Goal: Task Accomplishment & Management: Manage account settings

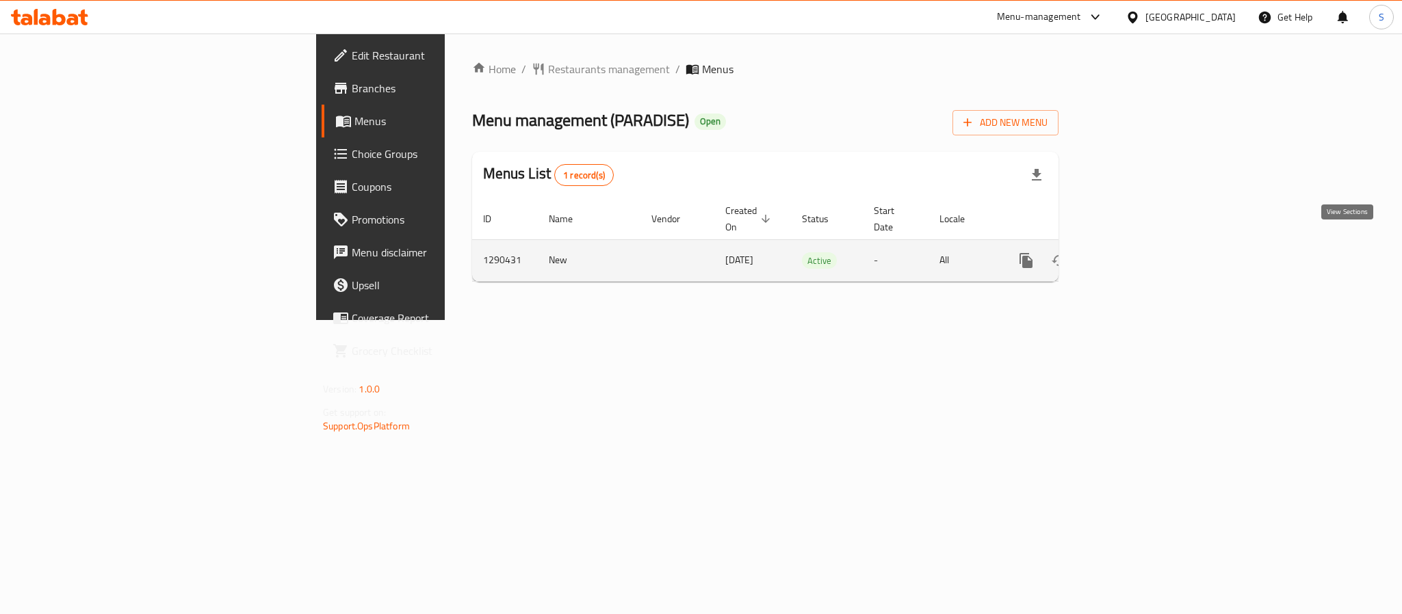
click at [1133, 252] on icon "enhanced table" at bounding box center [1125, 260] width 16 height 16
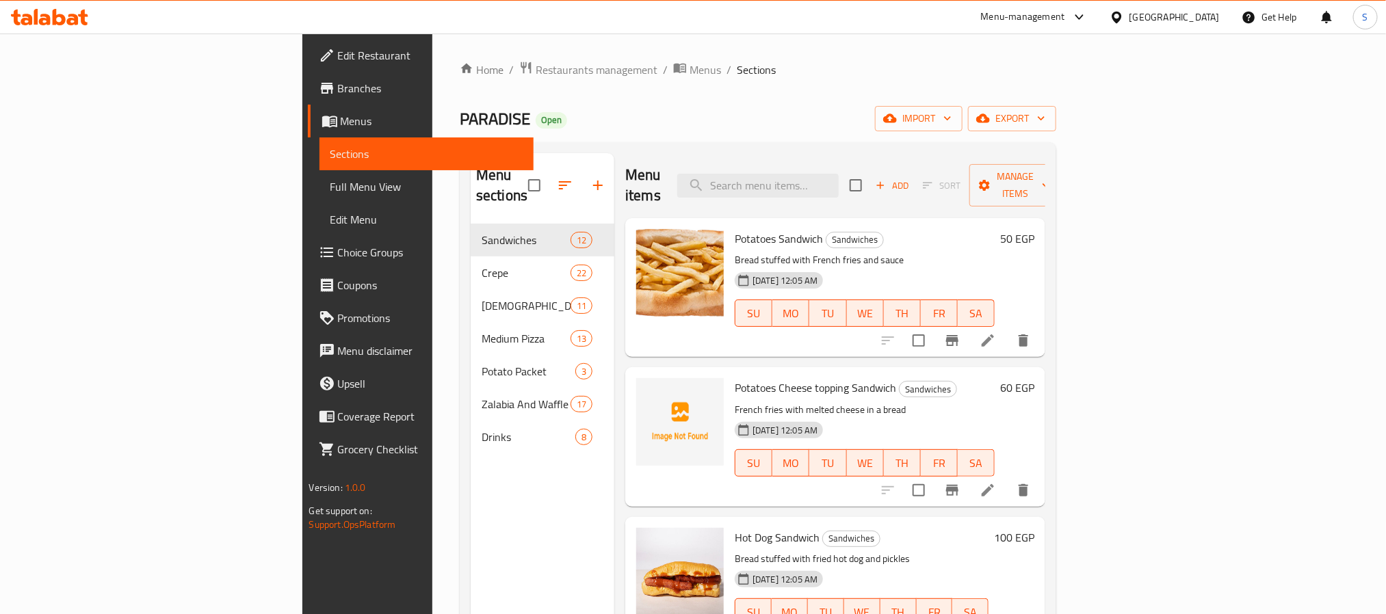
drag, startPoint x: 57, startPoint y: 83, endPoint x: 83, endPoint y: 99, distance: 30.2
click at [338, 84] on span "Branches" at bounding box center [430, 88] width 185 height 16
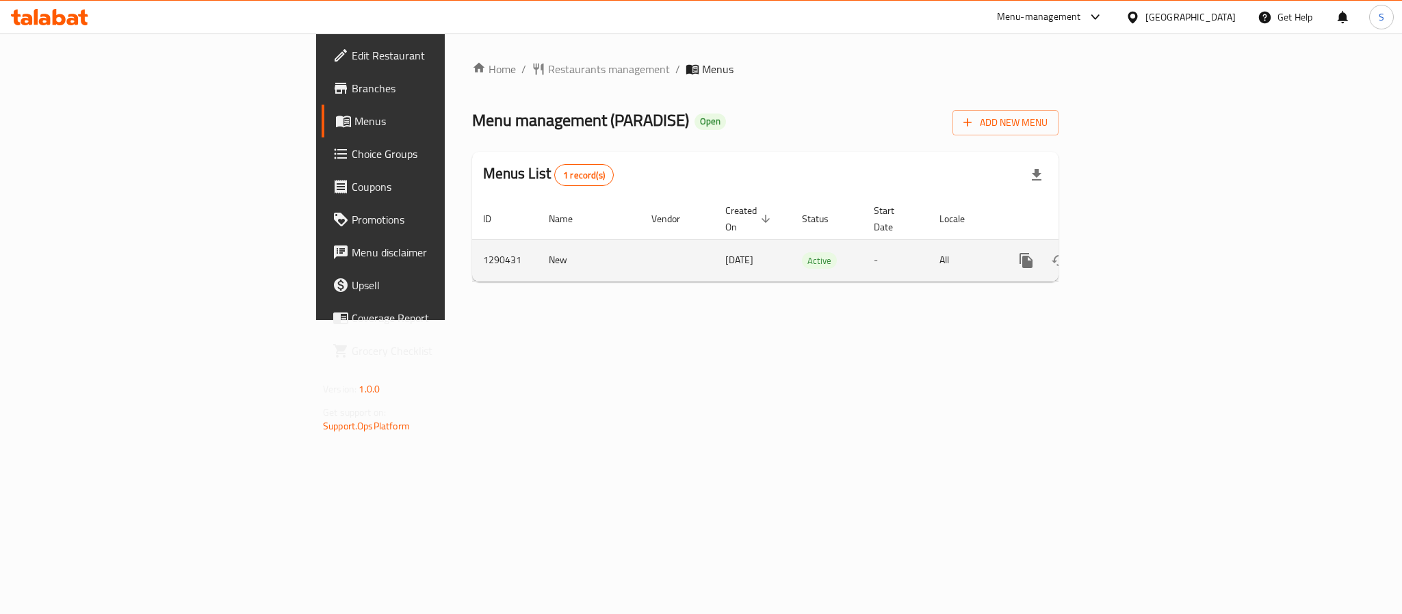
click at [1131, 255] on icon "enhanced table" at bounding box center [1125, 261] width 12 height 12
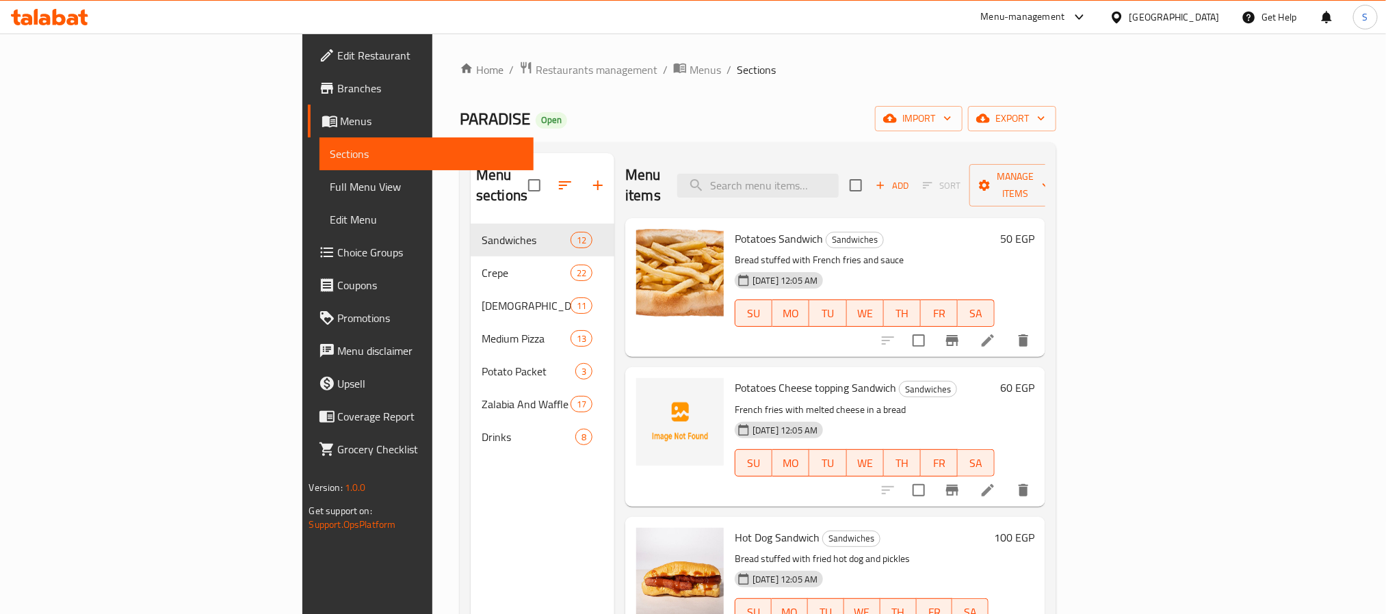
click at [338, 93] on span "Branches" at bounding box center [430, 88] width 185 height 16
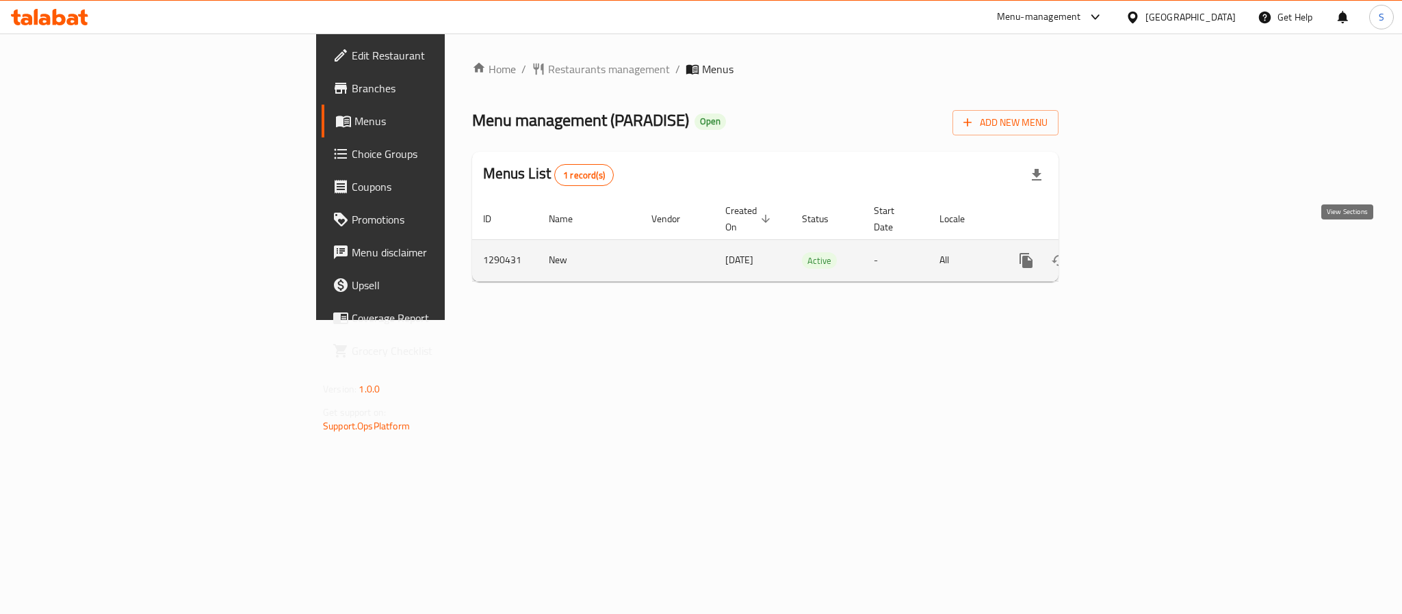
click at [1133, 252] on icon "enhanced table" at bounding box center [1125, 260] width 16 height 16
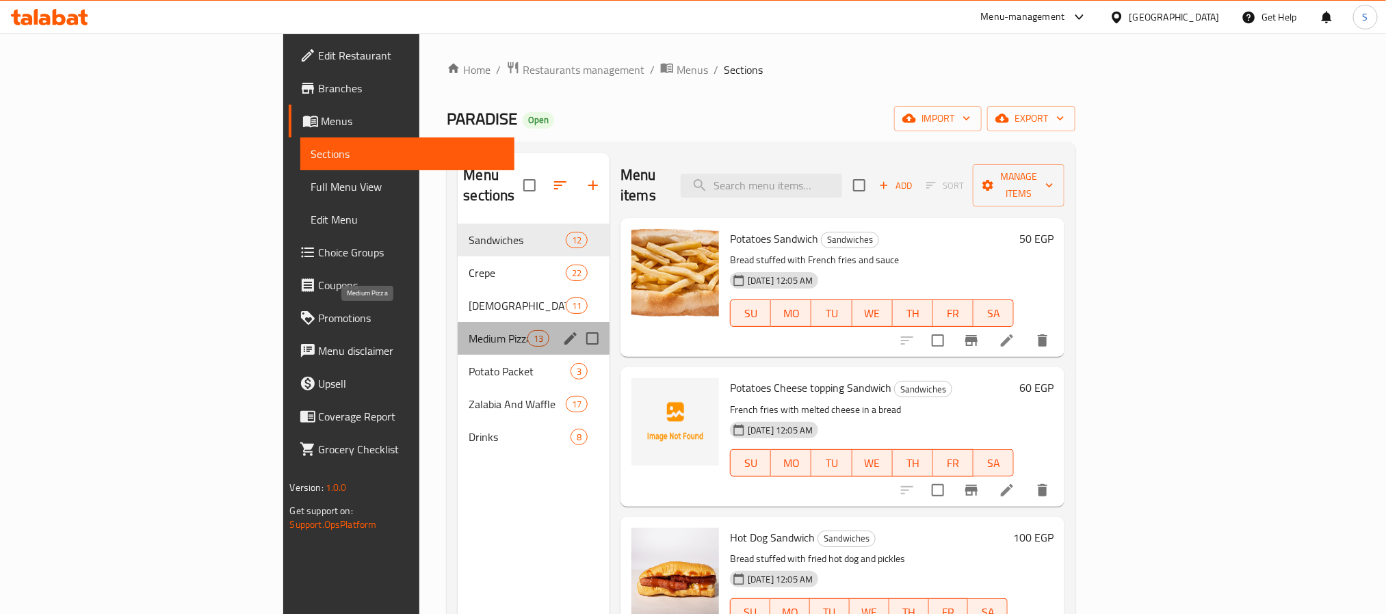
click at [469, 330] on span "Medium Pizza" at bounding box center [498, 338] width 58 height 16
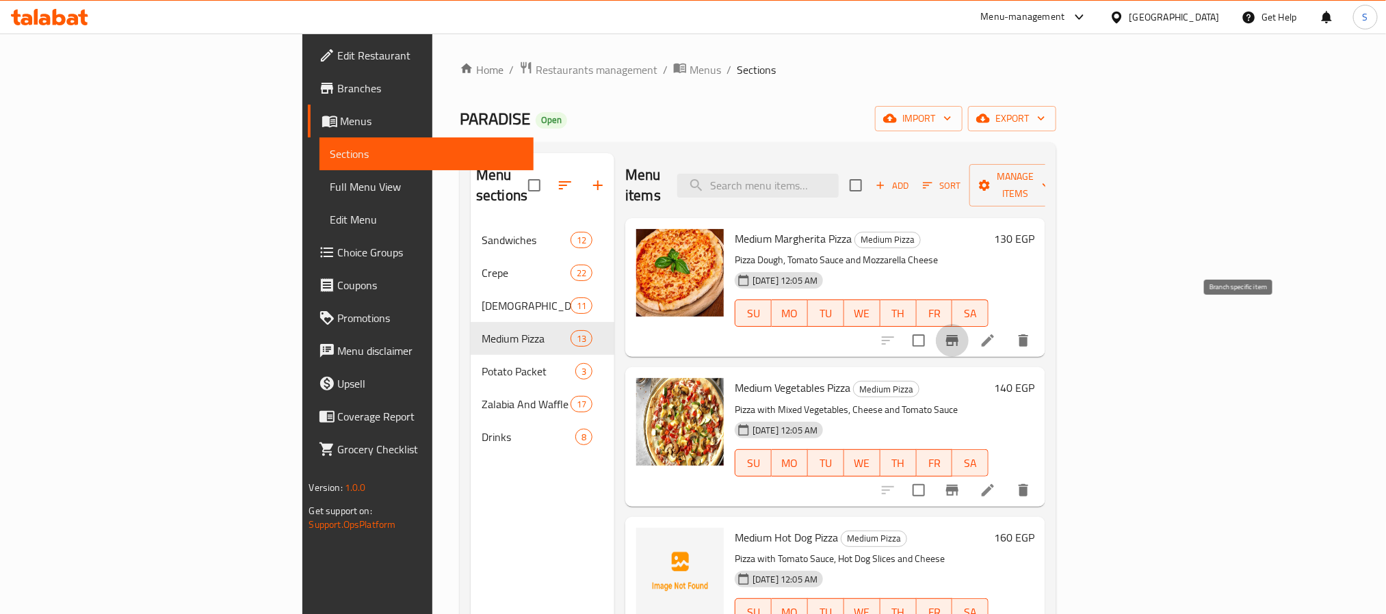
click at [961, 332] on icon "Branch-specific-item" at bounding box center [952, 340] width 16 height 16
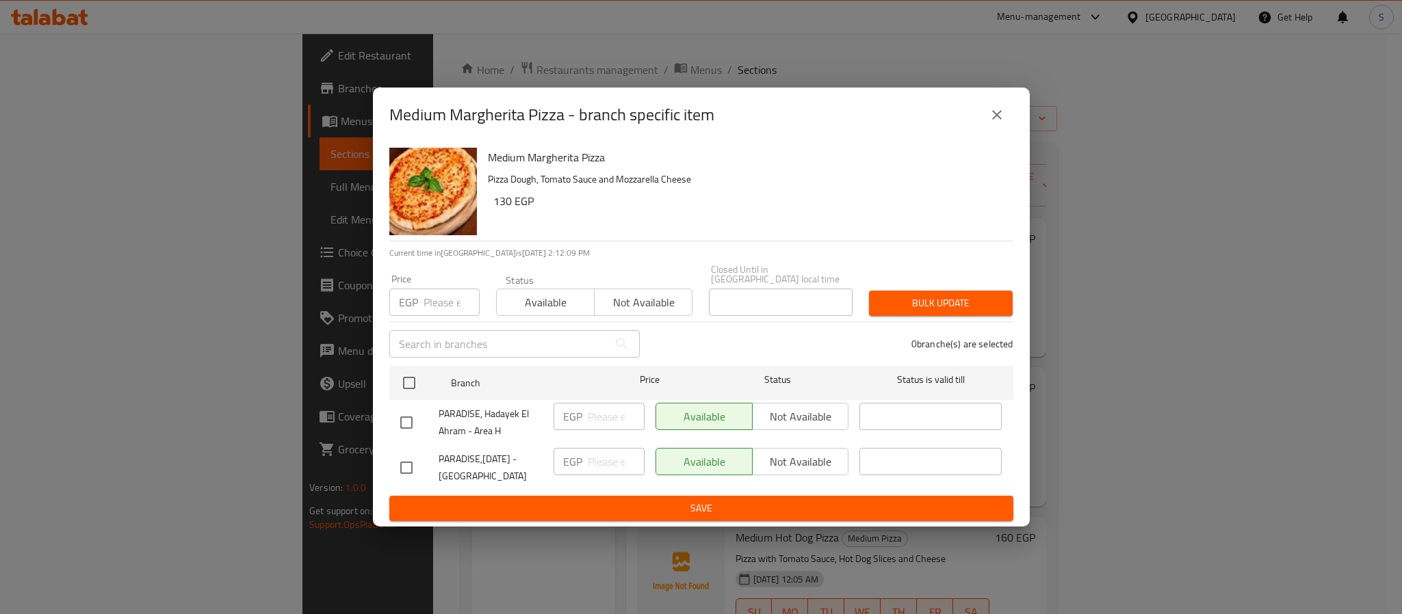
click at [417, 469] on input "checkbox" at bounding box center [406, 468] width 29 height 29
checkbox input "true"
drag, startPoint x: 608, startPoint y: 462, endPoint x: 625, endPoint y: 495, distance: 36.4
click at [610, 464] on input "number" at bounding box center [616, 461] width 57 height 27
type input "150"
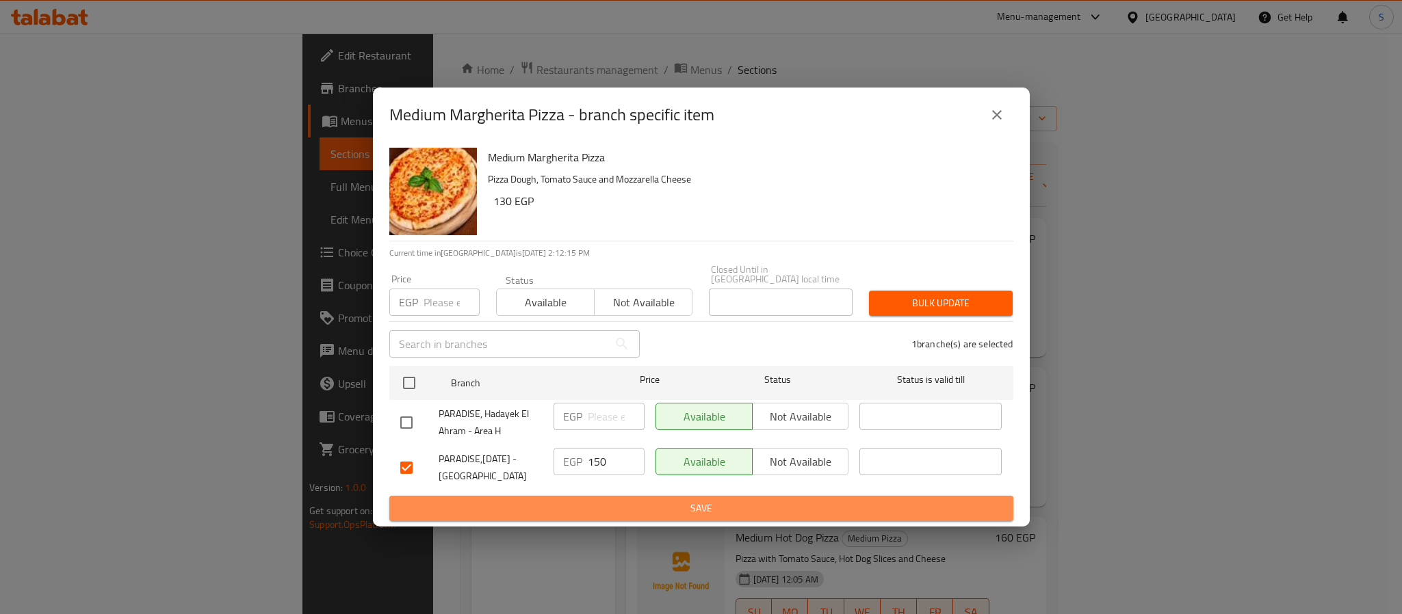
click at [721, 500] on span "Save" at bounding box center [701, 508] width 602 height 17
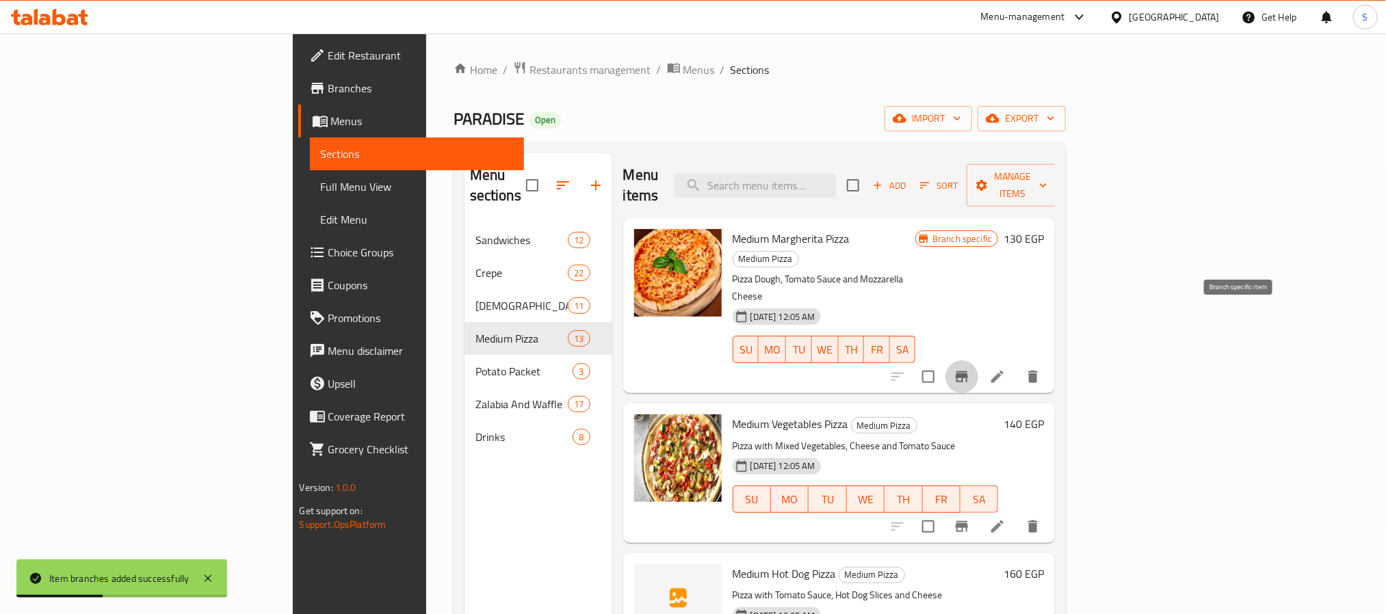
click at [968, 371] on icon "Branch-specific-item" at bounding box center [962, 376] width 12 height 11
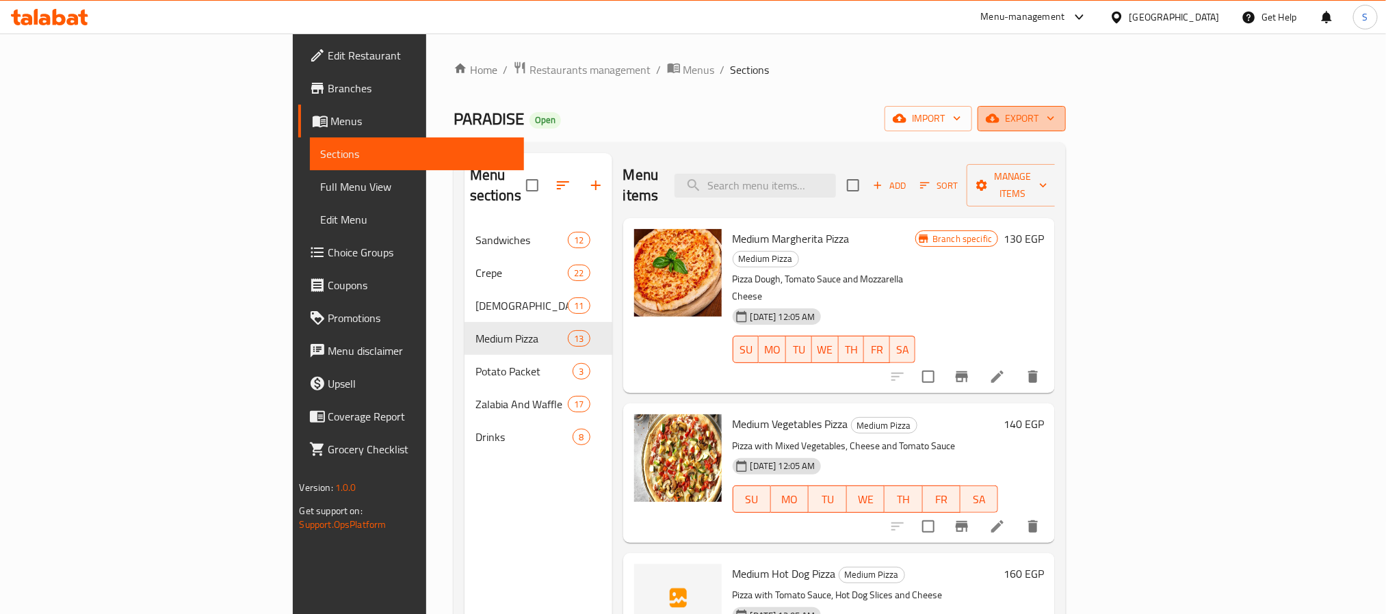
click at [1055, 116] on span "export" at bounding box center [1022, 118] width 66 height 17
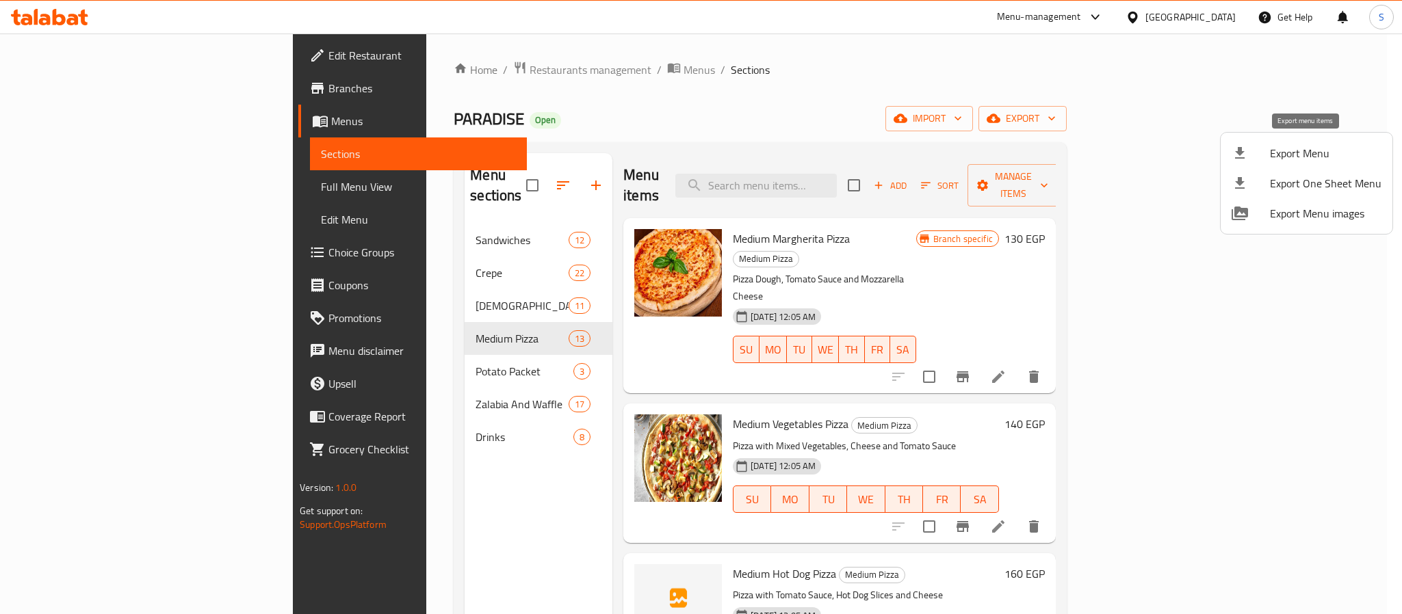
click at [1277, 142] on li "Export Menu" at bounding box center [1307, 153] width 172 height 30
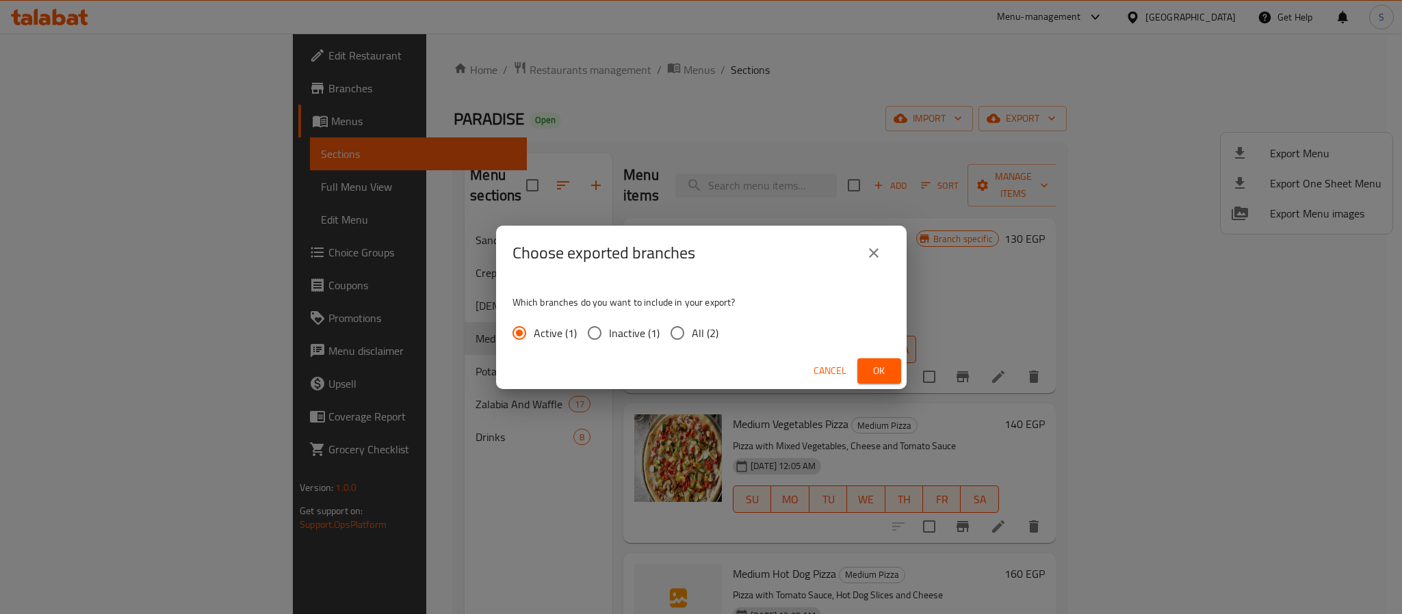
drag, startPoint x: 683, startPoint y: 324, endPoint x: 764, endPoint y: 362, distance: 89.1
click at [684, 323] on input "All (2)" at bounding box center [677, 333] width 29 height 29
radio input "true"
click at [883, 366] on span "Ok" at bounding box center [879, 371] width 22 height 17
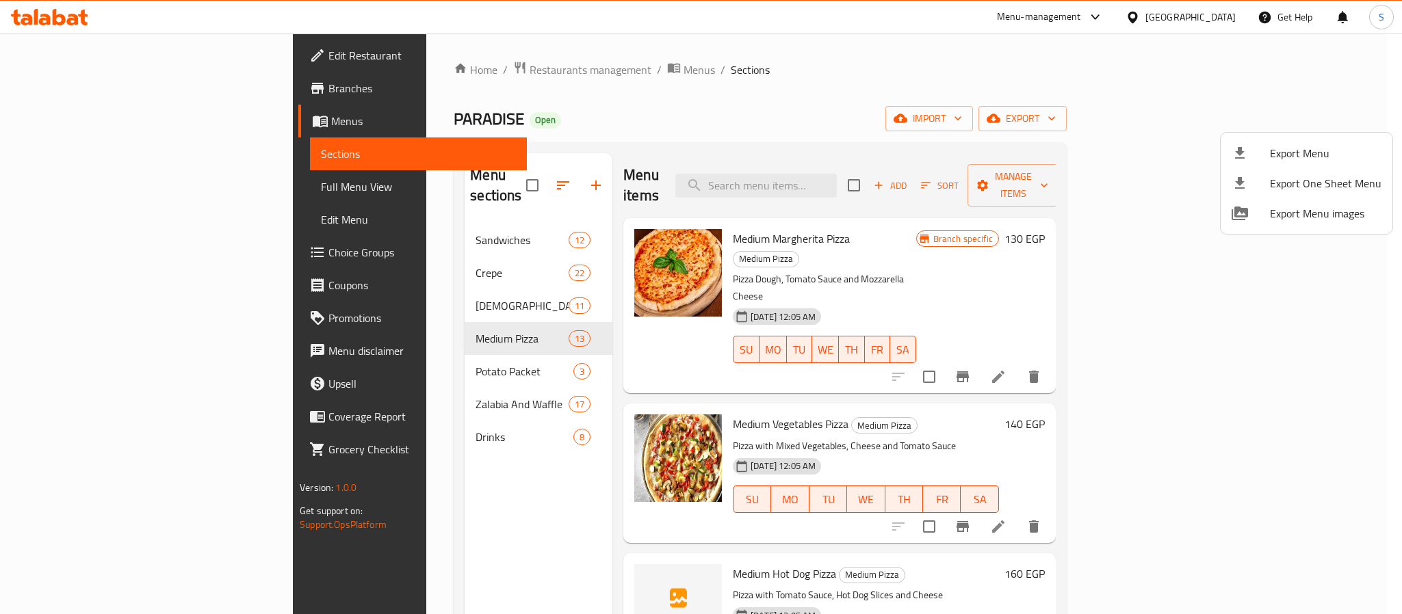
click at [1244, 467] on div at bounding box center [701, 307] width 1402 height 614
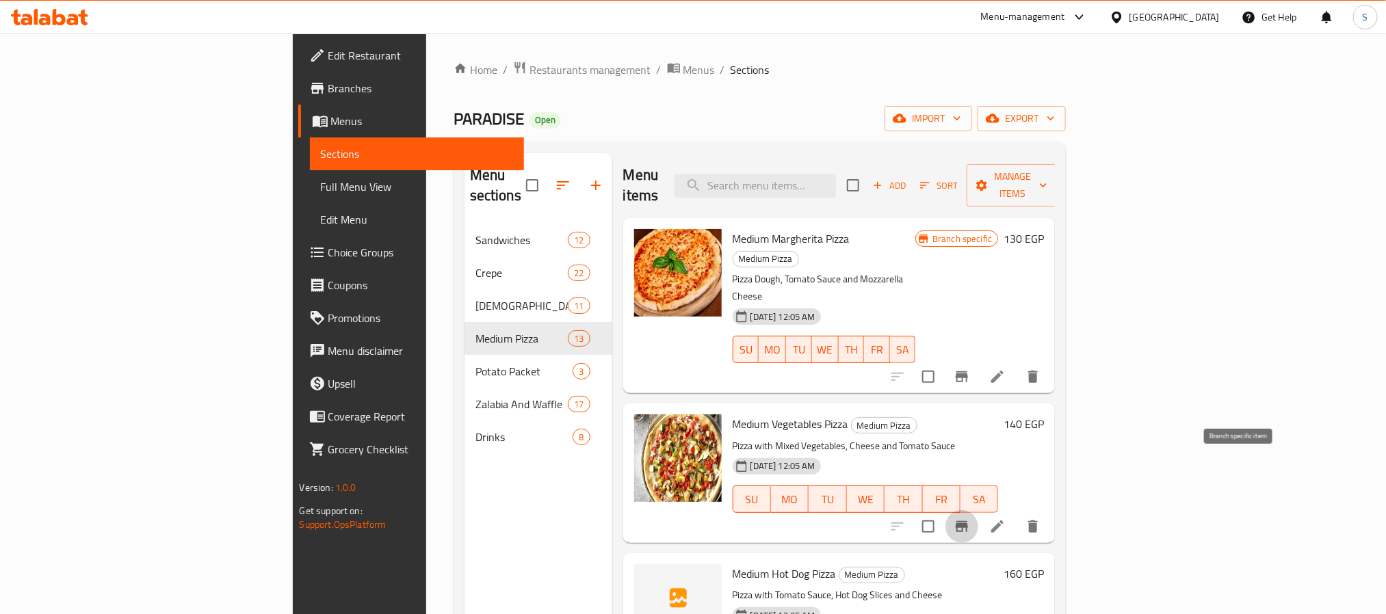
click at [968, 521] on icon "Branch-specific-item" at bounding box center [962, 526] width 12 height 11
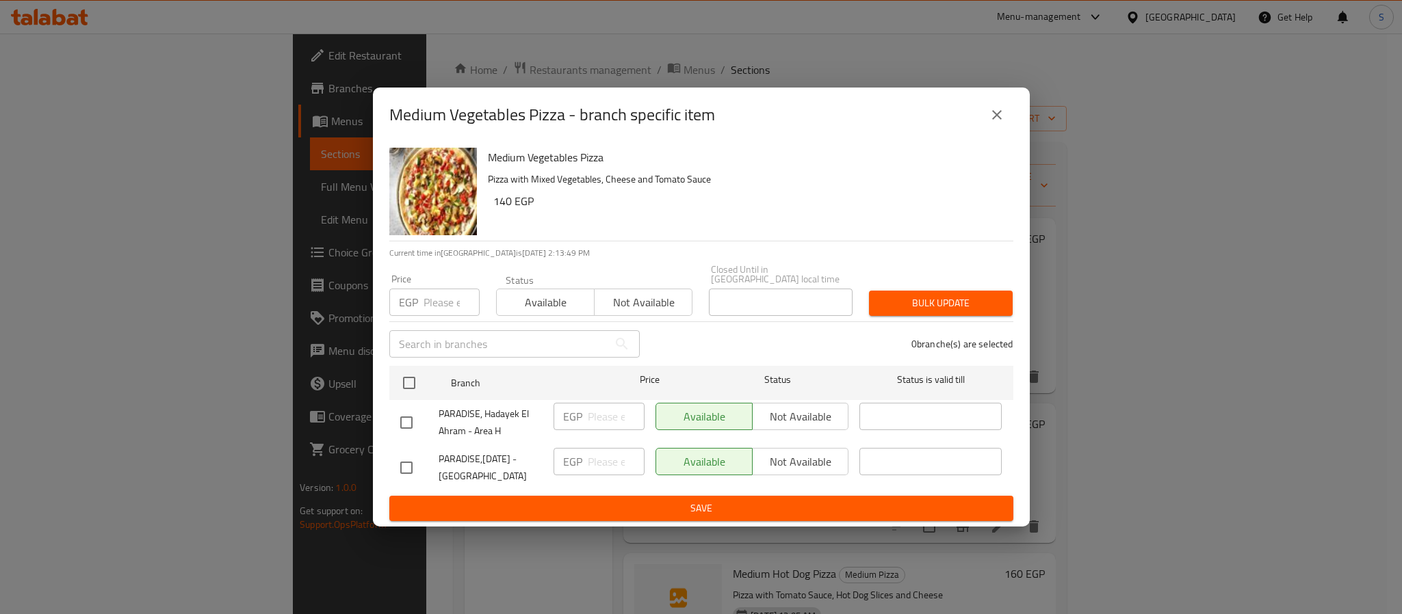
click at [429, 456] on div at bounding box center [419, 468] width 38 height 29
drag, startPoint x: 421, startPoint y: 458, endPoint x: 473, endPoint y: 486, distance: 59.4
click at [421, 462] on div at bounding box center [419, 468] width 38 height 29
click at [415, 468] on input "checkbox" at bounding box center [406, 468] width 29 height 29
checkbox input "true"
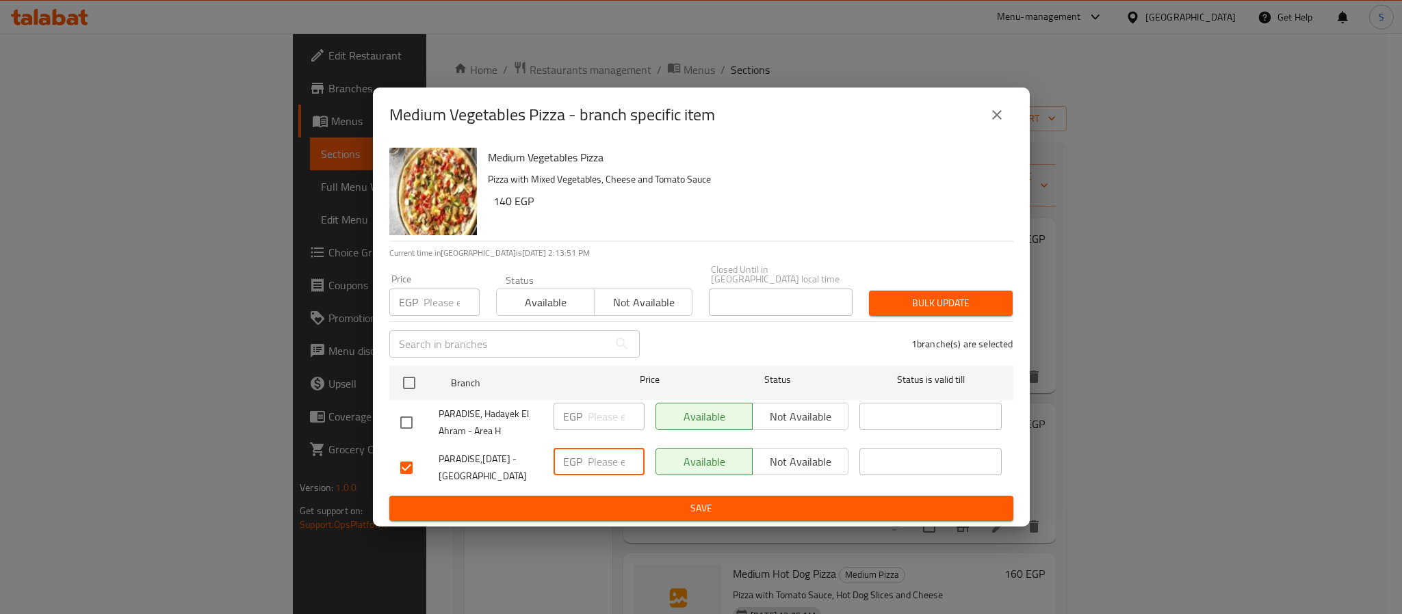
drag, startPoint x: 595, startPoint y: 466, endPoint x: 604, endPoint y: 462, distance: 9.8
click at [595, 465] on input "number" at bounding box center [616, 461] width 57 height 27
type input "160"
click at [755, 514] on button "Save" at bounding box center [701, 508] width 624 height 25
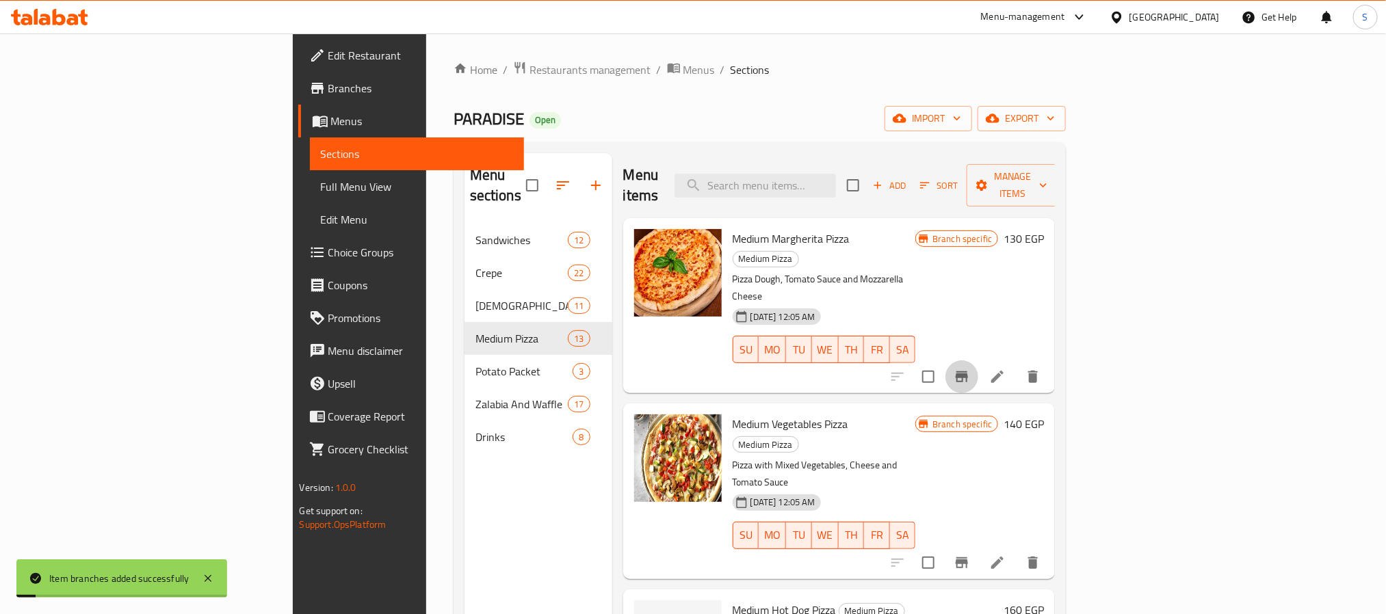
click at [970, 369] on icon "Branch-specific-item" at bounding box center [962, 377] width 16 height 16
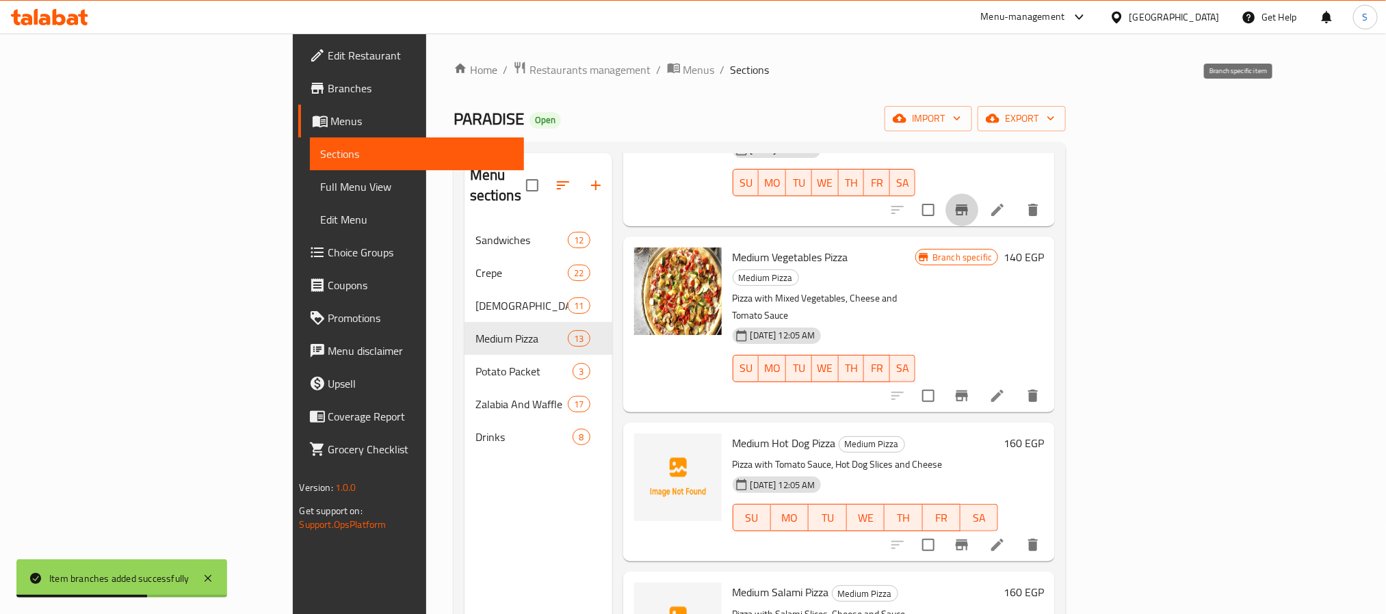
scroll to position [308, 0]
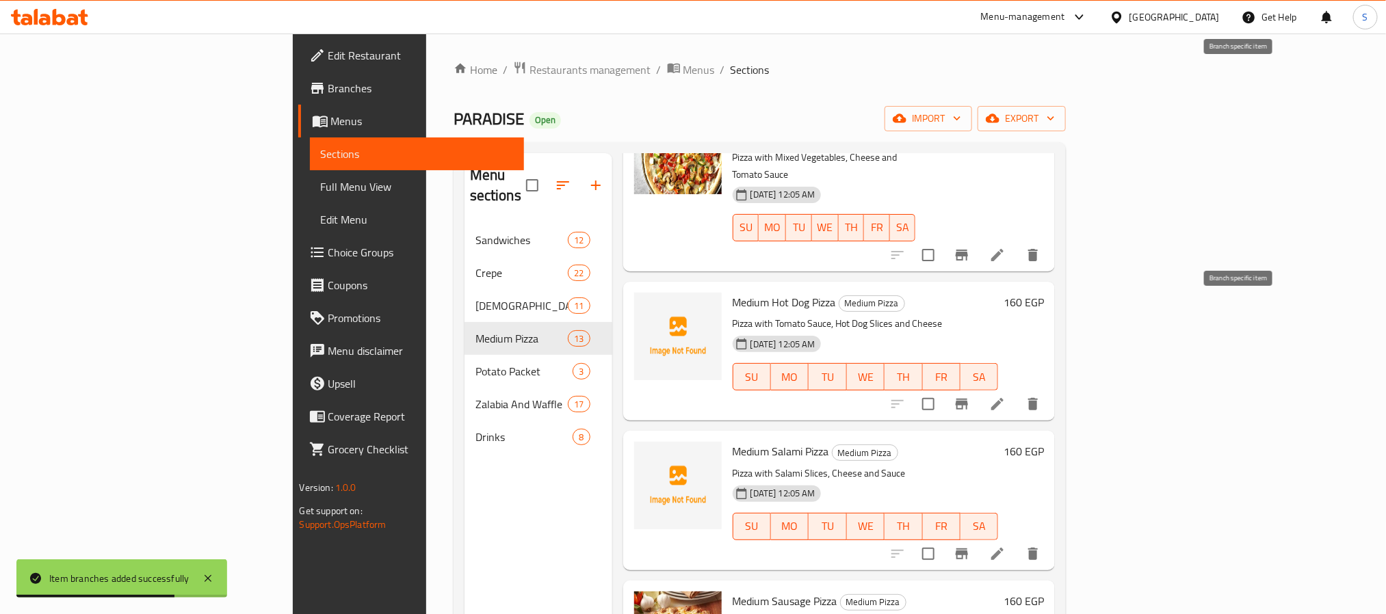
click at [970, 396] on icon "Branch-specific-item" at bounding box center [962, 404] width 16 height 16
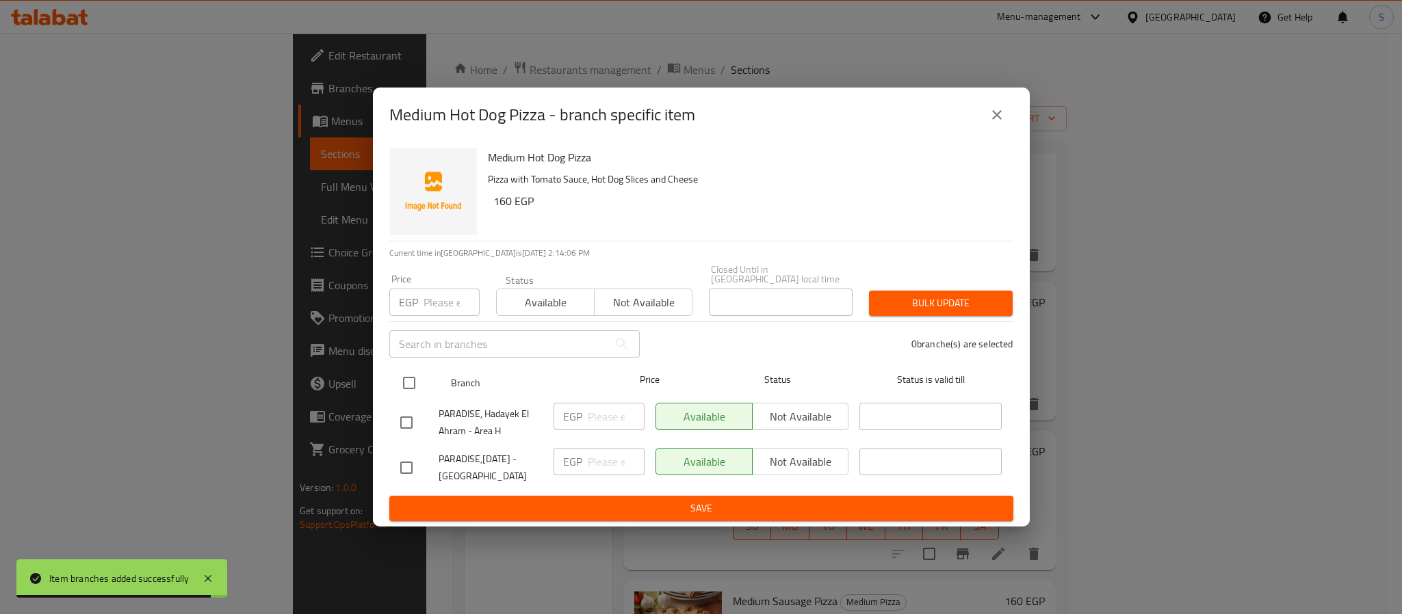
click at [417, 382] on input "checkbox" at bounding box center [409, 383] width 29 height 29
checkbox input "true"
click at [417, 382] on input "checkbox" at bounding box center [409, 383] width 29 height 29
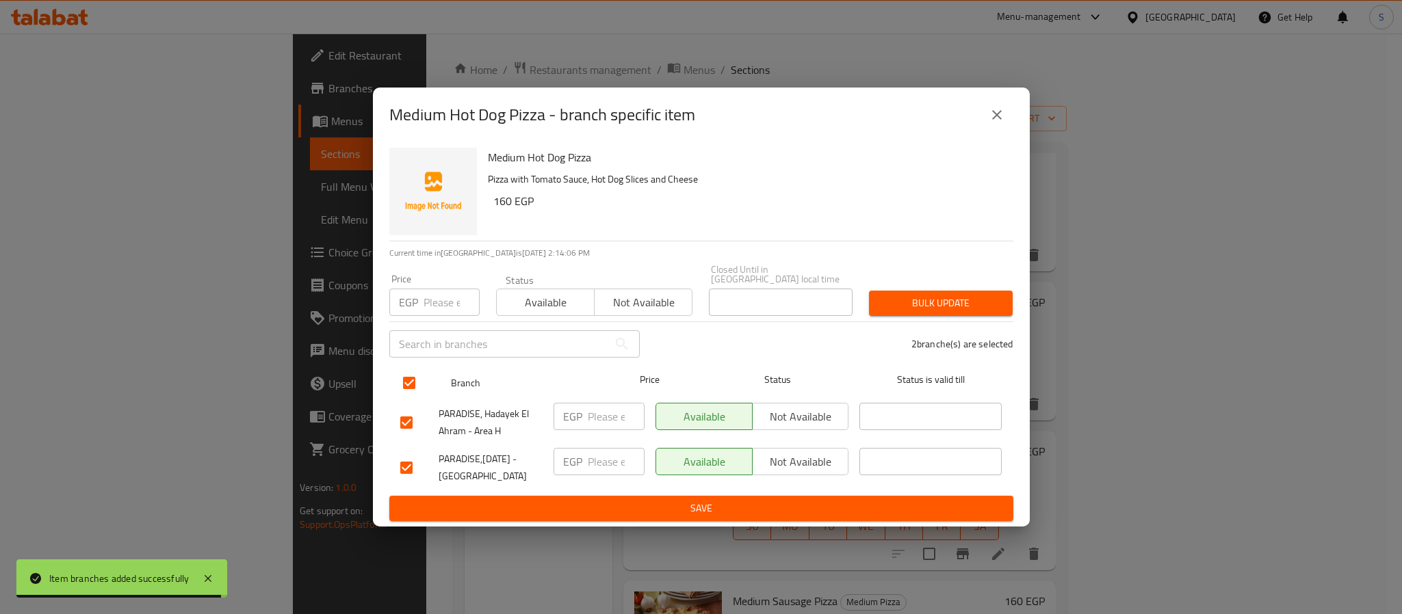
checkbox input "false"
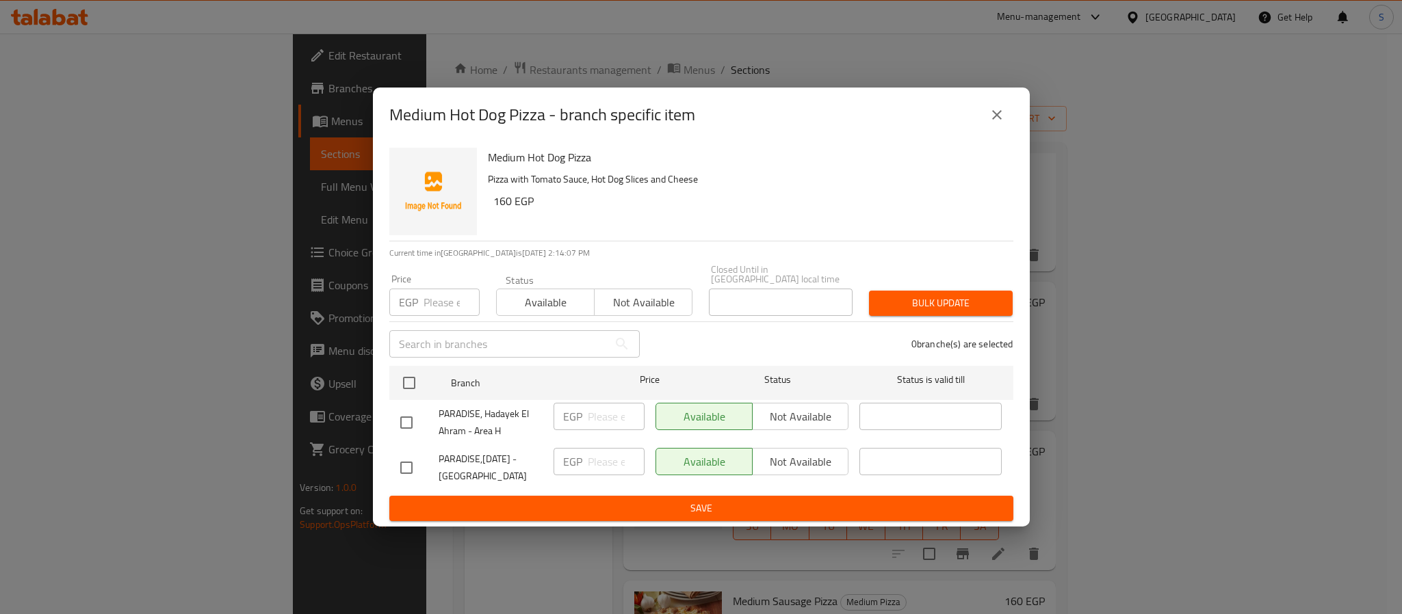
click at [413, 454] on input "checkbox" at bounding box center [406, 468] width 29 height 29
checkbox input "true"
click at [618, 470] on input "number" at bounding box center [616, 461] width 57 height 27
type input "180"
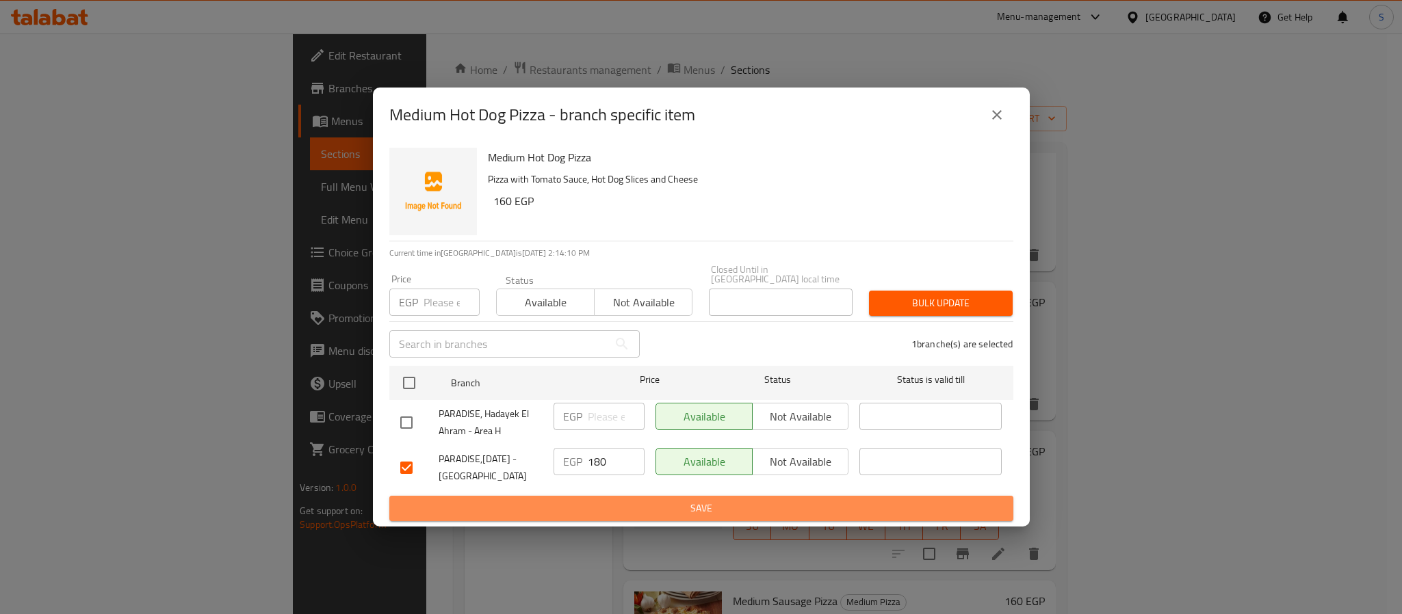
click at [669, 500] on span "Save" at bounding box center [701, 508] width 602 height 17
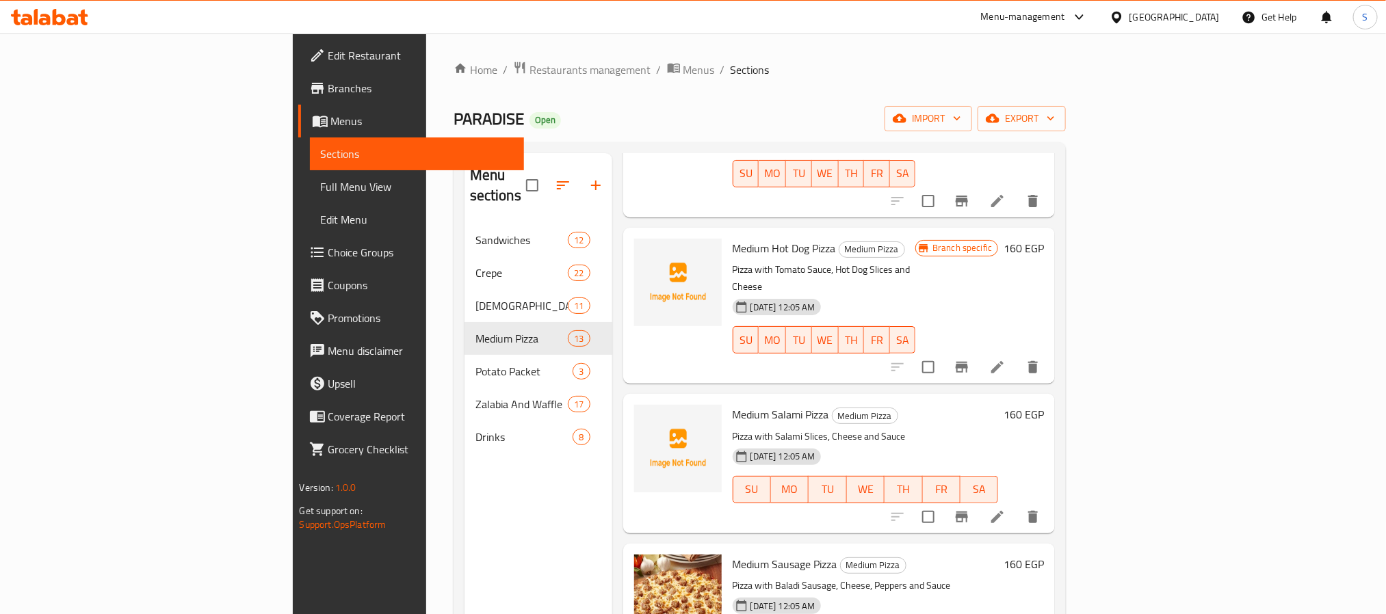
scroll to position [410, 0]
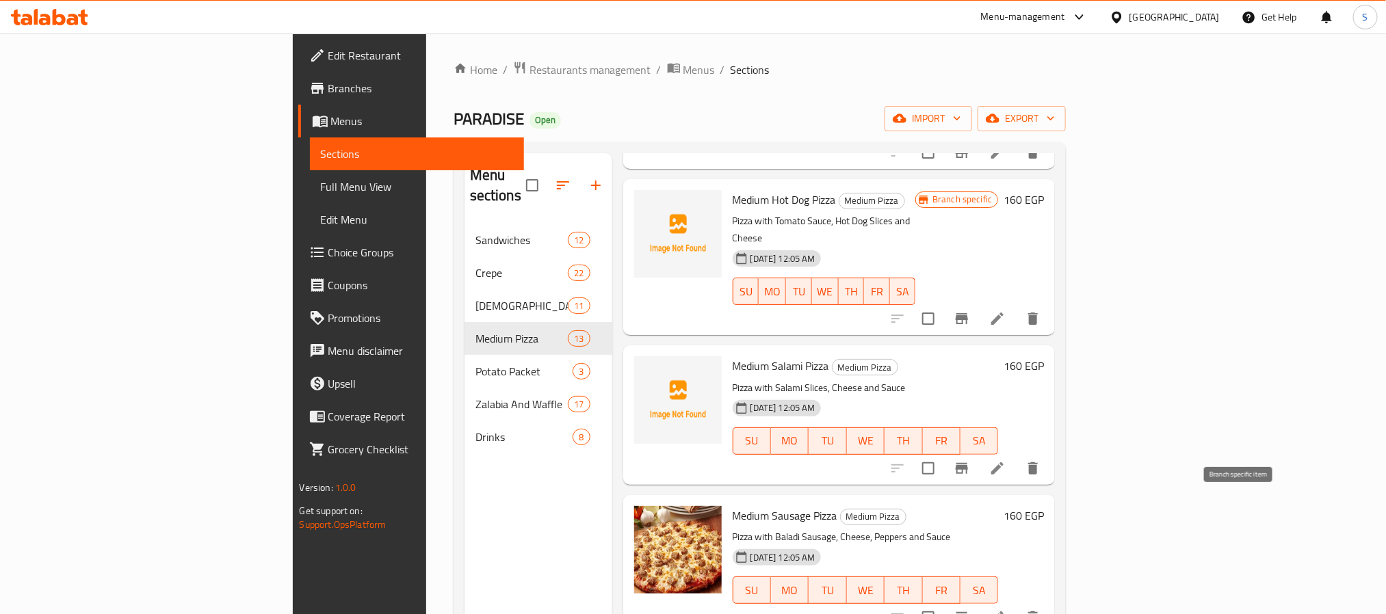
click at [968, 612] on icon "Branch-specific-item" at bounding box center [962, 617] width 12 height 11
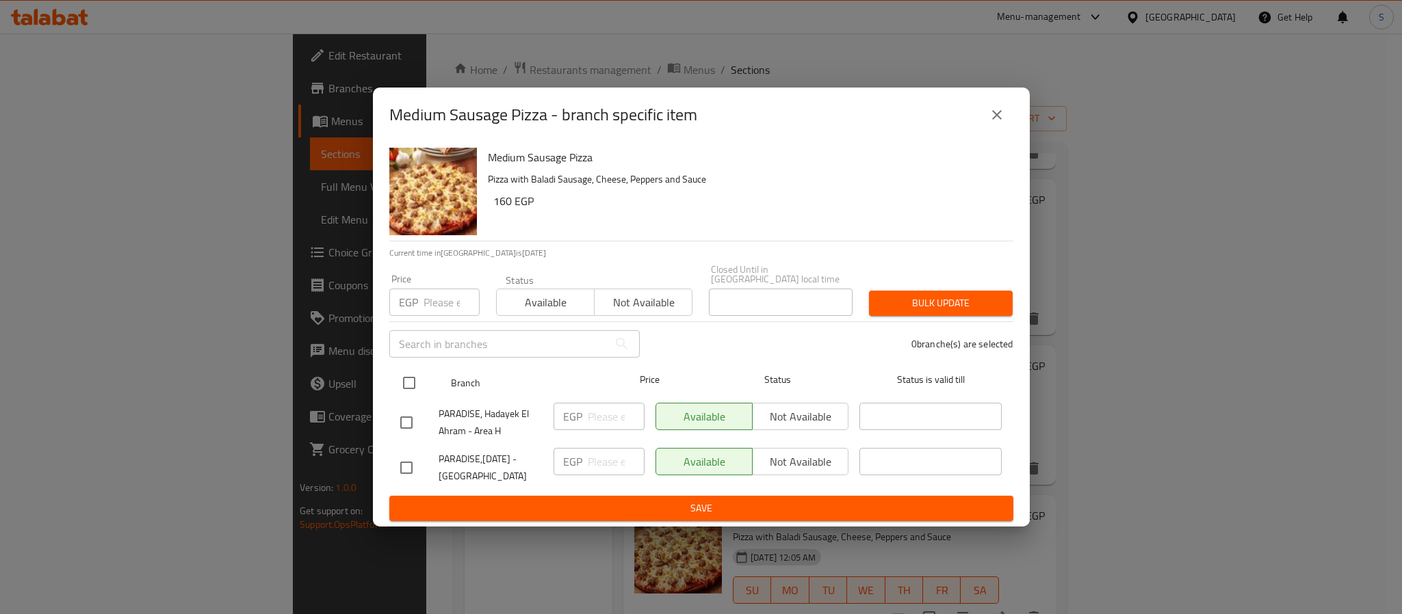
click at [421, 380] on div at bounding box center [420, 383] width 51 height 40
drag, startPoint x: 415, startPoint y: 382, endPoint x: 507, endPoint y: 431, distance: 104.7
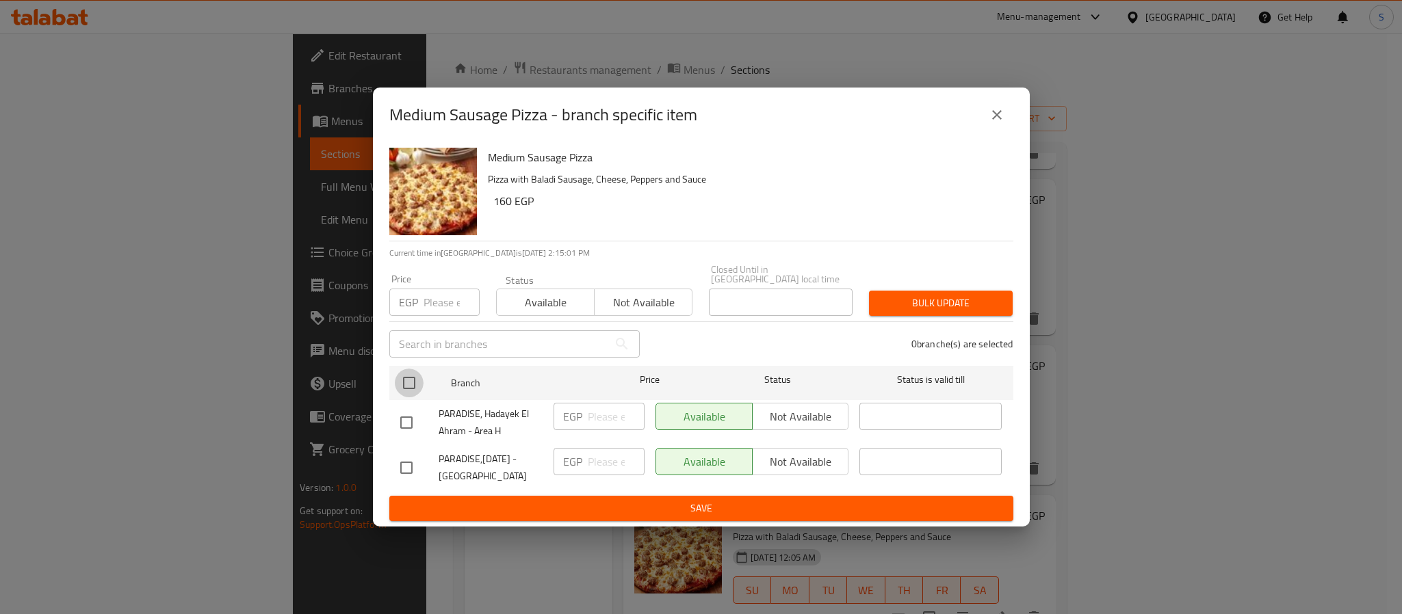
click at [419, 382] on input "checkbox" at bounding box center [409, 383] width 29 height 29
checkbox input "true"
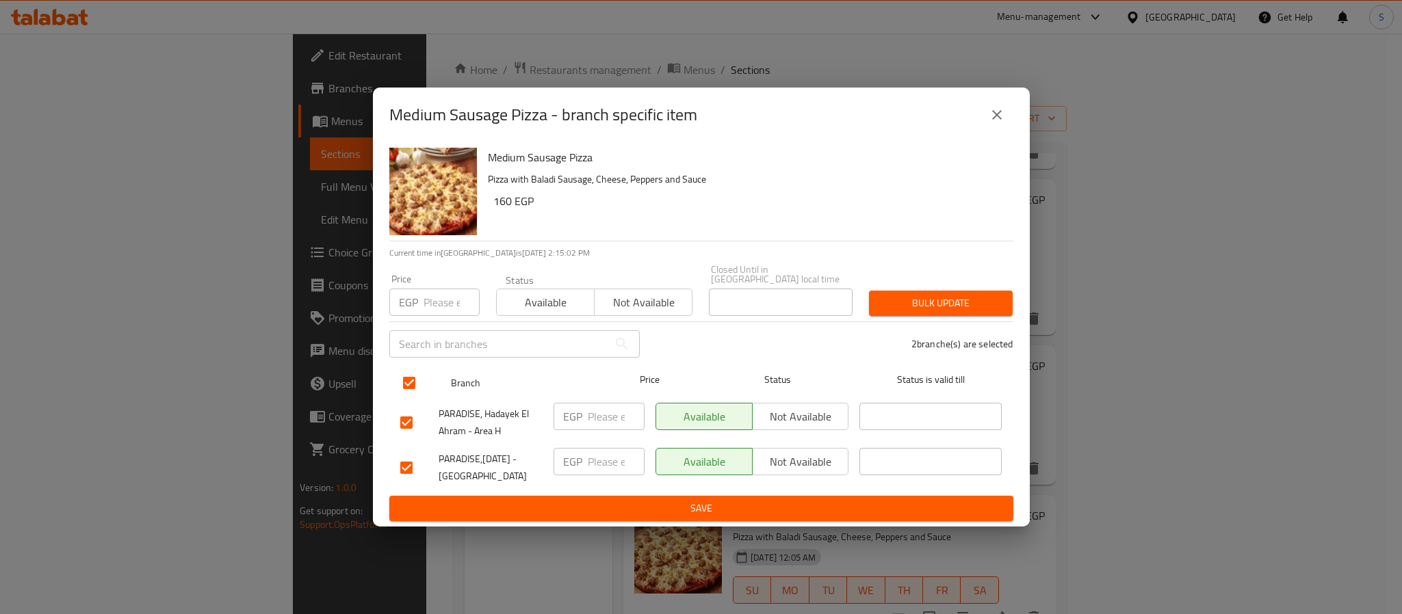
click at [408, 382] on input "checkbox" at bounding box center [409, 383] width 29 height 29
checkbox input "false"
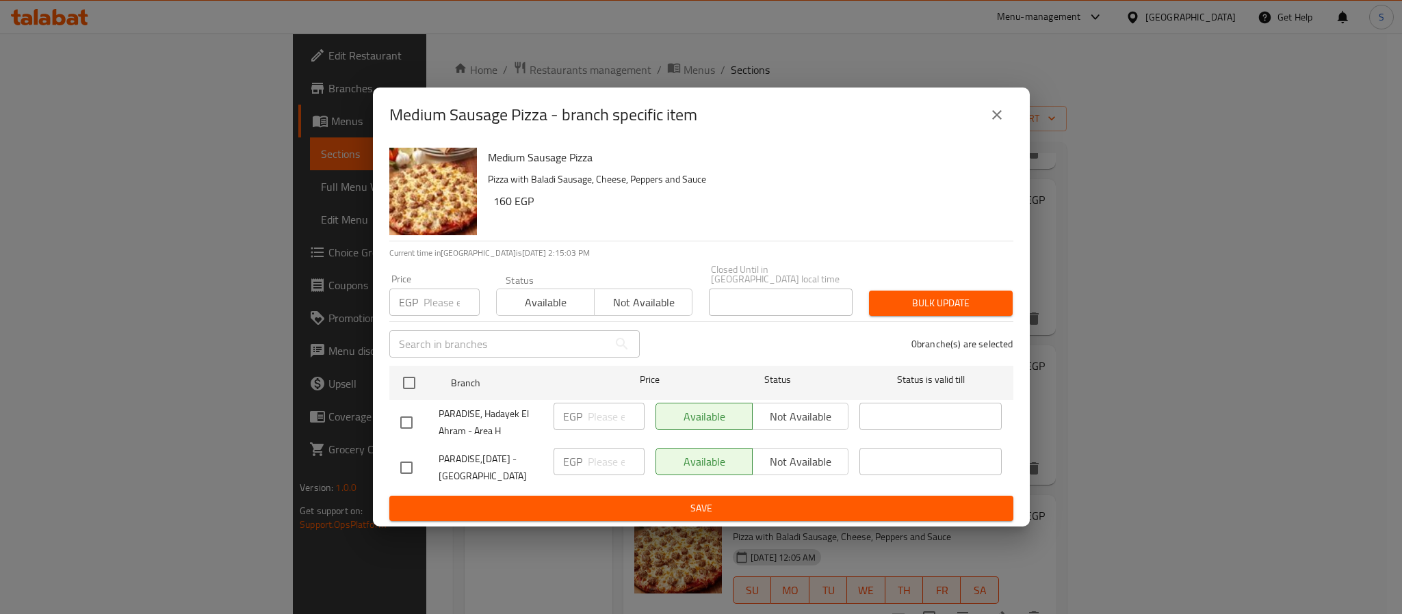
click at [417, 458] on input "checkbox" at bounding box center [406, 468] width 29 height 29
checkbox input "true"
drag, startPoint x: 561, startPoint y: 458, endPoint x: 587, endPoint y: 458, distance: 26.0
click at [573, 458] on div "EGP ​" at bounding box center [598, 461] width 91 height 27
drag, startPoint x: 593, startPoint y: 460, endPoint x: 593, endPoint y: 444, distance: 15.7
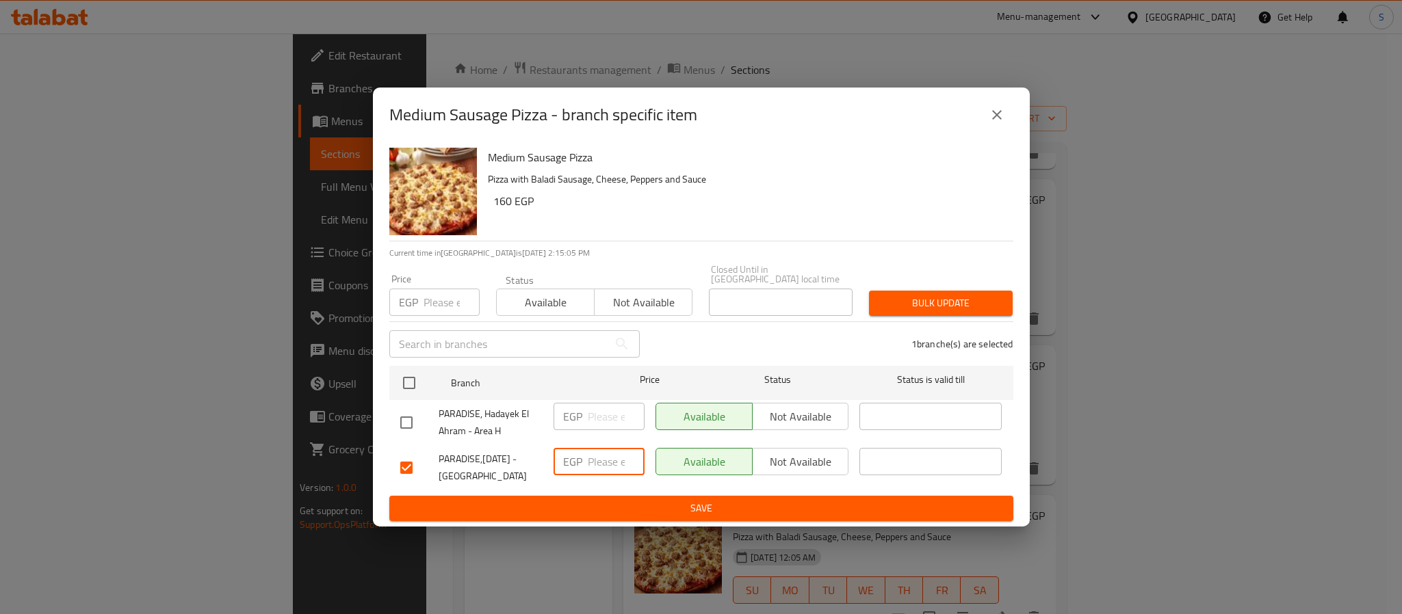
click at [593, 448] on input "number" at bounding box center [616, 461] width 57 height 27
type input "180"
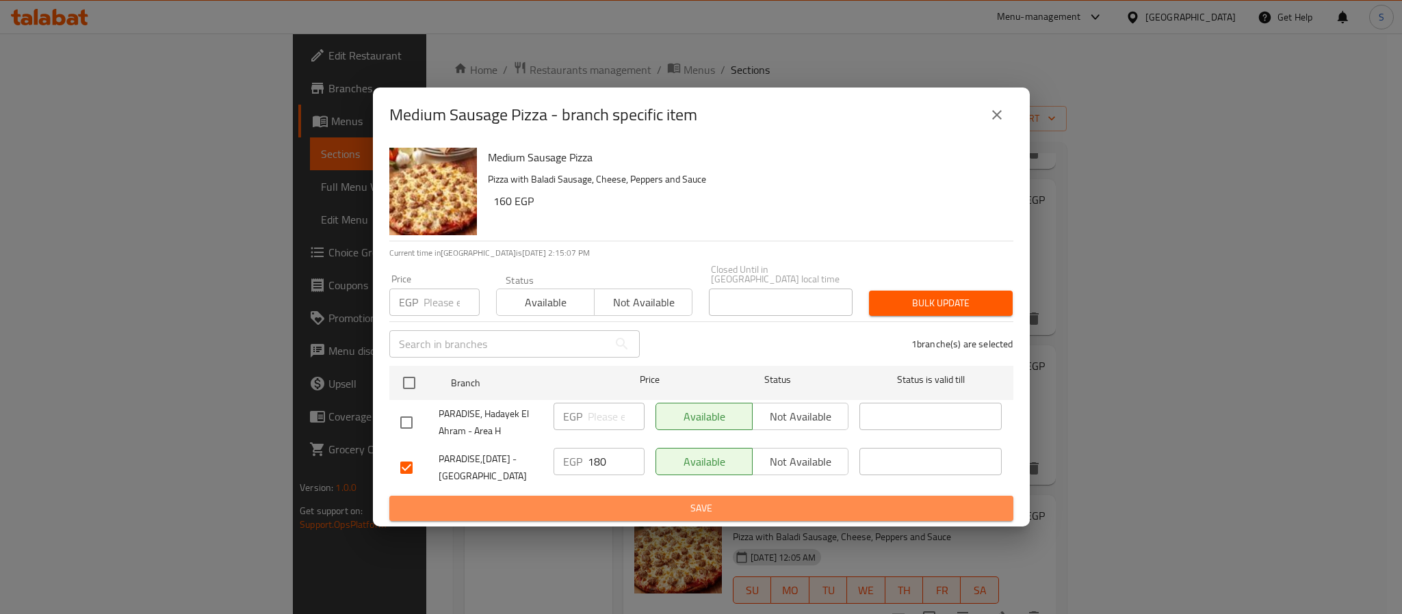
click at [649, 510] on span "Save" at bounding box center [701, 508] width 602 height 17
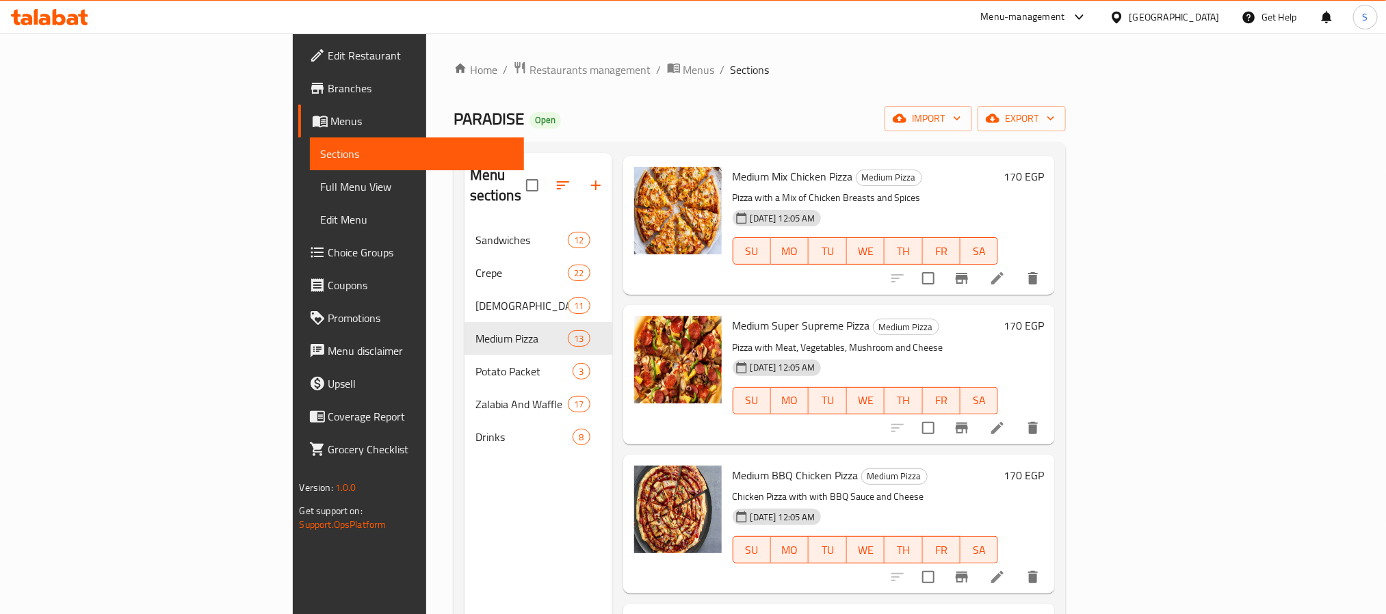
scroll to position [1129, 0]
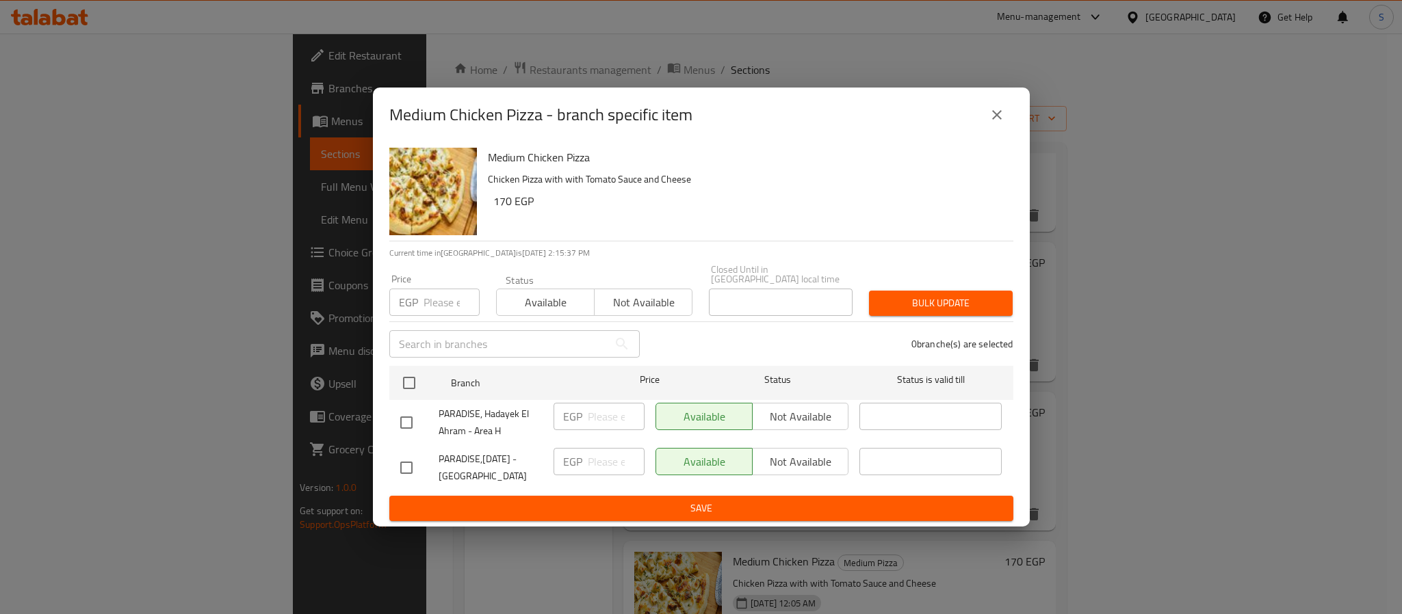
drag, startPoint x: 399, startPoint y: 460, endPoint x: 437, endPoint y: 468, distance: 39.2
click at [403, 460] on input "checkbox" at bounding box center [406, 468] width 29 height 29
checkbox input "true"
click at [631, 448] on input "1" at bounding box center [616, 461] width 57 height 27
click at [614, 452] on input "1" at bounding box center [616, 461] width 57 height 27
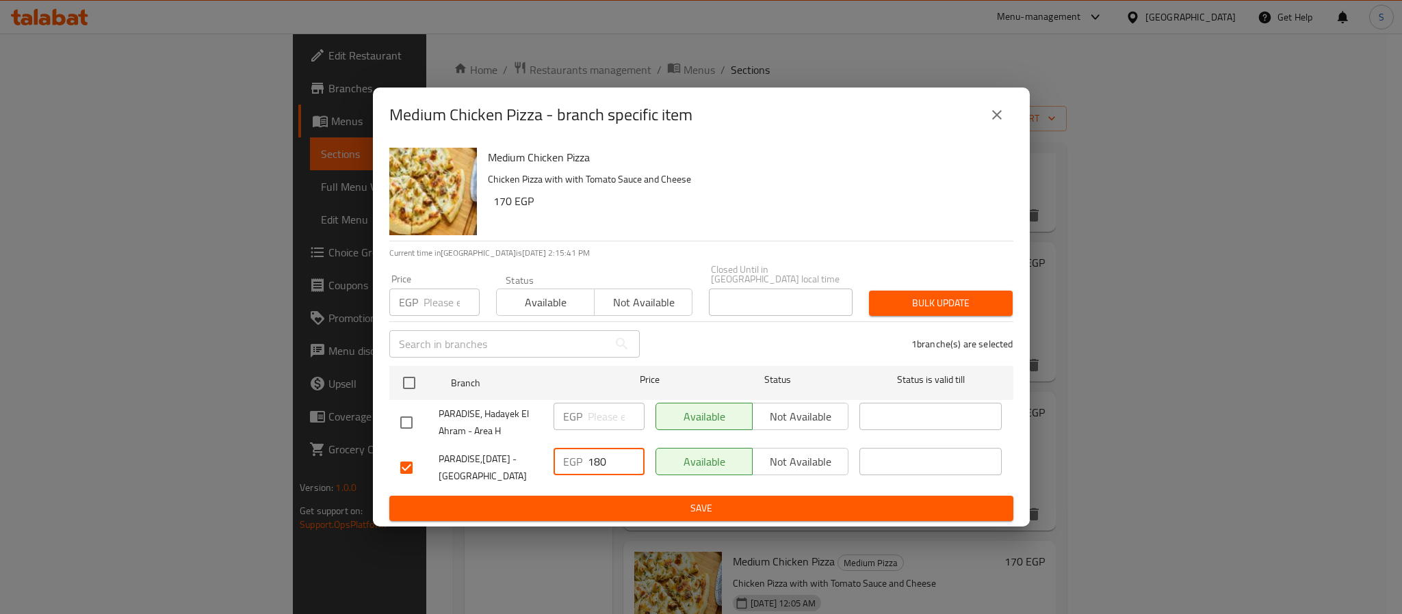
type input "180"
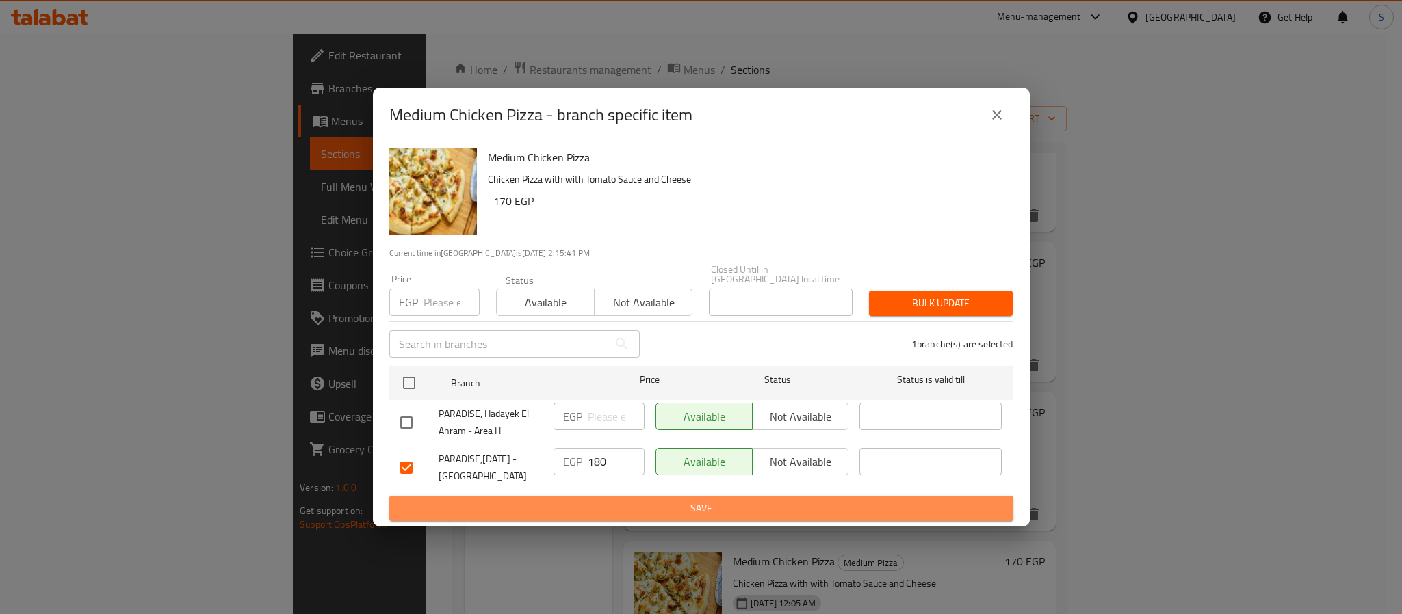
click at [630, 504] on span "Save" at bounding box center [701, 508] width 602 height 17
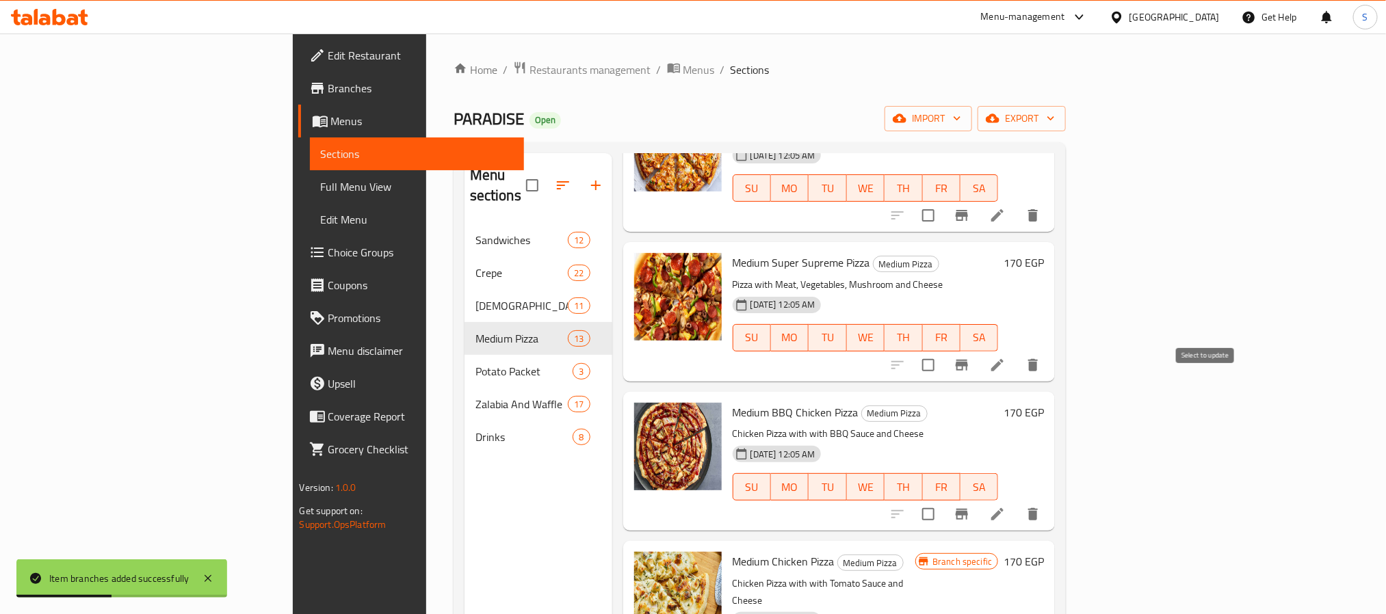
click at [943, 500] on input "checkbox" at bounding box center [928, 514] width 29 height 29
drag, startPoint x: 1201, startPoint y: 384, endPoint x: 1228, endPoint y: 386, distance: 26.7
click at [943, 500] on input "checkbox" at bounding box center [928, 514] width 29 height 29
checkbox input "false"
click at [970, 506] on icon "Branch-specific-item" at bounding box center [962, 514] width 16 height 16
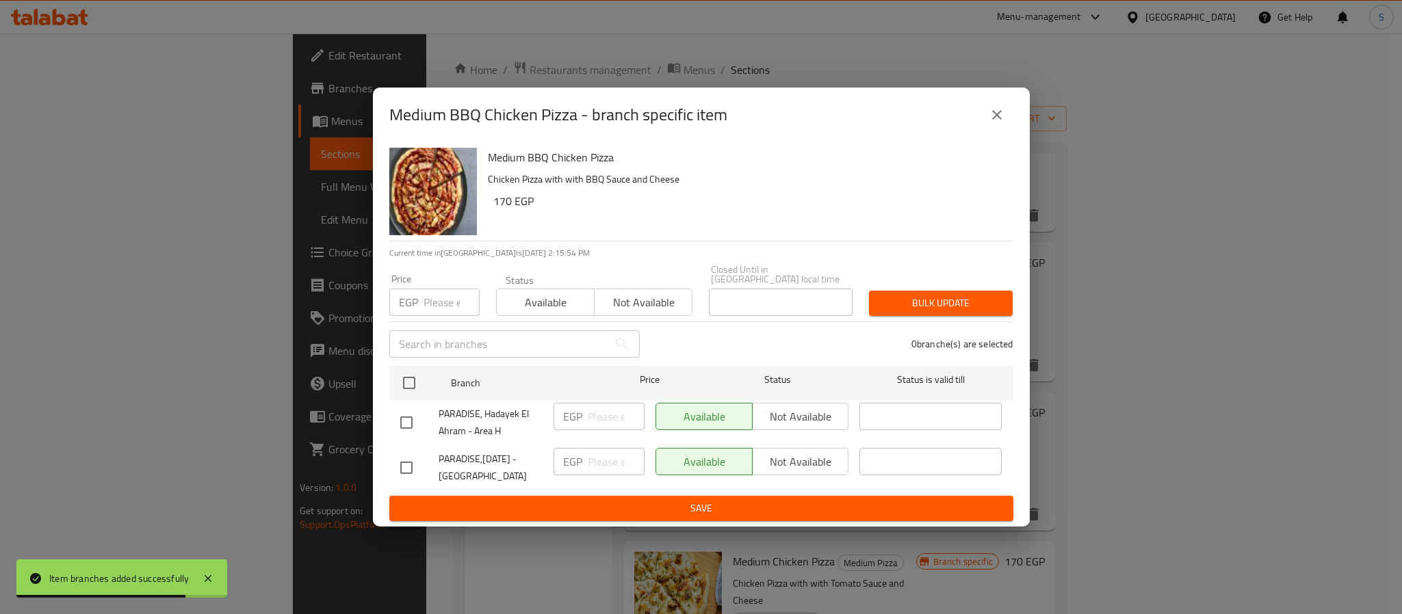
click at [417, 458] on input "checkbox" at bounding box center [406, 468] width 29 height 29
checkbox input "true"
drag, startPoint x: 587, startPoint y: 466, endPoint x: 598, endPoint y: 465, distance: 11.0
click at [595, 464] on input "number" at bounding box center [616, 461] width 57 height 27
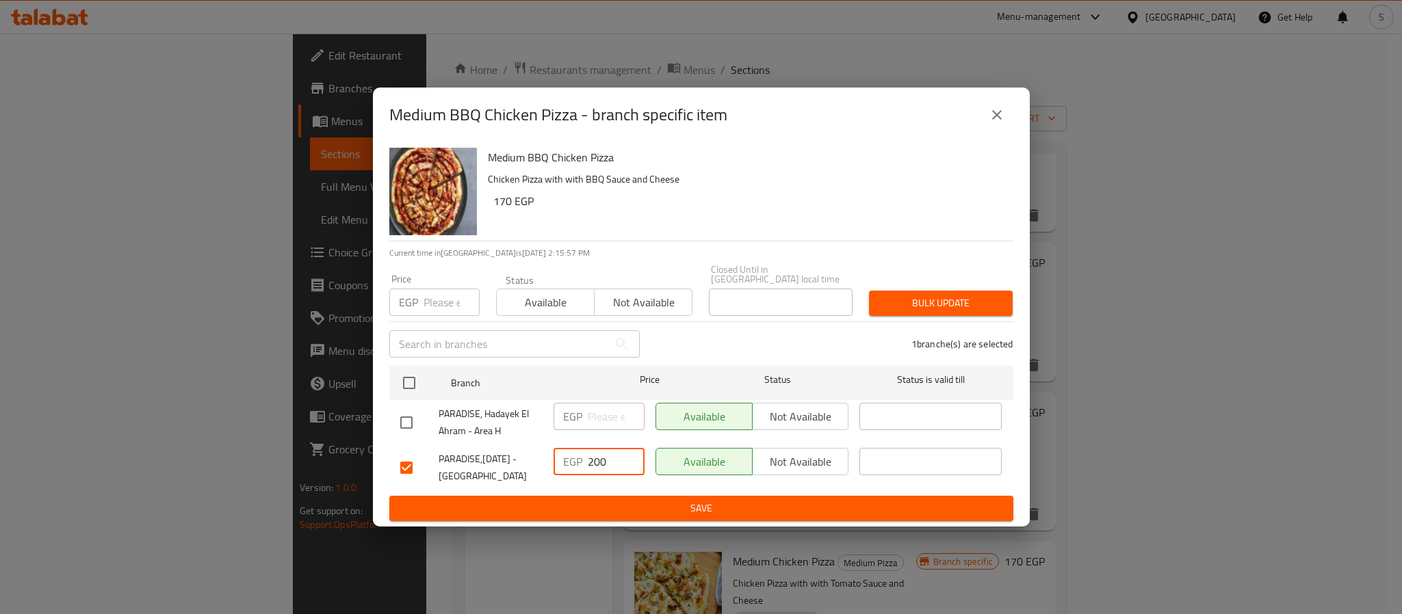
type input "200"
click at [669, 514] on button "Save" at bounding box center [701, 508] width 624 height 25
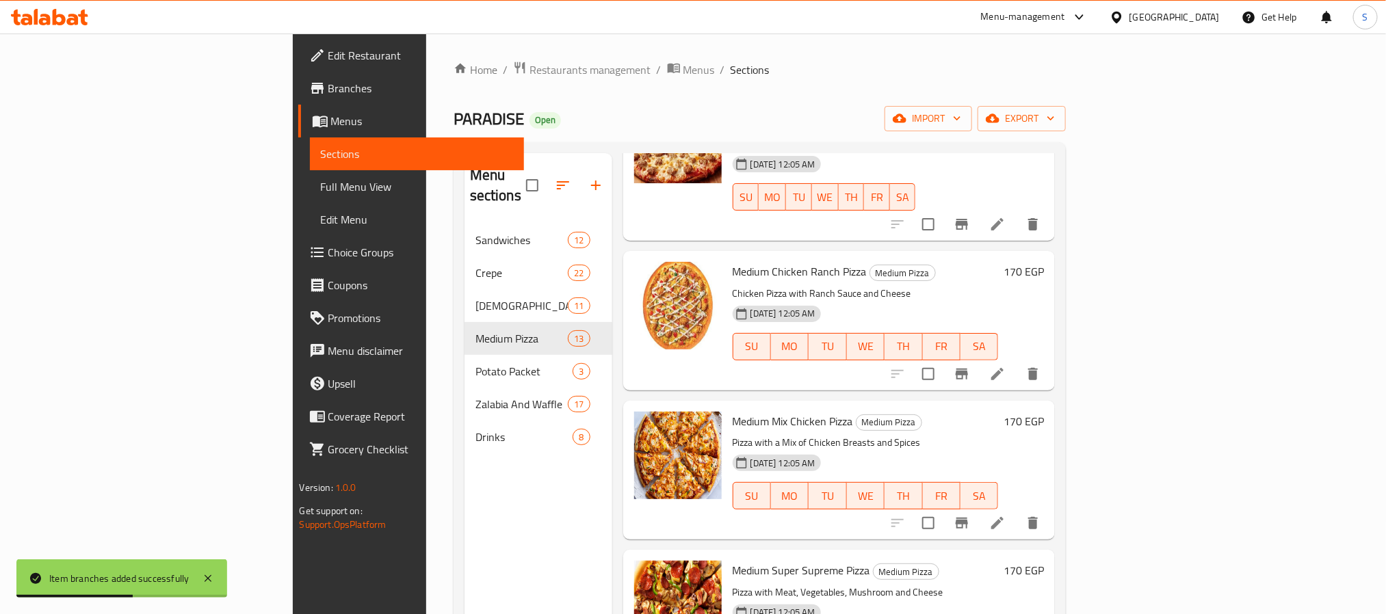
scroll to position [718, 0]
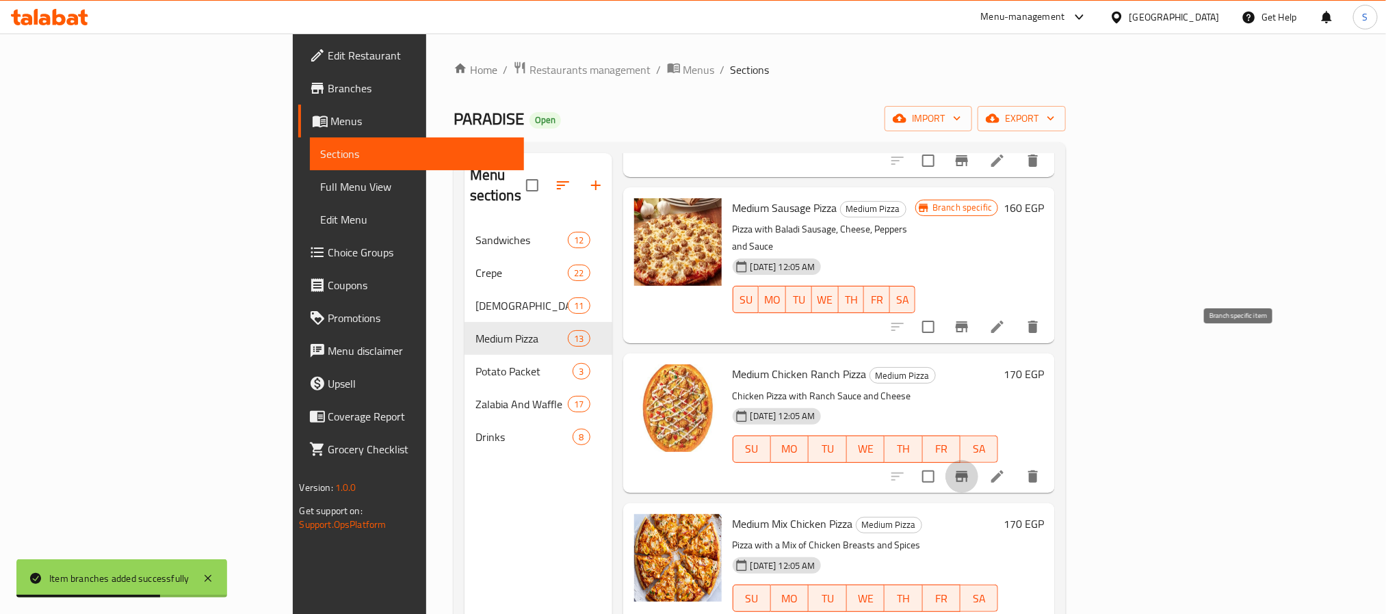
click at [968, 471] on icon "Branch-specific-item" at bounding box center [962, 476] width 12 height 11
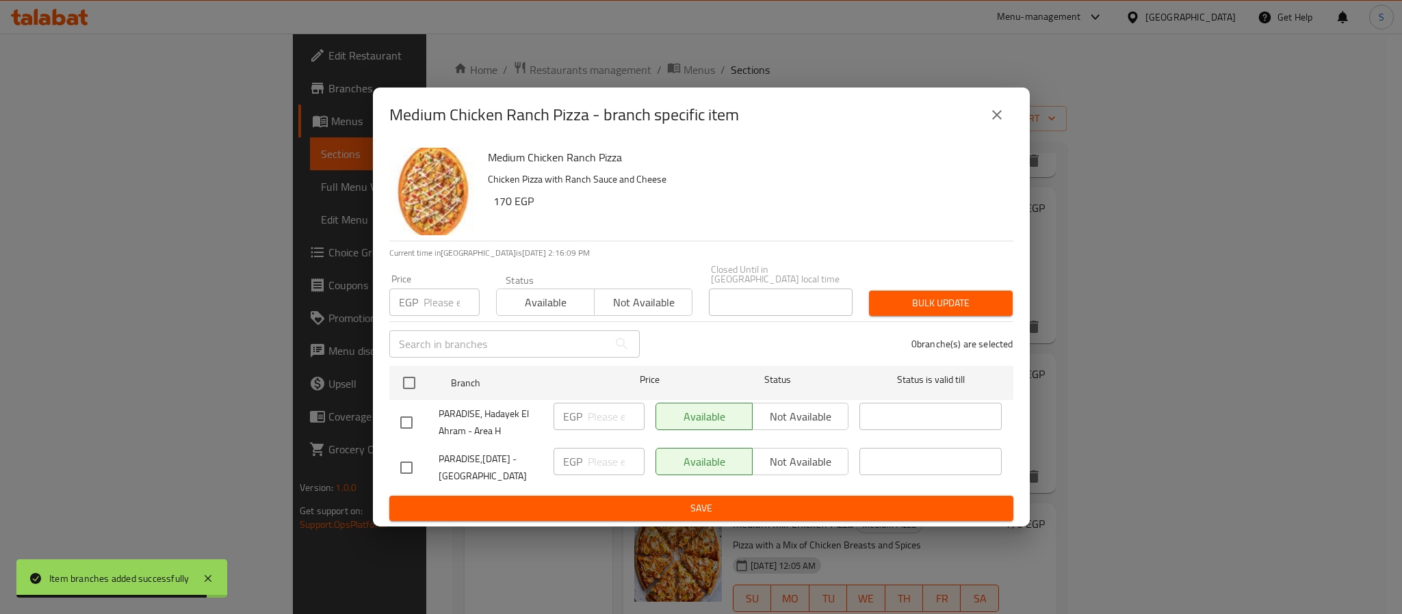
drag, startPoint x: 408, startPoint y: 469, endPoint x: 419, endPoint y: 468, distance: 10.3
click at [413, 469] on input "checkbox" at bounding box center [406, 468] width 29 height 29
checkbox input "true"
click at [640, 460] on input "number" at bounding box center [616, 461] width 57 height 27
click at [612, 454] on input "number" at bounding box center [616, 461] width 57 height 27
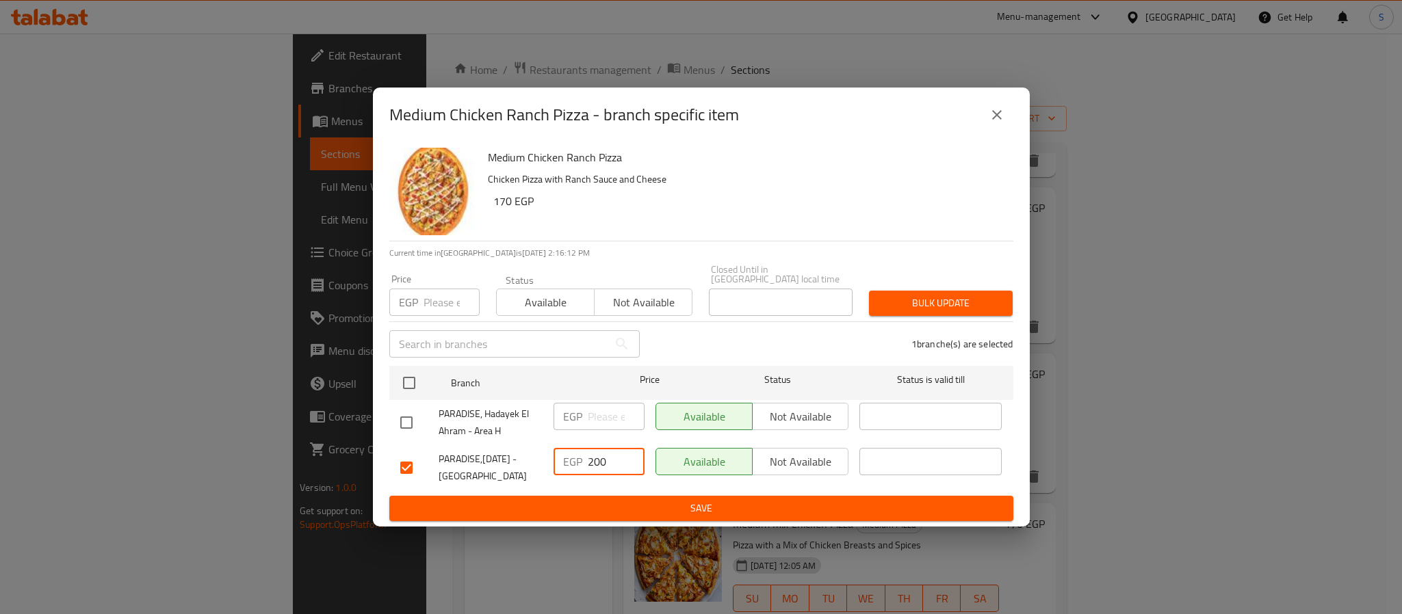
type input "200"
click at [610, 503] on span "Save" at bounding box center [701, 508] width 602 height 17
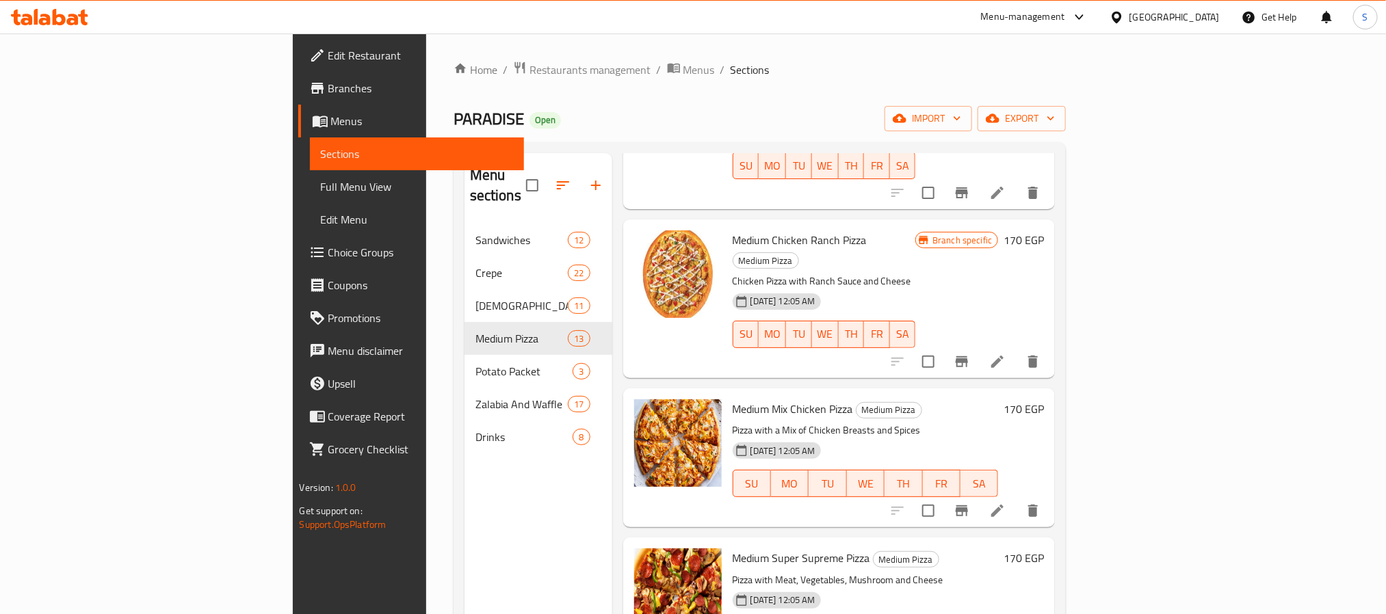
scroll to position [821, 0]
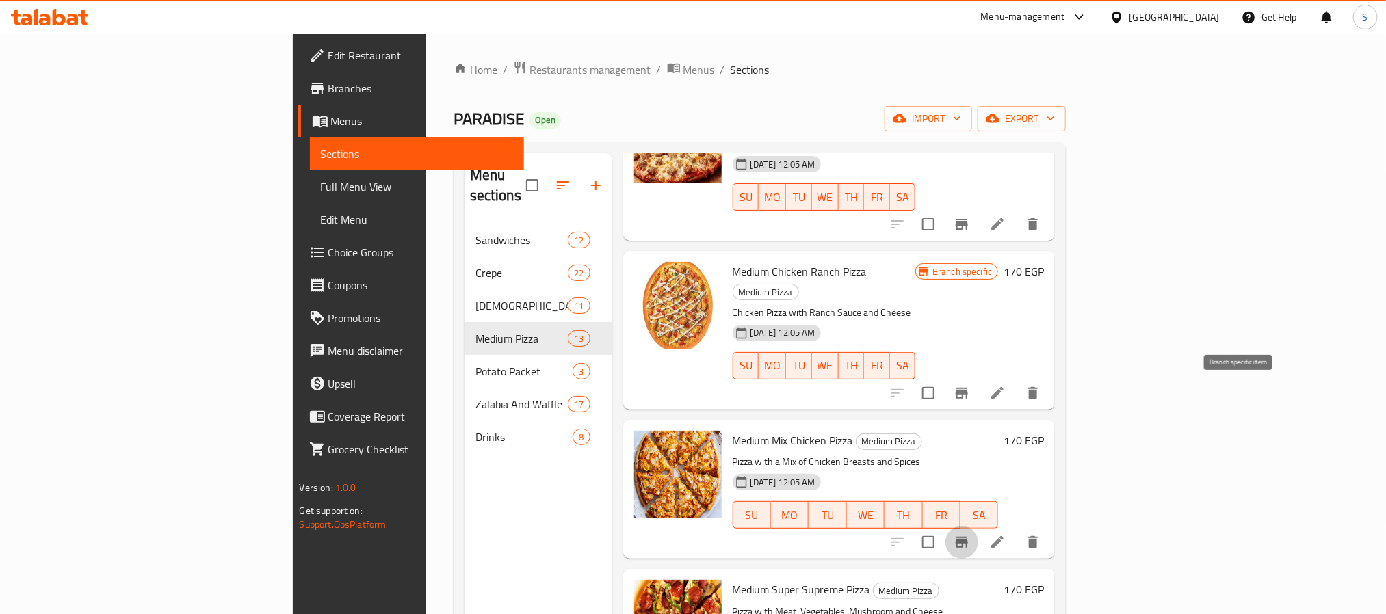
click at [970, 534] on icon "Branch-specific-item" at bounding box center [962, 542] width 16 height 16
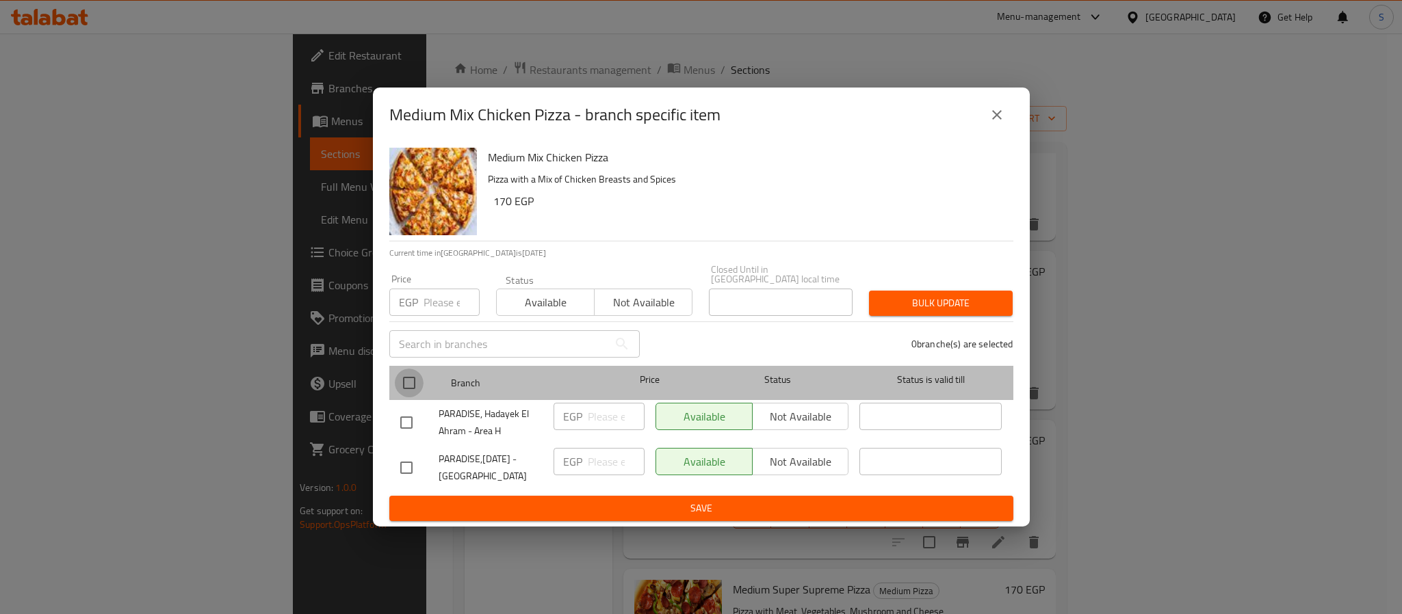
click at [419, 380] on input "checkbox" at bounding box center [409, 383] width 29 height 29
checkbox input "true"
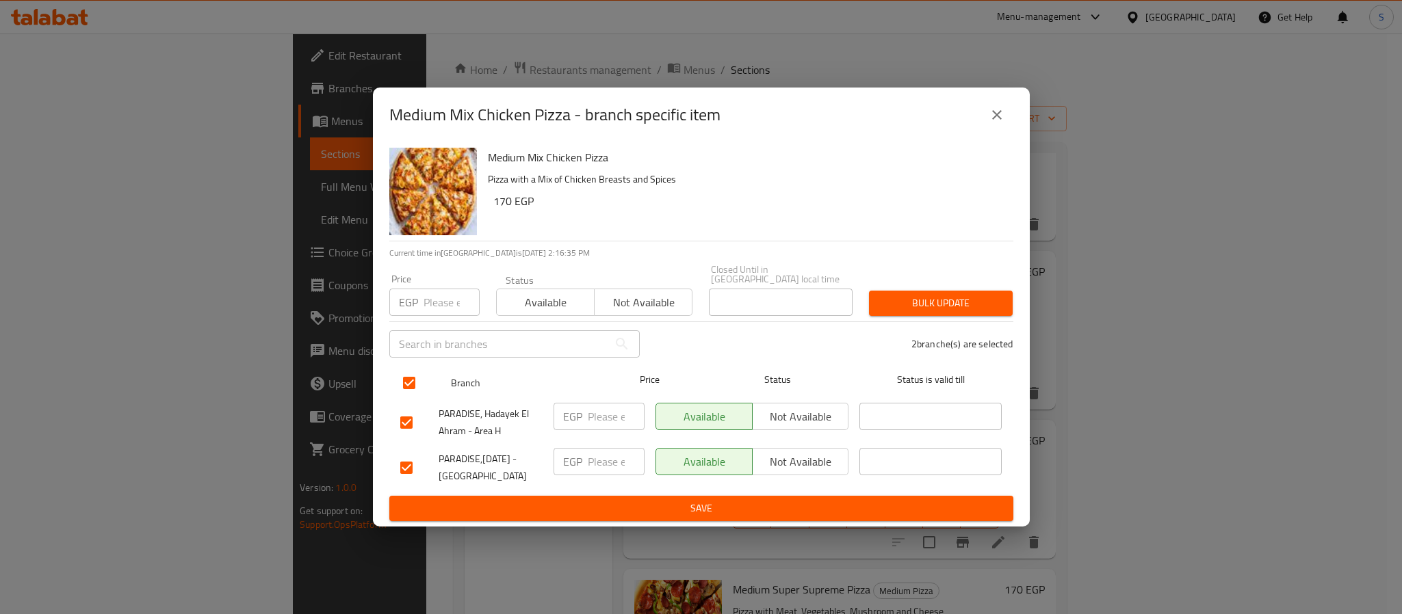
click at [413, 382] on input "checkbox" at bounding box center [409, 383] width 29 height 29
checkbox input "false"
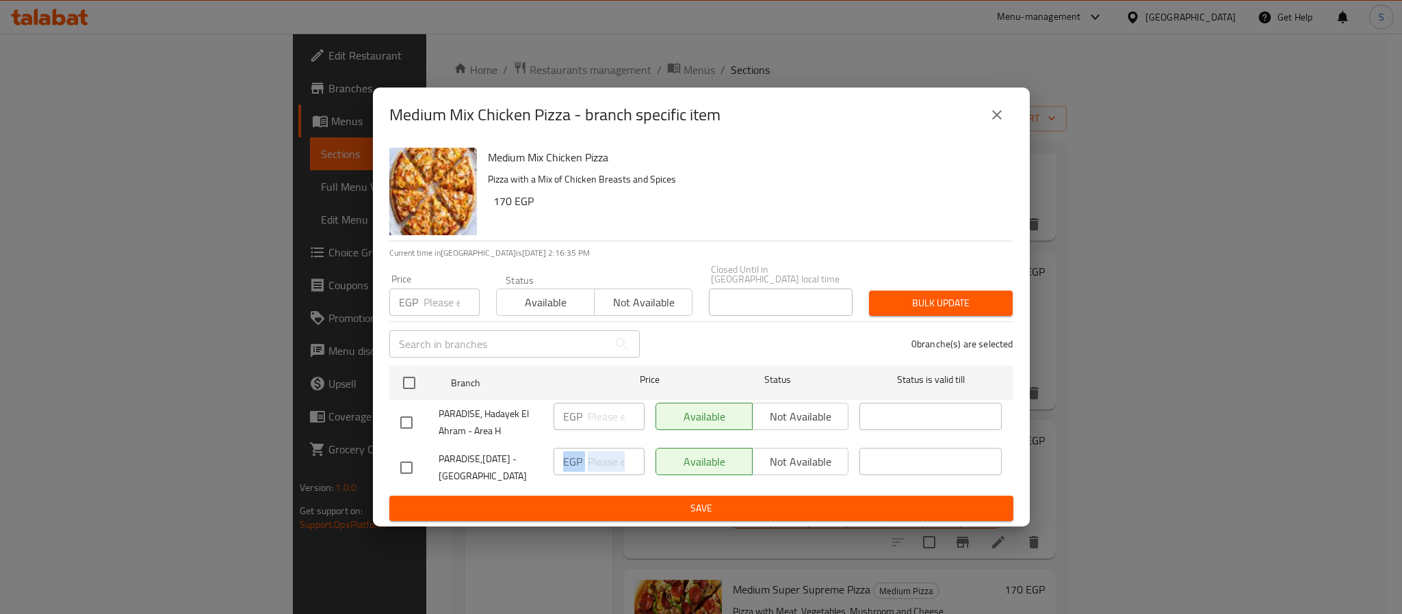
click at [614, 466] on div "EGP ​" at bounding box center [599, 468] width 102 height 51
click at [575, 454] on p "EGP" at bounding box center [572, 462] width 19 height 16
click at [407, 471] on input "checkbox" at bounding box center [406, 468] width 29 height 29
checkbox input "true"
click at [600, 462] on input "number" at bounding box center [616, 461] width 57 height 27
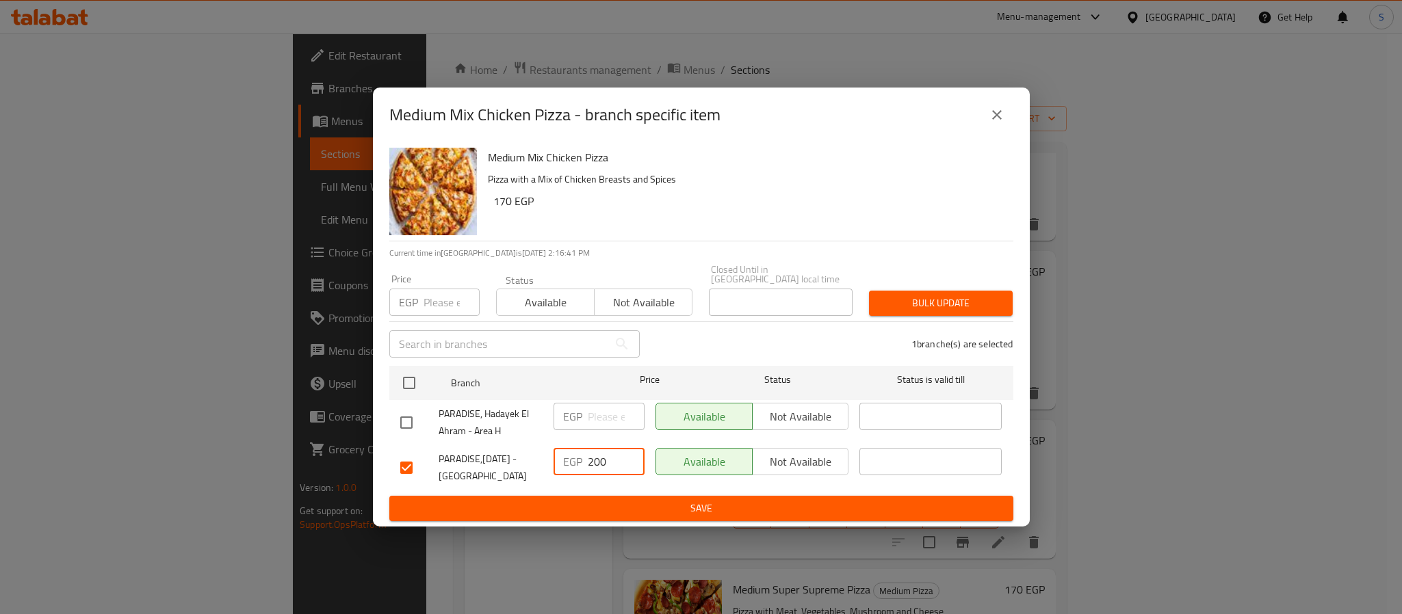
type input "200"
click at [686, 504] on span "Save" at bounding box center [701, 508] width 602 height 17
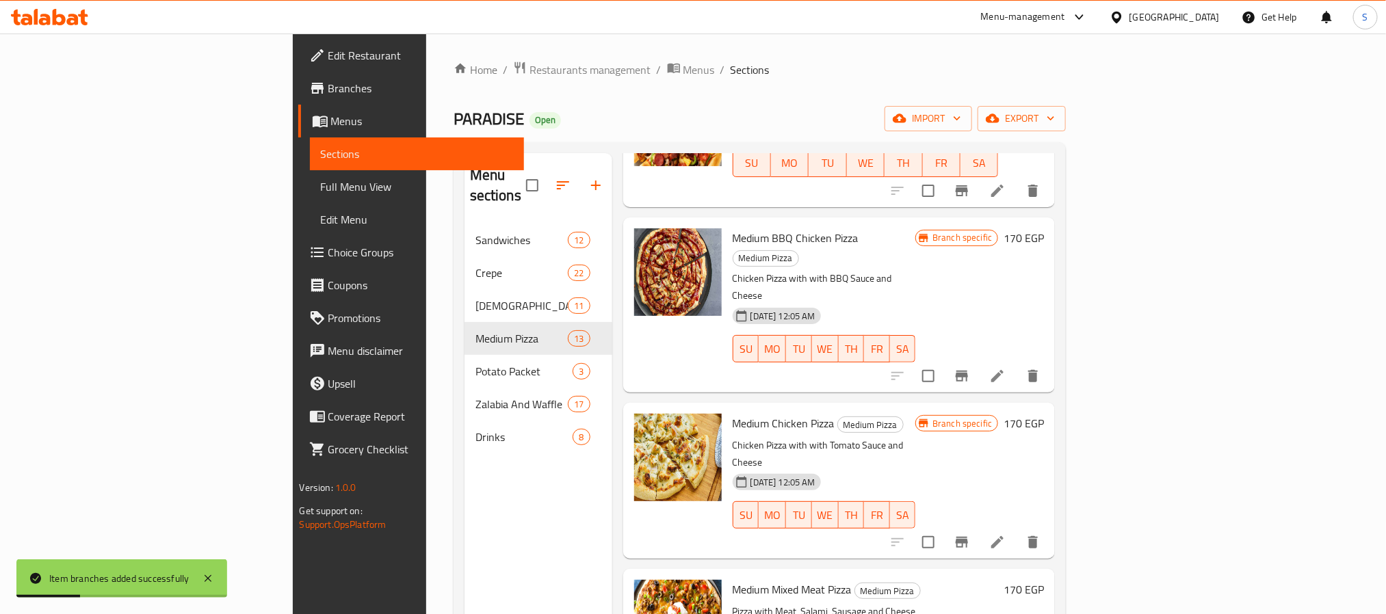
scroll to position [1361, 0]
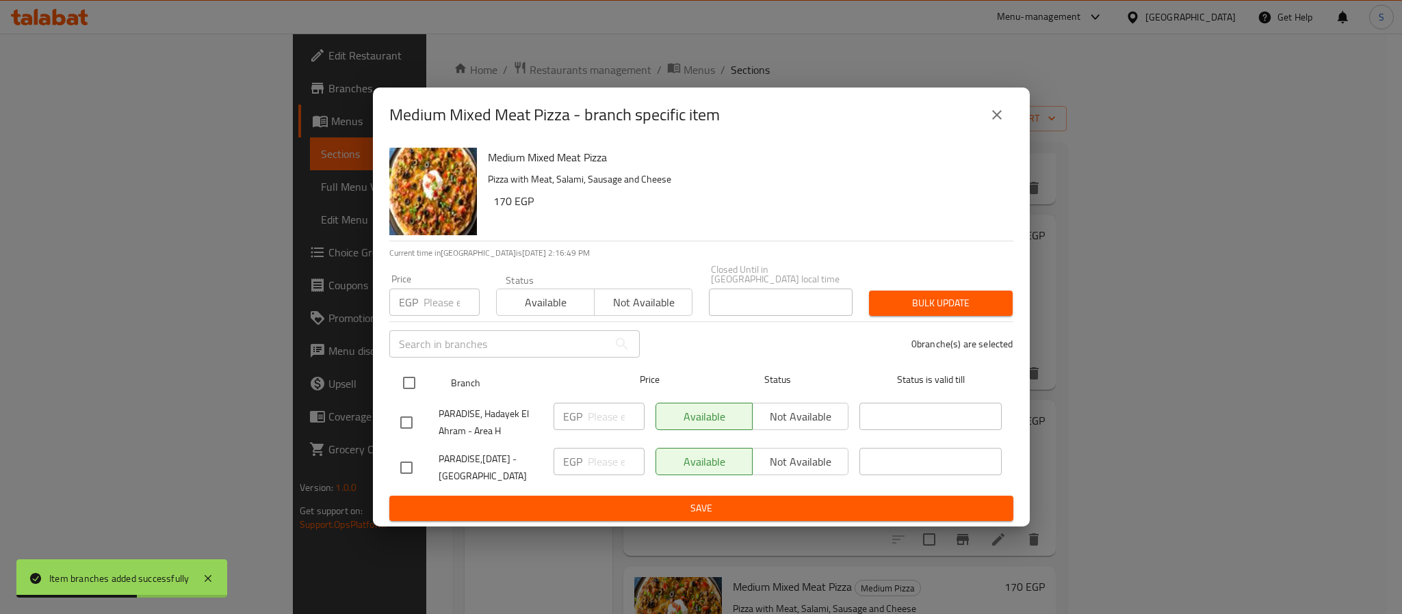
click at [405, 371] on input "checkbox" at bounding box center [409, 383] width 29 height 29
checkbox input "true"
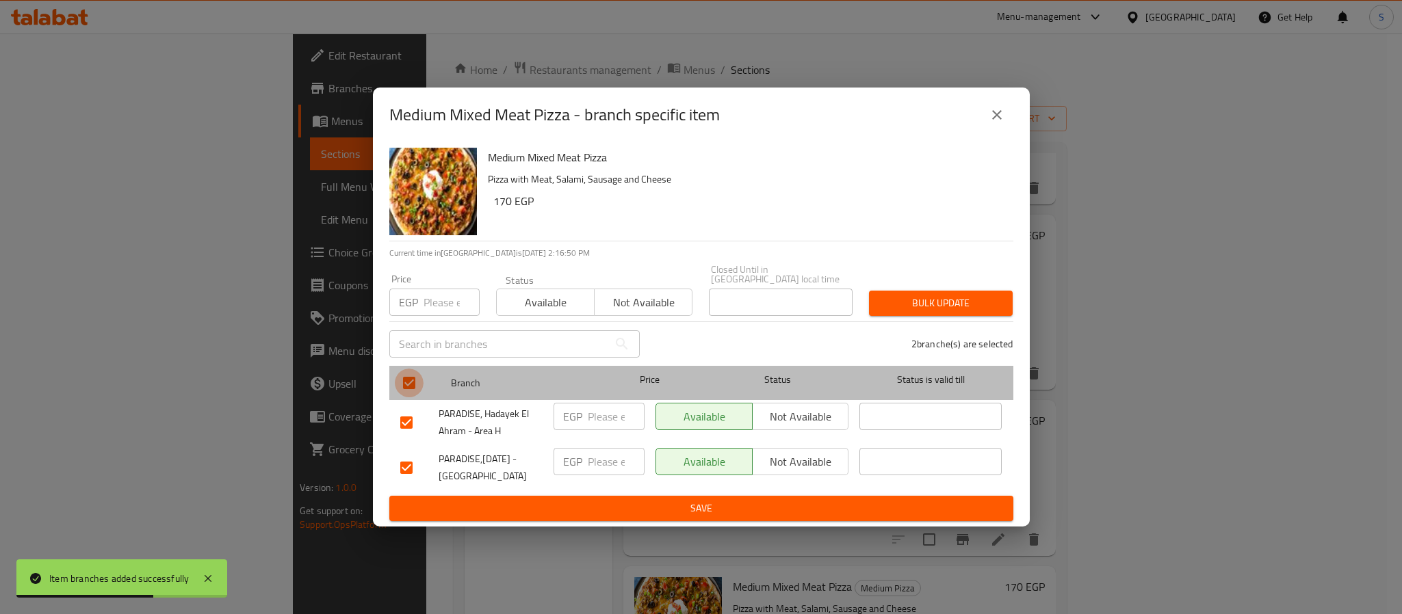
click at [415, 382] on input "checkbox" at bounding box center [409, 383] width 29 height 29
checkbox input "false"
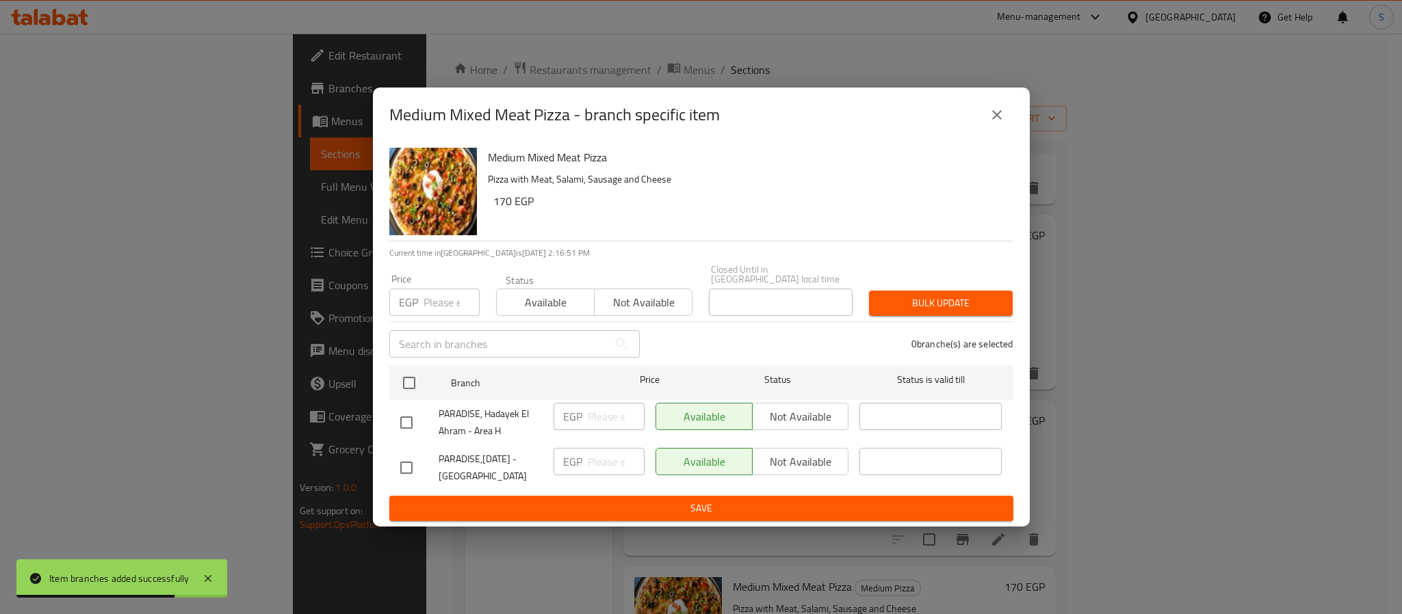
drag, startPoint x: 413, startPoint y: 456, endPoint x: 540, endPoint y: 484, distance: 130.3
click at [423, 458] on div at bounding box center [419, 468] width 38 height 29
drag, startPoint x: 408, startPoint y: 473, endPoint x: 419, endPoint y: 472, distance: 11.0
click at [409, 472] on input "checkbox" at bounding box center [406, 468] width 29 height 29
checkbox input "true"
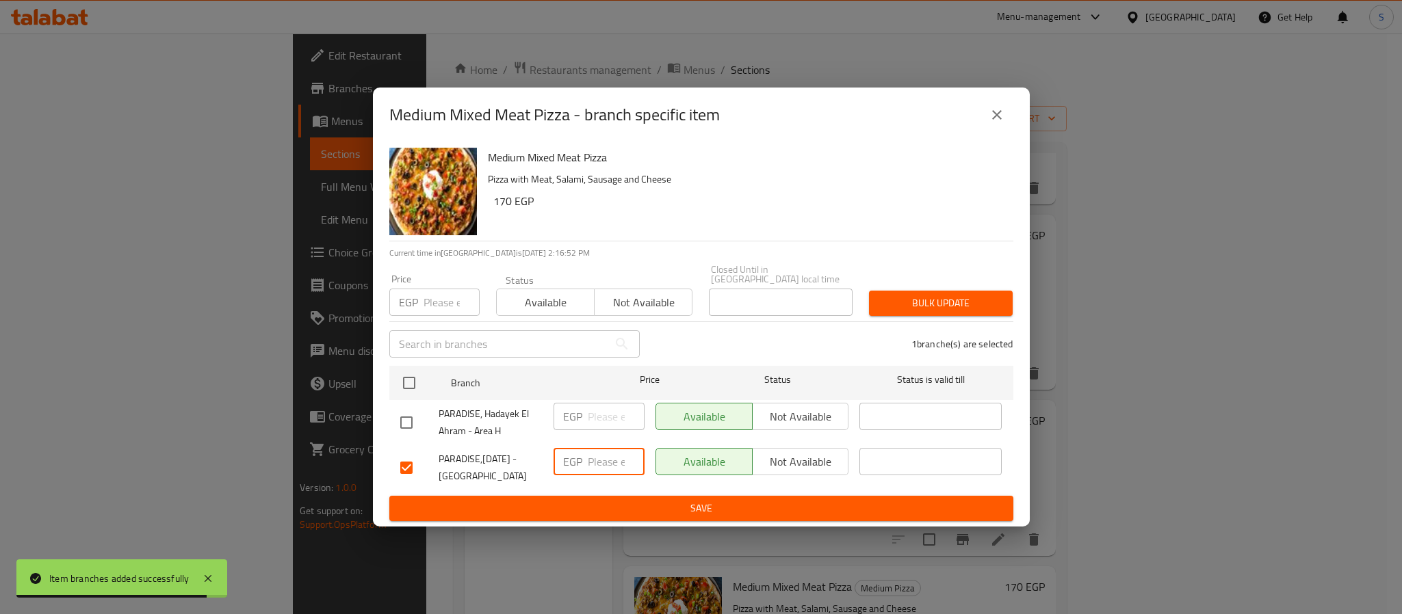
click at [598, 464] on input "number" at bounding box center [616, 461] width 57 height 27
type input "200"
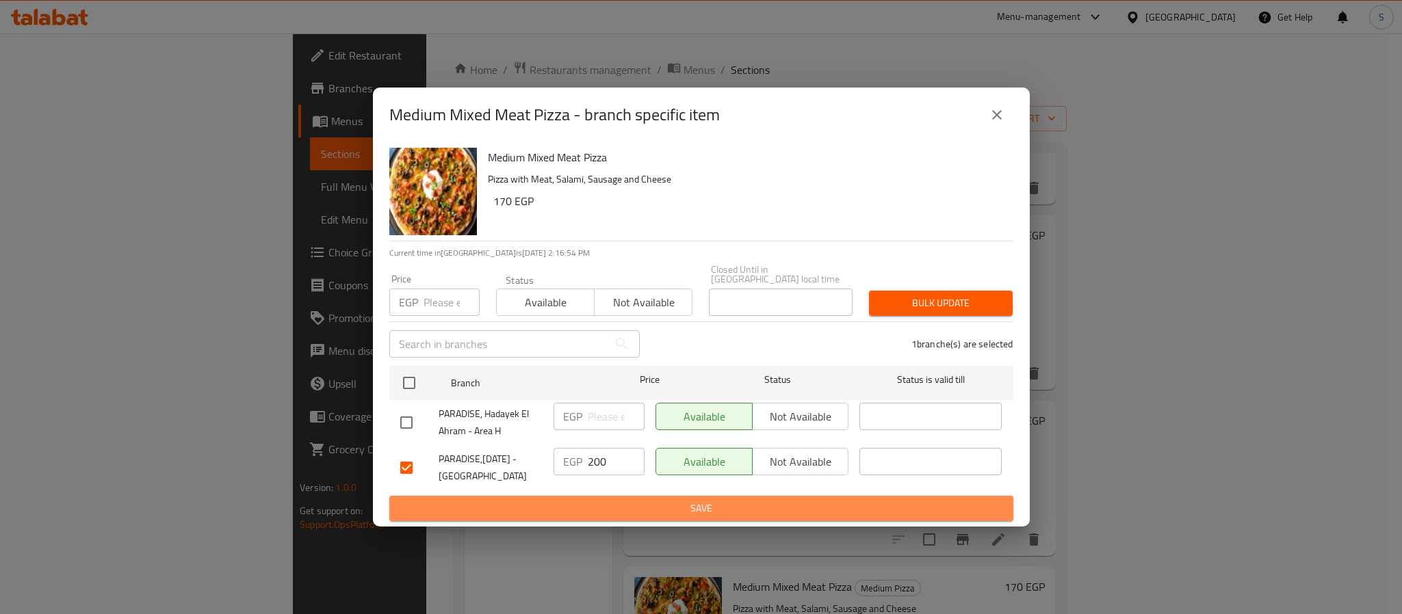
click at [719, 506] on span "Save" at bounding box center [701, 508] width 602 height 17
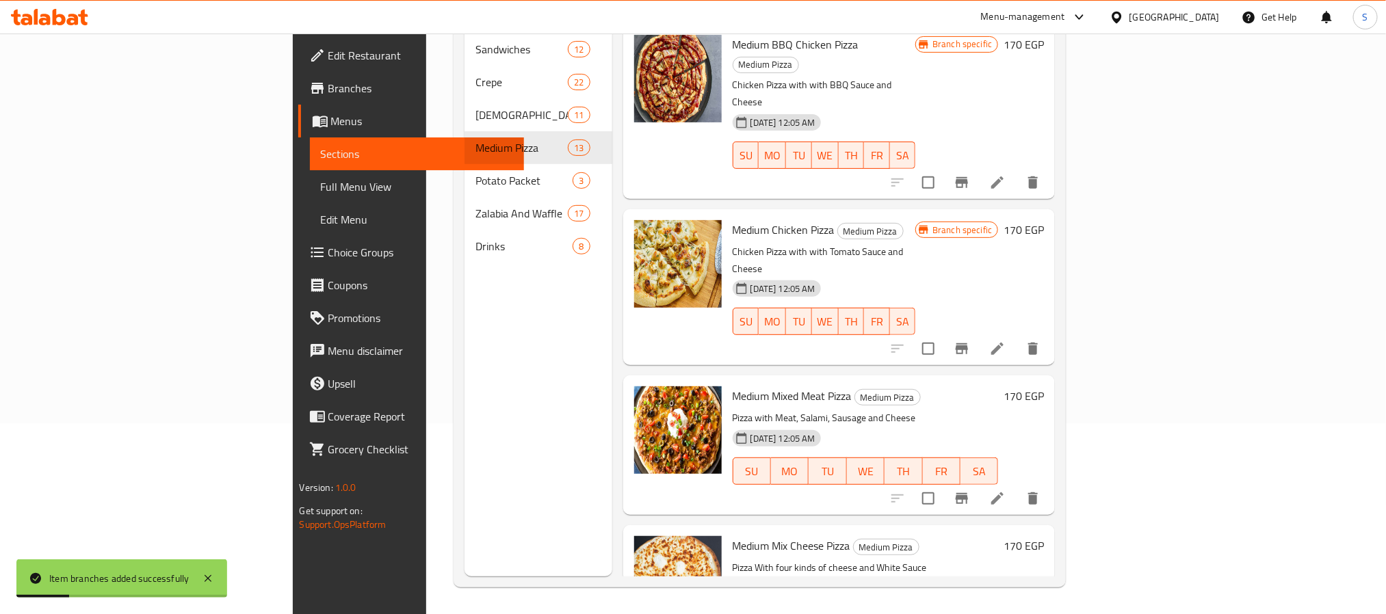
scroll to position [192, 0]
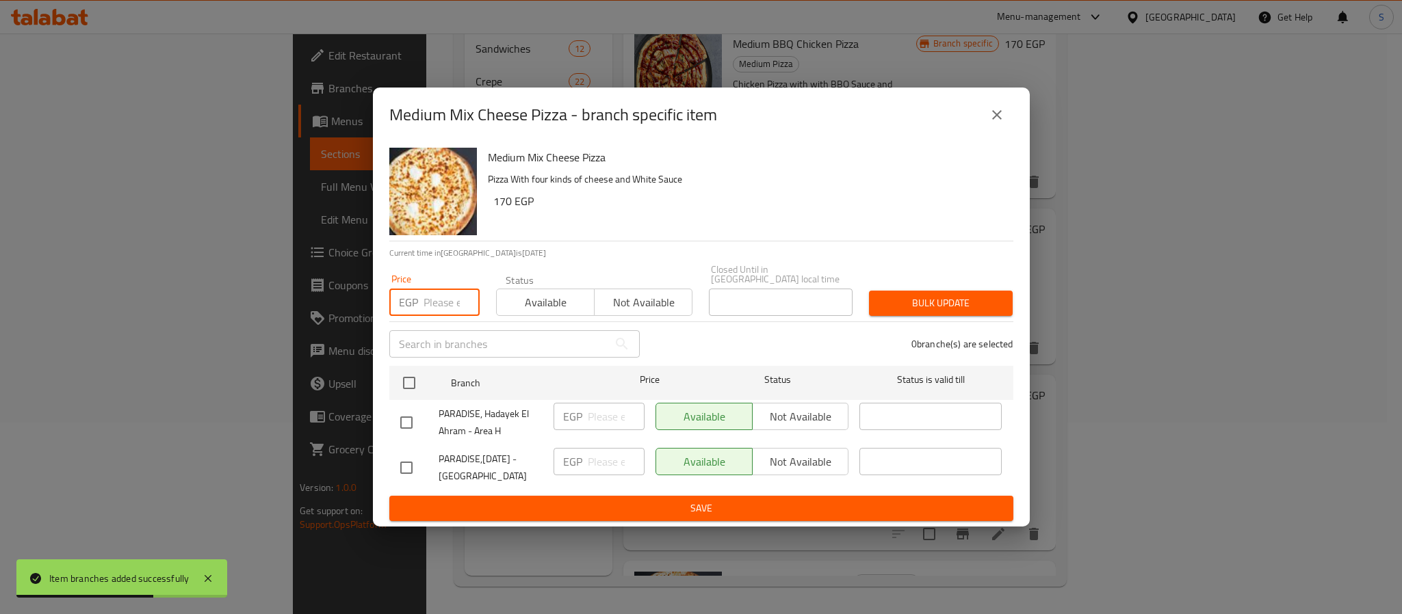
click at [444, 306] on input "number" at bounding box center [451, 302] width 56 height 27
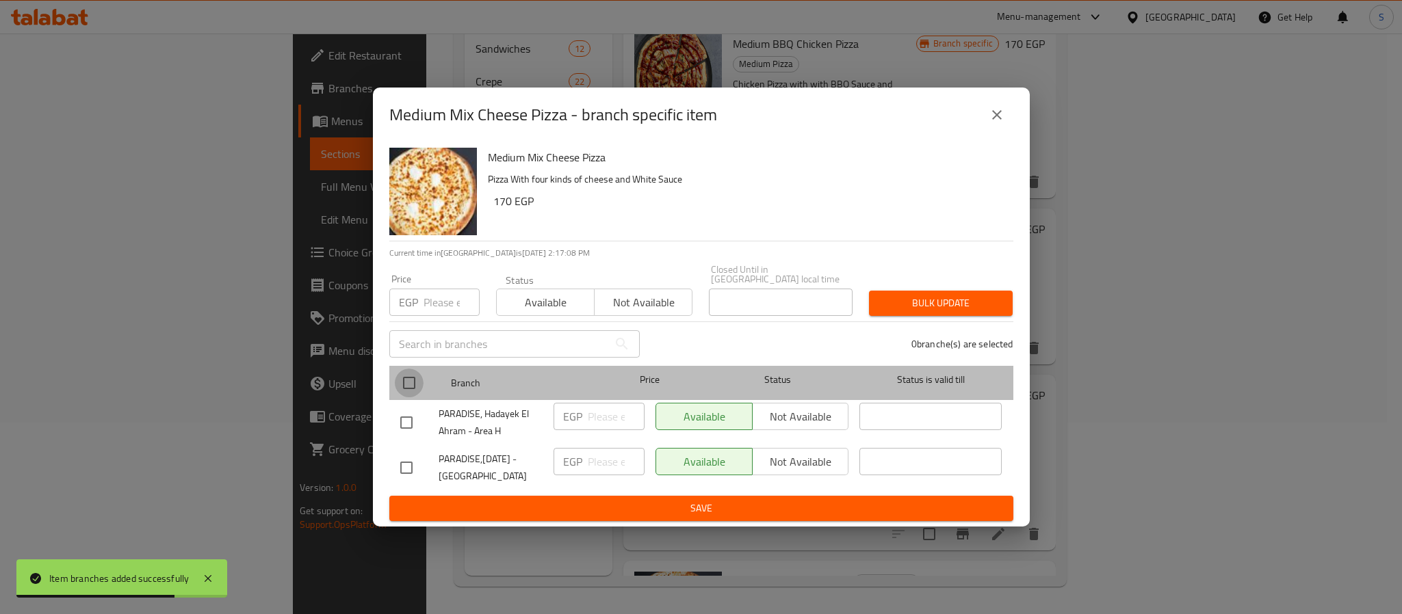
click at [409, 384] on input "checkbox" at bounding box center [409, 383] width 29 height 29
checkbox input "true"
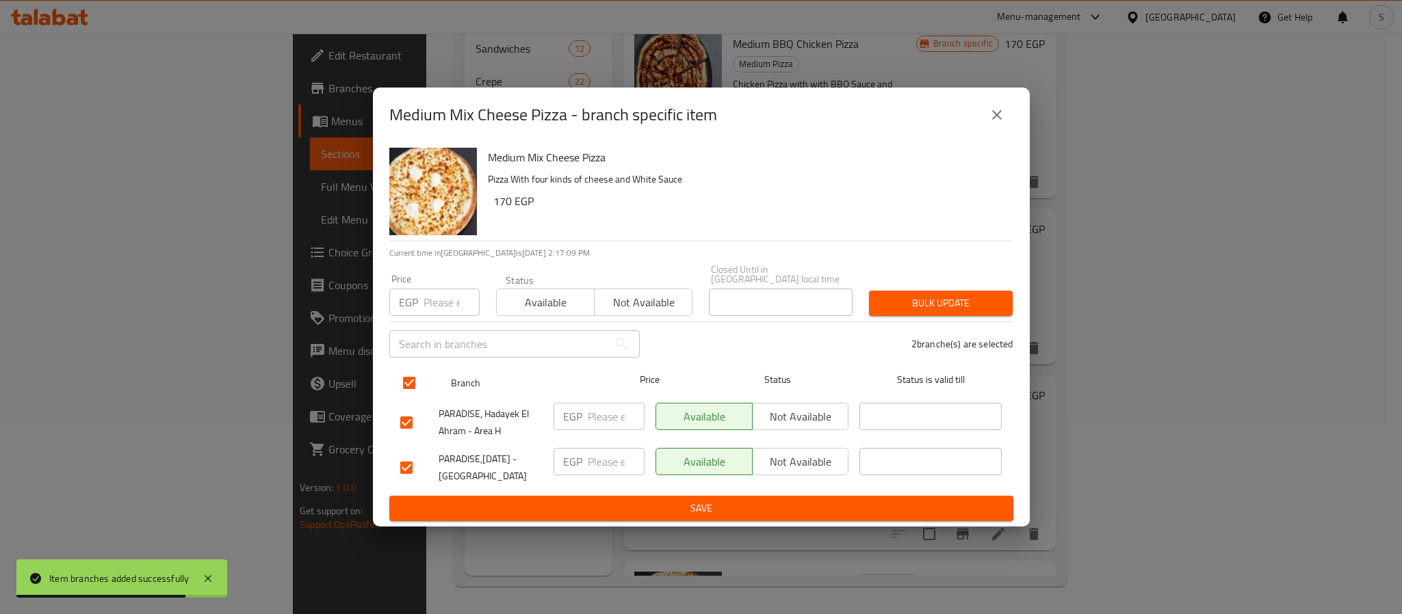
click at [409, 384] on input "checkbox" at bounding box center [409, 383] width 29 height 29
checkbox input "false"
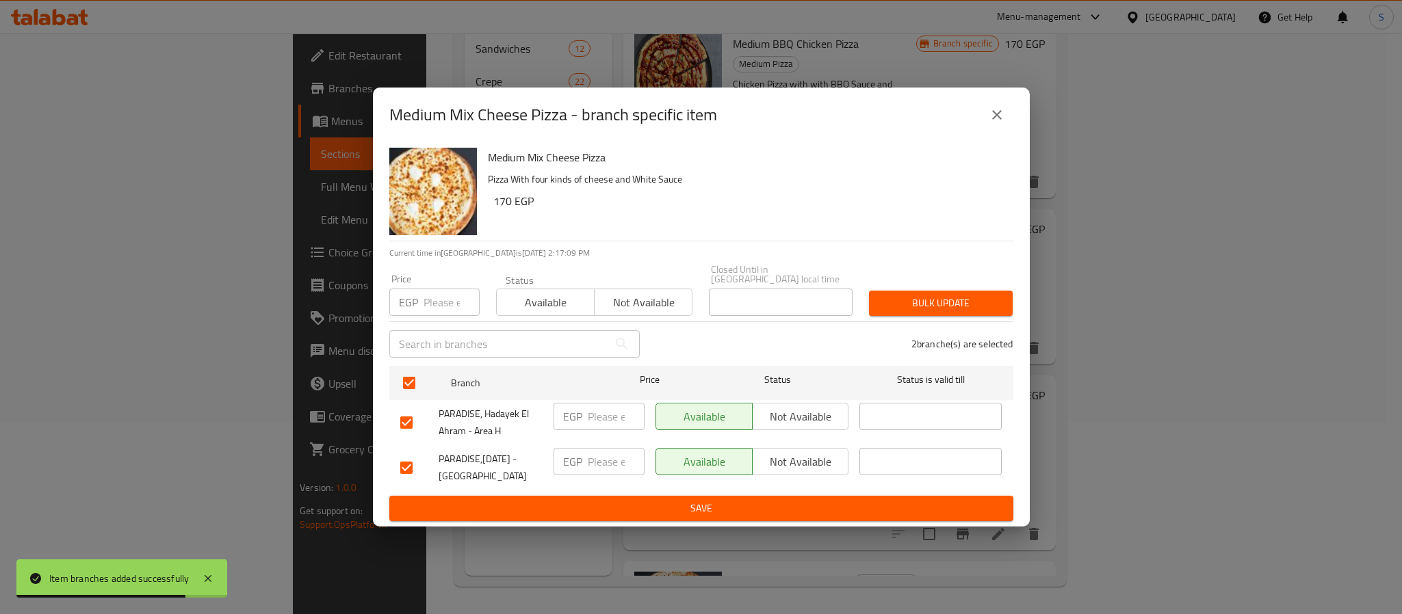
checkbox input "false"
click at [410, 458] on input "checkbox" at bounding box center [406, 468] width 29 height 29
checkbox input "true"
click at [577, 472] on div "EGP ​" at bounding box center [599, 468] width 102 height 51
click at [587, 469] on div "EGP ​" at bounding box center [598, 461] width 91 height 27
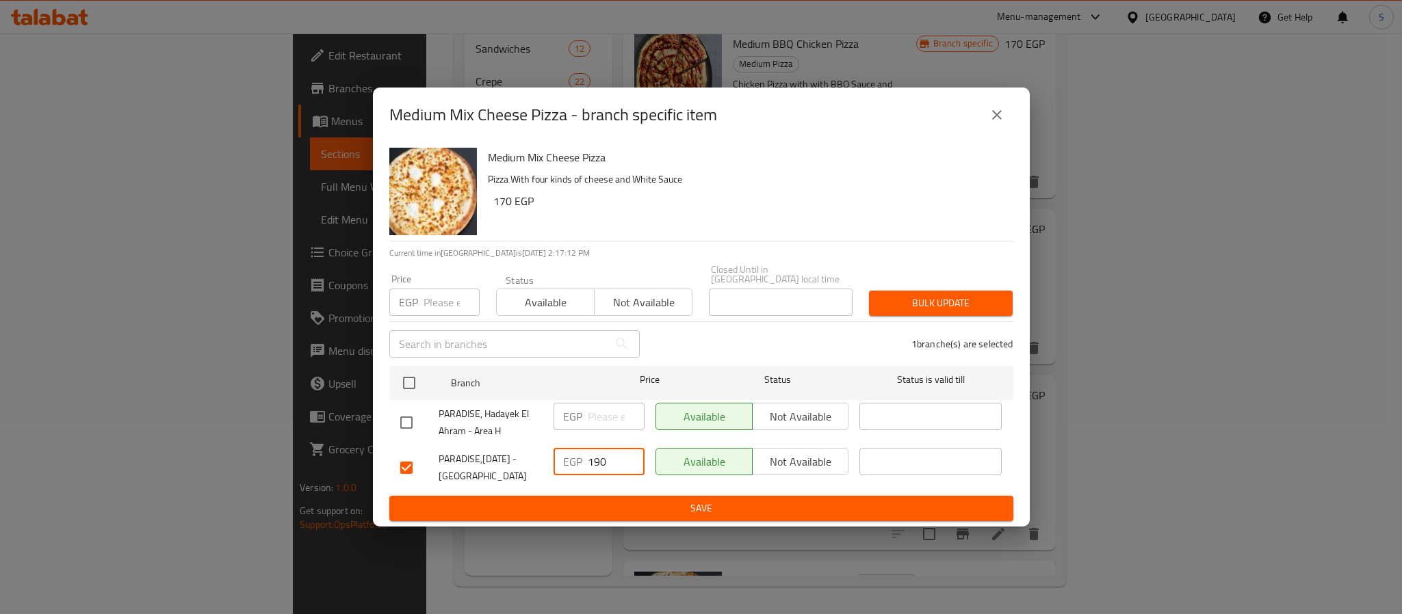
type input "190"
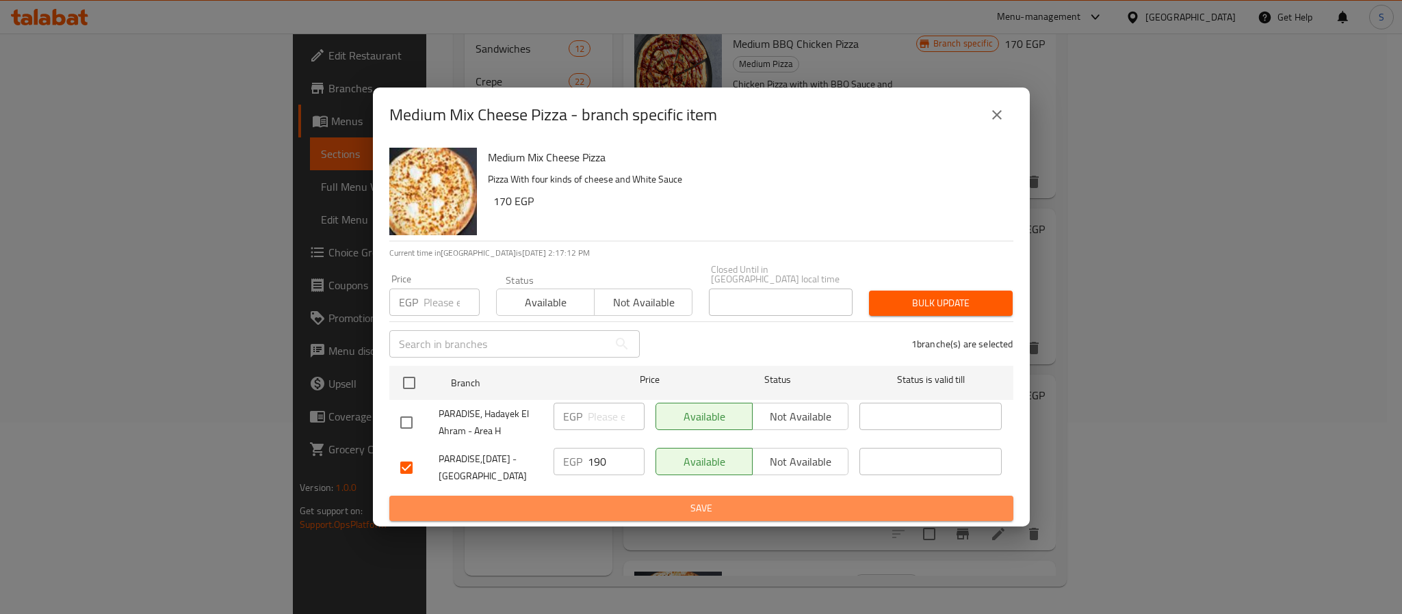
drag, startPoint x: 667, startPoint y: 501, endPoint x: 664, endPoint y: 509, distance: 8.3
click at [667, 503] on span "Save" at bounding box center [701, 508] width 602 height 17
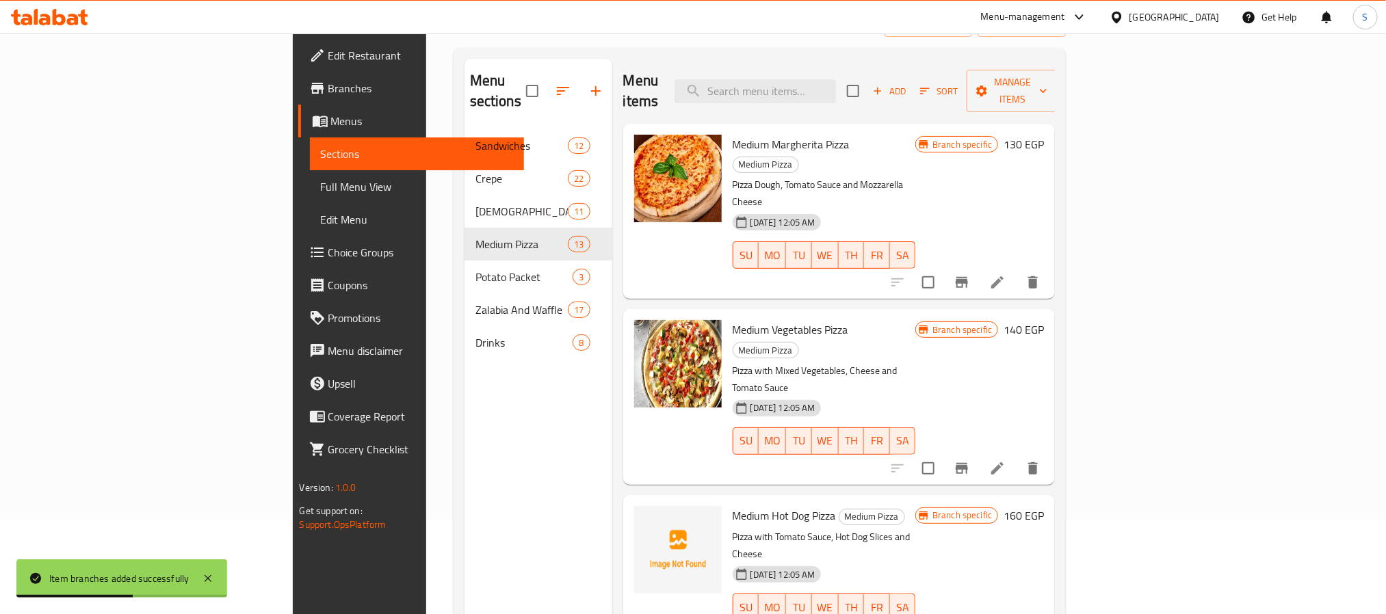
scroll to position [0, 0]
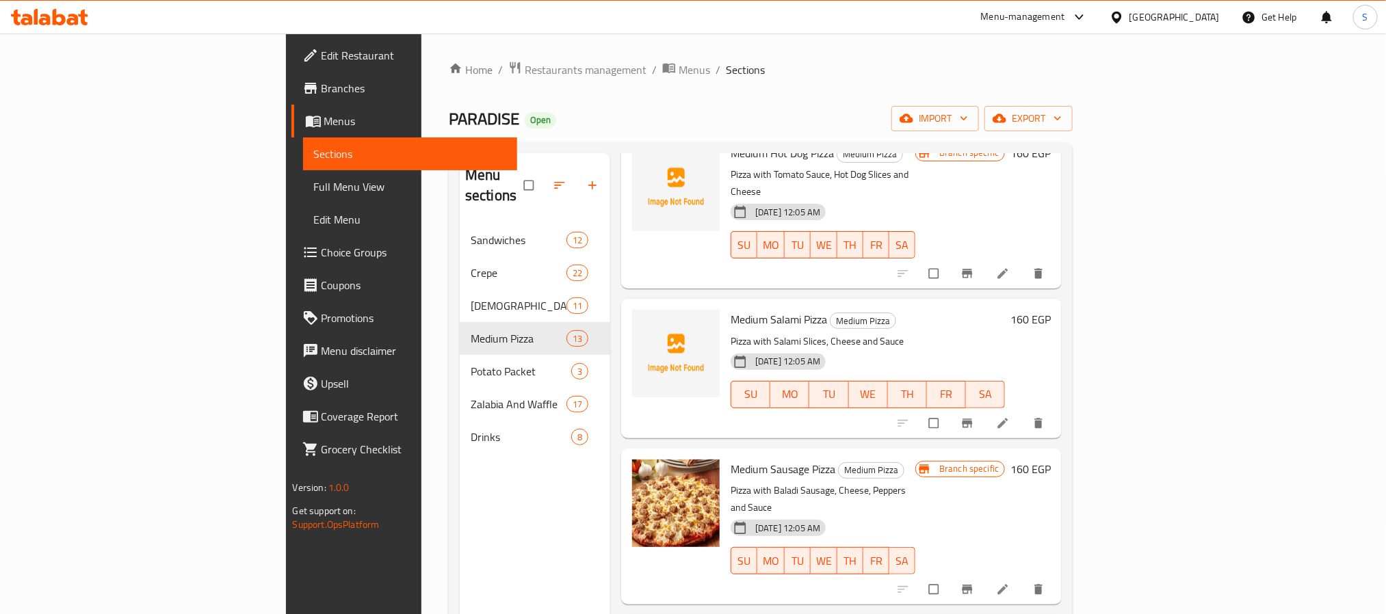
scroll to position [335, 0]
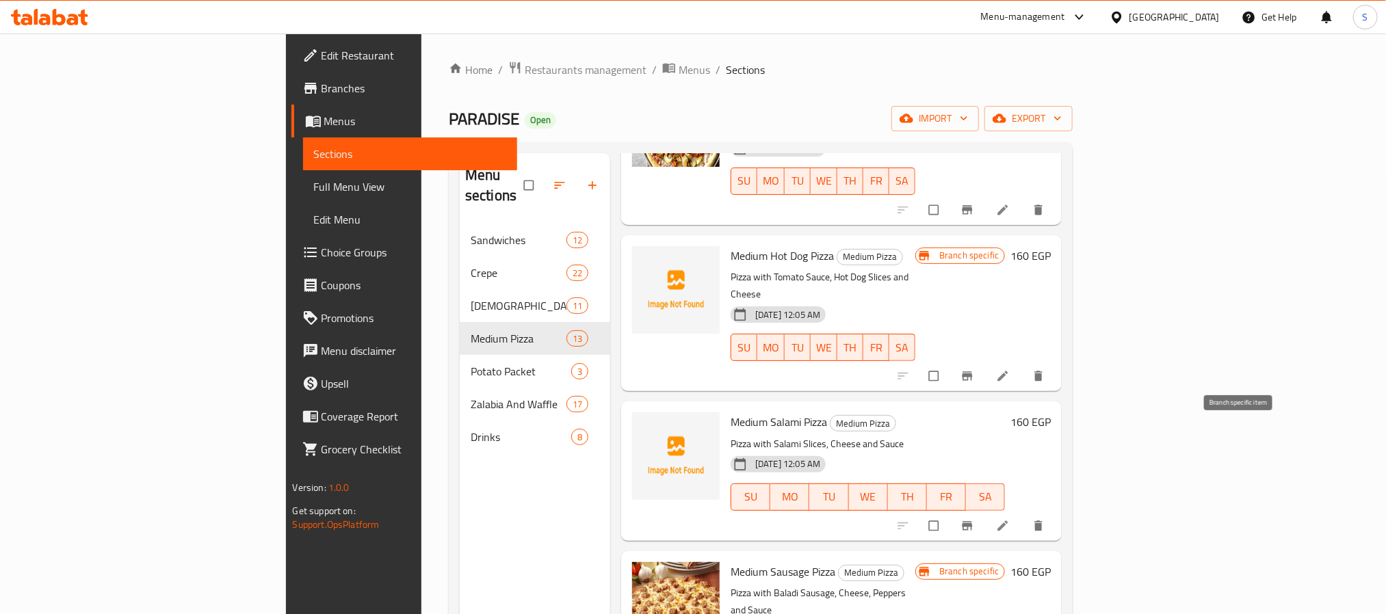
click at [974, 519] on icon "Branch-specific-item" at bounding box center [968, 526] width 14 height 14
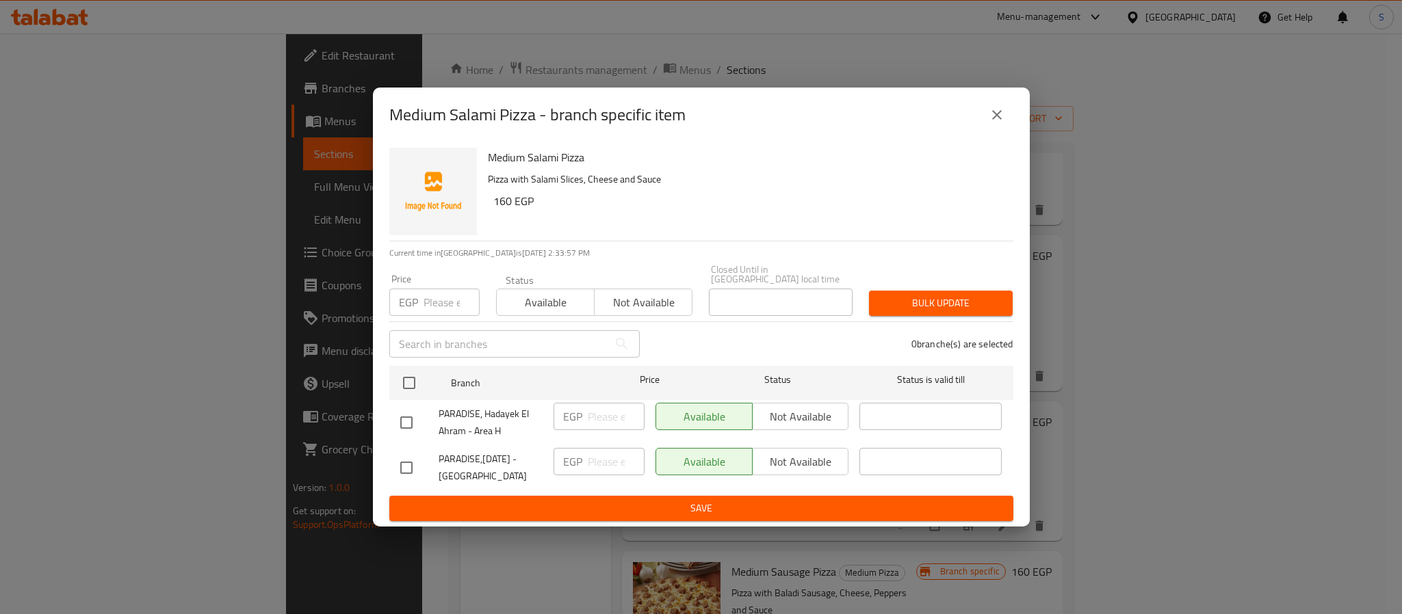
click at [413, 454] on input "checkbox" at bounding box center [406, 468] width 29 height 29
checkbox input "true"
drag, startPoint x: 582, startPoint y: 458, endPoint x: 588, endPoint y: 467, distance: 10.8
click at [584, 458] on div "EGP ​" at bounding box center [598, 461] width 91 height 27
type input "180"
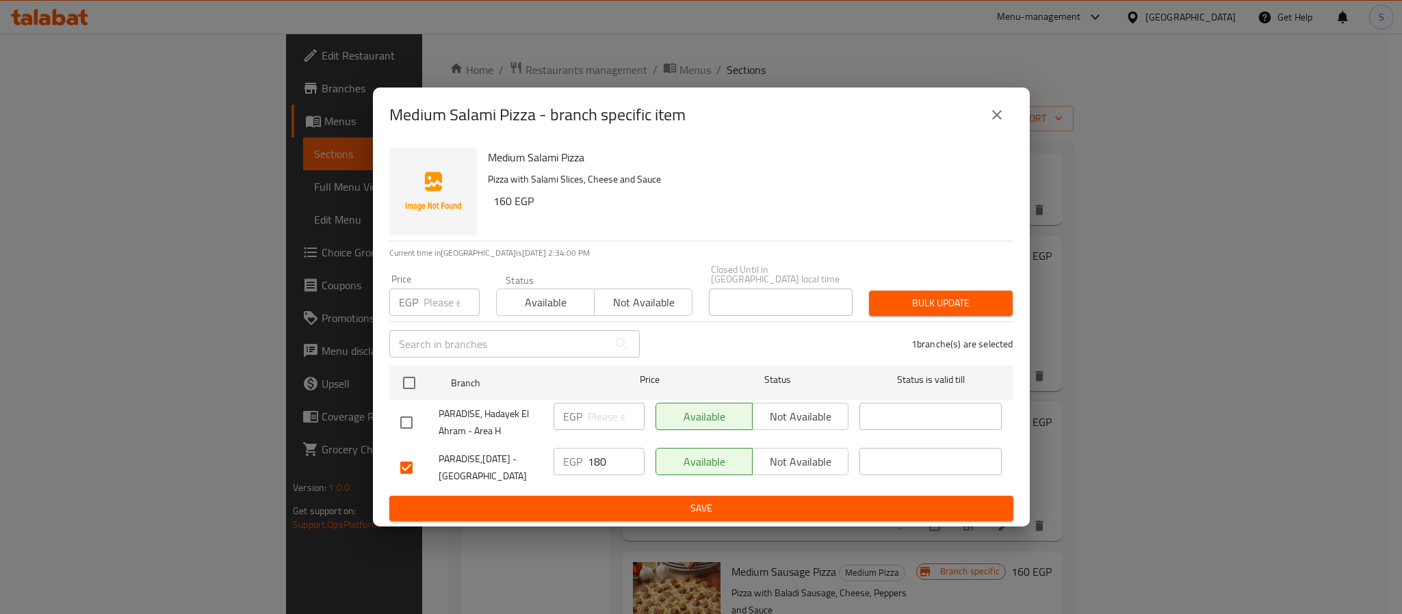
click at [696, 487] on div "Available Not available" at bounding box center [752, 468] width 205 height 51
drag, startPoint x: 696, startPoint y: 495, endPoint x: 690, endPoint y: 505, distance: 11.8
click at [696, 500] on span "Save" at bounding box center [701, 508] width 602 height 17
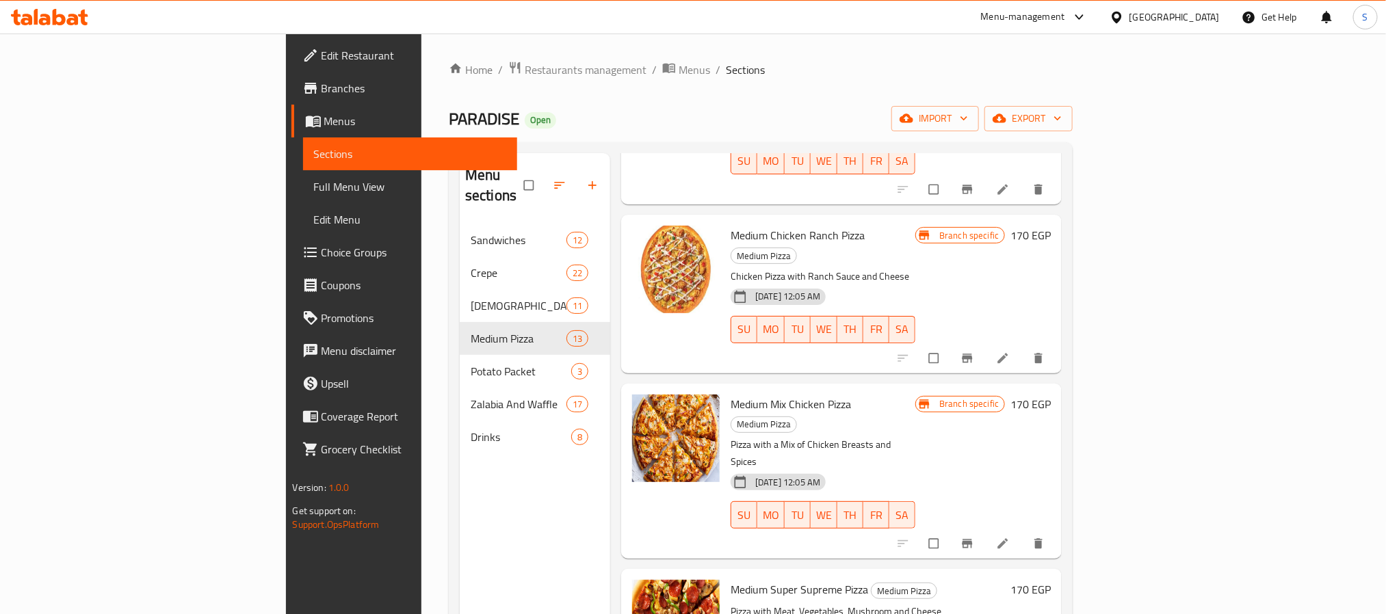
scroll to position [924, 0]
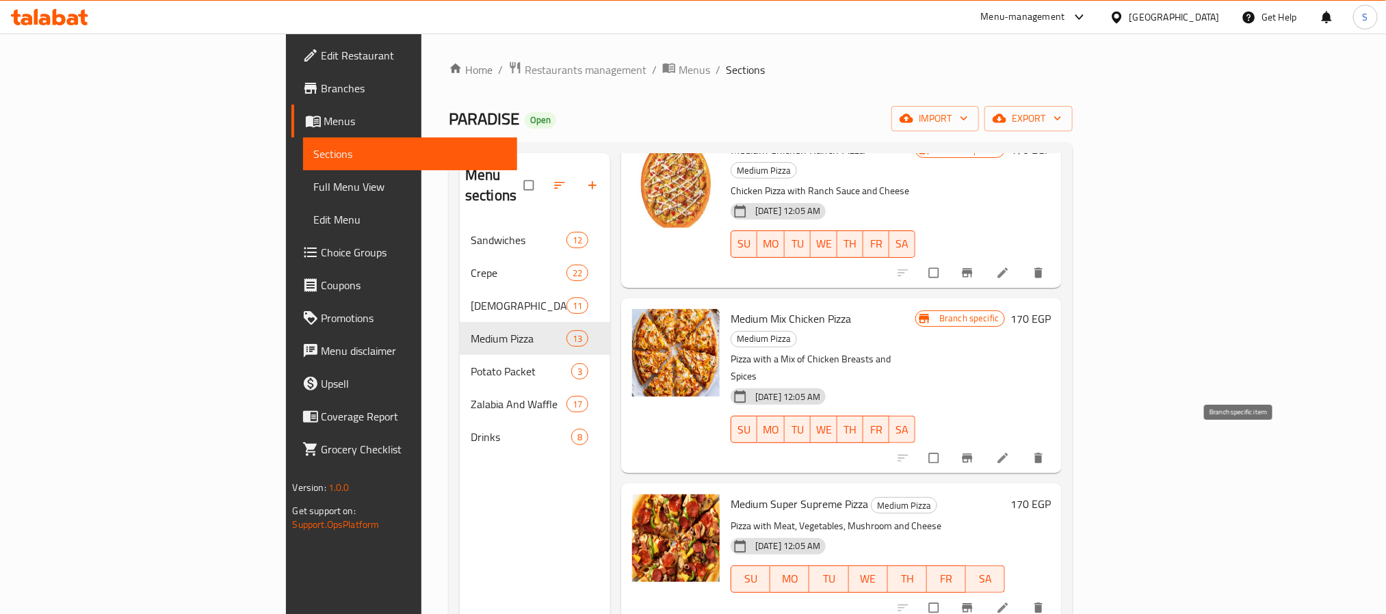
click at [974, 601] on icon "Branch-specific-item" at bounding box center [968, 608] width 14 height 14
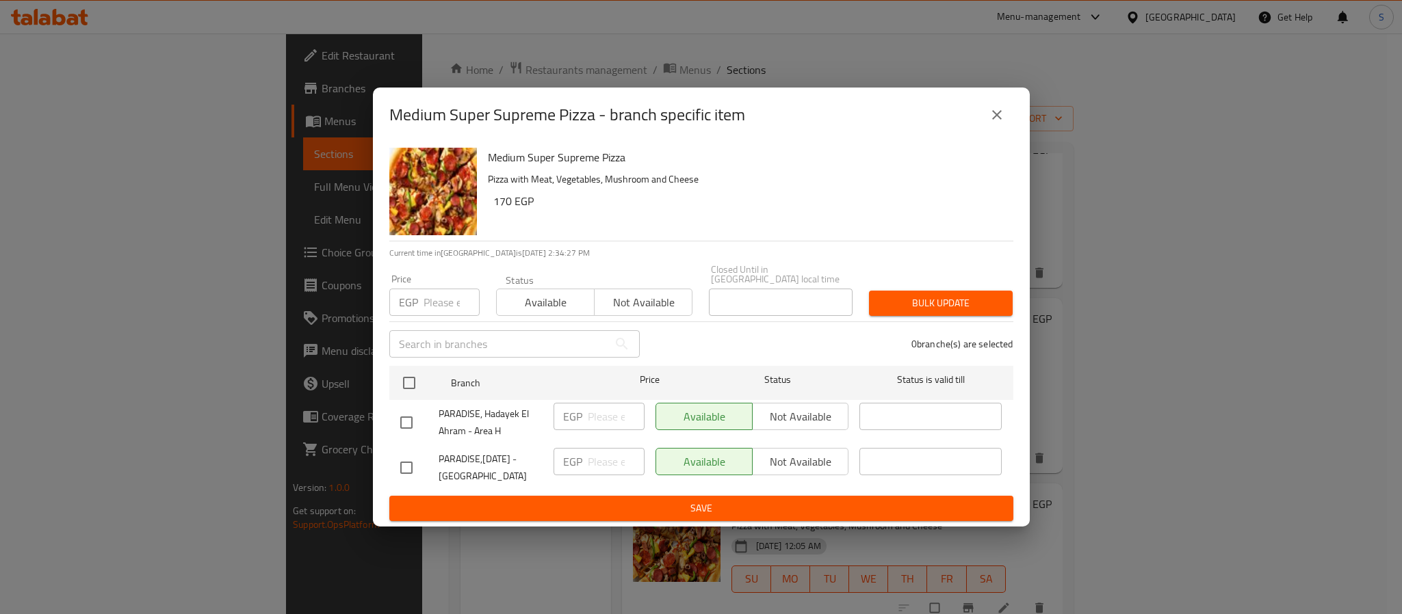
click at [824, 464] on div "Available Not available" at bounding box center [752, 461] width 194 height 27
click at [800, 458] on div "Available Not available" at bounding box center [752, 461] width 194 height 27
drag, startPoint x: 800, startPoint y: 458, endPoint x: 794, endPoint y: 454, distance: 7.0
click at [799, 454] on div "Available Not available" at bounding box center [752, 461] width 194 height 27
click at [787, 454] on div "Available Not available" at bounding box center [752, 461] width 194 height 27
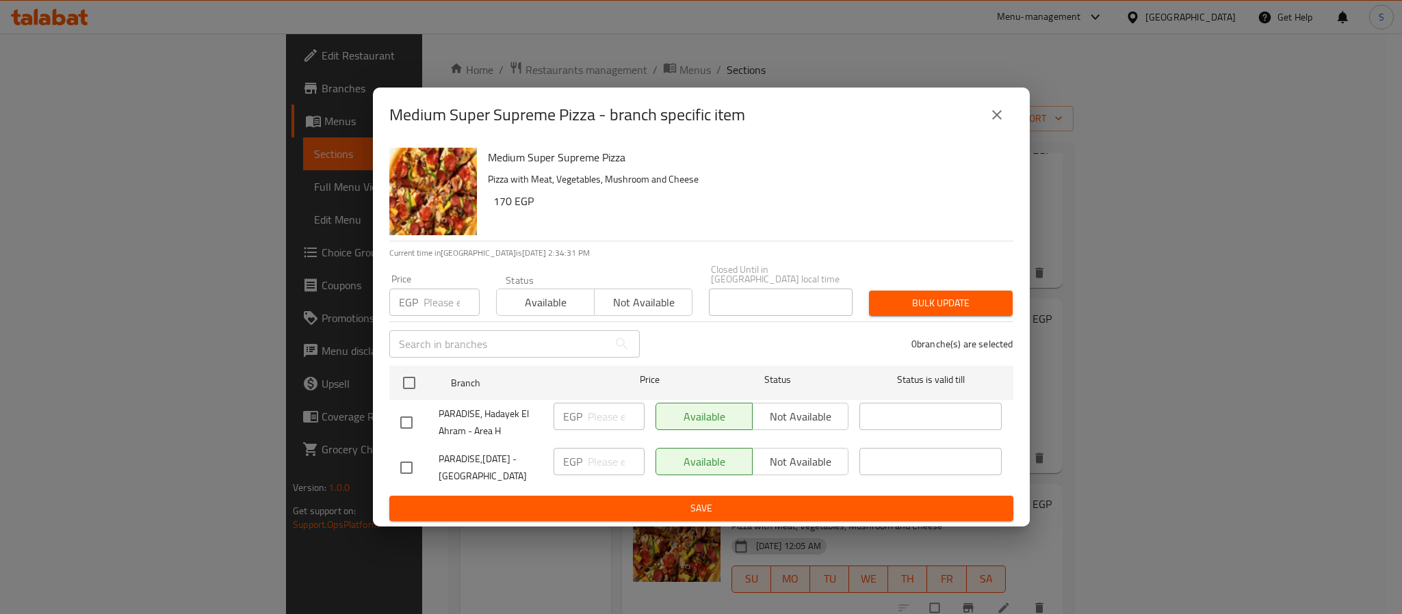
drag, startPoint x: 413, startPoint y: 467, endPoint x: 462, endPoint y: 472, distance: 49.6
click at [423, 467] on div at bounding box center [419, 468] width 38 height 29
drag, startPoint x: 421, startPoint y: 462, endPoint x: 410, endPoint y: 460, distance: 10.6
click at [413, 460] on div at bounding box center [419, 468] width 38 height 29
drag, startPoint x: 410, startPoint y: 460, endPoint x: 547, endPoint y: 510, distance: 145.0
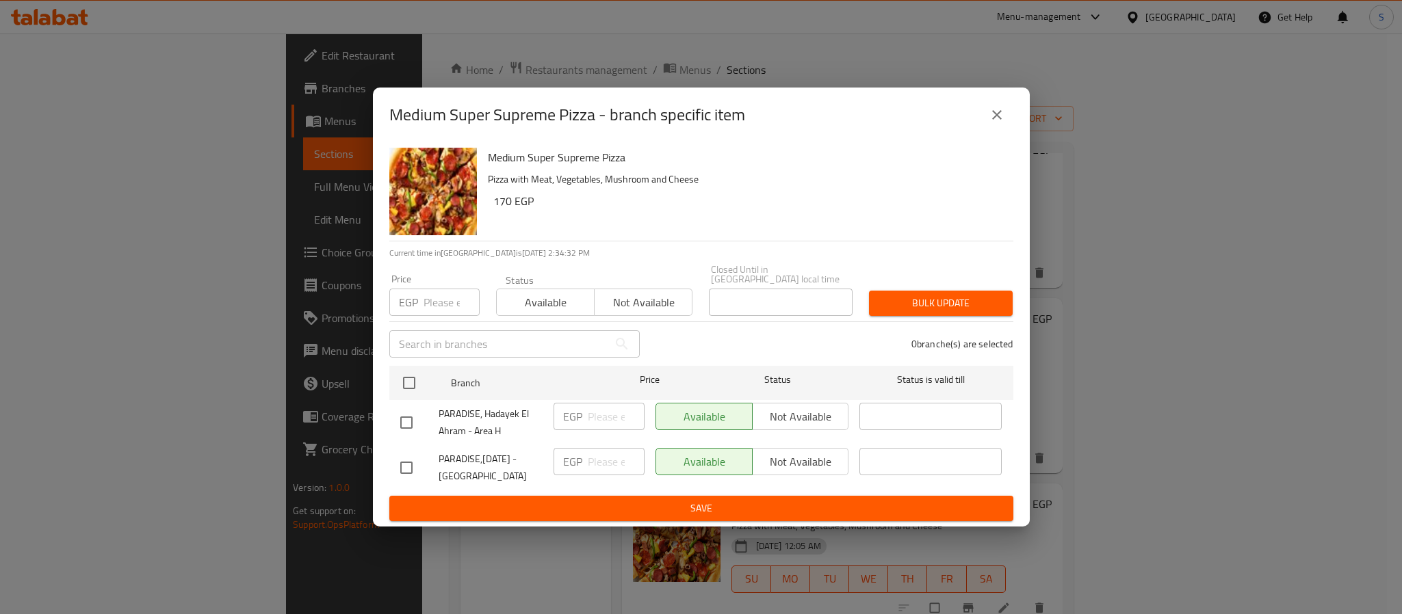
click at [413, 460] on input "checkbox" at bounding box center [406, 468] width 29 height 29
checkbox input "true"
click at [803, 452] on span "Not available" at bounding box center [801, 462] width 86 height 20
click at [714, 500] on span "Save" at bounding box center [701, 508] width 602 height 17
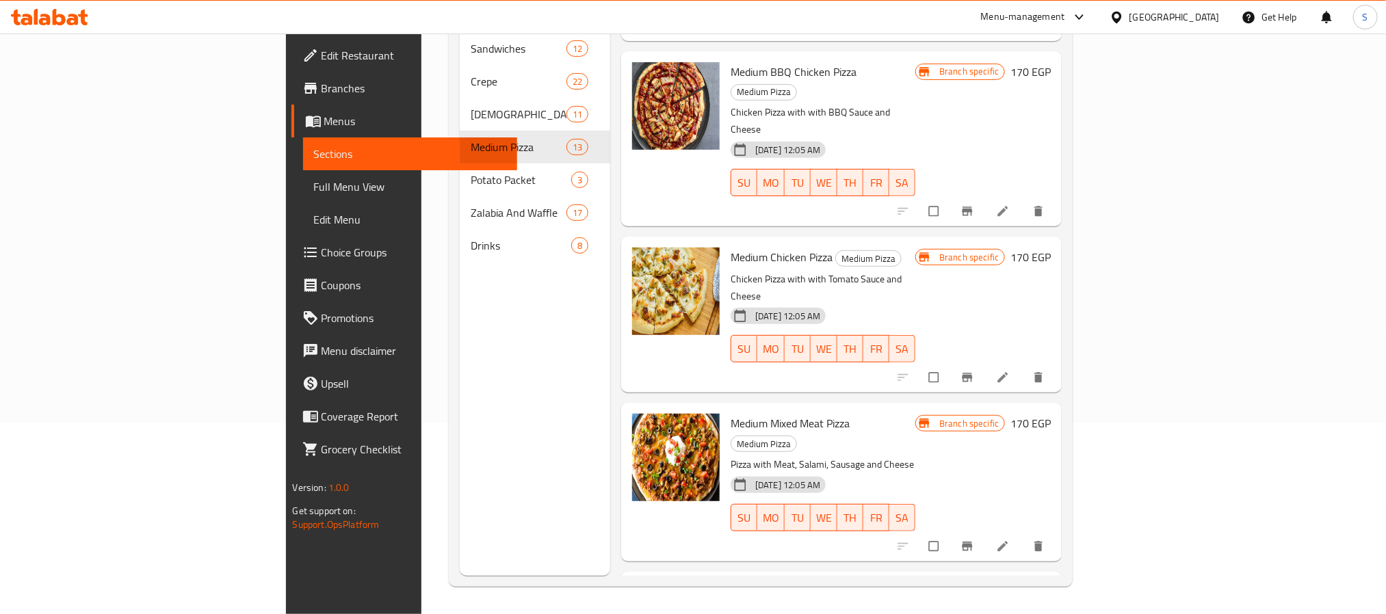
scroll to position [1361, 0]
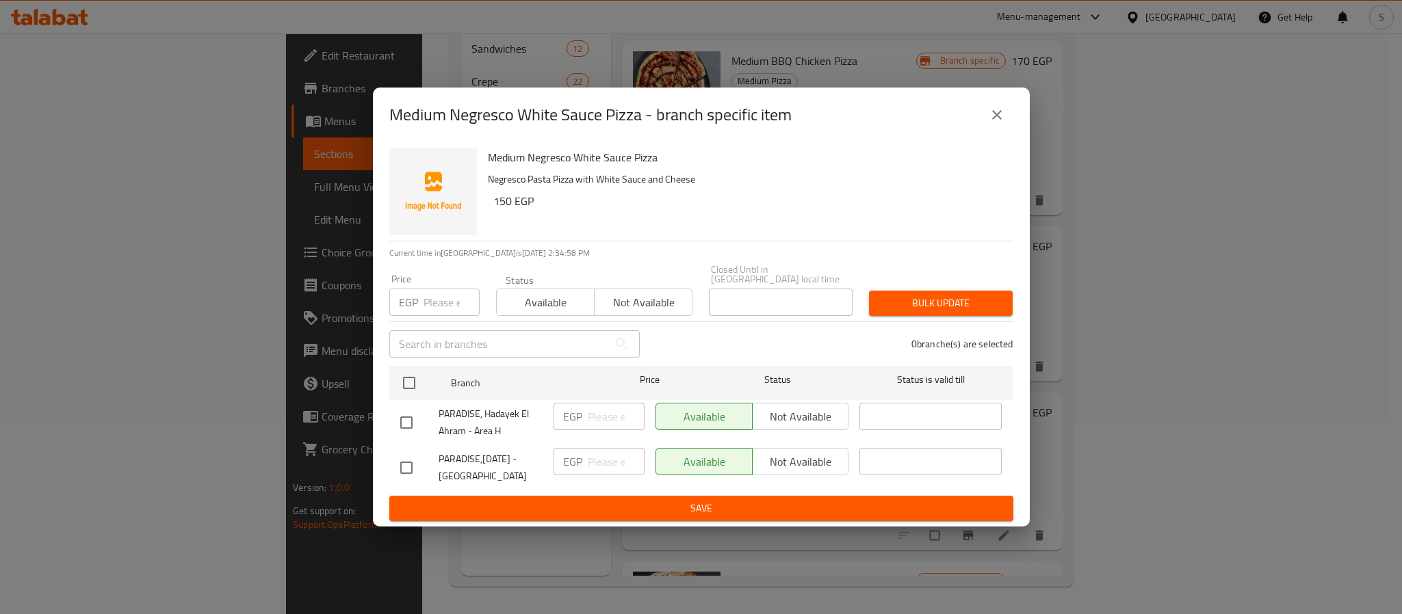
click at [786, 462] on div "Available Not available" at bounding box center [752, 461] width 194 height 27
drag, startPoint x: 781, startPoint y: 458, endPoint x: 738, endPoint y: 452, distance: 43.4
click at [781, 454] on div "Available Not available" at bounding box center [752, 461] width 194 height 27
drag, startPoint x: 400, startPoint y: 462, endPoint x: 477, endPoint y: 483, distance: 79.3
click at [407, 462] on input "checkbox" at bounding box center [406, 468] width 29 height 29
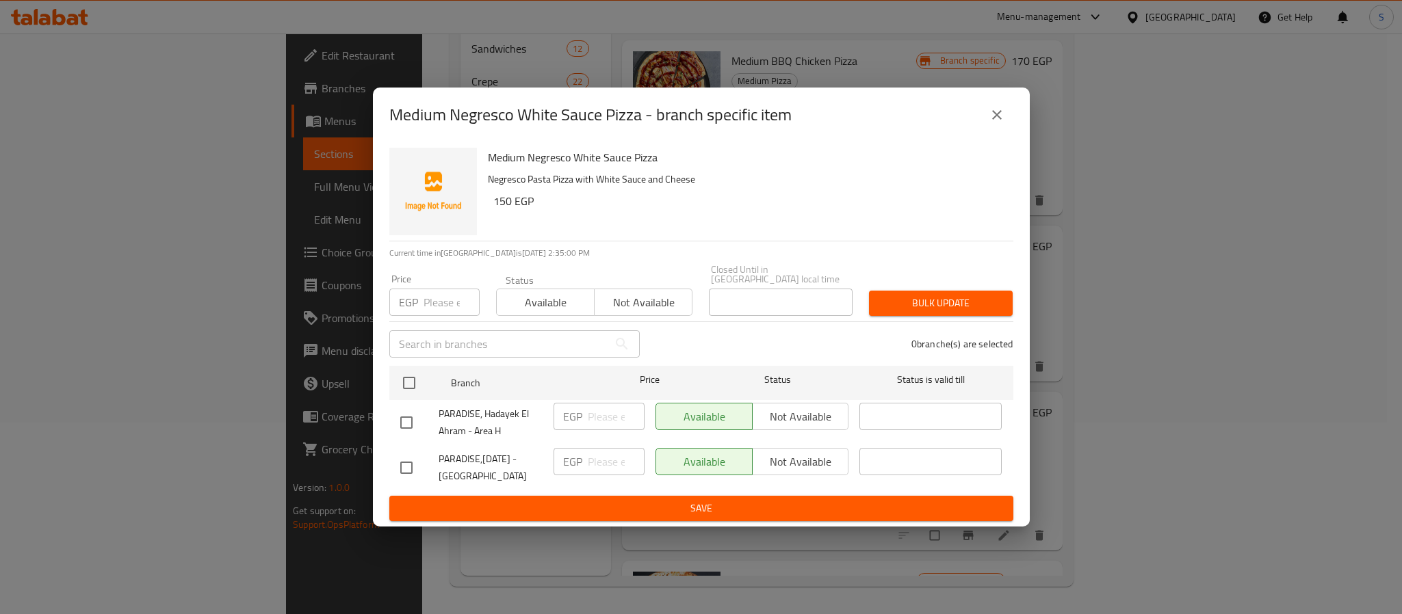
checkbox input "true"
click at [783, 462] on span "Not available" at bounding box center [801, 462] width 86 height 20
click at [702, 503] on span "Save" at bounding box center [701, 508] width 602 height 17
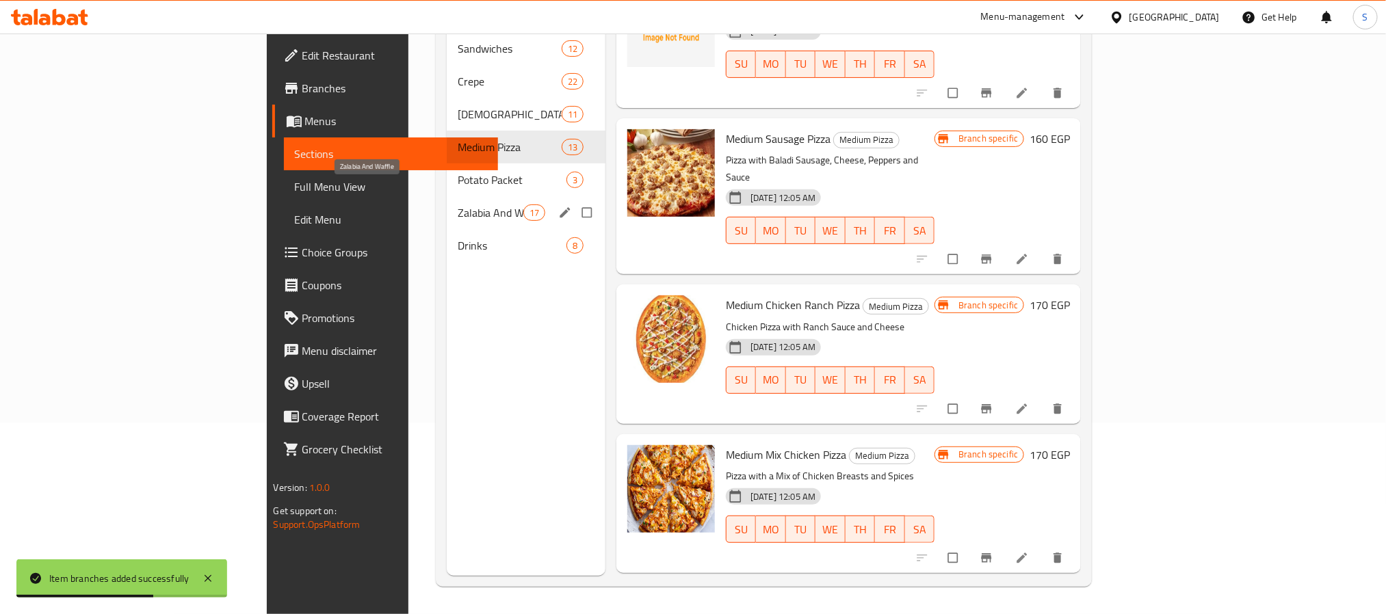
scroll to position [89, 0]
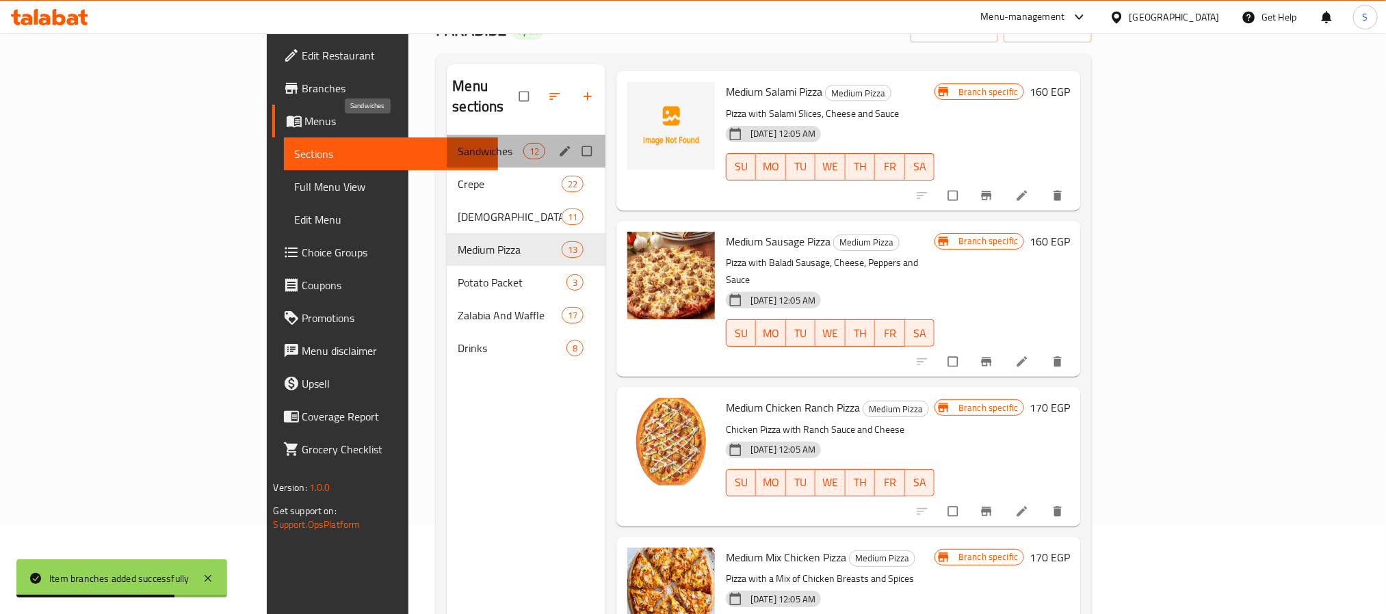
click at [458, 143] on span "Sandwiches" at bounding box center [490, 151] width 65 height 16
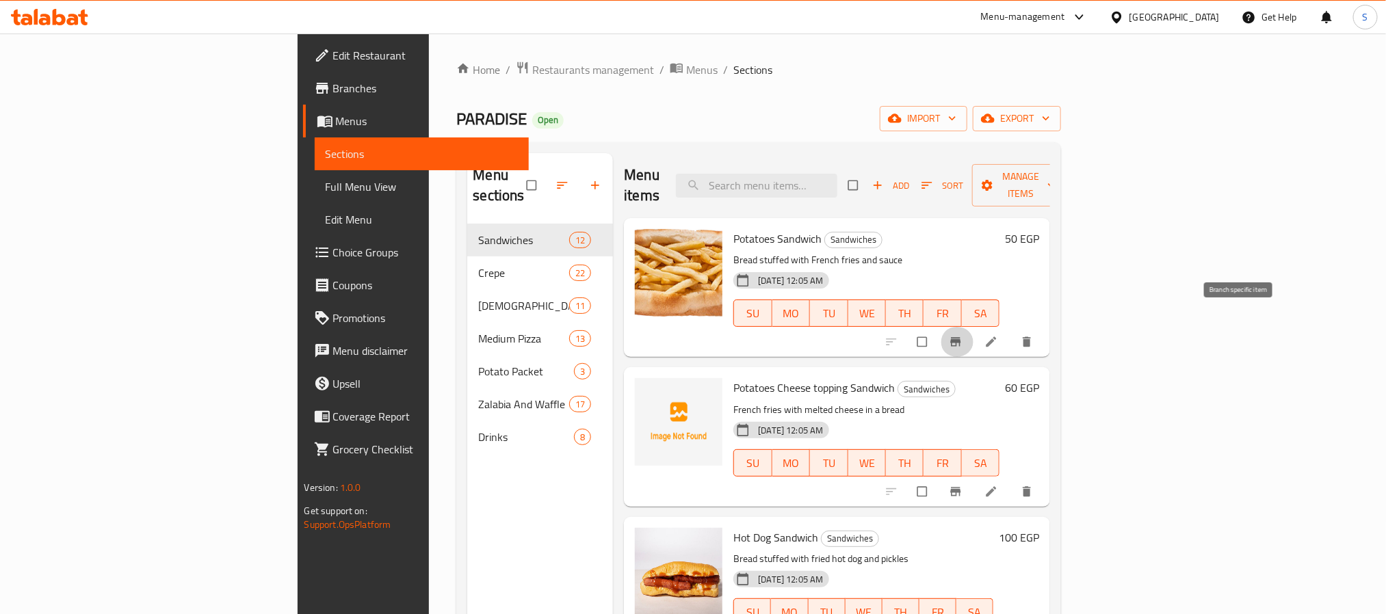
click at [963, 335] on icon "Branch-specific-item" at bounding box center [956, 342] width 14 height 14
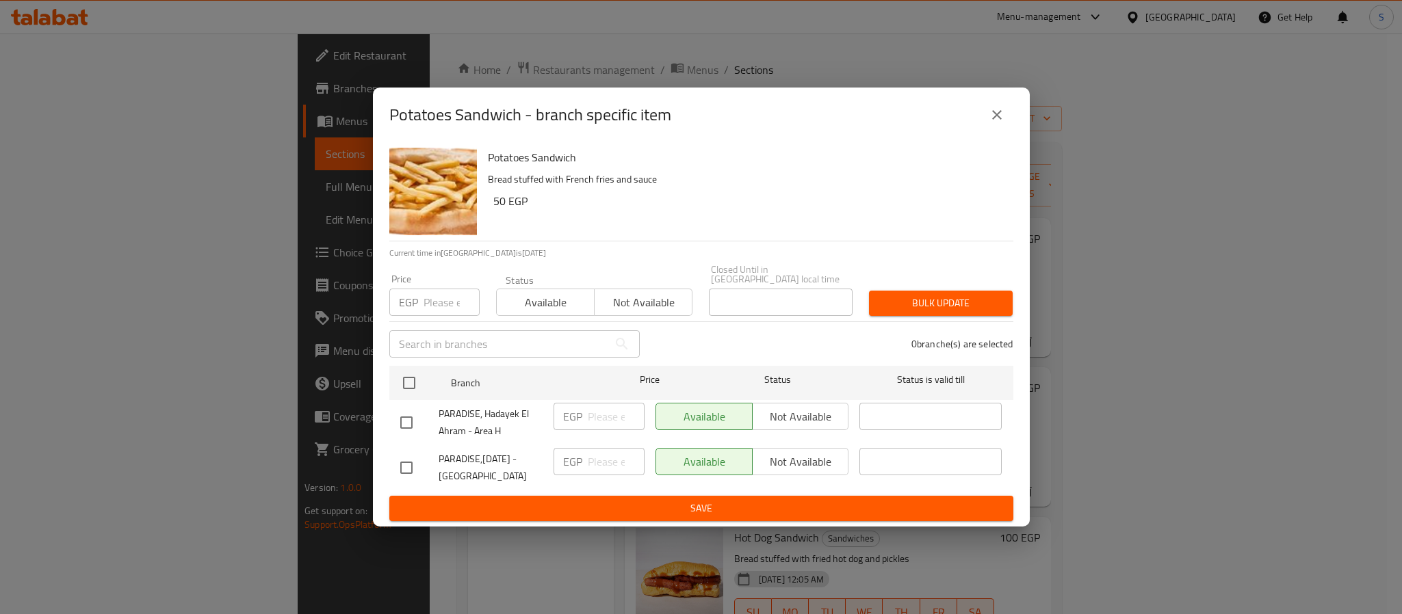
drag, startPoint x: 394, startPoint y: 468, endPoint x: 432, endPoint y: 469, distance: 37.6
click at [403, 469] on input "checkbox" at bounding box center [406, 468] width 29 height 29
checkbox input "true"
click at [612, 464] on input "number" at bounding box center [616, 461] width 57 height 27
type input "55"
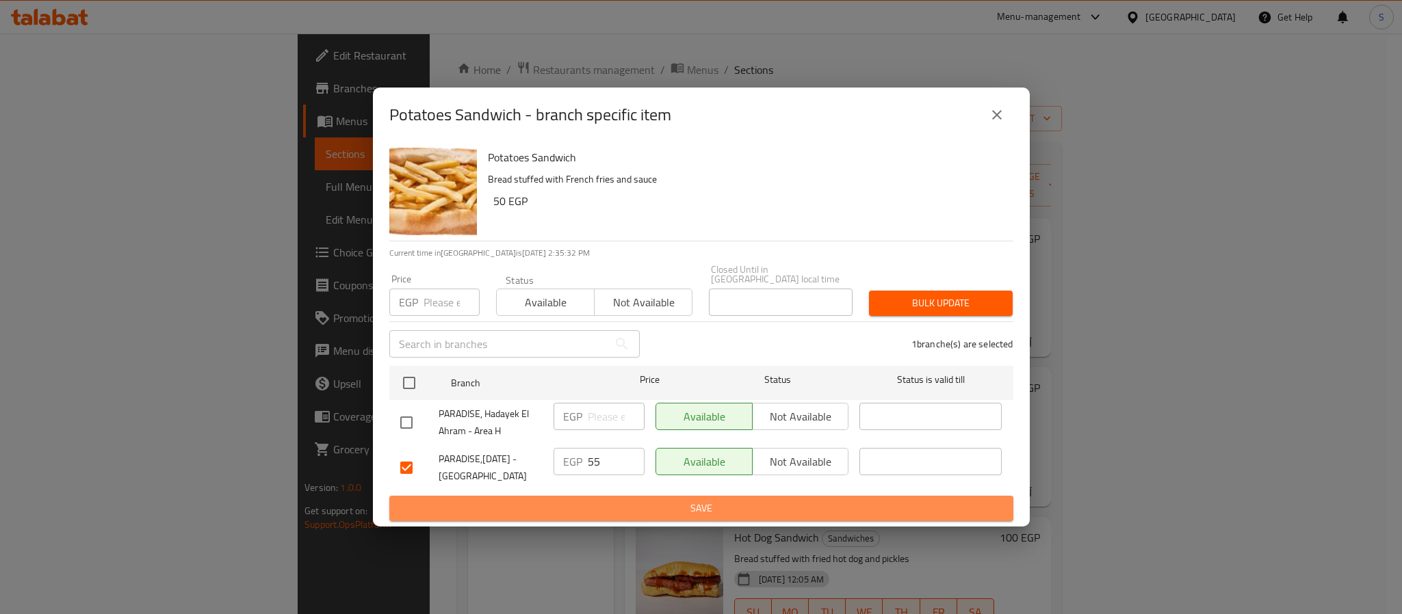
drag, startPoint x: 595, startPoint y: 501, endPoint x: 604, endPoint y: 505, distance: 9.8
click at [600, 500] on span "Save" at bounding box center [701, 508] width 602 height 17
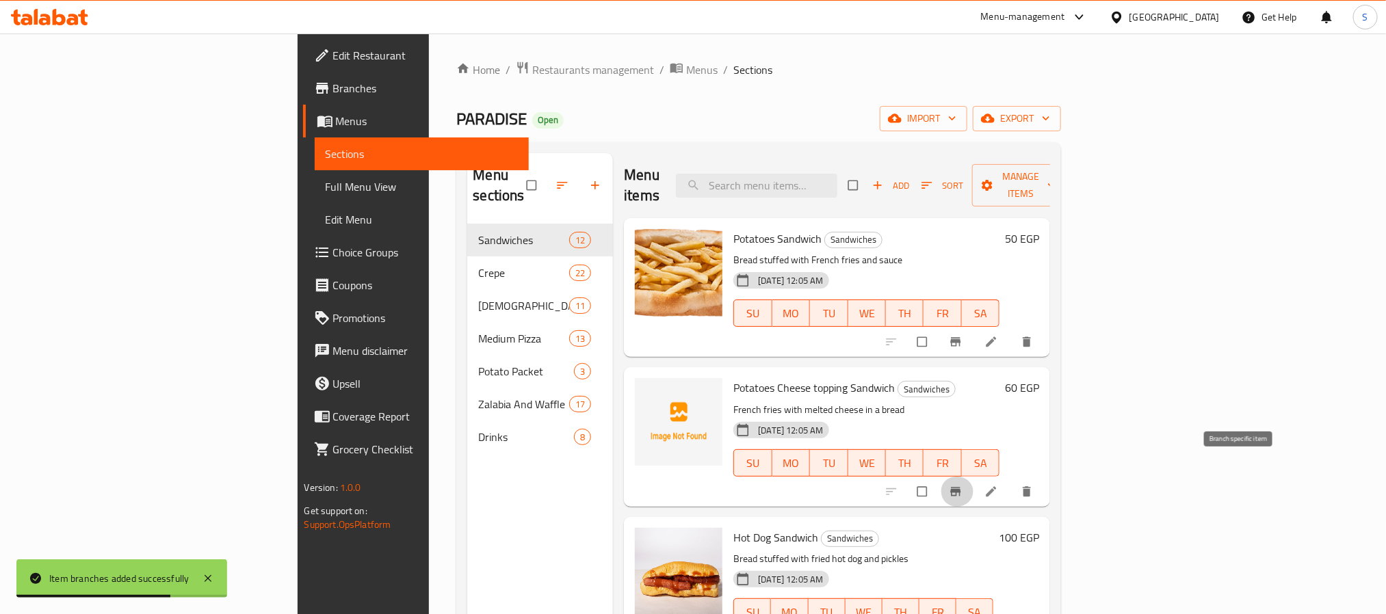
click at [963, 485] on icon "Branch-specific-item" at bounding box center [956, 492] width 14 height 14
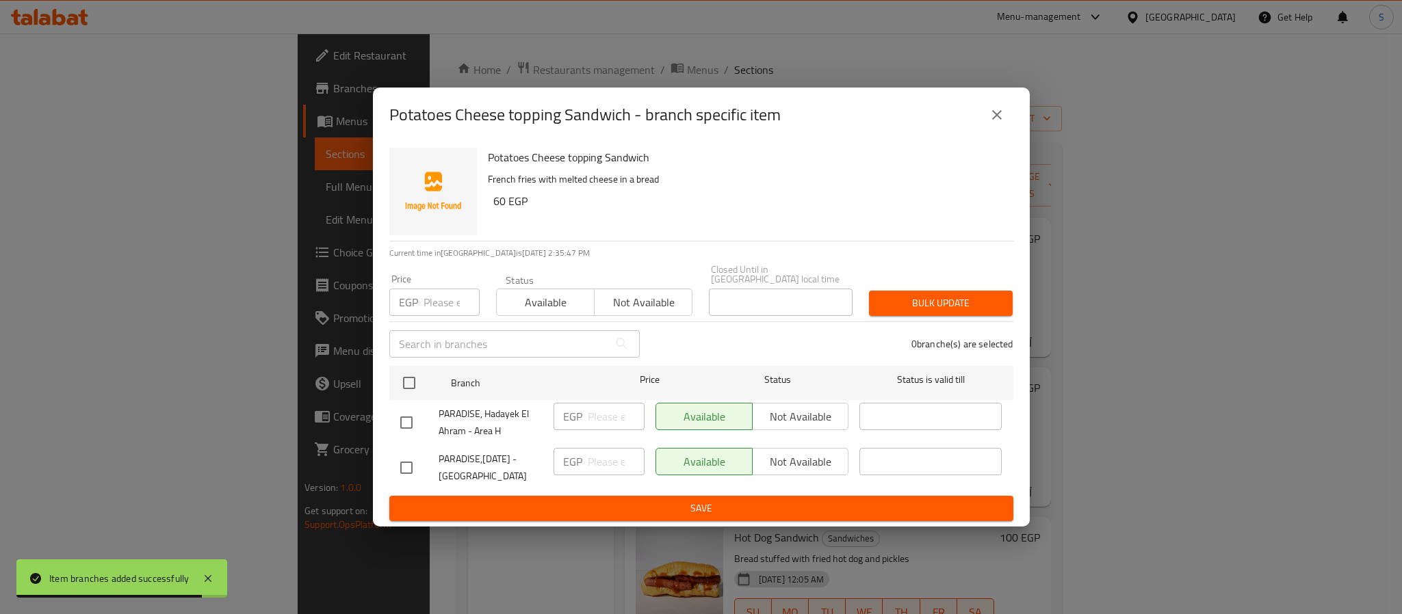
drag, startPoint x: 402, startPoint y: 462, endPoint x: 538, endPoint y: 483, distance: 137.1
click at [413, 462] on input "checkbox" at bounding box center [406, 468] width 29 height 29
checkbox input "true"
click at [612, 462] on input "number" at bounding box center [616, 461] width 57 height 27
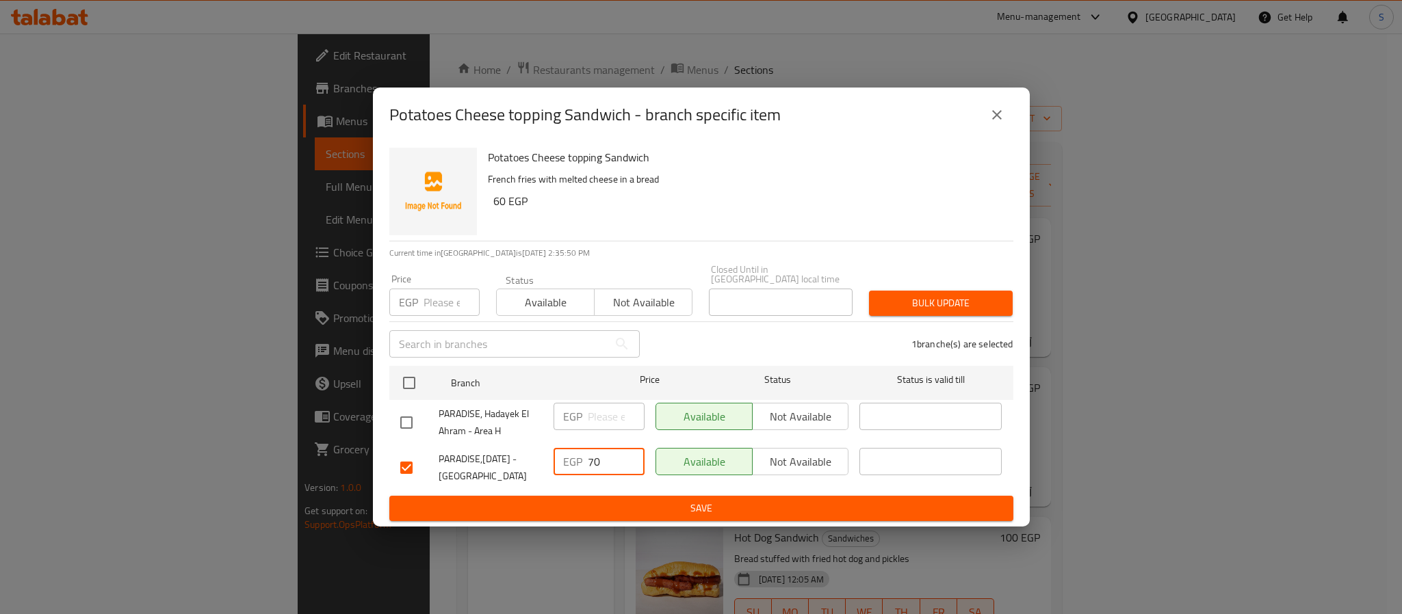
type input "70"
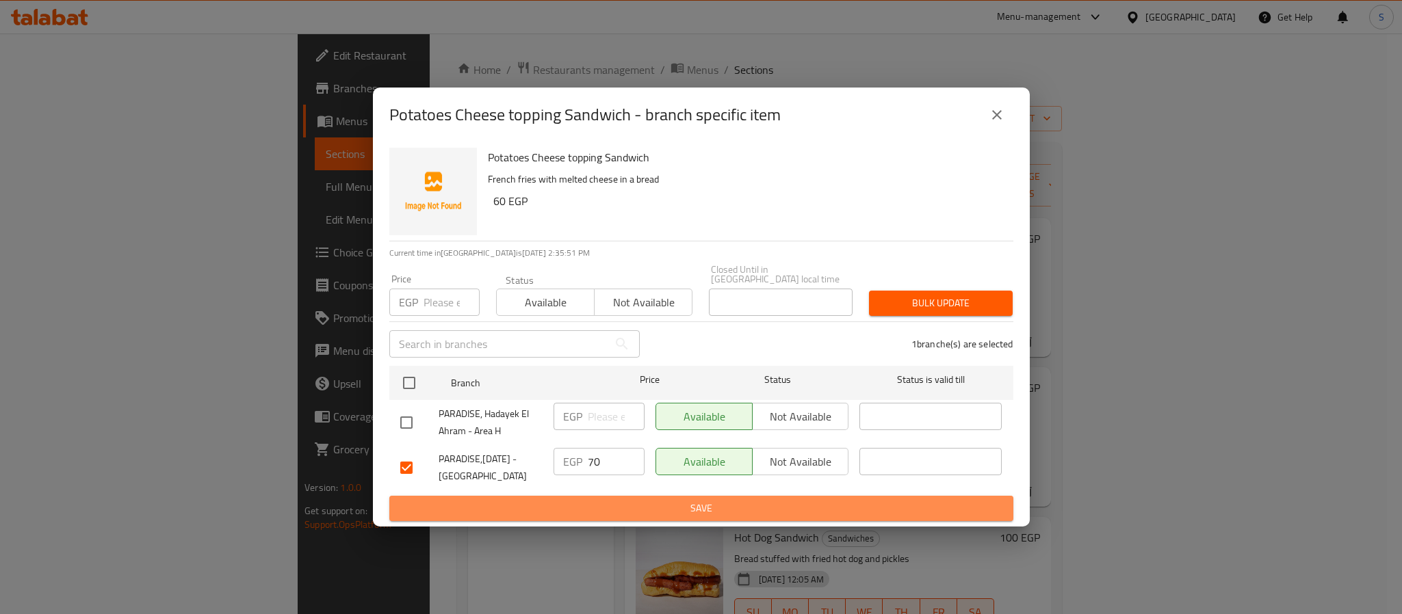
click at [623, 505] on span "Save" at bounding box center [701, 508] width 602 height 17
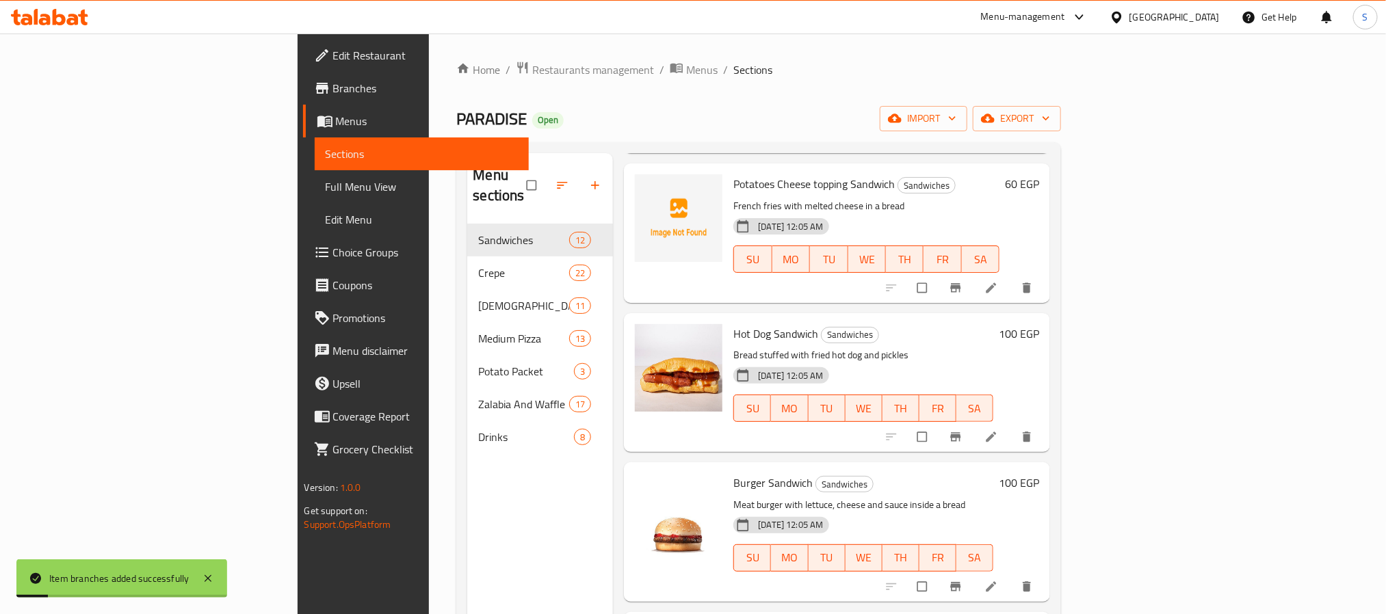
scroll to position [205, 0]
click at [974, 421] on button "Branch-specific-item" at bounding box center [957, 436] width 33 height 30
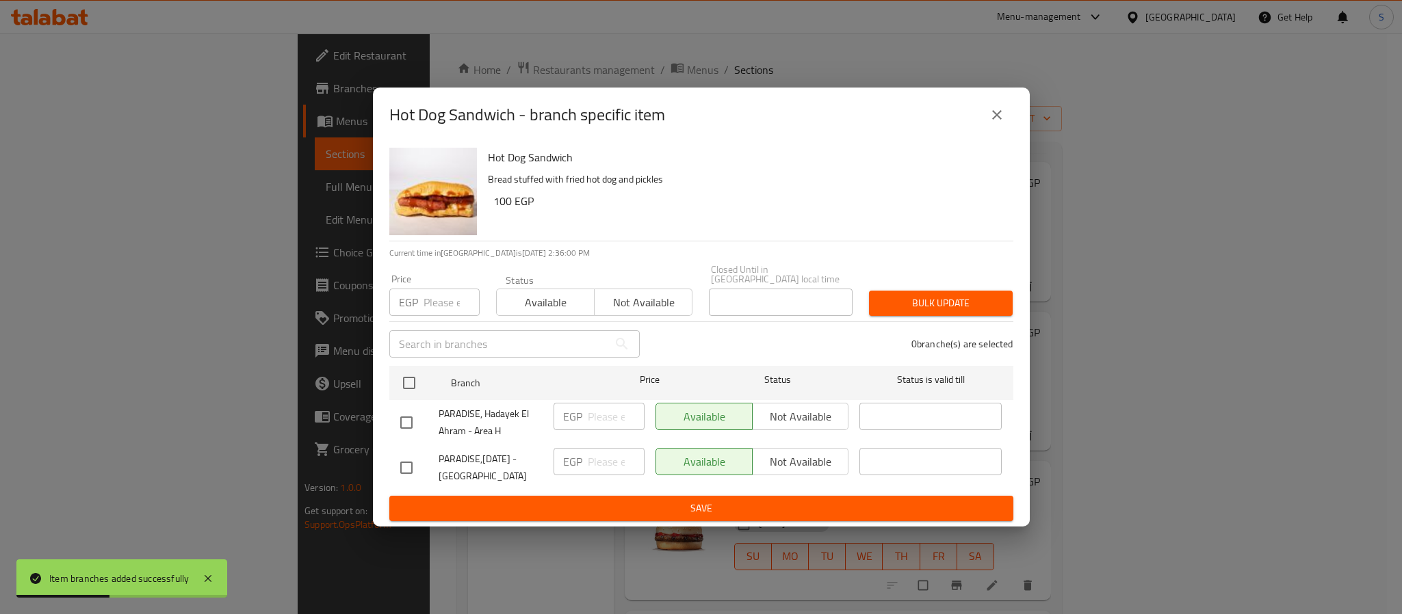
click at [415, 466] on input "checkbox" at bounding box center [406, 468] width 29 height 29
checkbox input "true"
drag, startPoint x: 593, startPoint y: 454, endPoint x: 616, endPoint y: 510, distance: 60.5
click at [596, 456] on input "number" at bounding box center [616, 461] width 57 height 27
type input "110"
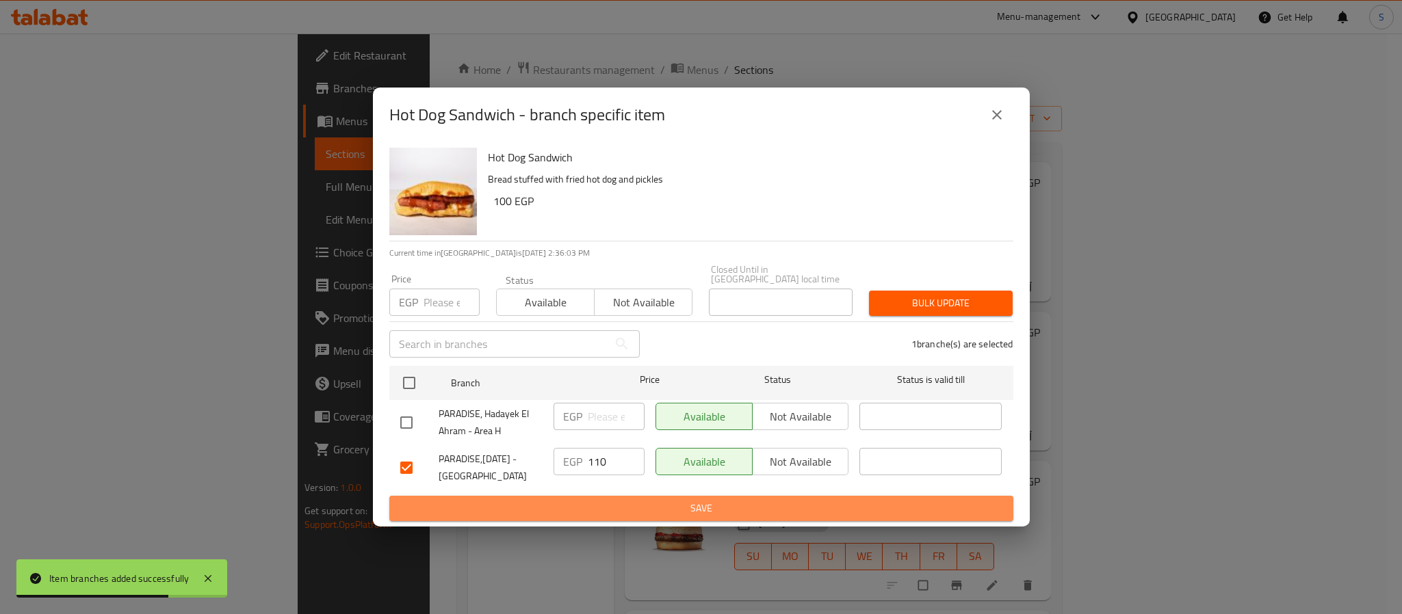
click at [692, 500] on span "Save" at bounding box center [701, 508] width 602 height 17
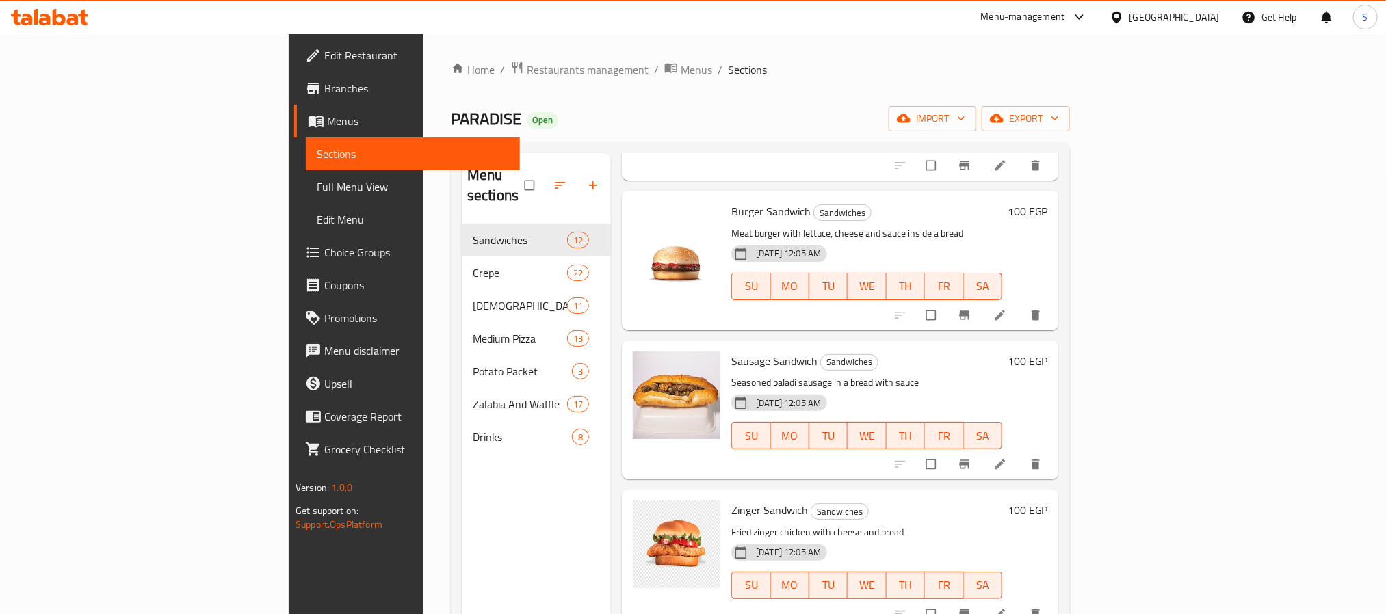
scroll to position [493, 0]
click at [971, 609] on icon "Branch-specific-item" at bounding box center [965, 616] width 14 height 14
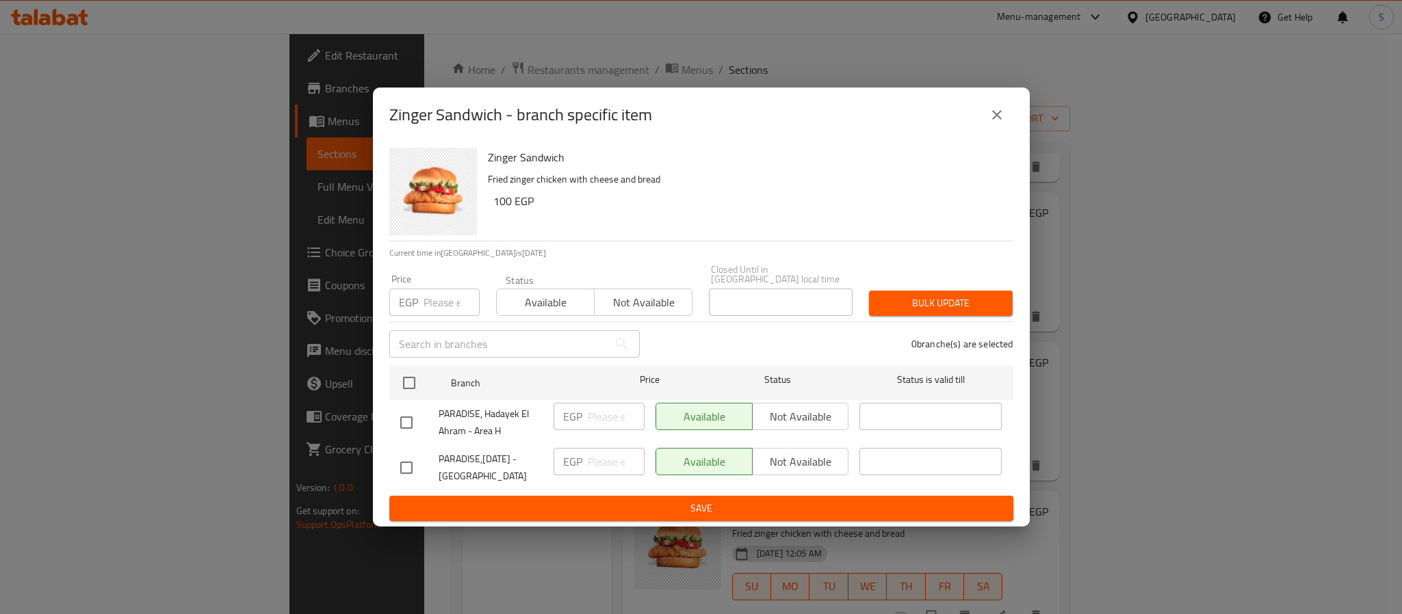
drag, startPoint x: 421, startPoint y: 449, endPoint x: 433, endPoint y: 456, distance: 13.2
click at [426, 454] on div at bounding box center [419, 468] width 38 height 29
drag, startPoint x: 415, startPoint y: 458, endPoint x: 426, endPoint y: 473, distance: 18.2
click at [417, 460] on input "checkbox" at bounding box center [406, 468] width 29 height 29
checkbox input "true"
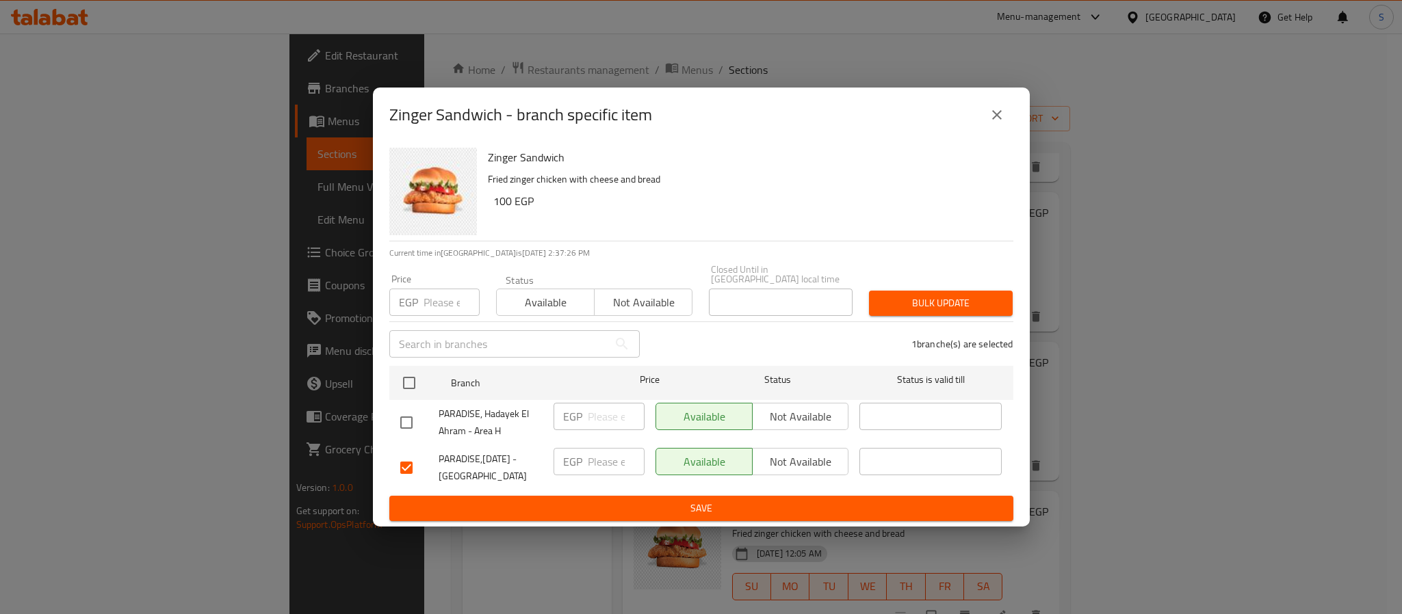
drag, startPoint x: 586, startPoint y: 464, endPoint x: 597, endPoint y: 468, distance: 12.3
click at [592, 464] on div "EGP ​" at bounding box center [598, 461] width 91 height 27
type input "125"
click at [665, 501] on span "Save" at bounding box center [701, 508] width 602 height 17
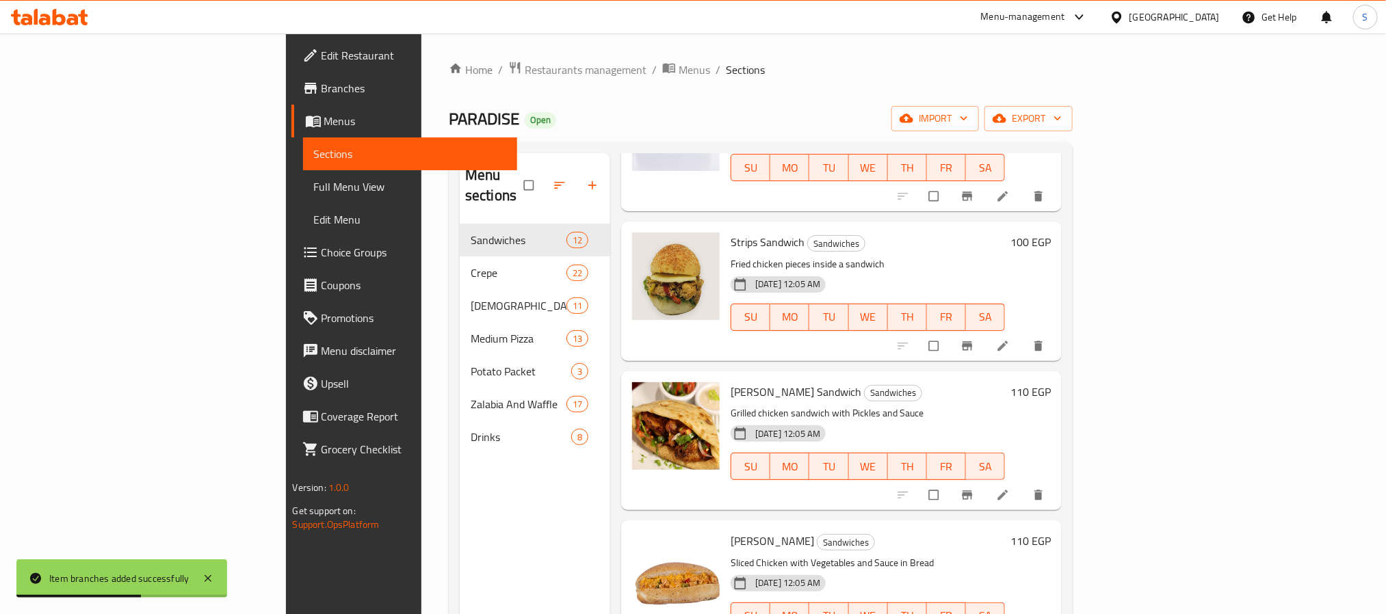
scroll to position [1109, 0]
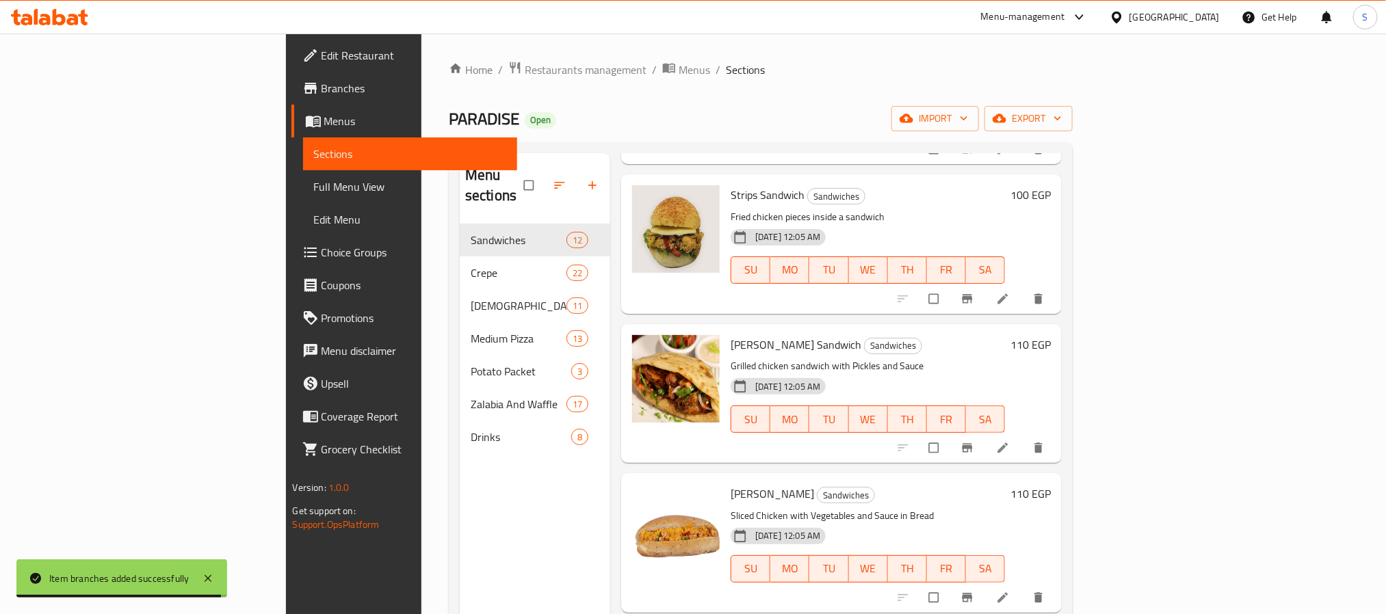
click at [974, 441] on icon "Branch-specific-item" at bounding box center [968, 448] width 14 height 14
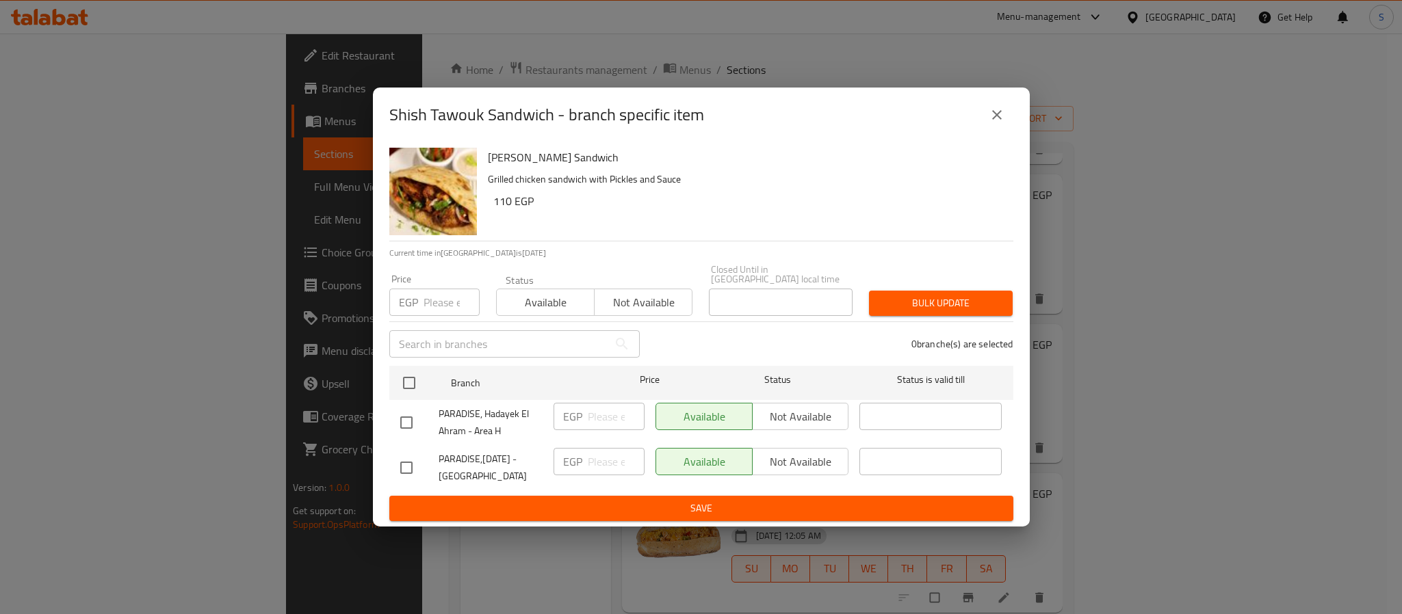
drag, startPoint x: 405, startPoint y: 467, endPoint x: 495, endPoint y: 458, distance: 90.7
click at [413, 466] on input "checkbox" at bounding box center [406, 468] width 29 height 29
checkbox input "true"
drag, startPoint x: 577, startPoint y: 454, endPoint x: 586, endPoint y: 462, distance: 11.7
click at [582, 454] on p "EGP" at bounding box center [572, 462] width 19 height 16
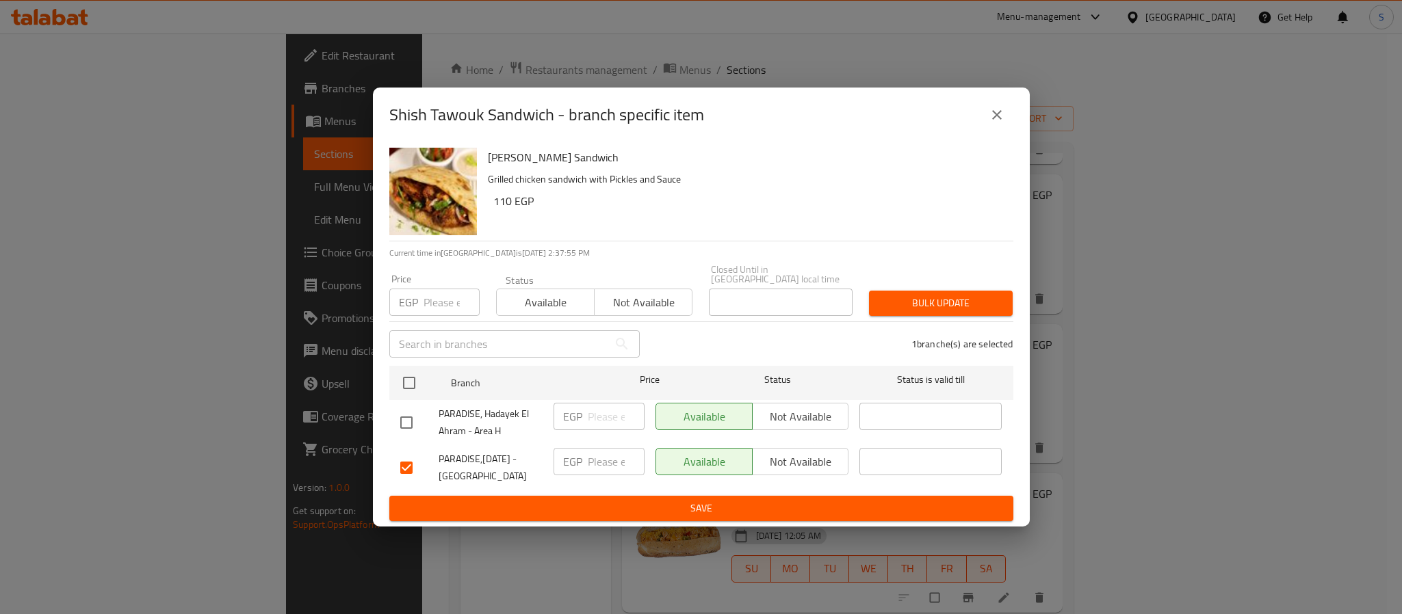
drag, startPoint x: 585, startPoint y: 452, endPoint x: 600, endPoint y: 456, distance: 15.8
click at [597, 456] on div "EGP ​" at bounding box center [598, 461] width 91 height 27
type input "120"
click at [671, 506] on span "Save" at bounding box center [701, 508] width 602 height 17
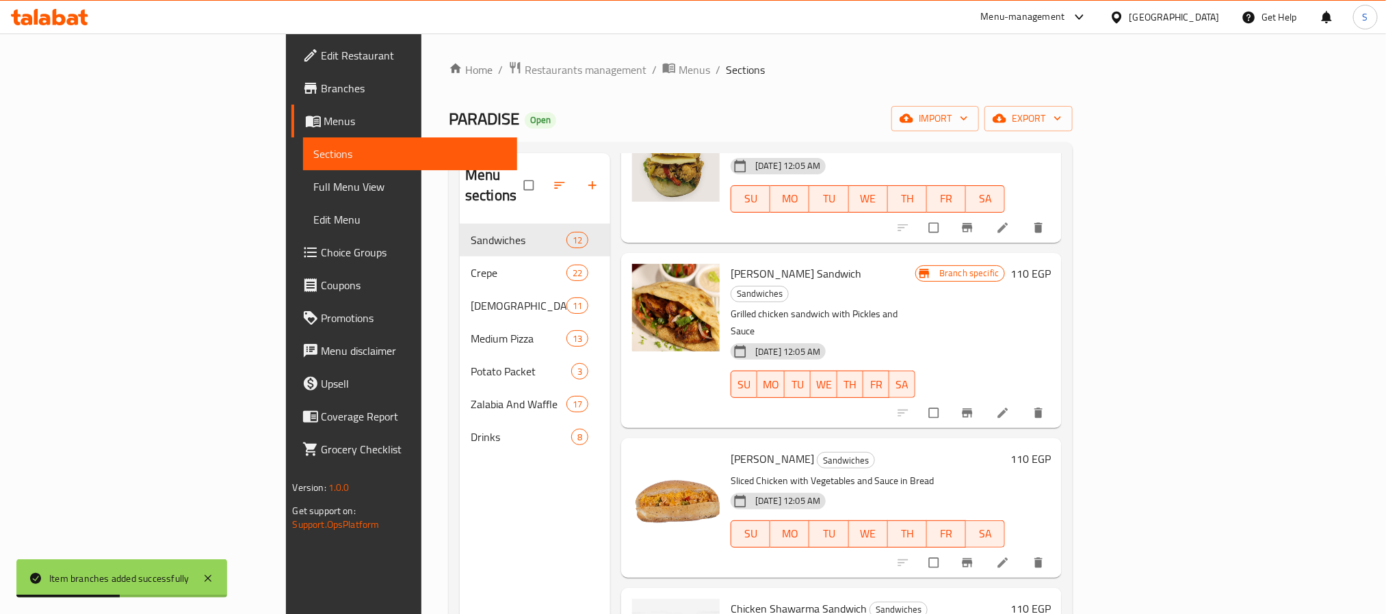
scroll to position [1212, 0]
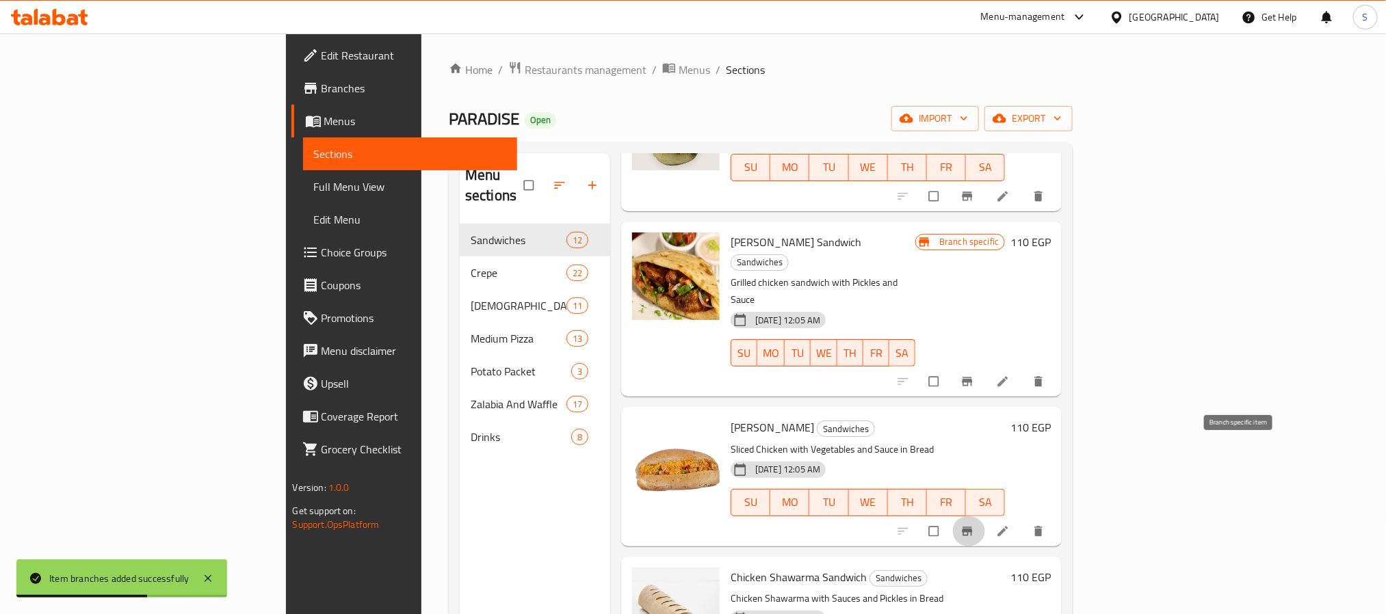
click at [974, 525] on icon "Branch-specific-item" at bounding box center [968, 532] width 14 height 14
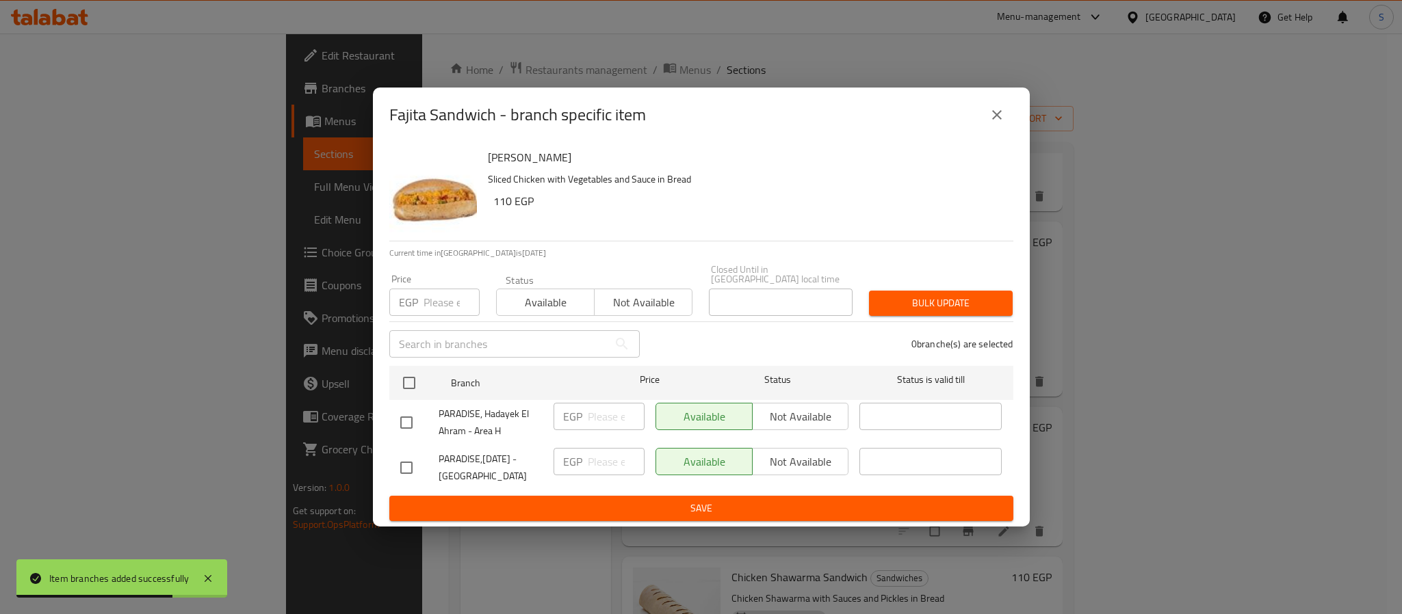
drag, startPoint x: 400, startPoint y: 466, endPoint x: 415, endPoint y: 466, distance: 15.1
click at [407, 466] on input "checkbox" at bounding box center [406, 468] width 29 height 29
checkbox input "true"
drag, startPoint x: 595, startPoint y: 452, endPoint x: 616, endPoint y: 460, distance: 23.0
click at [603, 456] on input "number" at bounding box center [616, 461] width 57 height 27
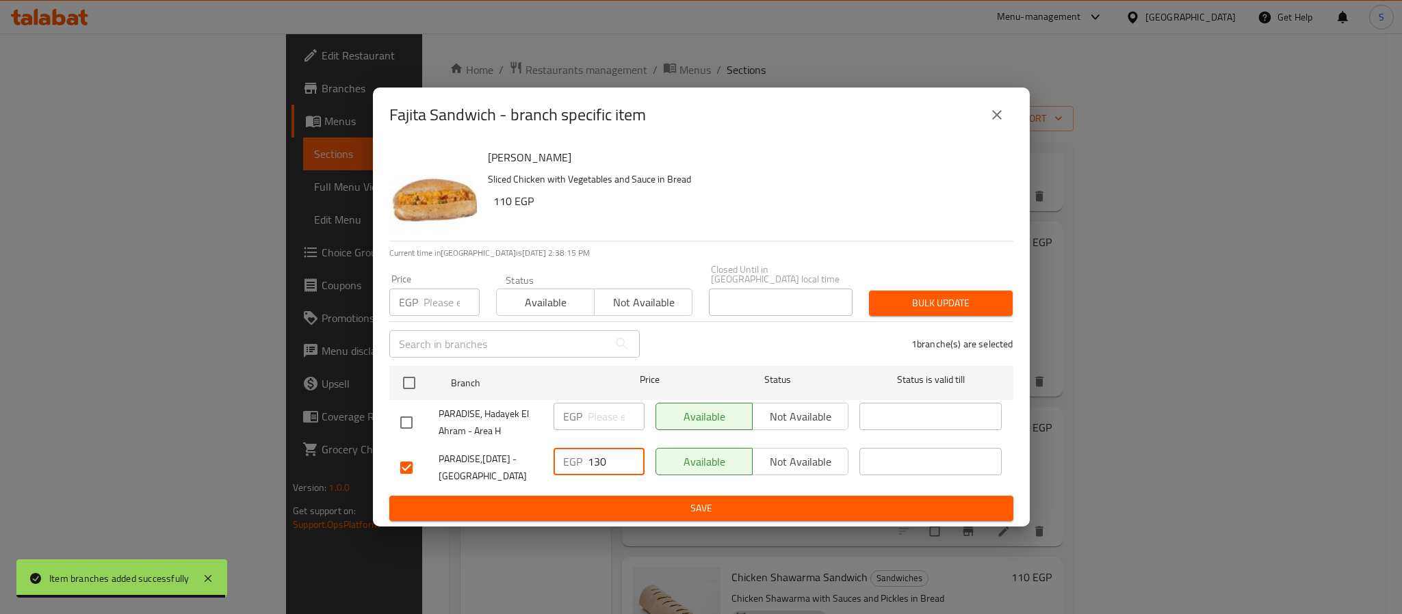
type input "130"
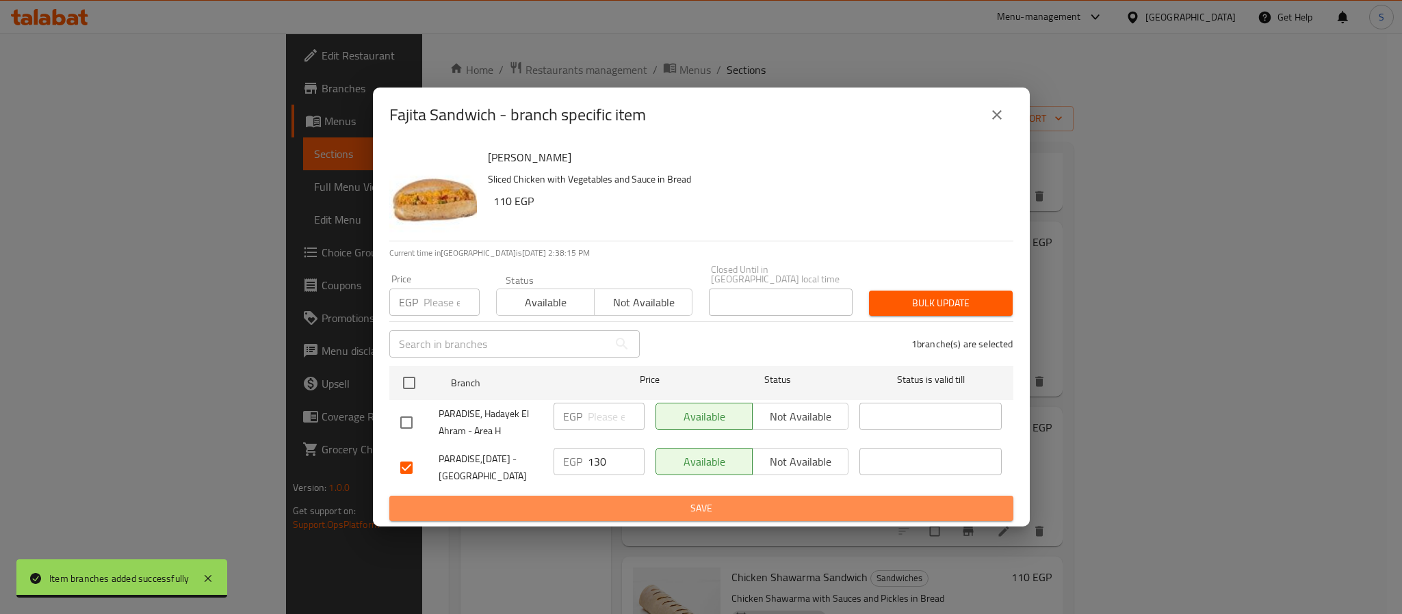
click at [661, 507] on span "Save" at bounding box center [701, 508] width 602 height 17
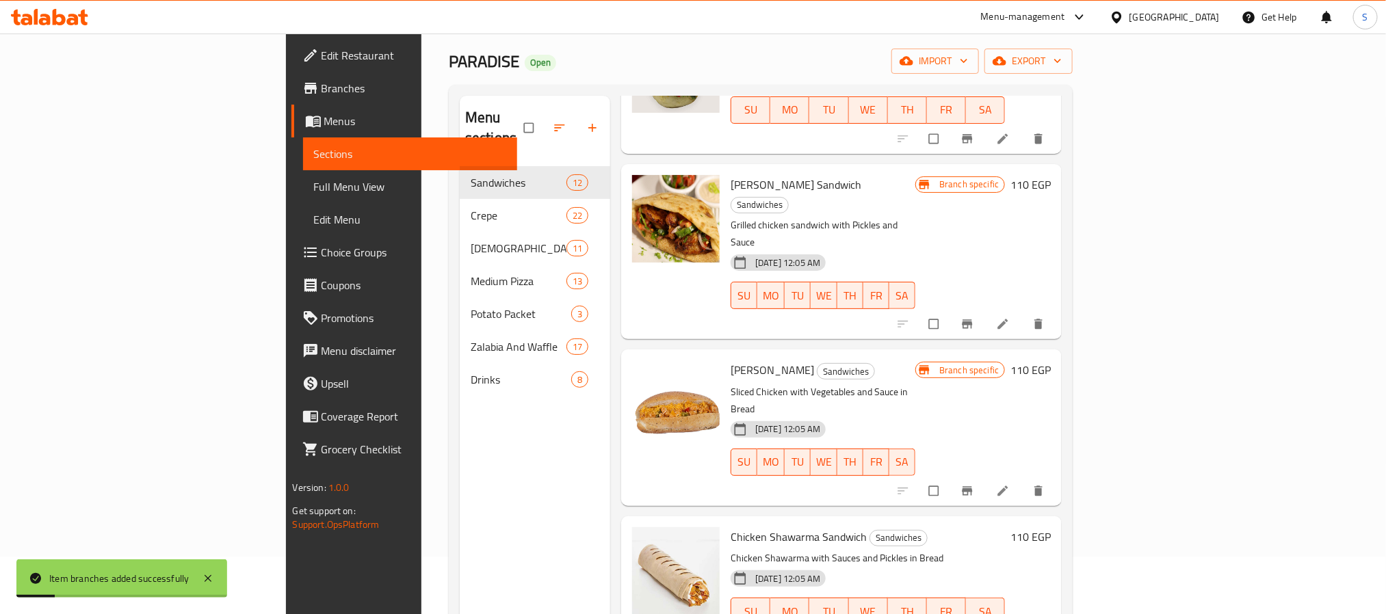
scroll to position [103, 0]
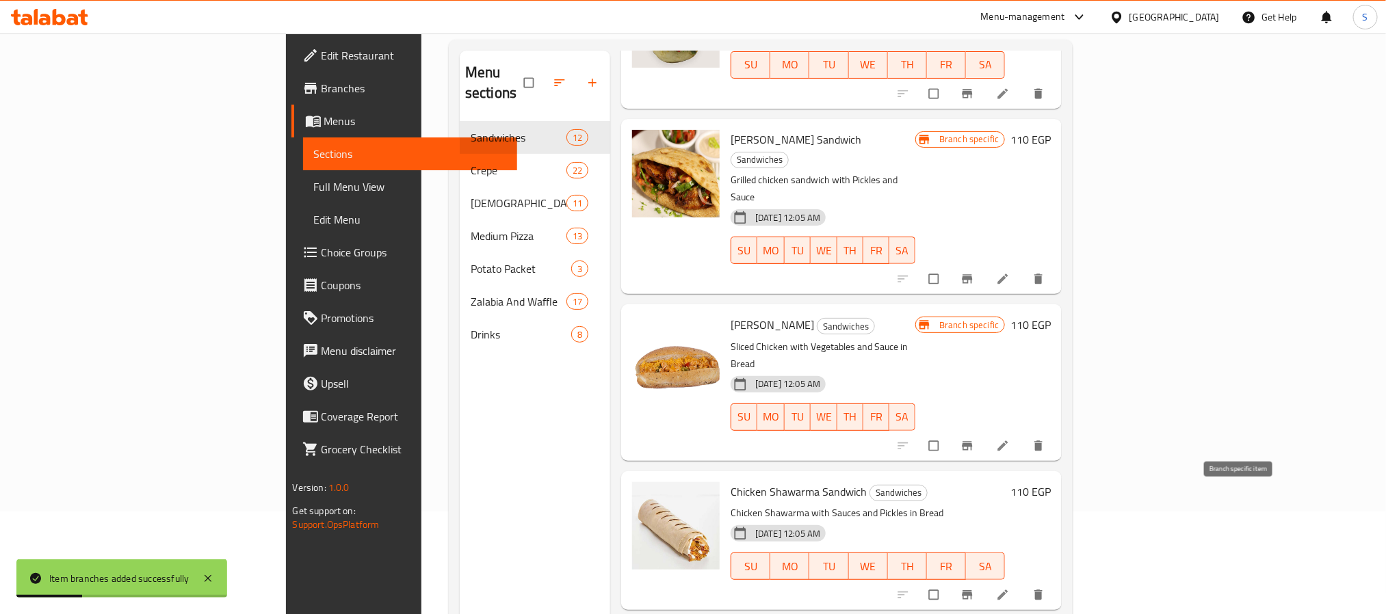
click at [973, 590] on icon "Branch-specific-item" at bounding box center [968, 594] width 10 height 9
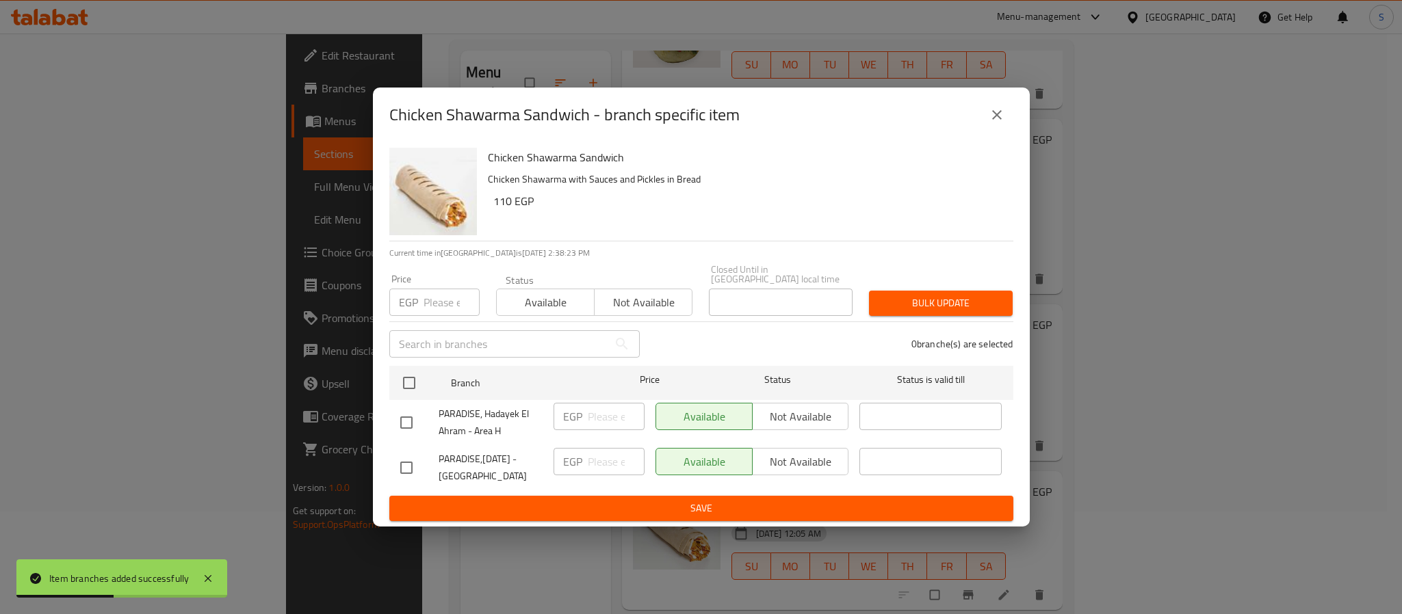
drag, startPoint x: 417, startPoint y: 470, endPoint x: 452, endPoint y: 471, distance: 34.2
click at [417, 470] on input "checkbox" at bounding box center [406, 468] width 29 height 29
checkbox input "true"
click at [594, 462] on input "number" at bounding box center [616, 461] width 57 height 27
type input "120"
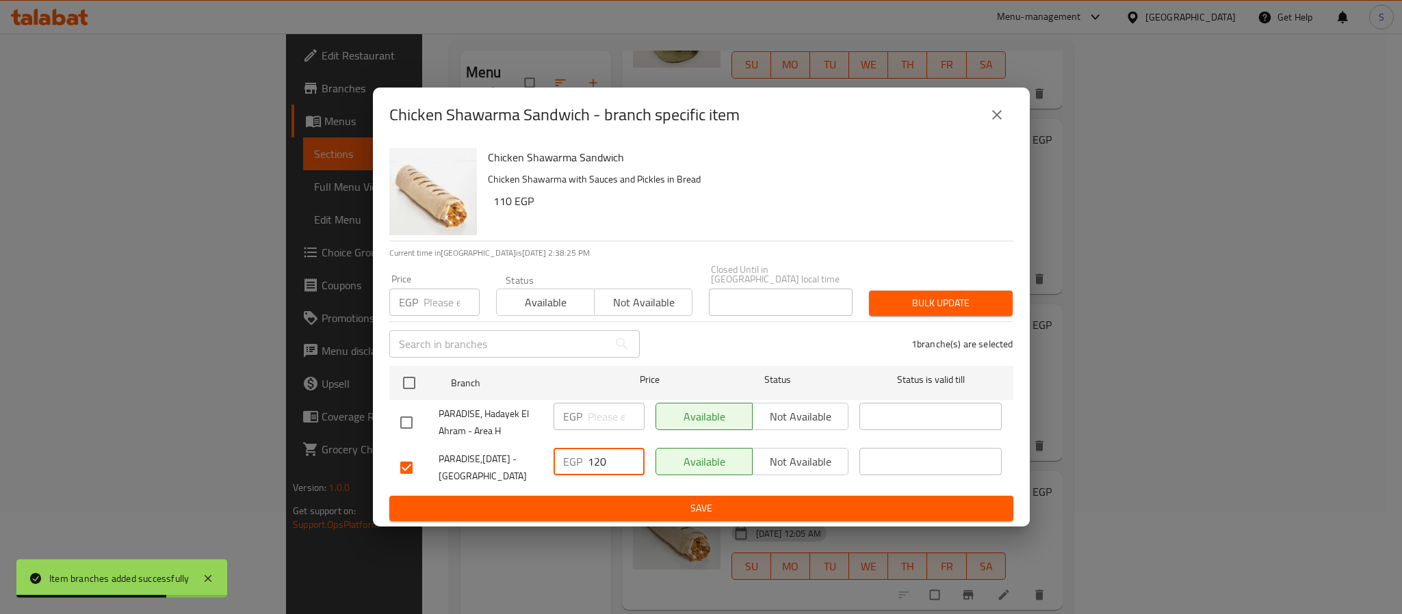
click at [674, 526] on div "Chicken Shawarma Sandwich - branch specific item Chicken Shawarma Sandwich Chic…" at bounding box center [701, 307] width 1402 height 614
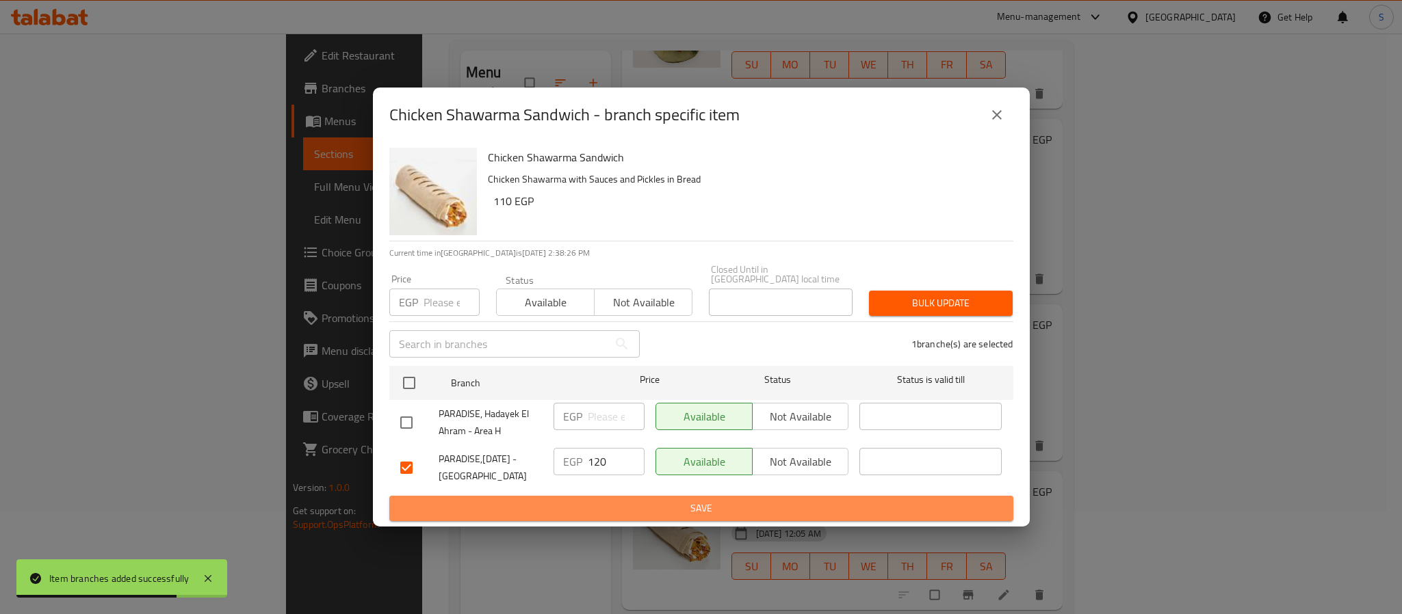
click at [684, 510] on span "Save" at bounding box center [701, 508] width 602 height 17
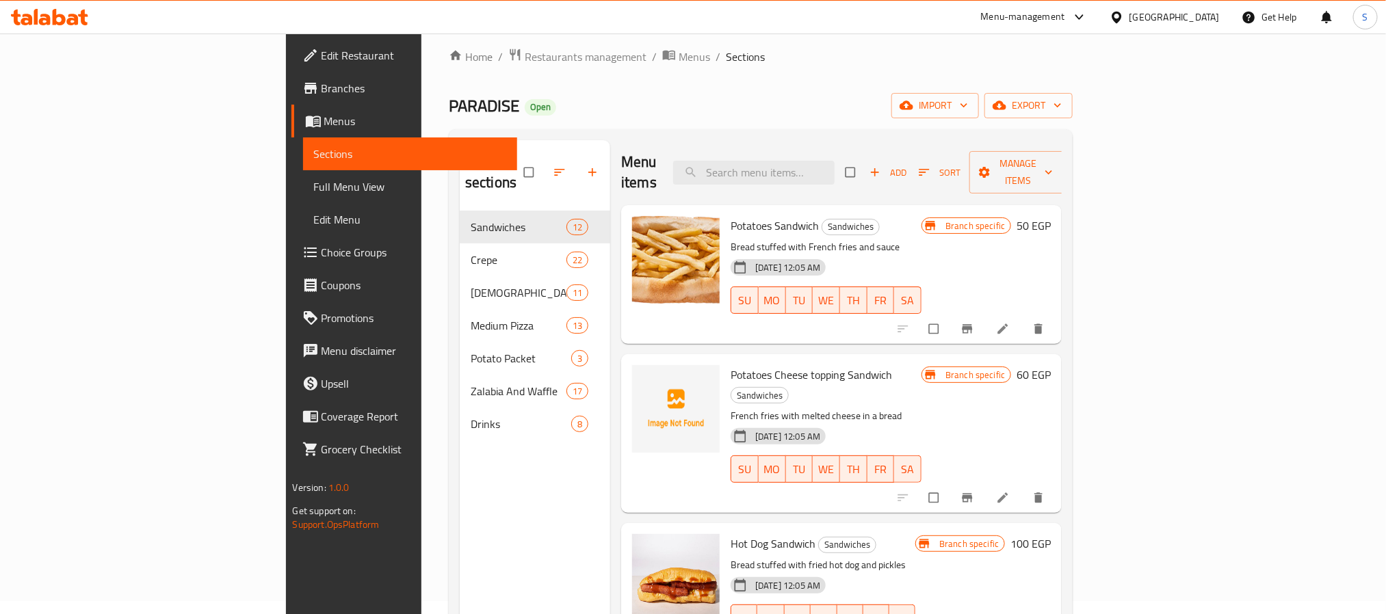
scroll to position [0, 0]
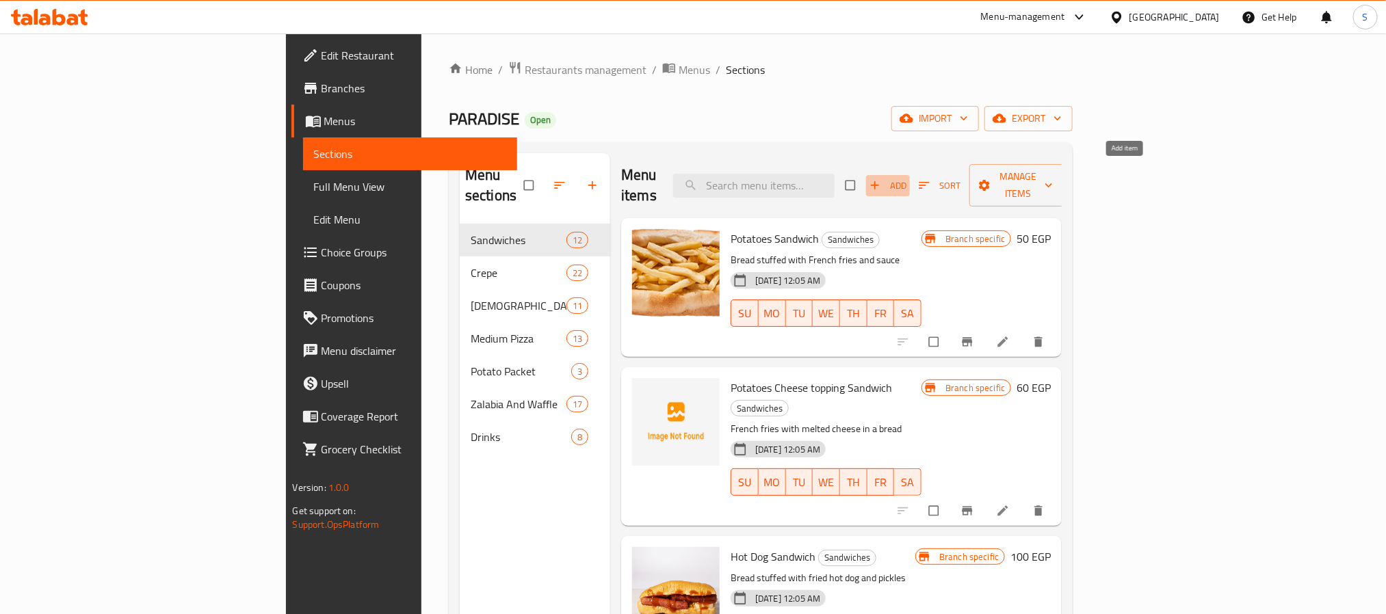
click at [906, 183] on span "Add" at bounding box center [888, 186] width 37 height 16
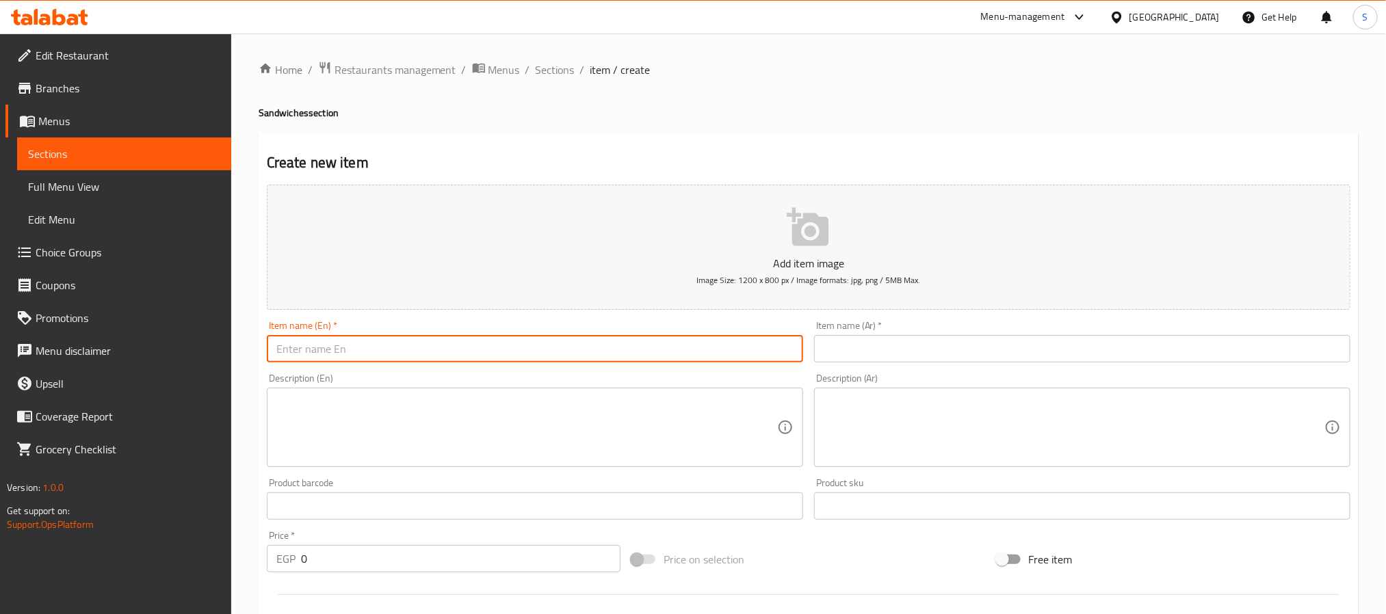
click at [634, 341] on input "text" at bounding box center [535, 348] width 536 height 27
type input "Crispy Sandwich"
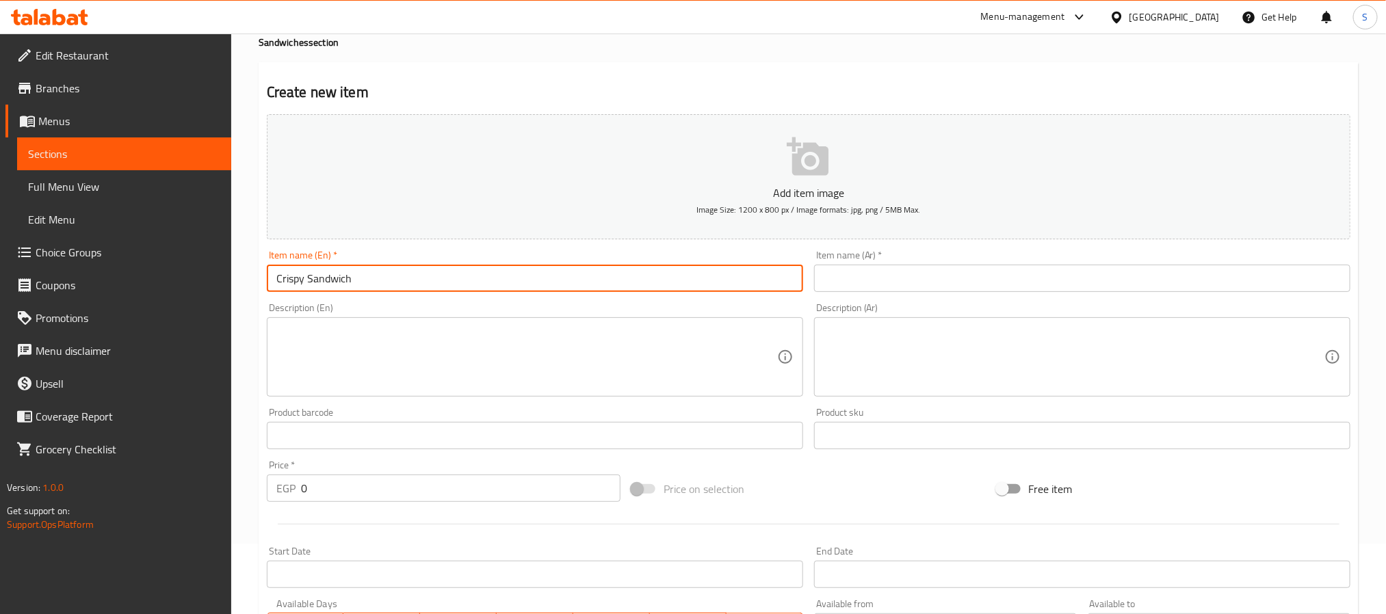
scroll to position [103, 0]
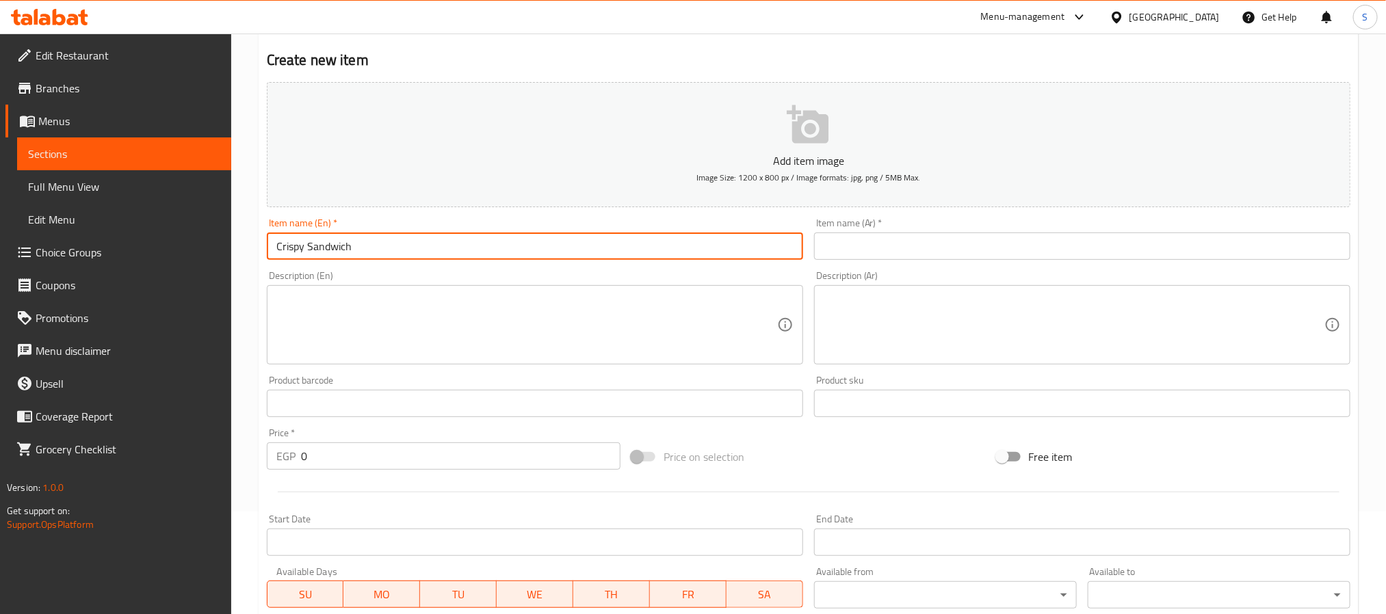
click at [833, 241] on input "text" at bounding box center [1082, 246] width 536 height 27
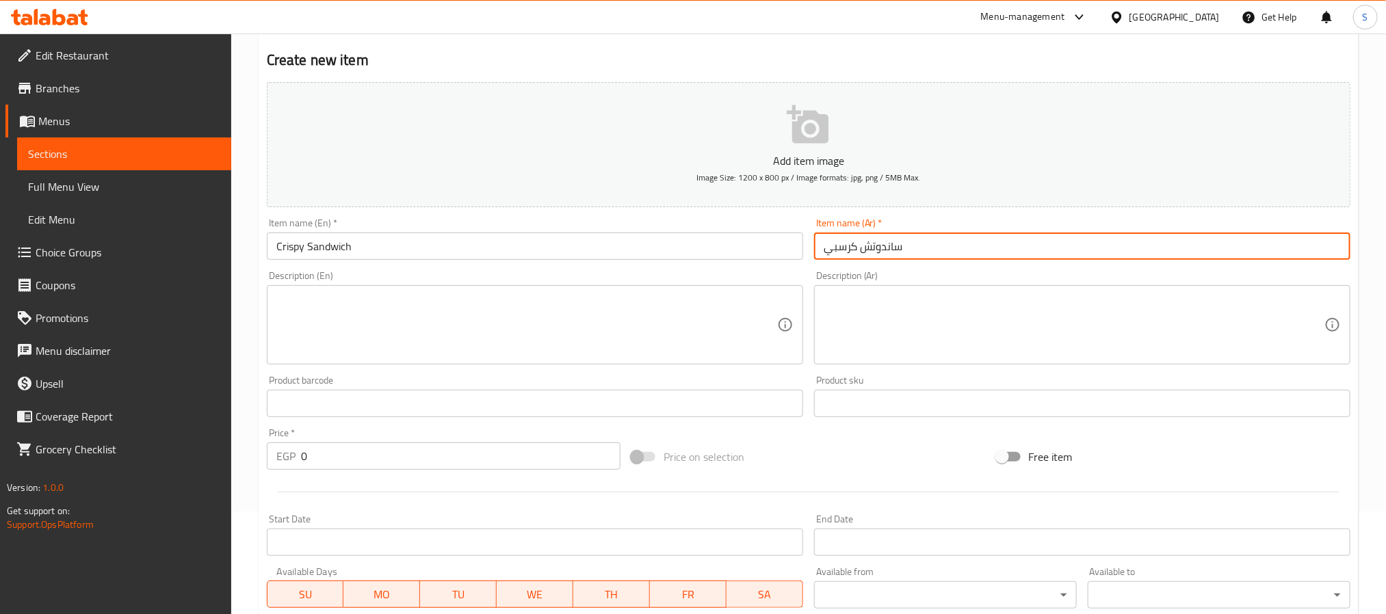
type input "ساندوتش كرسبي"
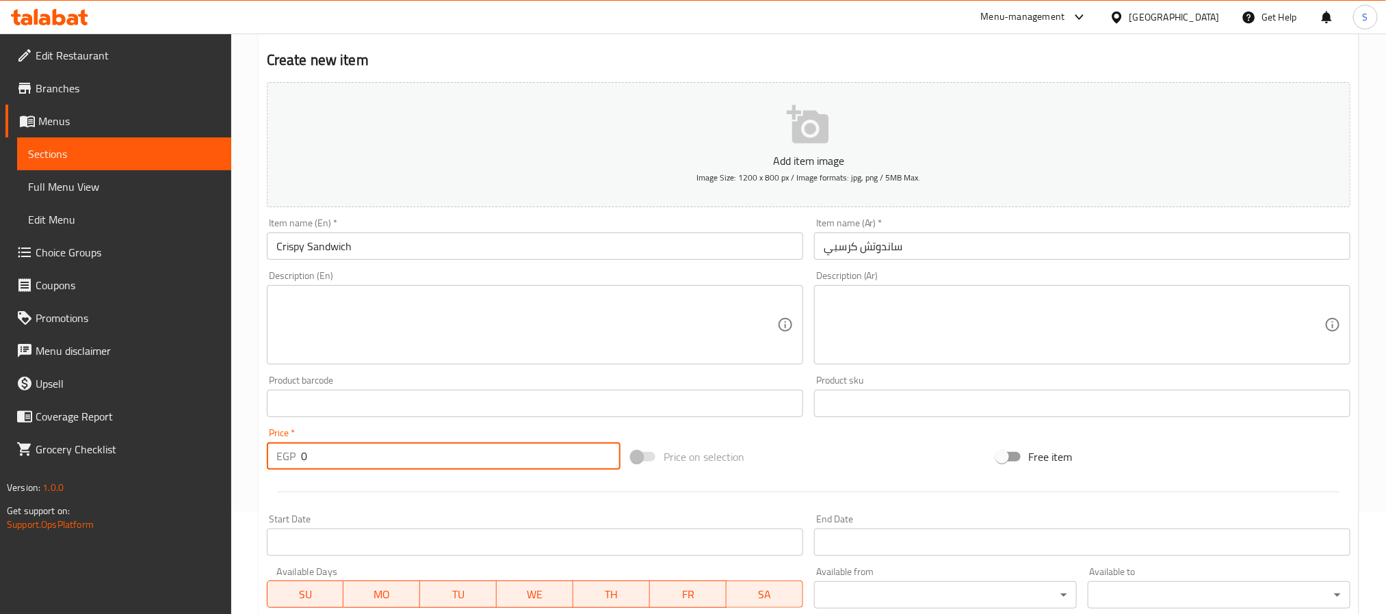
drag, startPoint x: 290, startPoint y: 450, endPoint x: 232, endPoint y: 448, distance: 58.2
click at [234, 448] on div "Home / Restaurants management / Menus / Sections / item / create Sandwiches sec…" at bounding box center [808, 397] width 1155 height 933
type input "120"
click at [361, 237] on input "Crispy Sandwich" at bounding box center [535, 246] width 536 height 27
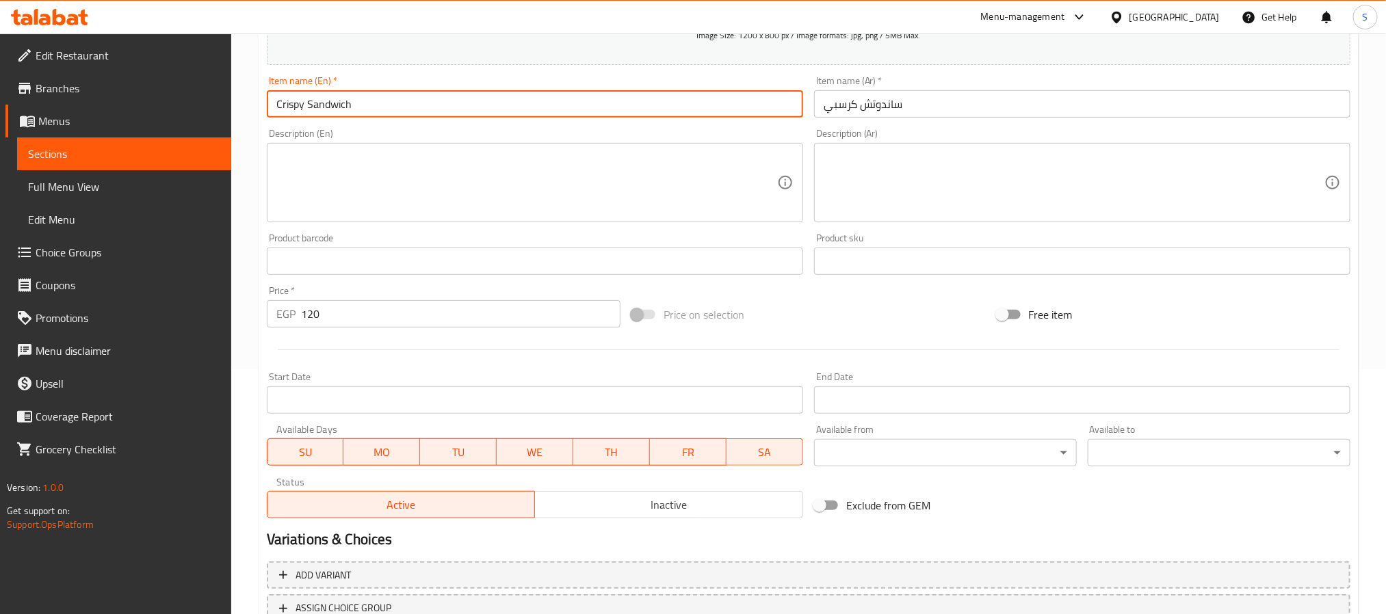
scroll to position [43, 0]
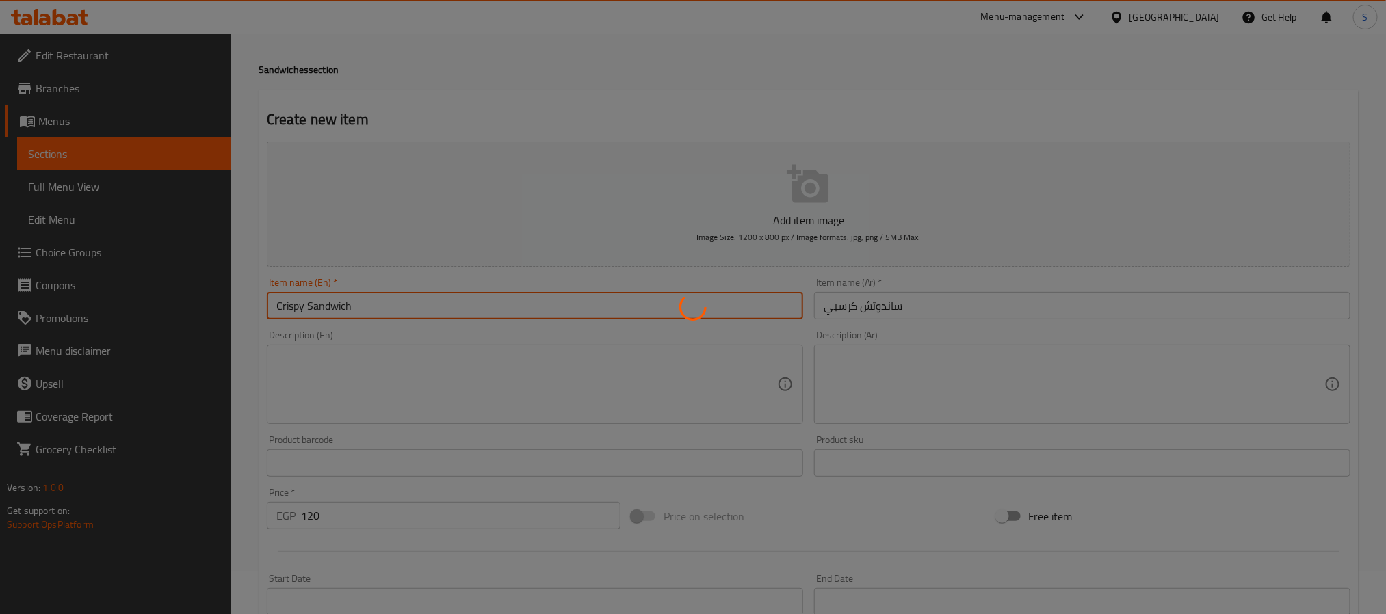
type input "0"
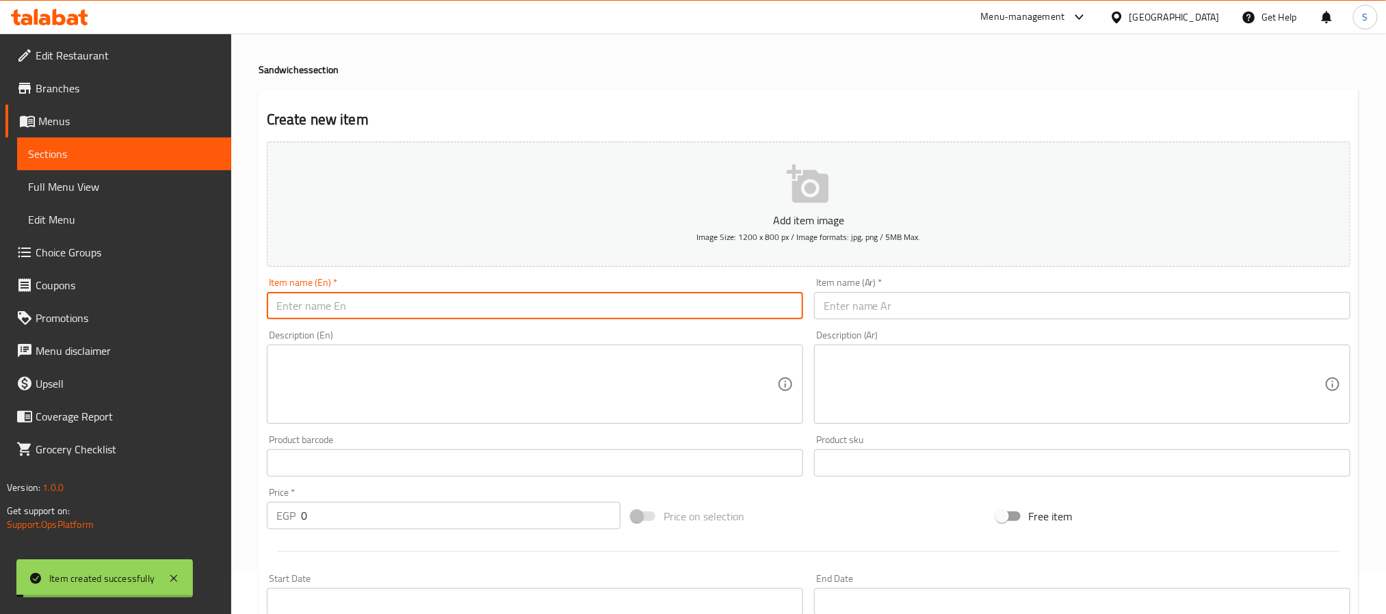
click at [64, 150] on span "Sections" at bounding box center [124, 154] width 192 height 16
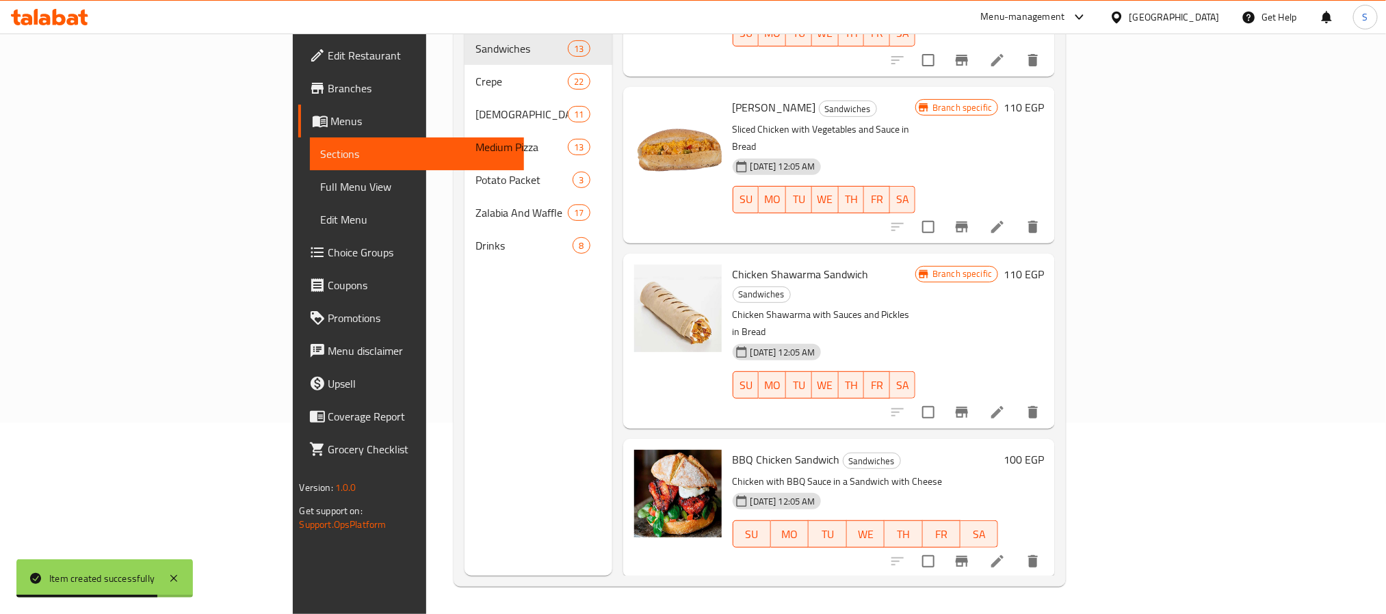
scroll to position [1341, 0]
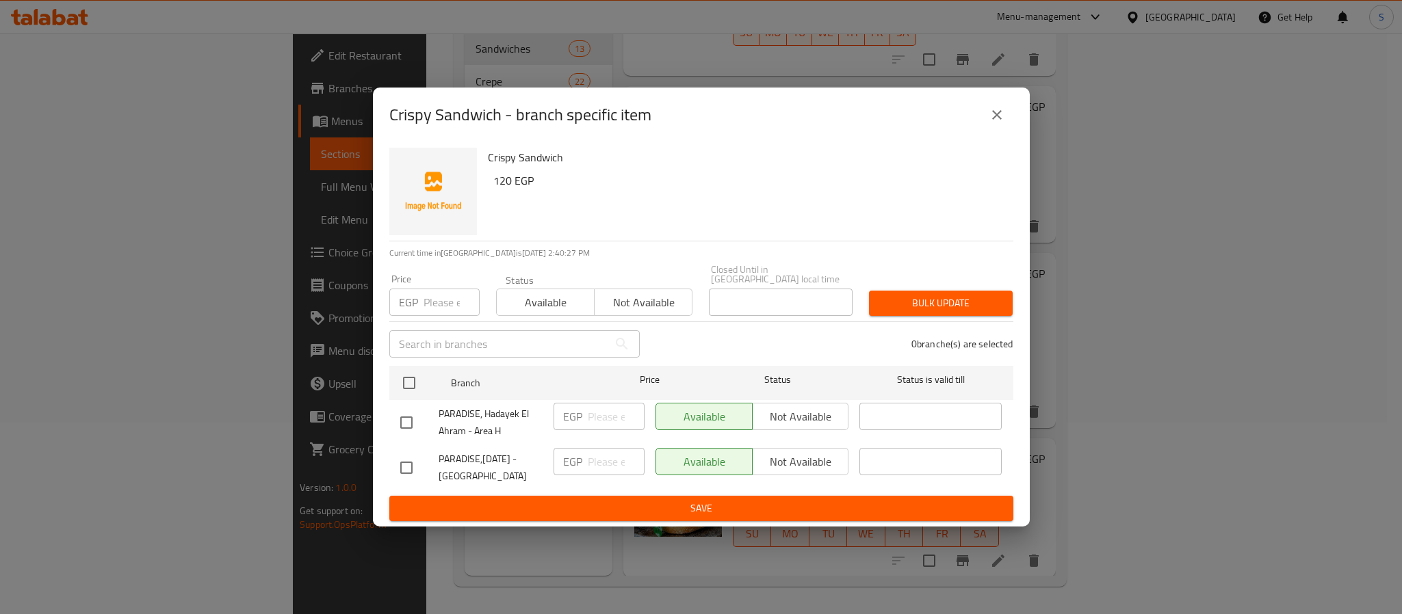
click at [801, 415] on div "Available Not available" at bounding box center [752, 416] width 194 height 27
click at [419, 413] on input "checkbox" at bounding box center [406, 422] width 29 height 29
checkbox input "true"
drag, startPoint x: 777, startPoint y: 419, endPoint x: 776, endPoint y: 440, distance: 20.5
click at [787, 421] on span "Not available" at bounding box center [801, 417] width 86 height 20
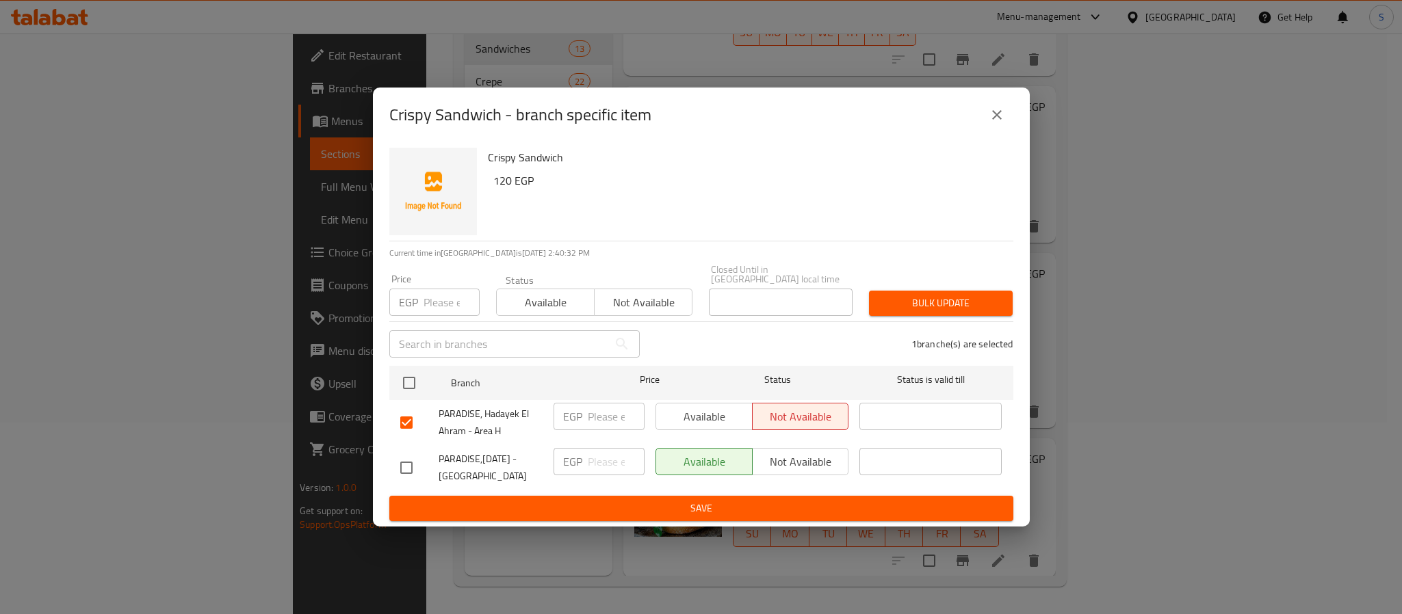
click at [722, 489] on ul "Branch Price Status Status is valid till PARADISE, Hadayek El Ahram - Area H EG…" at bounding box center [701, 428] width 624 height 135
click at [668, 501] on span "Save" at bounding box center [701, 508] width 602 height 17
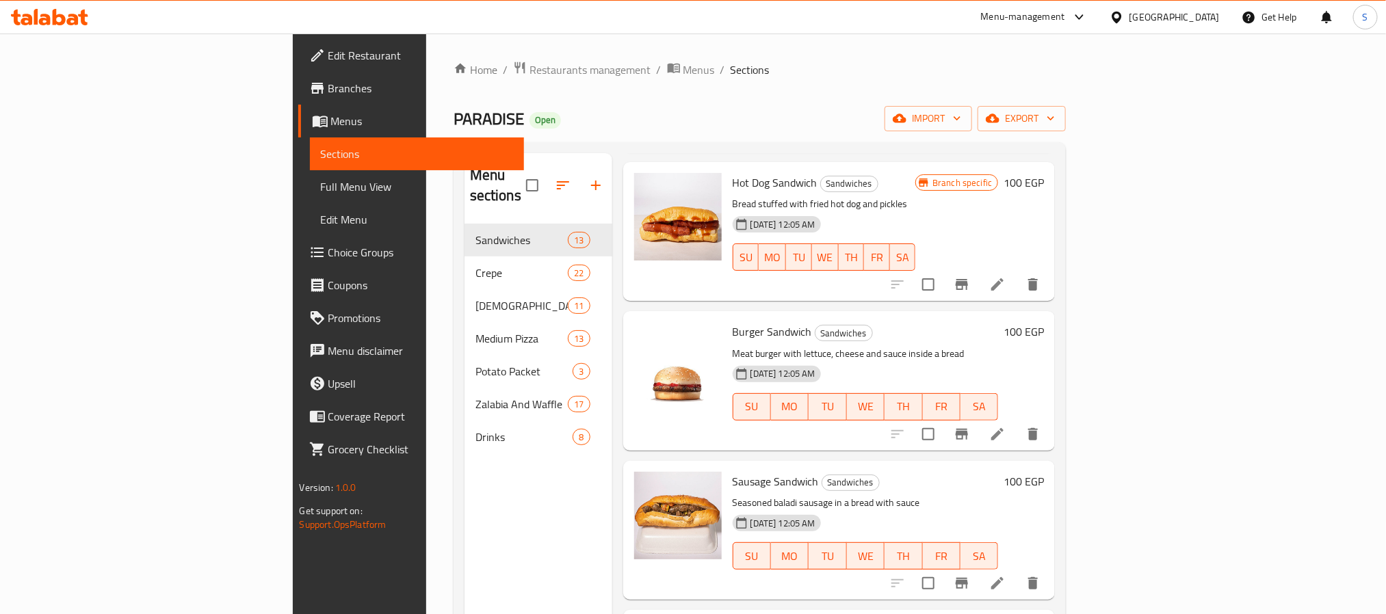
scroll to position [410, 0]
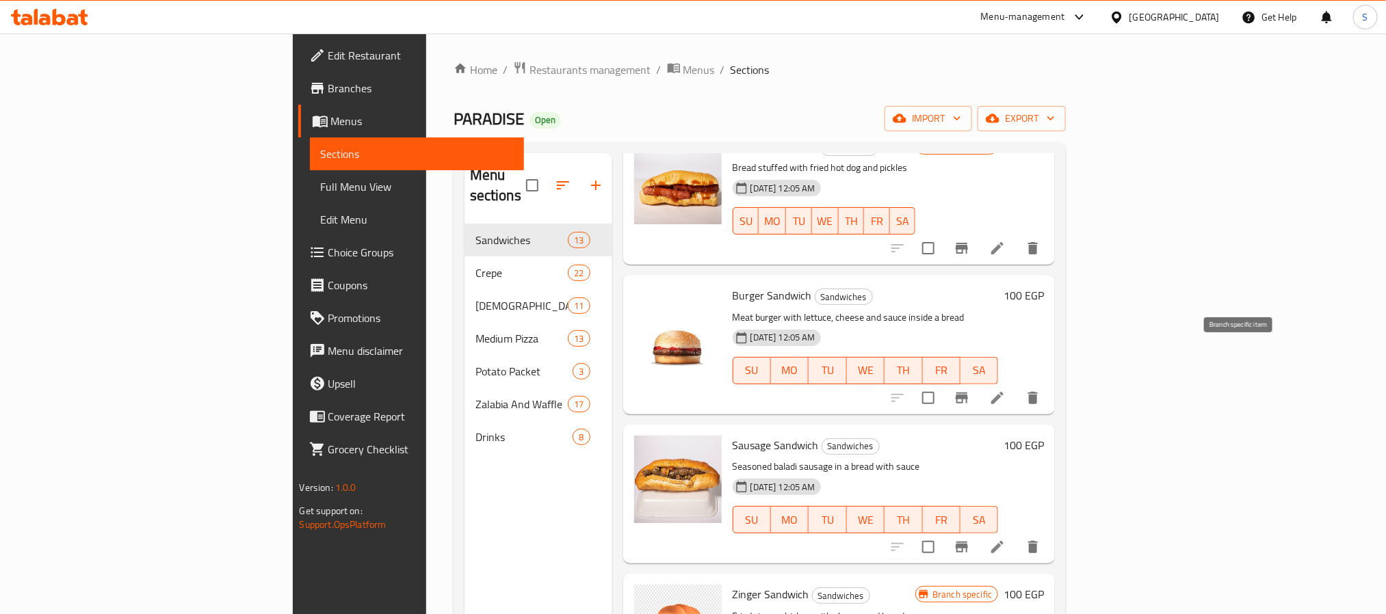
click at [970, 390] on icon "Branch-specific-item" at bounding box center [962, 398] width 16 height 16
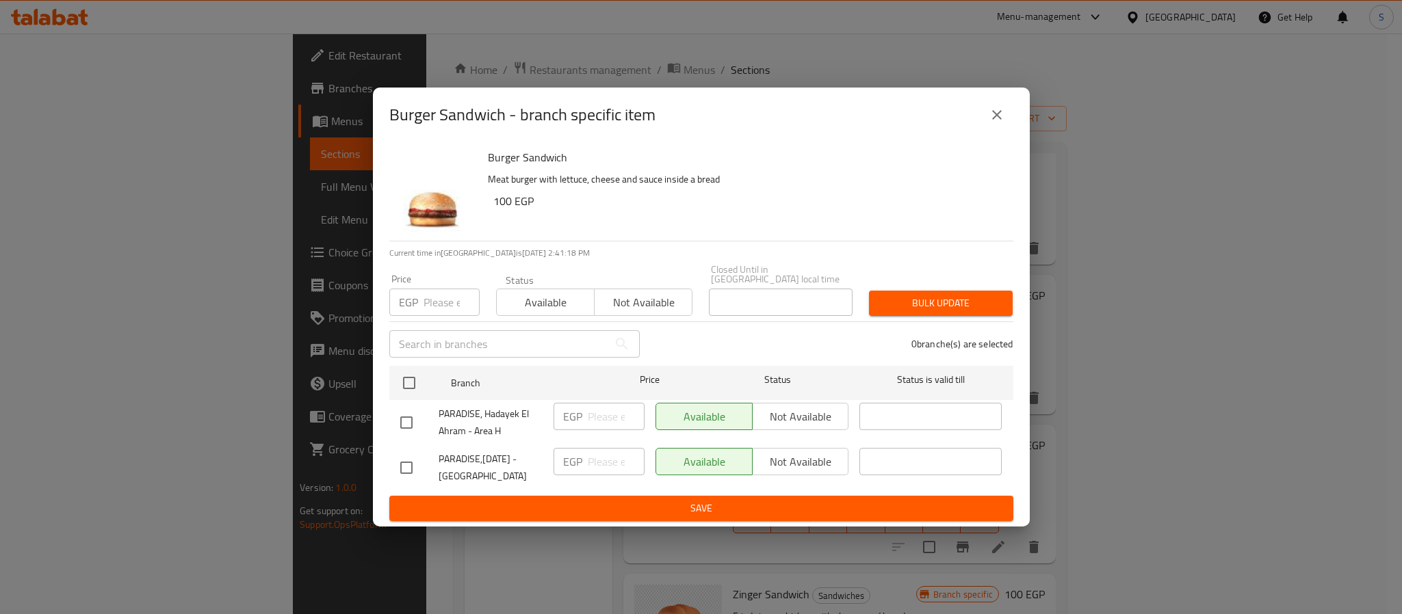
click at [408, 462] on input "checkbox" at bounding box center [406, 468] width 29 height 29
checkbox input "true"
drag, startPoint x: 809, startPoint y: 454, endPoint x: 792, endPoint y: 488, distance: 38.2
click at [809, 458] on span "Not available" at bounding box center [801, 462] width 86 height 20
drag, startPoint x: 741, startPoint y: 509, endPoint x: 639, endPoint y: 516, distance: 102.2
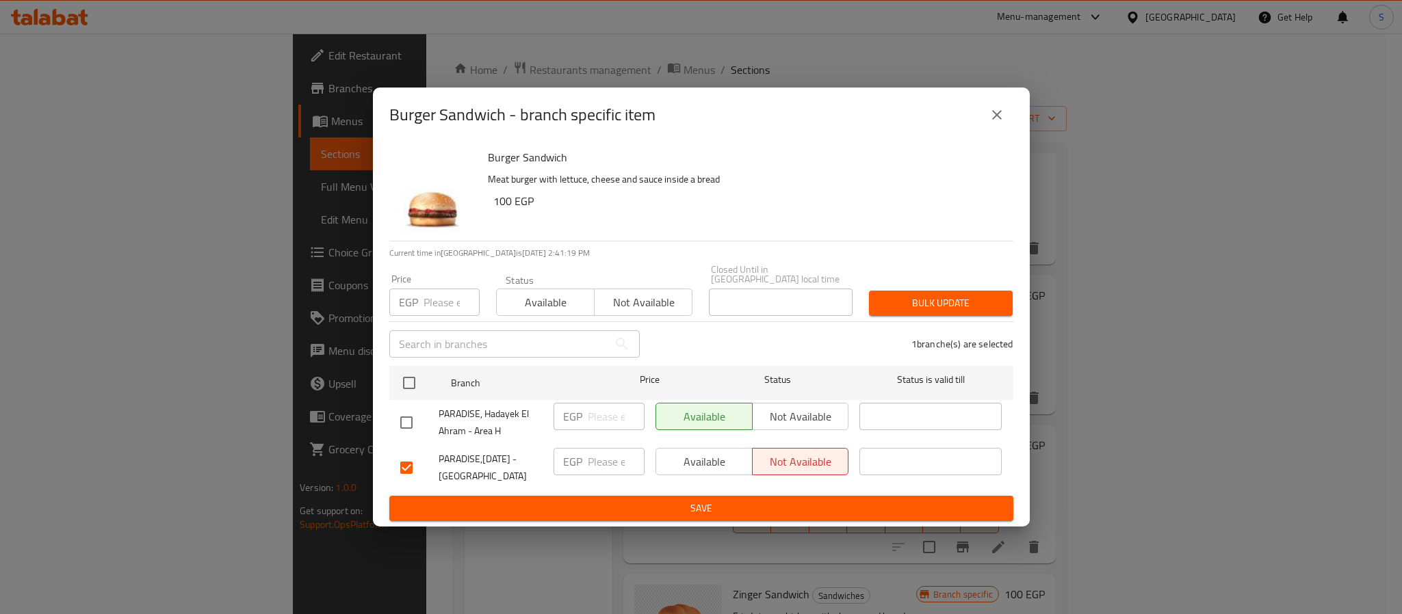
click at [727, 508] on span "Save" at bounding box center [701, 508] width 602 height 17
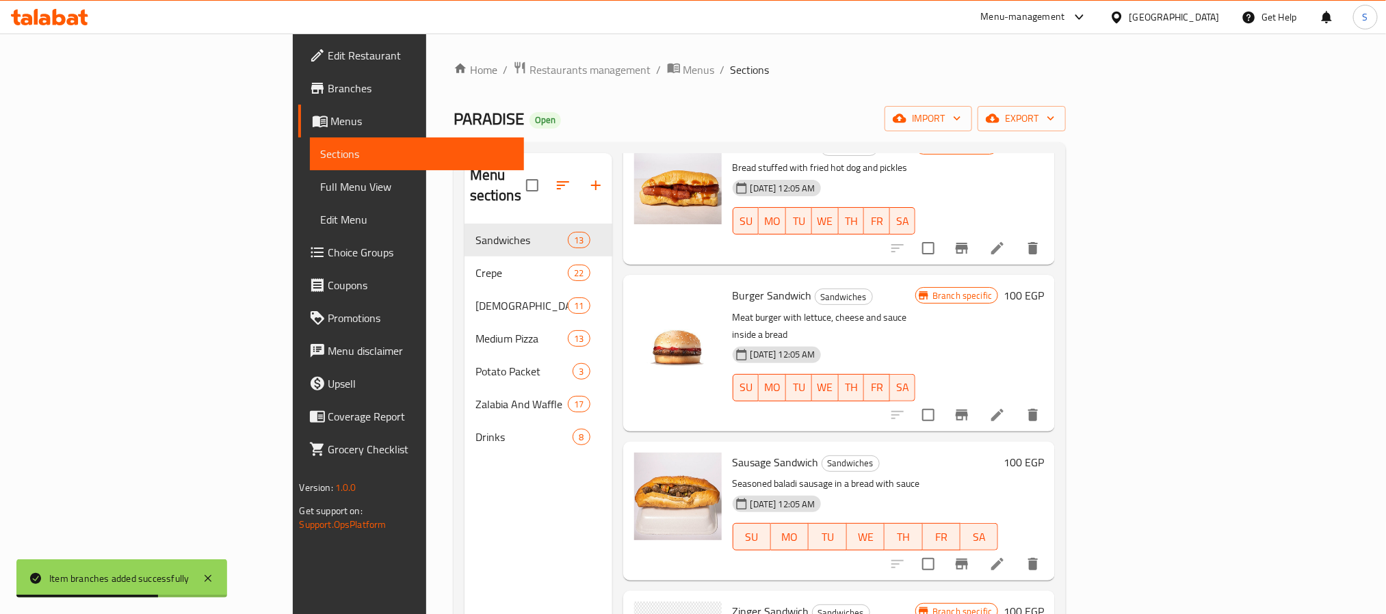
click at [970, 556] on icon "Branch-specific-item" at bounding box center [962, 564] width 16 height 16
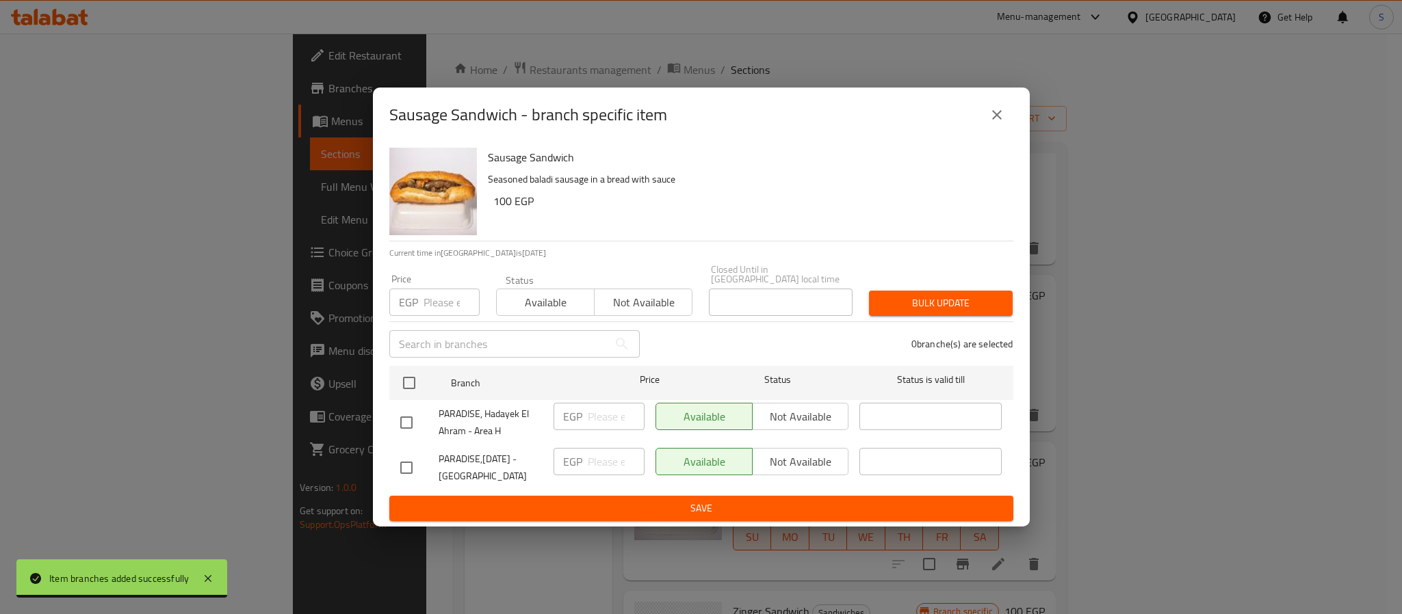
click at [419, 467] on input "checkbox" at bounding box center [406, 468] width 29 height 29
checkbox input "true"
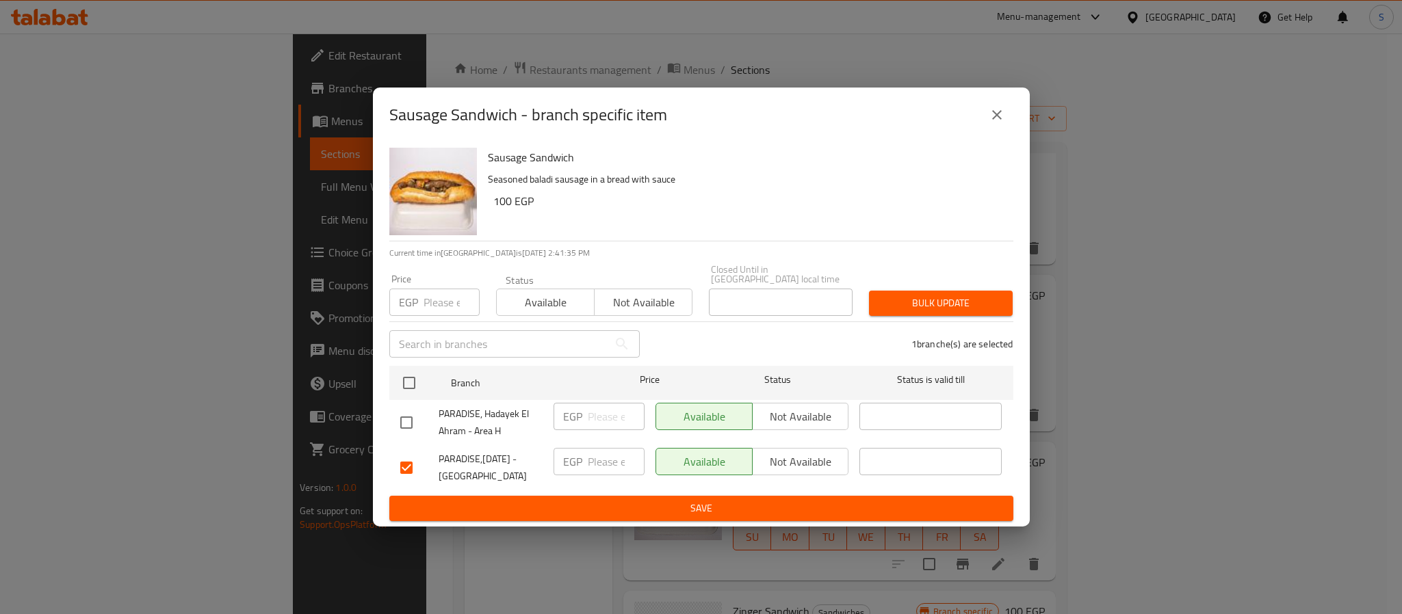
click at [796, 452] on span "Not available" at bounding box center [801, 462] width 86 height 20
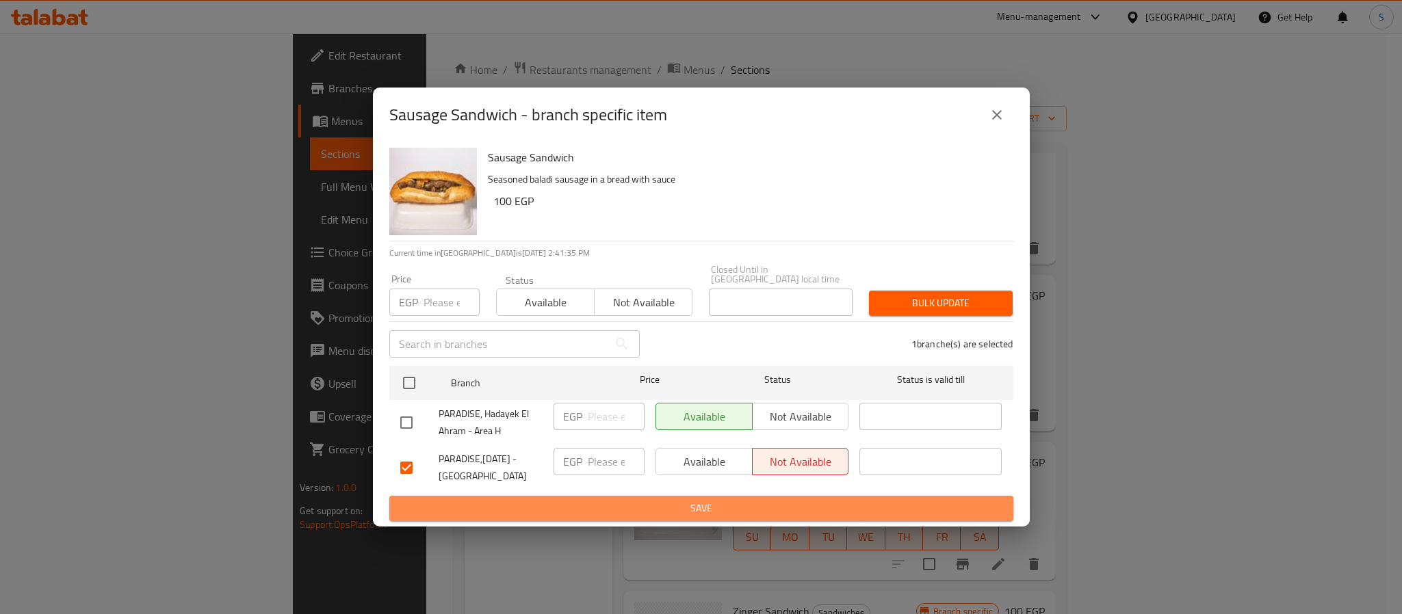
click at [680, 501] on span "Save" at bounding box center [701, 508] width 602 height 17
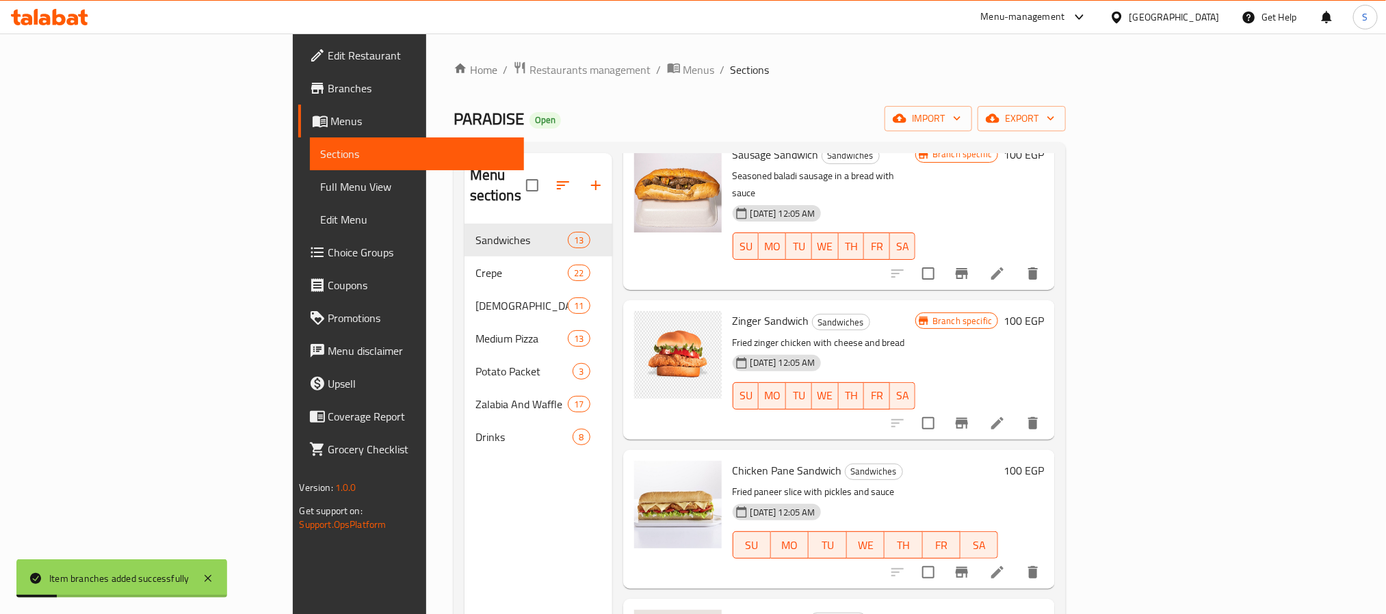
scroll to position [821, 0]
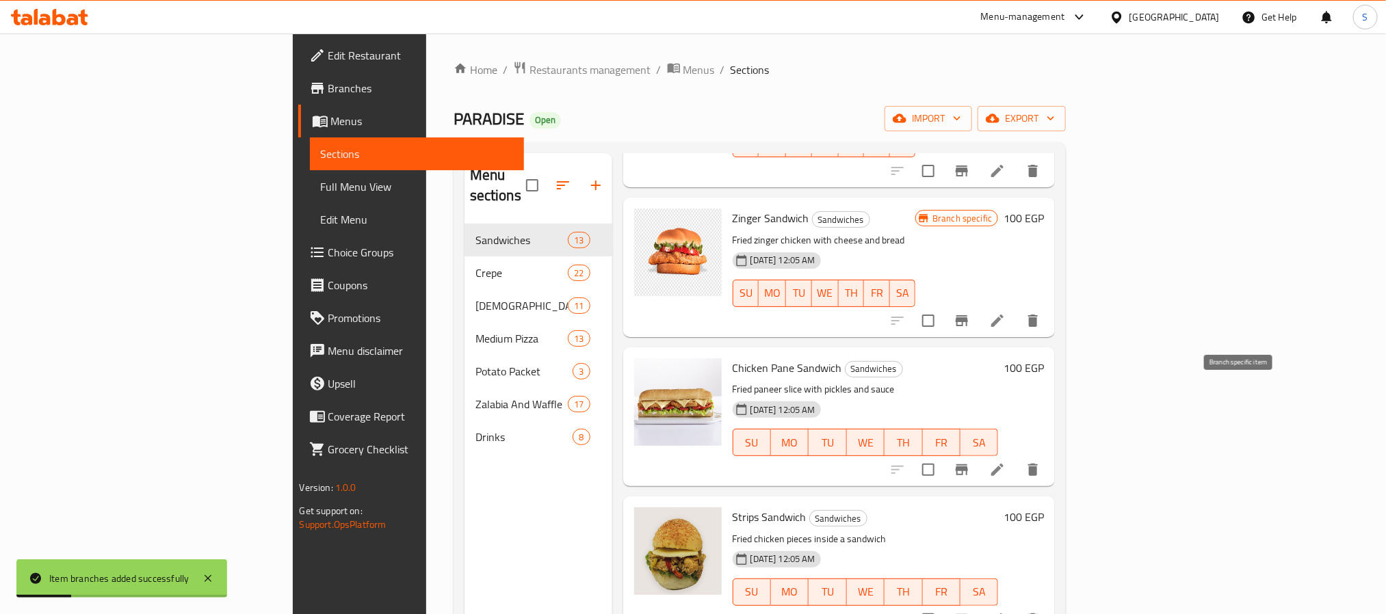
click at [970, 462] on icon "Branch-specific-item" at bounding box center [962, 470] width 16 height 16
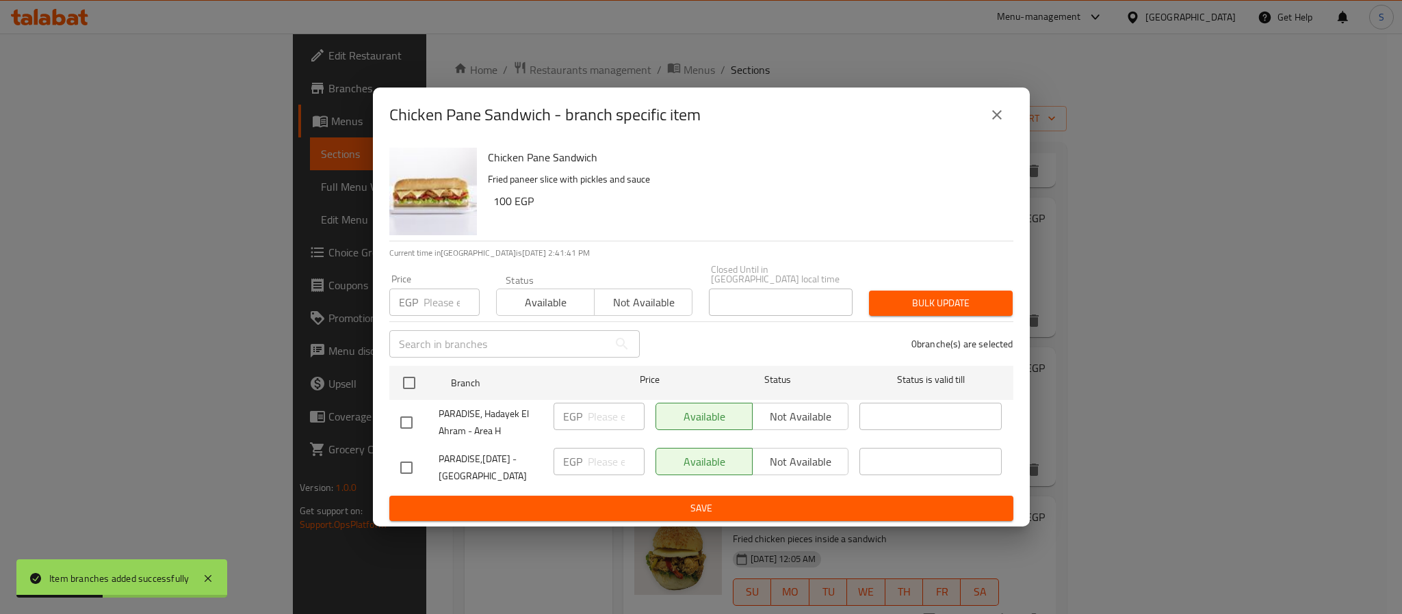
drag, startPoint x: 406, startPoint y: 467, endPoint x: 417, endPoint y: 470, distance: 11.5
click at [407, 467] on input "checkbox" at bounding box center [406, 468] width 29 height 29
checkbox input "true"
drag, startPoint x: 811, startPoint y: 454, endPoint x: 731, endPoint y: 515, distance: 100.6
click at [807, 458] on span "Not available" at bounding box center [801, 462] width 86 height 20
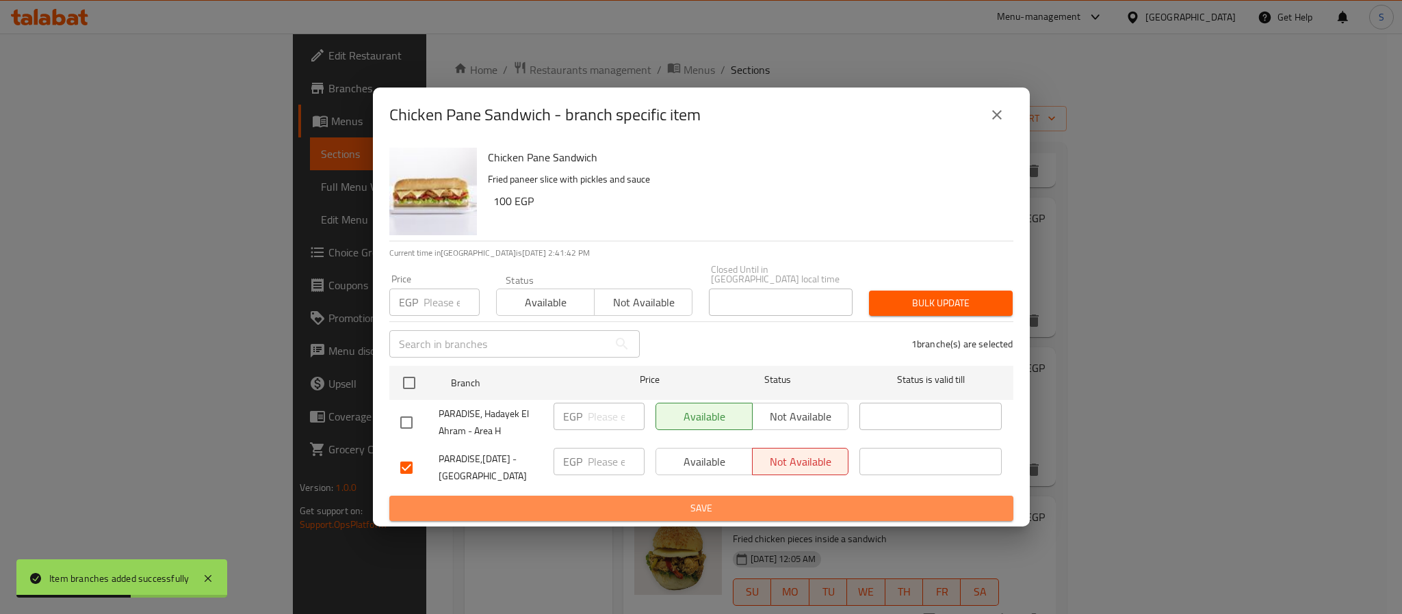
click at [674, 516] on button "Save" at bounding box center [701, 508] width 624 height 25
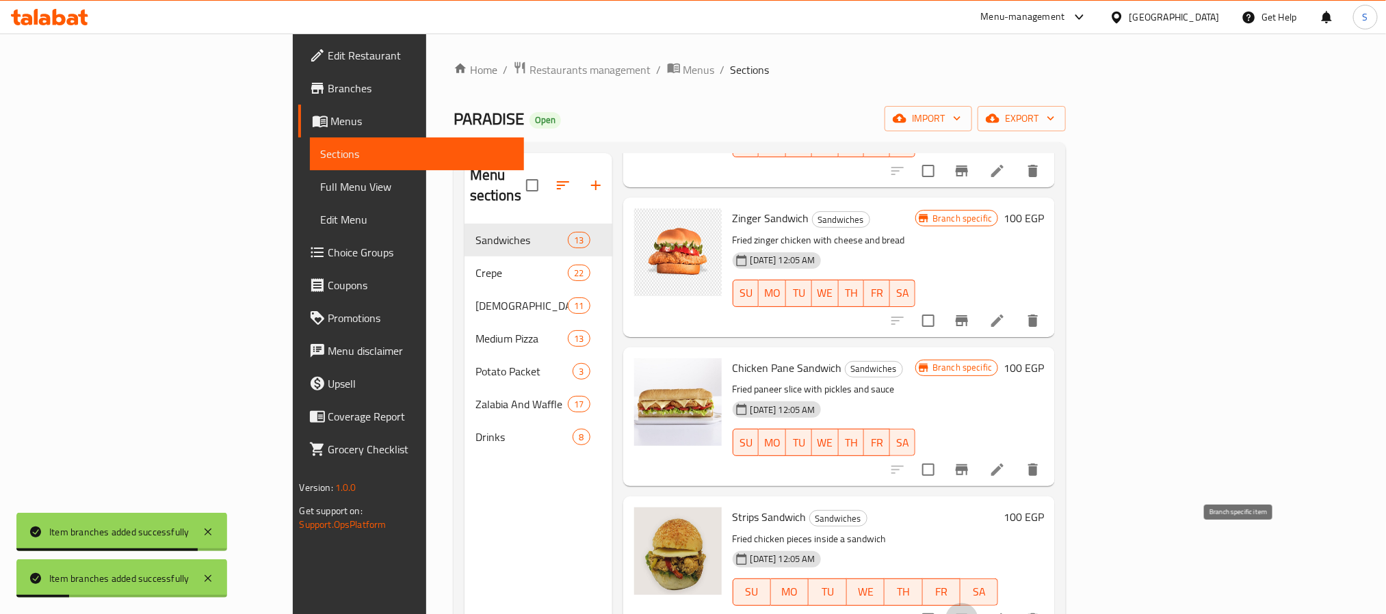
click at [970, 612] on icon "Branch-specific-item" at bounding box center [962, 620] width 16 height 16
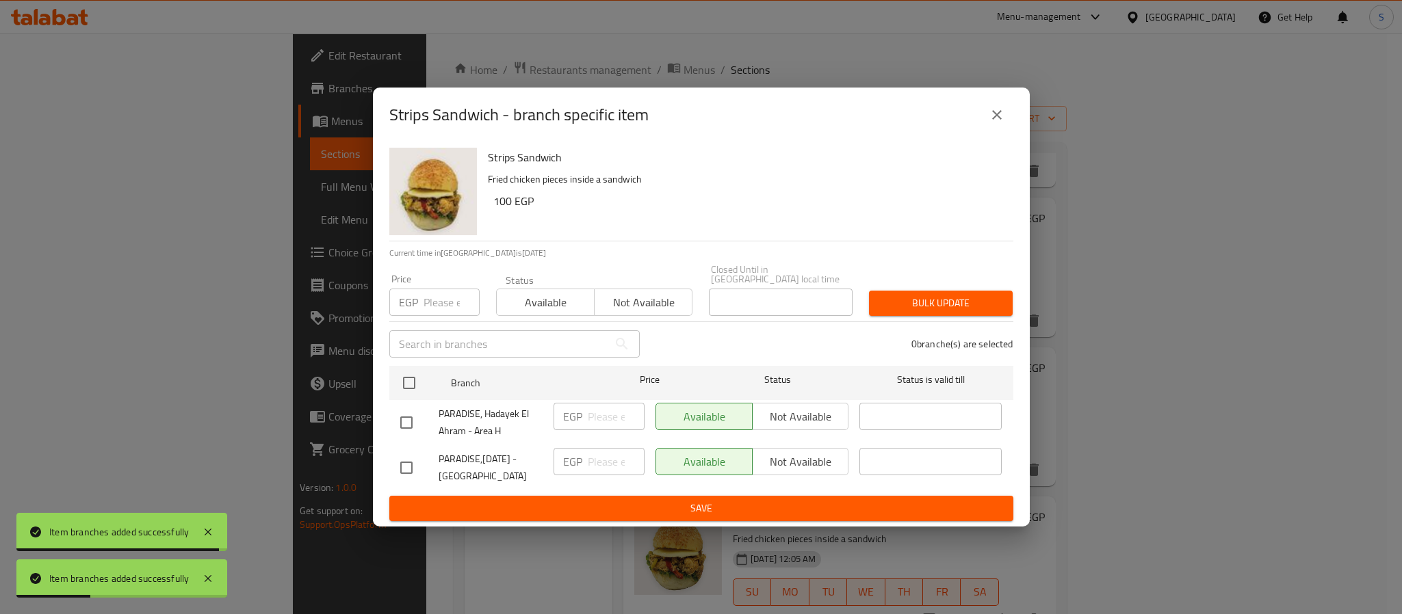
click at [419, 454] on input "checkbox" at bounding box center [406, 468] width 29 height 29
checkbox input "true"
click at [742, 454] on span "Available" at bounding box center [705, 462] width 86 height 20
click at [801, 456] on span "Not available" at bounding box center [801, 462] width 86 height 20
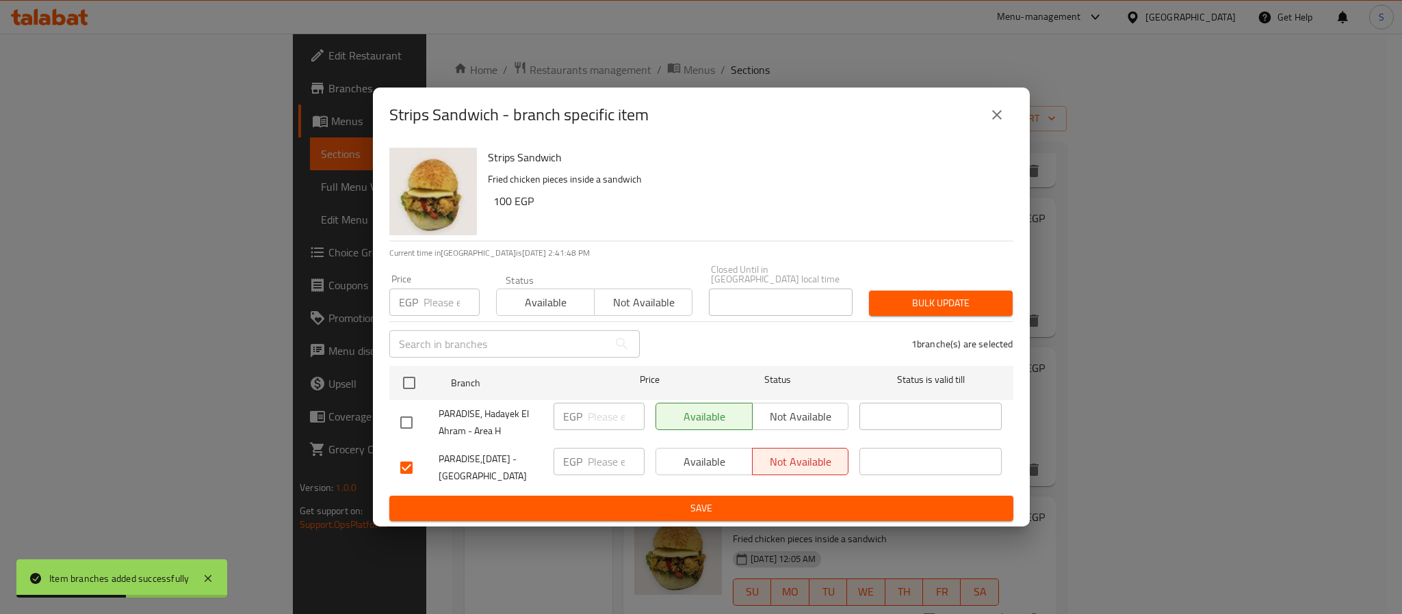
click at [710, 501] on span "Save" at bounding box center [701, 508] width 602 height 17
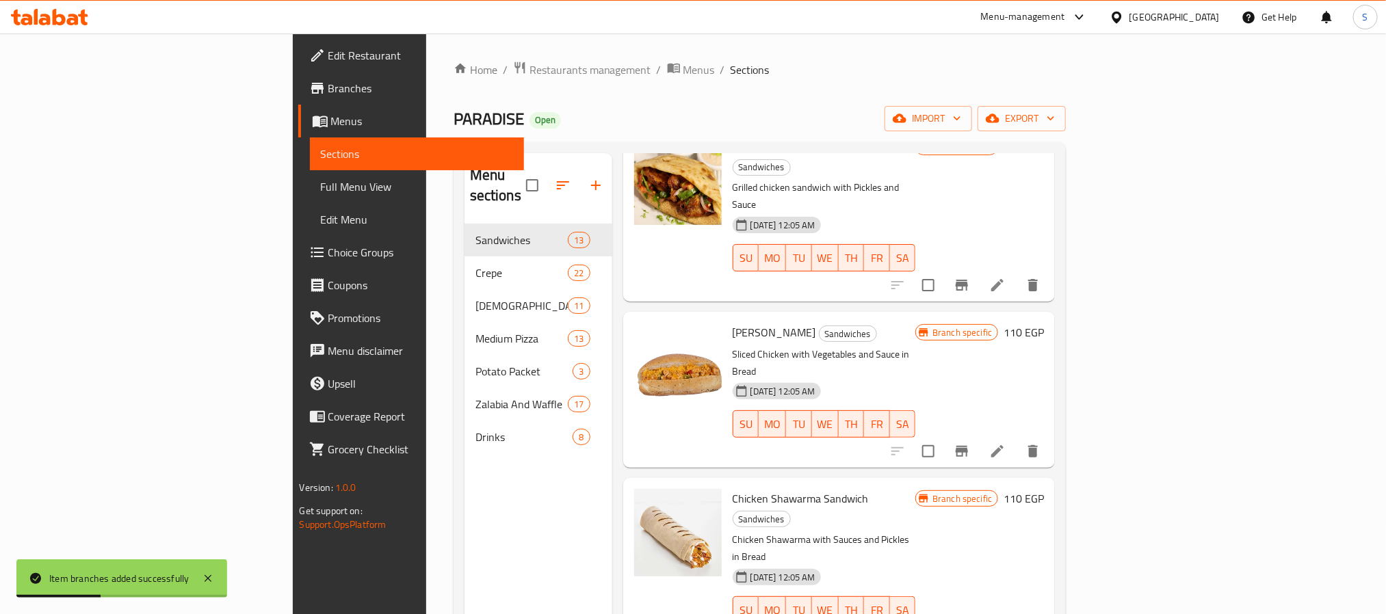
scroll to position [192, 0]
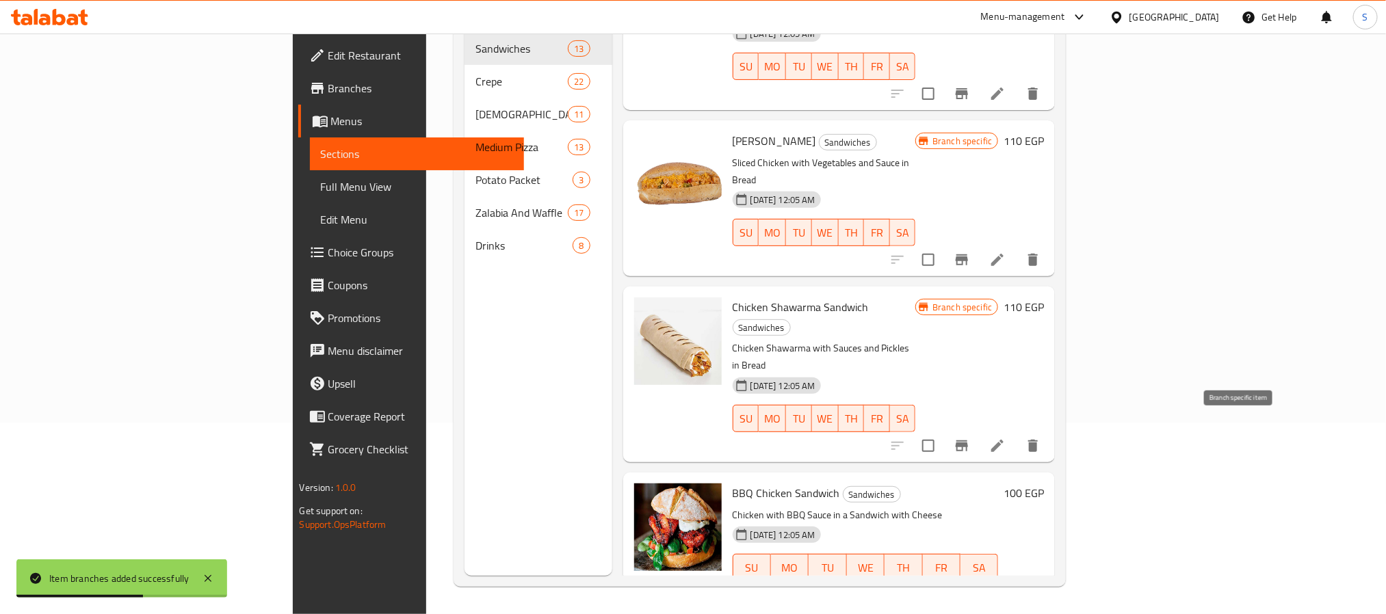
click at [970, 587] on icon "Branch-specific-item" at bounding box center [962, 595] width 16 height 16
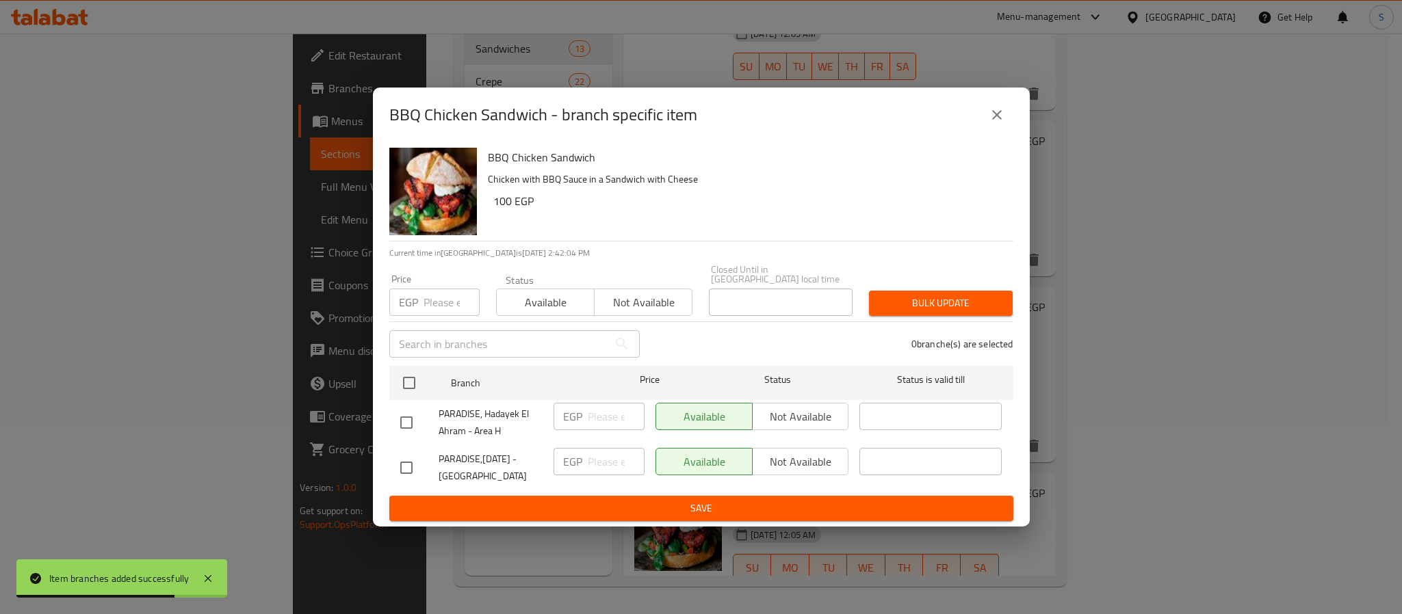
click at [413, 466] on input "checkbox" at bounding box center [406, 468] width 29 height 29
checkbox input "true"
click at [774, 458] on span "Not available" at bounding box center [801, 462] width 86 height 20
click at [731, 516] on button "Save" at bounding box center [701, 508] width 624 height 25
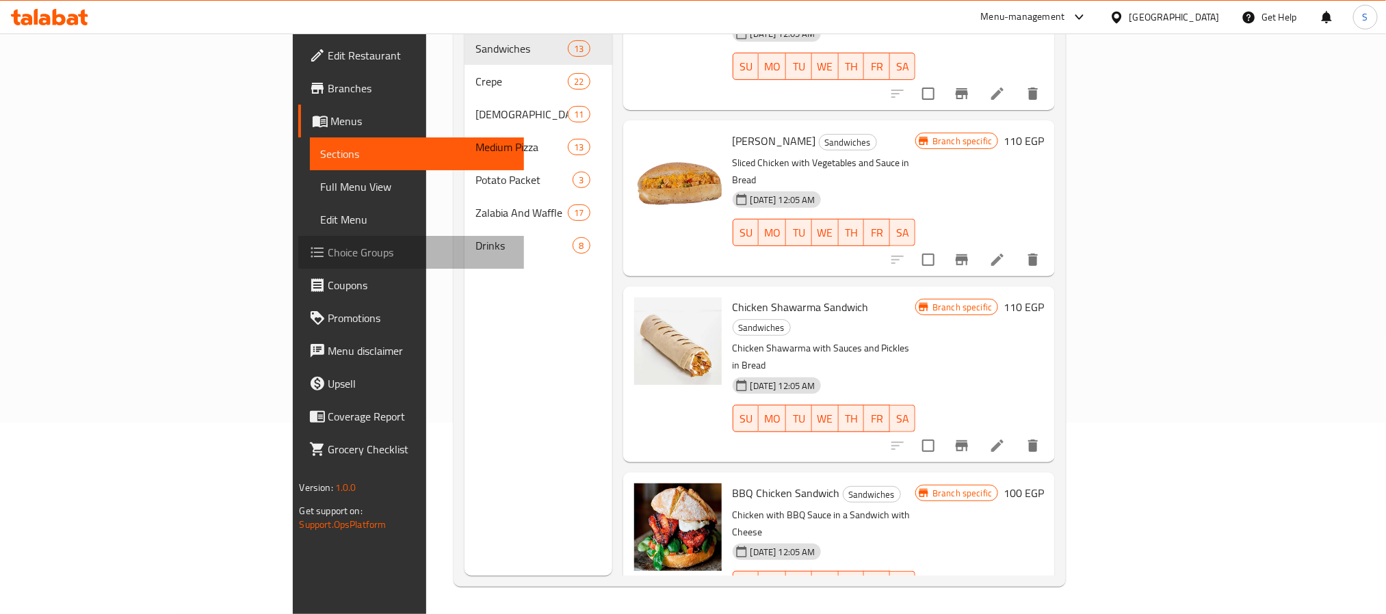
click at [328, 244] on span "Choice Groups" at bounding box center [420, 252] width 185 height 16
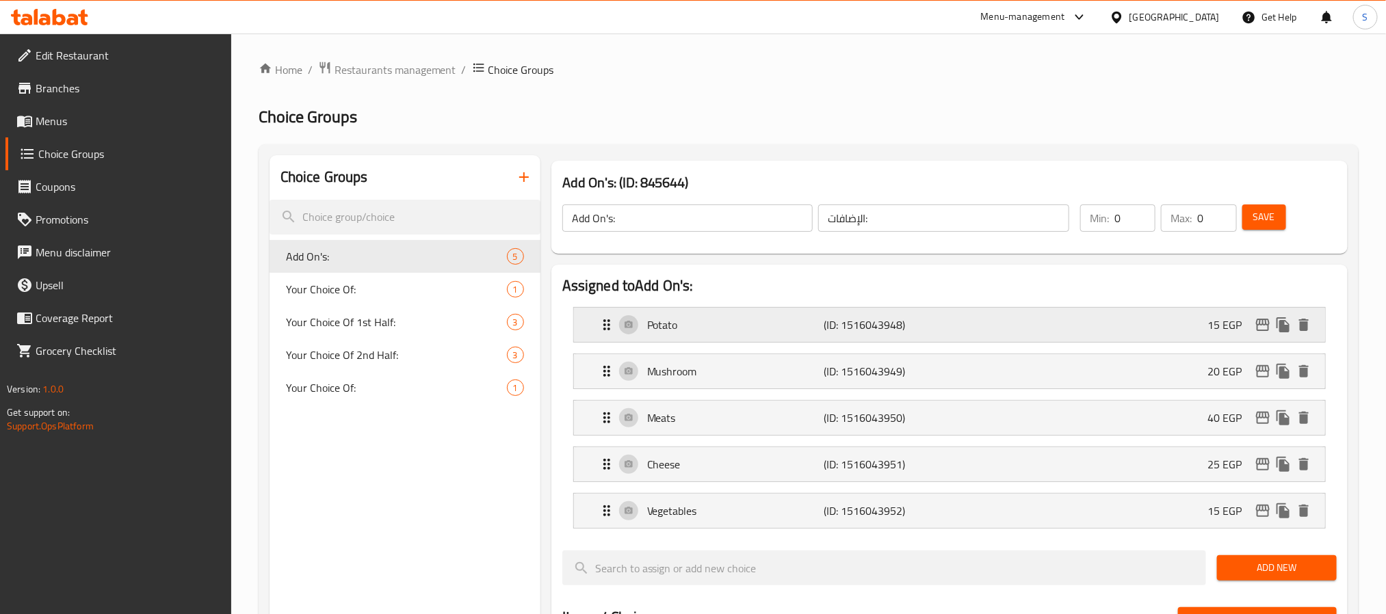
drag, startPoint x: 857, startPoint y: 331, endPoint x: 714, endPoint y: 406, distance: 161.0
click at [858, 332] on p "(ID: 1516043948)" at bounding box center [883, 325] width 118 height 16
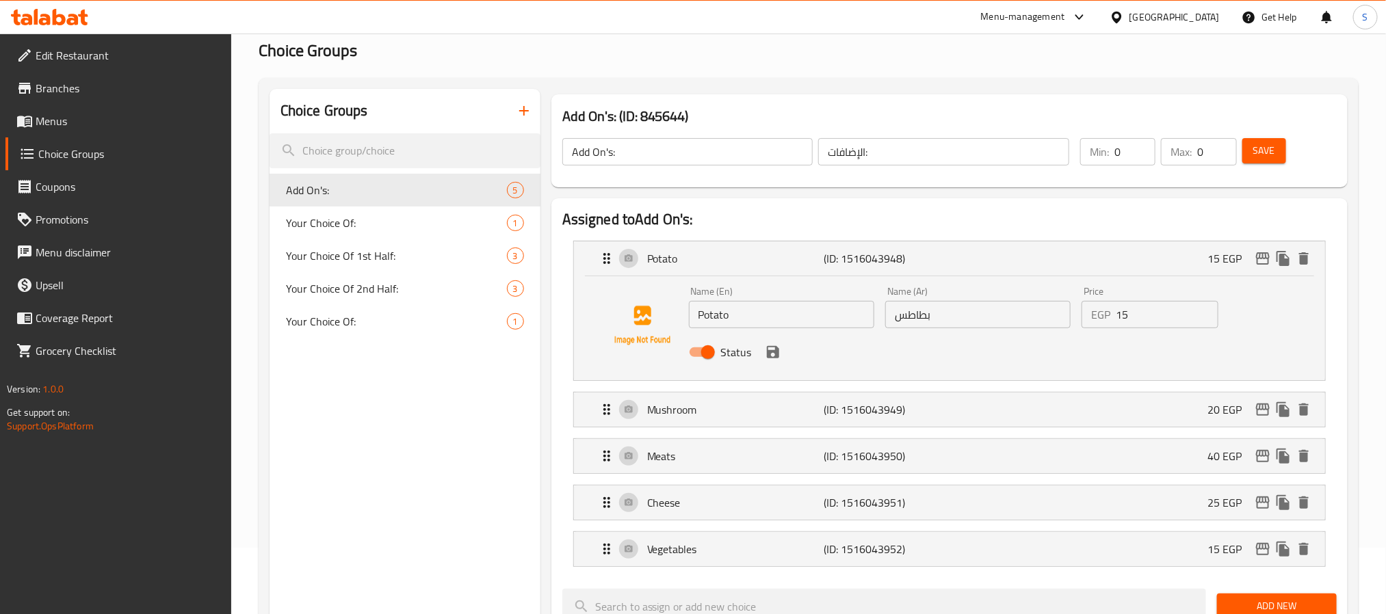
scroll to position [103, 0]
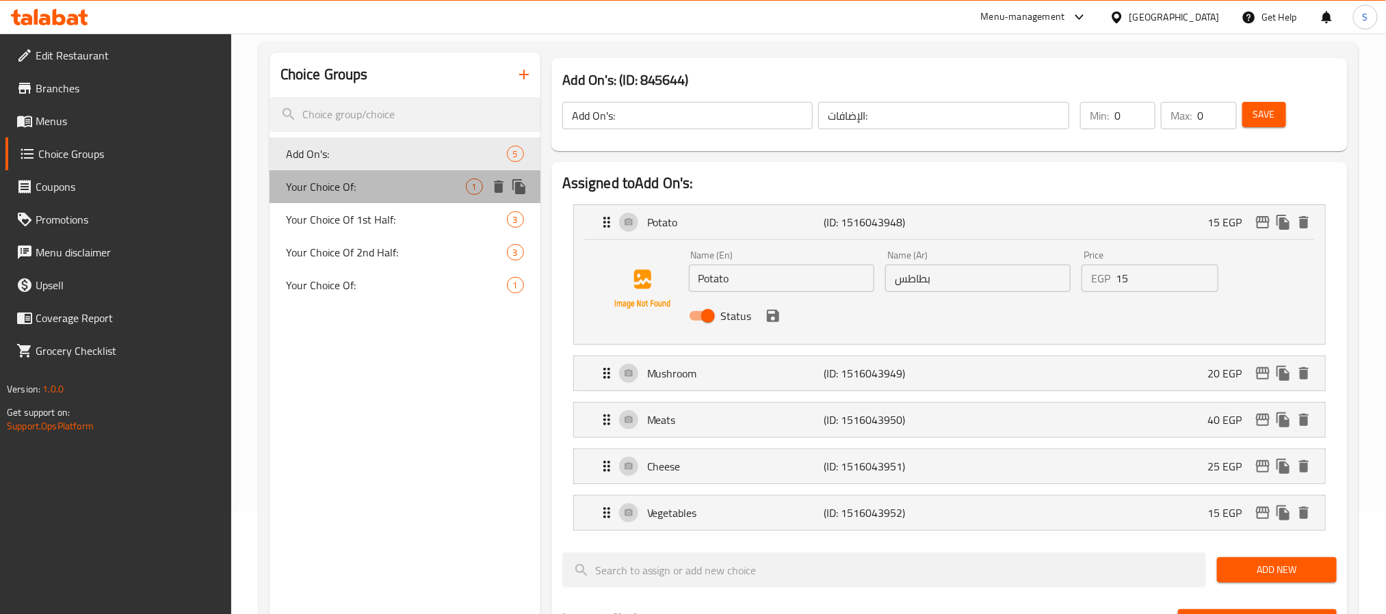
drag, startPoint x: 408, startPoint y: 197, endPoint x: 399, endPoint y: 209, distance: 15.6
click at [408, 196] on div "Your Choice Of: 1" at bounding box center [405, 186] width 271 height 33
type input "Your Choice Of:"
type input "إختيارك من:"
type input "1"
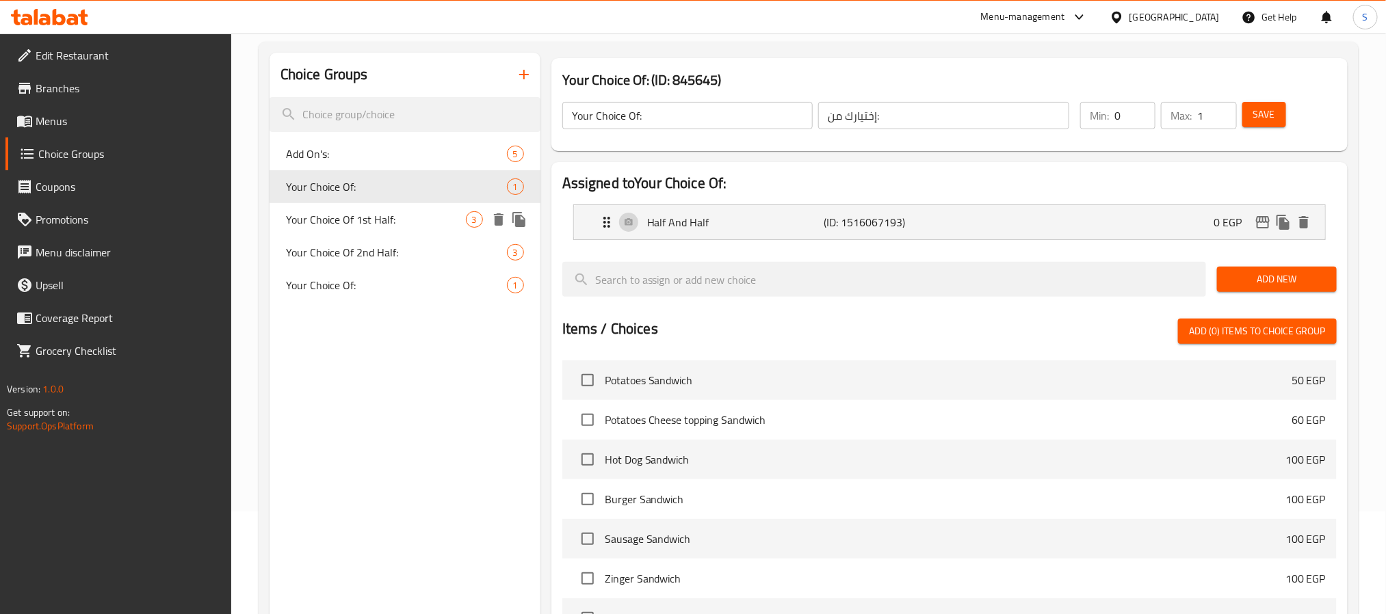
click at [397, 216] on span "Your Choice Of 1st Half:" at bounding box center [376, 219] width 180 height 16
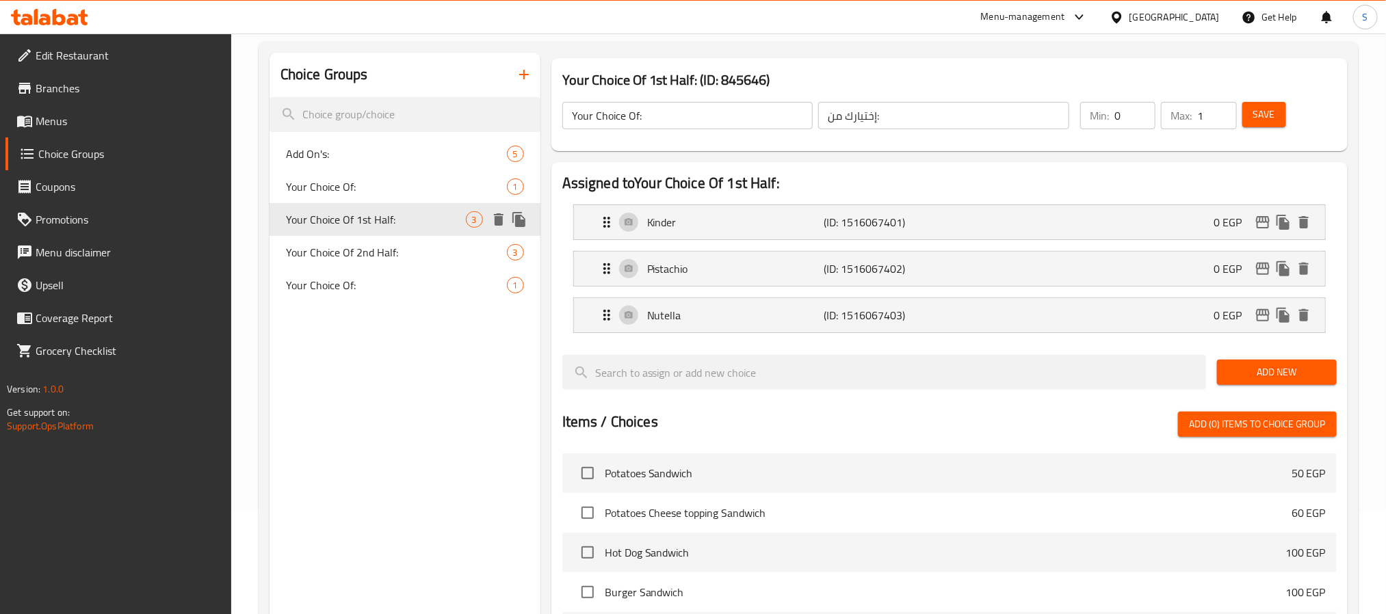
type input "Your Choice Of 1st Half:"
type input "إختيارك من النصف الأول:"
type input "1"
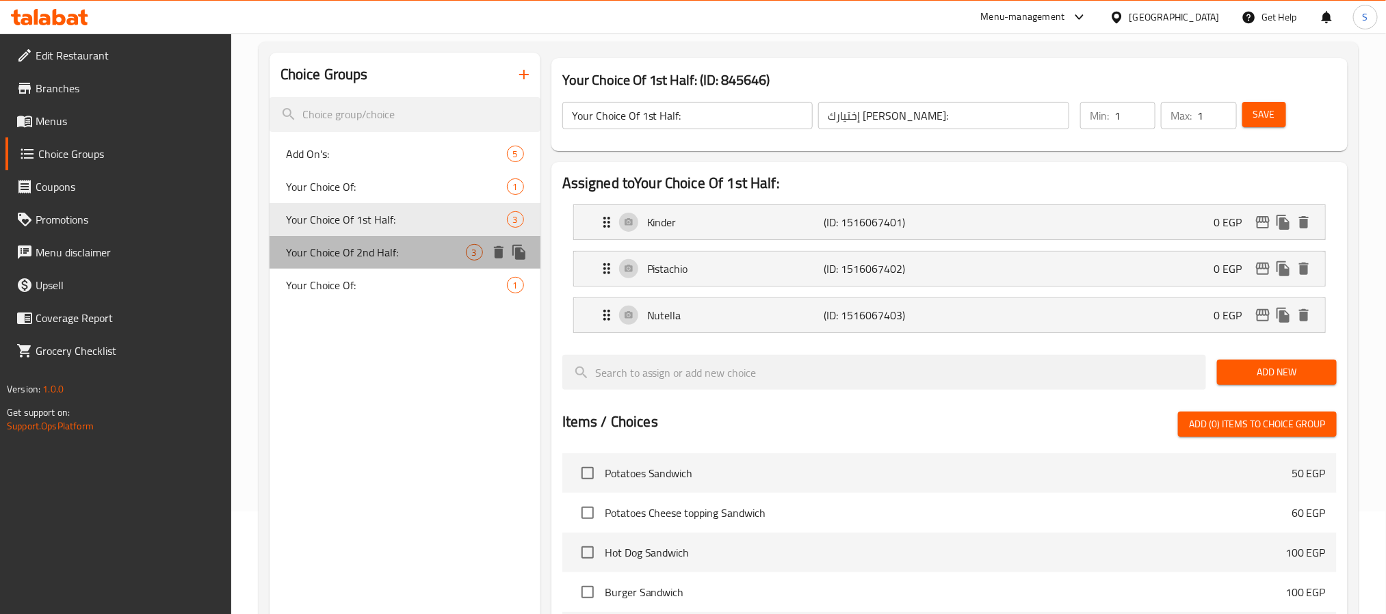
click at [393, 244] on span "Your Choice Of 2nd Half:" at bounding box center [376, 252] width 180 height 16
type input "Your Choice Of 2nd Half:"
type input "إختيارك من النصف الثاني:"
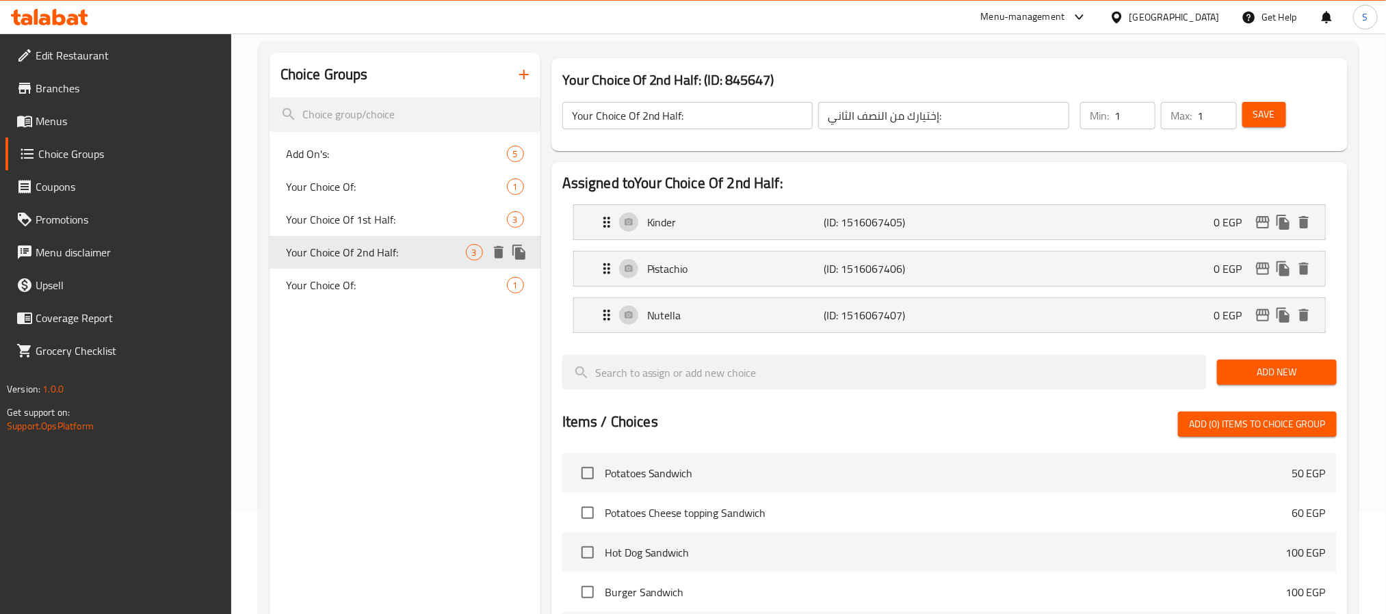
click at [382, 261] on span "Your Choice Of 2nd Half:" at bounding box center [376, 252] width 180 height 16
drag, startPoint x: 378, startPoint y: 286, endPoint x: 388, endPoint y: 291, distance: 11.0
click at [380, 289] on span "Your Choice Of:" at bounding box center [376, 285] width 180 height 16
type input "Your Choice Of:"
type input "إختيارك من:"
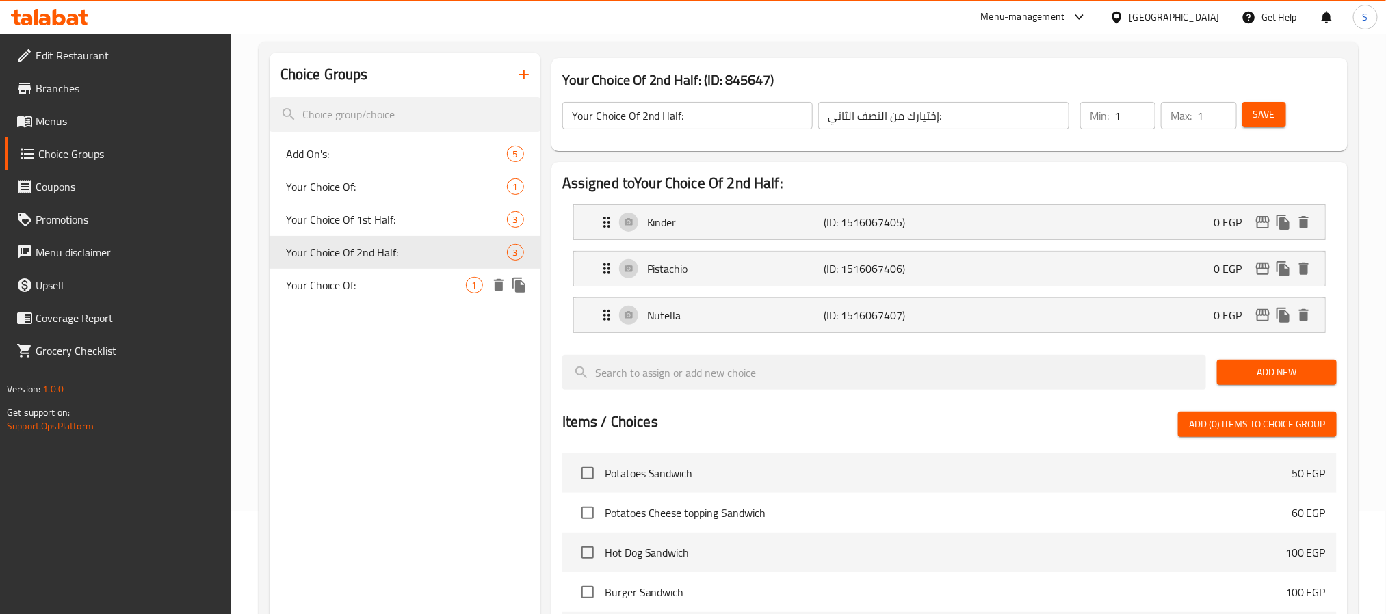
type input "0"
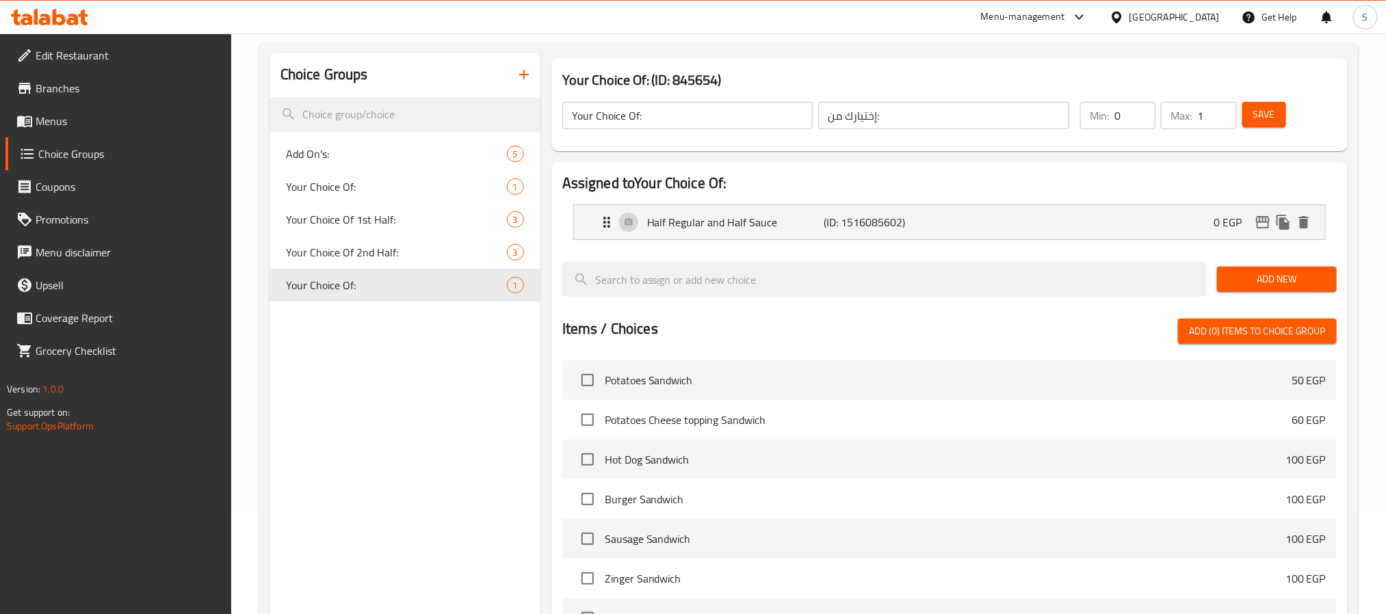
click at [94, 91] on span "Branches" at bounding box center [128, 88] width 185 height 16
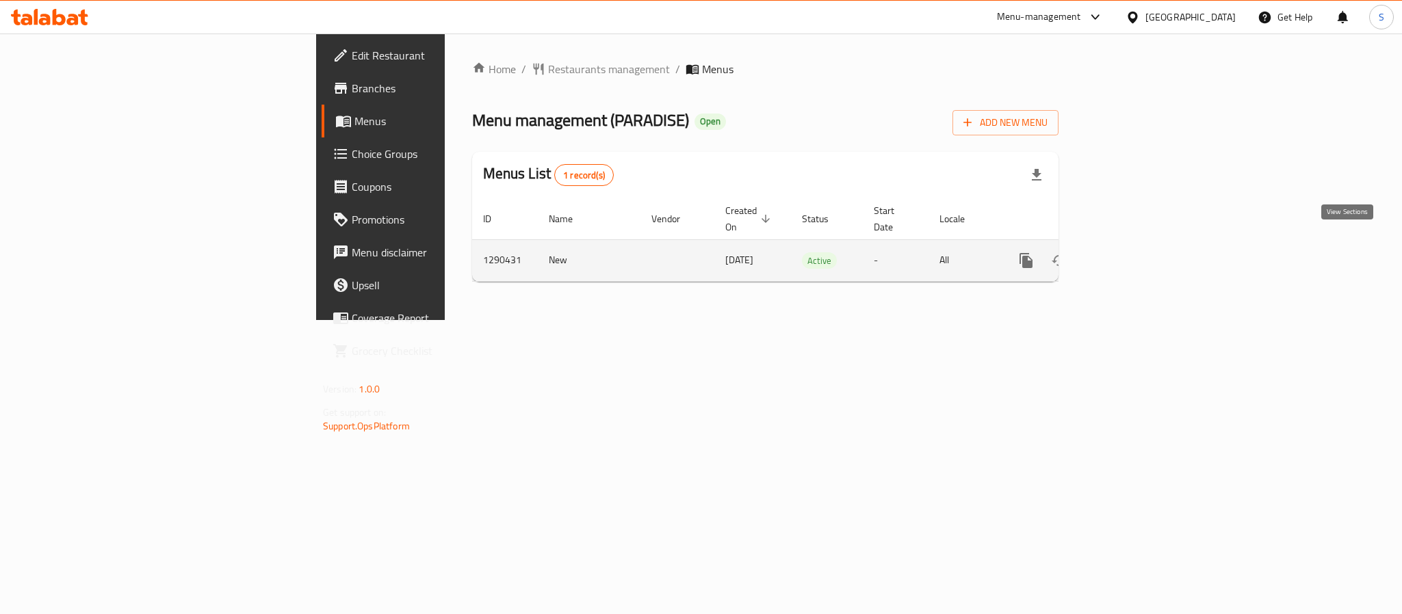
click at [1133, 252] on icon "enhanced table" at bounding box center [1125, 260] width 16 height 16
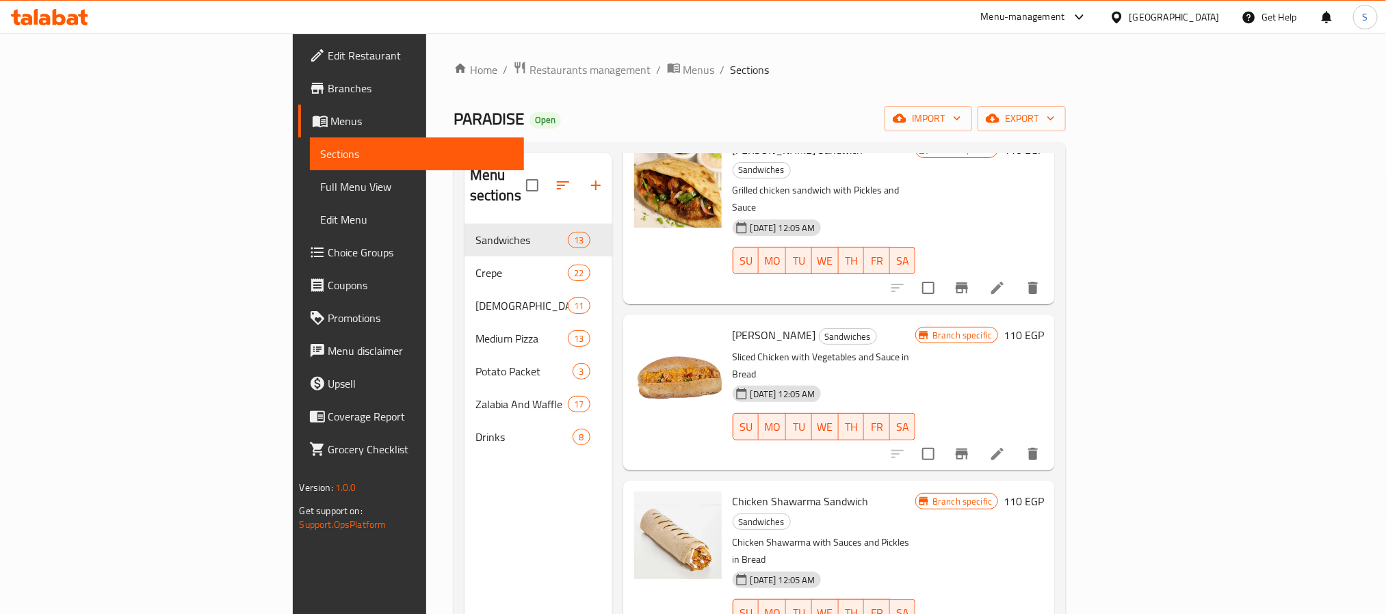
scroll to position [1341, 0]
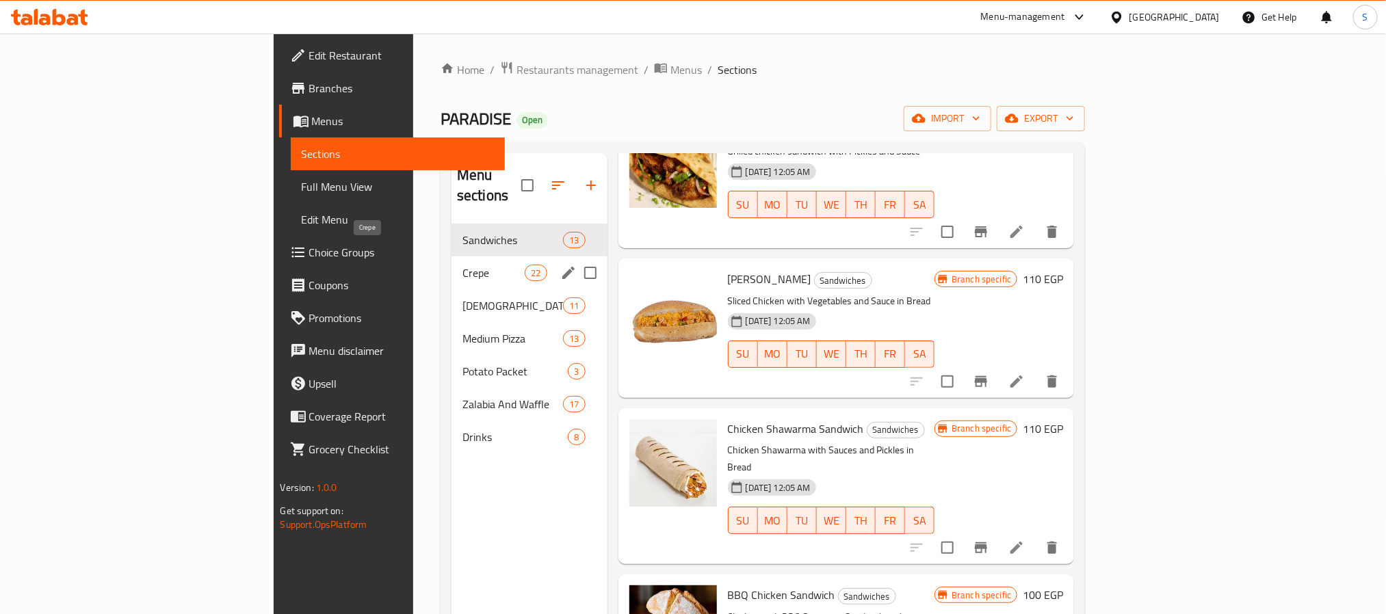
drag, startPoint x: 335, startPoint y: 245, endPoint x: 328, endPoint y: 255, distance: 11.8
click at [462, 265] on span "Crepe" at bounding box center [493, 273] width 62 height 16
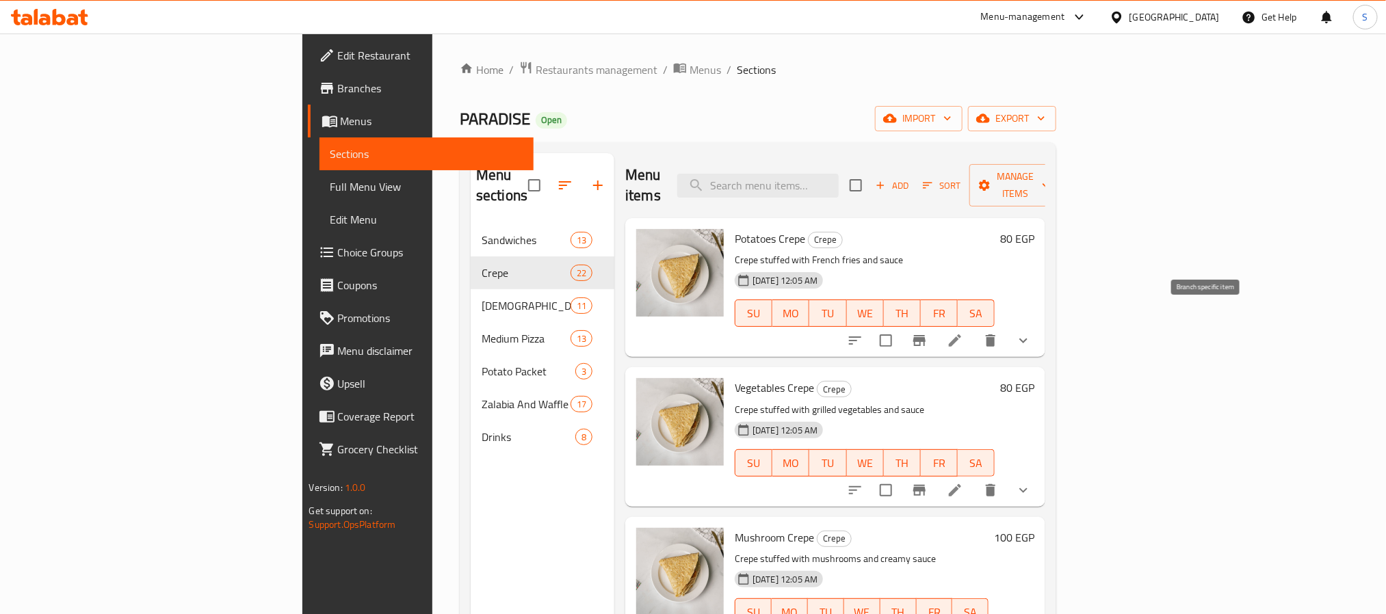
click at [928, 332] on icon "Branch-specific-item" at bounding box center [919, 340] width 16 height 16
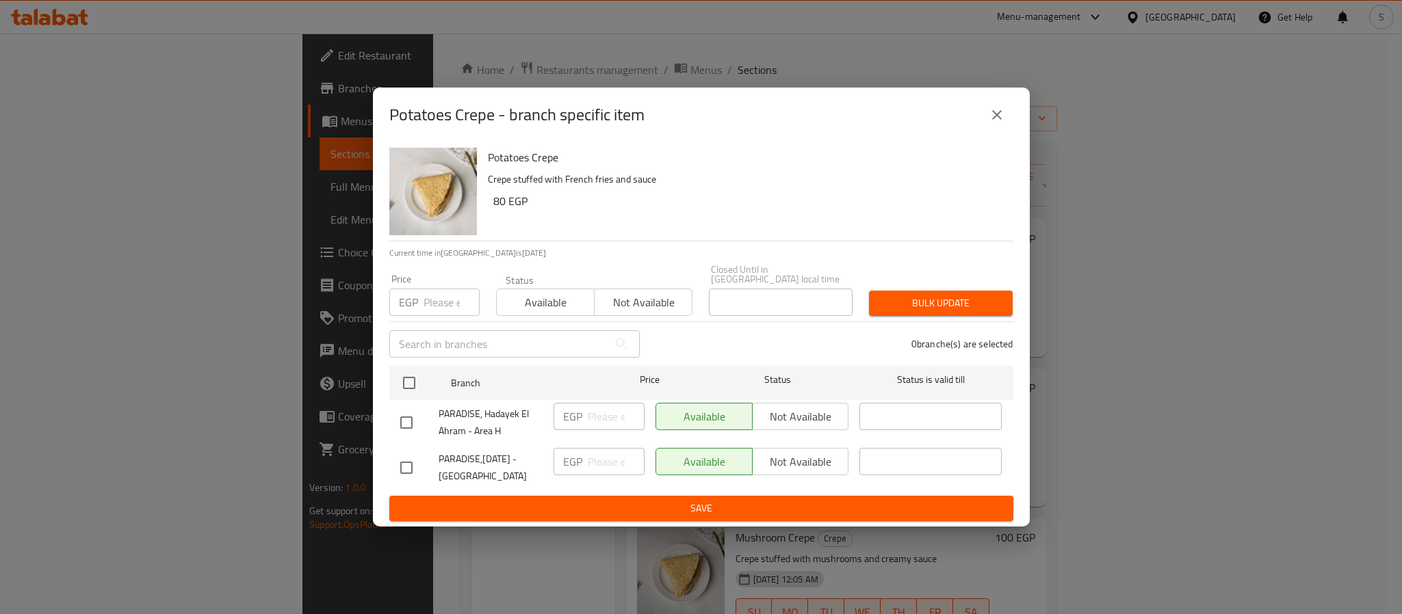
drag, startPoint x: 413, startPoint y: 456, endPoint x: 606, endPoint y: 485, distance: 195.7
click at [419, 458] on input "checkbox" at bounding box center [406, 468] width 29 height 29
checkbox input "true"
click at [616, 465] on input "number" at bounding box center [616, 461] width 57 height 27
type input "85"
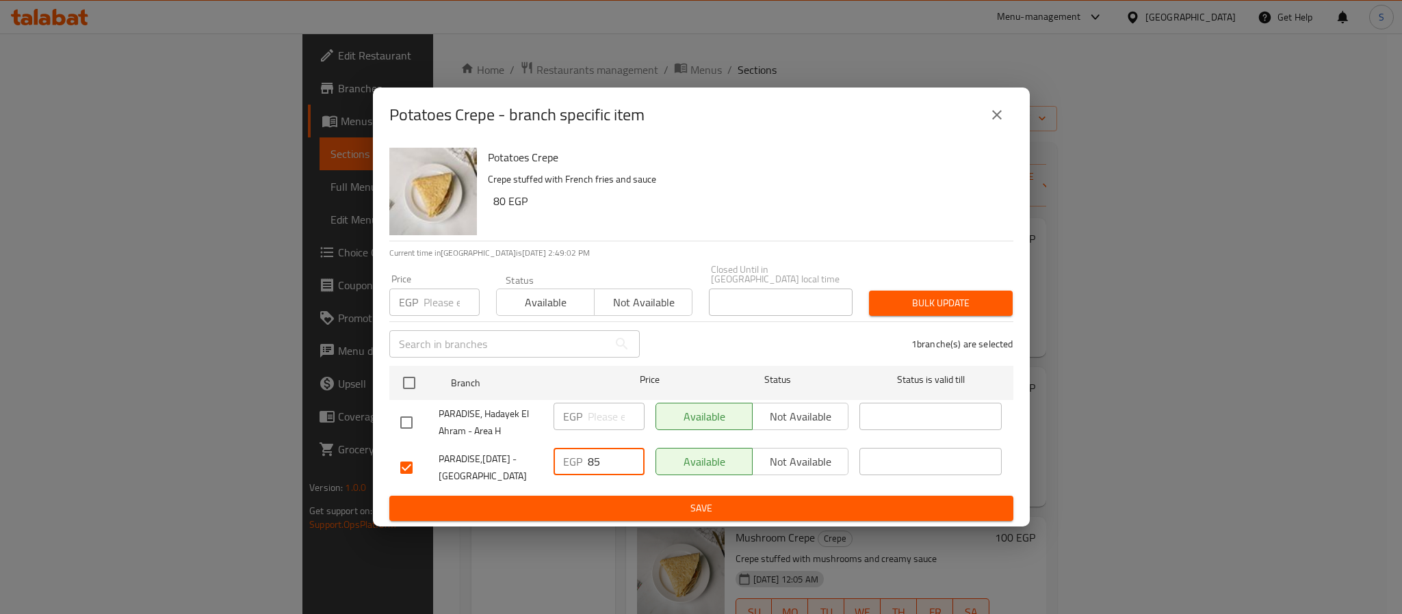
drag, startPoint x: 679, startPoint y: 495, endPoint x: 664, endPoint y: 530, distance: 38.3
click at [679, 500] on span "Save" at bounding box center [701, 508] width 602 height 17
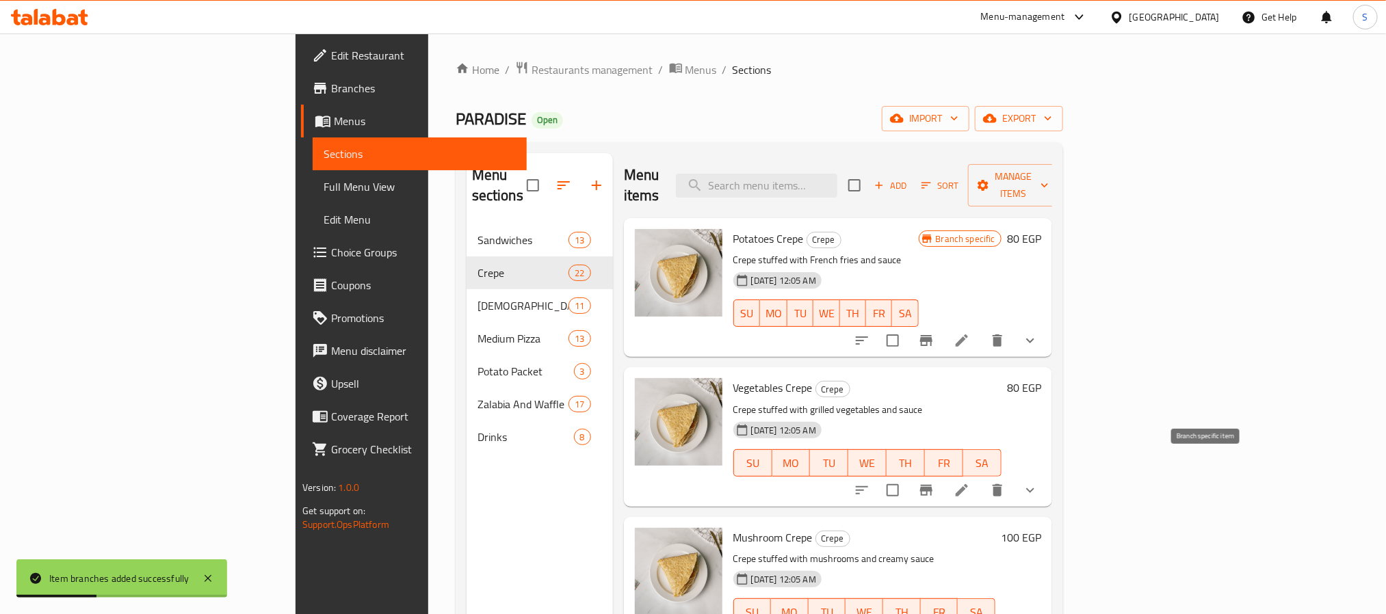
click at [932, 485] on icon "Branch-specific-item" at bounding box center [926, 490] width 12 height 11
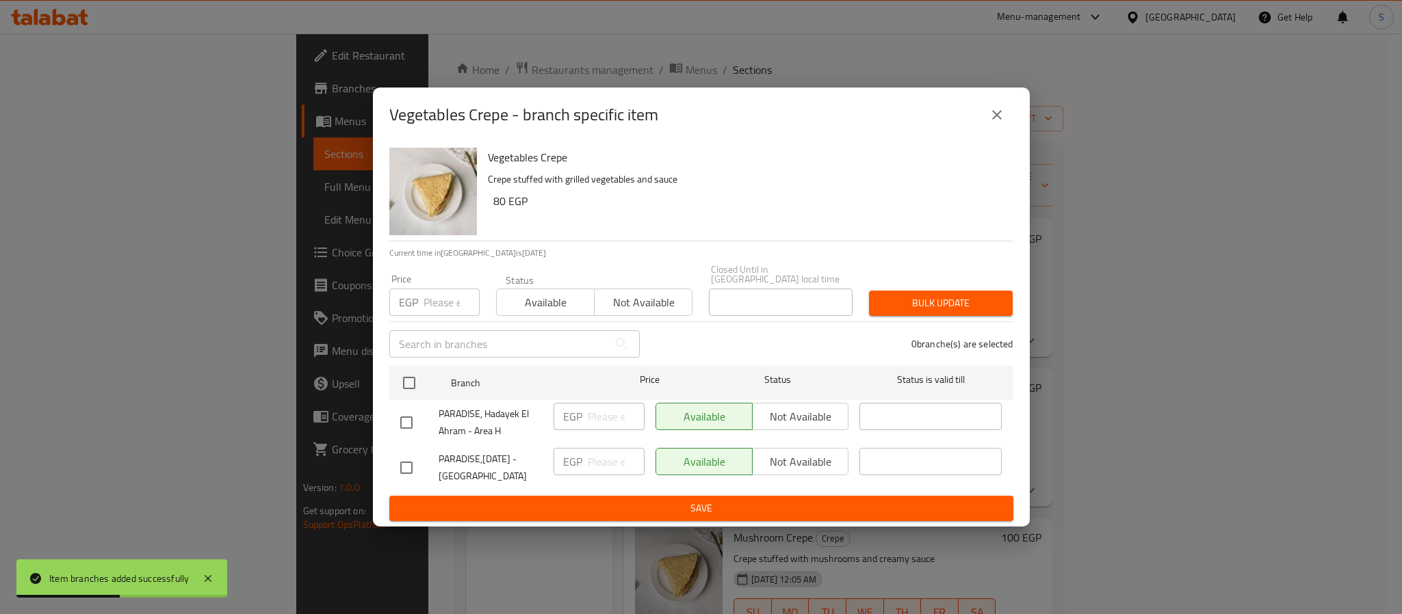
drag, startPoint x: 410, startPoint y: 454, endPoint x: 556, endPoint y: 473, distance: 146.9
click at [417, 458] on input "checkbox" at bounding box center [406, 468] width 29 height 29
checkbox input "true"
drag, startPoint x: 614, startPoint y: 454, endPoint x: 610, endPoint y: 460, distance: 7.4
click at [614, 454] on input "number" at bounding box center [616, 461] width 57 height 27
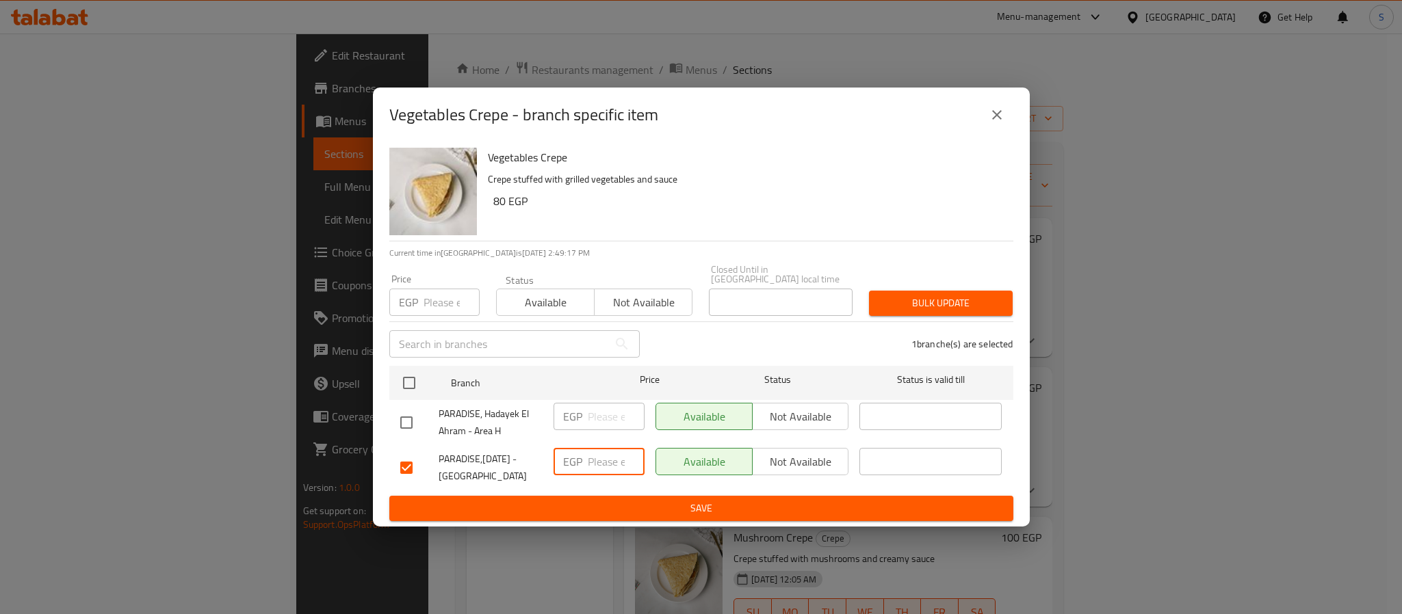
click at [591, 466] on input "number" at bounding box center [616, 461] width 57 height 27
type input "75"
drag, startPoint x: 621, startPoint y: 491, endPoint x: 629, endPoint y: 482, distance: 11.6
click at [629, 484] on form "Branch Price Status Status is valid till PARADISE, Hadayek El Ahram - Area H EG…" at bounding box center [701, 441] width 624 height 161
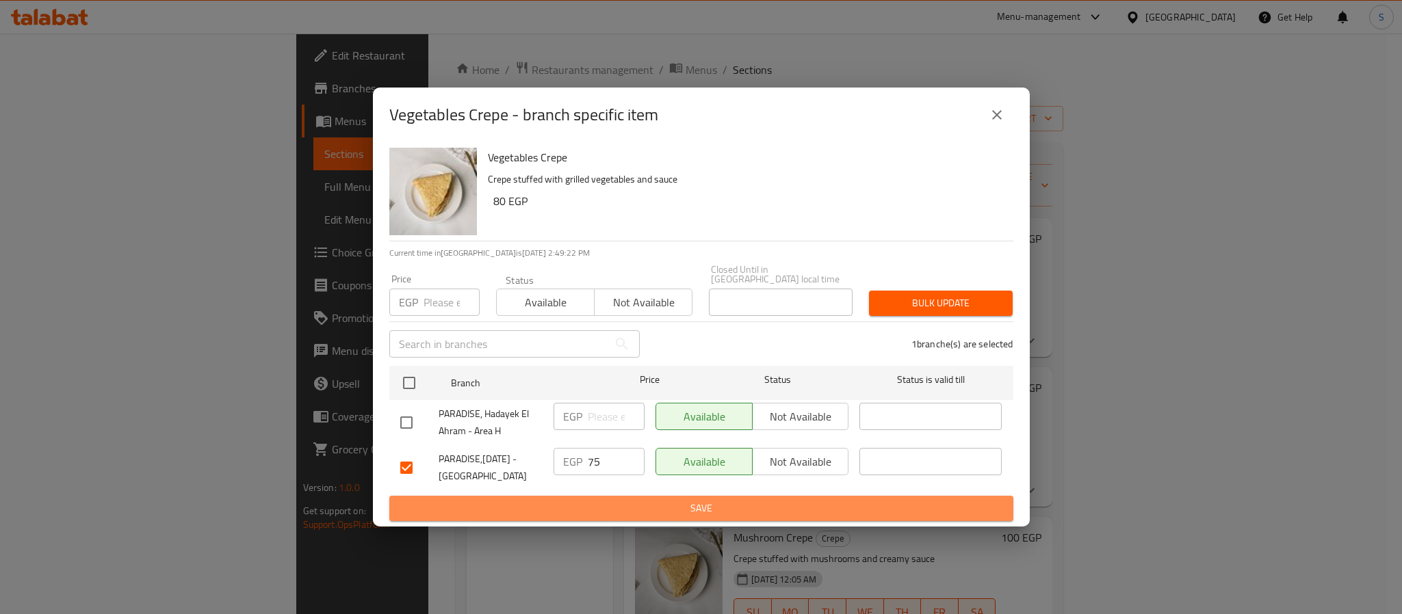
drag, startPoint x: 676, startPoint y: 501, endPoint x: 662, endPoint y: 403, distance: 98.9
click at [677, 501] on span "Save" at bounding box center [701, 508] width 602 height 17
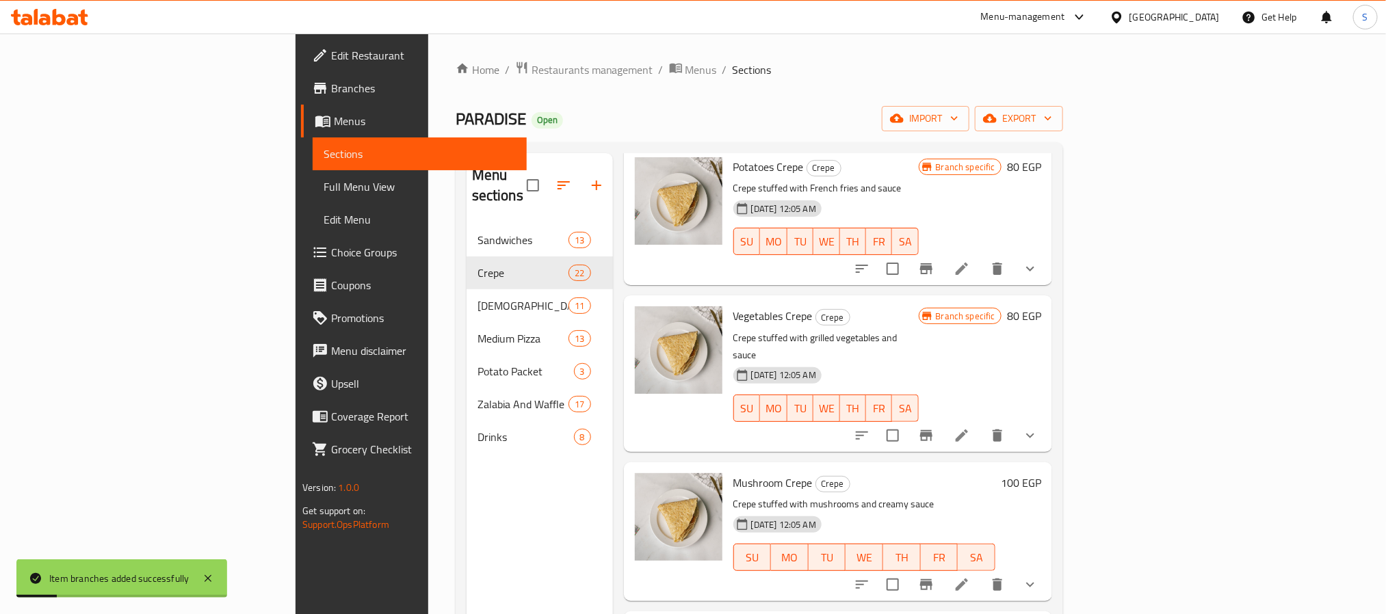
scroll to position [103, 0]
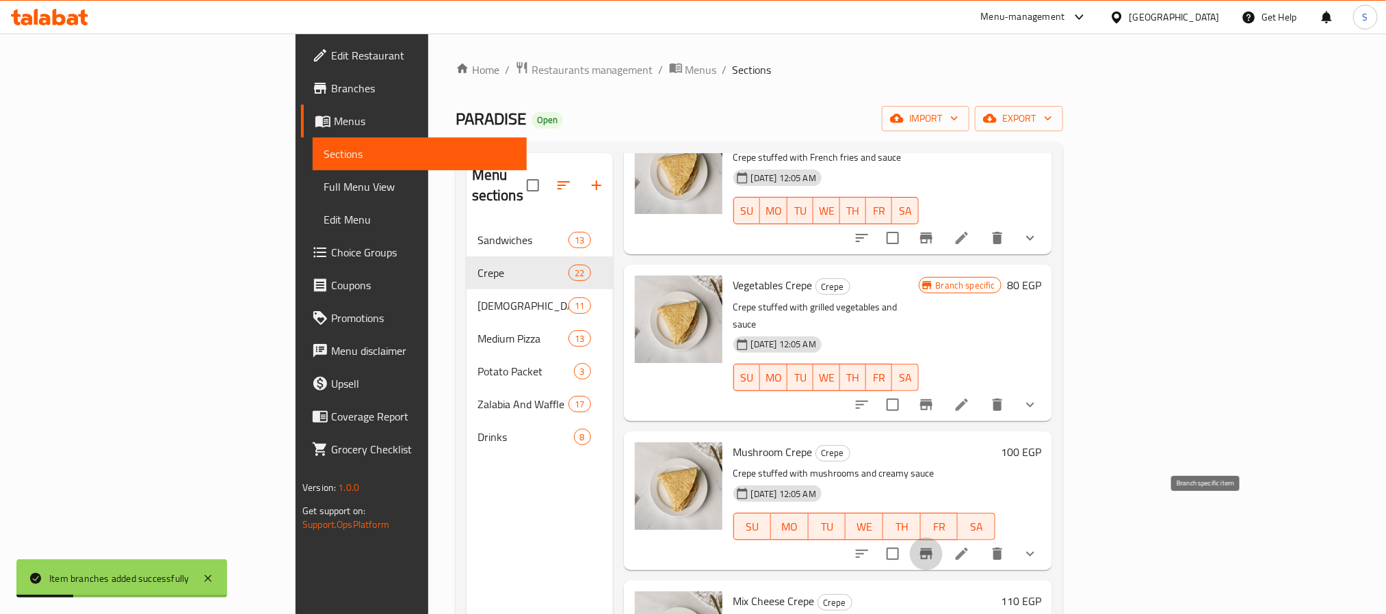
click at [935, 546] on icon "Branch-specific-item" at bounding box center [926, 554] width 16 height 16
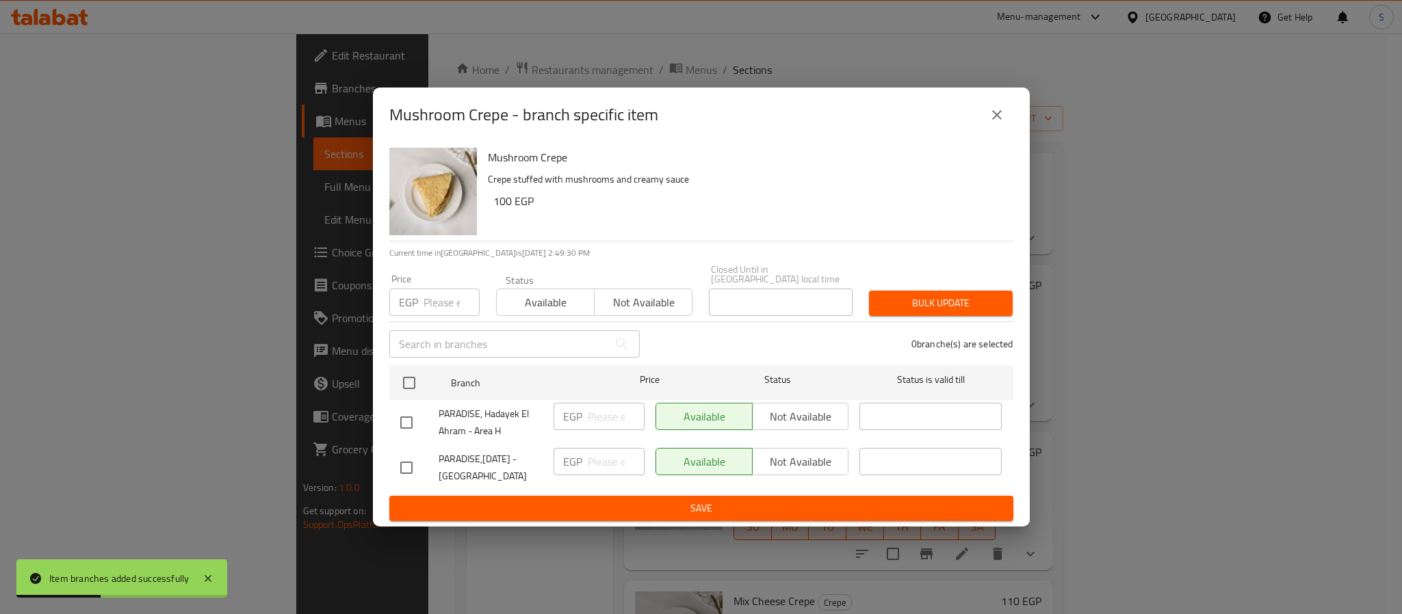
drag, startPoint x: 411, startPoint y: 464, endPoint x: 431, endPoint y: 464, distance: 19.8
click at [413, 464] on input "checkbox" at bounding box center [406, 468] width 29 height 29
checkbox input "true"
drag, startPoint x: 599, startPoint y: 469, endPoint x: 606, endPoint y: 483, distance: 15.9
click at [603, 469] on input "number" at bounding box center [616, 461] width 57 height 27
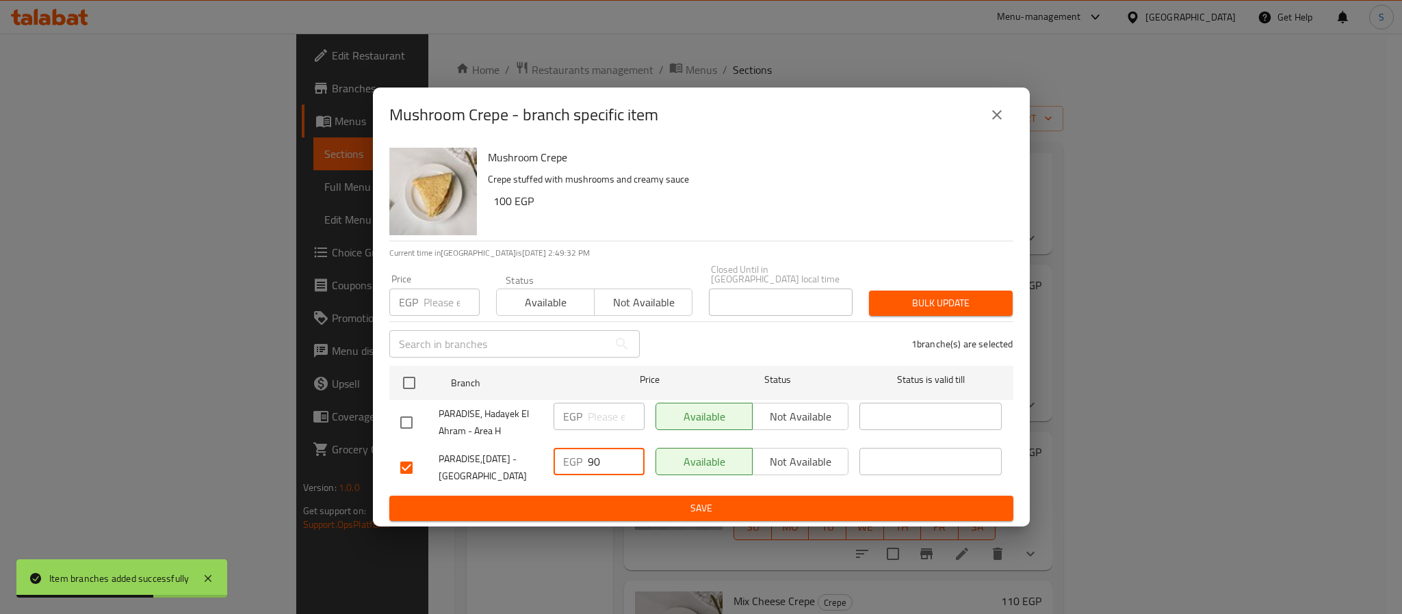
type input "90"
drag, startPoint x: 684, startPoint y: 501, endPoint x: 816, endPoint y: 523, distance: 133.3
click at [686, 501] on span "Save" at bounding box center [701, 508] width 602 height 17
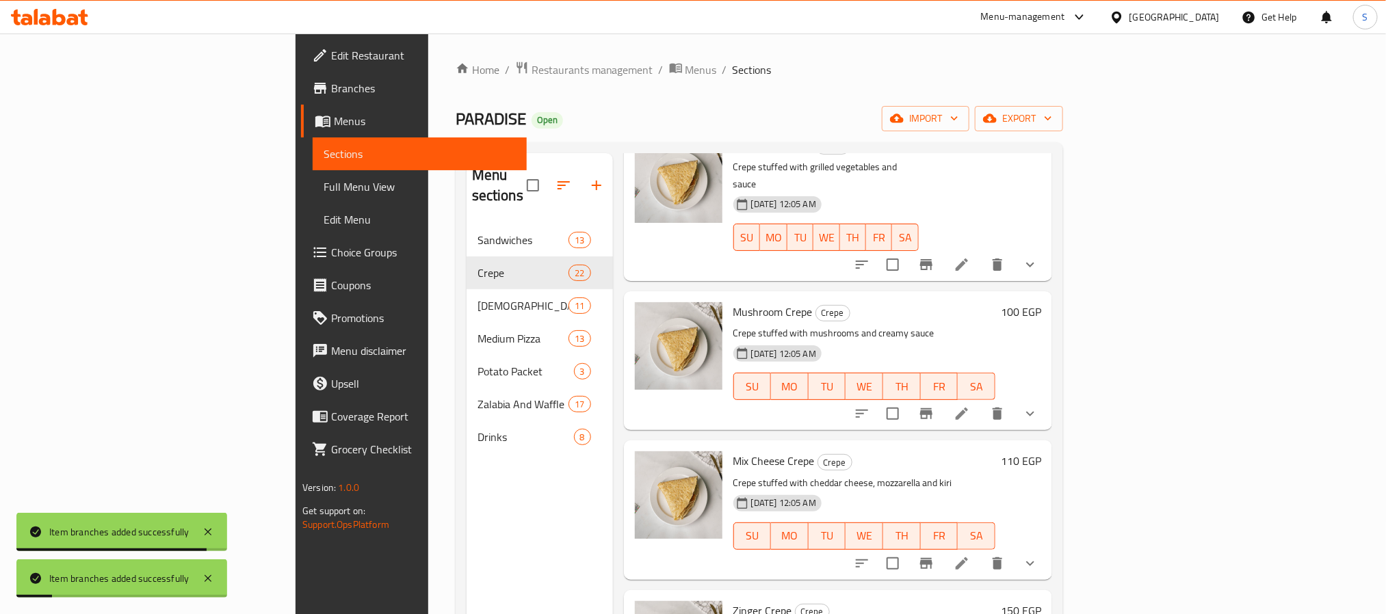
scroll to position [308, 0]
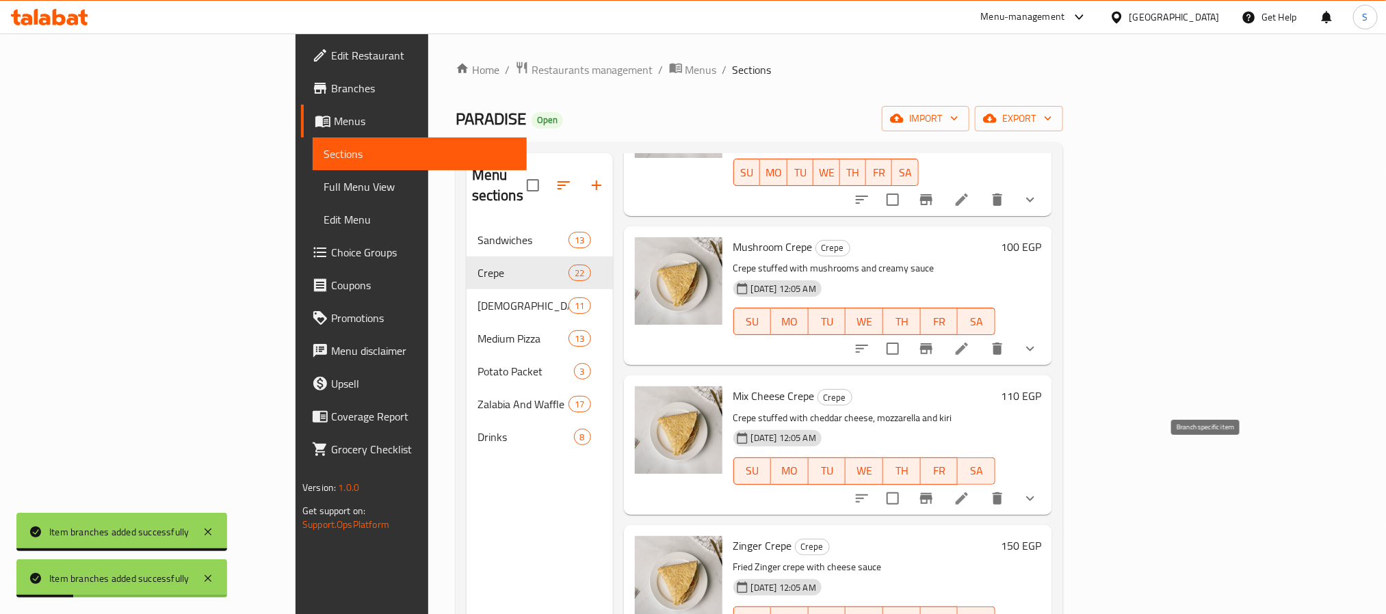
click at [943, 482] on button "Branch-specific-item" at bounding box center [926, 498] width 33 height 33
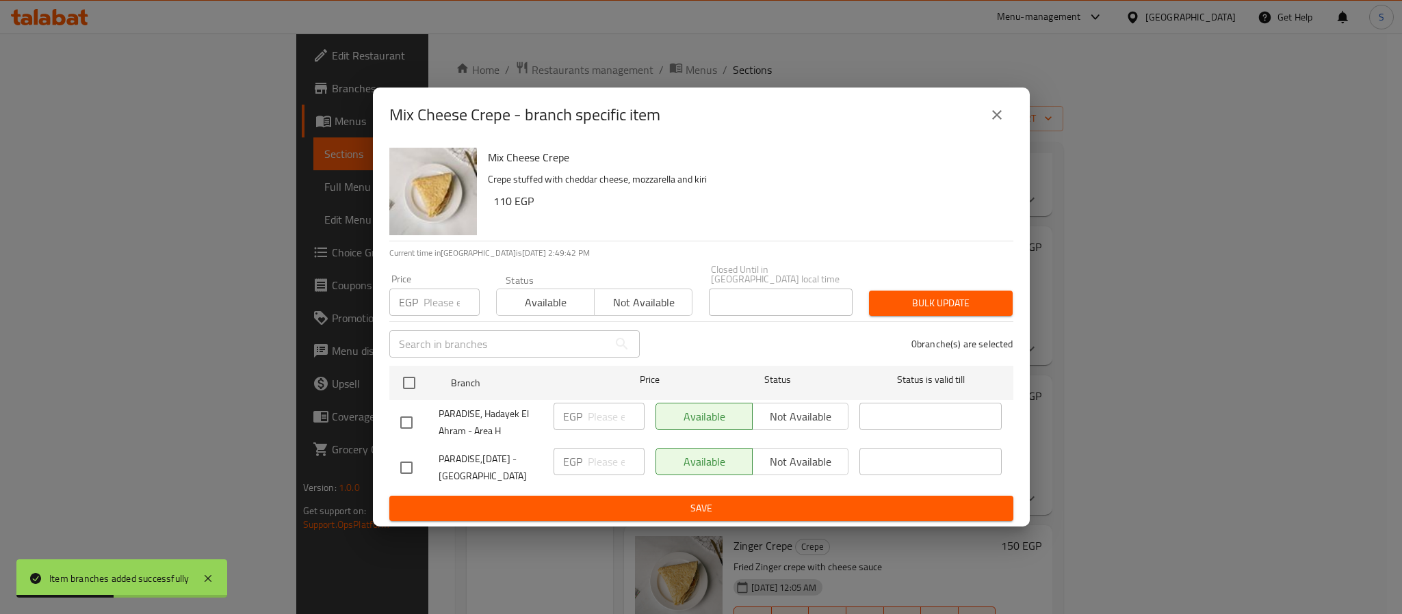
drag, startPoint x: 409, startPoint y: 454, endPoint x: 505, endPoint y: 469, distance: 96.9
click at [417, 456] on input "checkbox" at bounding box center [406, 468] width 29 height 29
checkbox input "true"
drag, startPoint x: 573, startPoint y: 469, endPoint x: 579, endPoint y: 472, distance: 7.6
click at [579, 469] on div "EGP ​" at bounding box center [598, 461] width 91 height 27
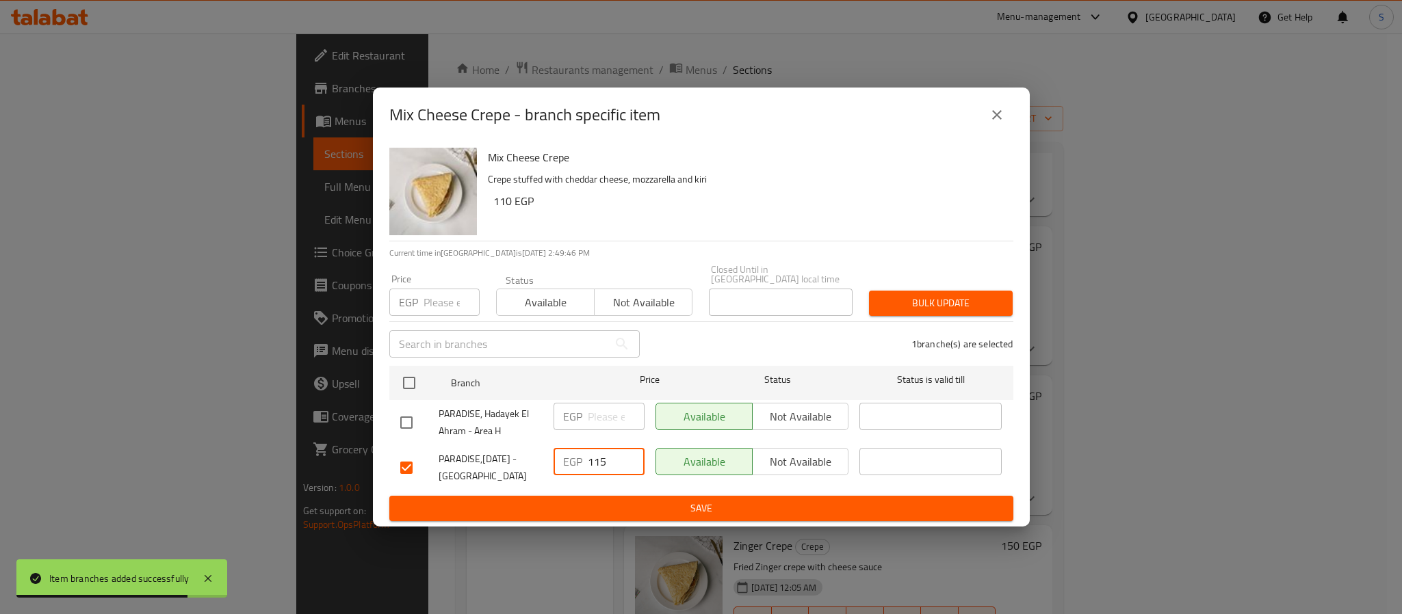
type input "115"
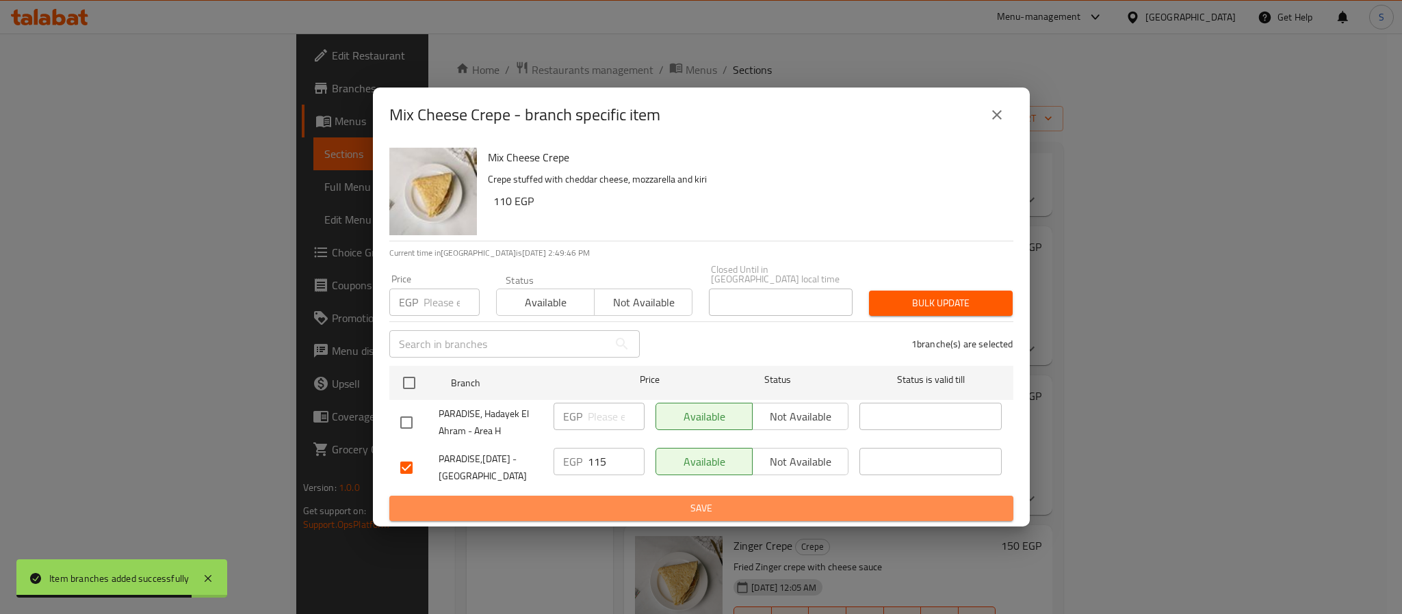
click at [716, 500] on span "Save" at bounding box center [701, 508] width 602 height 17
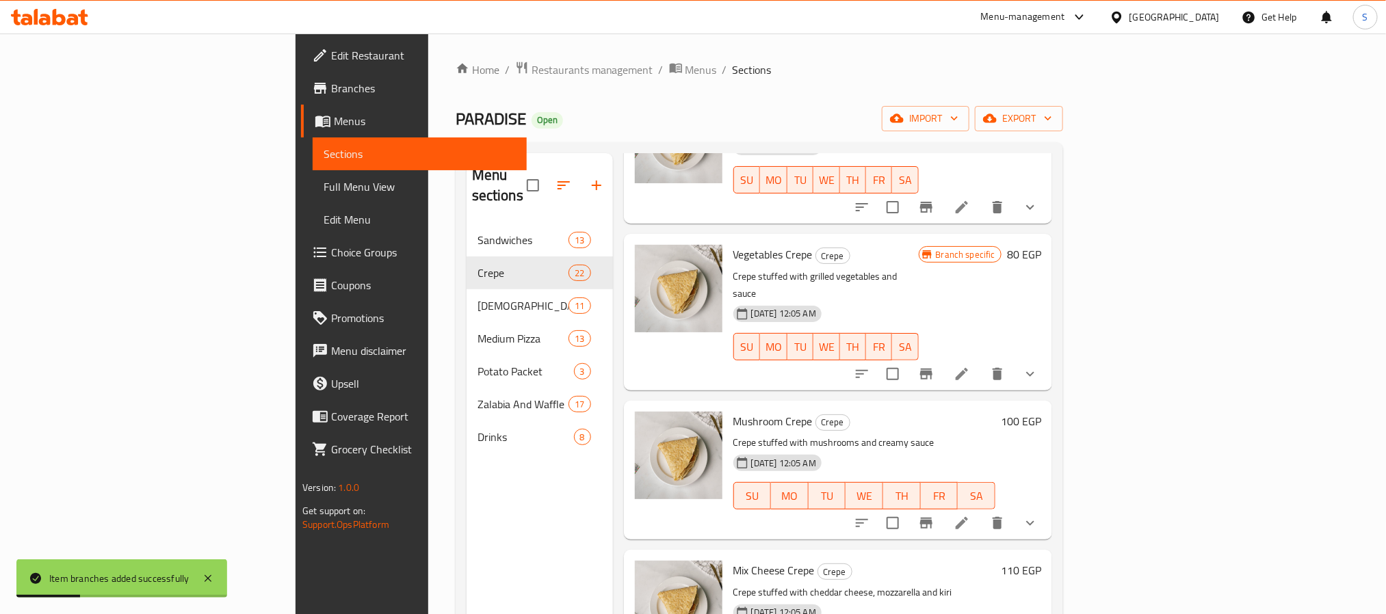
scroll to position [103, 0]
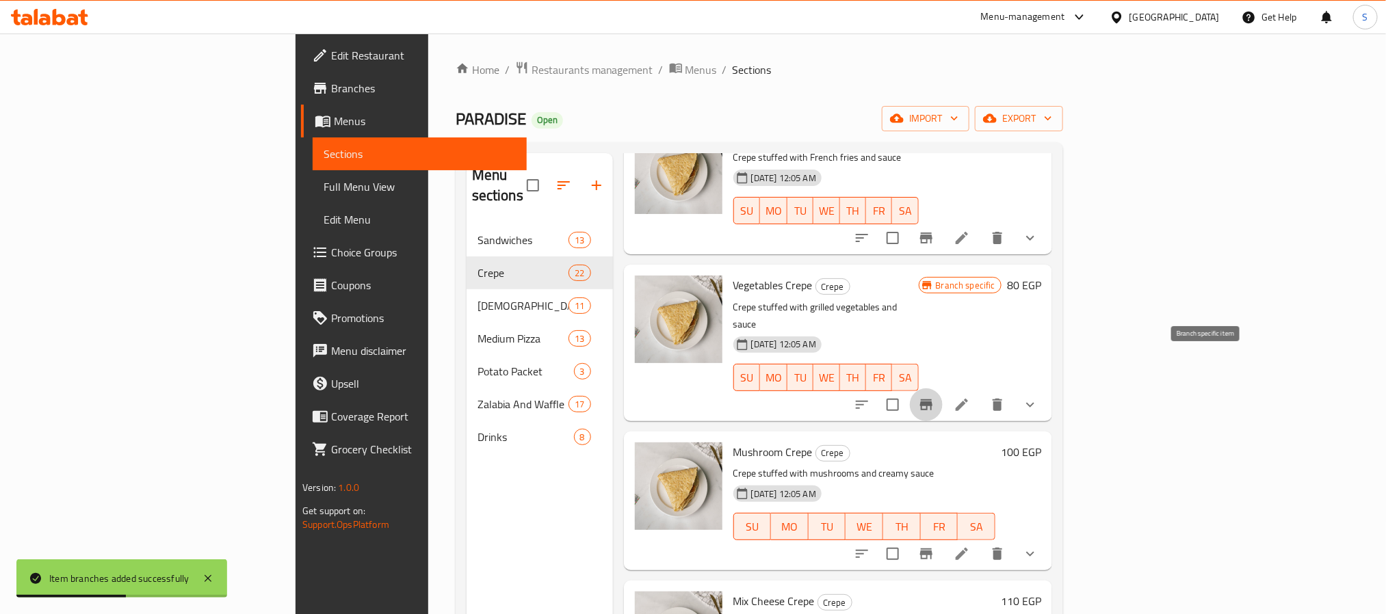
click at [935, 397] on icon "Branch-specific-item" at bounding box center [926, 405] width 16 height 16
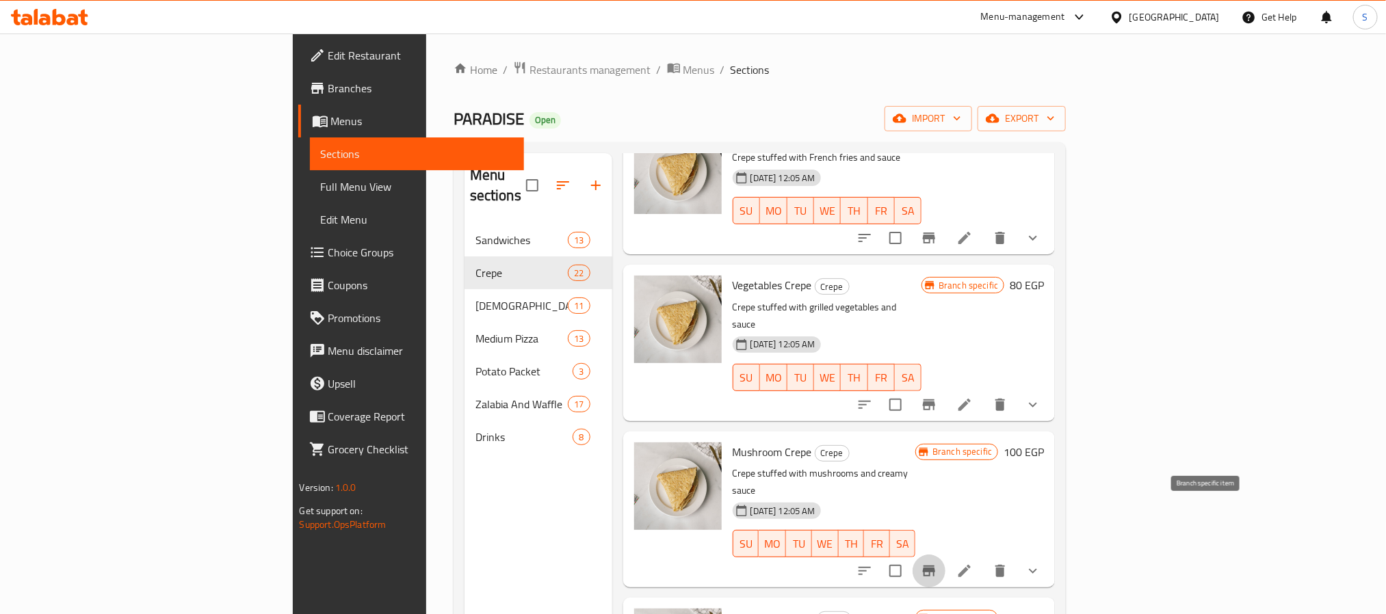
click at [937, 563] on icon "Branch-specific-item" at bounding box center [929, 571] width 16 height 16
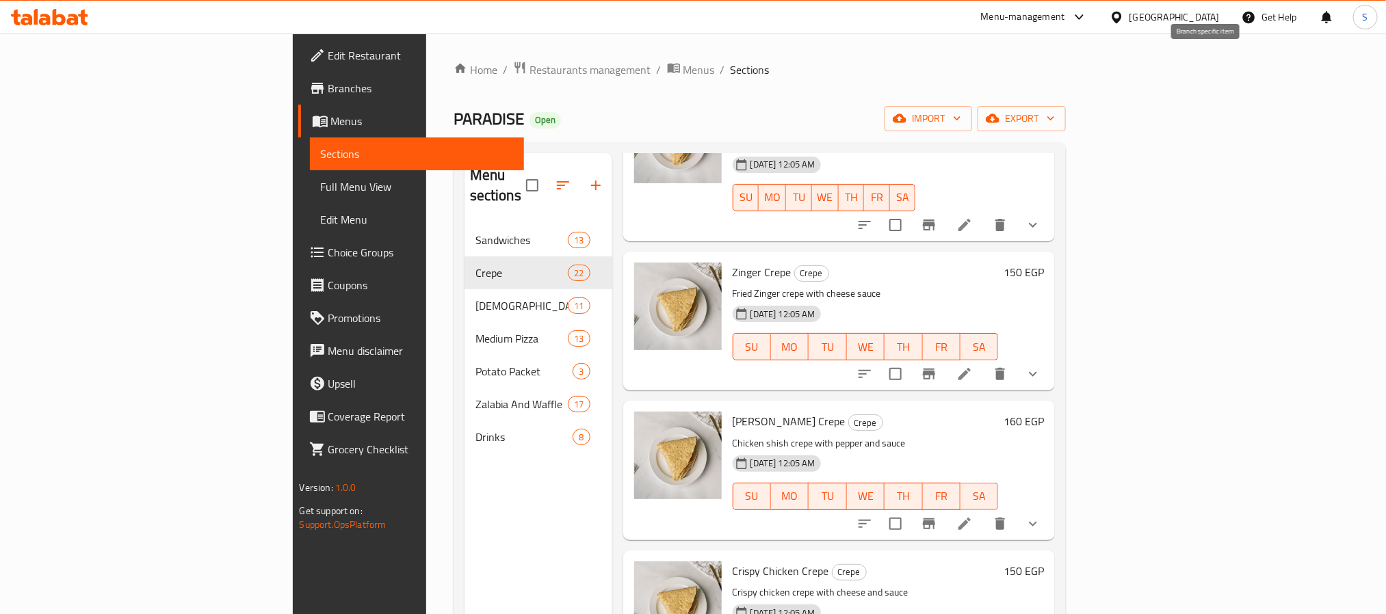
scroll to position [718, 0]
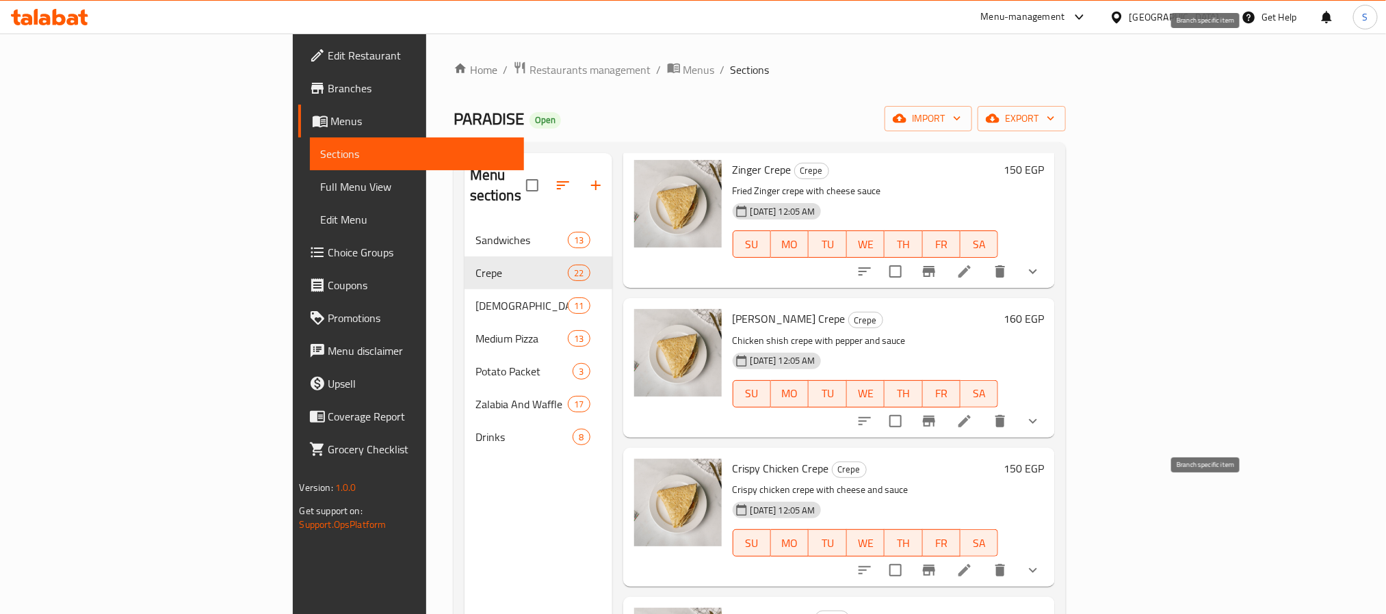
click at [937, 562] on icon "Branch-specific-item" at bounding box center [929, 570] width 16 height 16
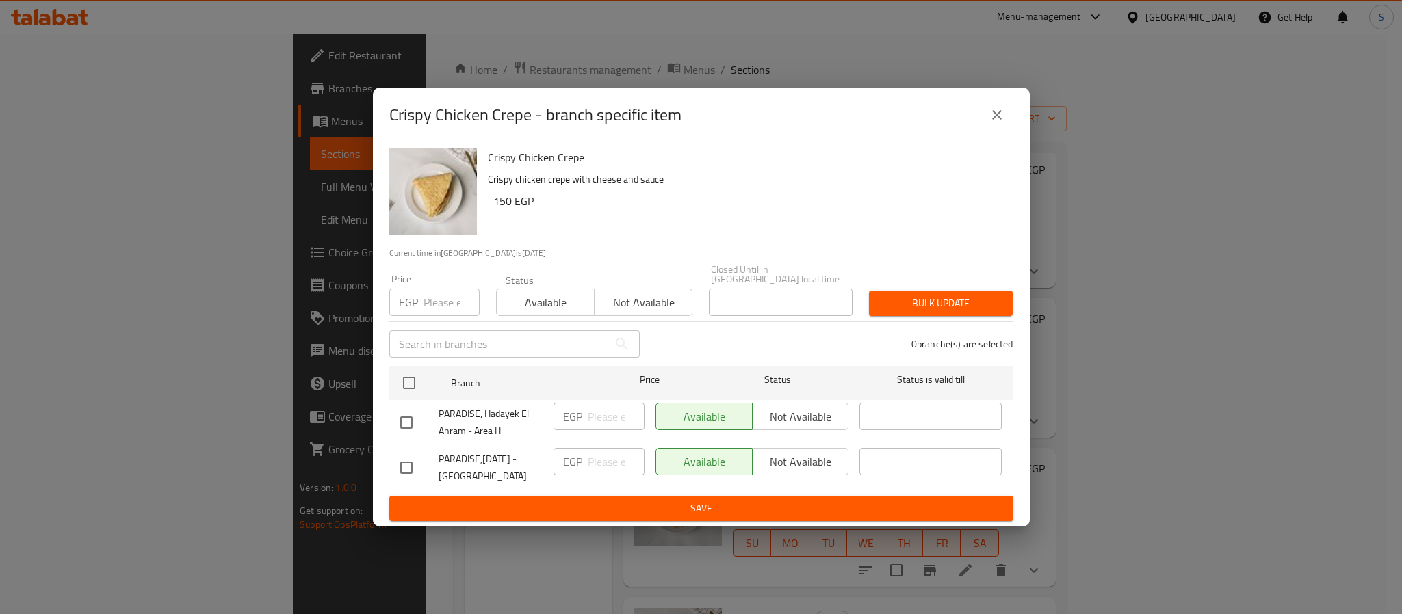
drag, startPoint x: 413, startPoint y: 454, endPoint x: 454, endPoint y: 468, distance: 42.6
click at [419, 456] on input "checkbox" at bounding box center [406, 468] width 29 height 29
checkbox input "true"
click at [614, 464] on input "number" at bounding box center [616, 461] width 57 height 27
type input "145"
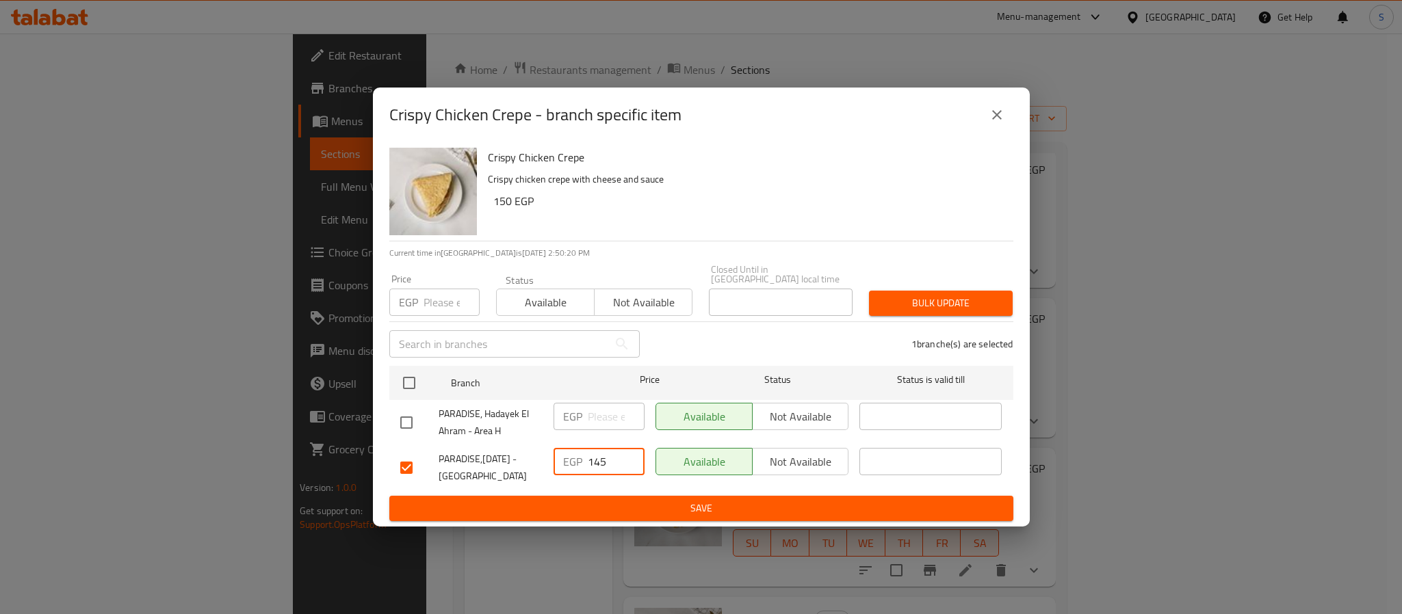
click at [700, 500] on span "Save" at bounding box center [701, 508] width 602 height 17
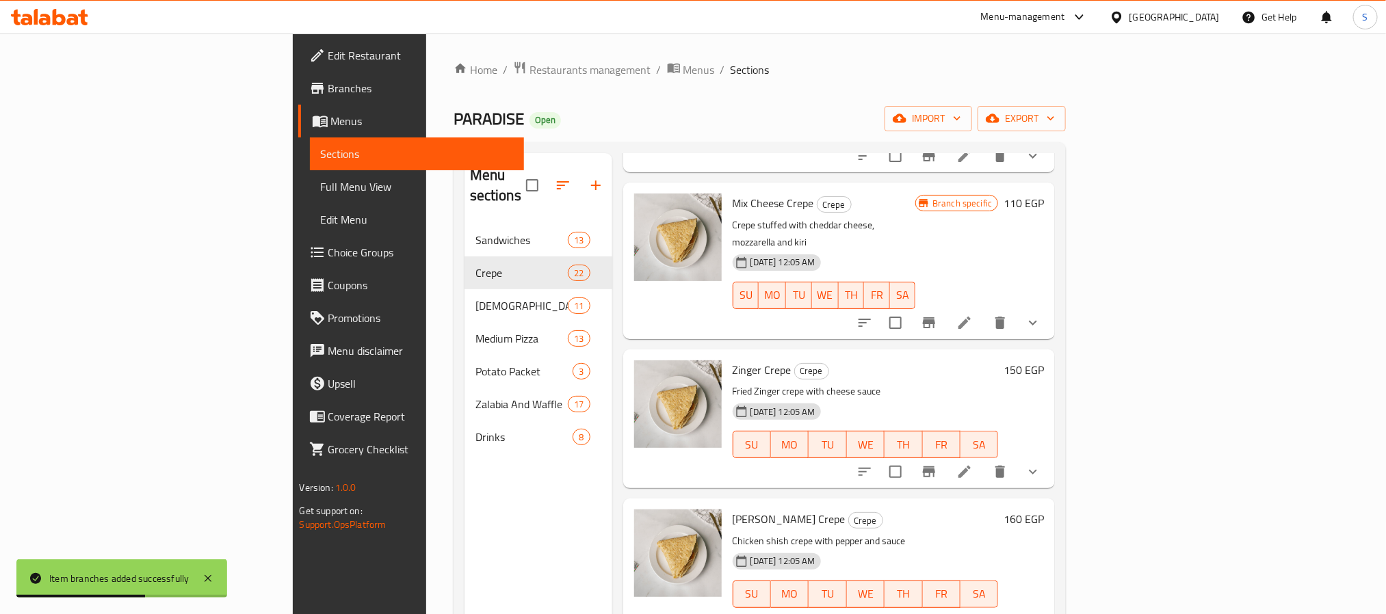
scroll to position [513, 0]
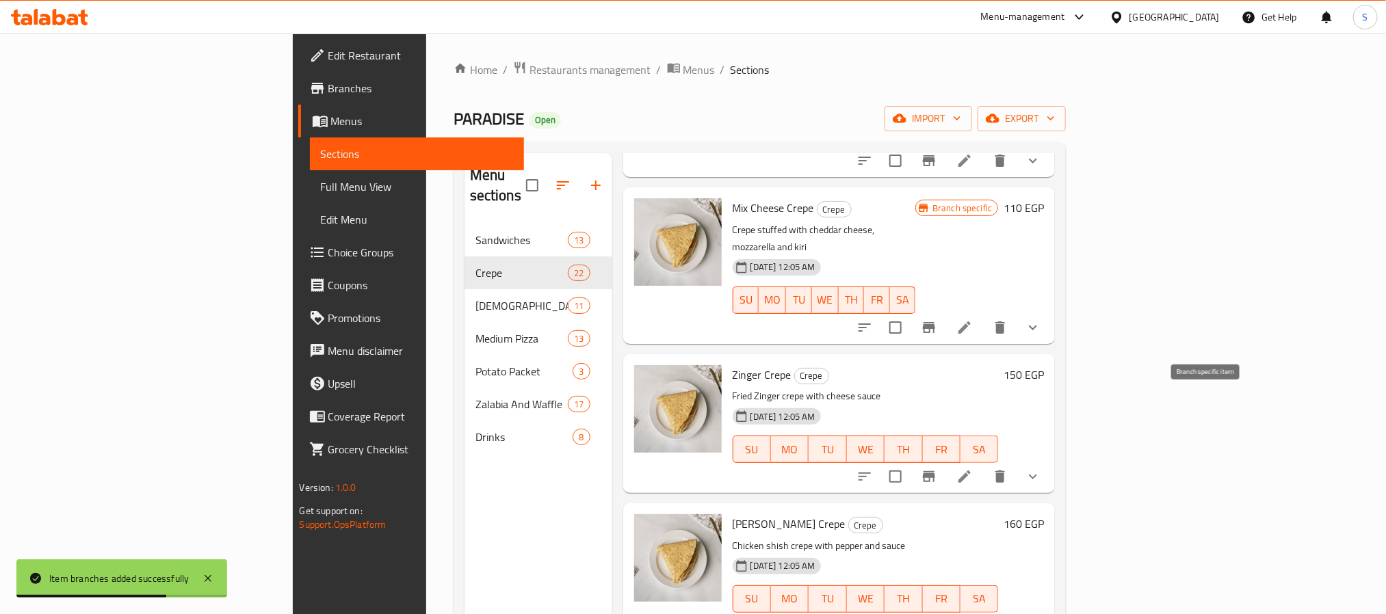
click at [937, 469] on icon "Branch-specific-item" at bounding box center [929, 477] width 16 height 16
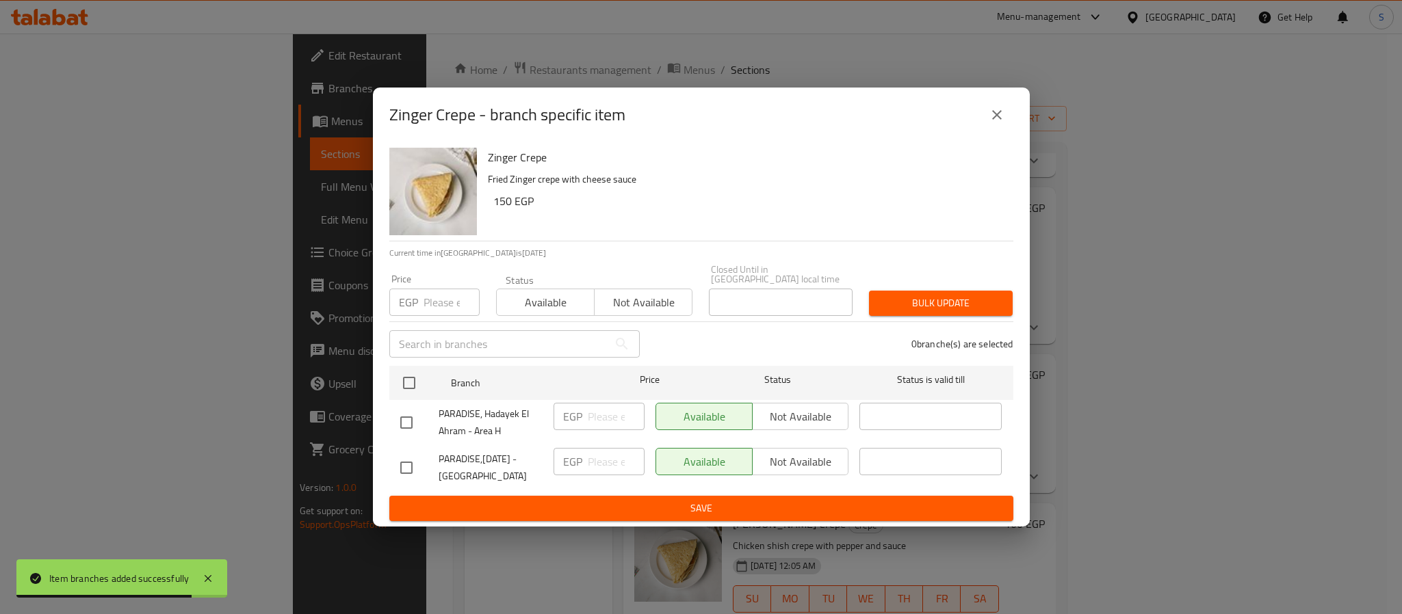
drag, startPoint x: 403, startPoint y: 458, endPoint x: 605, endPoint y: 483, distance: 204.1
click at [419, 465] on input "checkbox" at bounding box center [406, 468] width 29 height 29
checkbox input "true"
click at [603, 462] on input "number" at bounding box center [616, 461] width 57 height 27
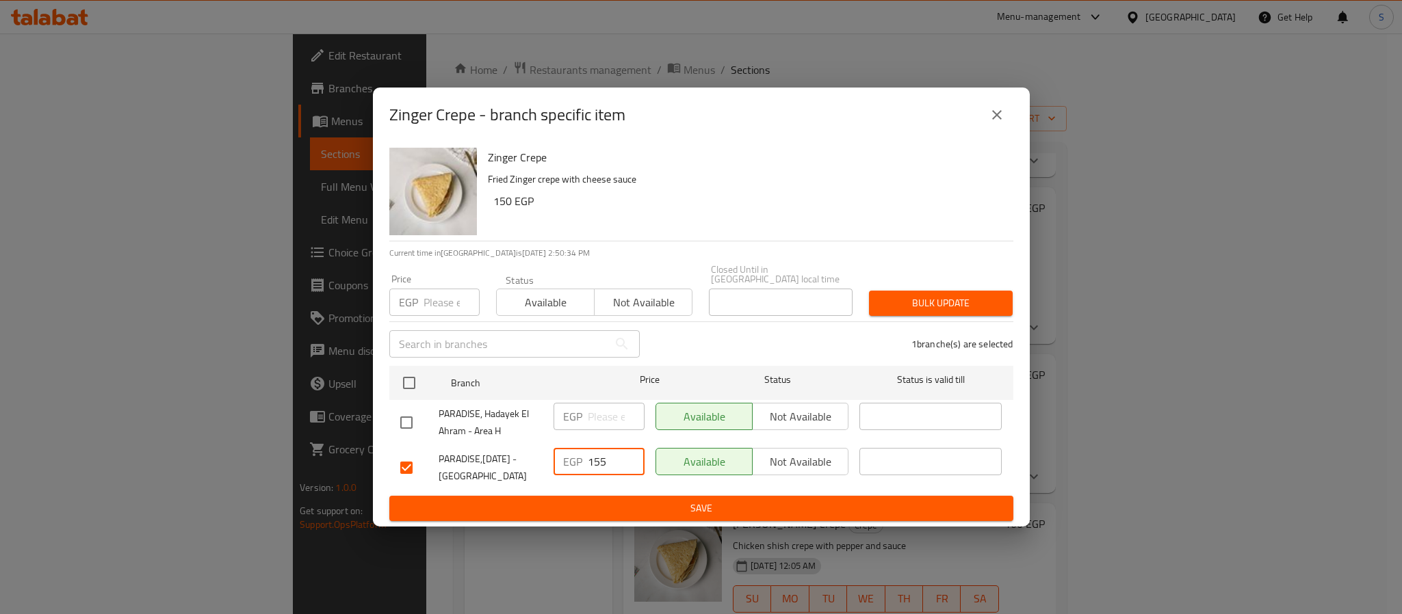
type input "155"
click at [709, 506] on span "Save" at bounding box center [701, 508] width 602 height 17
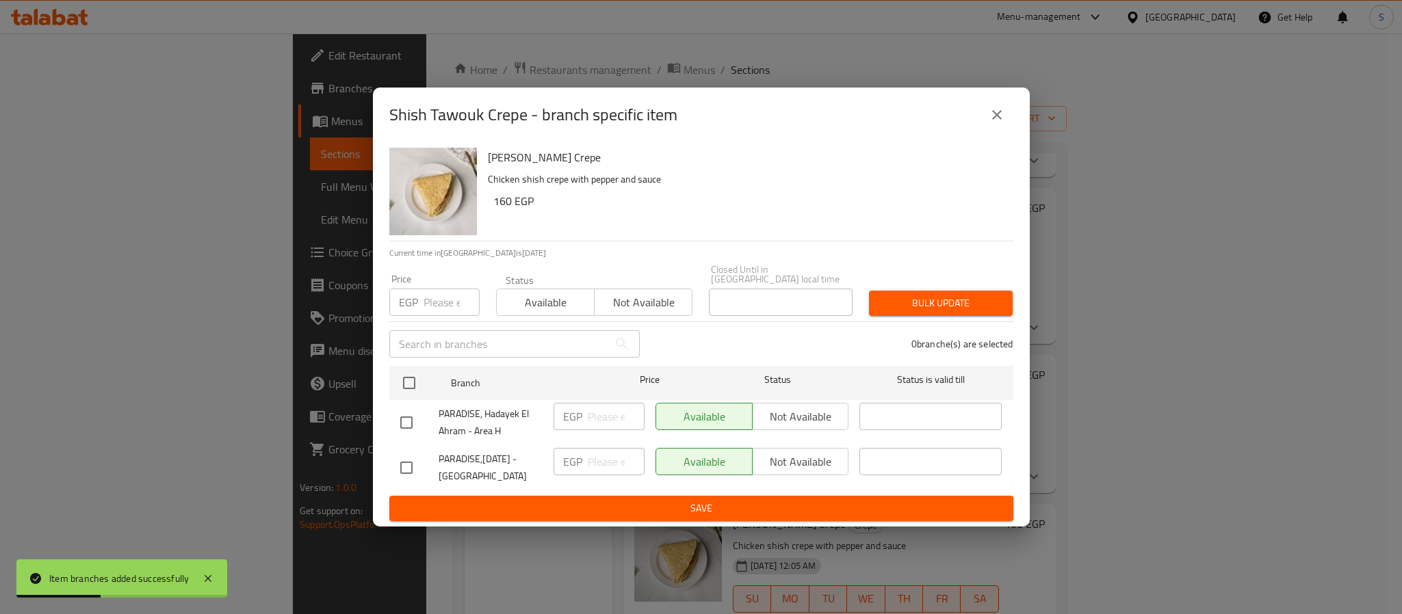
drag, startPoint x: 415, startPoint y: 454, endPoint x: 603, endPoint y: 479, distance: 189.7
click at [435, 462] on div at bounding box center [419, 468] width 38 height 29
drag, startPoint x: 655, startPoint y: 460, endPoint x: 610, endPoint y: 458, distance: 44.5
click at [647, 458] on div "PARADISE,[DATE] - Beta Gardens EGP ​ Available Not available ​" at bounding box center [701, 468] width 613 height 51
click at [401, 462] on div at bounding box center [419, 468] width 38 height 29
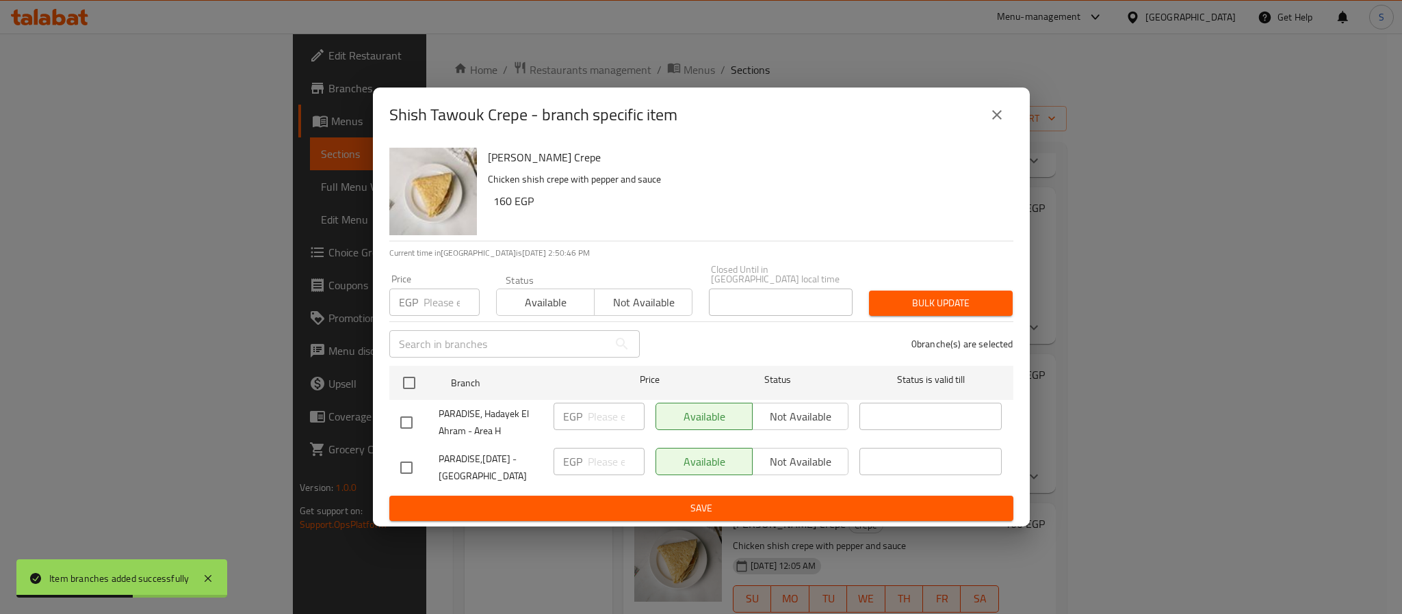
click at [408, 462] on input "checkbox" at bounding box center [406, 468] width 29 height 29
checkbox input "true"
click at [612, 467] on input "number" at bounding box center [616, 461] width 57 height 27
type input "145"
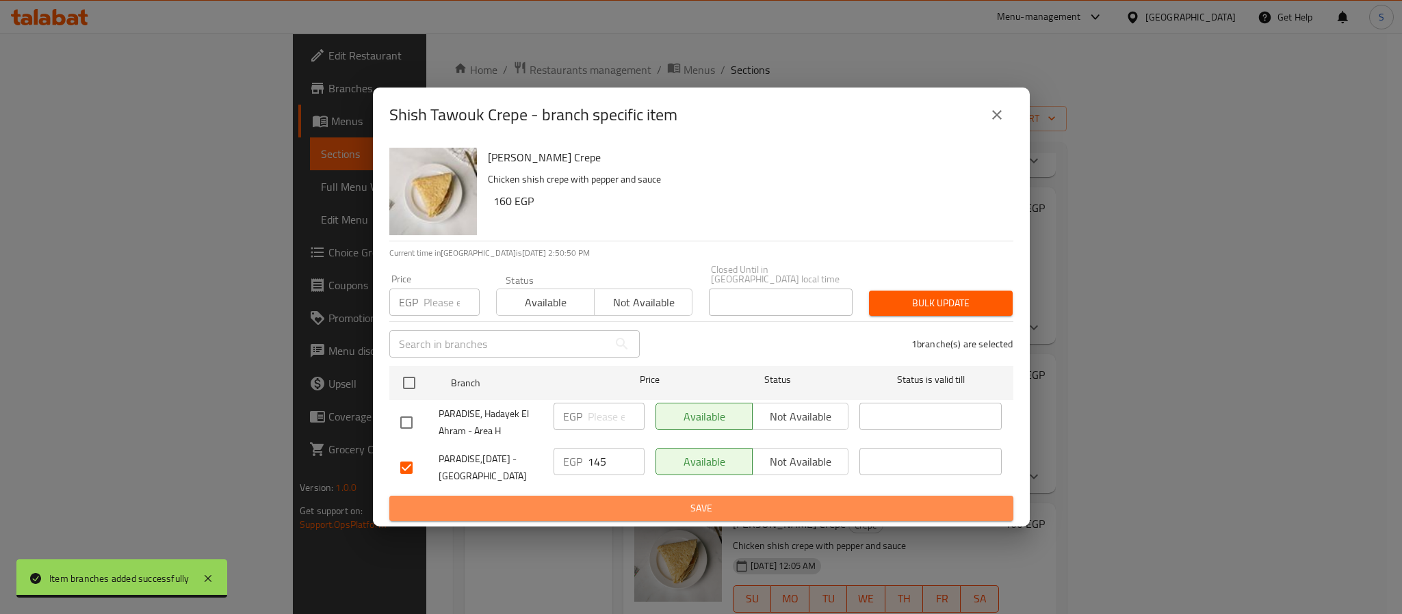
click at [708, 500] on span "Save" at bounding box center [701, 508] width 602 height 17
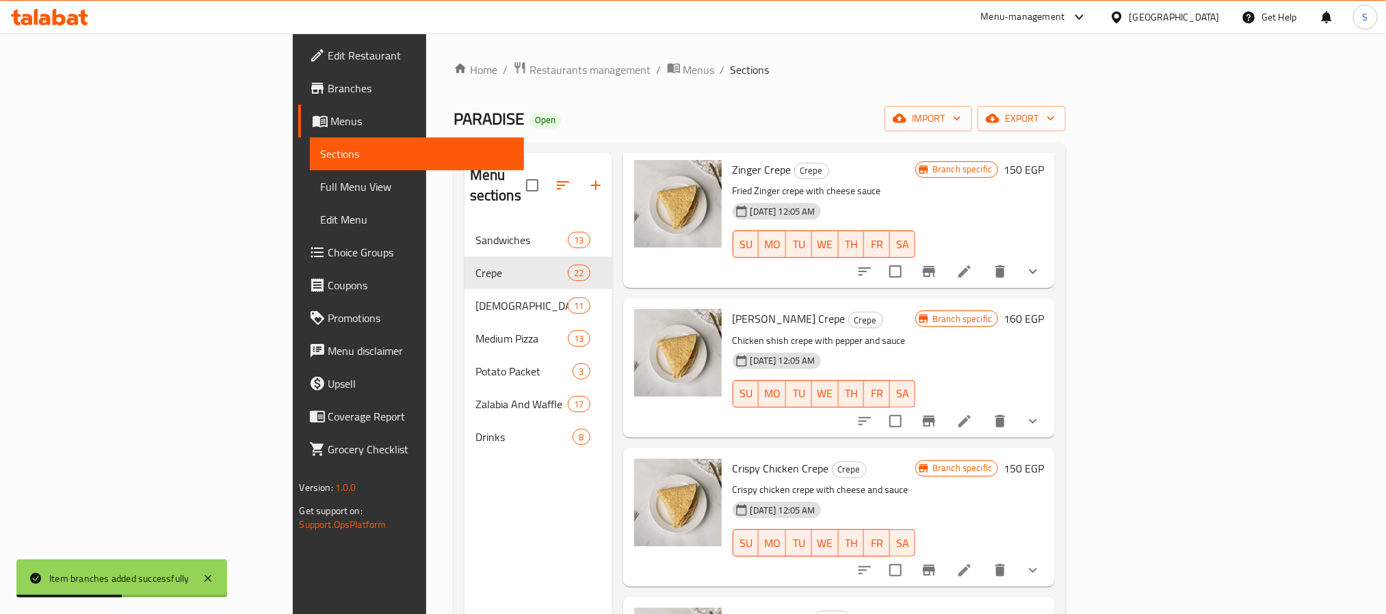
scroll to position [924, 0]
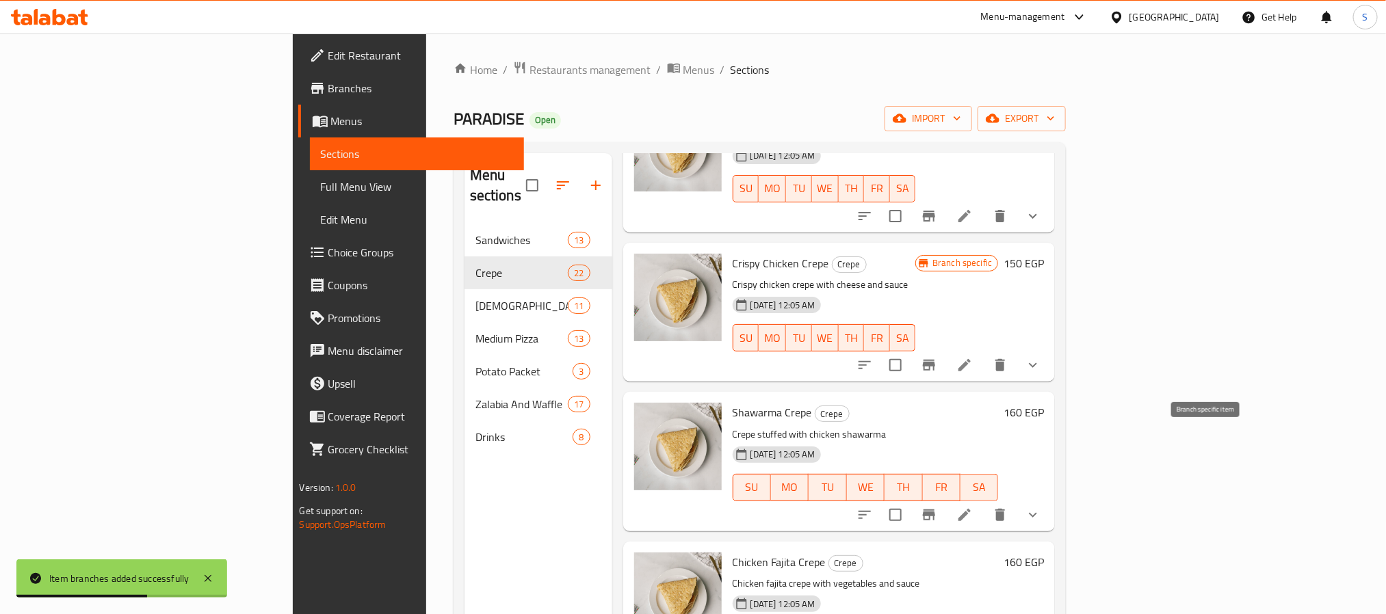
click at [937, 507] on icon "Branch-specific-item" at bounding box center [929, 515] width 16 height 16
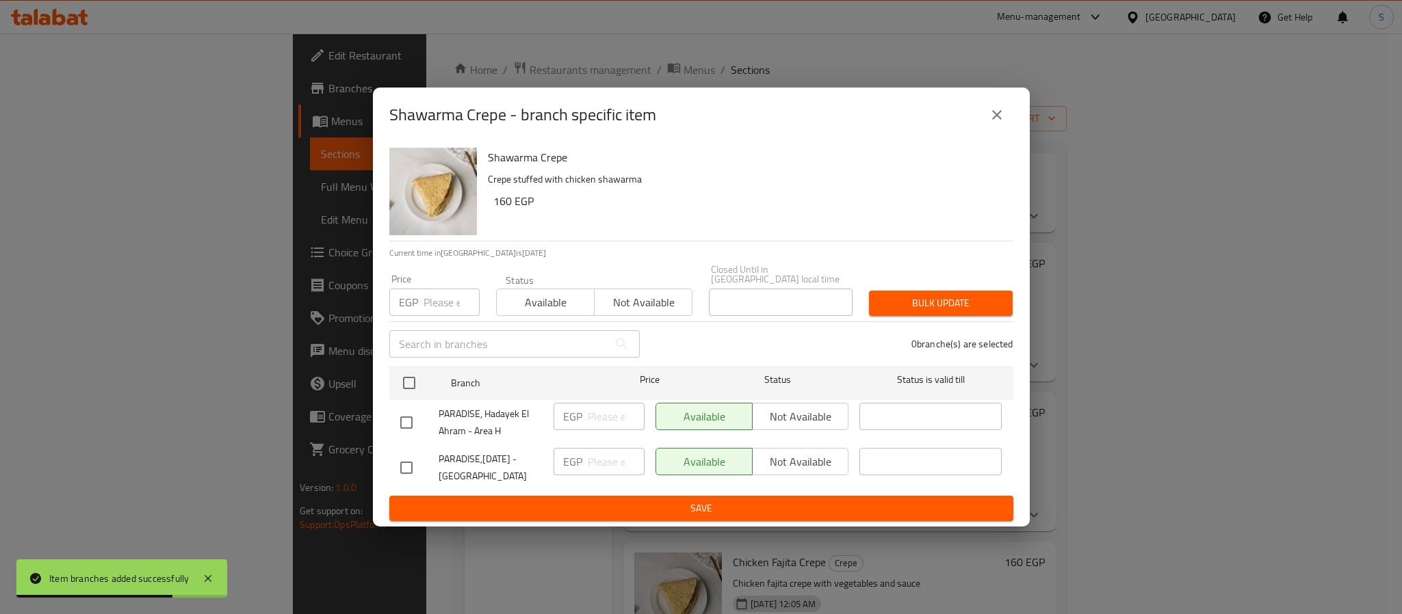
drag, startPoint x: 396, startPoint y: 462, endPoint x: 476, endPoint y: 481, distance: 82.3
click at [403, 465] on input "checkbox" at bounding box center [406, 468] width 29 height 29
checkbox input "true"
drag, startPoint x: 601, startPoint y: 462, endPoint x: 608, endPoint y: 470, distance: 10.3
click at [605, 462] on input "number" at bounding box center [616, 461] width 57 height 27
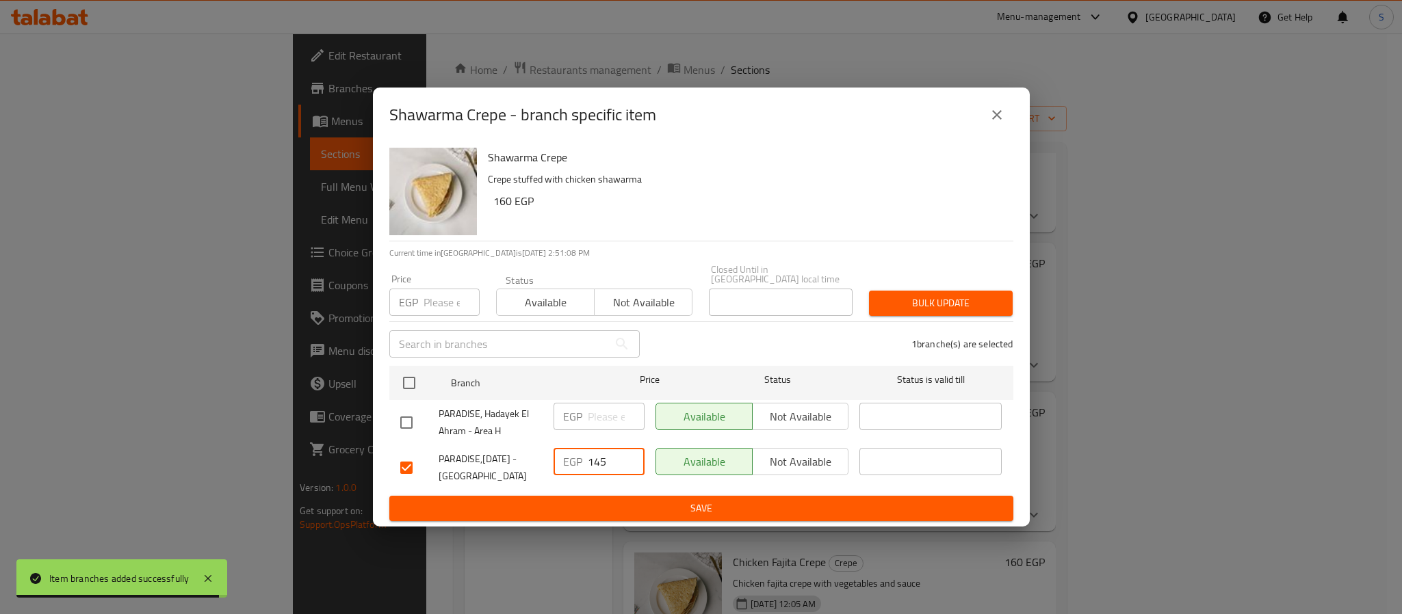
type input "145"
drag, startPoint x: 727, startPoint y: 504, endPoint x: 657, endPoint y: 504, distance: 69.8
click at [722, 504] on span "Save" at bounding box center [701, 508] width 602 height 17
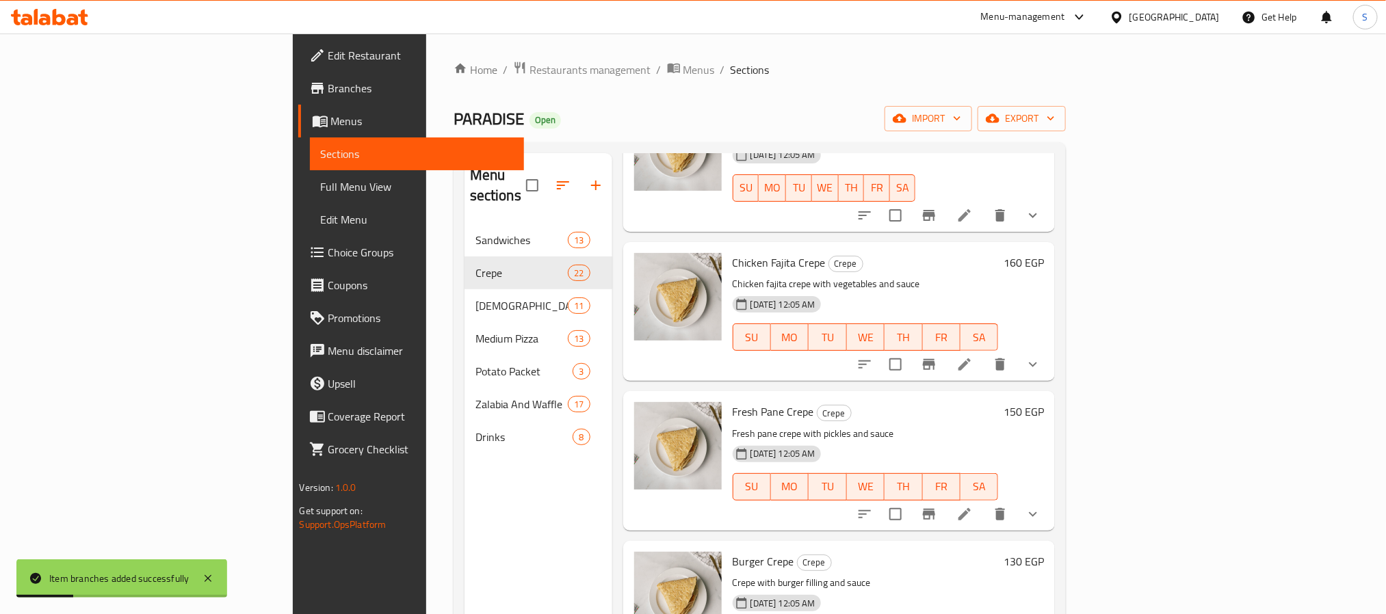
scroll to position [1231, 0]
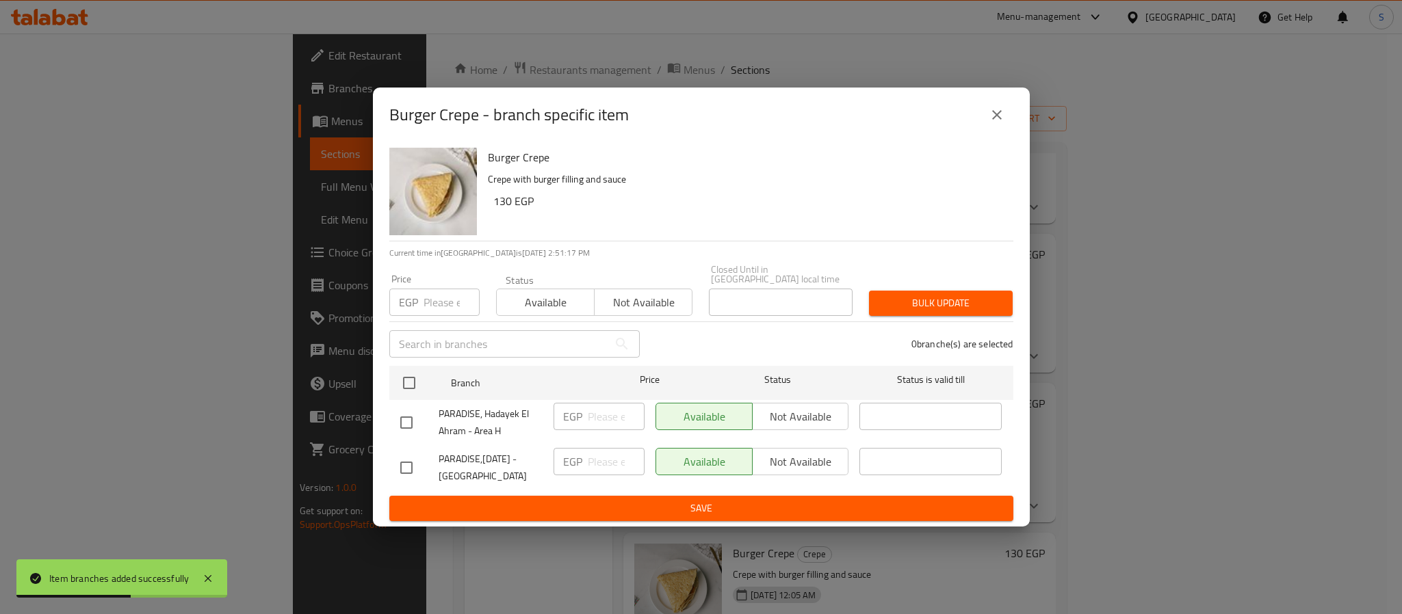
drag, startPoint x: 415, startPoint y: 454, endPoint x: 583, endPoint y: 489, distance: 171.9
click at [421, 458] on div at bounding box center [419, 468] width 38 height 29
drag, startPoint x: 394, startPoint y: 472, endPoint x: 399, endPoint y: 466, distance: 7.8
click at [399, 469] on input "checkbox" at bounding box center [406, 468] width 29 height 29
checkbox input "true"
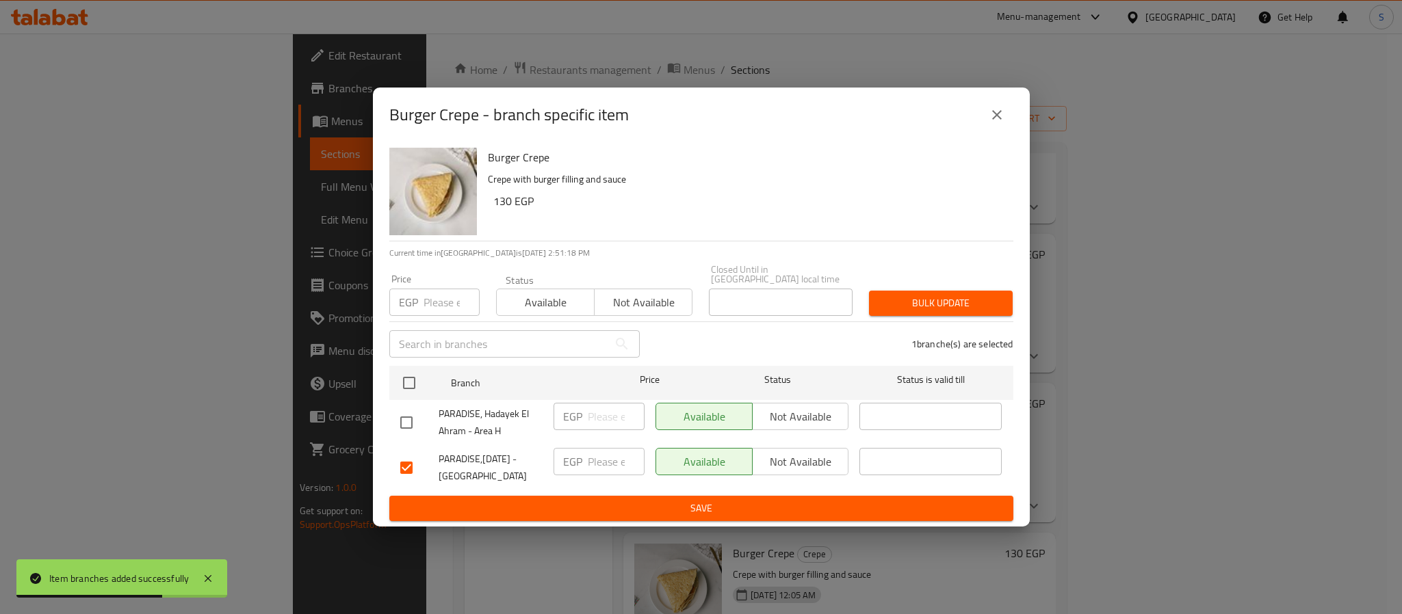
drag, startPoint x: 561, startPoint y: 450, endPoint x: 575, endPoint y: 452, distance: 14.4
click at [575, 452] on div "EGP ​" at bounding box center [598, 461] width 91 height 27
click at [586, 456] on div "EGP ​" at bounding box center [598, 461] width 91 height 27
type input "155"
click at [699, 501] on span "Save" at bounding box center [701, 508] width 602 height 17
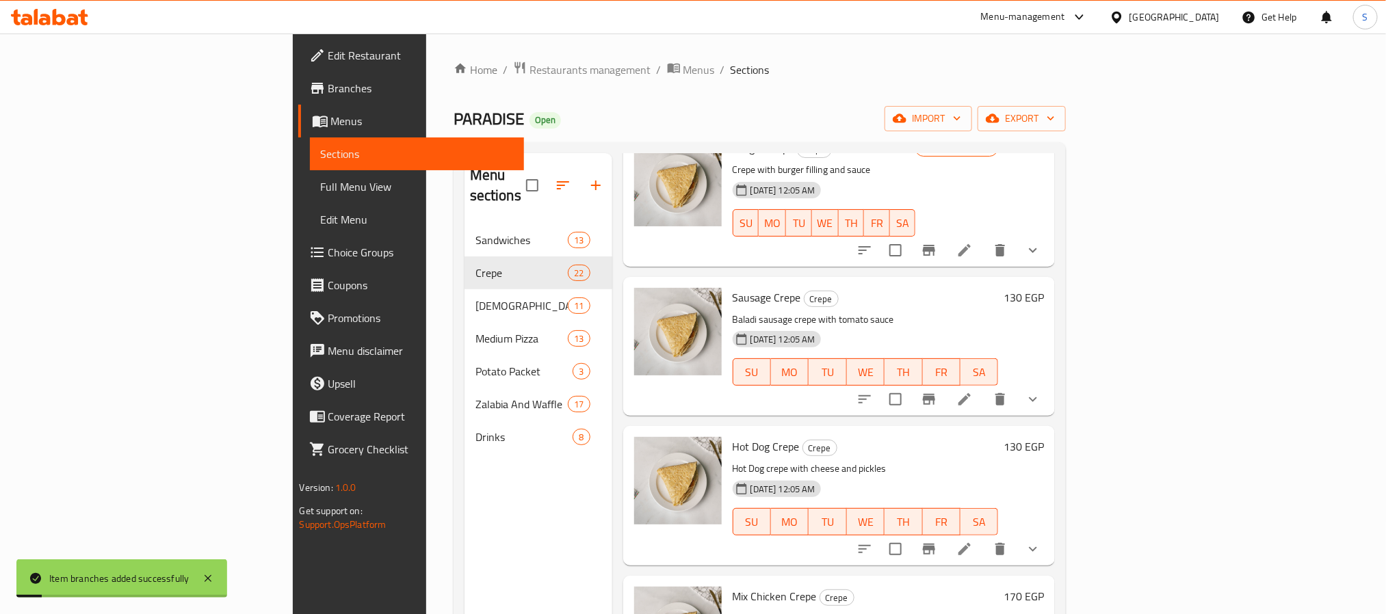
scroll to position [1642, 0]
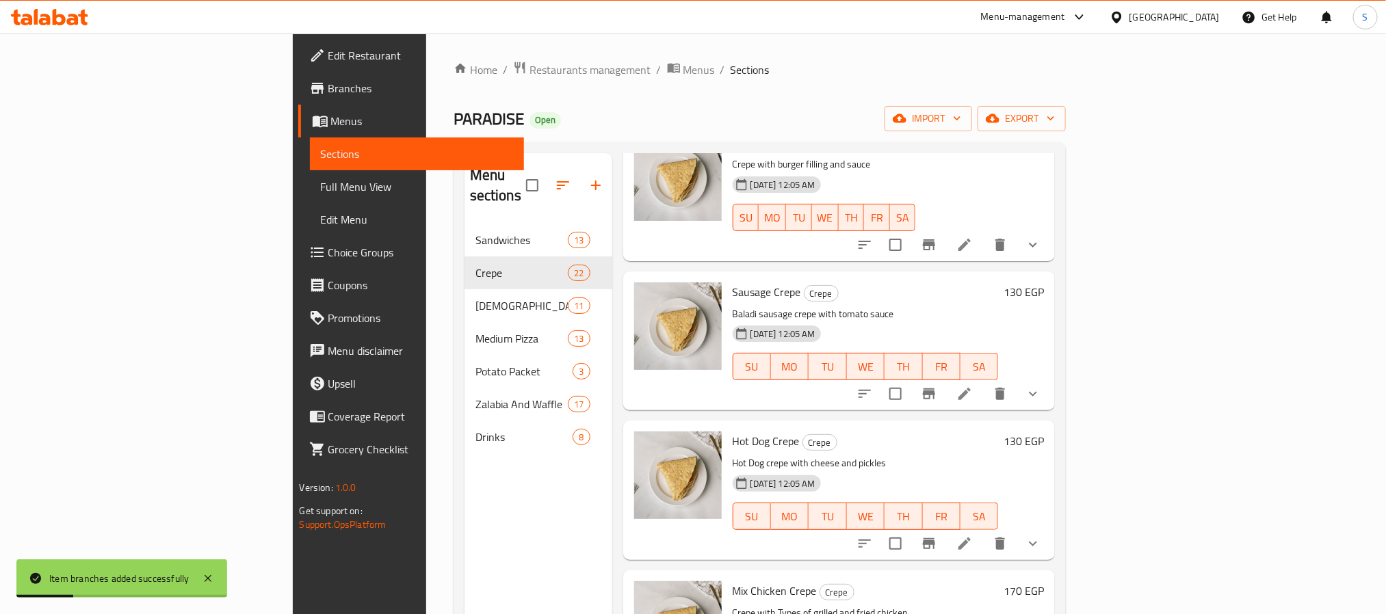
click at [937, 386] on icon "Branch-specific-item" at bounding box center [929, 394] width 16 height 16
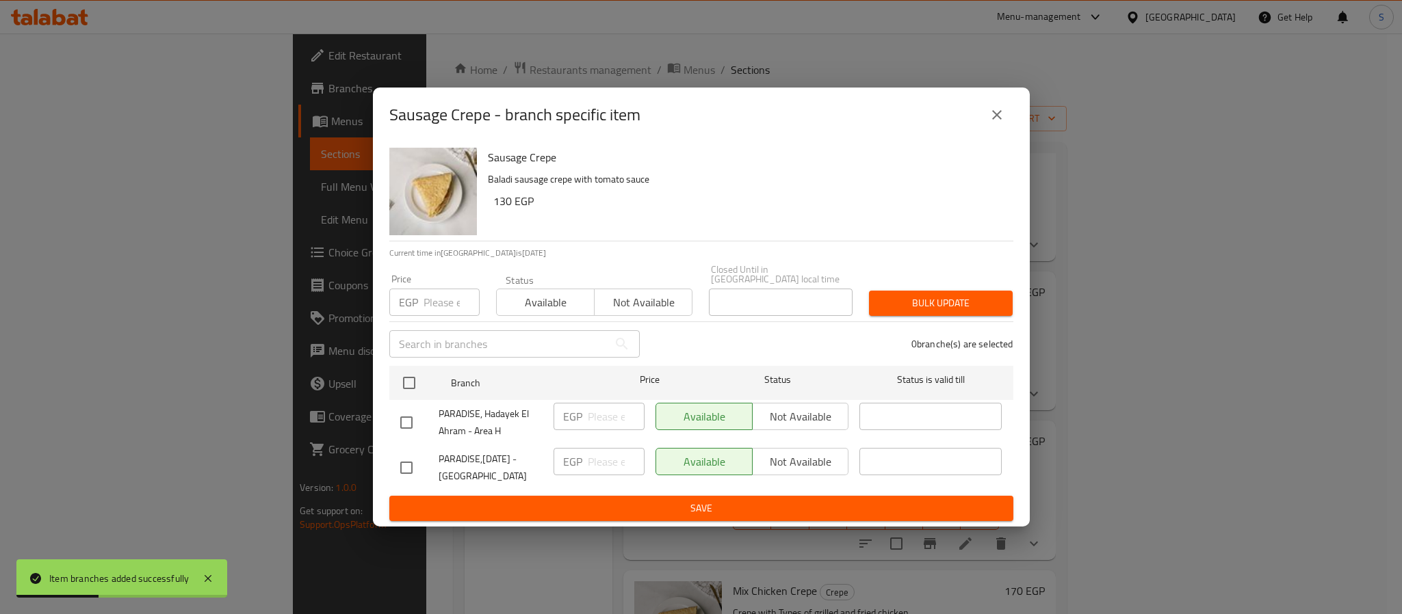
drag, startPoint x: 415, startPoint y: 456, endPoint x: 581, endPoint y: 472, distance: 167.0
click at [421, 458] on div at bounding box center [419, 468] width 38 height 29
drag, startPoint x: 393, startPoint y: 460, endPoint x: 411, endPoint y: 460, distance: 18.5
click at [396, 460] on input "checkbox" at bounding box center [406, 468] width 29 height 29
checkbox input "true"
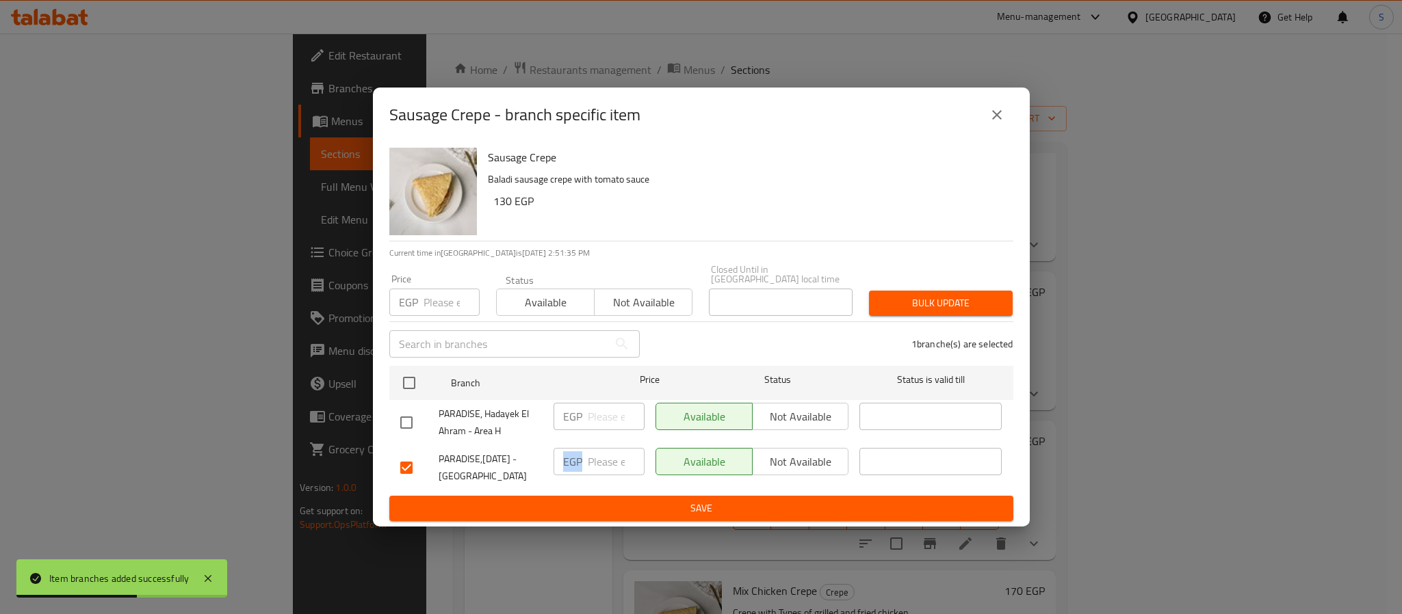
drag, startPoint x: 579, startPoint y: 446, endPoint x: 622, endPoint y: 465, distance: 46.3
click at [612, 456] on div "EGP ​" at bounding box center [598, 461] width 91 height 27
type input "145"
click at [680, 489] on ul "Branch Price Status Status is valid till PARADISE, Hadayek El Ahram - Area H EG…" at bounding box center [701, 428] width 624 height 135
drag, startPoint x: 690, startPoint y: 497, endPoint x: 731, endPoint y: 511, distance: 42.6
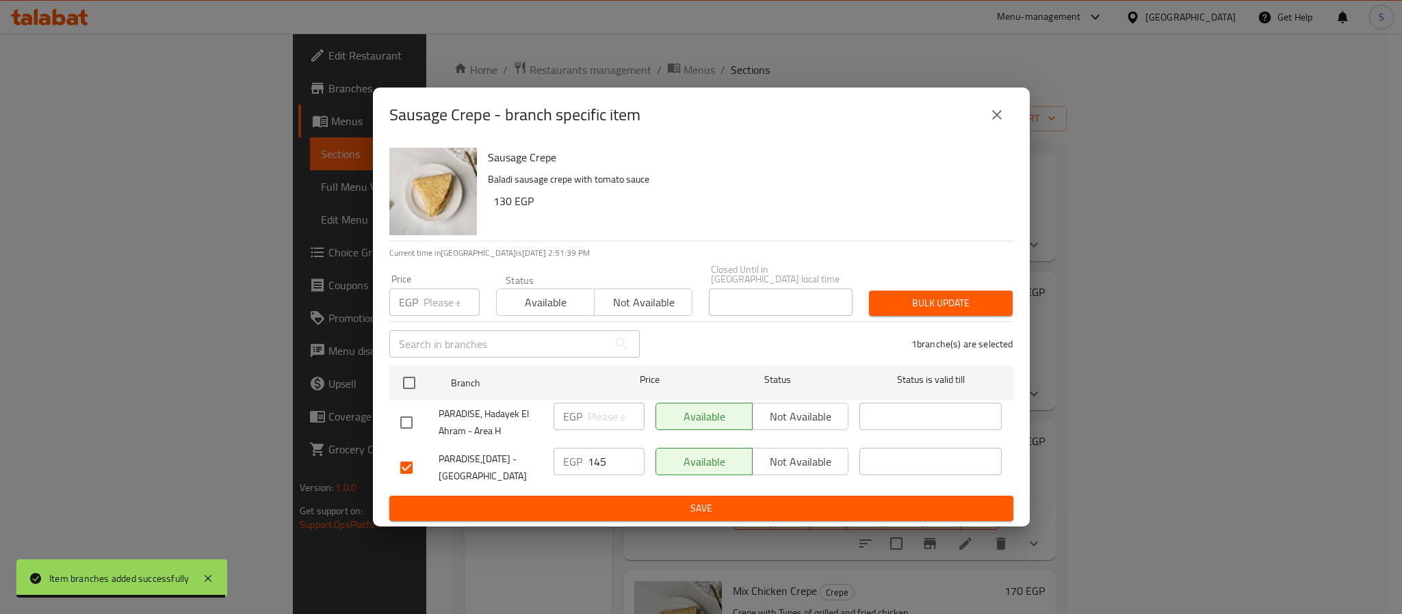
click at [692, 500] on span "Save" at bounding box center [701, 508] width 602 height 17
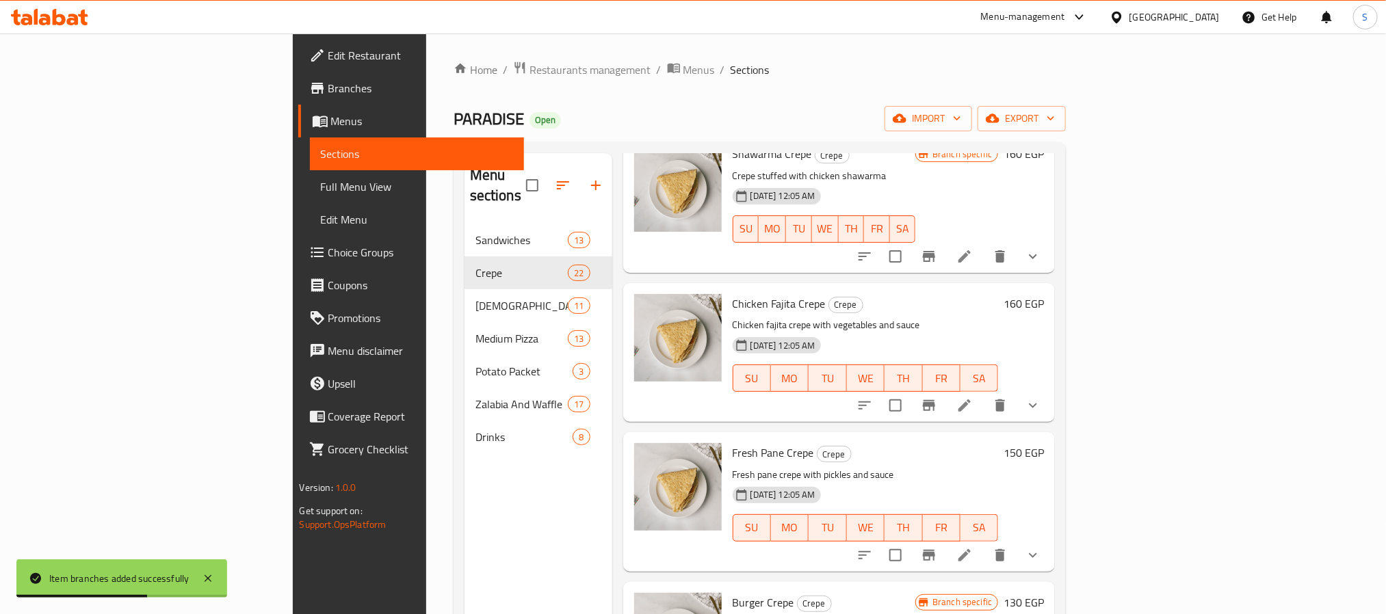
scroll to position [1129, 0]
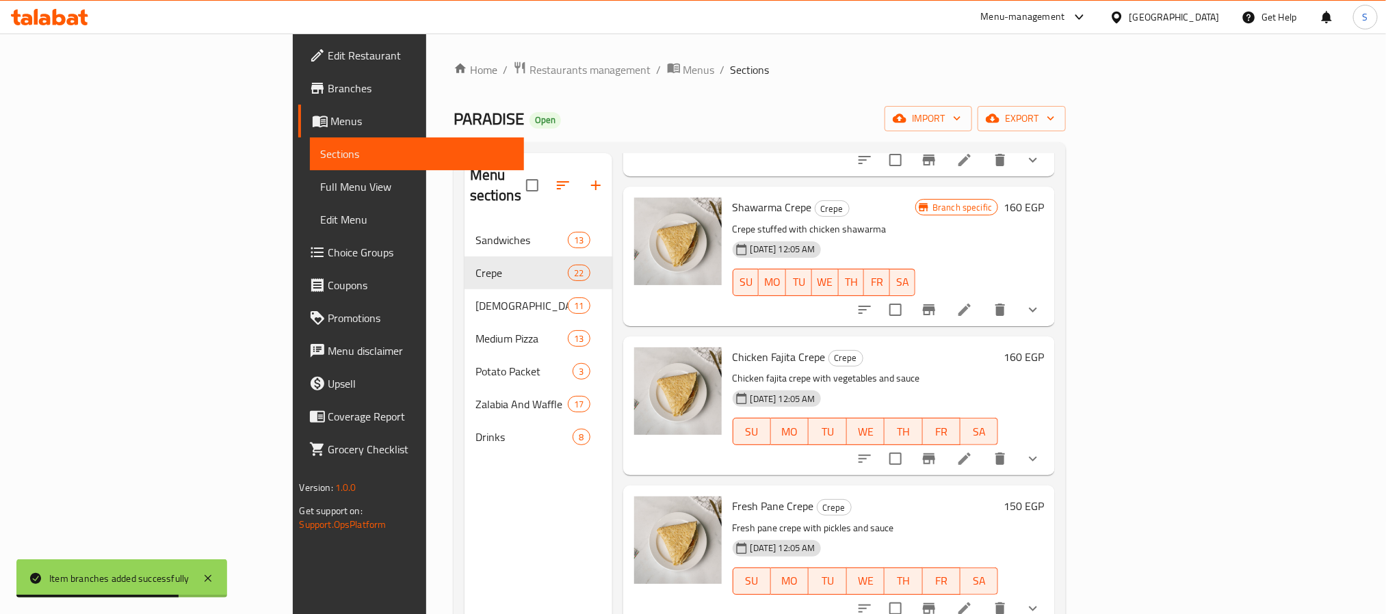
click at [971, 453] on icon at bounding box center [964, 459] width 12 height 12
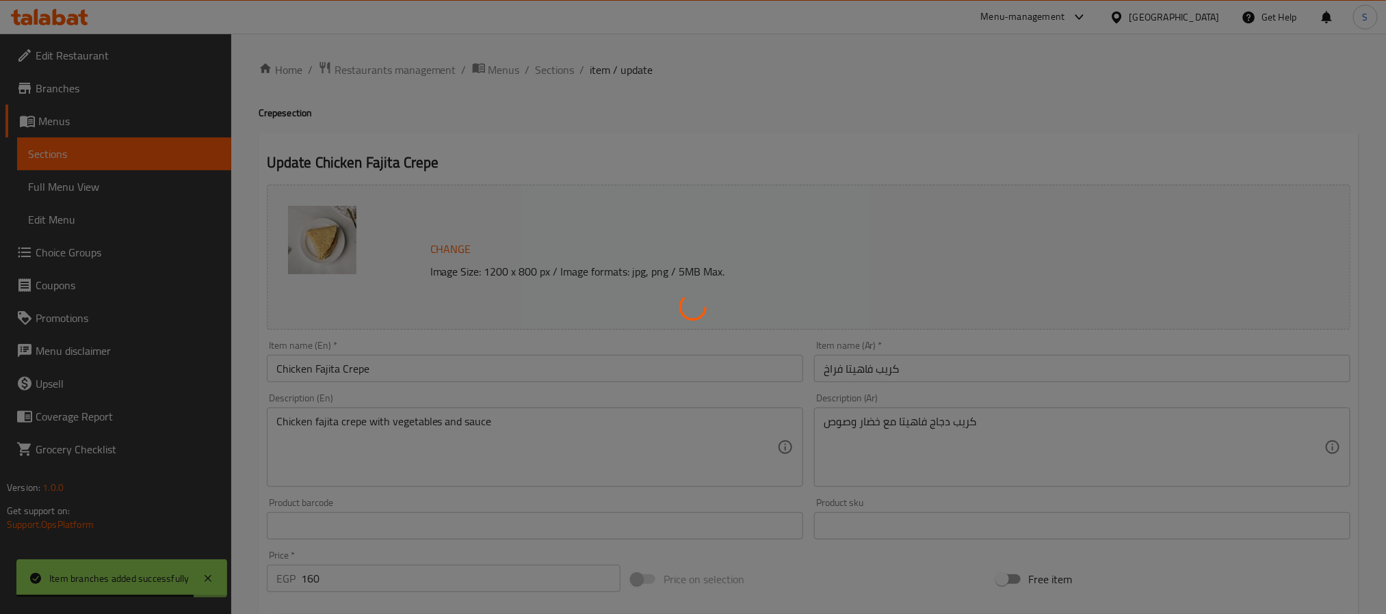
type input "الإضافات:"
type input "0"
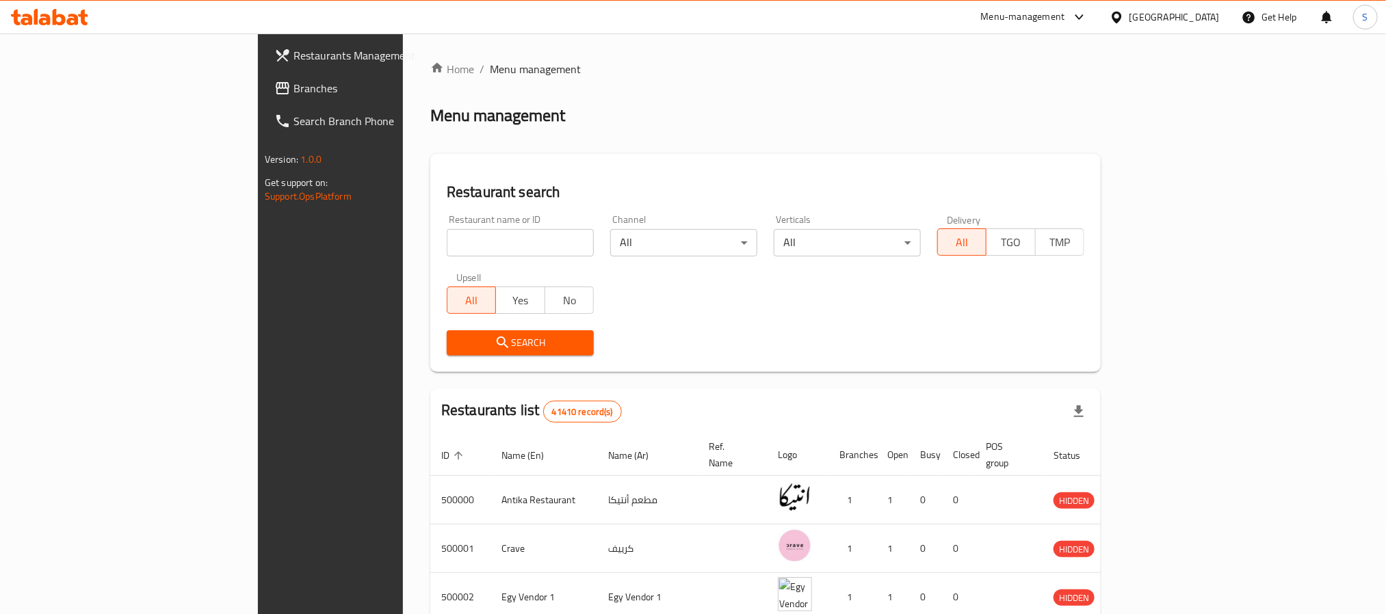
click at [447, 253] on input "search" at bounding box center [520, 242] width 147 height 27
paste input "779259"
type input "779259"
click at [293, 82] on span "Branches" at bounding box center [385, 88] width 185 height 16
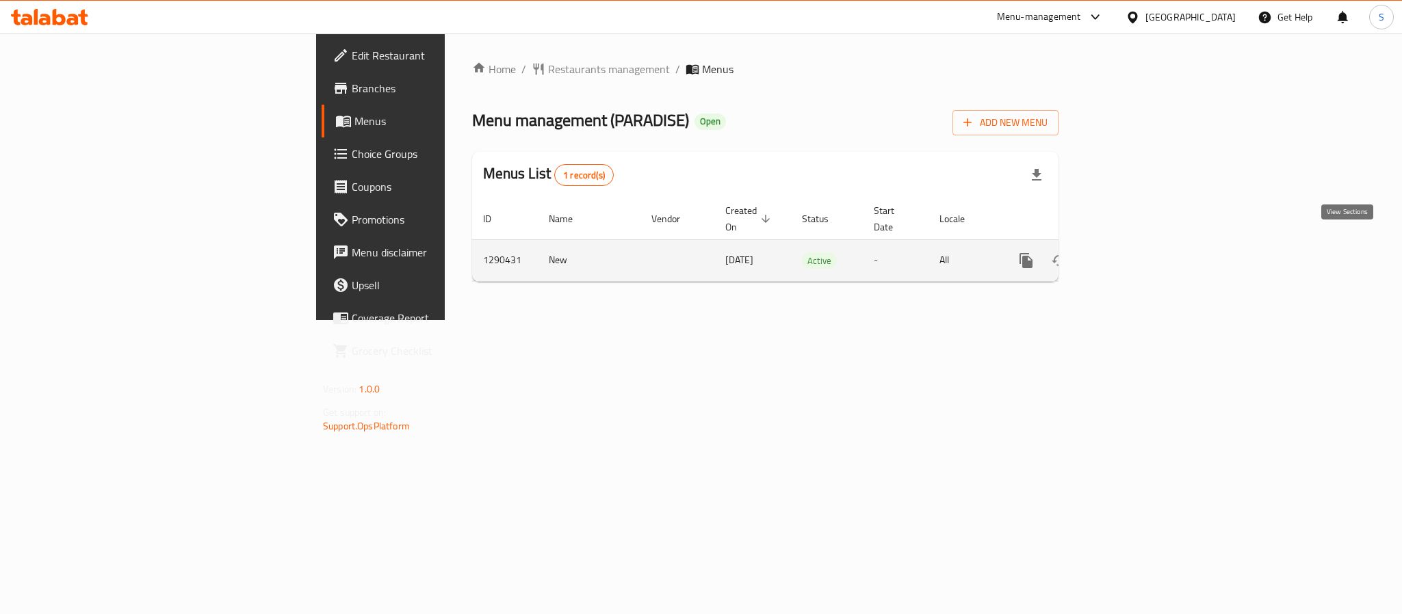
click at [1131, 255] on icon "enhanced table" at bounding box center [1125, 261] width 12 height 12
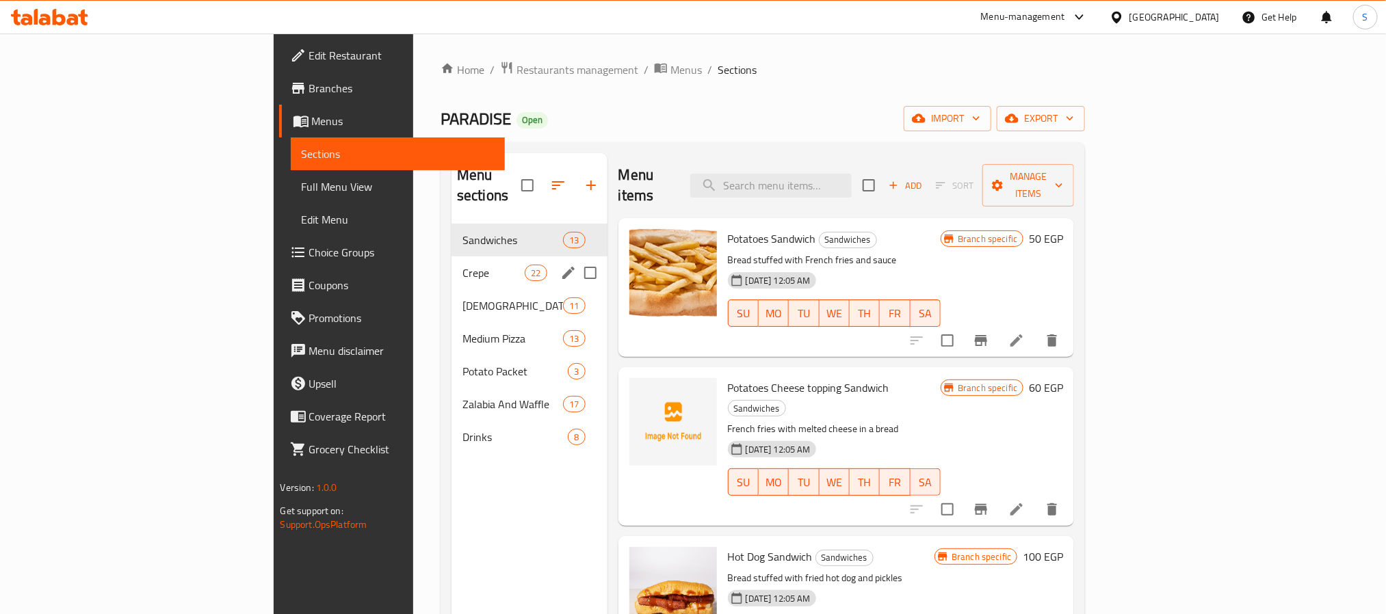
click at [452, 261] on div "Crepe 22" at bounding box center [530, 273] width 156 height 33
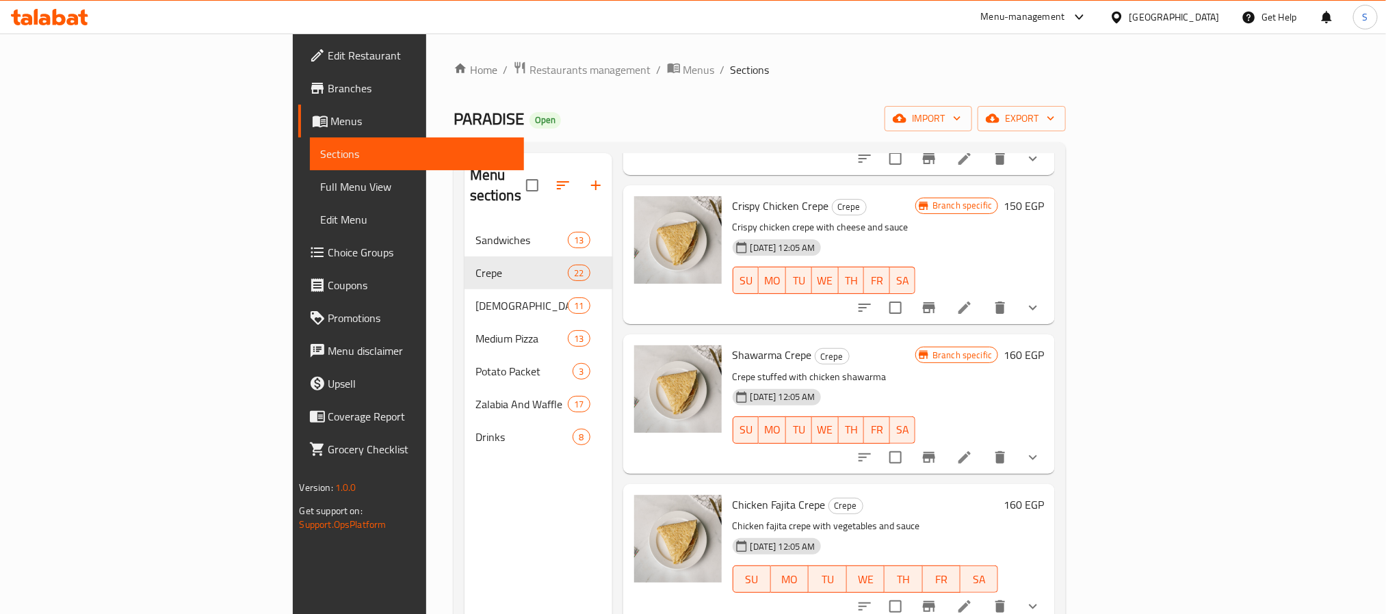
scroll to position [1026, 0]
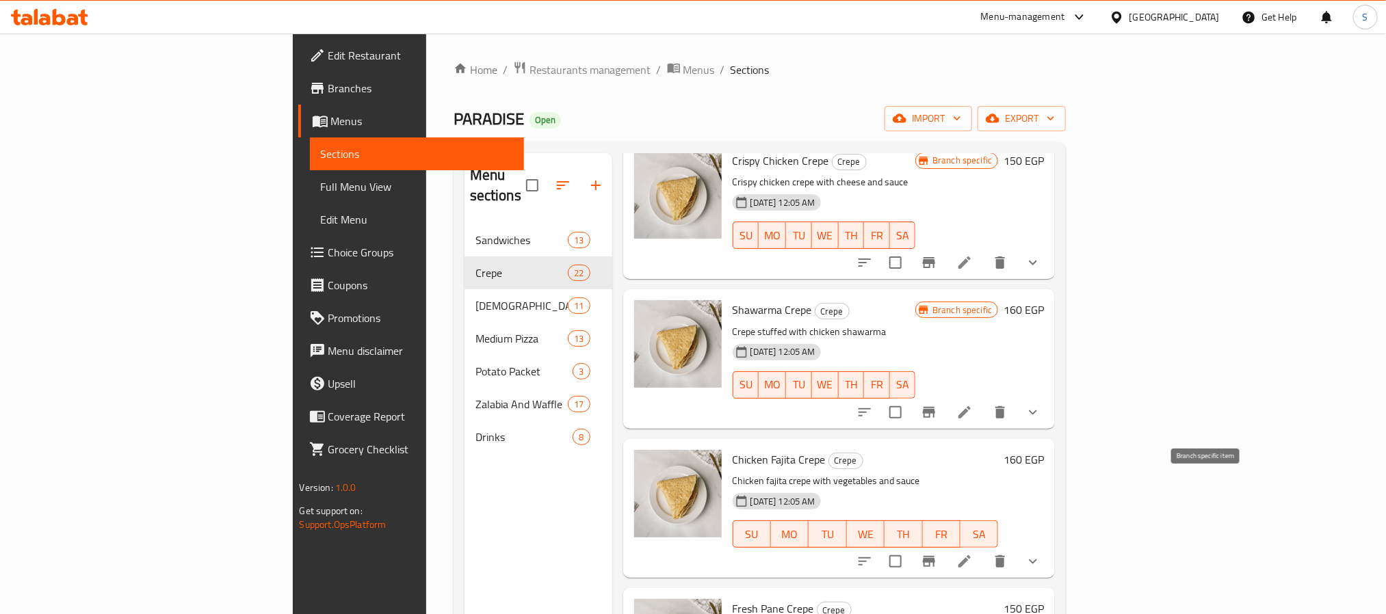
click at [937, 553] on icon "Branch-specific-item" at bounding box center [929, 561] width 16 height 16
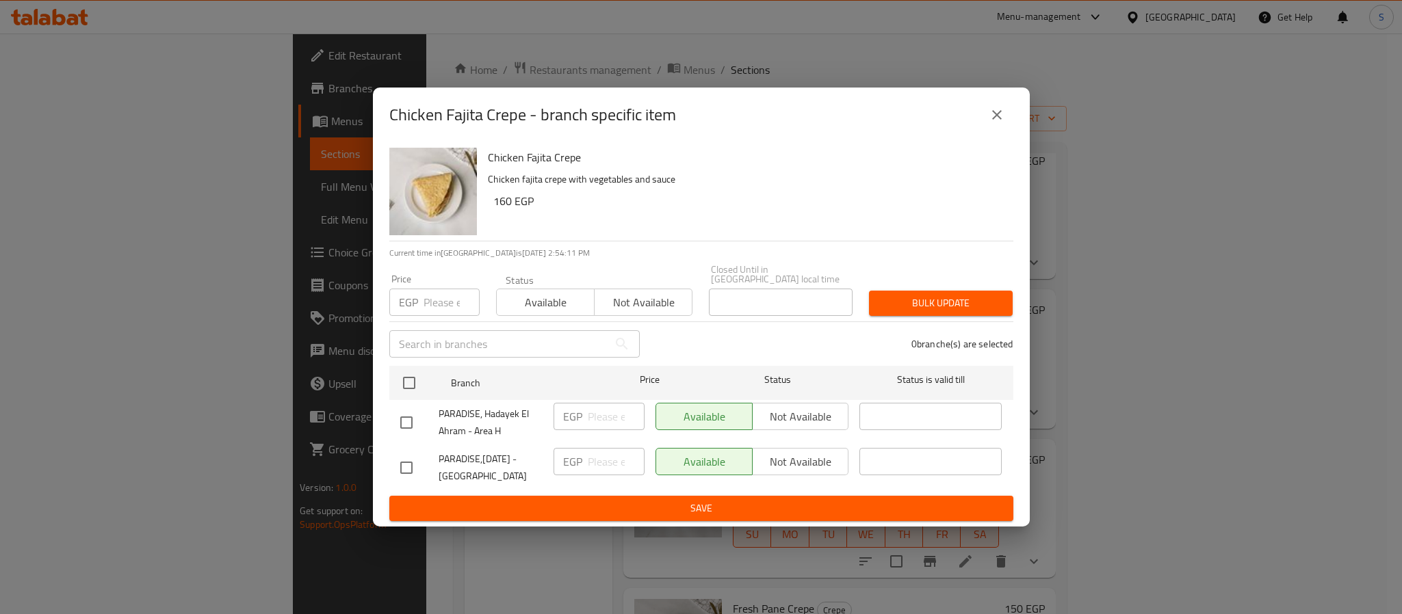
drag, startPoint x: 400, startPoint y: 477, endPoint x: 402, endPoint y: 468, distance: 9.1
click at [399, 472] on input "checkbox" at bounding box center [406, 468] width 29 height 29
checkbox input "true"
click at [637, 467] on input "number" at bounding box center [616, 461] width 57 height 27
type input "155"
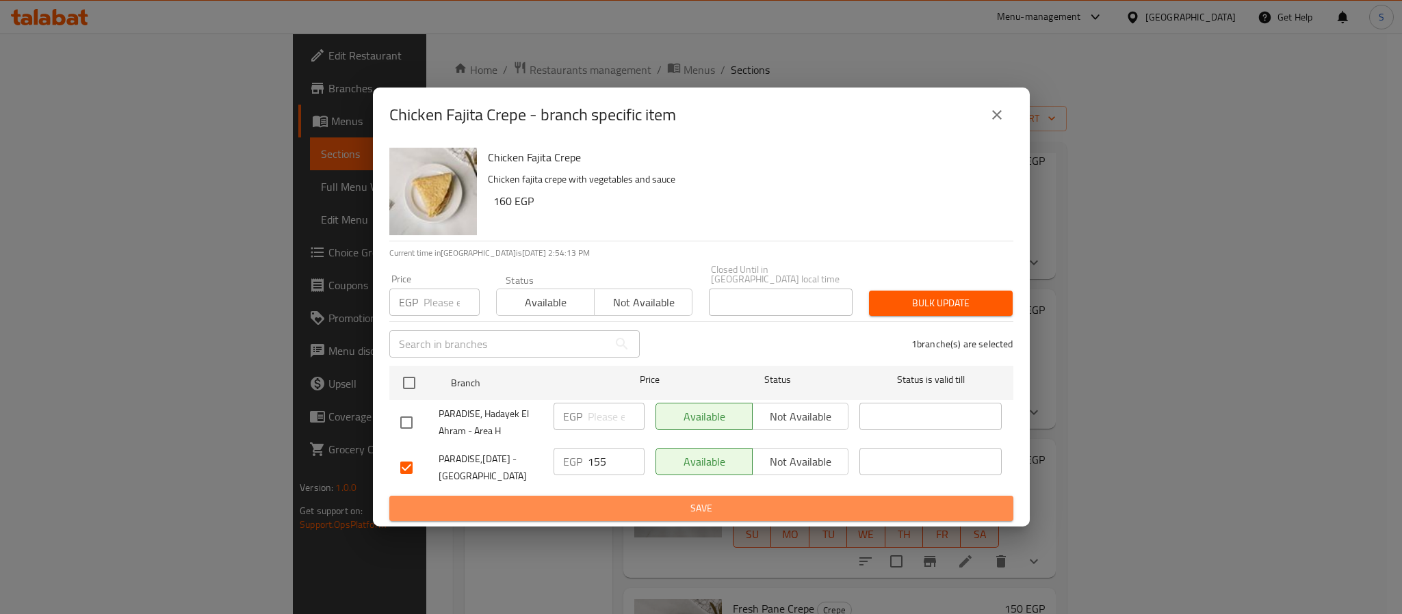
drag, startPoint x: 670, startPoint y: 504, endPoint x: 700, endPoint y: 507, distance: 30.3
click at [675, 503] on span "Save" at bounding box center [701, 508] width 602 height 17
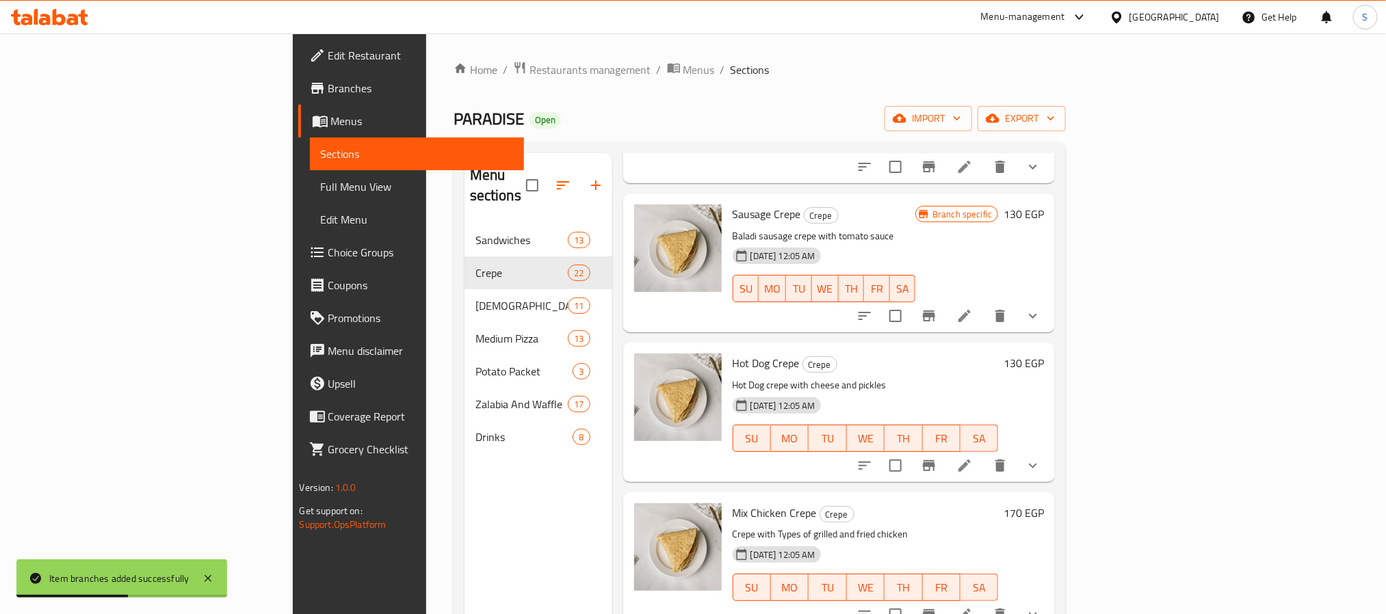
scroll to position [1950, 0]
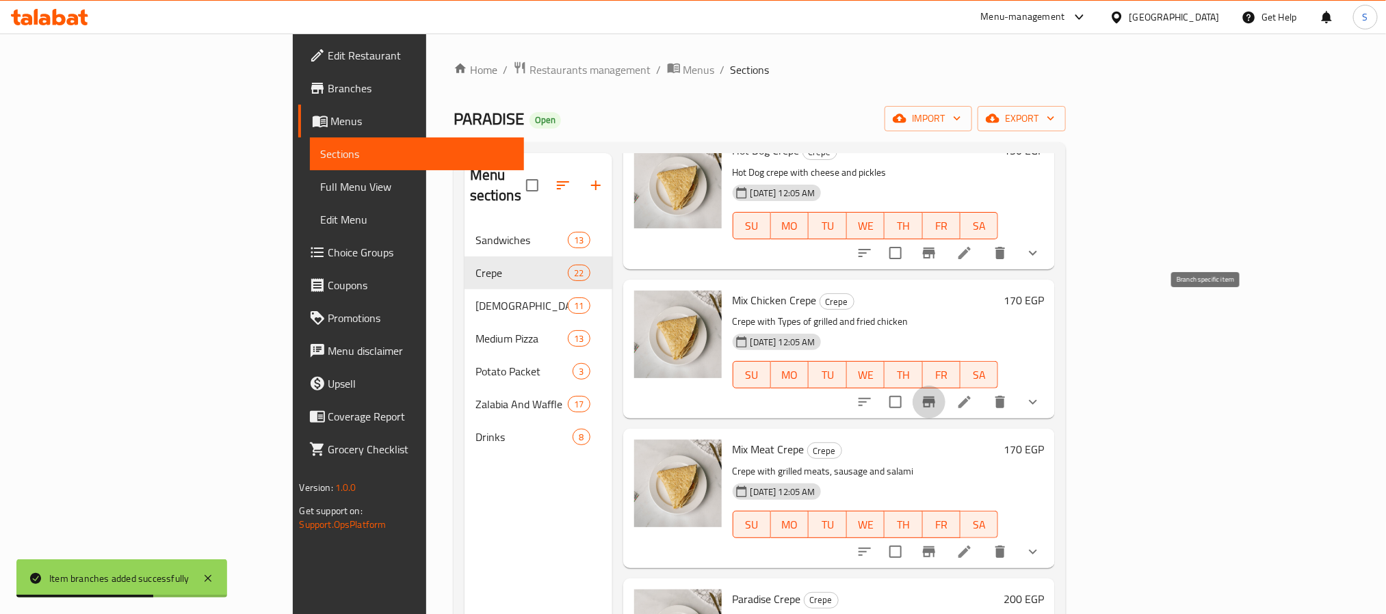
click at [937, 394] on icon "Branch-specific-item" at bounding box center [929, 402] width 16 height 16
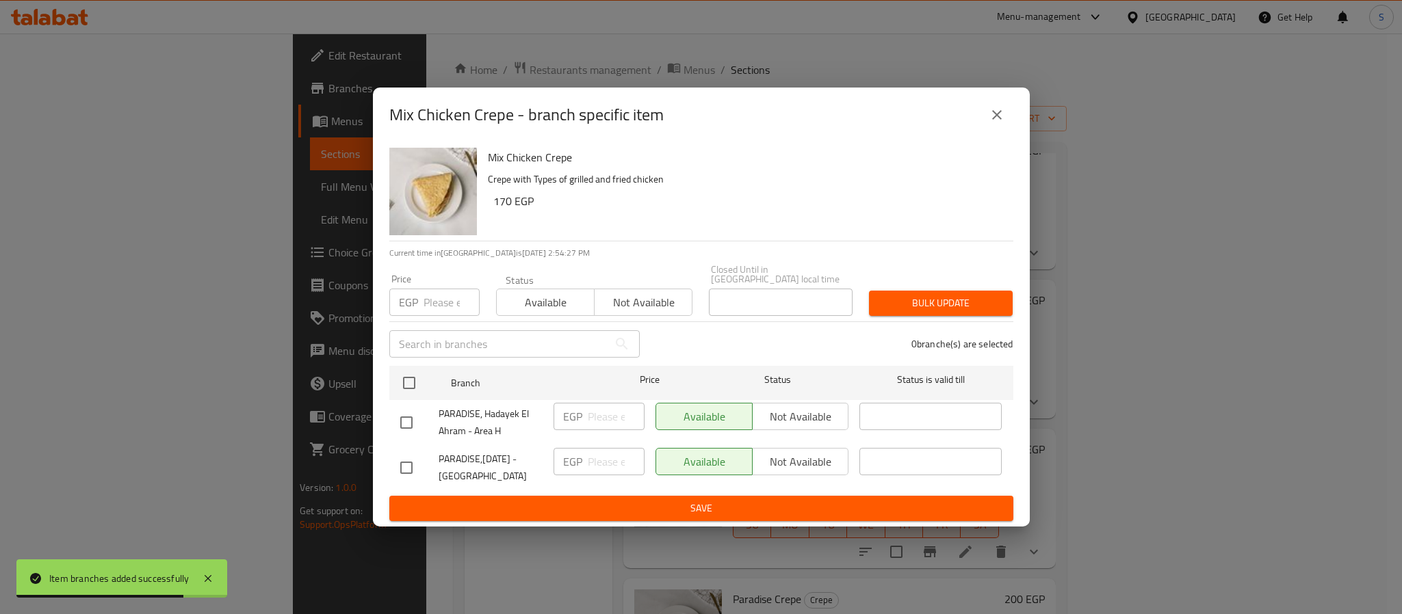
drag, startPoint x: 400, startPoint y: 456, endPoint x: 430, endPoint y: 460, distance: 29.8
click at [401, 456] on input "checkbox" at bounding box center [406, 468] width 29 height 29
checkbox input "true"
click at [602, 473] on div "EGP ​" at bounding box center [599, 468] width 102 height 51
click at [616, 464] on input "number" at bounding box center [616, 461] width 57 height 27
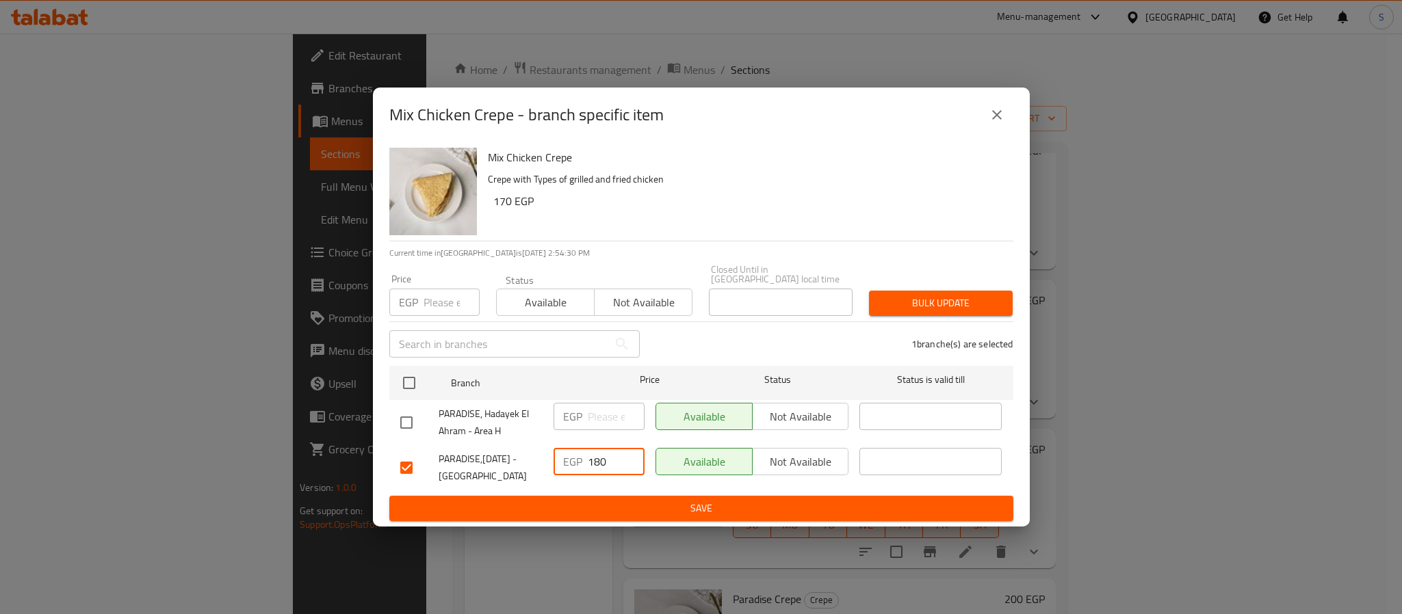
type input "180"
drag, startPoint x: 679, startPoint y: 499, endPoint x: 712, endPoint y: 497, distance: 32.9
click at [681, 500] on span "Save" at bounding box center [701, 508] width 602 height 17
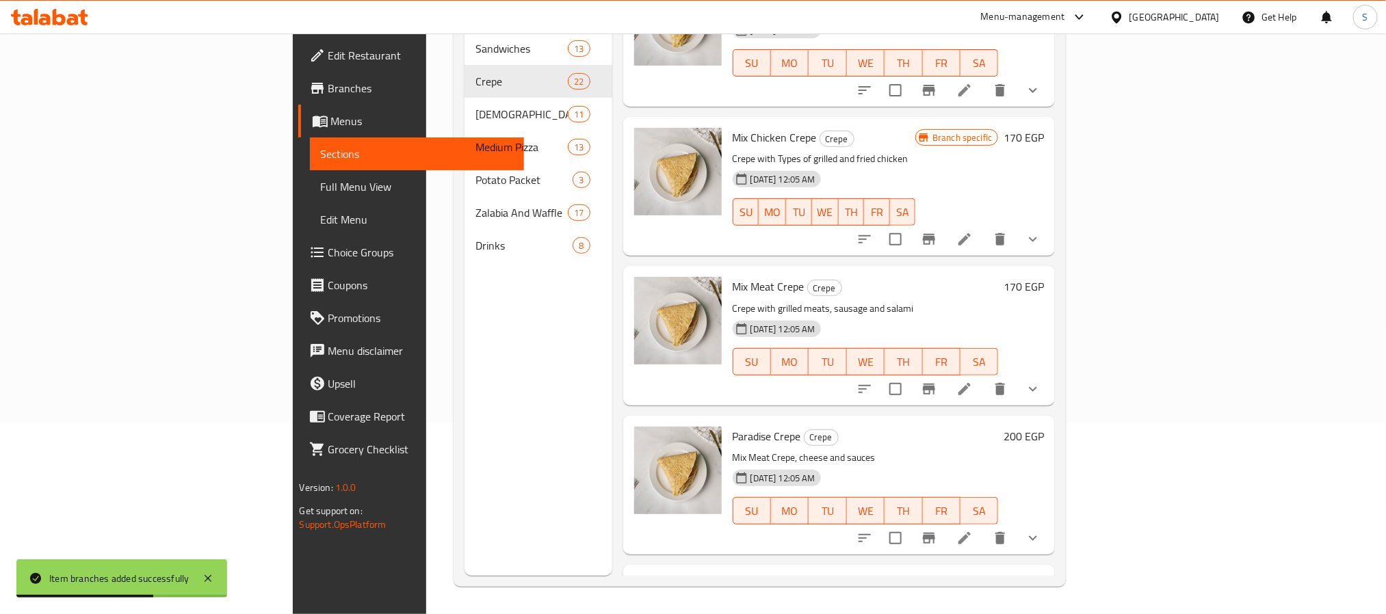
scroll to position [1885, 0]
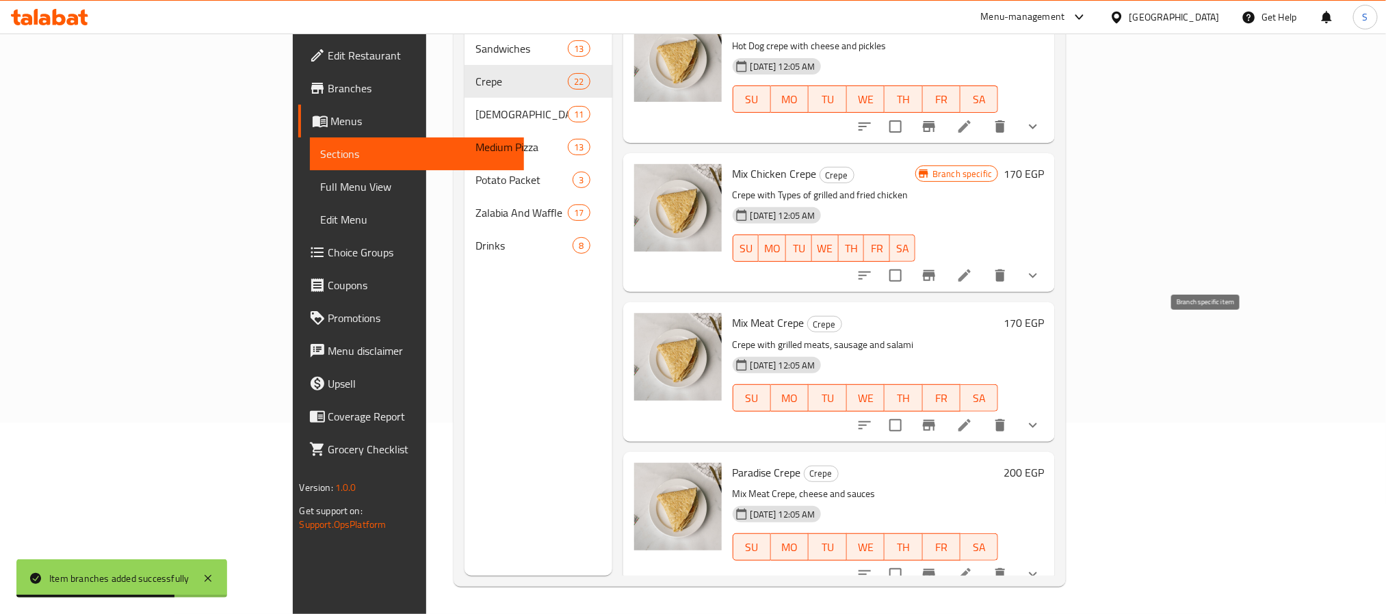
click at [935, 420] on icon "Branch-specific-item" at bounding box center [929, 425] width 12 height 11
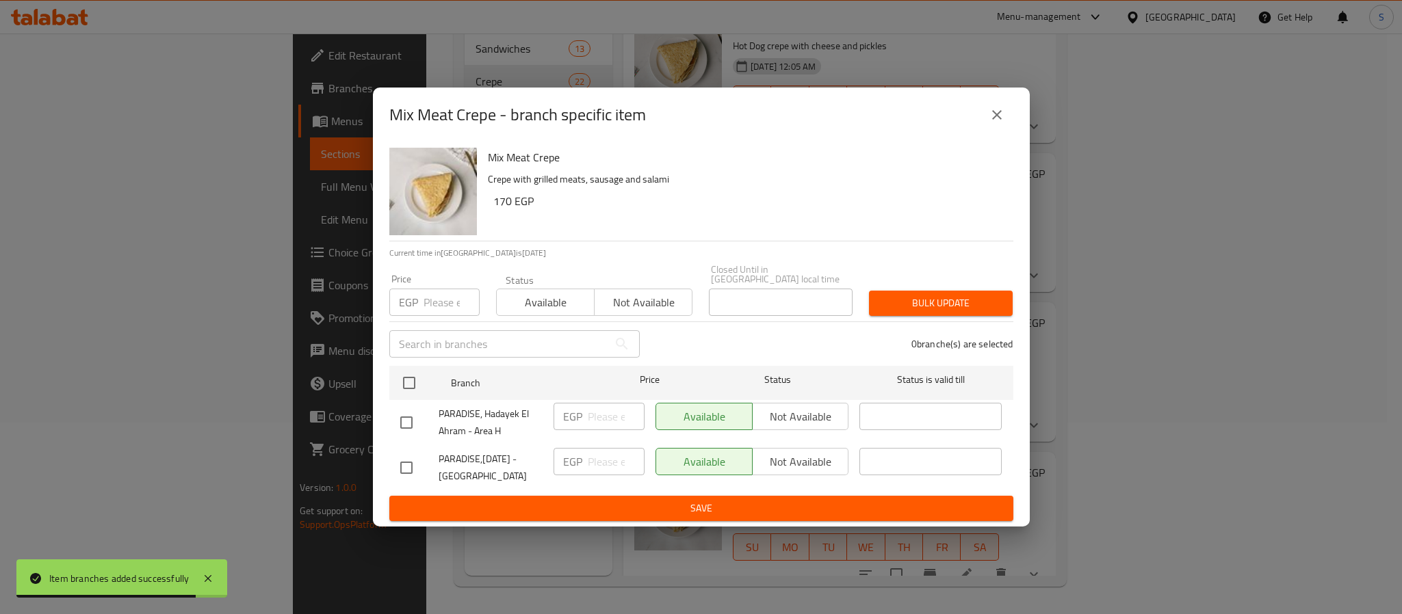
click at [419, 462] on input "checkbox" at bounding box center [406, 468] width 29 height 29
checkbox input "true"
drag, startPoint x: 577, startPoint y: 467, endPoint x: 592, endPoint y: 471, distance: 14.9
click at [590, 467] on div "EGP ​" at bounding box center [598, 461] width 91 height 27
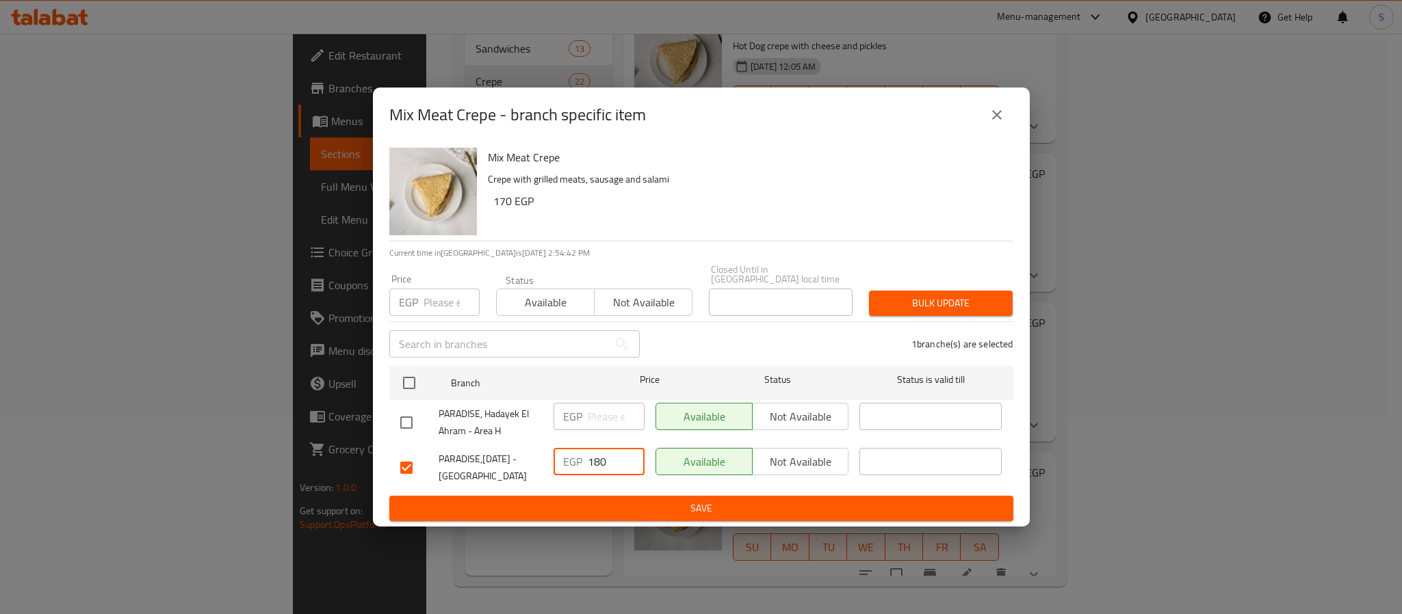
type input "180"
click at [593, 507] on span "Save" at bounding box center [701, 508] width 602 height 17
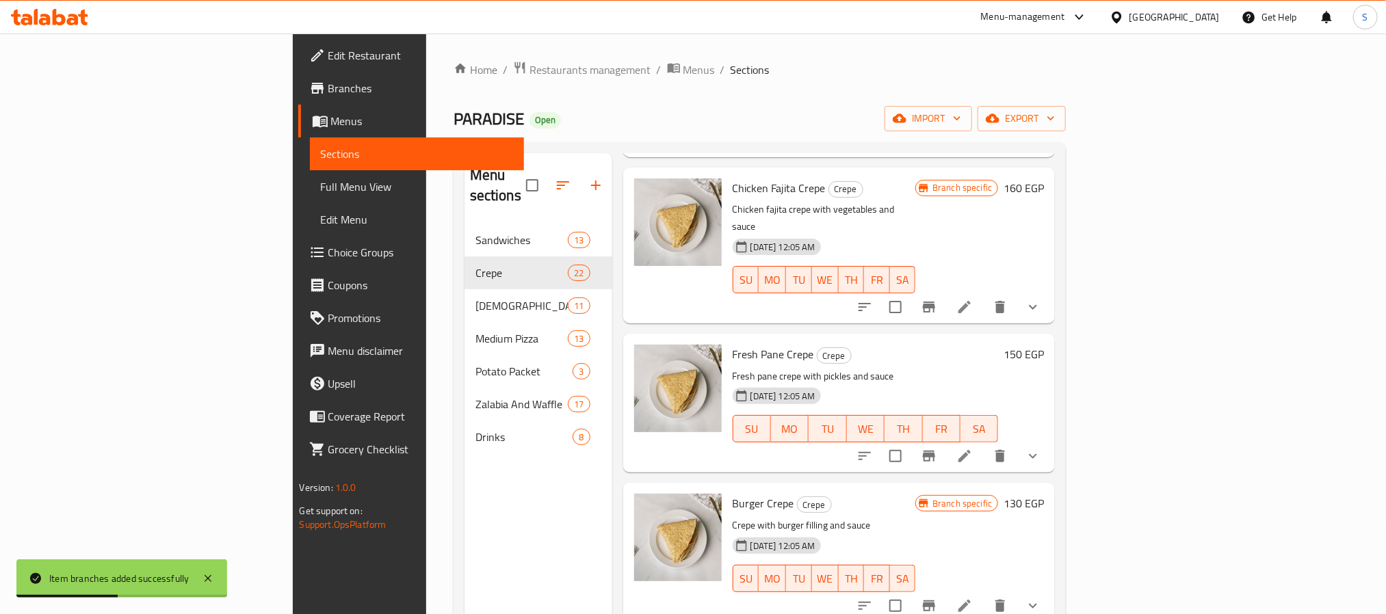
scroll to position [1334, 0]
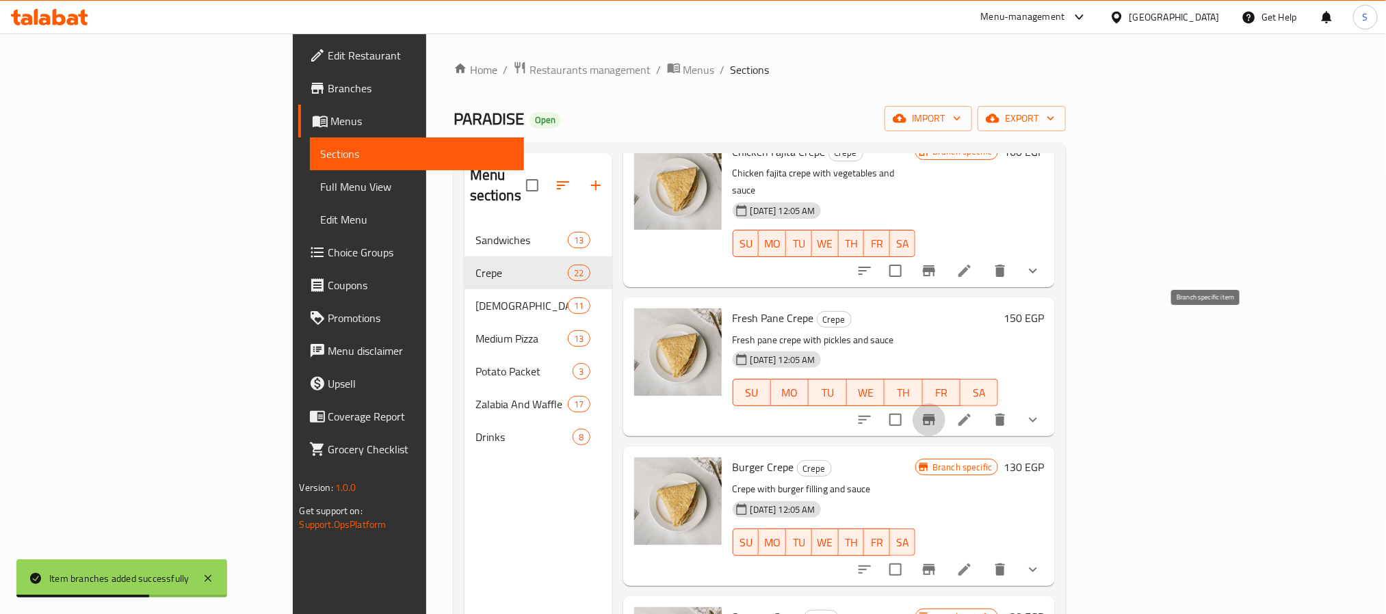
click at [937, 412] on icon "Branch-specific-item" at bounding box center [929, 420] width 16 height 16
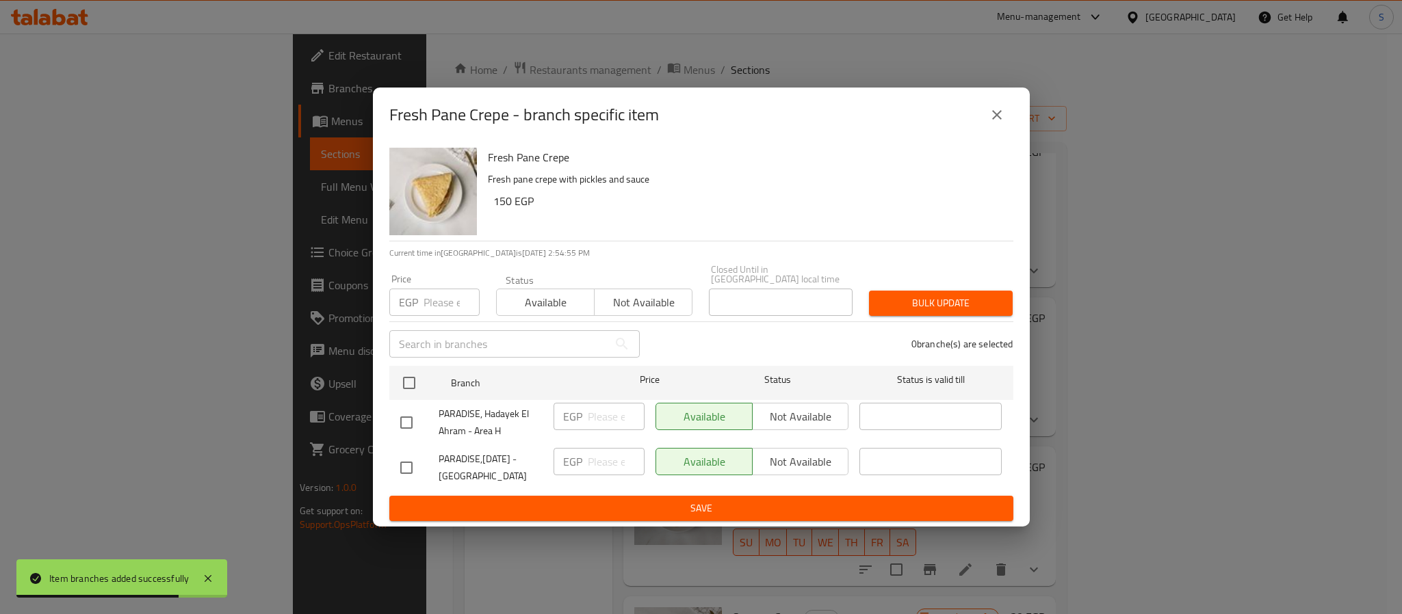
drag, startPoint x: 409, startPoint y: 467, endPoint x: 423, endPoint y: 467, distance: 13.7
click at [411, 467] on input "checkbox" at bounding box center [406, 468] width 29 height 29
checkbox input "true"
drag, startPoint x: 778, startPoint y: 448, endPoint x: 777, endPoint y: 488, distance: 40.4
click at [776, 452] on span "Not available" at bounding box center [801, 462] width 86 height 20
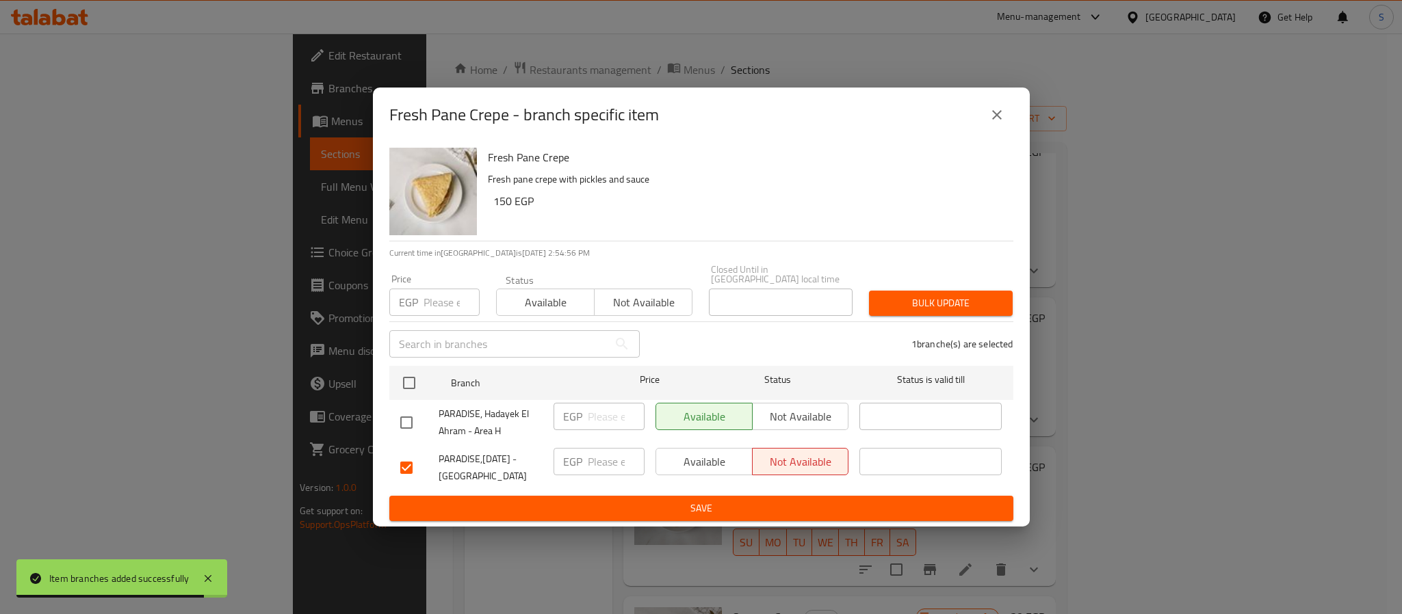
drag, startPoint x: 731, startPoint y: 504, endPoint x: 540, endPoint y: 485, distance: 191.8
click at [715, 506] on span "Save" at bounding box center [701, 508] width 602 height 17
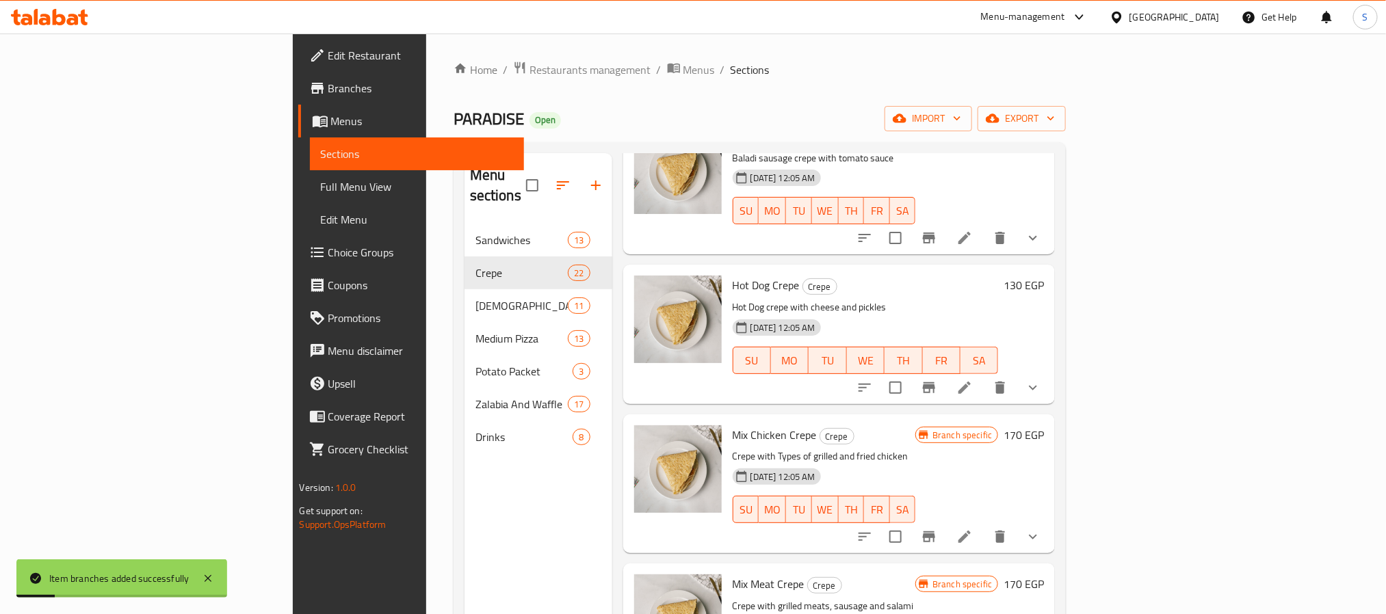
scroll to position [1847, 0]
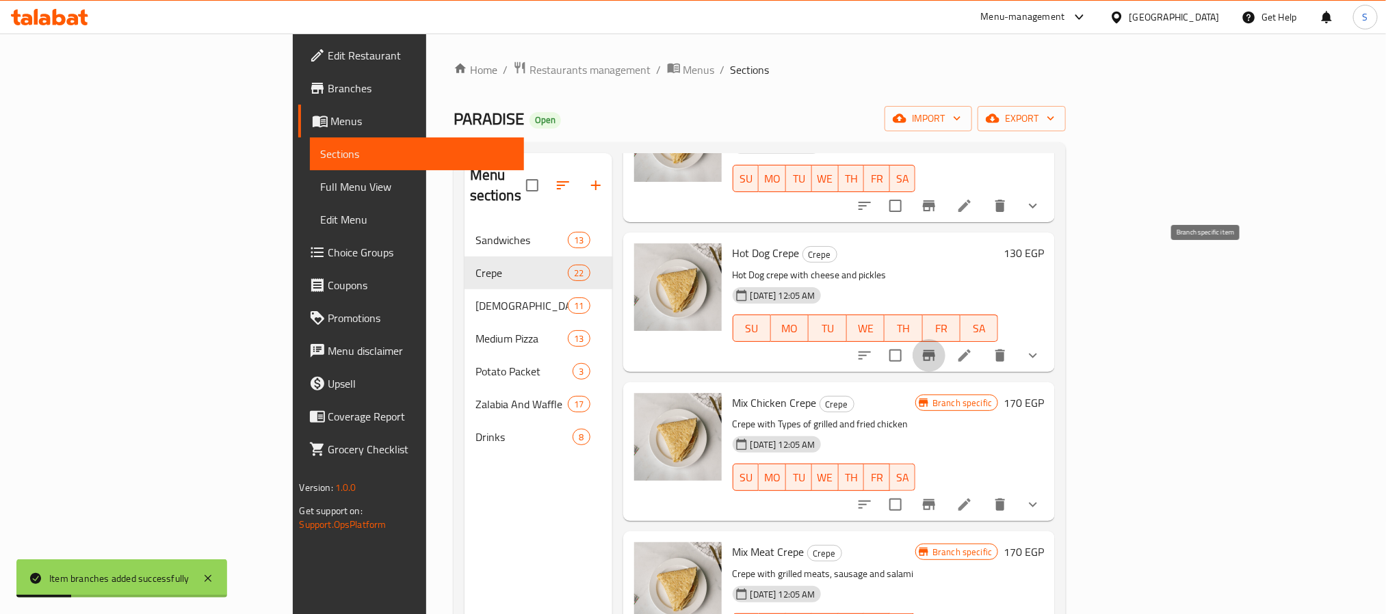
click at [937, 348] on icon "Branch-specific-item" at bounding box center [929, 356] width 16 height 16
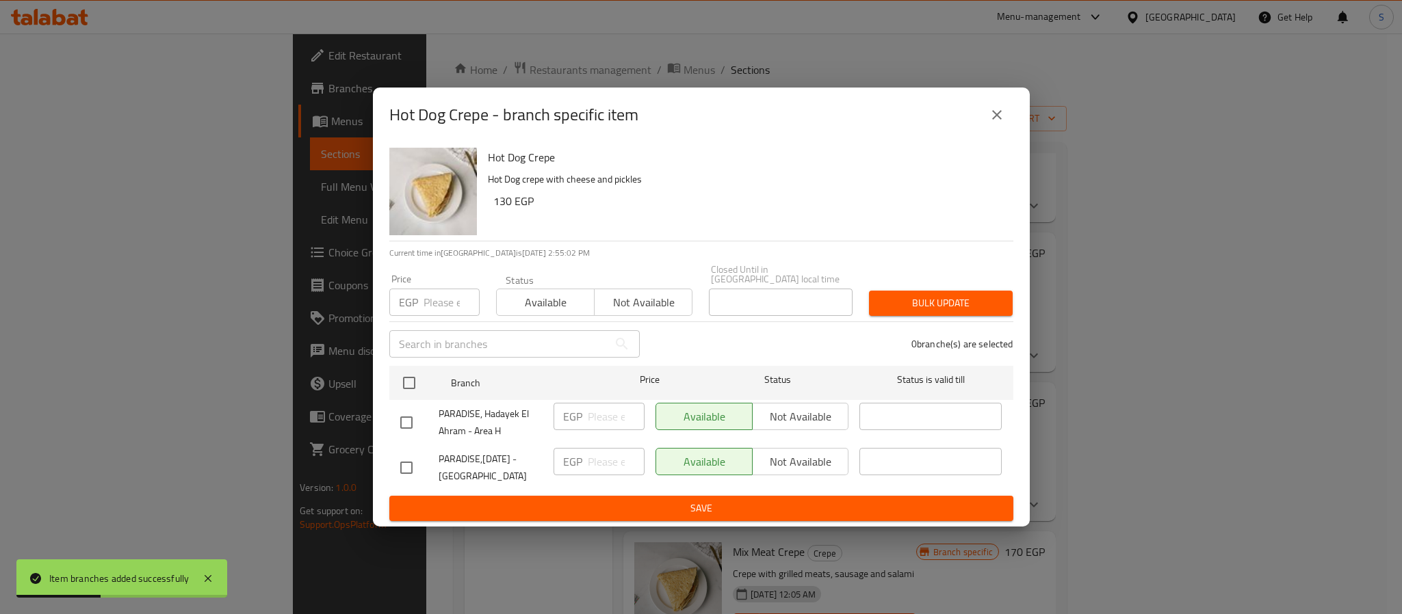
drag, startPoint x: 411, startPoint y: 462, endPoint x: 509, endPoint y: 476, distance: 98.9
click at [421, 460] on div at bounding box center [419, 468] width 38 height 29
drag, startPoint x: 404, startPoint y: 465, endPoint x: 432, endPoint y: 469, distance: 27.7
click at [406, 465] on input "checkbox" at bounding box center [406, 468] width 29 height 29
checkbox input "true"
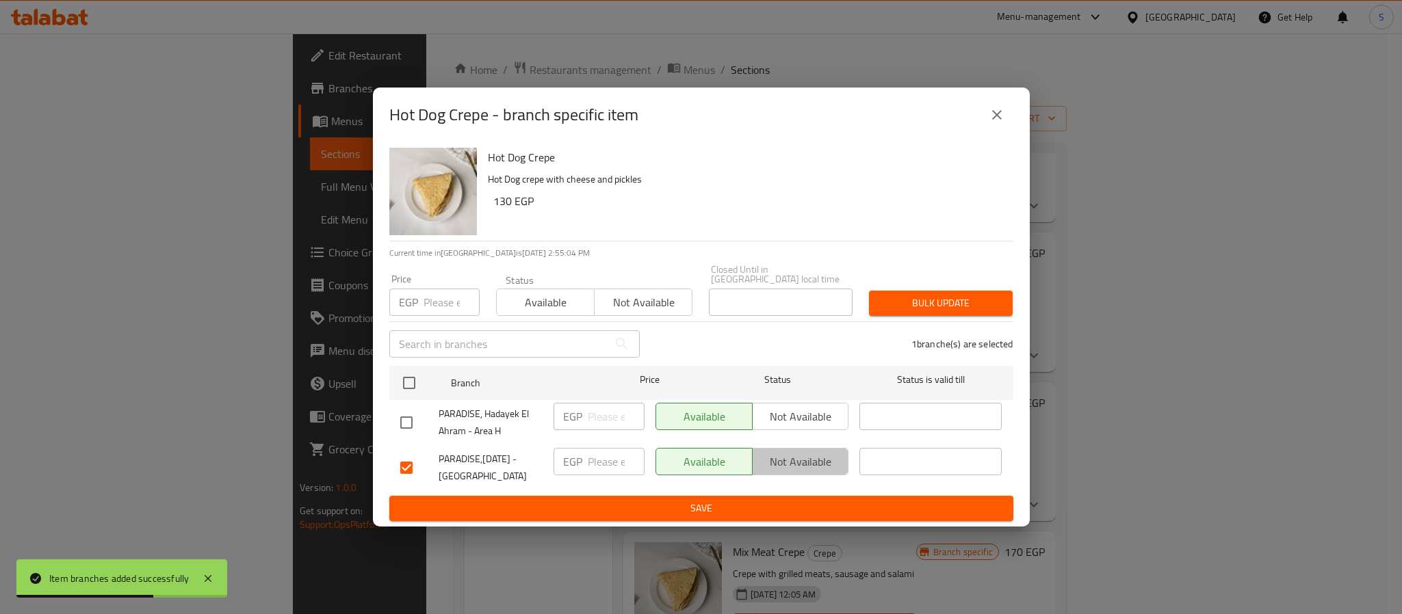
click at [797, 454] on span "Not available" at bounding box center [801, 462] width 86 height 20
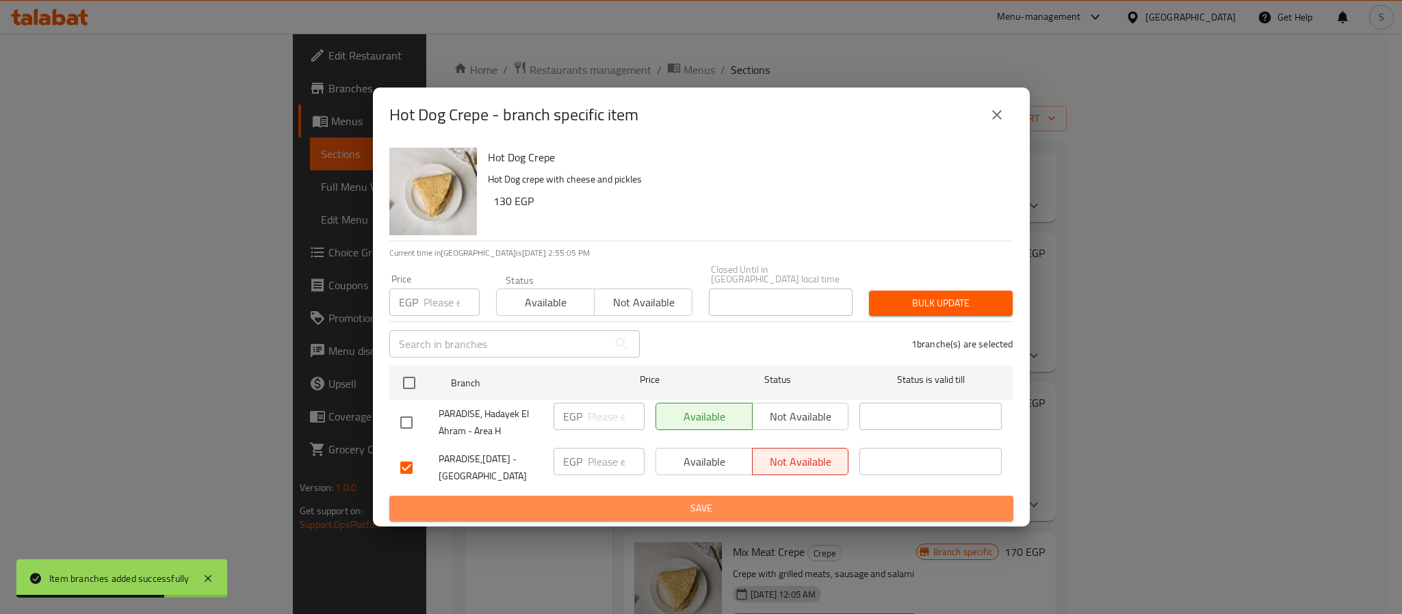
drag, startPoint x: 723, startPoint y: 491, endPoint x: 703, endPoint y: 501, distance: 22.6
click at [722, 496] on button "Save" at bounding box center [701, 508] width 624 height 25
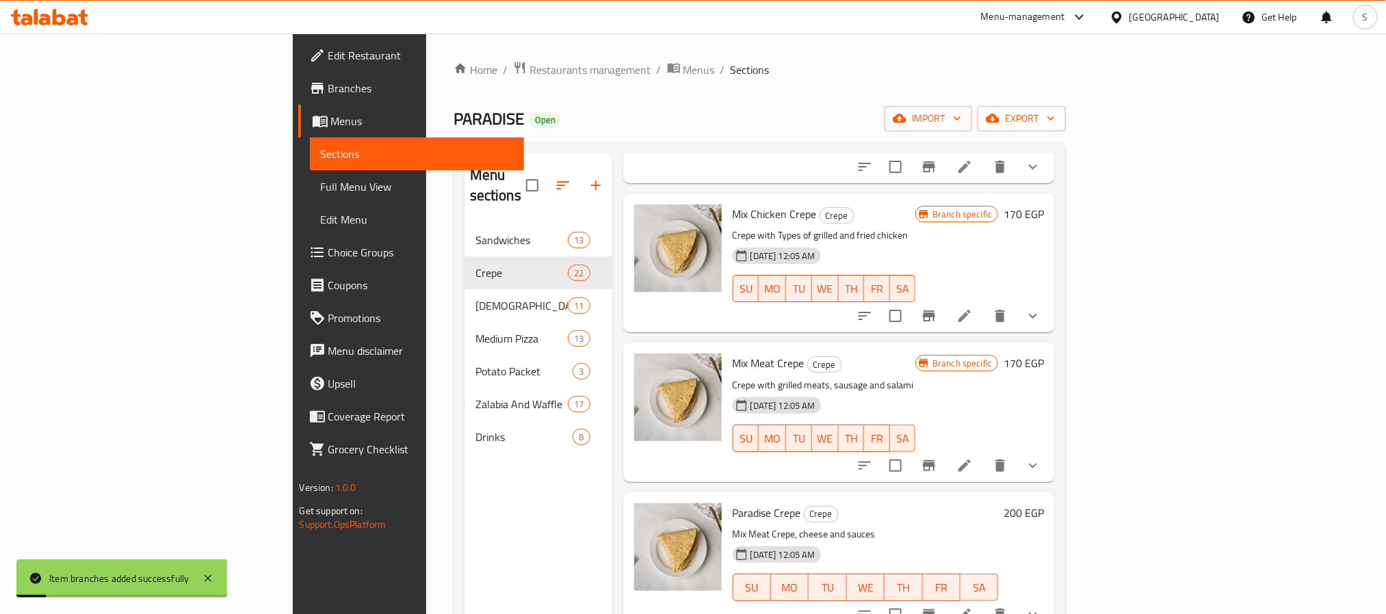
scroll to position [2155, 0]
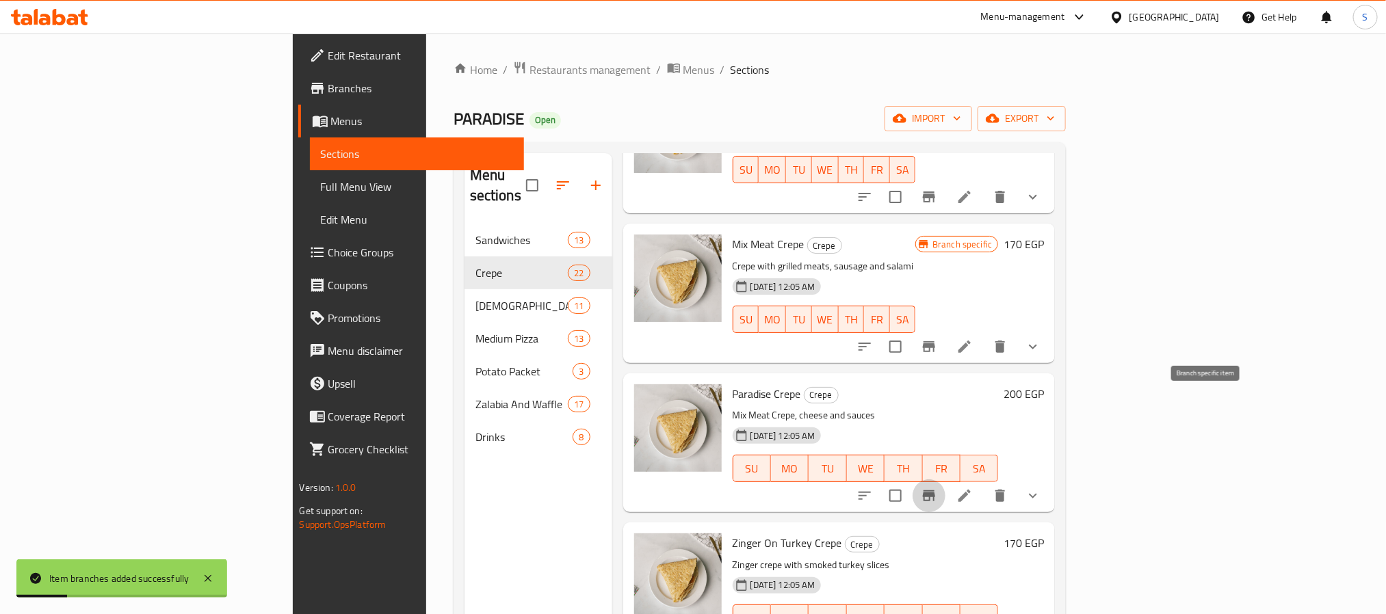
click at [937, 488] on icon "Branch-specific-item" at bounding box center [929, 496] width 16 height 16
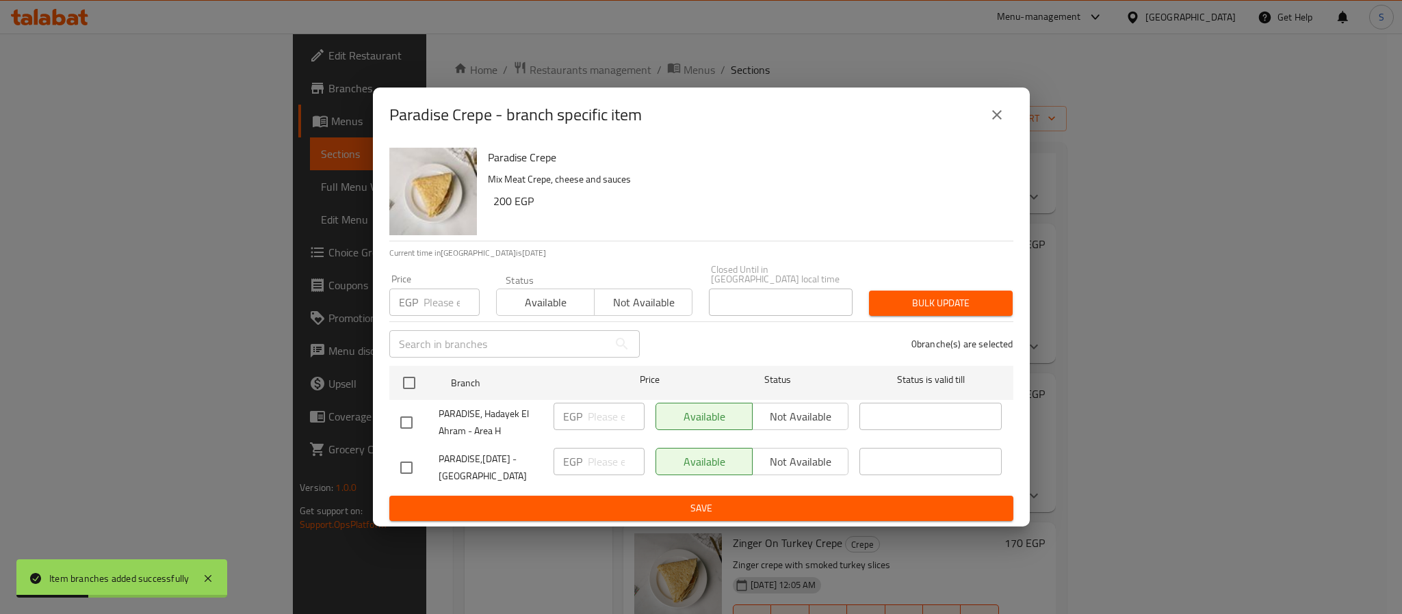
drag, startPoint x: 413, startPoint y: 467, endPoint x: 431, endPoint y: 474, distance: 19.3
click at [415, 466] on input "checkbox" at bounding box center [406, 468] width 29 height 29
checkbox input "true"
click at [800, 462] on span "Not available" at bounding box center [801, 462] width 86 height 20
drag, startPoint x: 701, startPoint y: 501, endPoint x: 645, endPoint y: 501, distance: 55.4
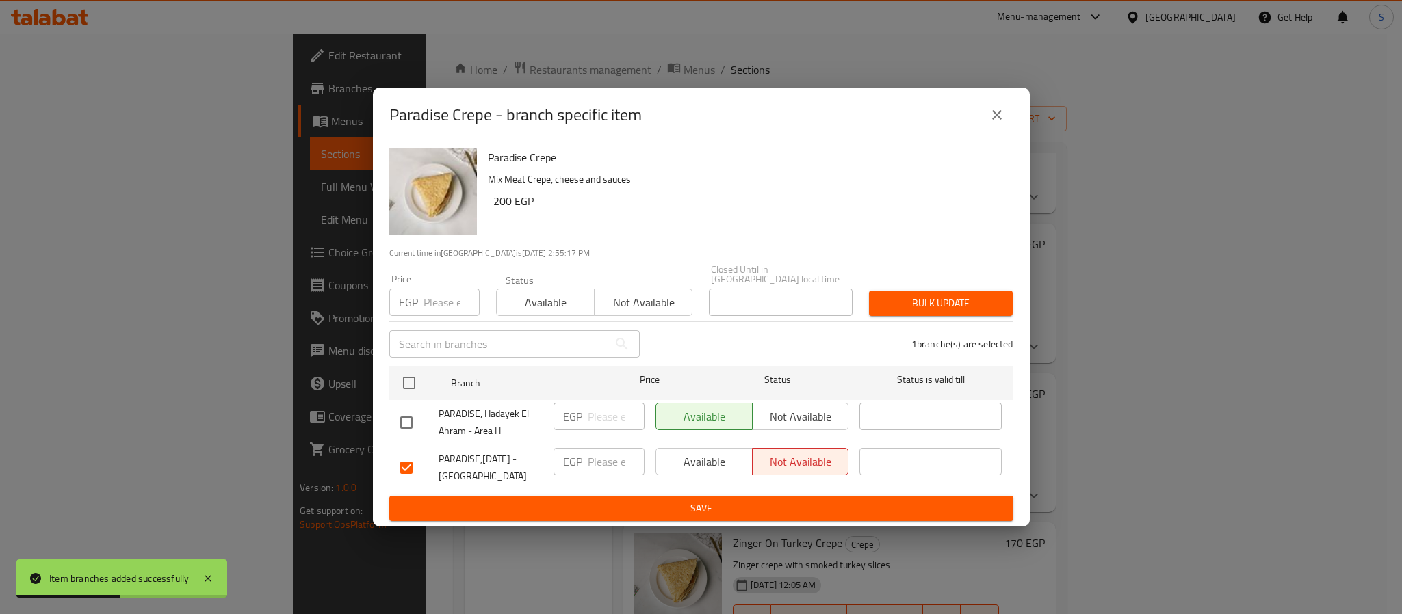
click at [700, 501] on span "Save" at bounding box center [701, 508] width 602 height 17
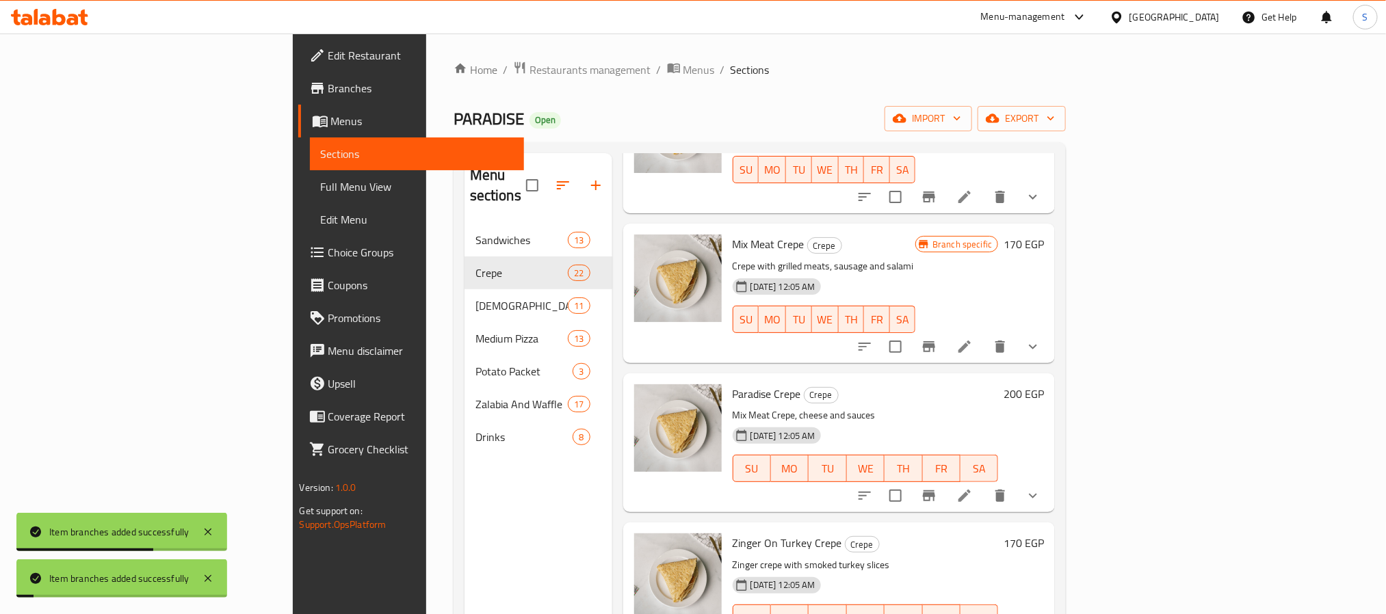
scroll to position [2258, 0]
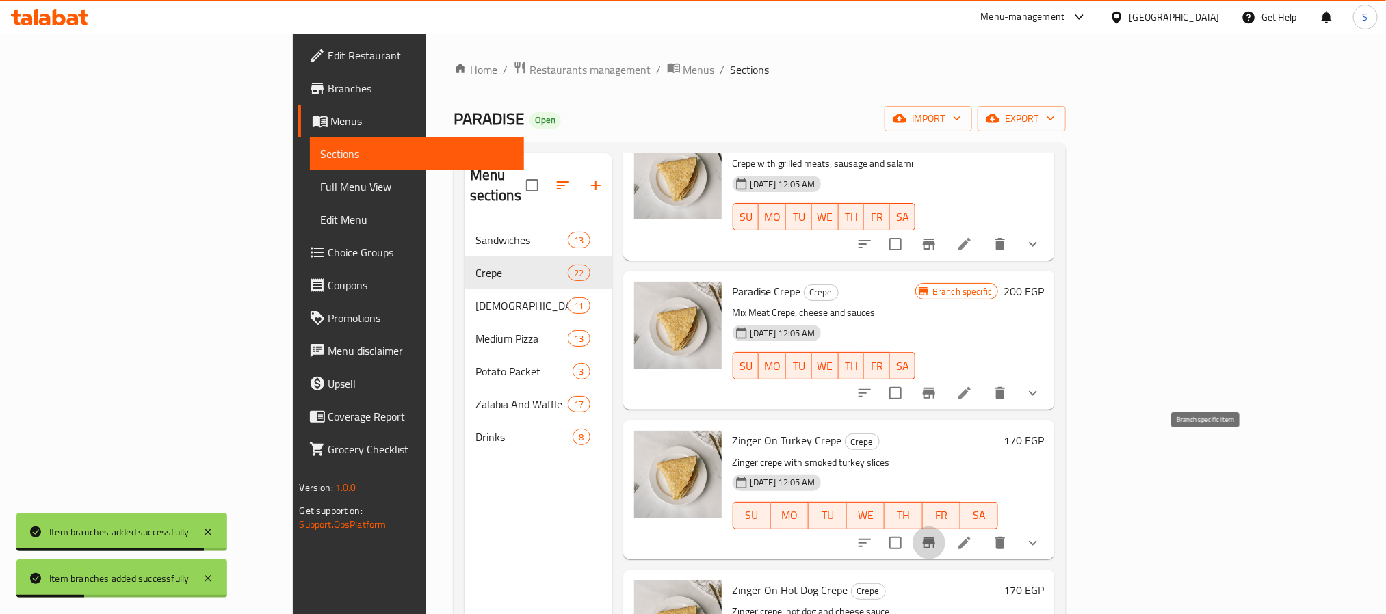
click at [937, 535] on icon "Branch-specific-item" at bounding box center [929, 543] width 16 height 16
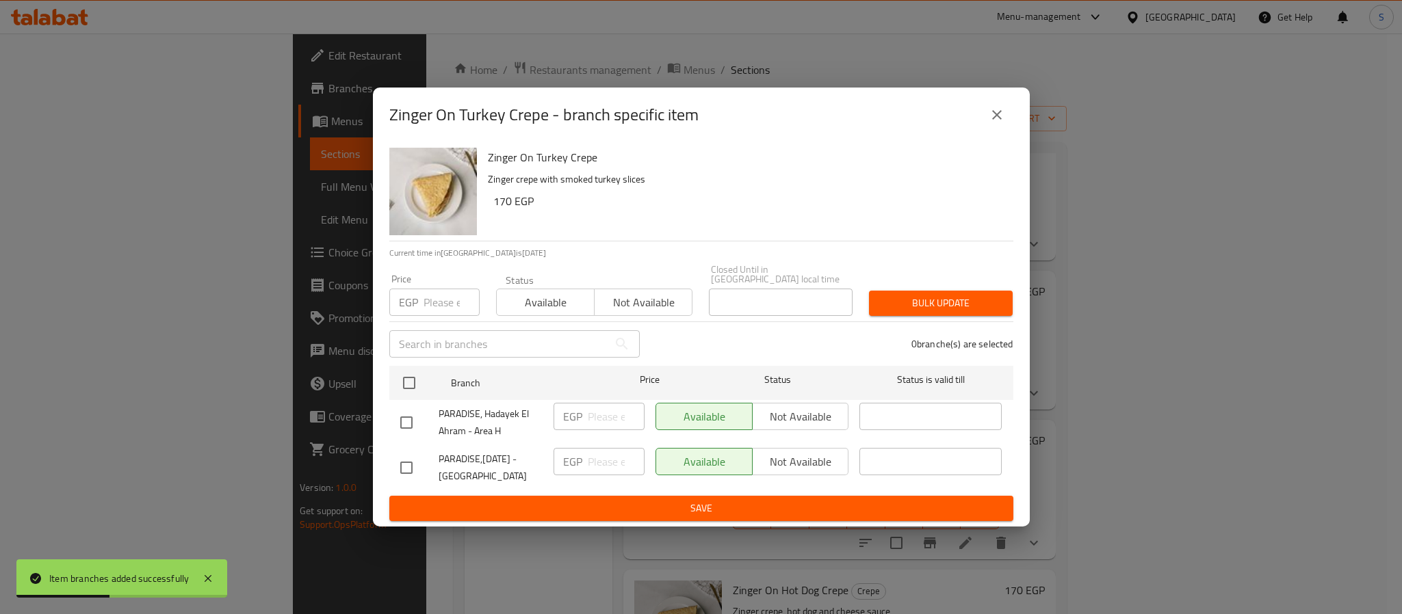
click at [376, 456] on div "Zinger On Turkey Crepe Zinger crepe with smoked turkey slices 170 EGP Current t…" at bounding box center [701, 334] width 657 height 384
drag, startPoint x: 402, startPoint y: 460, endPoint x: 486, endPoint y: 510, distance: 97.5
click at [415, 469] on input "checkbox" at bounding box center [406, 468] width 29 height 29
checkbox input "true"
drag, startPoint x: 801, startPoint y: 458, endPoint x: 805, endPoint y: 499, distance: 41.3
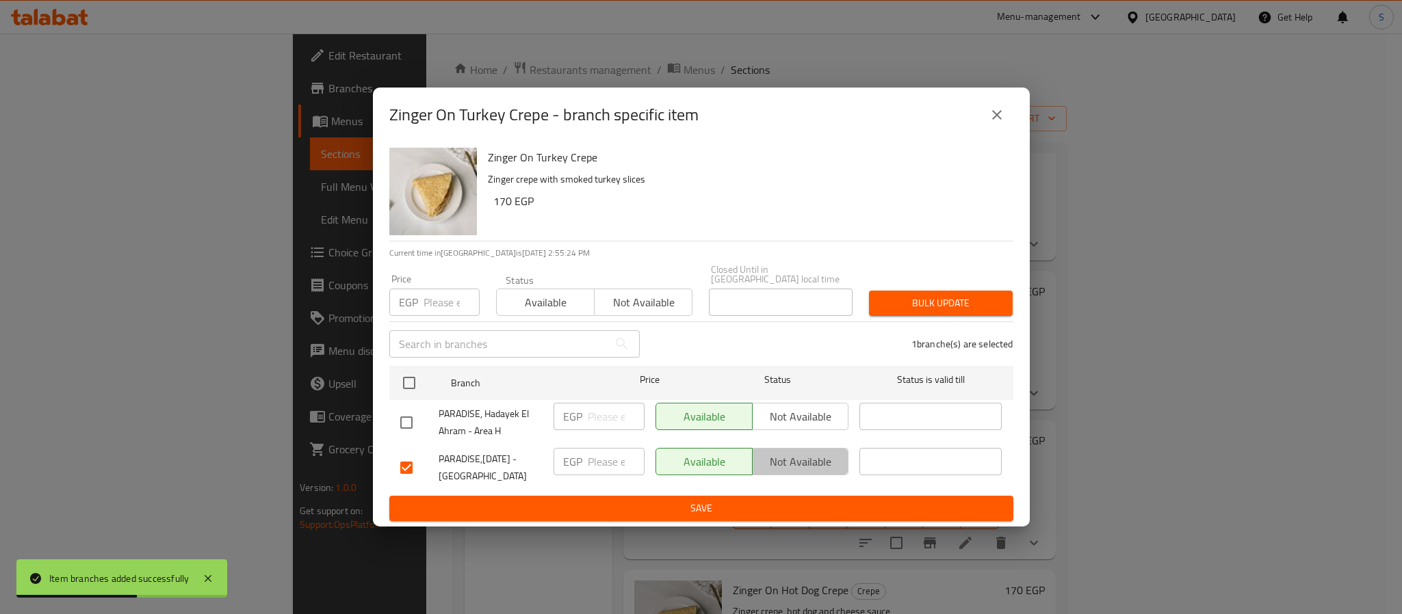
click at [809, 462] on span "Not available" at bounding box center [801, 462] width 86 height 20
drag, startPoint x: 651, startPoint y: 504, endPoint x: 711, endPoint y: 524, distance: 63.6
click at [669, 505] on span "Save" at bounding box center [701, 508] width 602 height 17
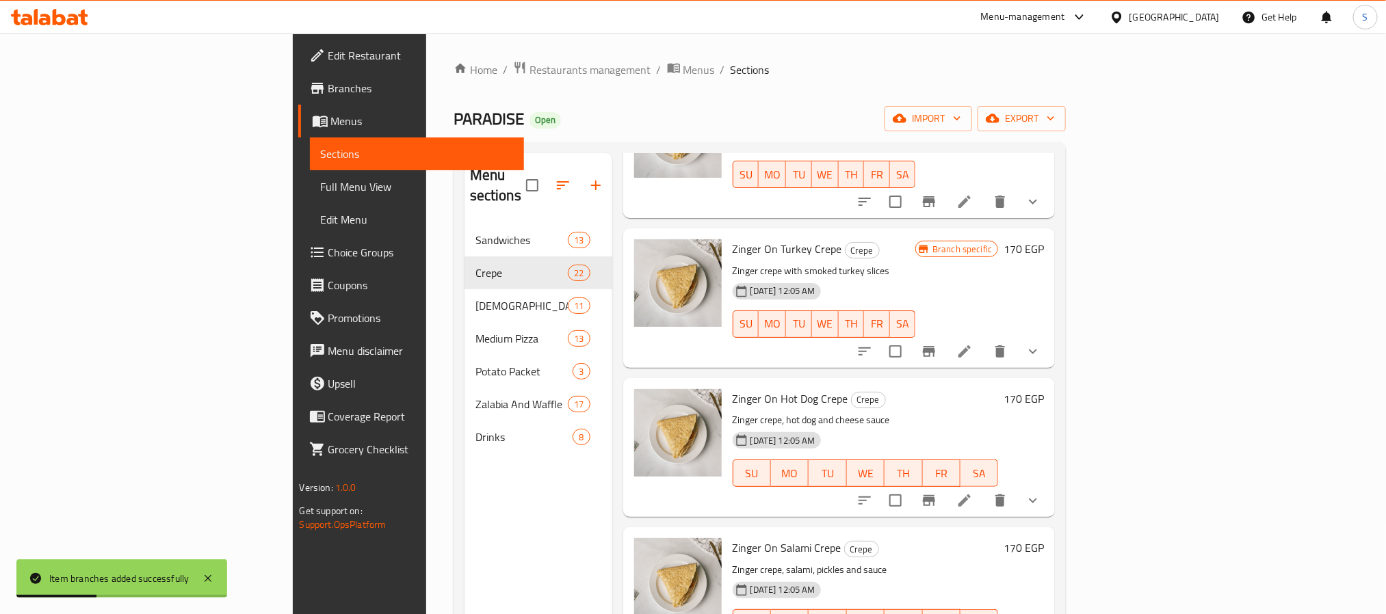
scroll to position [2463, 0]
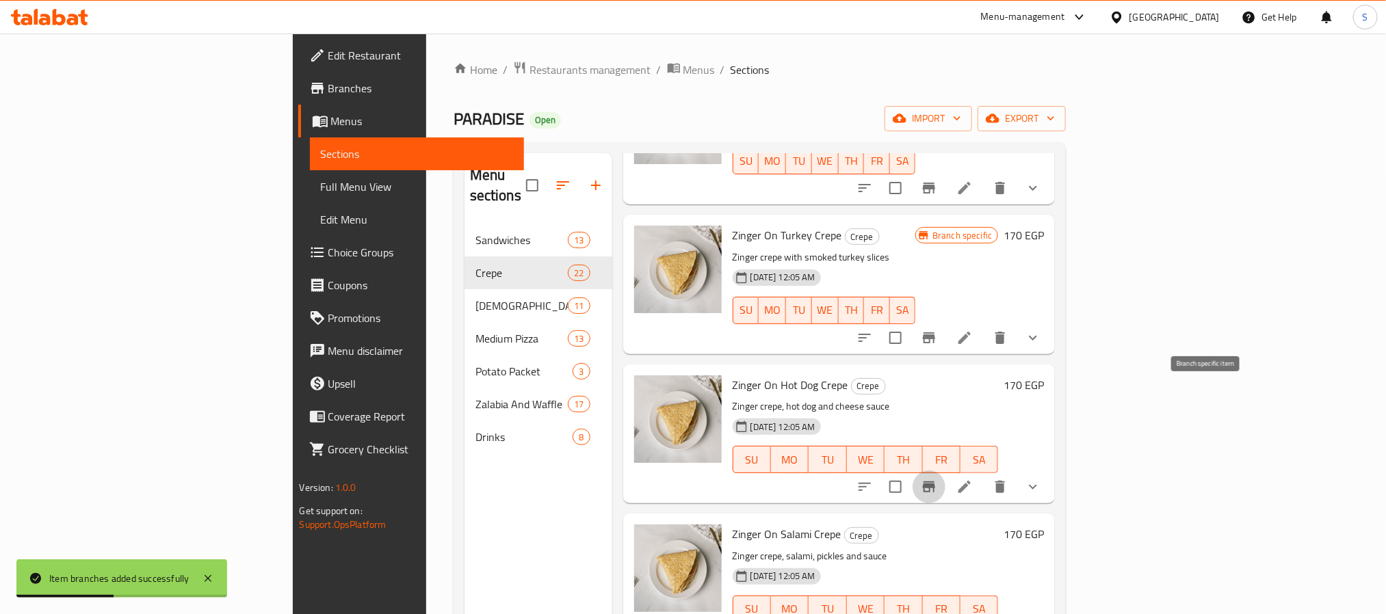
click at [937, 479] on icon "Branch-specific-item" at bounding box center [929, 487] width 16 height 16
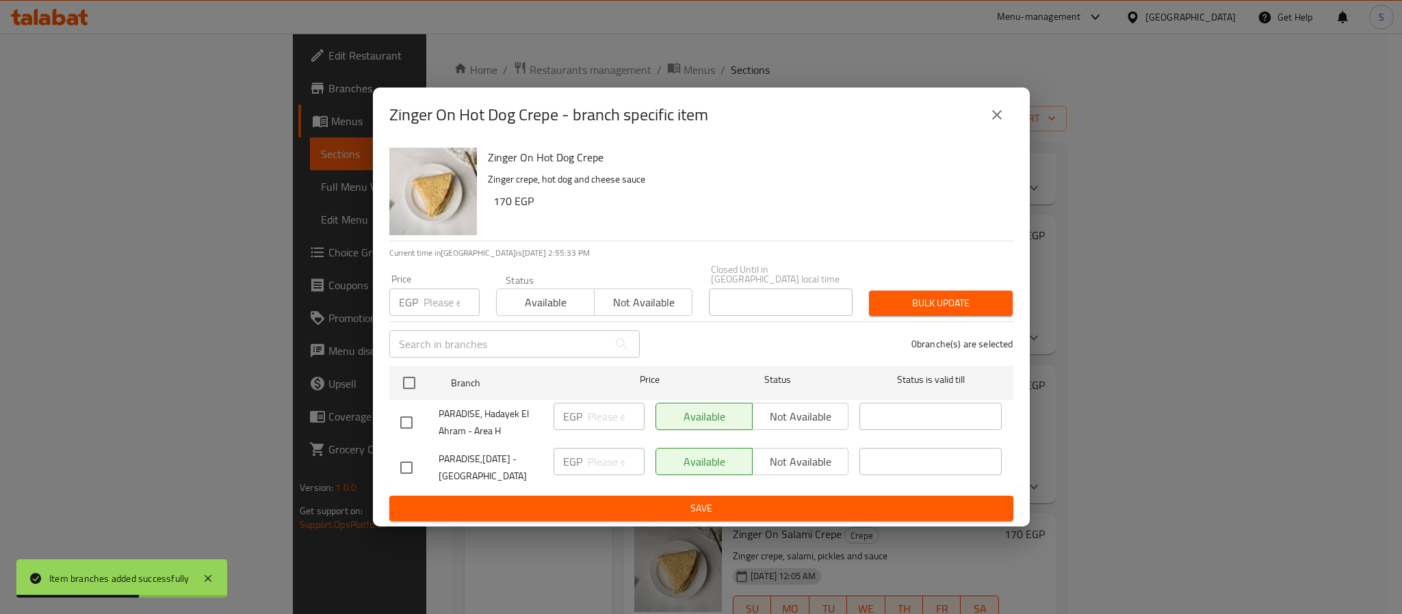
drag, startPoint x: 404, startPoint y: 456, endPoint x: 456, endPoint y: 470, distance: 53.8
click at [421, 460] on div at bounding box center [419, 468] width 38 height 29
click at [413, 469] on input "checkbox" at bounding box center [406, 468] width 29 height 29
checkbox input "true"
click at [795, 452] on span "Not available" at bounding box center [801, 462] width 86 height 20
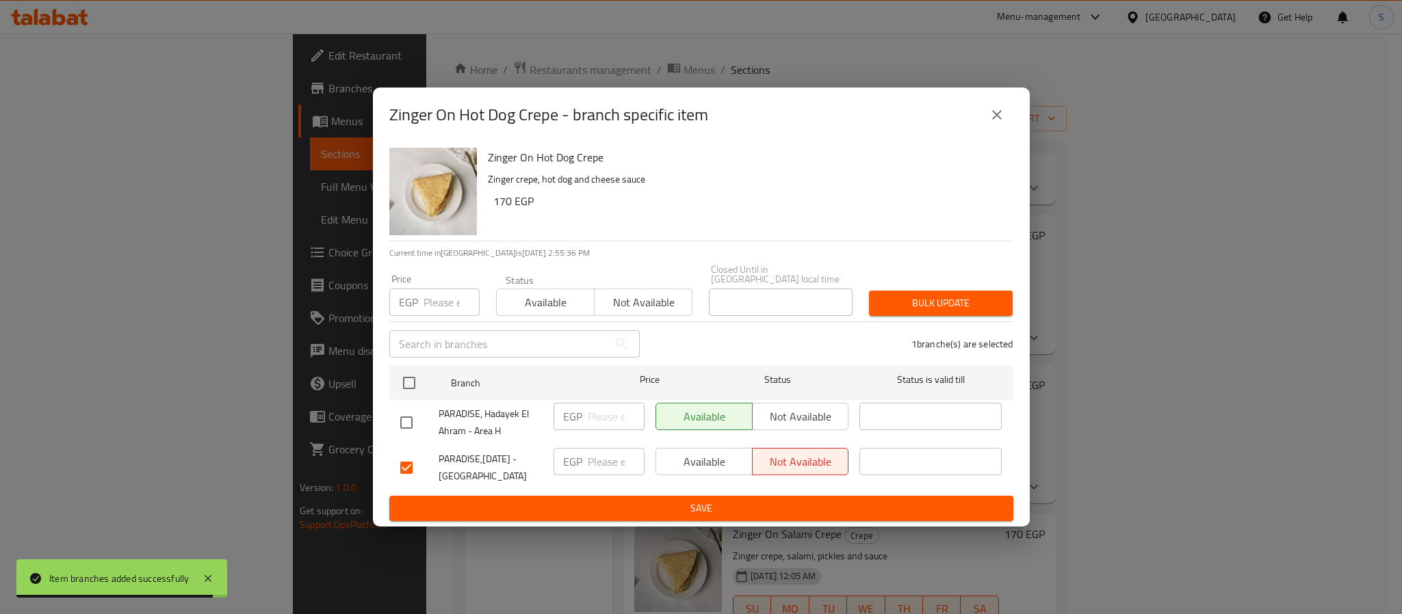
click at [708, 500] on span "Save" at bounding box center [701, 508] width 602 height 17
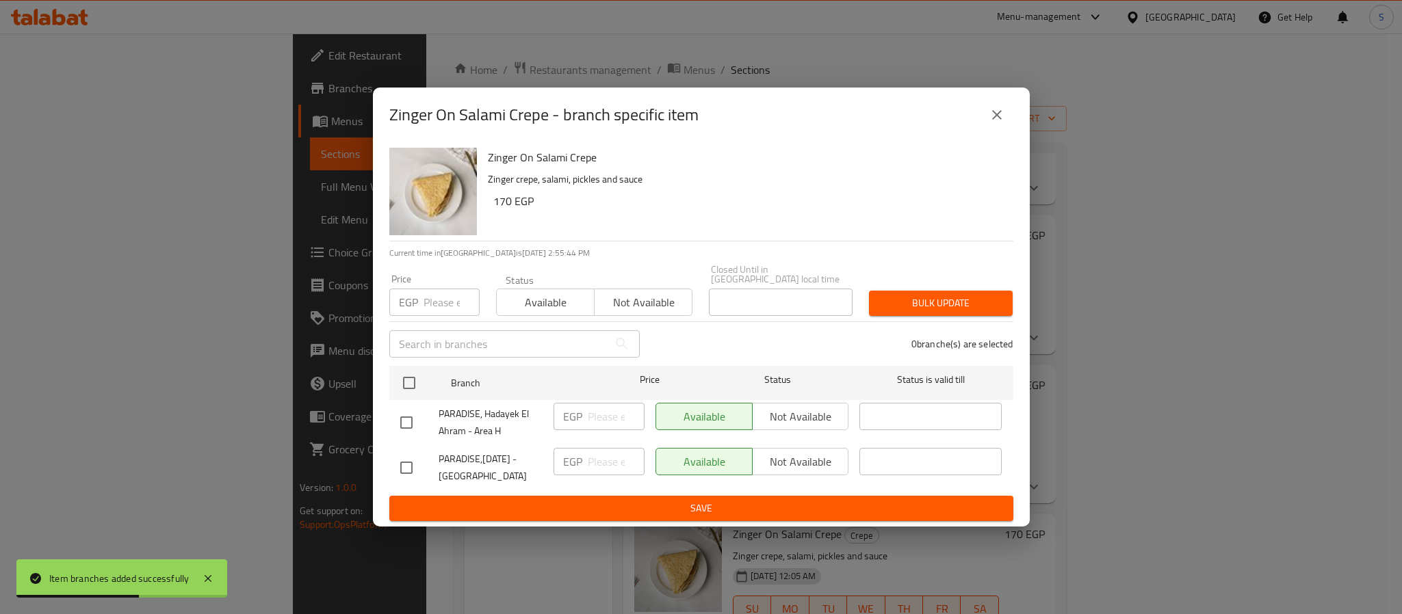
click at [426, 467] on div at bounding box center [419, 468] width 38 height 29
drag, startPoint x: 413, startPoint y: 462, endPoint x: 489, endPoint y: 485, distance: 80.1
click at [423, 466] on div at bounding box center [419, 468] width 38 height 29
drag, startPoint x: 405, startPoint y: 465, endPoint x: 423, endPoint y: 477, distance: 22.2
click at [405, 467] on input "checkbox" at bounding box center [406, 468] width 29 height 29
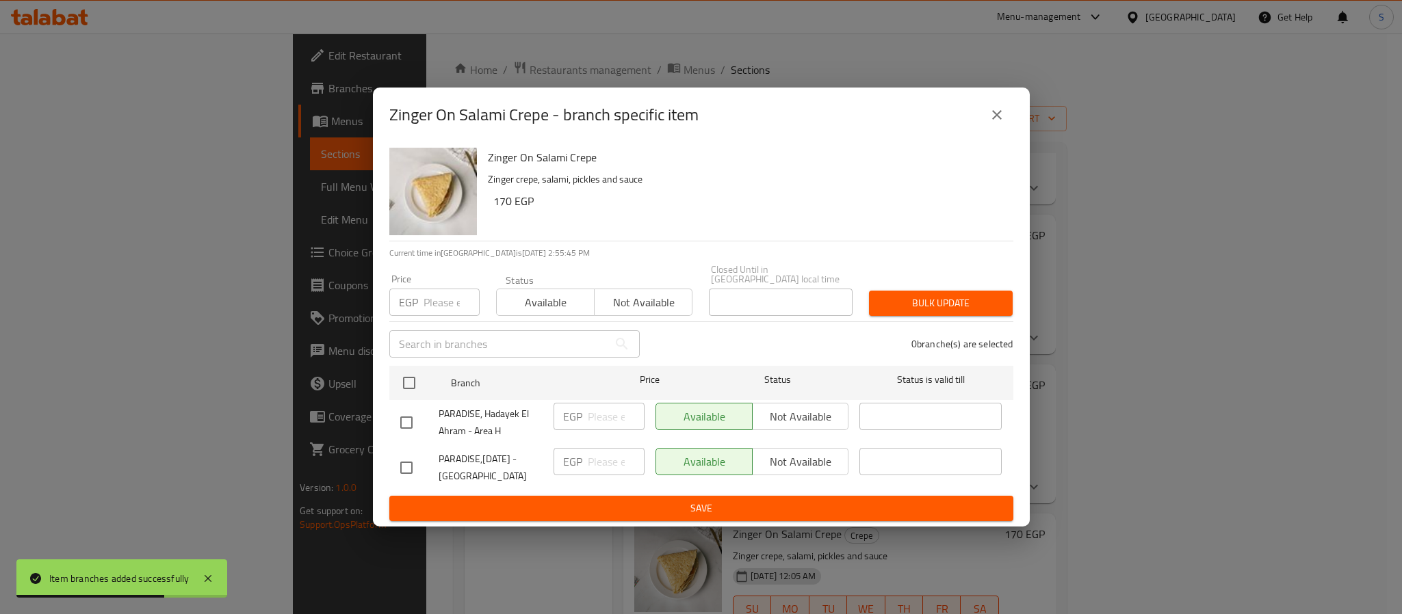
checkbox input "true"
click at [790, 458] on span "Not available" at bounding box center [801, 462] width 86 height 20
click at [700, 501] on span "Save" at bounding box center [701, 508] width 602 height 17
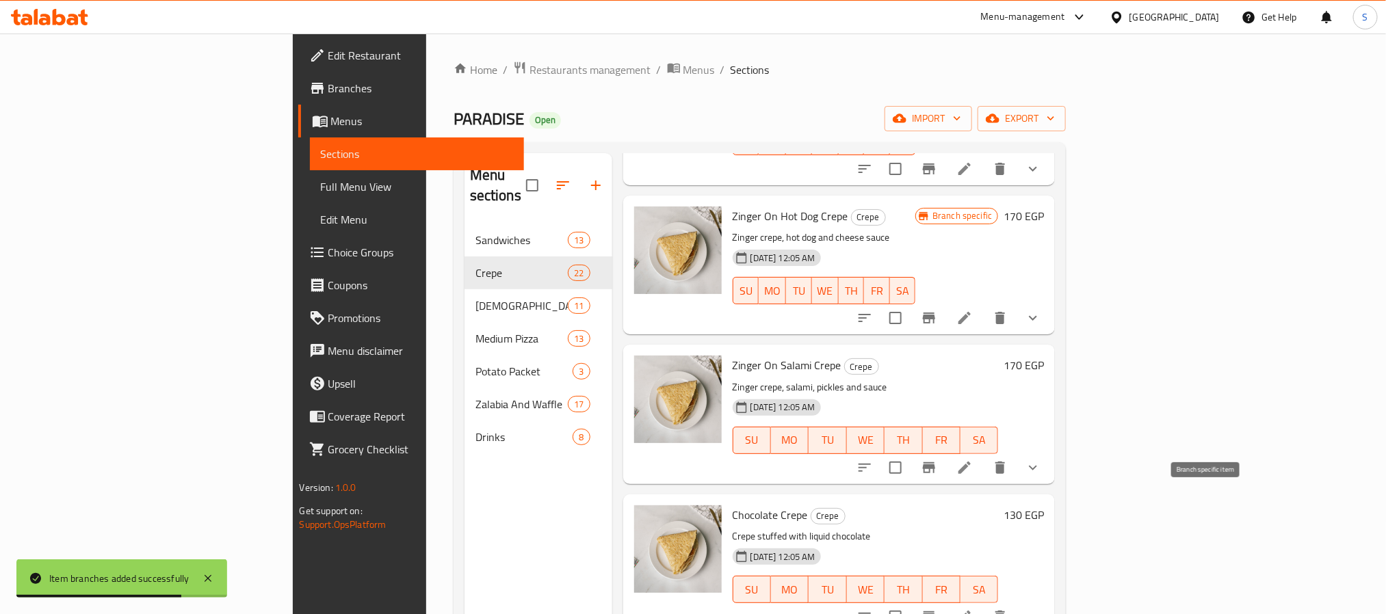
scroll to position [2668, 0]
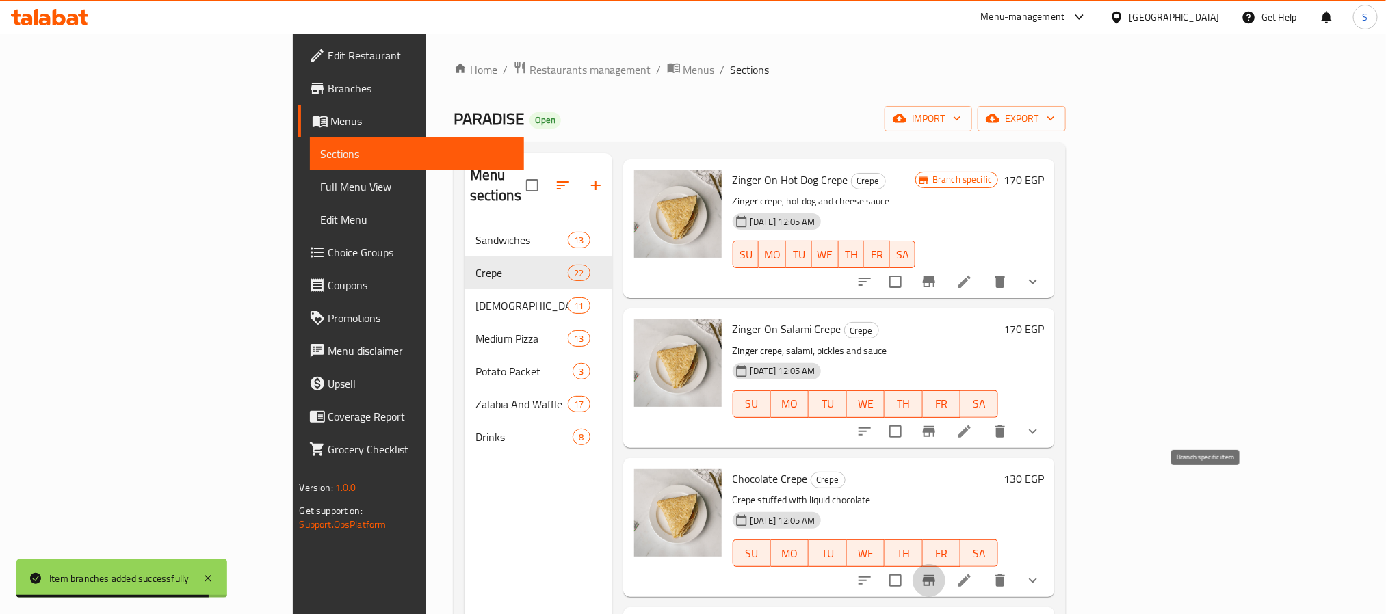
click at [935, 575] on icon "Branch-specific-item" at bounding box center [929, 580] width 12 height 11
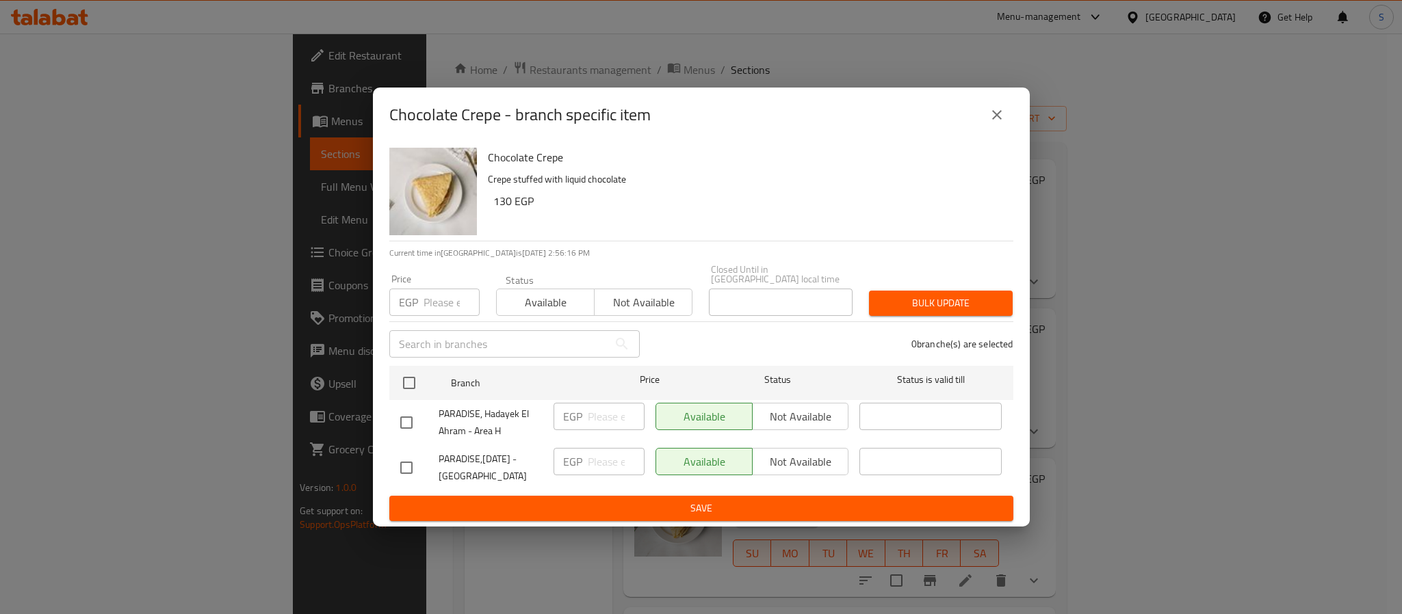
click at [390, 458] on li "PARADISE,6th of October - Beta Gardens EGP ​ Available Not available ​" at bounding box center [701, 467] width 624 height 45
drag, startPoint x: 410, startPoint y: 460, endPoint x: 547, endPoint y: 511, distance: 145.3
click at [413, 465] on input "checkbox" at bounding box center [406, 468] width 29 height 29
checkbox input "true"
click at [797, 460] on span "Not available" at bounding box center [801, 462] width 86 height 20
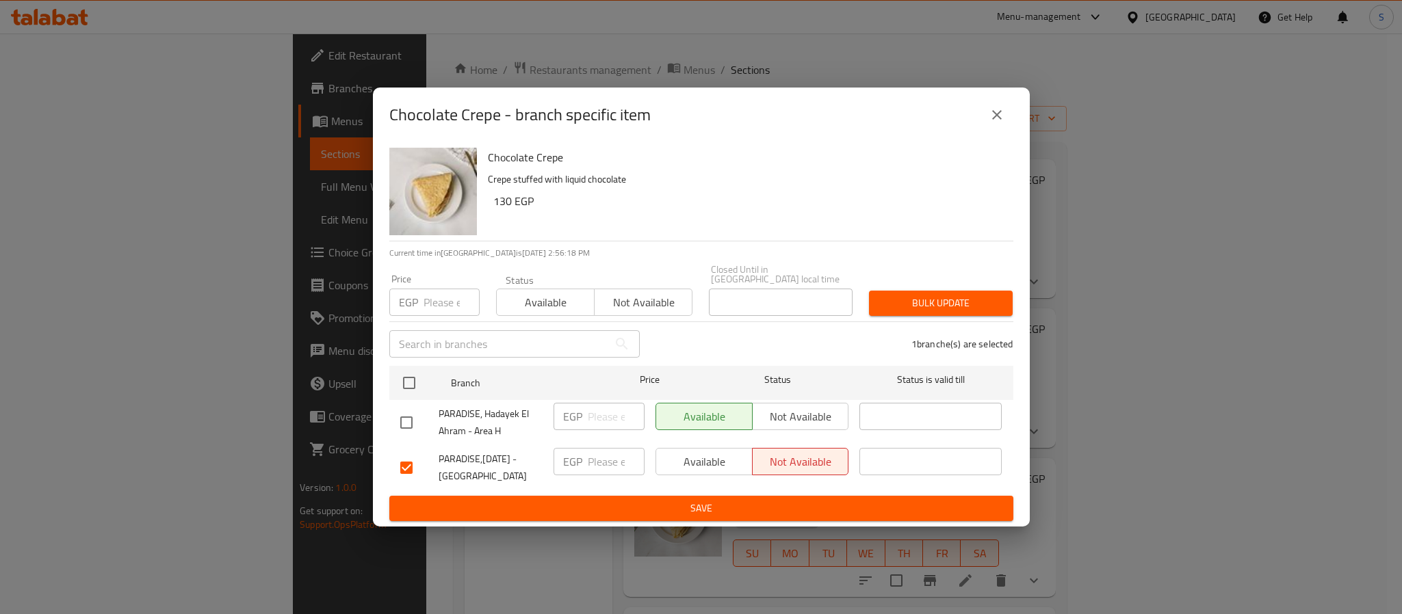
drag, startPoint x: 725, startPoint y: 491, endPoint x: 699, endPoint y: 499, distance: 27.7
click at [722, 496] on button "Save" at bounding box center [701, 508] width 624 height 25
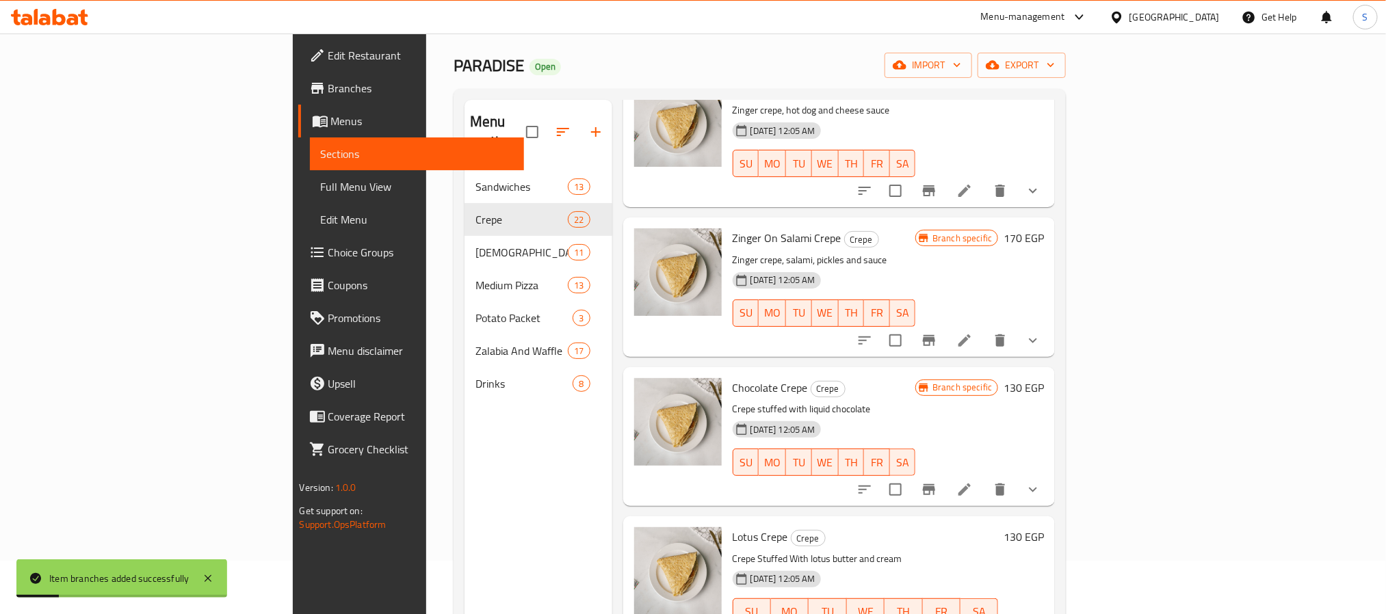
scroll to position [103, 0]
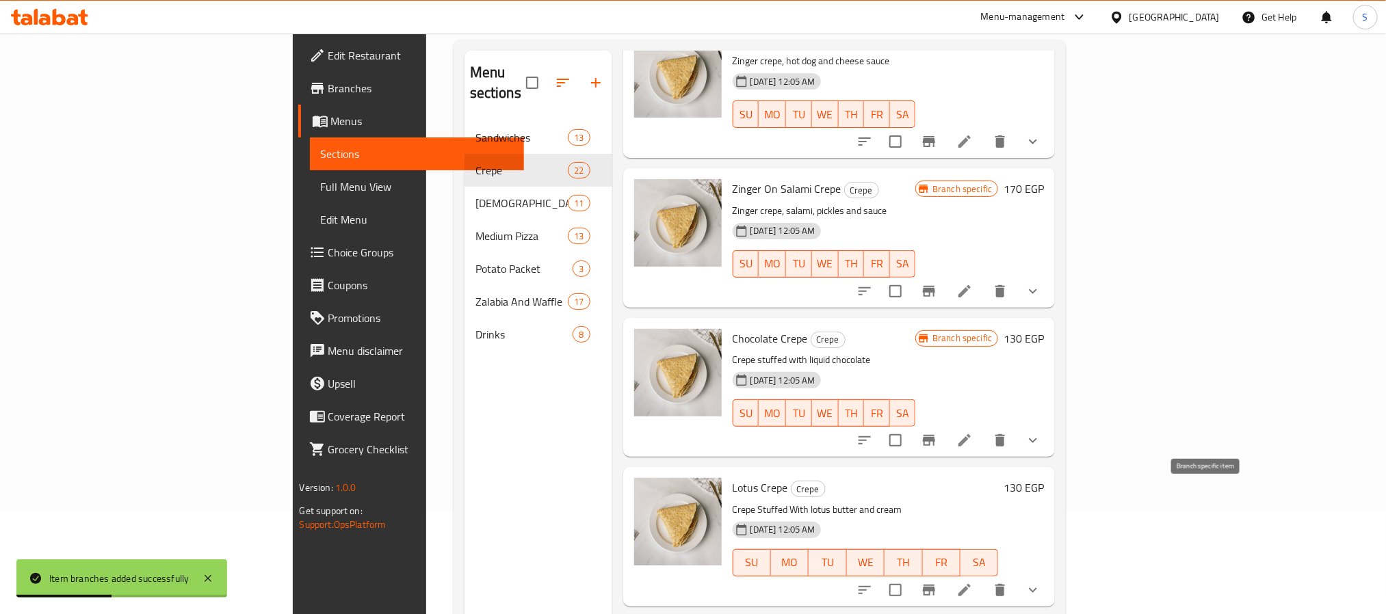
click at [937, 582] on icon "Branch-specific-item" at bounding box center [929, 590] width 16 height 16
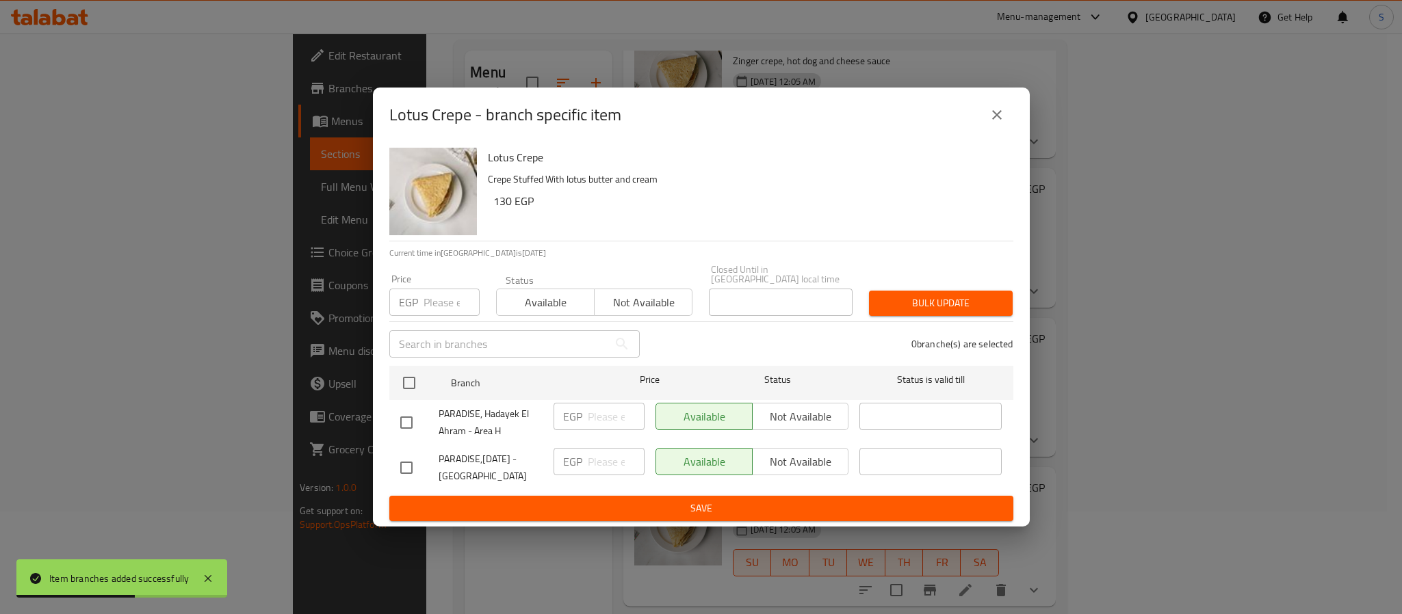
click at [423, 475] on div at bounding box center [419, 468] width 38 height 29
drag, startPoint x: 403, startPoint y: 472, endPoint x: 415, endPoint y: 476, distance: 12.3
click at [405, 472] on input "checkbox" at bounding box center [406, 468] width 29 height 29
checkbox input "true"
drag, startPoint x: 828, startPoint y: 460, endPoint x: 772, endPoint y: 493, distance: 64.8
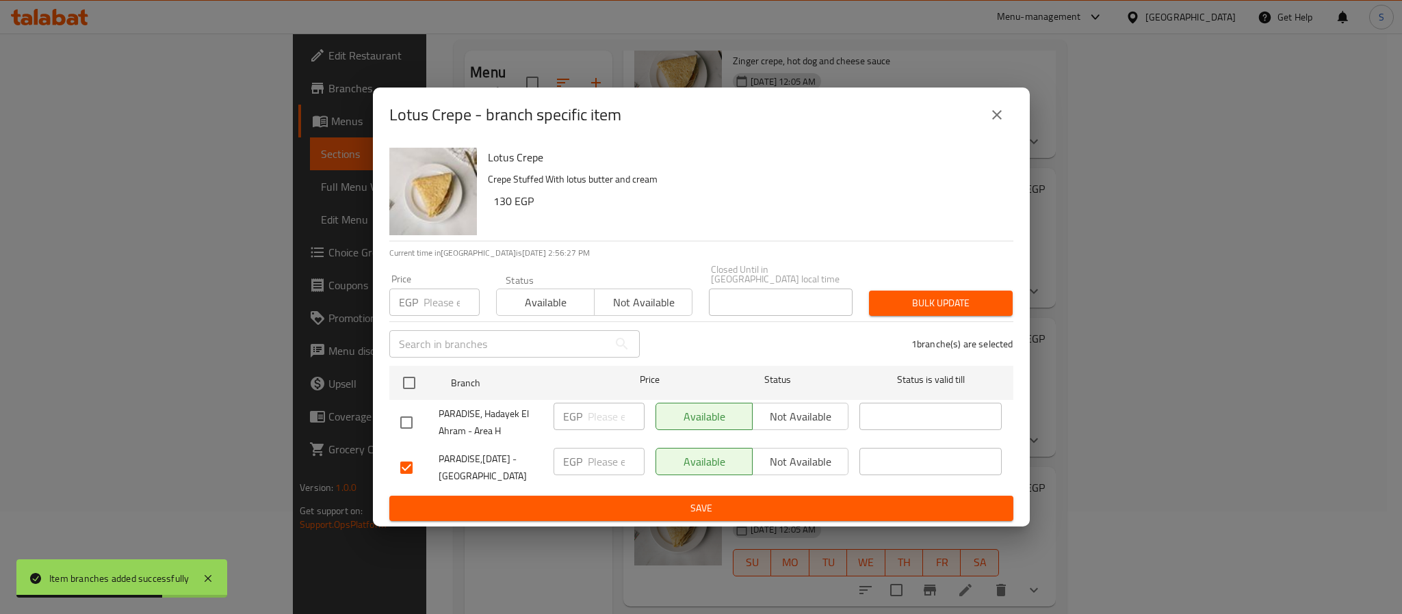
click at [828, 460] on span "Not available" at bounding box center [801, 462] width 86 height 20
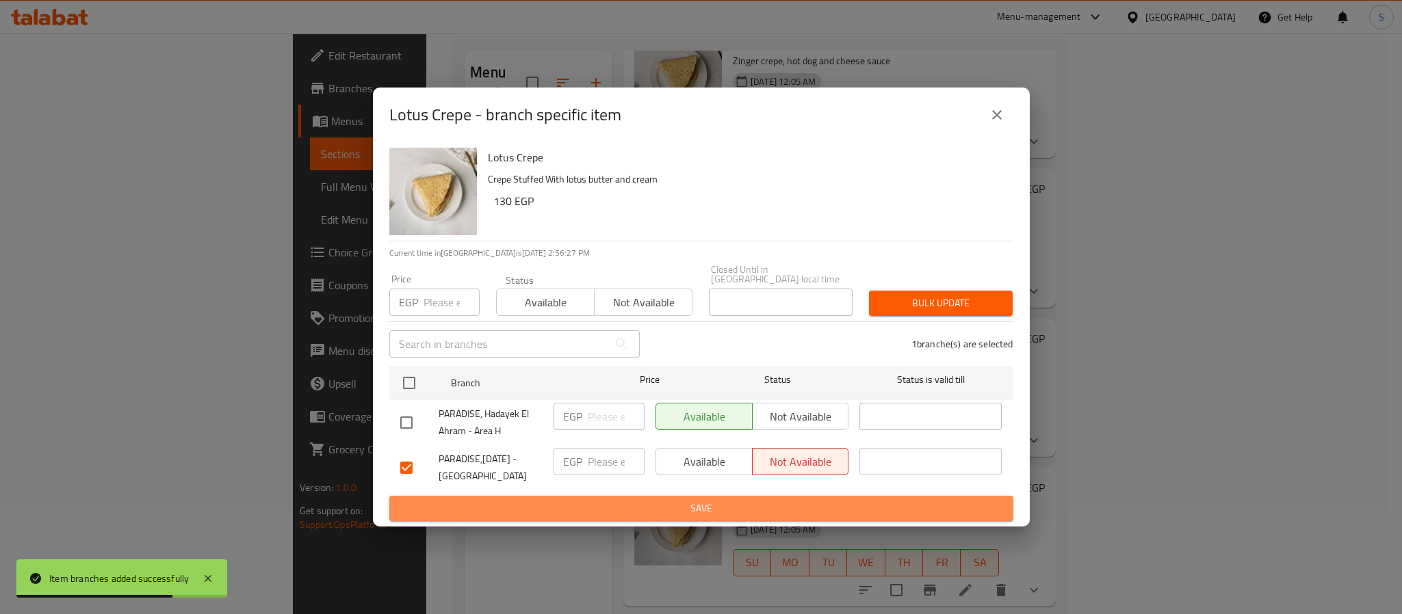
drag, startPoint x: 725, startPoint y: 504, endPoint x: 682, endPoint y: 514, distance: 44.3
click at [719, 508] on span "Save" at bounding box center [701, 508] width 602 height 17
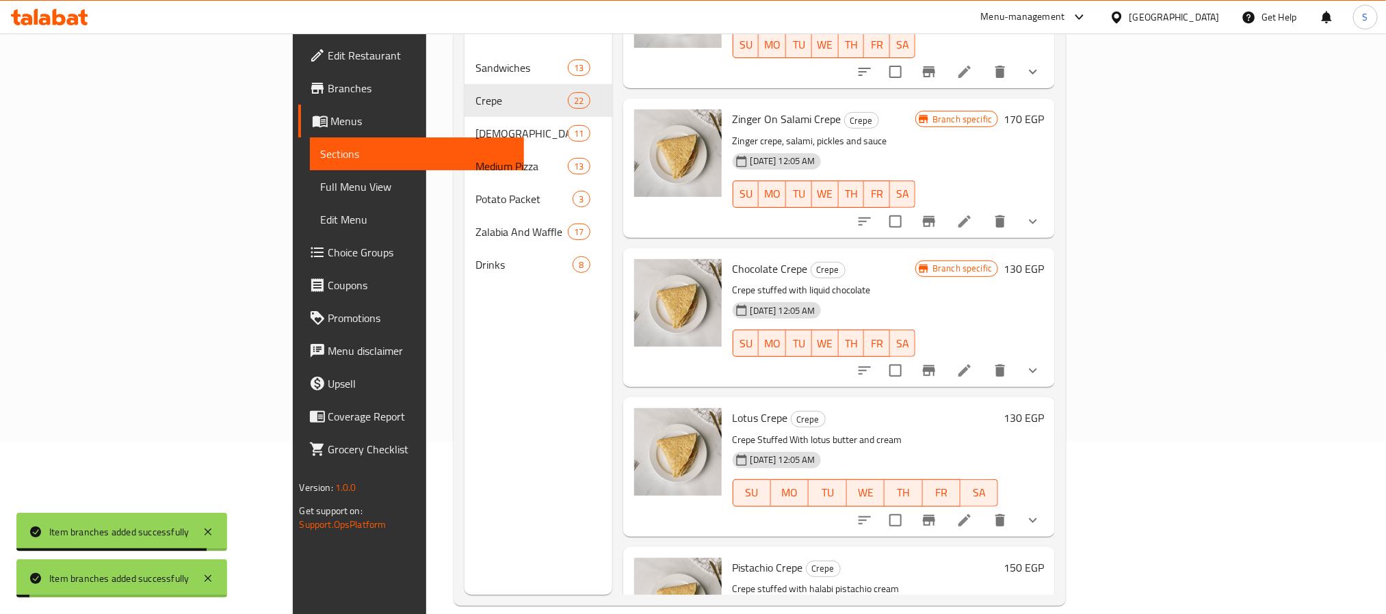
scroll to position [192, 0]
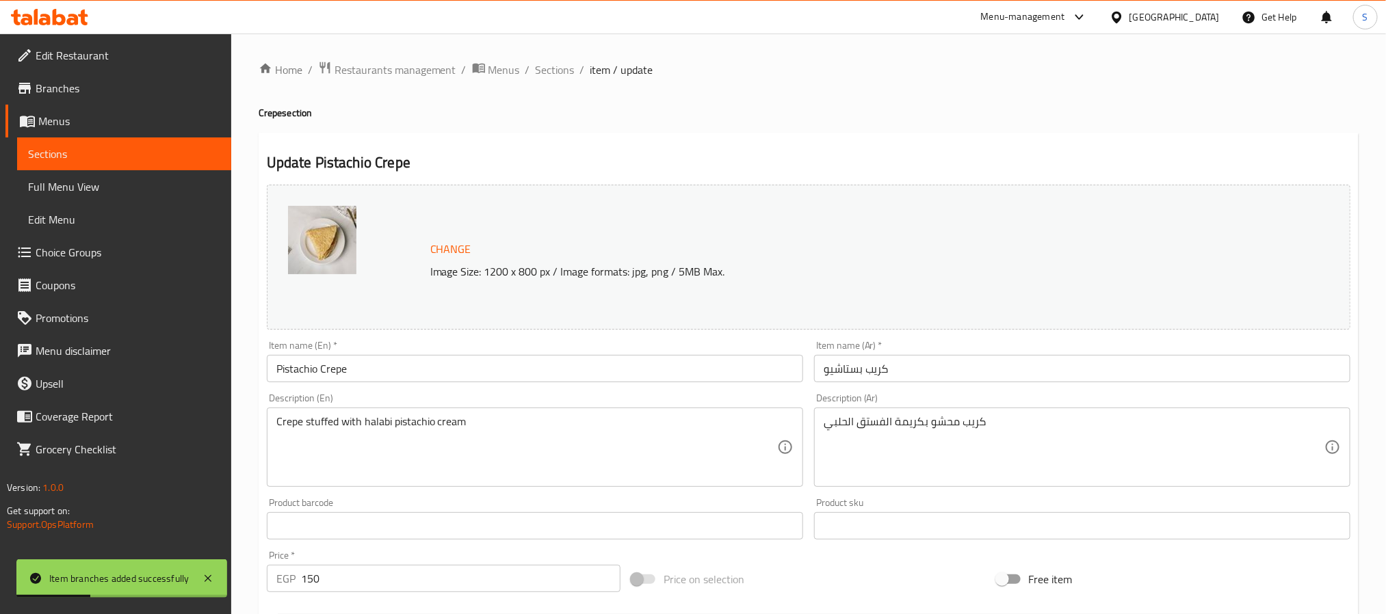
click at [109, 142] on link "Sections" at bounding box center [124, 154] width 214 height 33
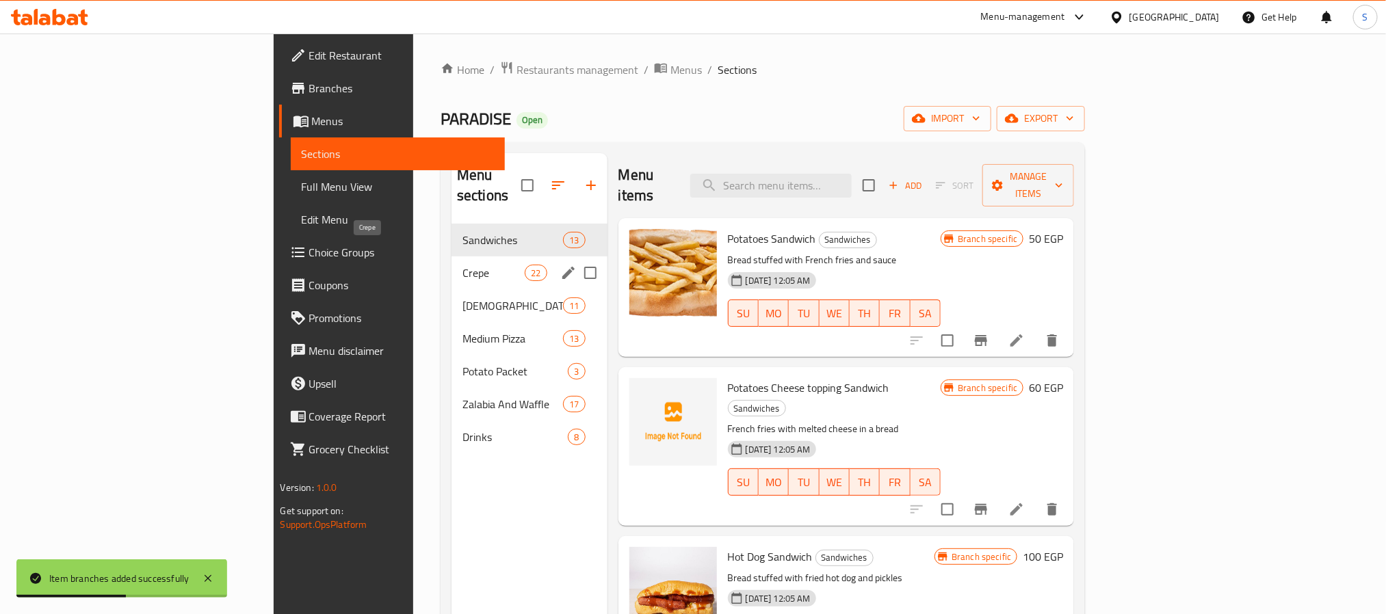
click at [462, 265] on span "Crepe" at bounding box center [493, 273] width 62 height 16
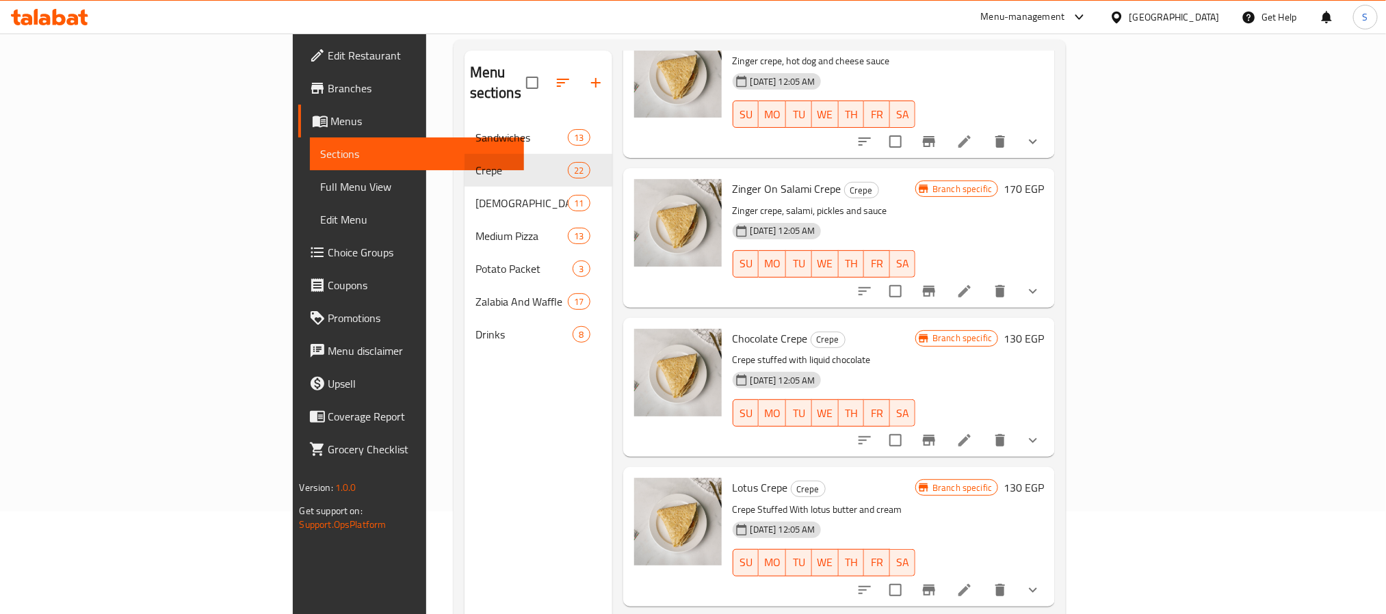
scroll to position [192, 0]
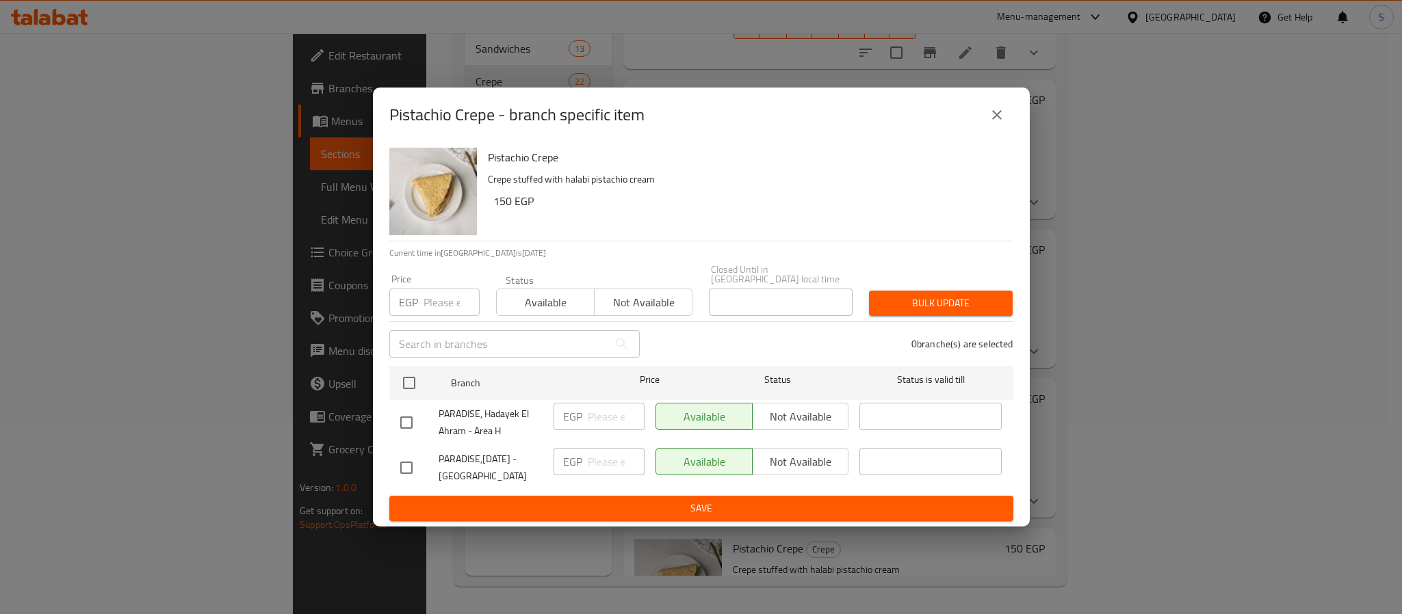
drag, startPoint x: 404, startPoint y: 466, endPoint x: 438, endPoint y: 473, distance: 34.2
click at [413, 466] on input "checkbox" at bounding box center [406, 468] width 29 height 29
checkbox input "true"
click at [799, 460] on span "Not available" at bounding box center [801, 462] width 86 height 20
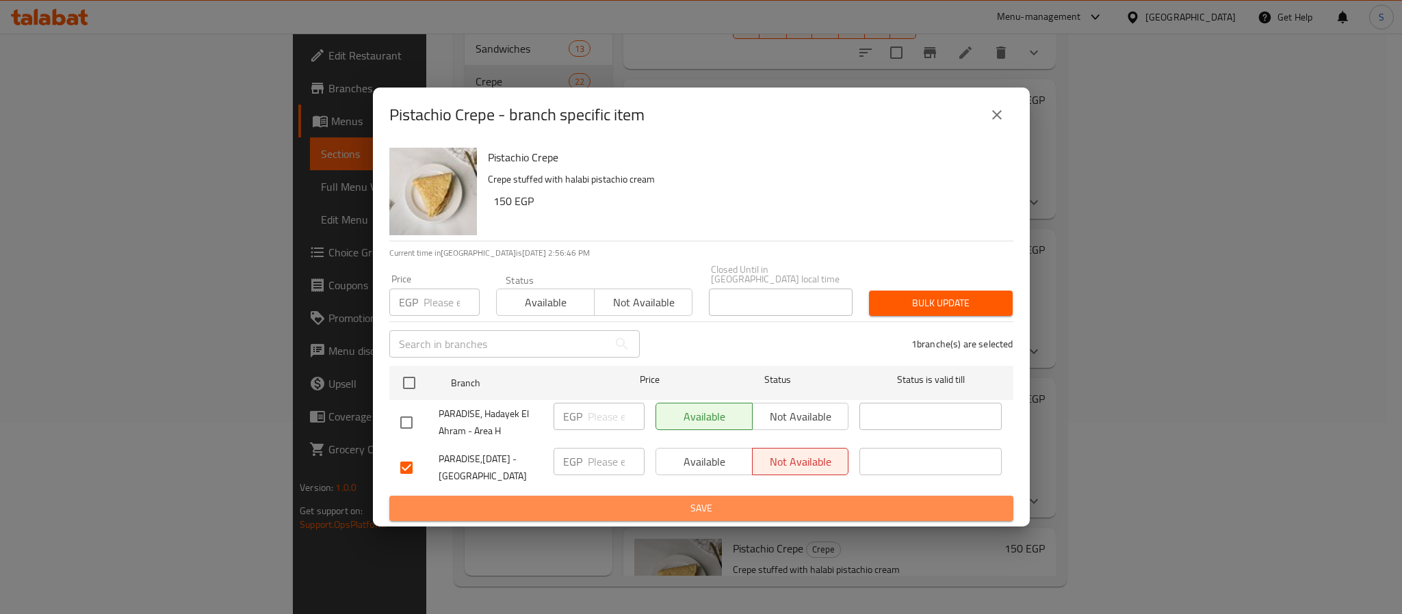
click at [710, 500] on span "Save" at bounding box center [701, 508] width 602 height 17
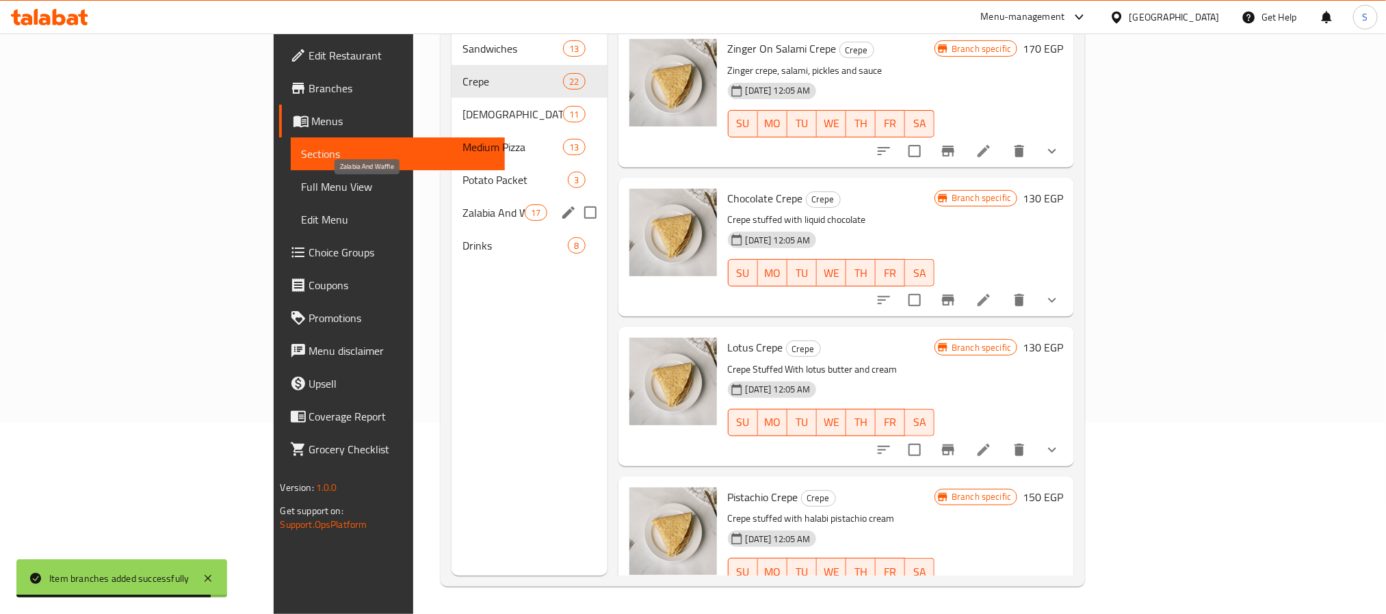
click at [462, 205] on span "Zalabia And Waffle" at bounding box center [493, 213] width 62 height 16
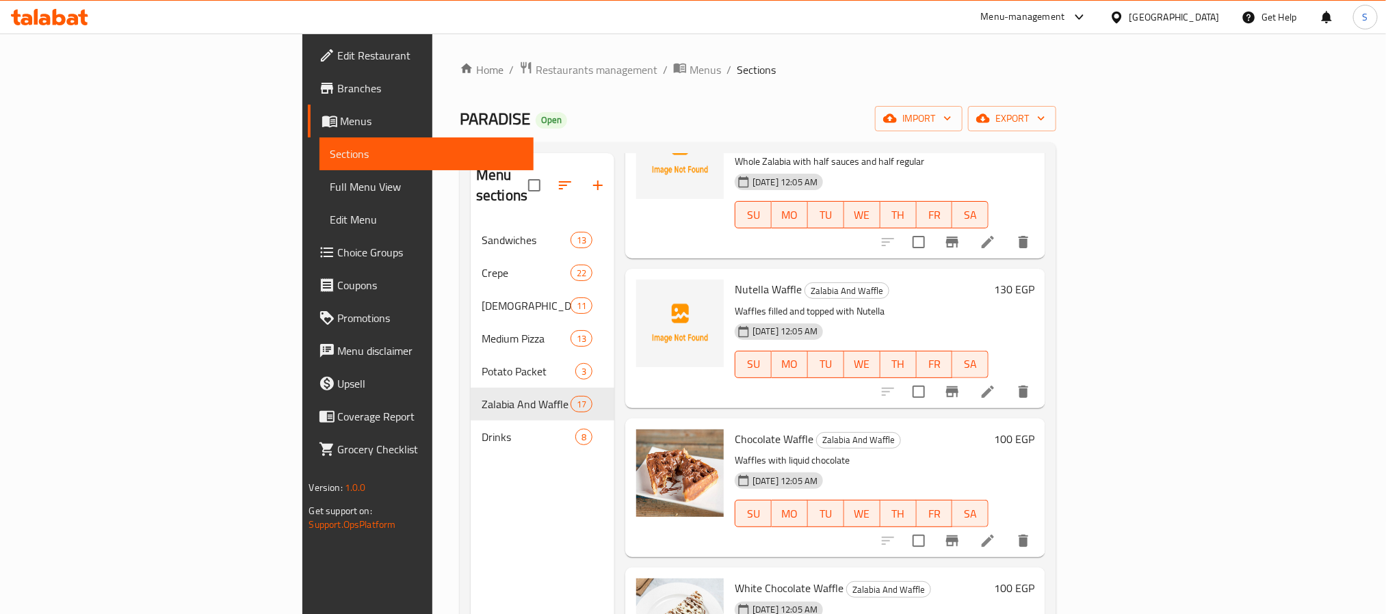
scroll to position [1334, 0]
click at [961, 532] on icon "Branch-specific-item" at bounding box center [952, 540] width 16 height 16
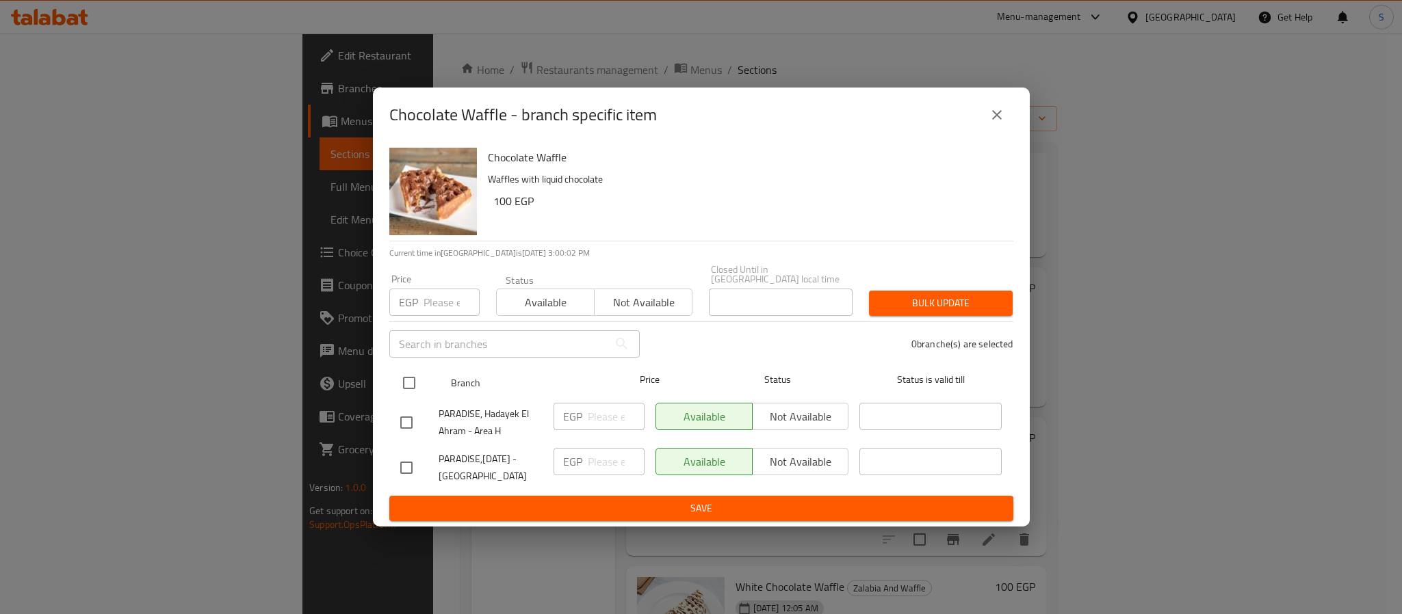
drag, startPoint x: 411, startPoint y: 384, endPoint x: 408, endPoint y: 417, distance: 33.0
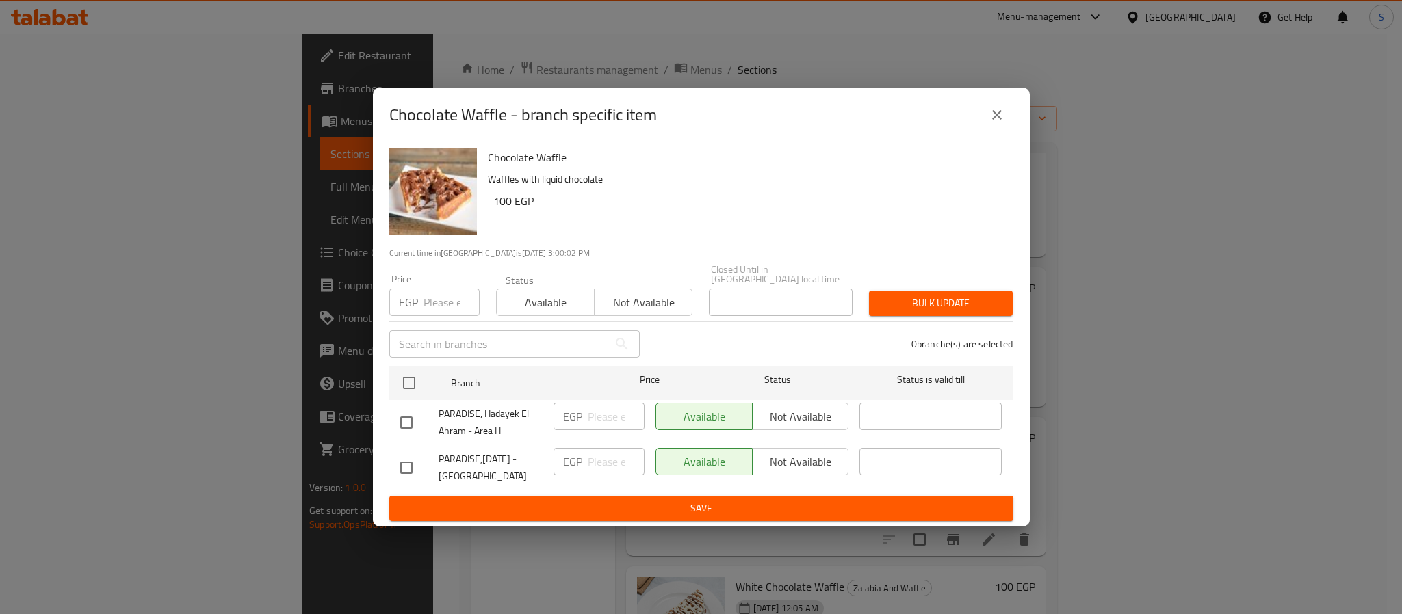
click at [411, 389] on input "checkbox" at bounding box center [409, 383] width 29 height 29
checkbox input "true"
click at [594, 426] on div "EGP ​" at bounding box center [599, 422] width 102 height 51
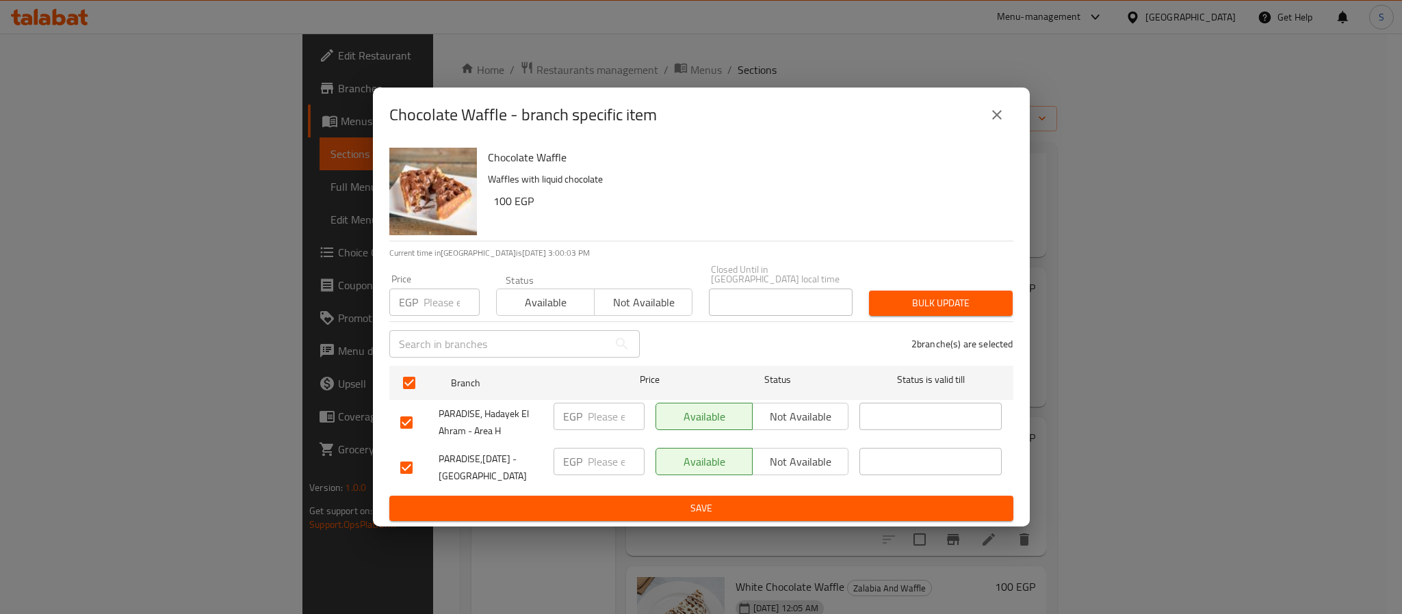
click at [441, 302] on input "number" at bounding box center [451, 302] width 56 height 27
type input "100"
click at [696, 501] on span "Save" at bounding box center [701, 508] width 602 height 17
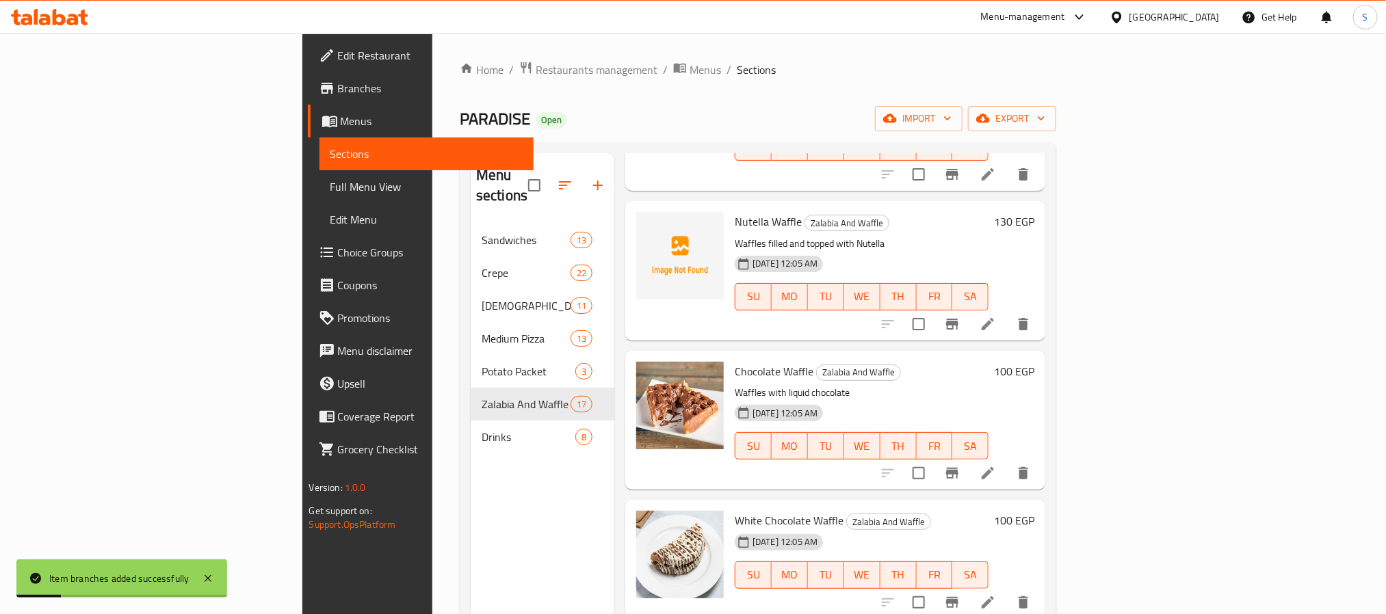
scroll to position [1437, 0]
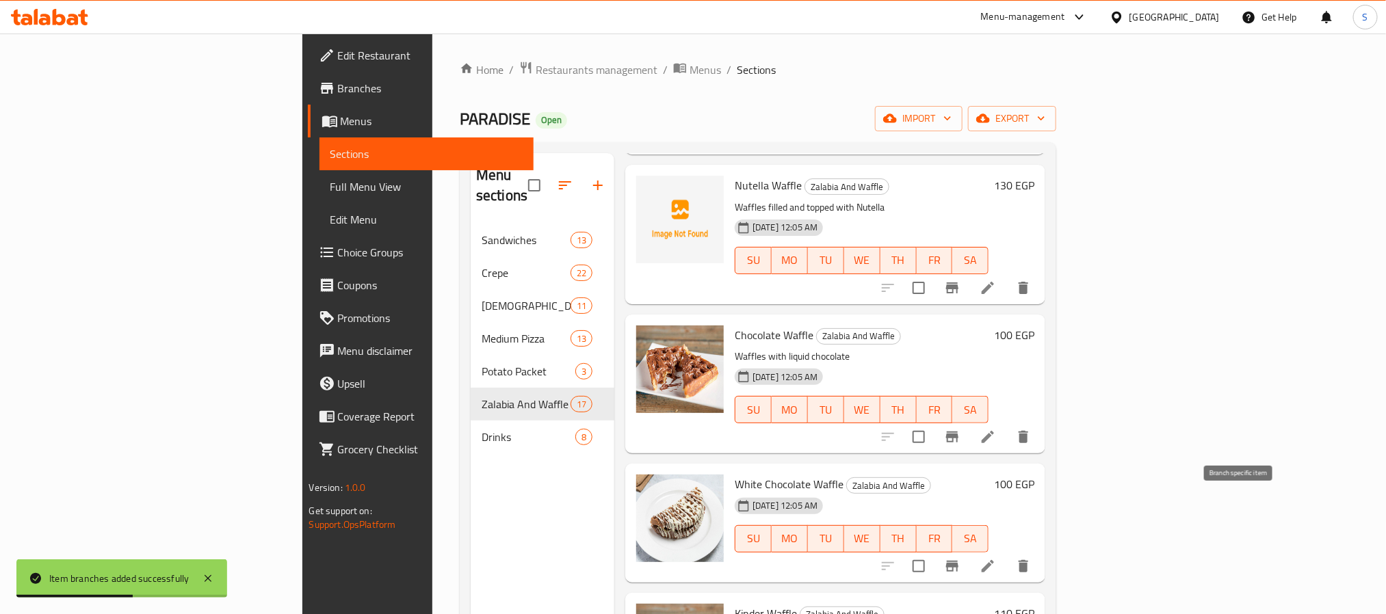
click at [958, 561] on icon "Branch-specific-item" at bounding box center [952, 566] width 12 height 11
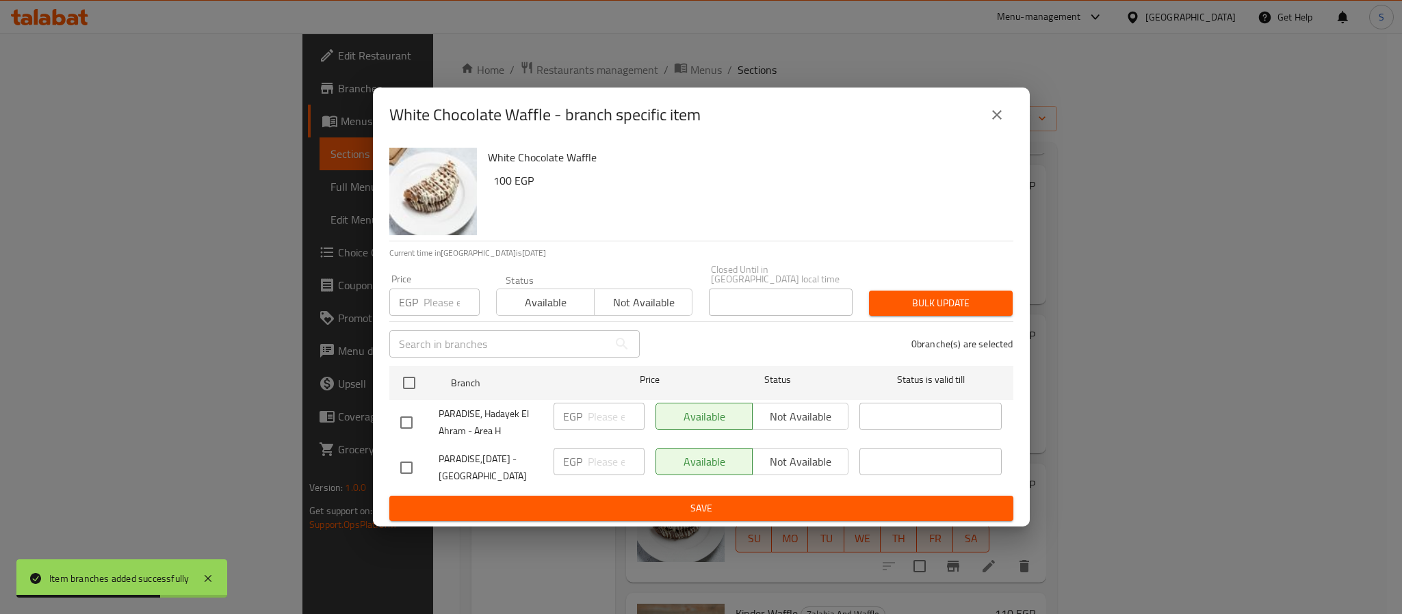
drag, startPoint x: 410, startPoint y: 378, endPoint x: 456, endPoint y: 426, distance: 66.3
click at [417, 391] on input "checkbox" at bounding box center [409, 383] width 29 height 29
checkbox input "true"
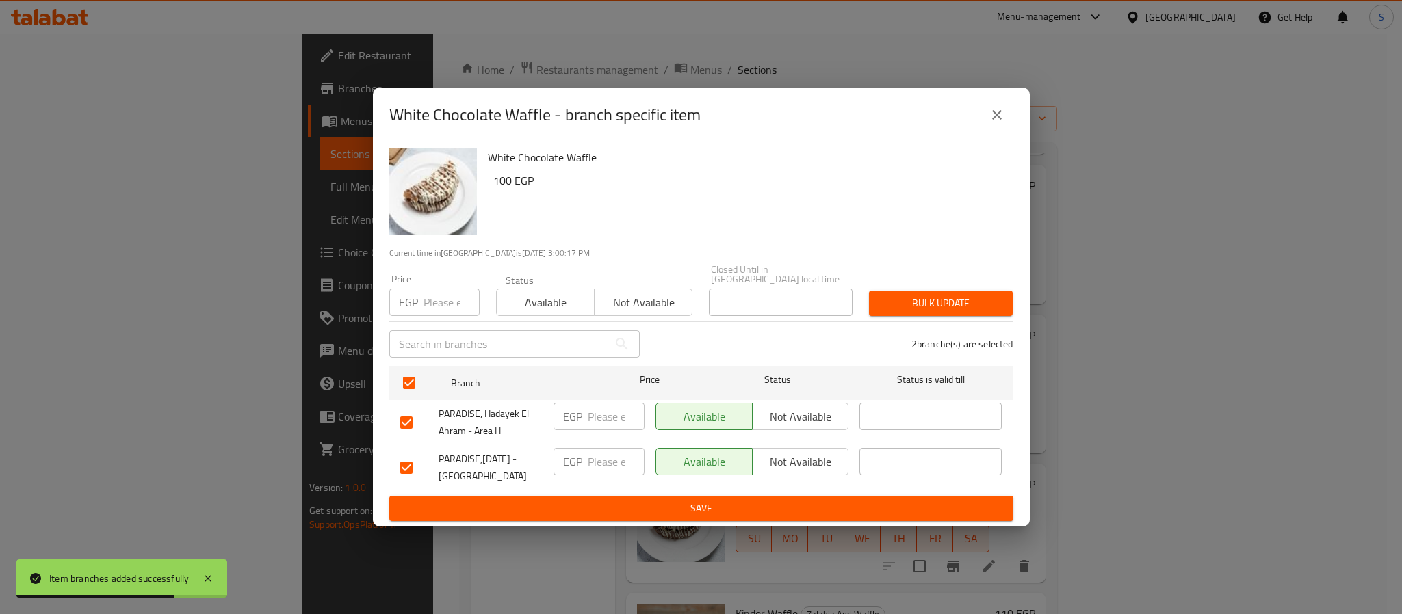
drag, startPoint x: 620, startPoint y: 409, endPoint x: 608, endPoint y: 449, distance: 42.0
click at [618, 415] on input "number" at bounding box center [616, 416] width 57 height 27
click at [446, 300] on input "number" at bounding box center [451, 302] width 56 height 27
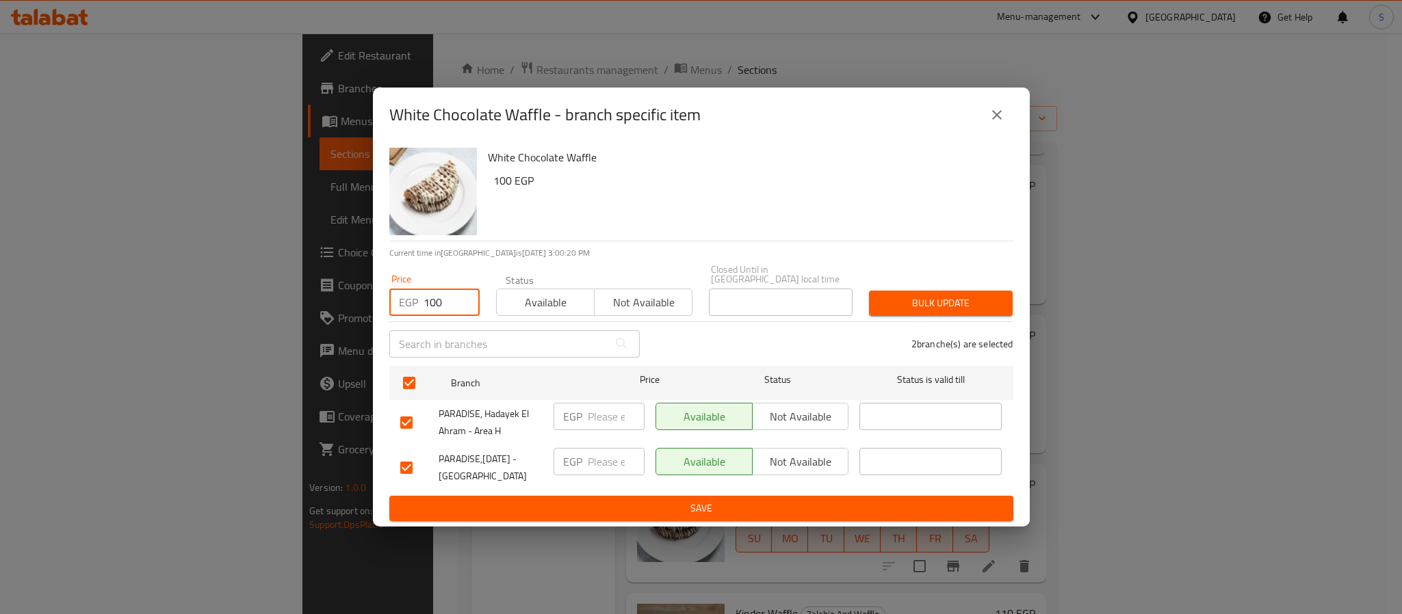
type input "100"
click at [932, 319] on div "2 branche(s) are selected" at bounding box center [835, 343] width 374 height 49
click at [905, 295] on span "Bulk update" at bounding box center [941, 303] width 122 height 17
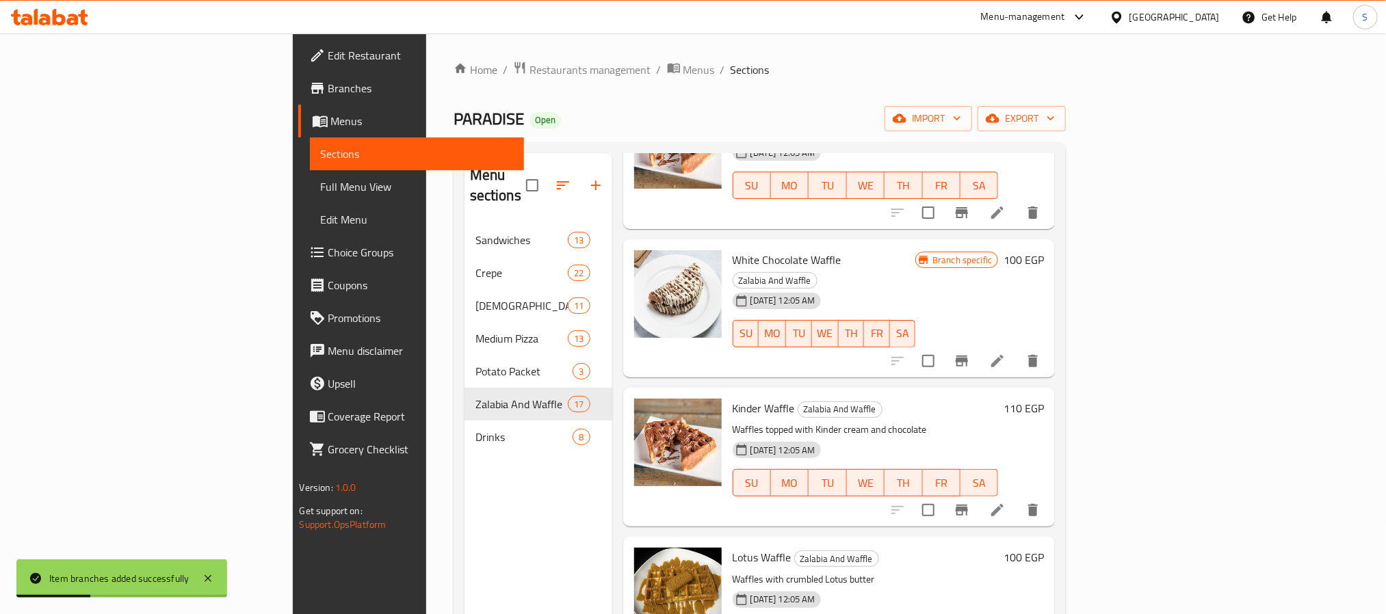
scroll to position [1745, 0]
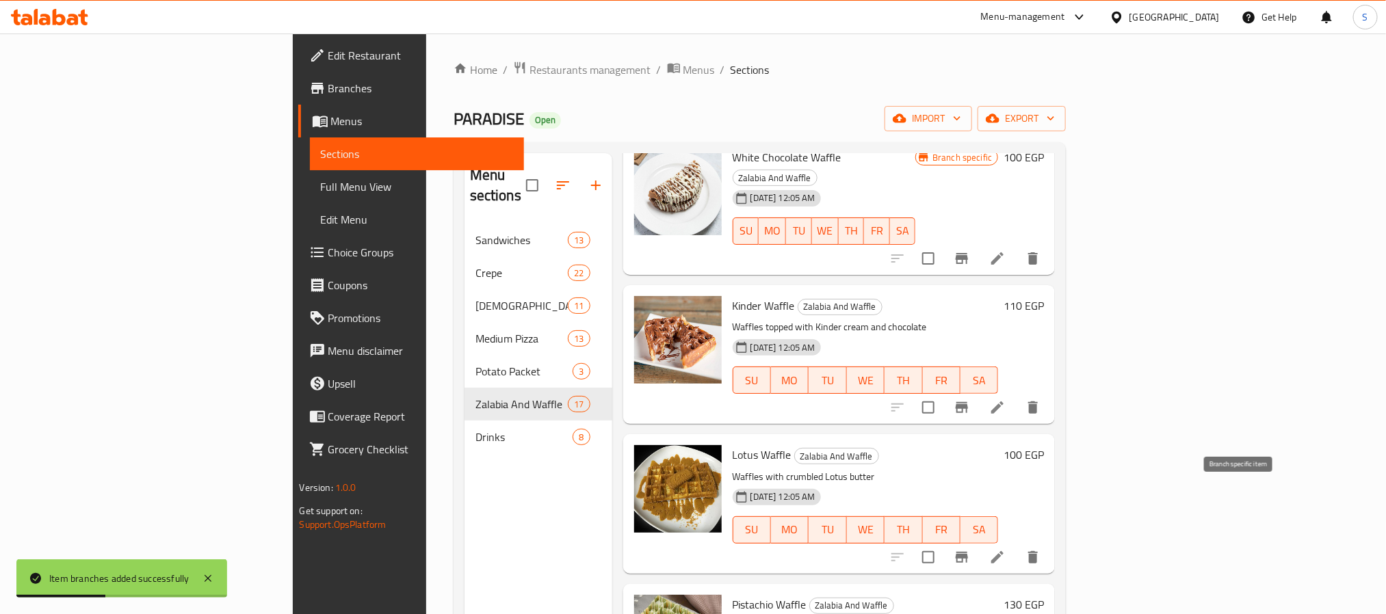
click at [970, 549] on icon "Branch-specific-item" at bounding box center [962, 557] width 16 height 16
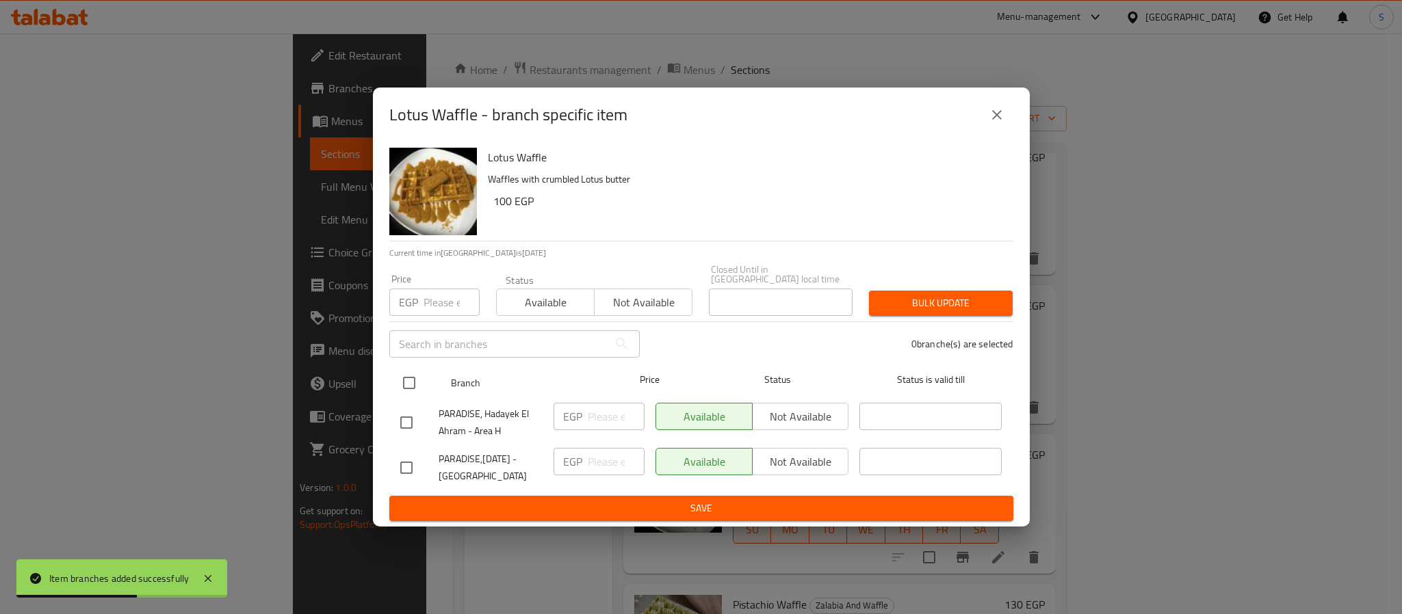
click at [410, 387] on input "checkbox" at bounding box center [409, 383] width 29 height 29
checkbox input "true"
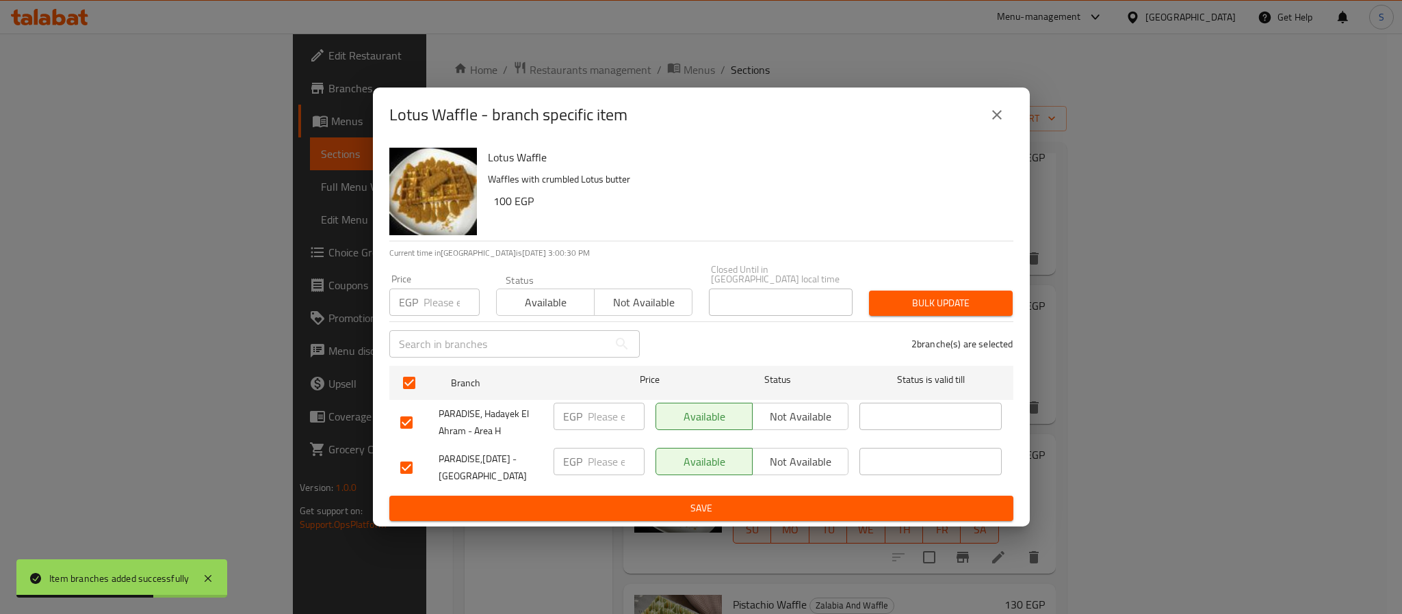
click at [605, 408] on input "number" at bounding box center [616, 416] width 57 height 27
type input "100"
click at [616, 458] on input "1" at bounding box center [616, 461] width 57 height 27
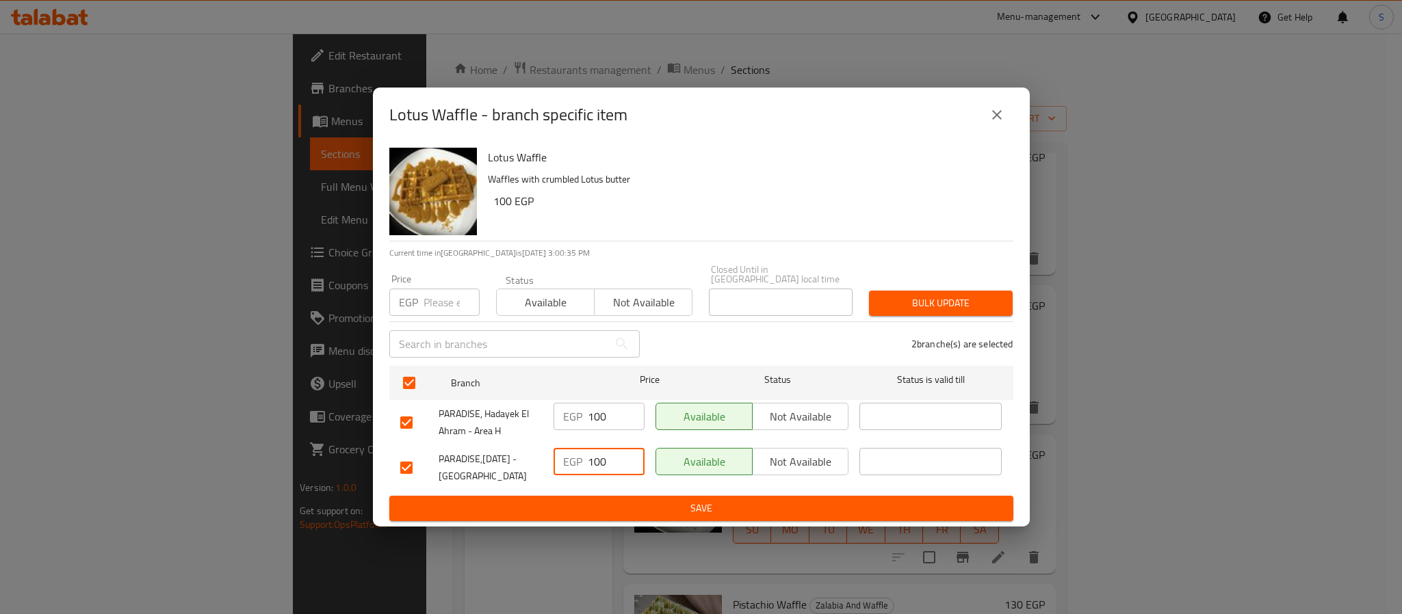
type input "100"
drag, startPoint x: 967, startPoint y: 306, endPoint x: 936, endPoint y: 309, distance: 30.9
click at [963, 309] on button "Bulk update" at bounding box center [941, 303] width 144 height 25
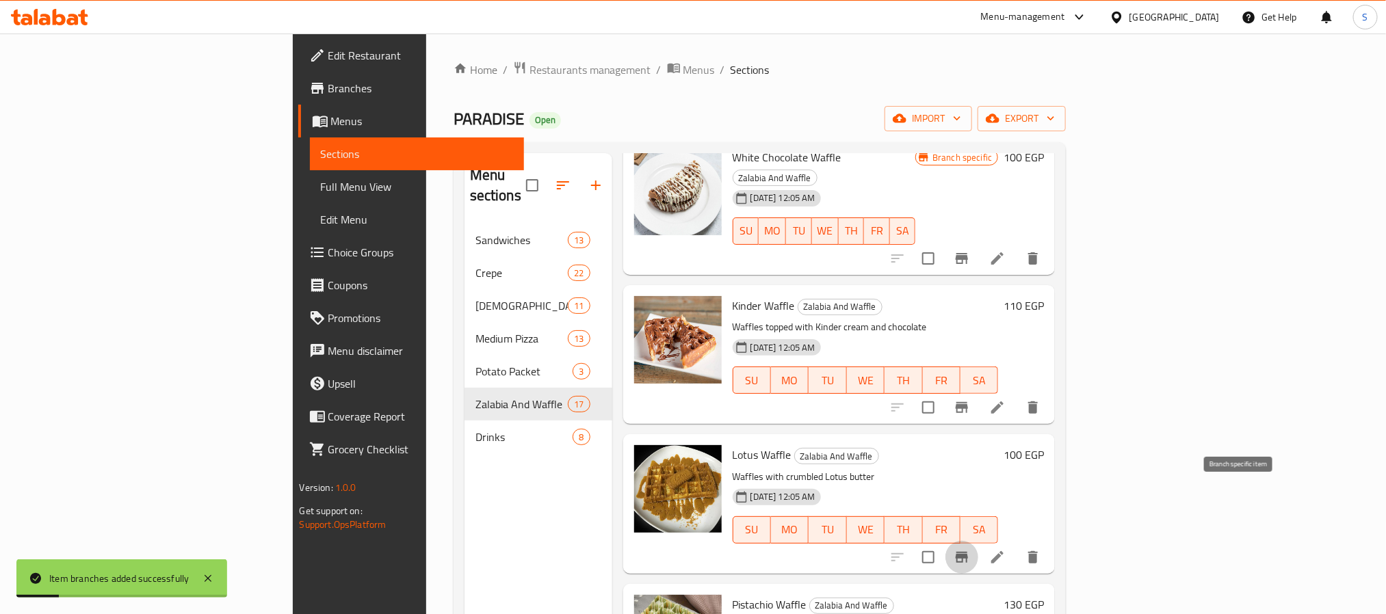
click at [968, 552] on icon "Branch-specific-item" at bounding box center [962, 557] width 12 height 11
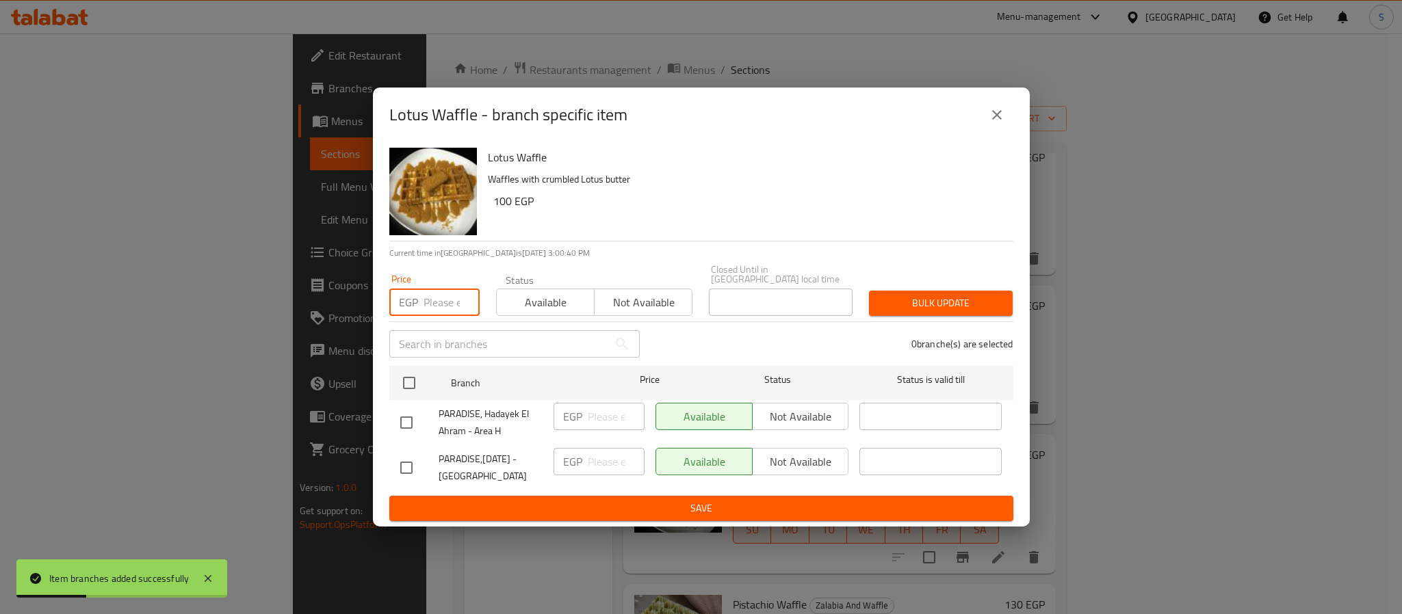
click at [437, 309] on input "number" at bounding box center [451, 302] width 56 height 27
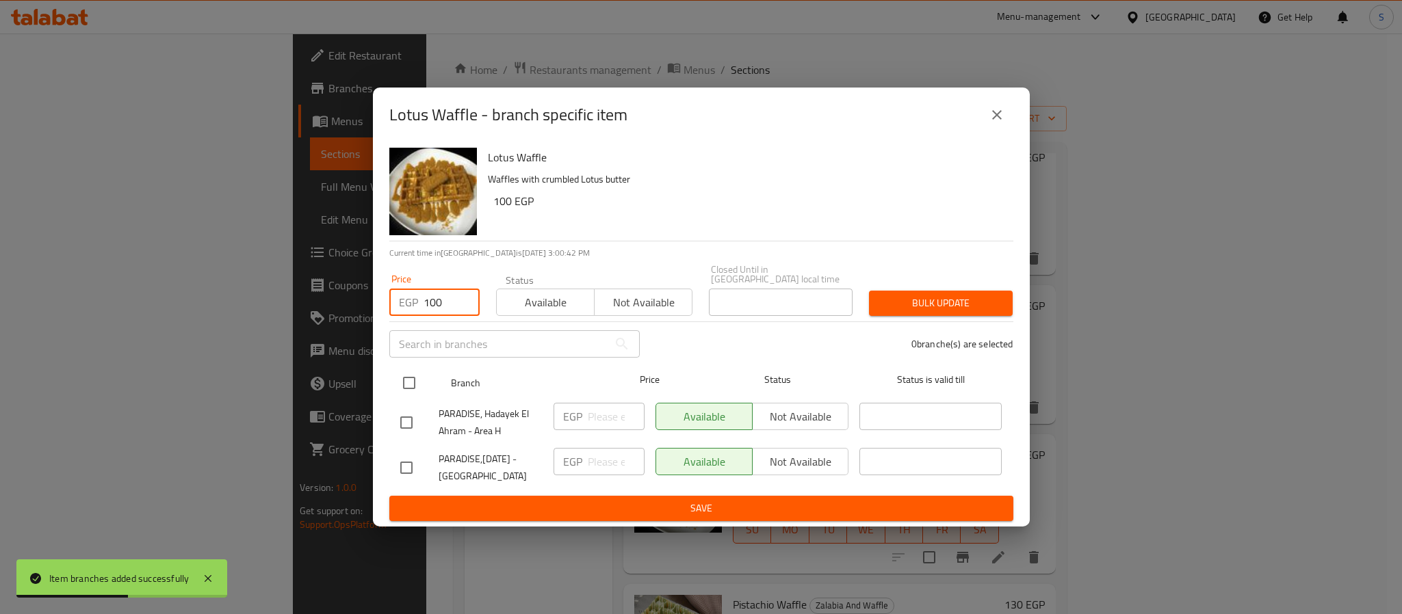
type input "100"
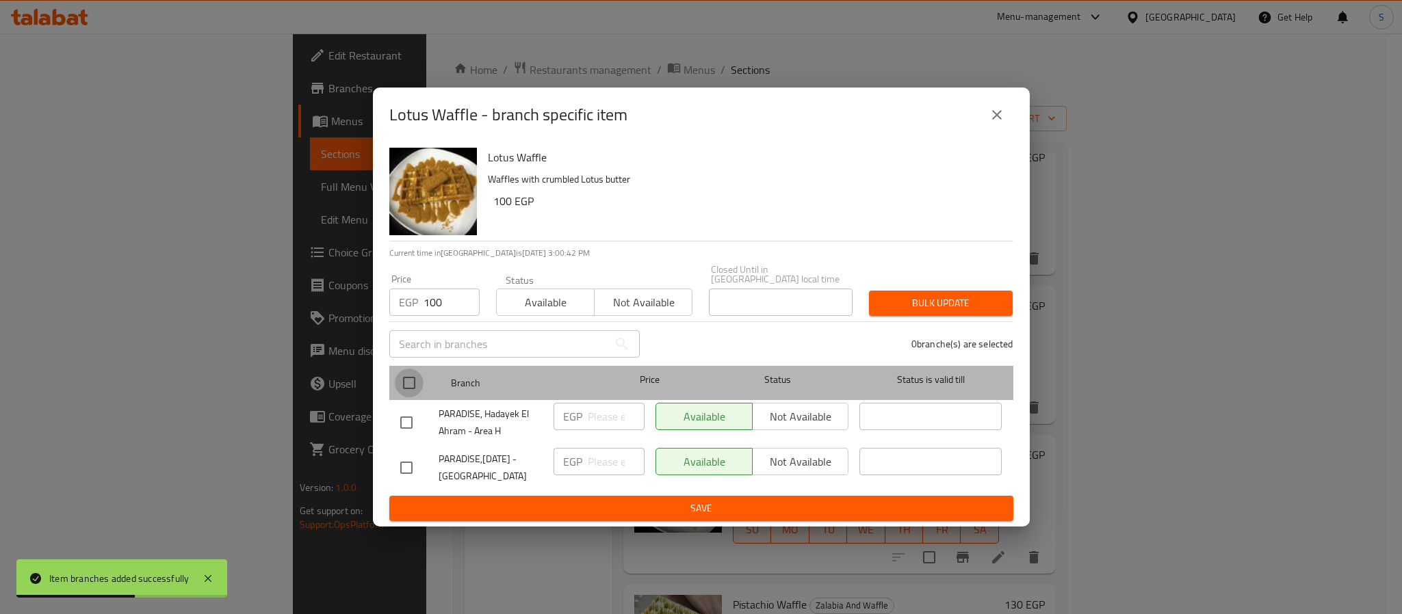
drag, startPoint x: 408, startPoint y: 380, endPoint x: 473, endPoint y: 397, distance: 66.5
click at [413, 382] on input "checkbox" at bounding box center [409, 383] width 29 height 29
checkbox input "true"
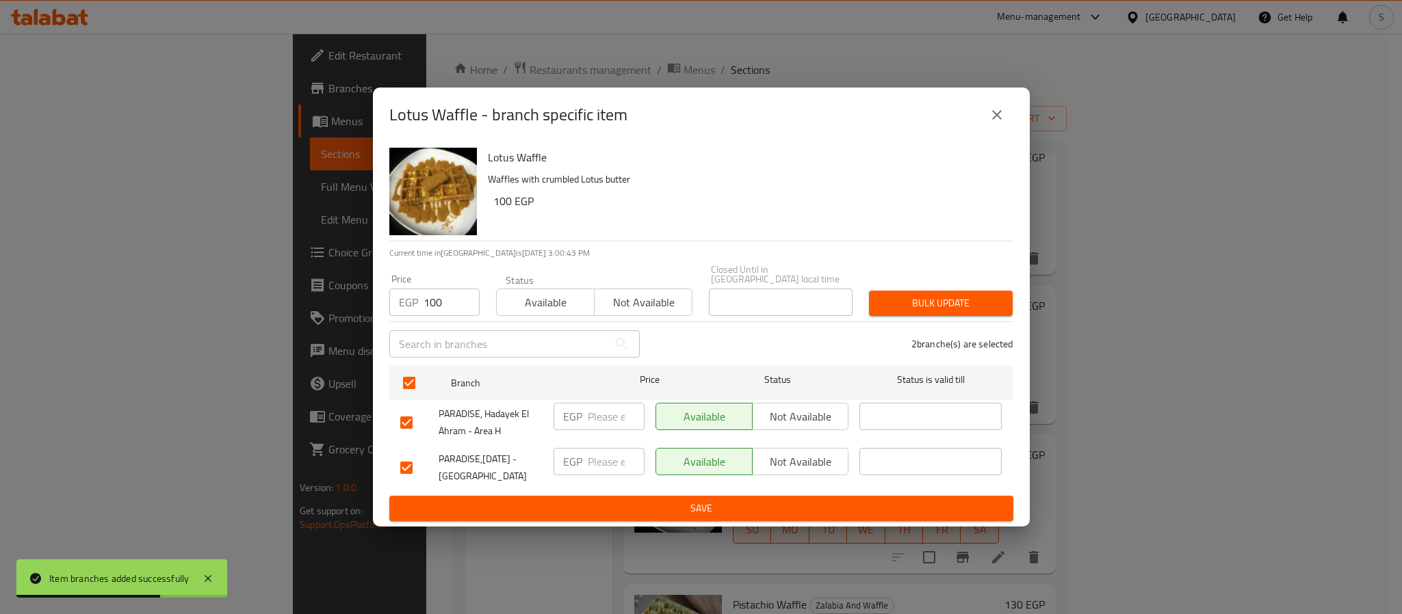
click at [943, 319] on div "2 branche(s) are selected" at bounding box center [835, 343] width 374 height 49
click at [940, 311] on button "Bulk update" at bounding box center [941, 303] width 144 height 25
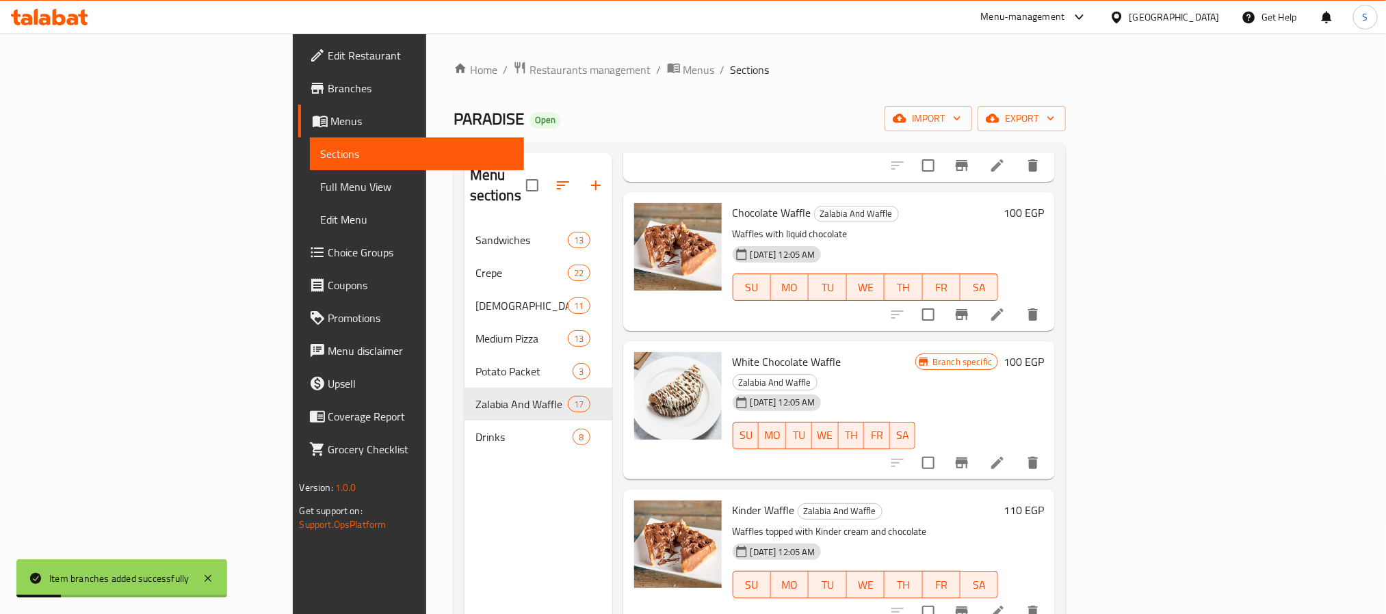
scroll to position [1539, 0]
click at [978, 447] on button "Branch-specific-item" at bounding box center [961, 463] width 33 height 33
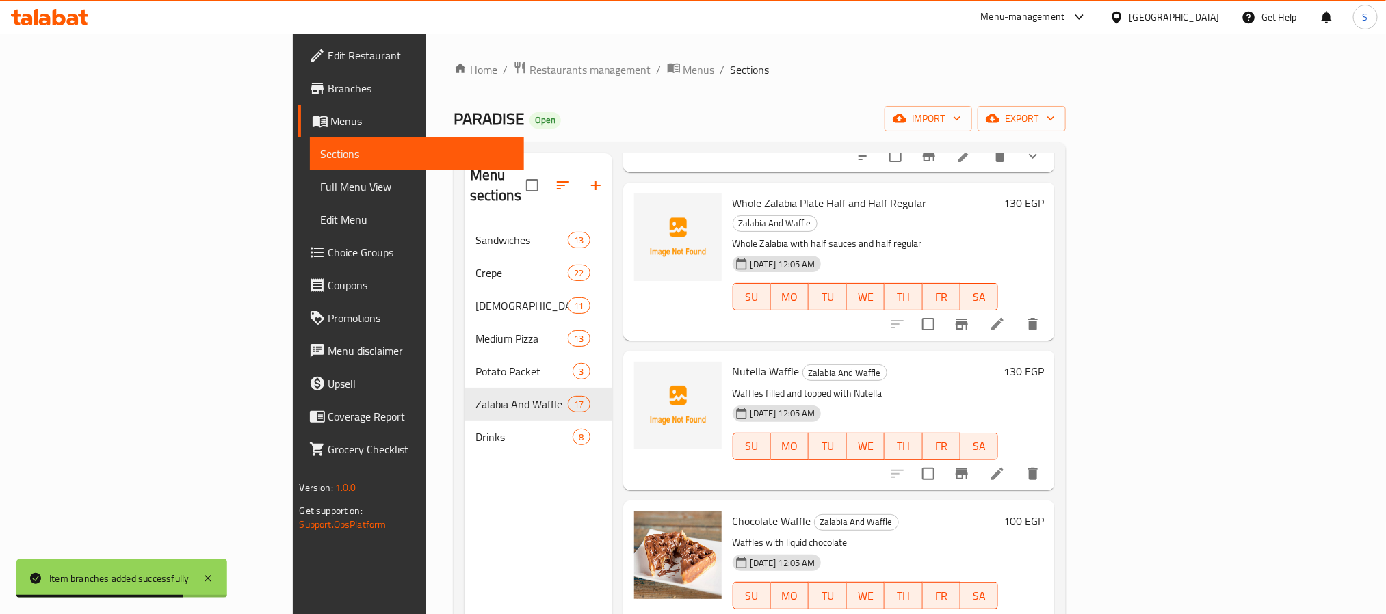
scroll to position [1334, 0]
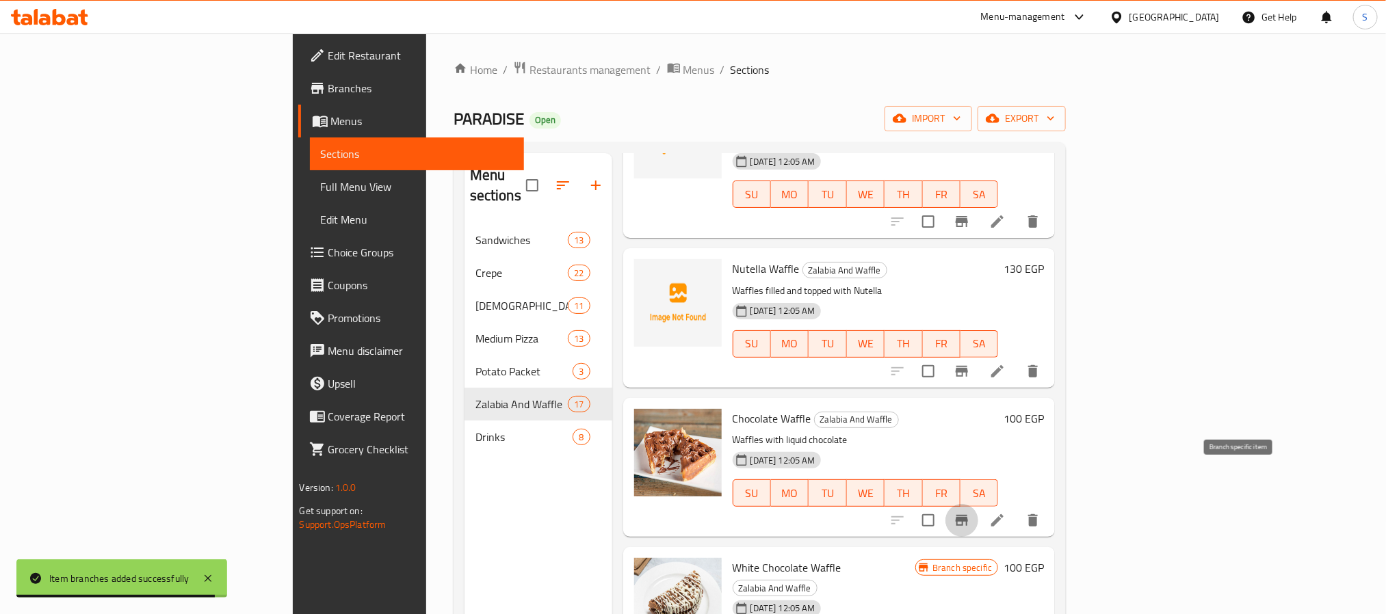
click at [978, 504] on button "Branch-specific-item" at bounding box center [961, 520] width 33 height 33
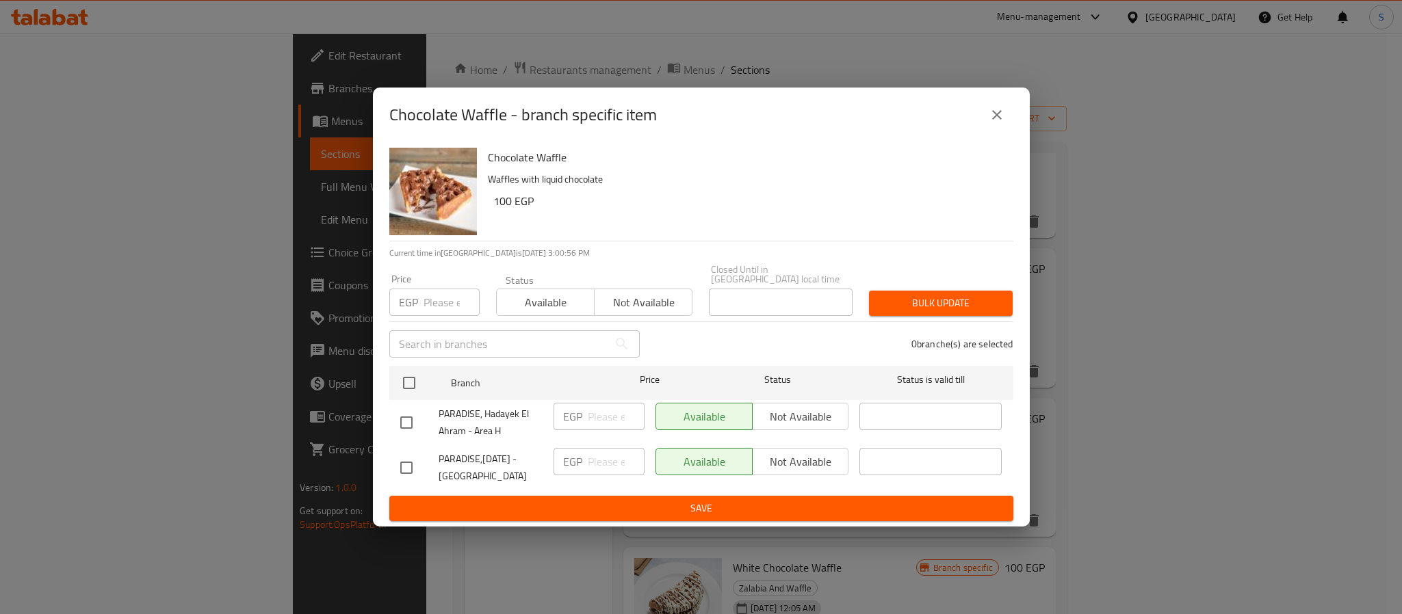
drag, startPoint x: 431, startPoint y: 294, endPoint x: 435, endPoint y: 304, distance: 10.4
click at [433, 300] on input "number" at bounding box center [451, 302] width 56 height 27
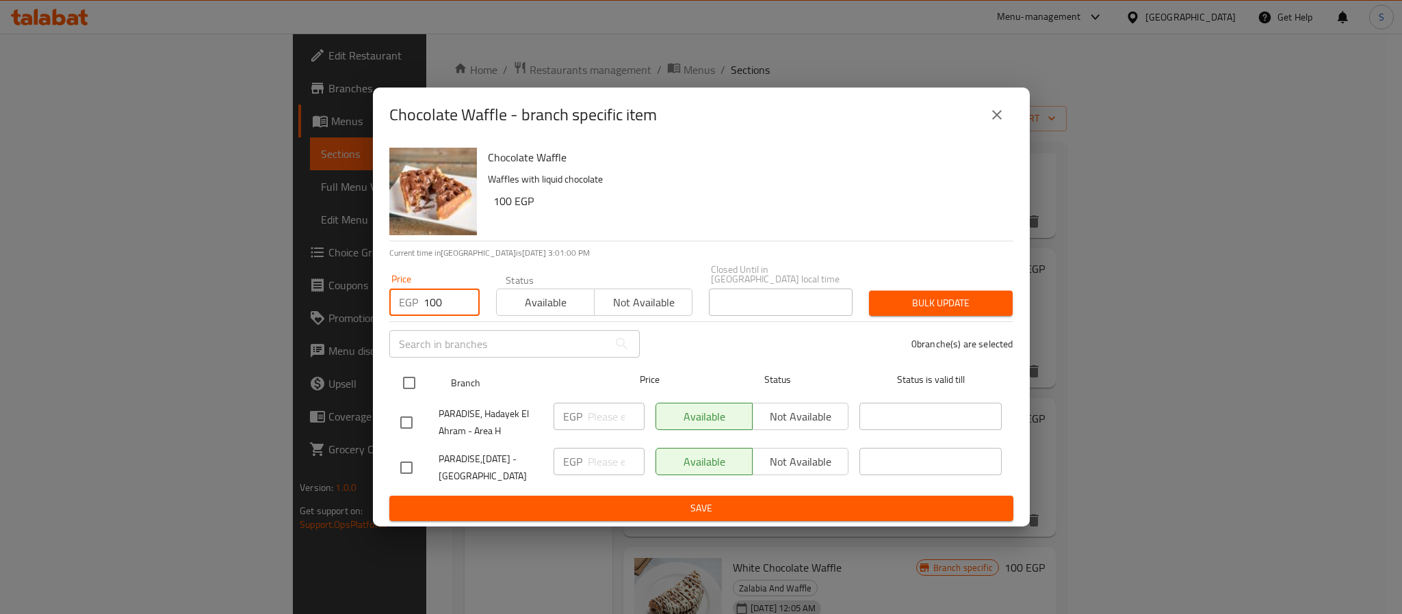
type input "100"
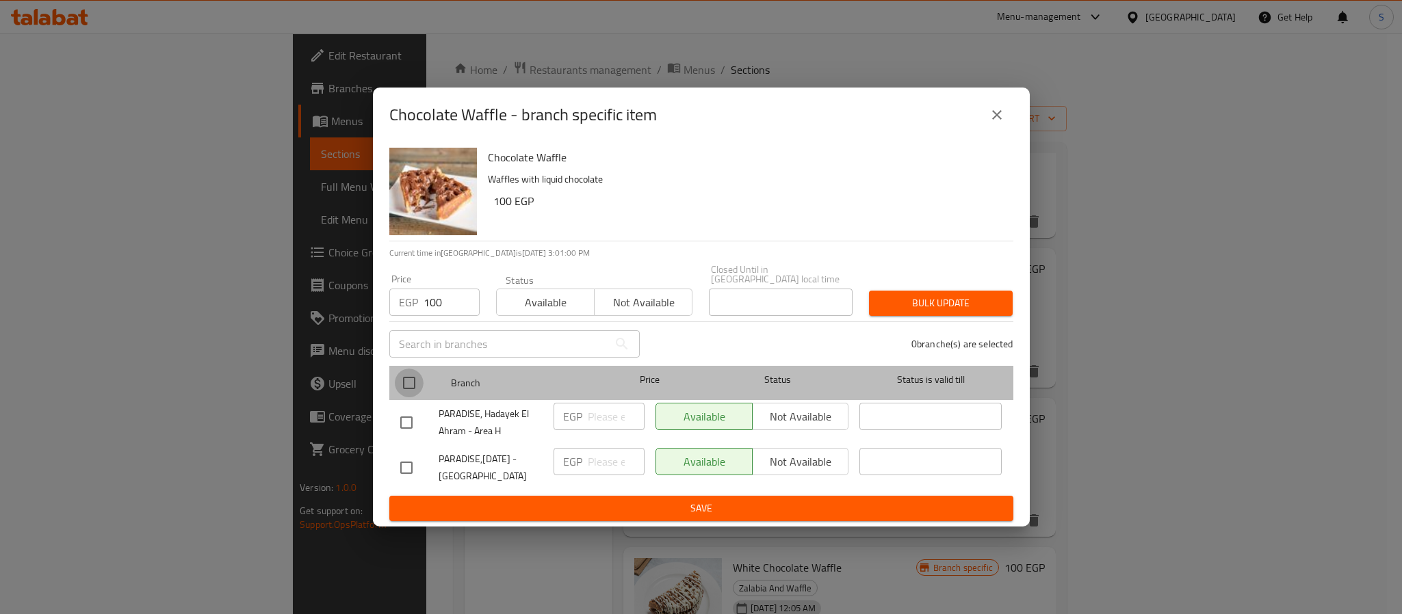
click at [419, 380] on input "checkbox" at bounding box center [409, 383] width 29 height 29
checkbox input "true"
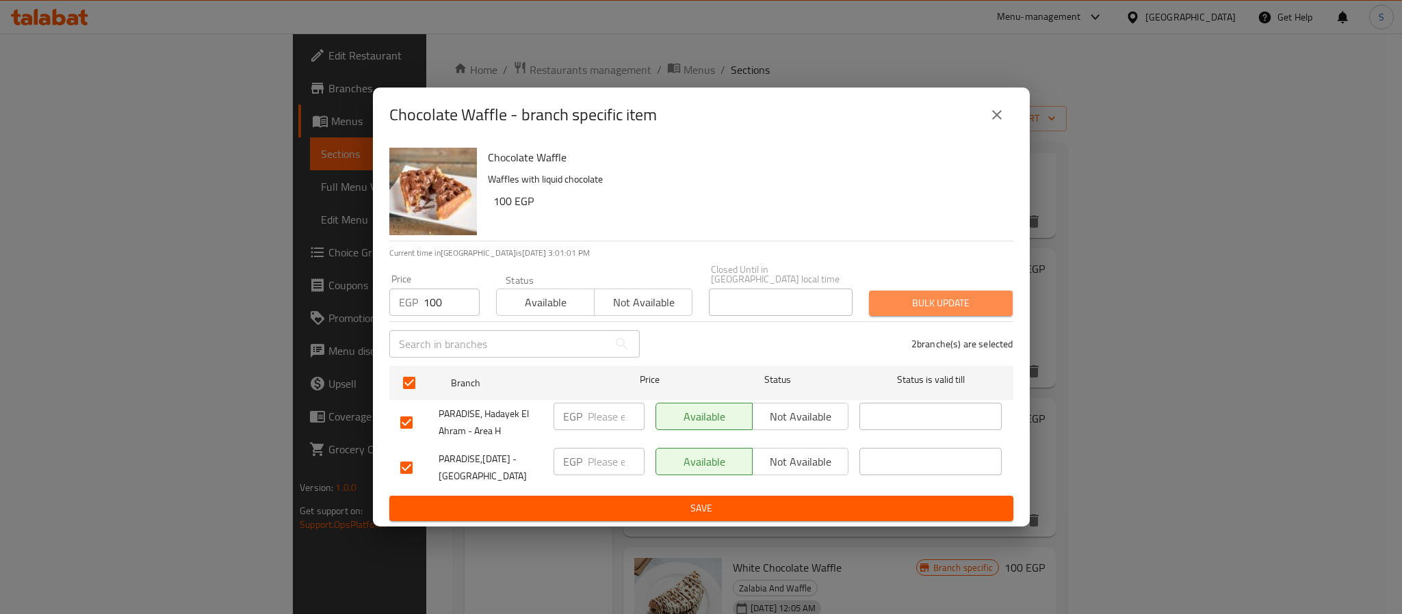
click at [946, 311] on button "Bulk update" at bounding box center [941, 303] width 144 height 25
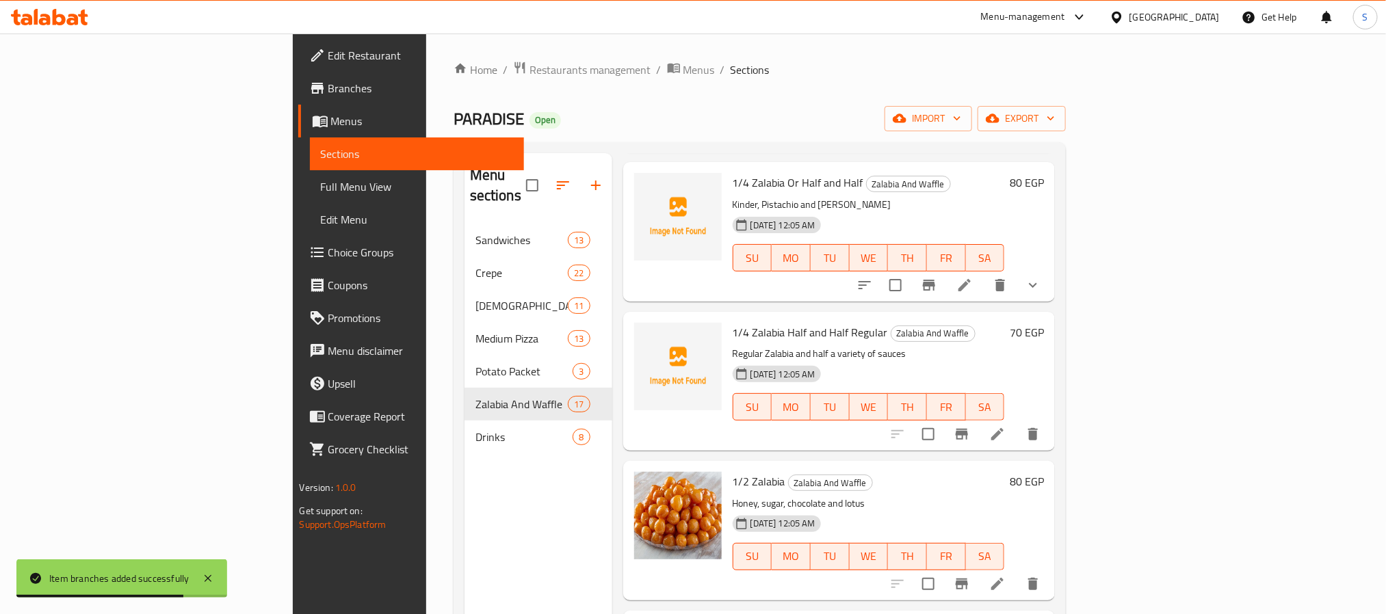
scroll to position [0, 0]
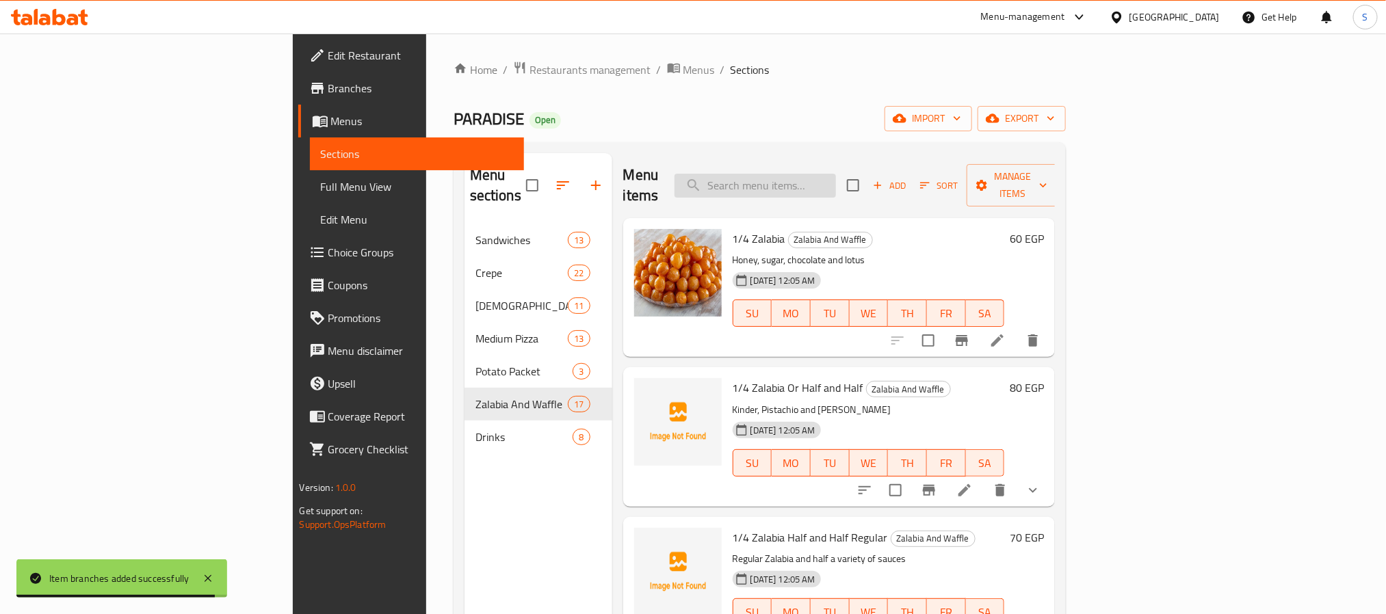
click at [834, 177] on input "search" at bounding box center [755, 186] width 161 height 24
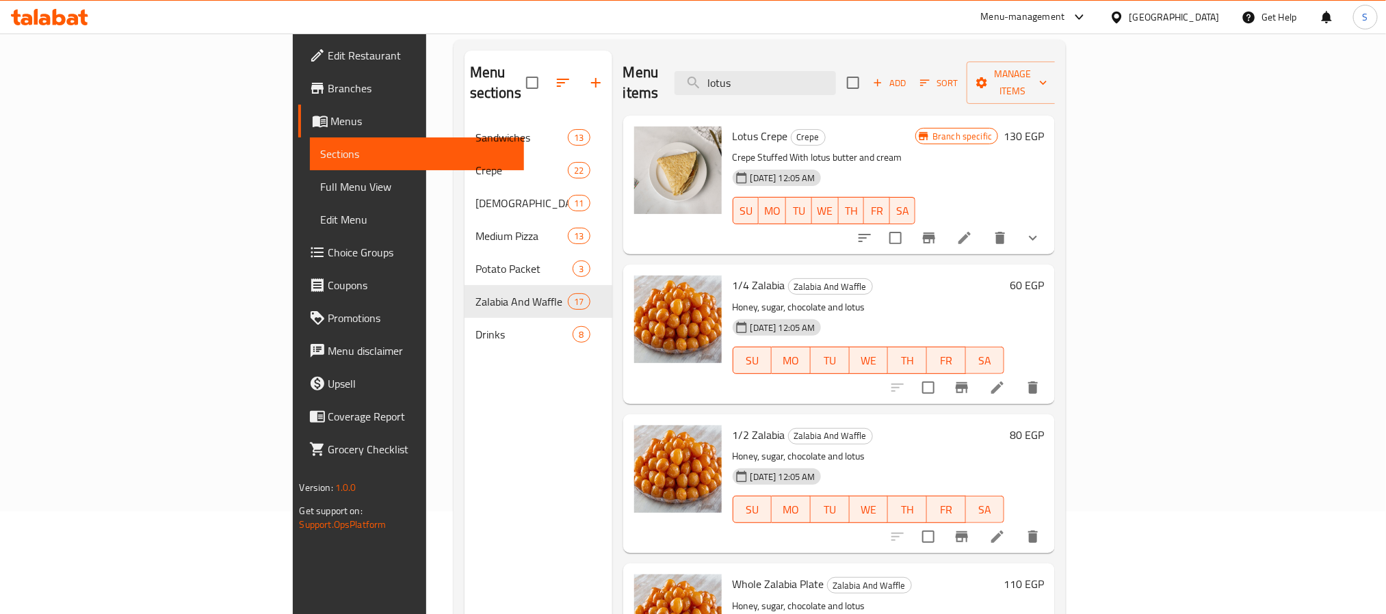
drag, startPoint x: 755, startPoint y: 75, endPoint x: 748, endPoint y: 75, distance: 7.5
click at [748, 75] on div "Menu items lotus Add Sort Manage items" at bounding box center [839, 83] width 432 height 65
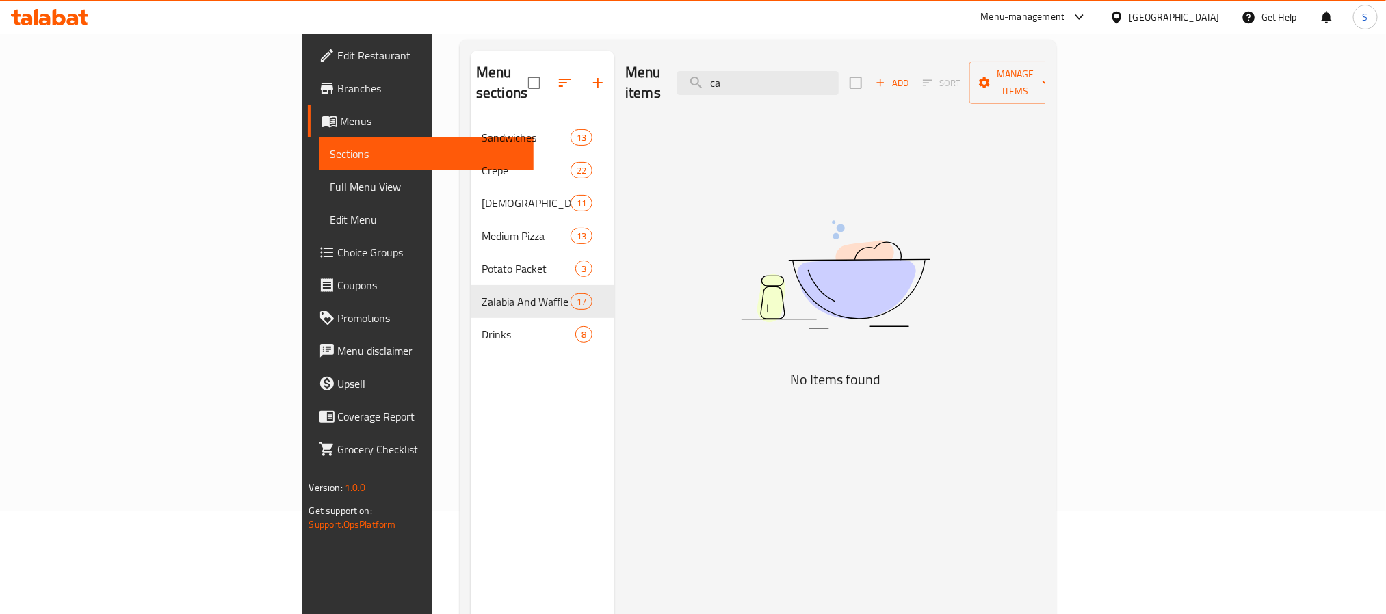
type input "c"
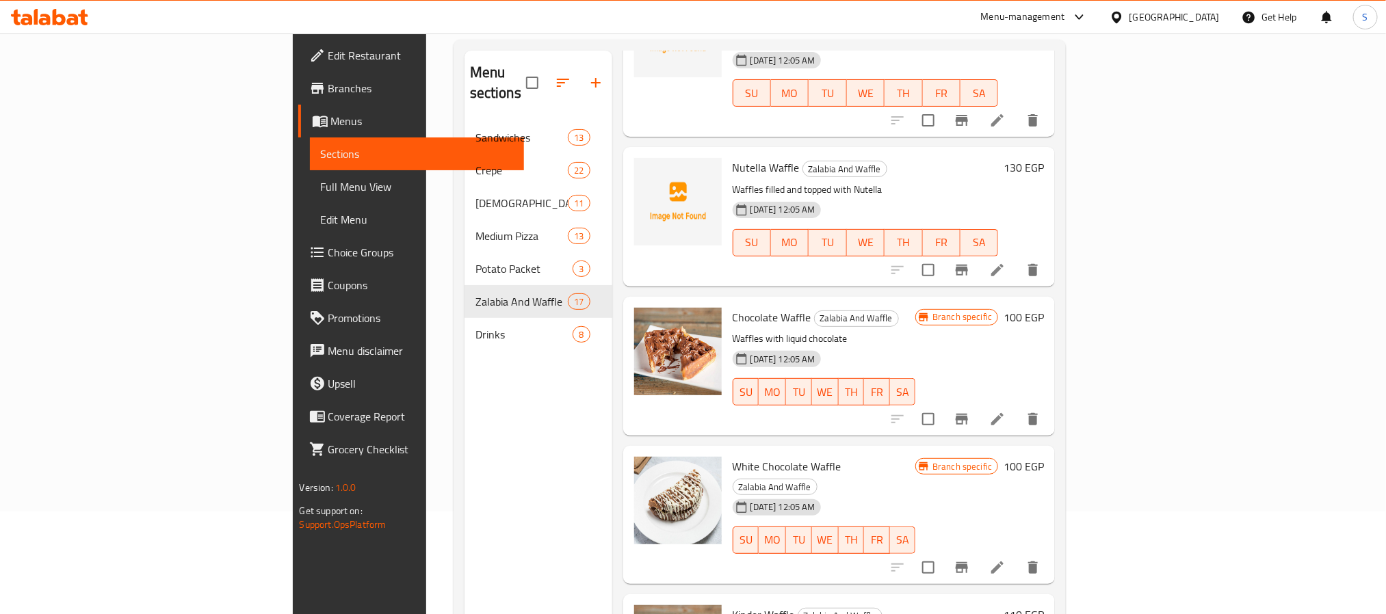
scroll to position [1334, 0]
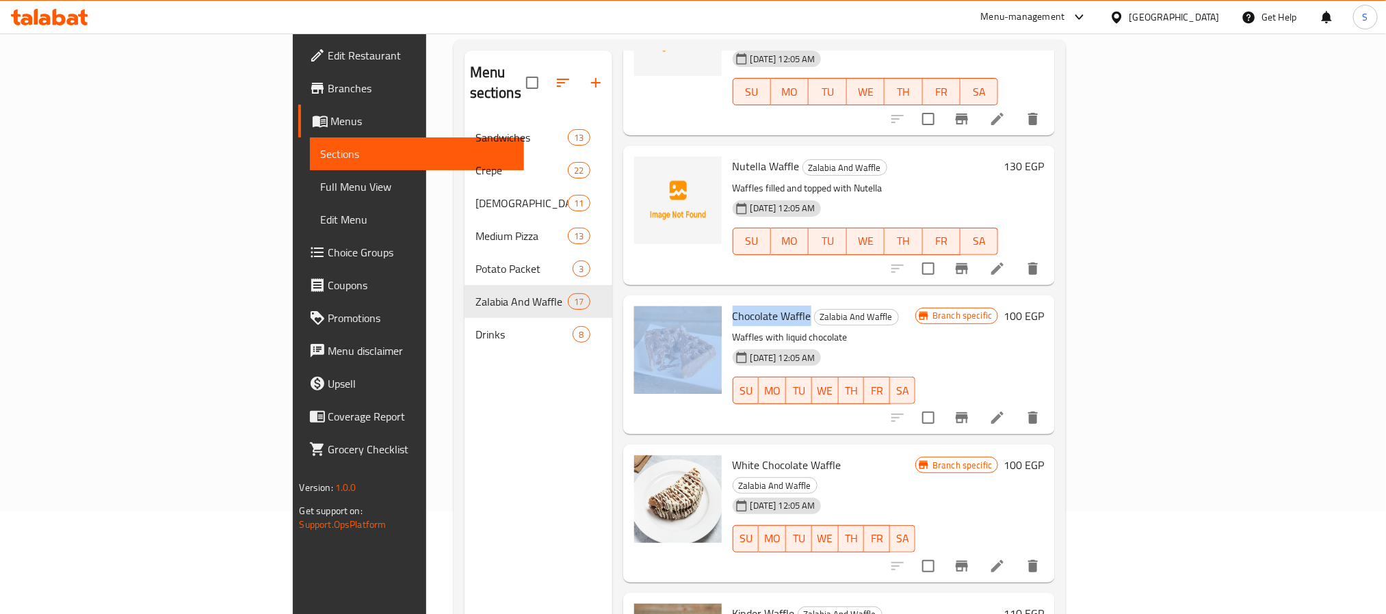
drag, startPoint x: 737, startPoint y: 278, endPoint x: 649, endPoint y: 277, distance: 88.3
click at [649, 301] on div "Chocolate Waffle Zalabia And Waffle Waffles with liquid chocolate 23-05-2025 12…" at bounding box center [839, 365] width 421 height 128
copy div "Chocolate Waffle"
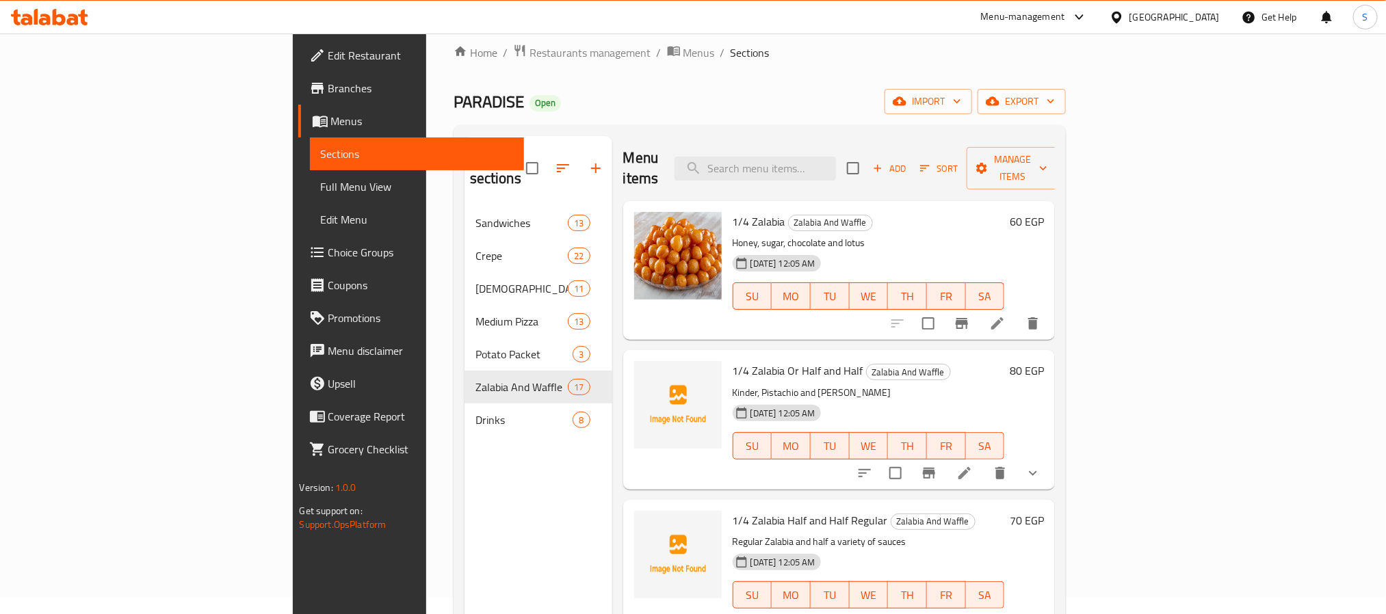
scroll to position [0, 0]
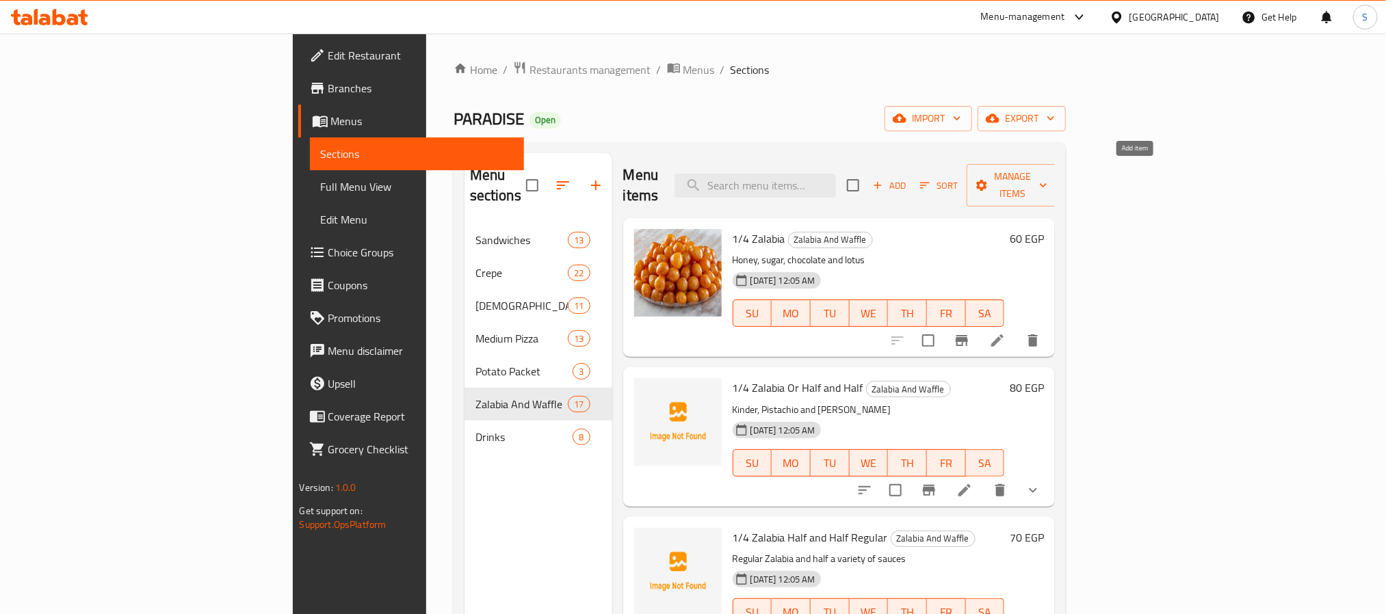
click at [908, 178] on span "Add" at bounding box center [889, 186] width 37 height 16
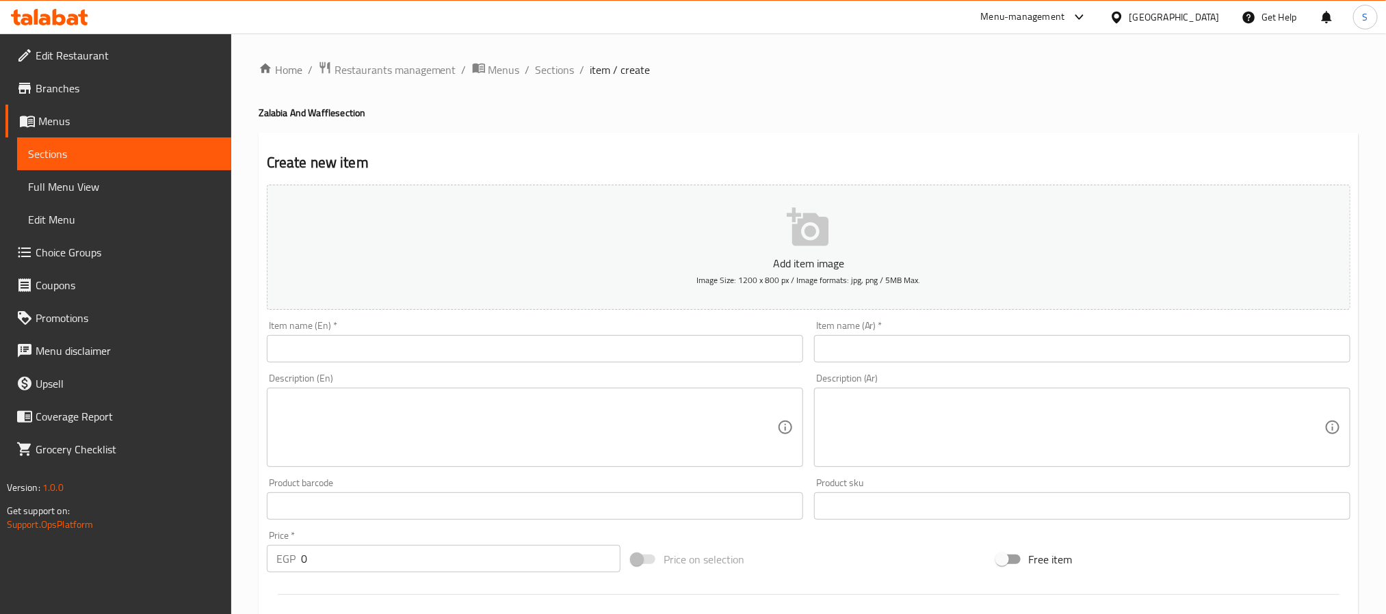
drag, startPoint x: 327, startPoint y: 315, endPoint x: 331, endPoint y: 339, distance: 24.3
click at [329, 315] on div "Add item image Image Size: 1200 x 800 px / Image formats: jpg, png / 5MB Max." at bounding box center [808, 247] width 1095 height 136
drag, startPoint x: 331, startPoint y: 339, endPoint x: 335, endPoint y: 357, distance: 18.1
click at [331, 343] on input "text" at bounding box center [535, 348] width 536 height 27
paste input "Chocolate Waffle"
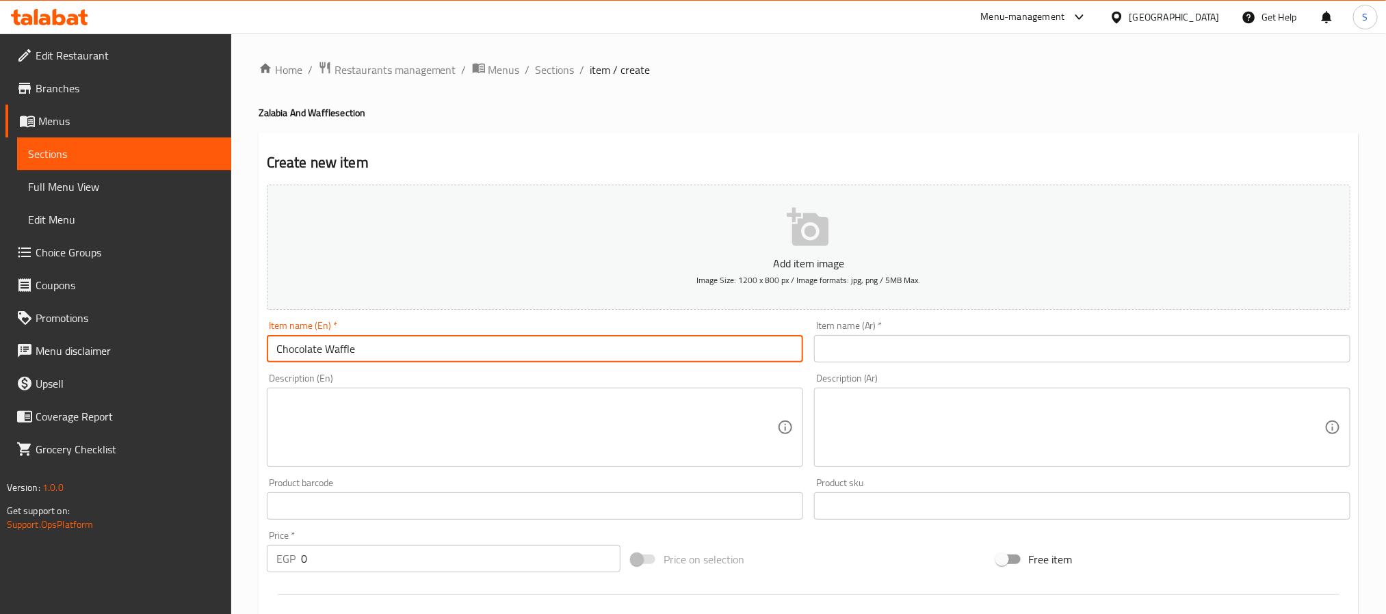
drag, startPoint x: 323, startPoint y: 352, endPoint x: 255, endPoint y: 362, distance: 68.5
click at [251, 360] on div "Home / Restaurants management / Menus / Sections / item / create Zalabia And Wa…" at bounding box center [808, 500] width 1155 height 933
type input "Caramel Waffle"
click at [1039, 364] on div "Item name (Ar)   * Item name (Ar) *" at bounding box center [1082, 341] width 547 height 53
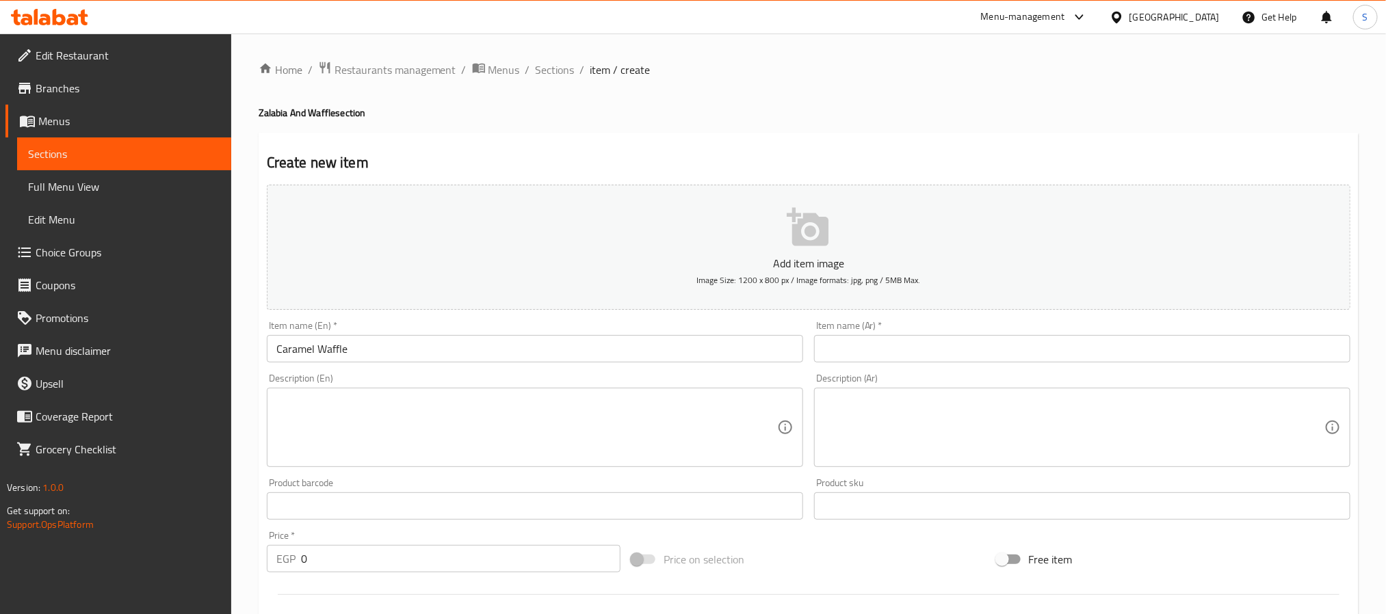
click at [1008, 347] on input "text" at bounding box center [1082, 348] width 536 height 27
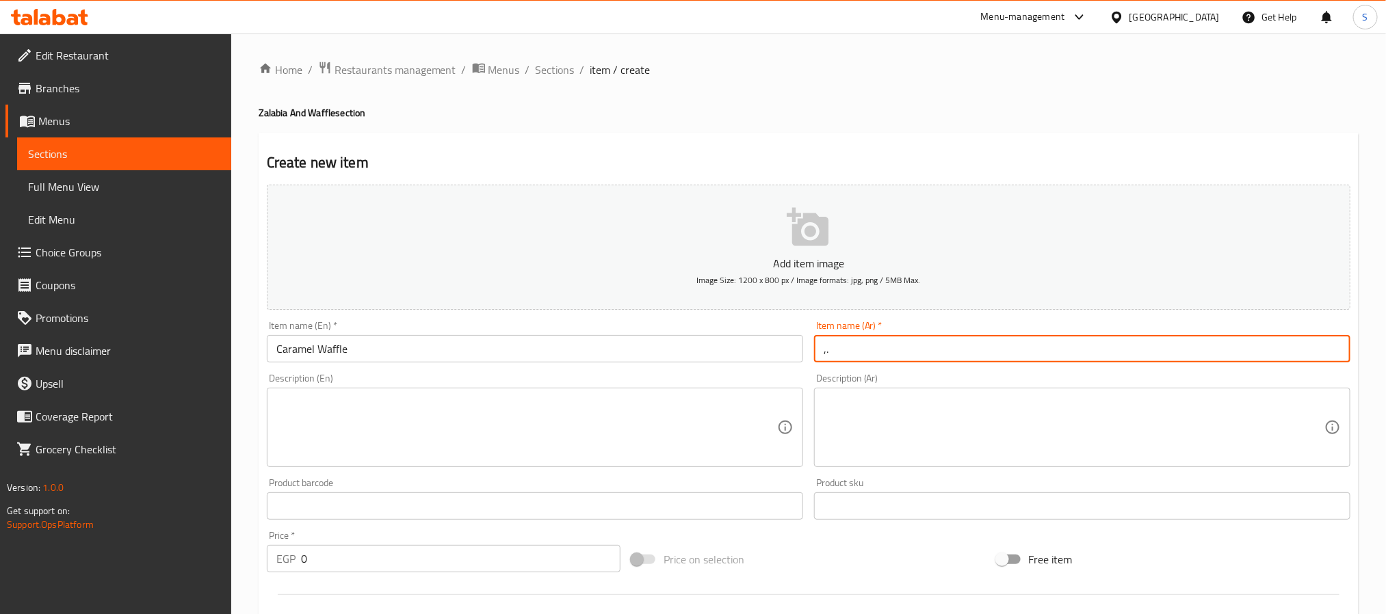
type input ","
type input "وافل كراميل"
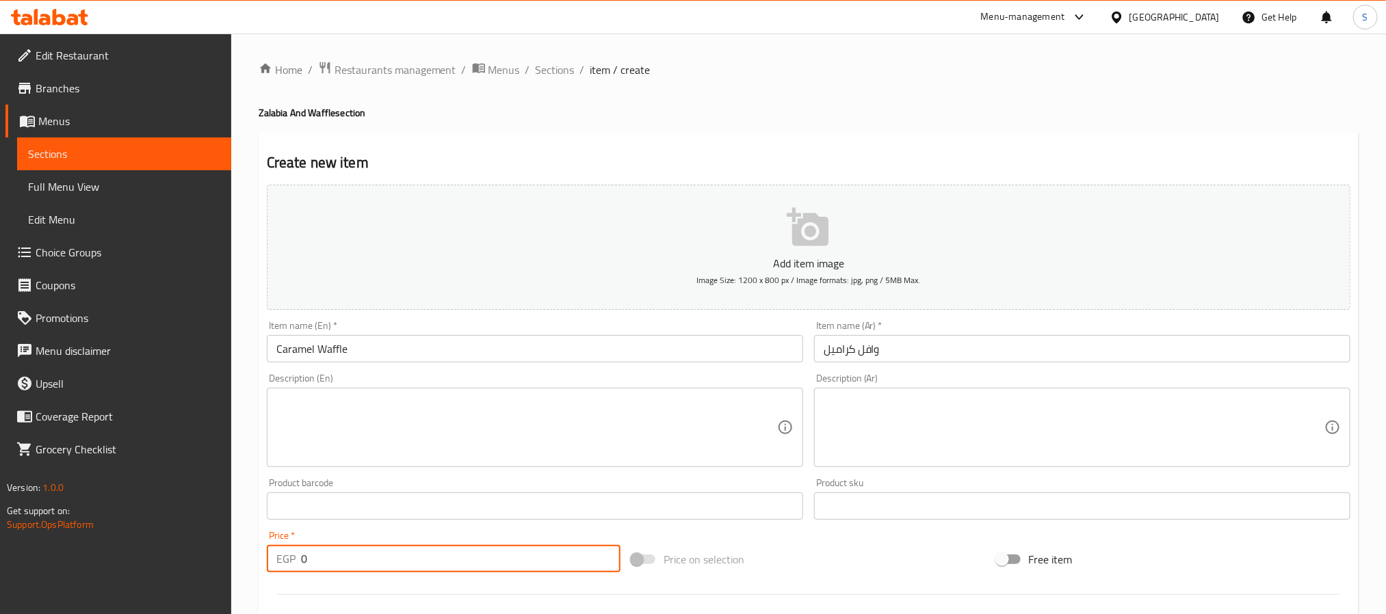
drag, startPoint x: 306, startPoint y: 569, endPoint x: 237, endPoint y: 573, distance: 69.2
click at [235, 573] on div "Home / Restaurants management / Menus / Sections / item / create Zalabia And Wa…" at bounding box center [808, 500] width 1155 height 933
type input "100"
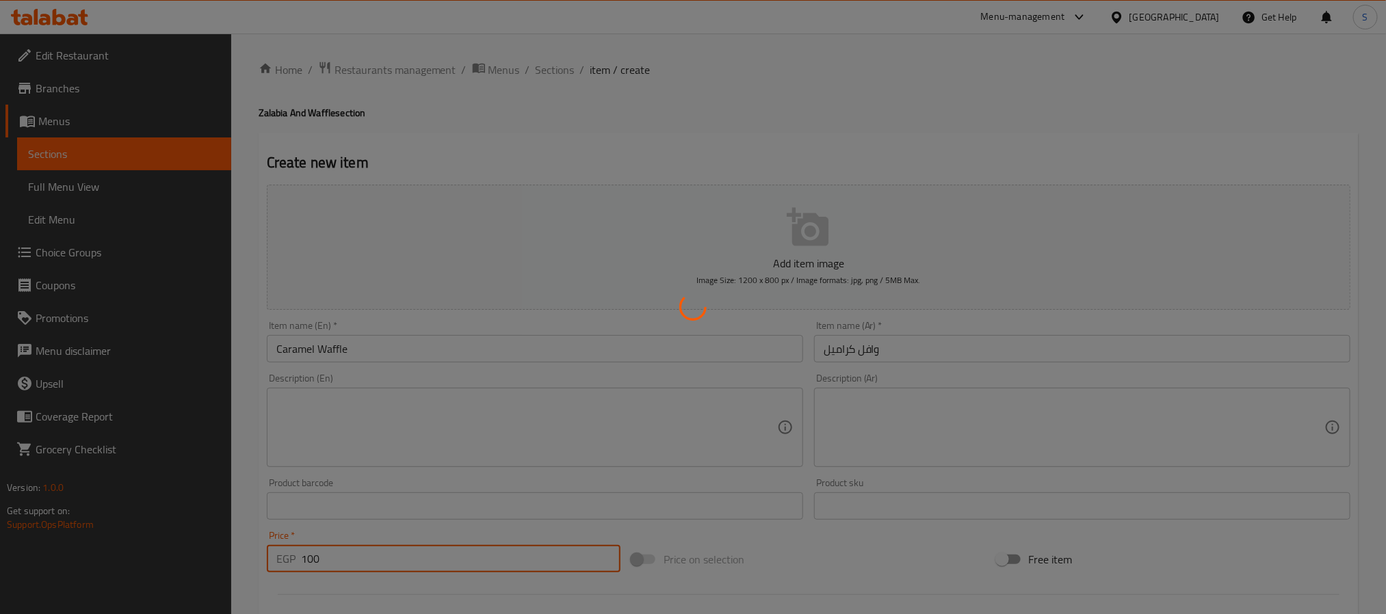
type input "0"
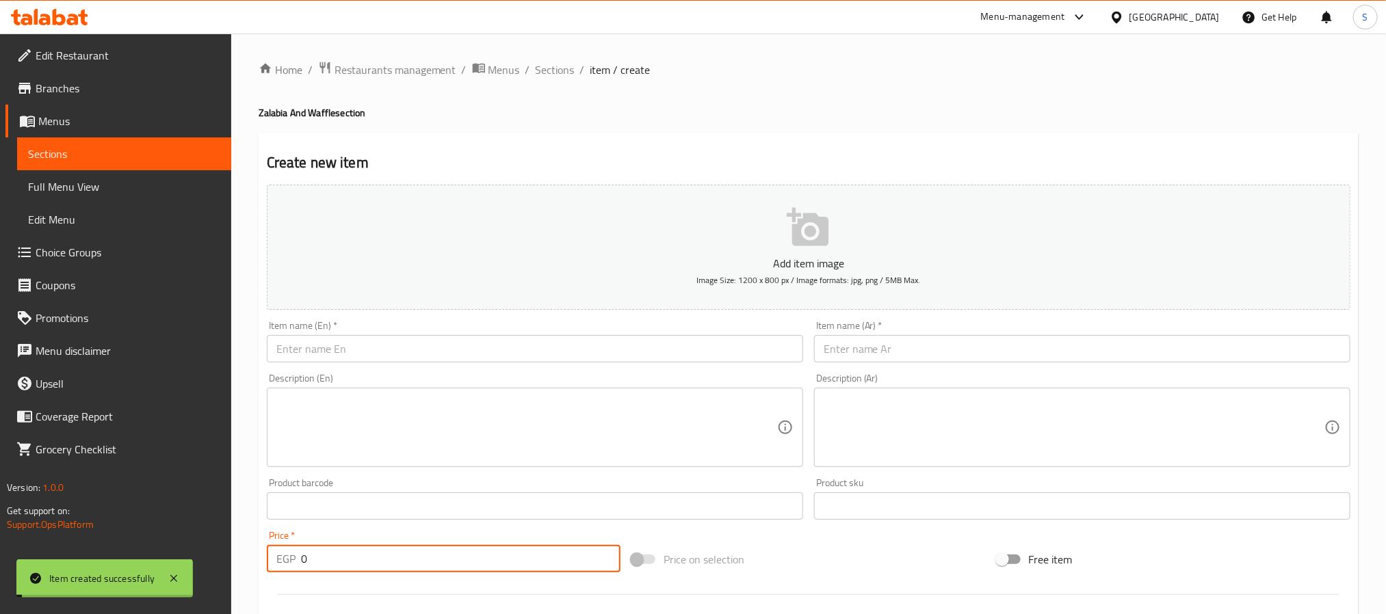
click at [52, 158] on span "Sections" at bounding box center [124, 154] width 192 height 16
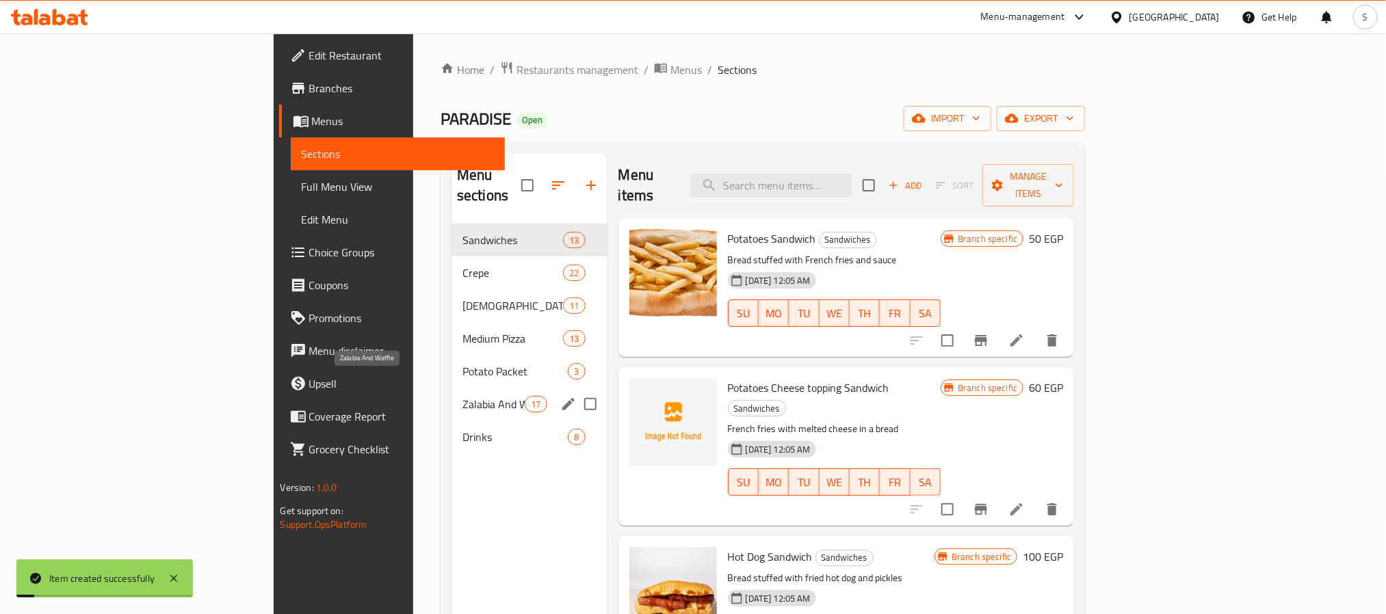
click at [462, 396] on span "Zalabia And Waffle" at bounding box center [493, 404] width 62 height 16
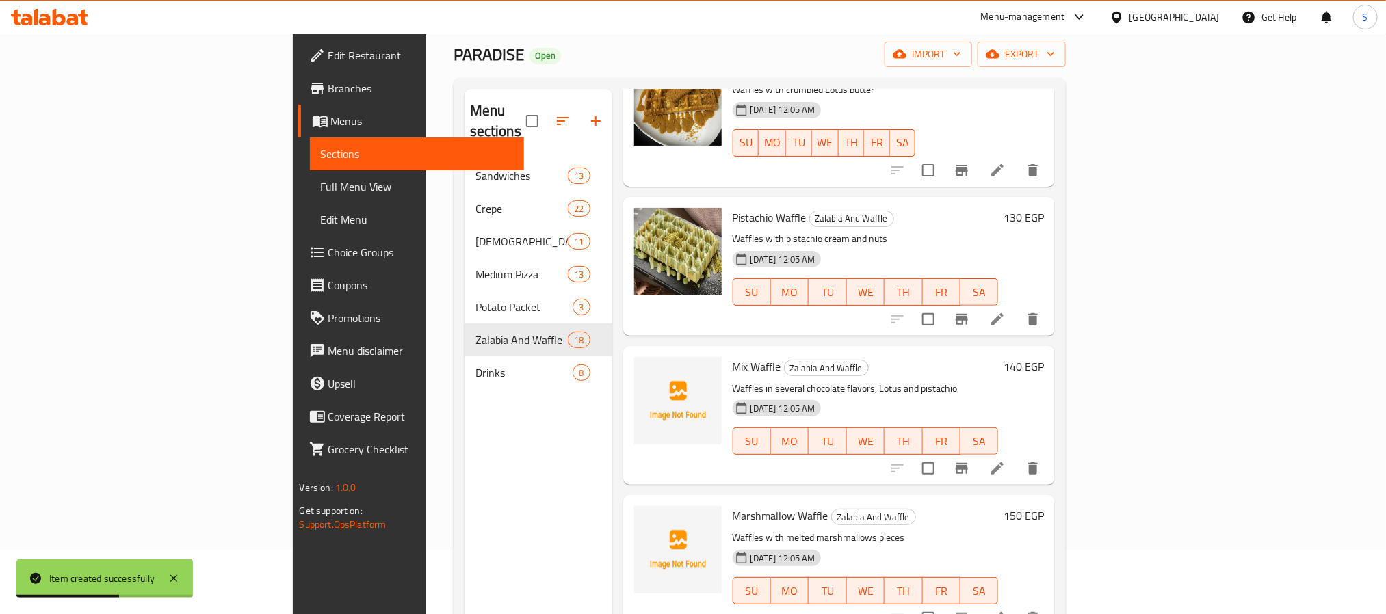
scroll to position [192, 0]
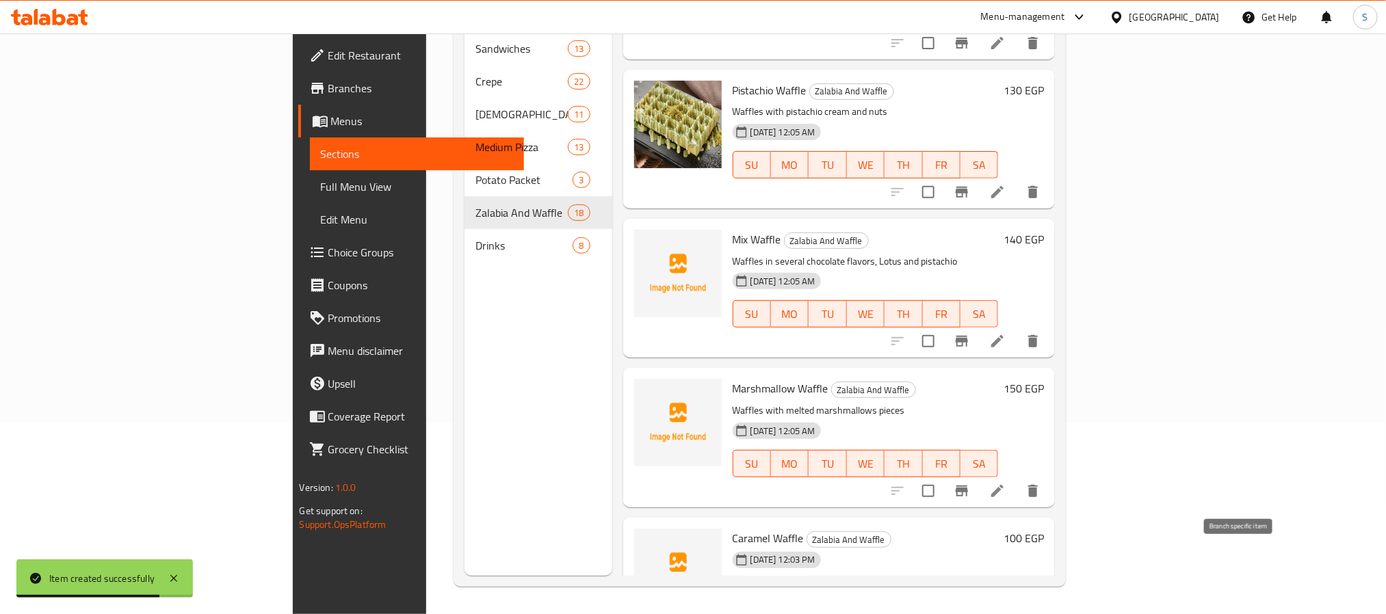
click at [970, 612] on icon "Branch-specific-item" at bounding box center [962, 620] width 16 height 16
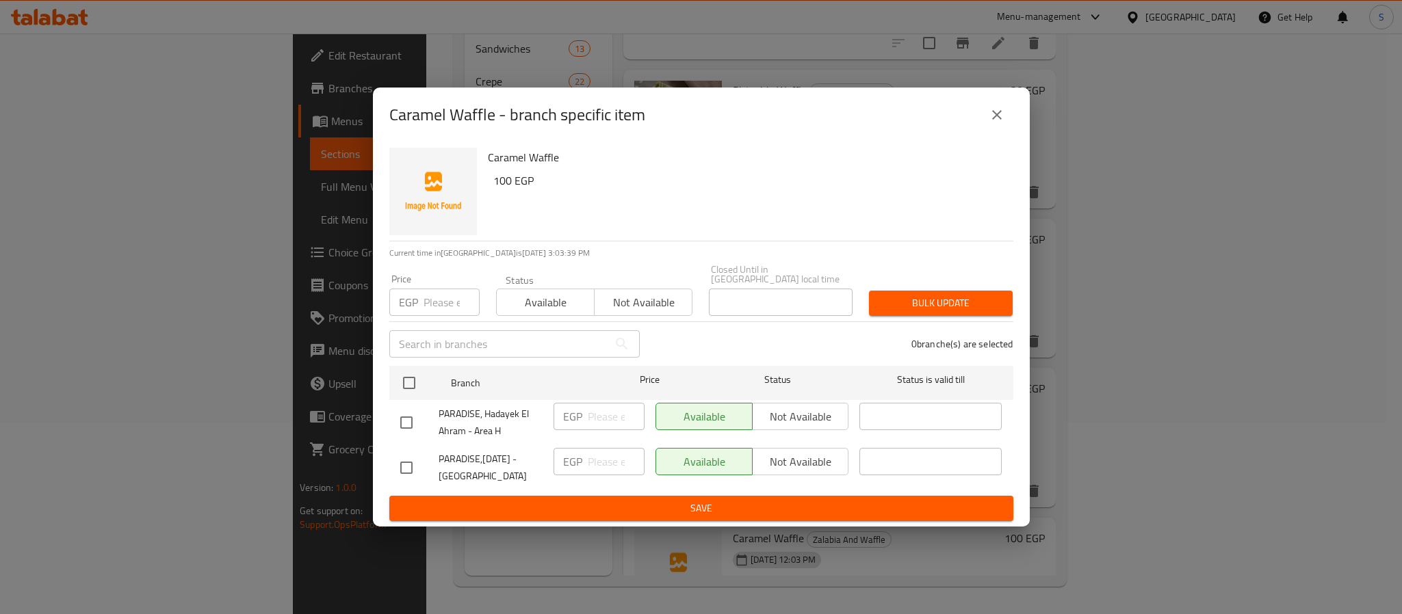
click at [411, 419] on input "checkbox" at bounding box center [406, 422] width 29 height 29
checkbox input "true"
click at [787, 421] on span "Not available" at bounding box center [801, 417] width 86 height 20
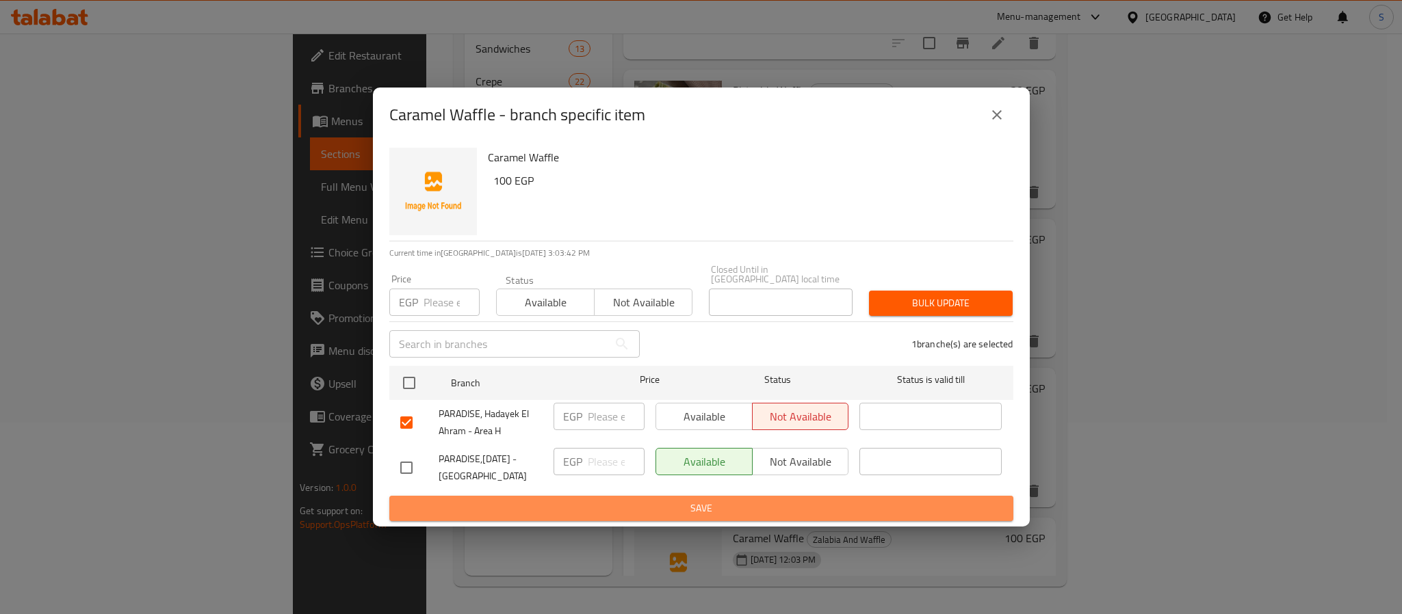
click at [743, 500] on span "Save" at bounding box center [701, 508] width 602 height 17
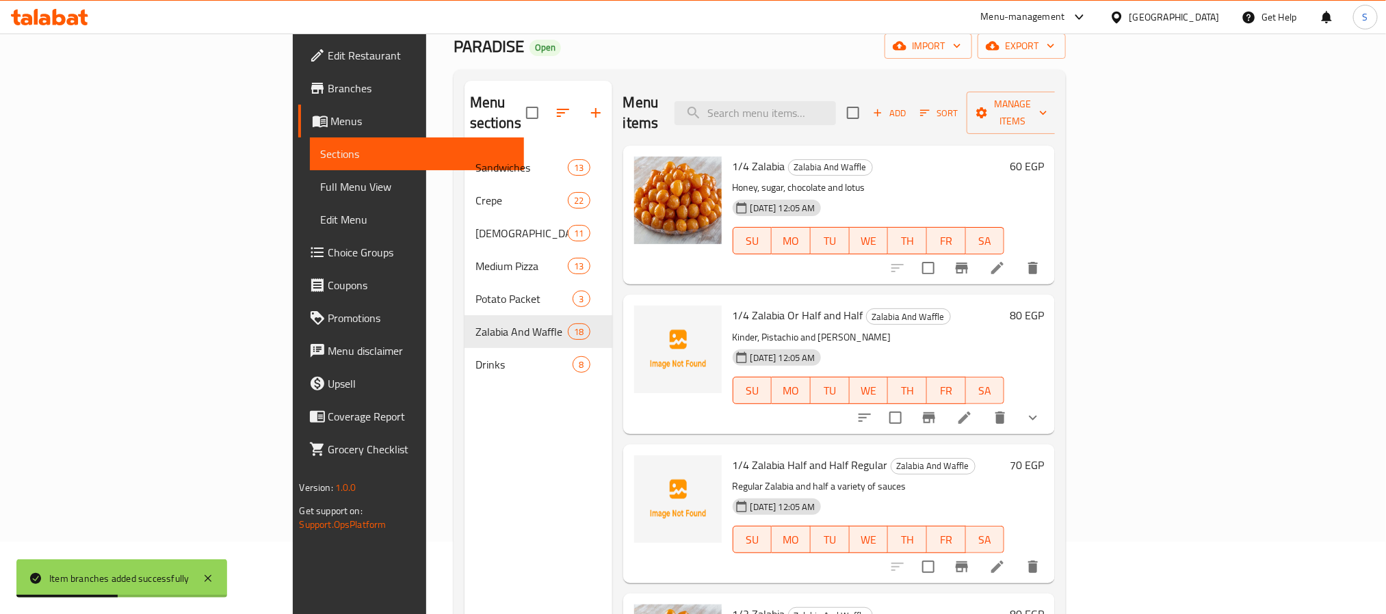
scroll to position [0, 0]
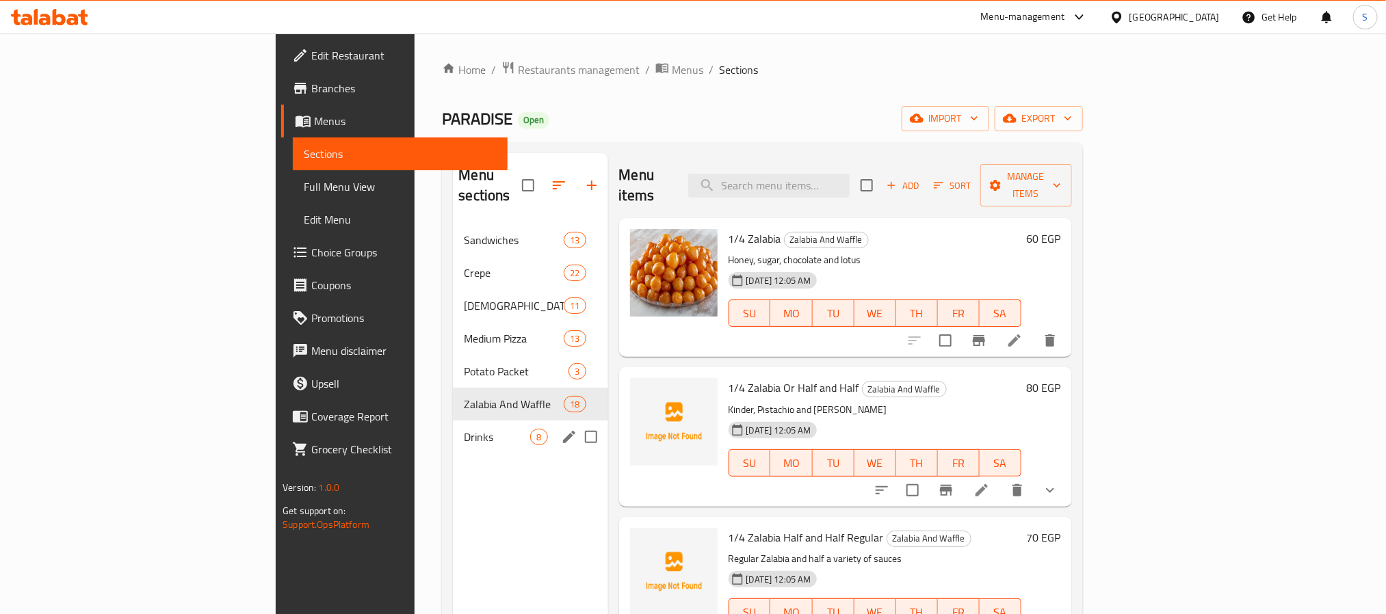
drag, startPoint x: 523, startPoint y: 417, endPoint x: 514, endPoint y: 438, distance: 23.3
click at [577, 423] on input "Menu sections" at bounding box center [591, 437] width 29 height 29
checkbox input "true"
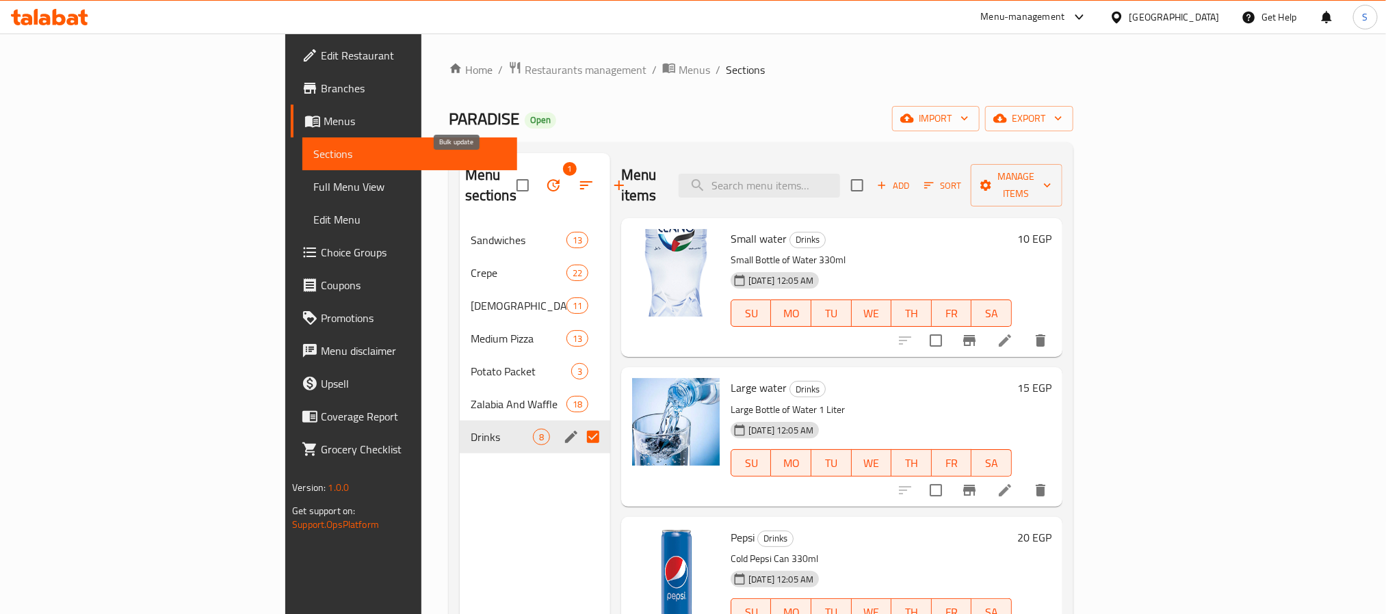
click at [547, 179] on icon "button" at bounding box center [553, 185] width 12 height 12
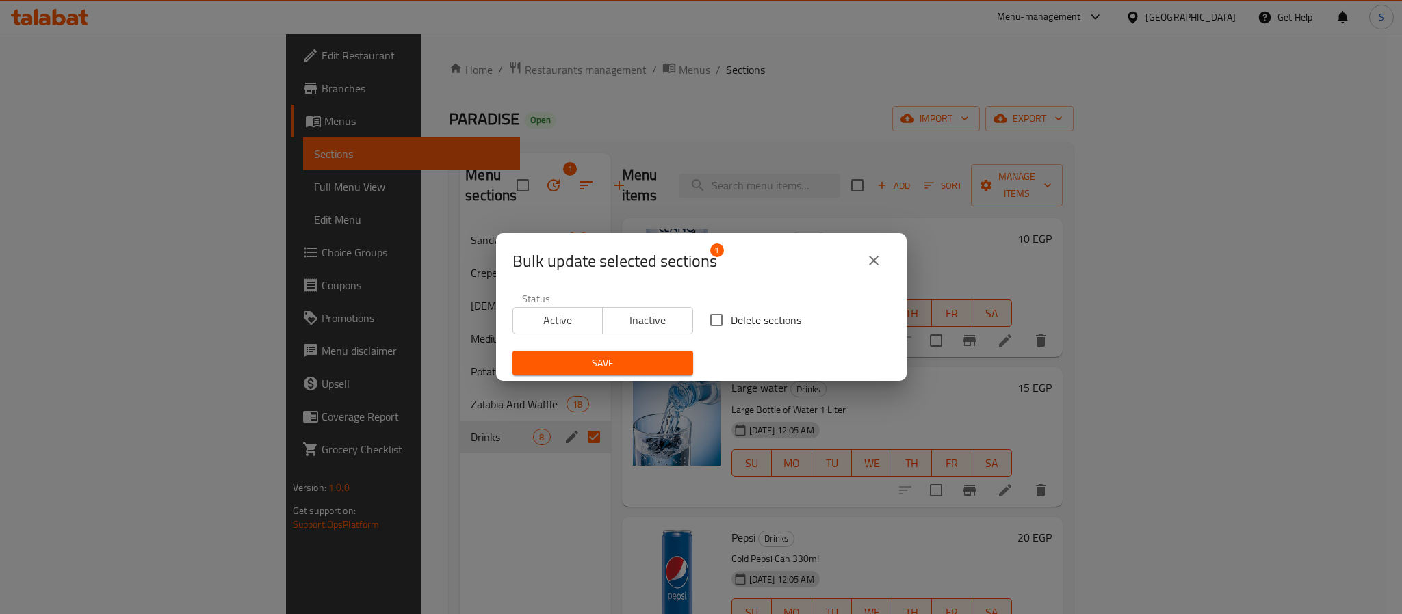
click at [871, 263] on icon "close" at bounding box center [873, 260] width 16 height 16
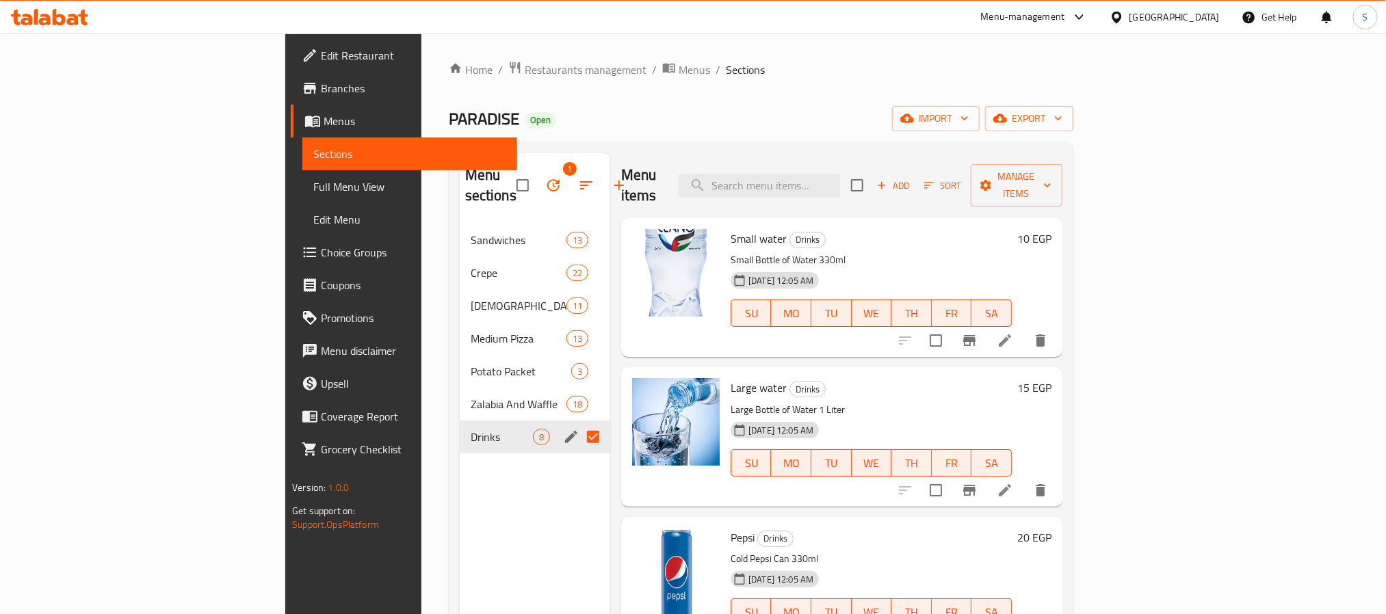
drag, startPoint x: 521, startPoint y: 421, endPoint x: 505, endPoint y: 475, distance: 56.5
click at [579, 423] on input "Menu sections" at bounding box center [593, 437] width 29 height 29
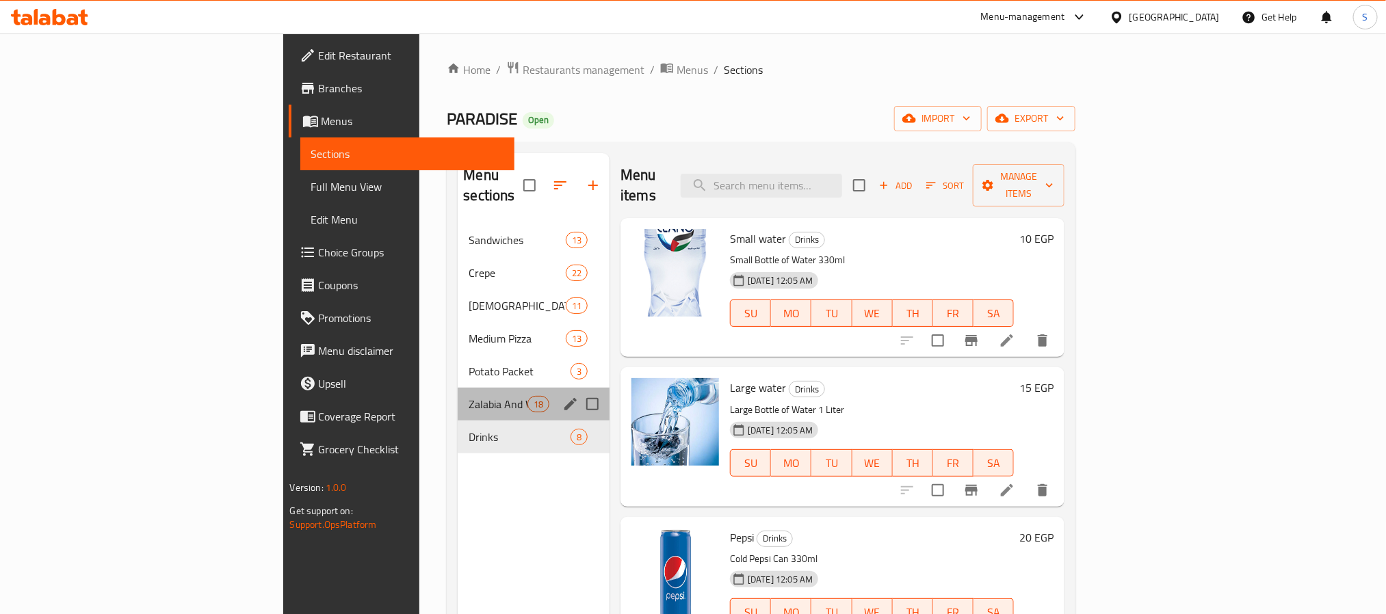
click at [527, 396] on div "18" at bounding box center [538, 404] width 22 height 16
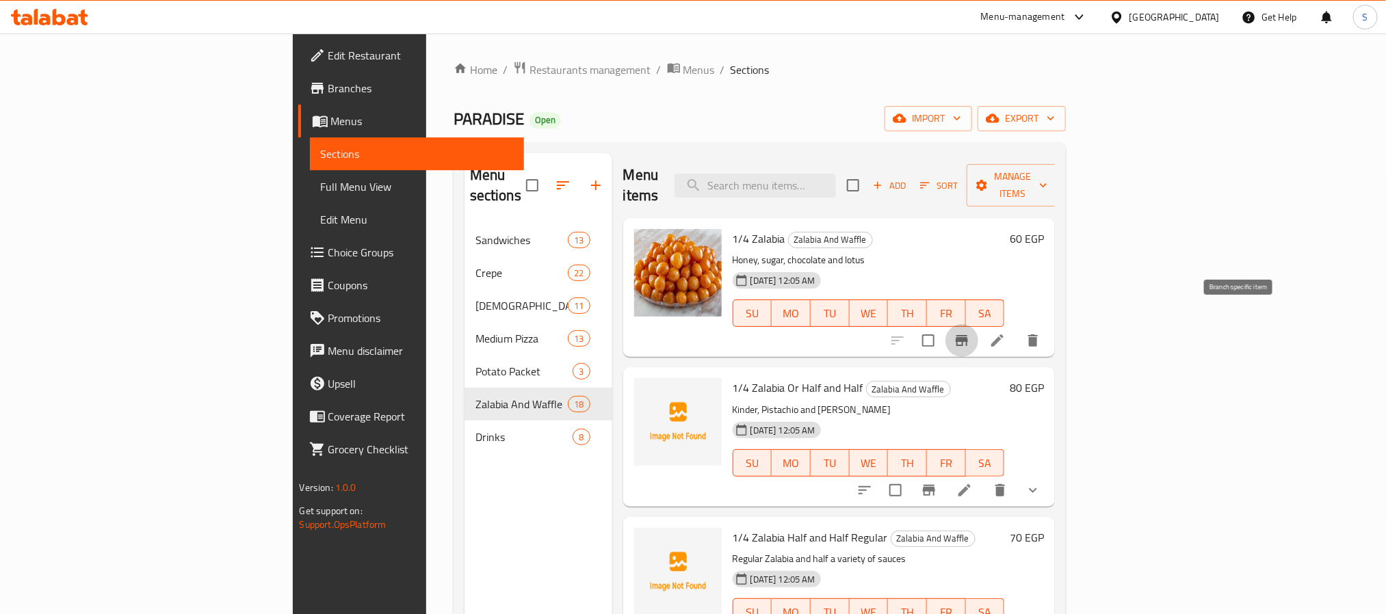
click at [970, 332] on icon "Branch-specific-item" at bounding box center [962, 340] width 16 height 16
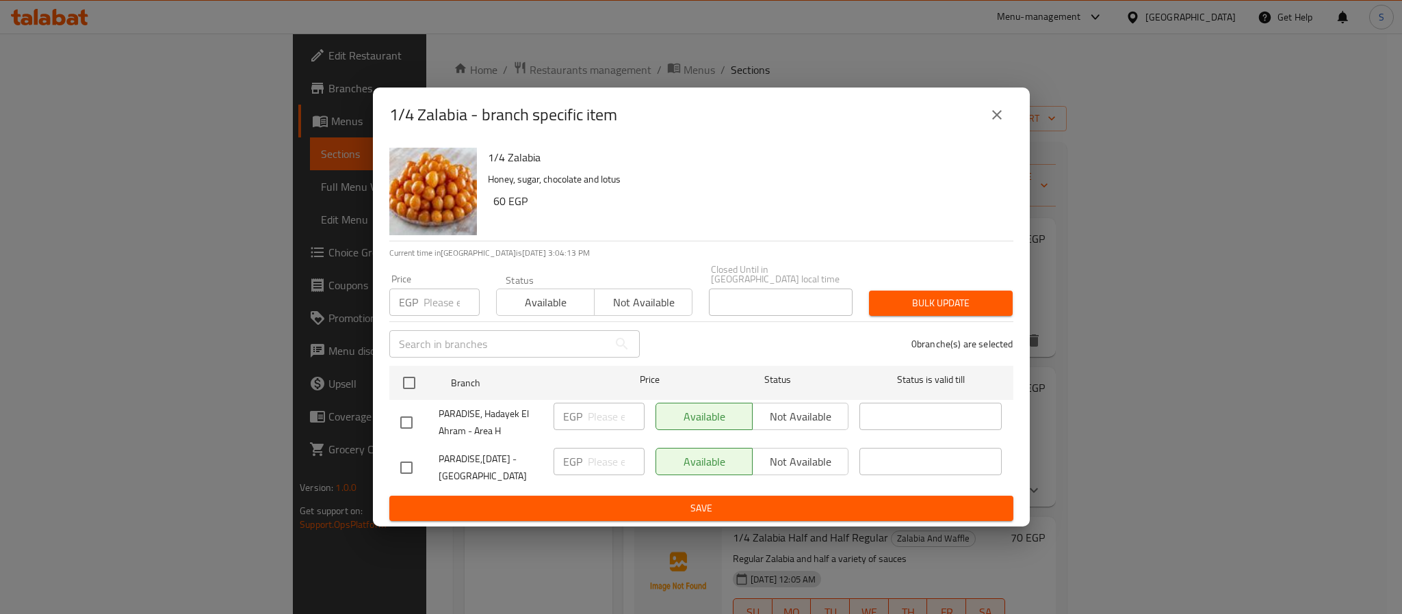
drag, startPoint x: 403, startPoint y: 468, endPoint x: 413, endPoint y: 470, distance: 10.5
click at [407, 467] on input "checkbox" at bounding box center [406, 468] width 29 height 29
checkbox input "true"
drag, startPoint x: 781, startPoint y: 452, endPoint x: 735, endPoint y: 511, distance: 74.7
click at [780, 452] on span "Not available" at bounding box center [801, 462] width 86 height 20
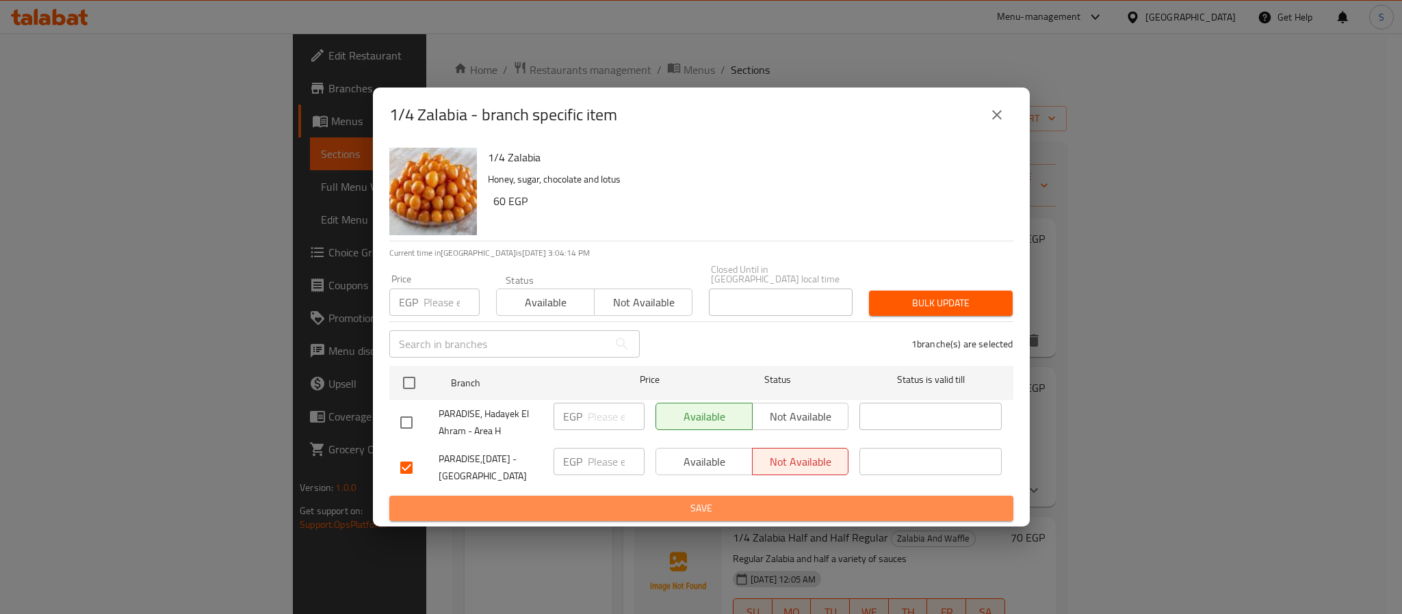
drag, startPoint x: 686, startPoint y: 511, endPoint x: 669, endPoint y: 516, distance: 17.8
click at [686, 511] on span "Save" at bounding box center [701, 508] width 602 height 17
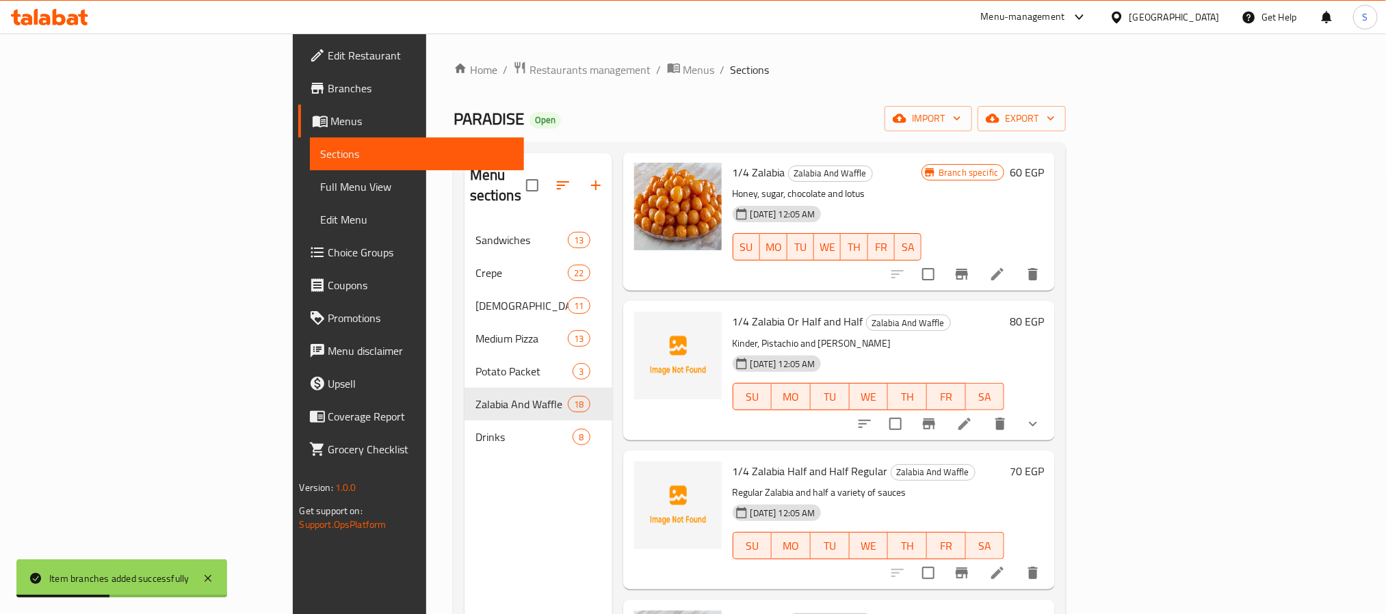
scroll to position [103, 0]
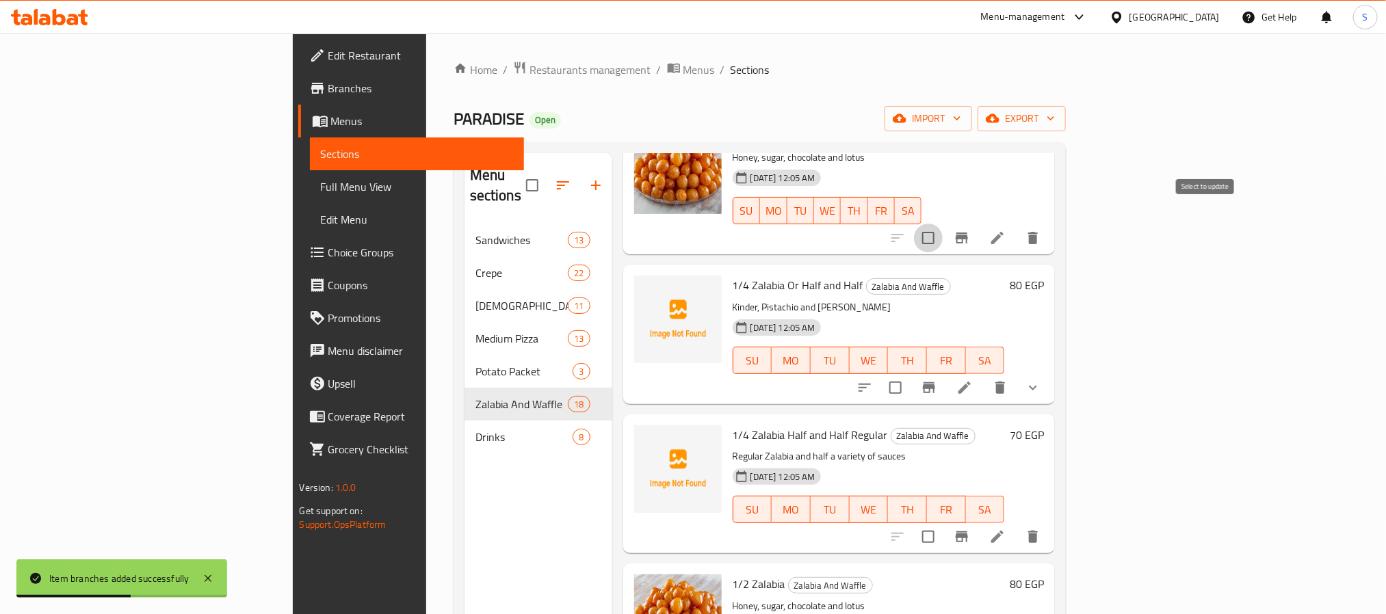
drag, startPoint x: 1201, startPoint y: 211, endPoint x: 1185, endPoint y: 329, distance: 118.8
click at [943, 224] on input "checkbox" at bounding box center [928, 238] width 29 height 29
checkbox input "true"
click at [910, 378] on input "checkbox" at bounding box center [895, 388] width 29 height 29
checkbox input "true"
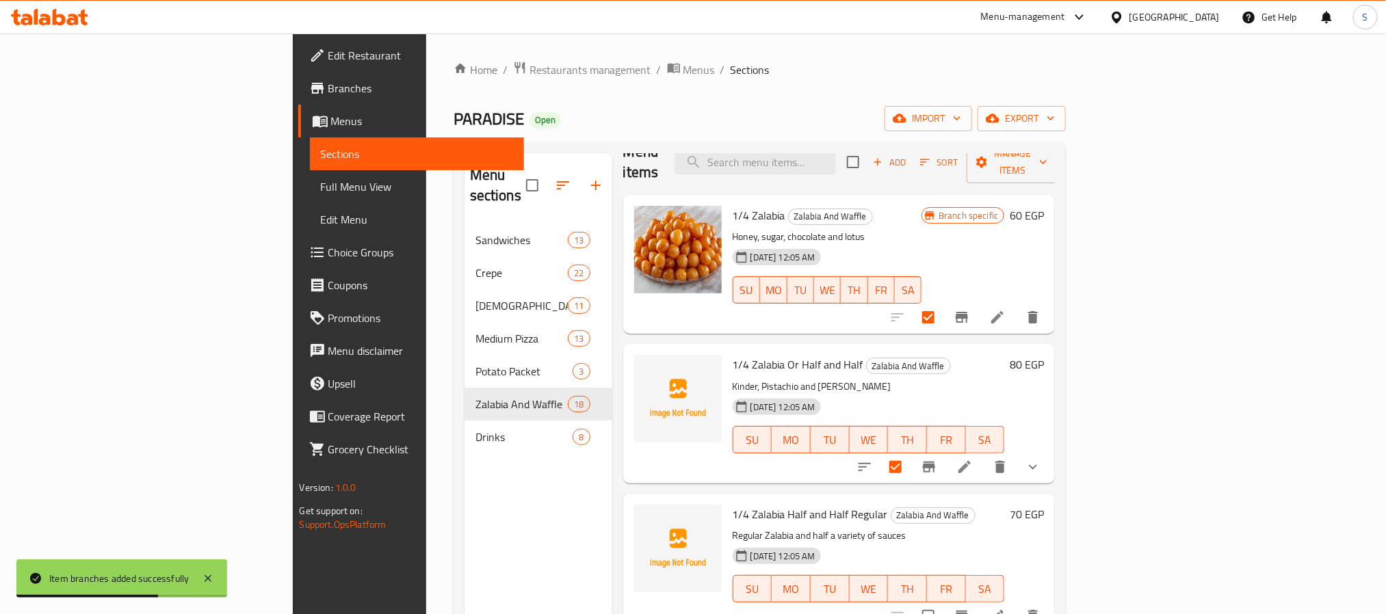
scroll to position [0, 0]
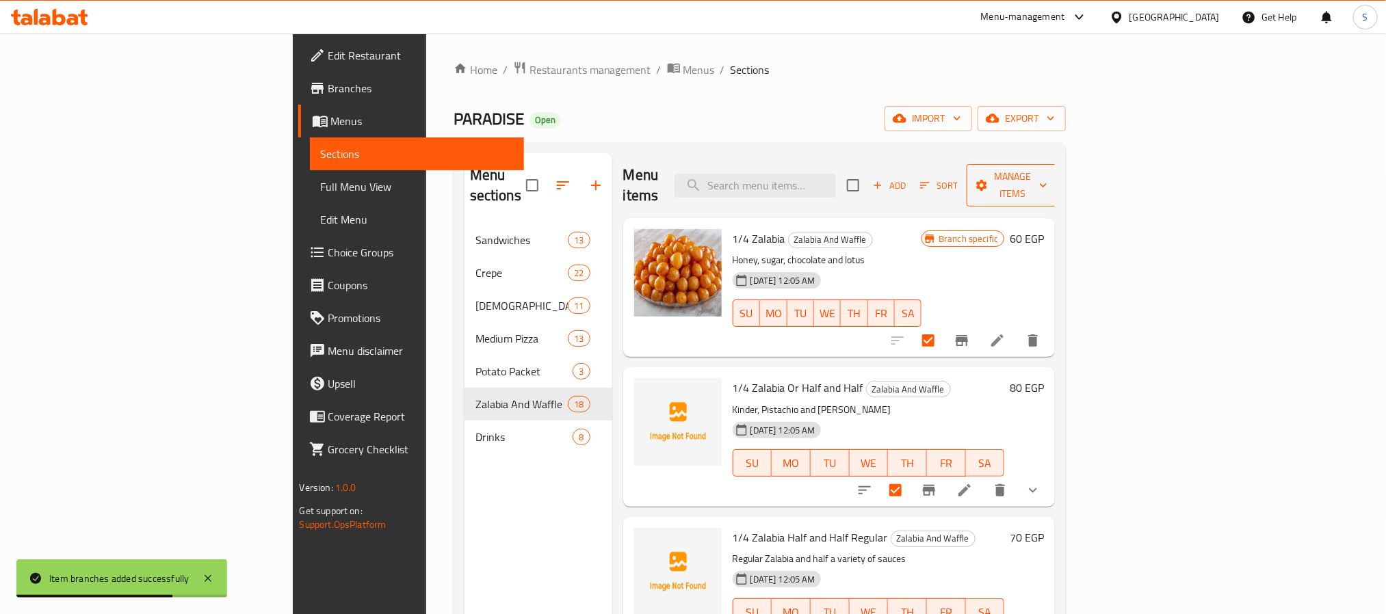
click at [1058, 185] on button "Manage items" at bounding box center [1013, 185] width 92 height 42
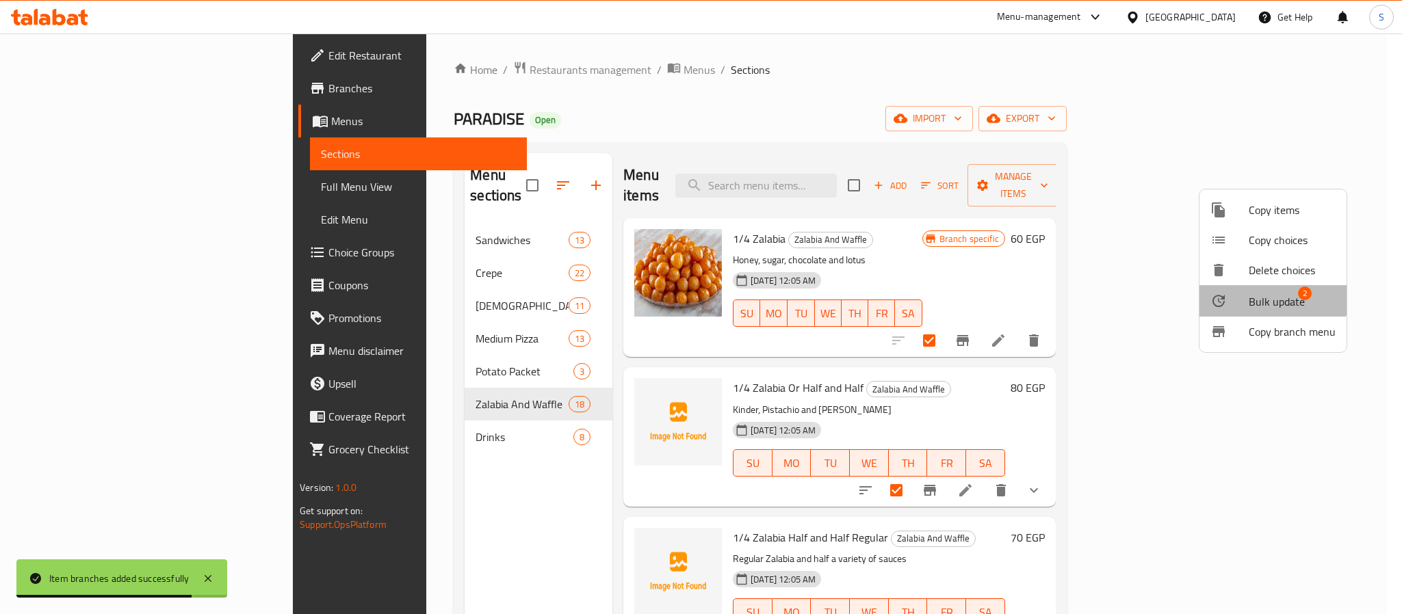
click at [1268, 300] on span "Bulk update" at bounding box center [1277, 301] width 56 height 16
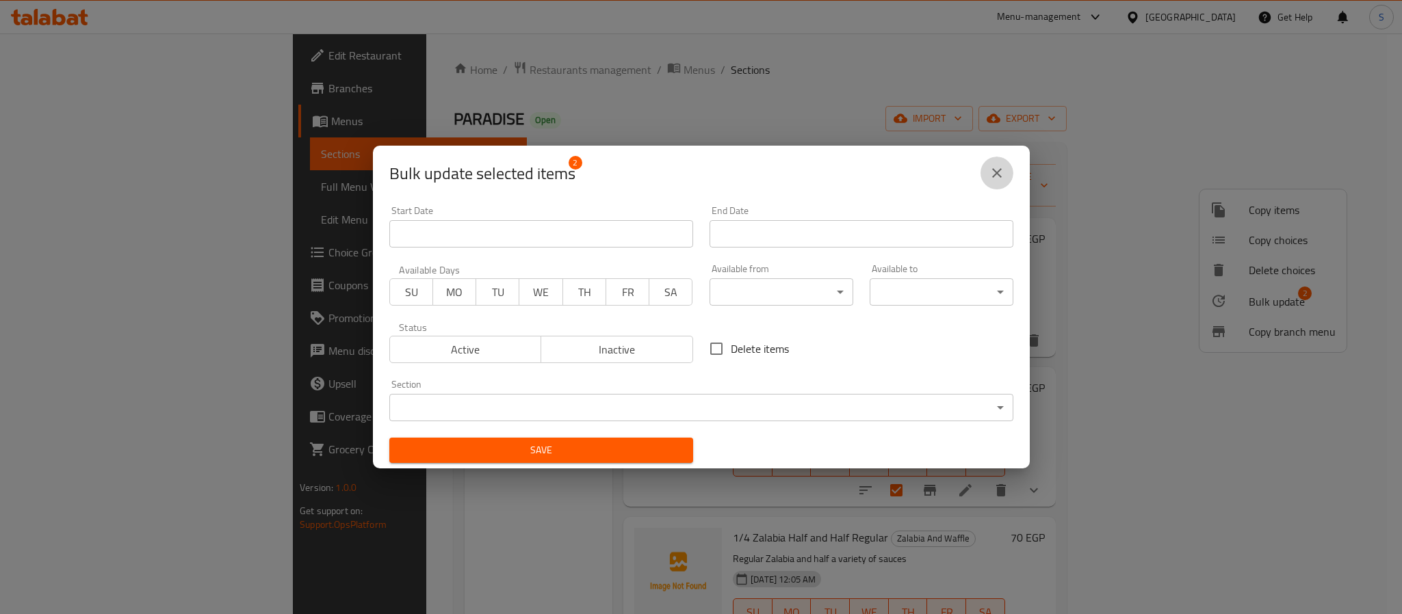
click at [984, 183] on button "close" at bounding box center [996, 173] width 33 height 33
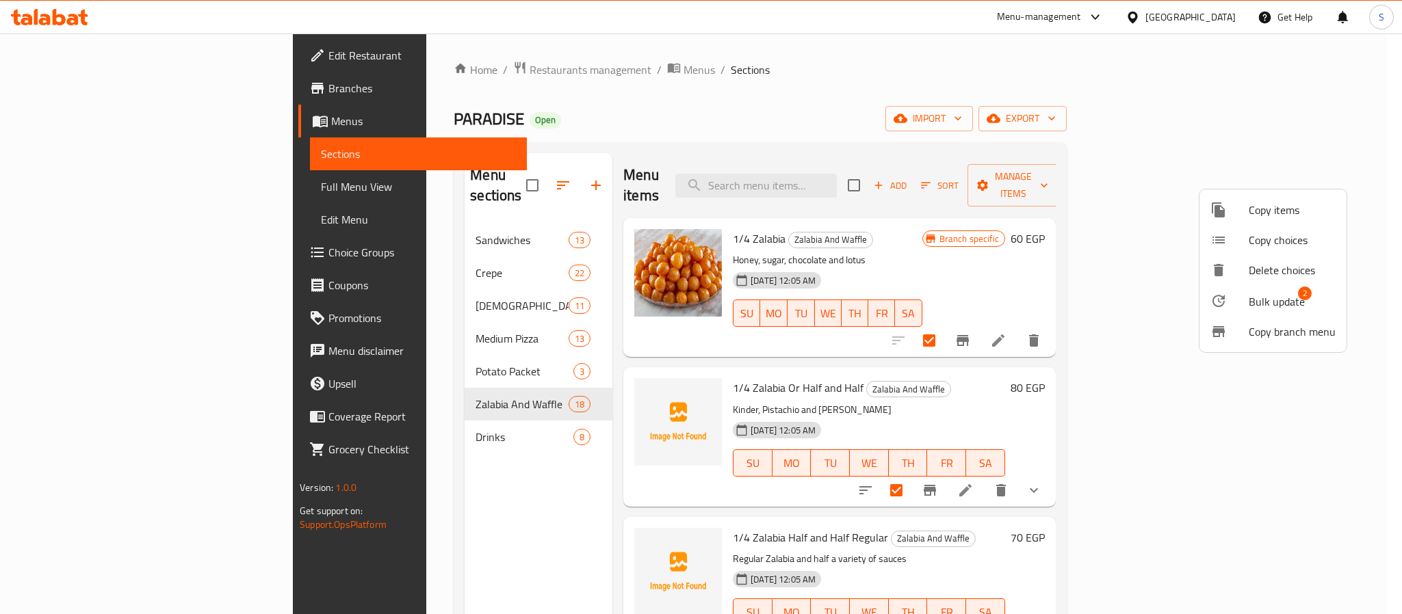
click at [1193, 395] on div at bounding box center [701, 307] width 1402 height 614
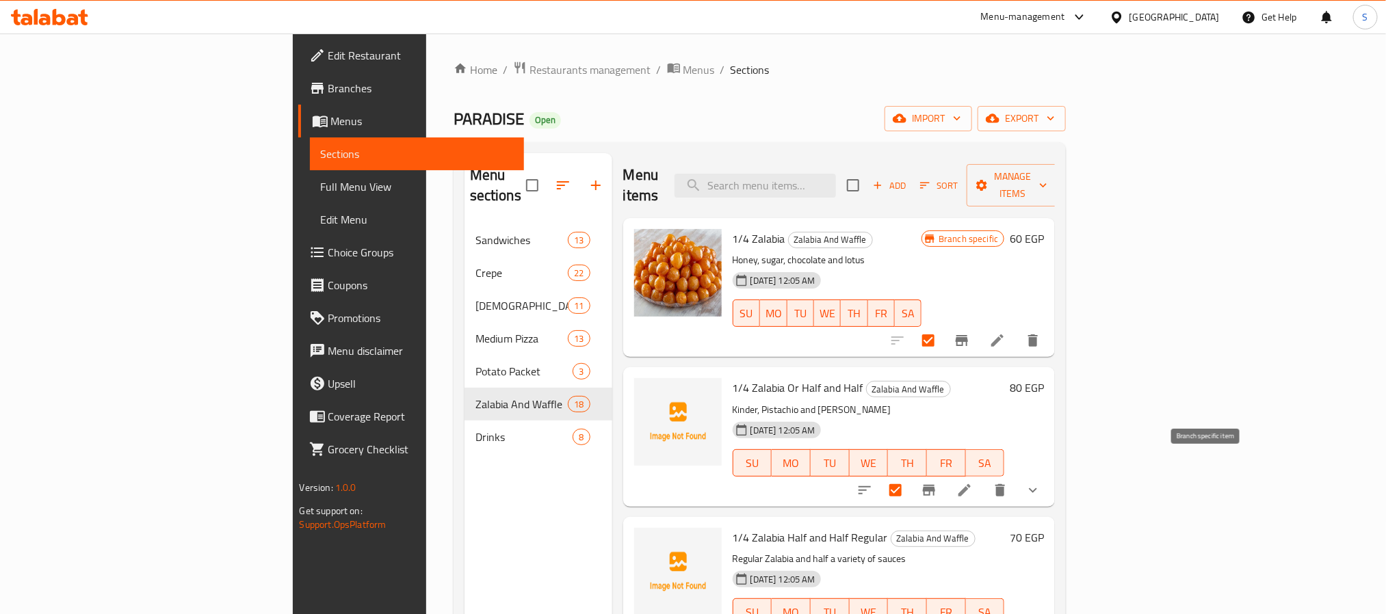
click at [945, 474] on button "Branch-specific-item" at bounding box center [929, 490] width 33 height 33
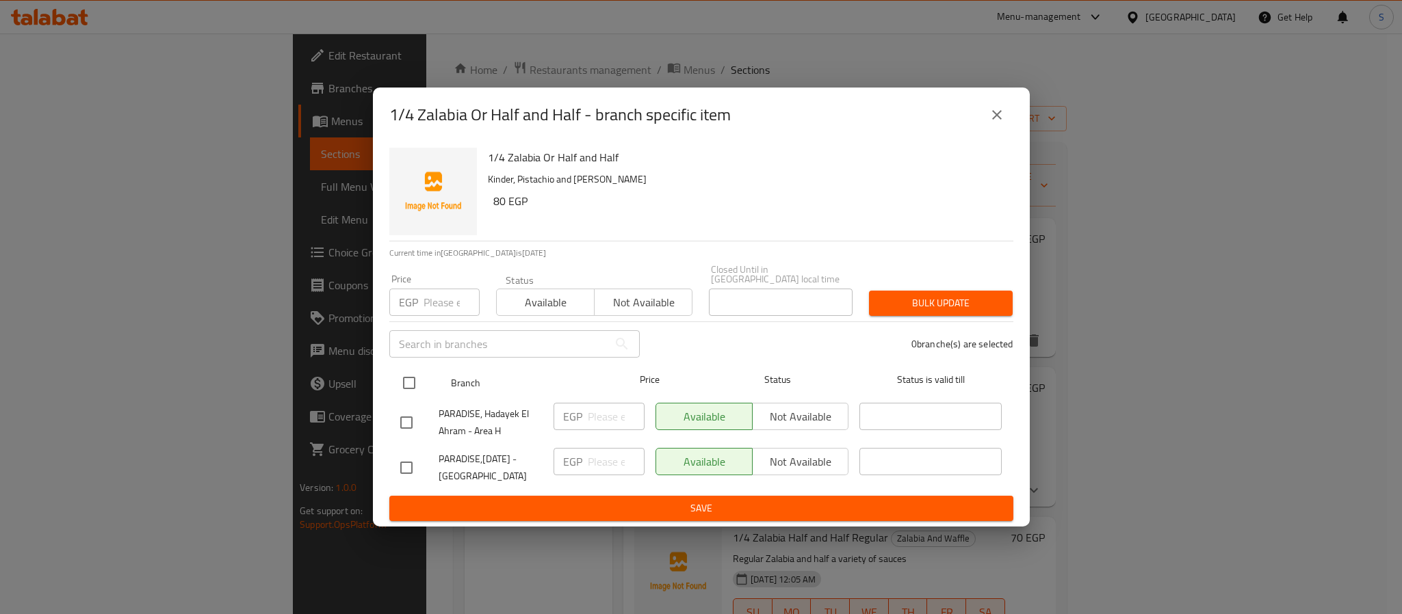
drag, startPoint x: 408, startPoint y: 405, endPoint x: 405, endPoint y: 384, distance: 21.5
click at [407, 397] on div "PARADISE, Hadayek El Ahram - Area H" at bounding box center [471, 422] width 153 height 51
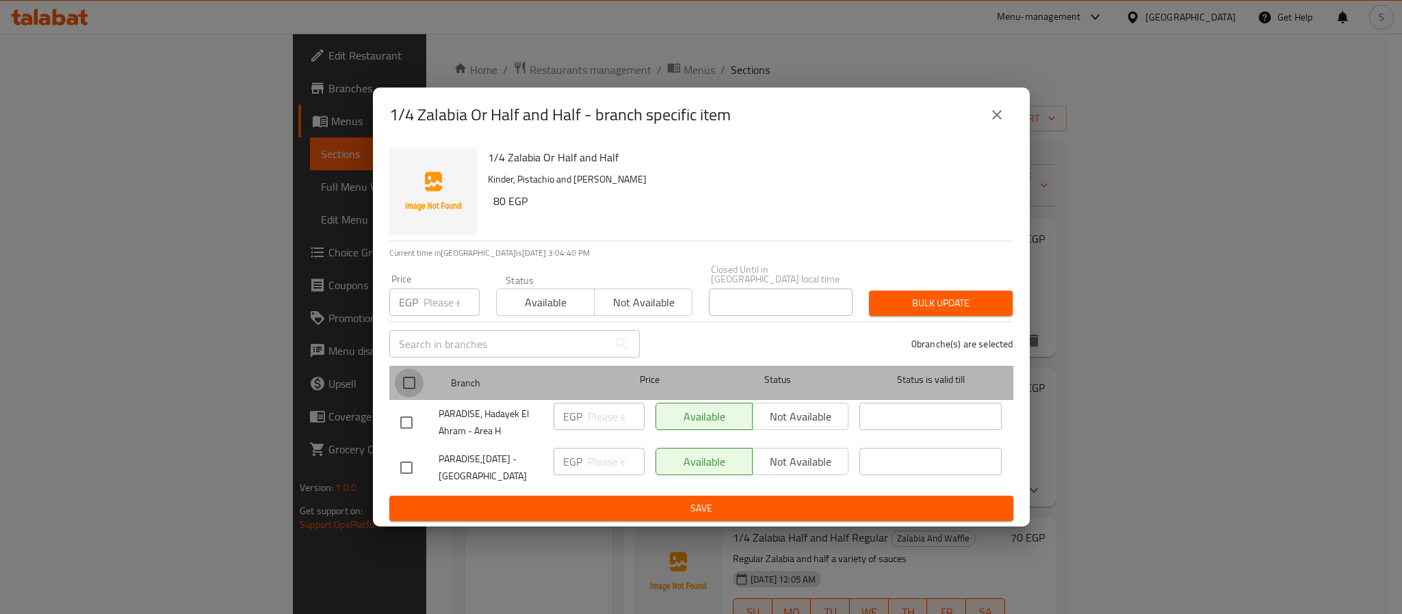
drag, startPoint x: 408, startPoint y: 384, endPoint x: 403, endPoint y: 472, distance: 88.4
click at [413, 393] on ul "Branch Price Status Status is valid till PARADISE, Hadayek El Ahram - Area H EG…" at bounding box center [701, 428] width 624 height 135
click at [406, 380] on input "checkbox" at bounding box center [409, 383] width 29 height 29
checkbox input "true"
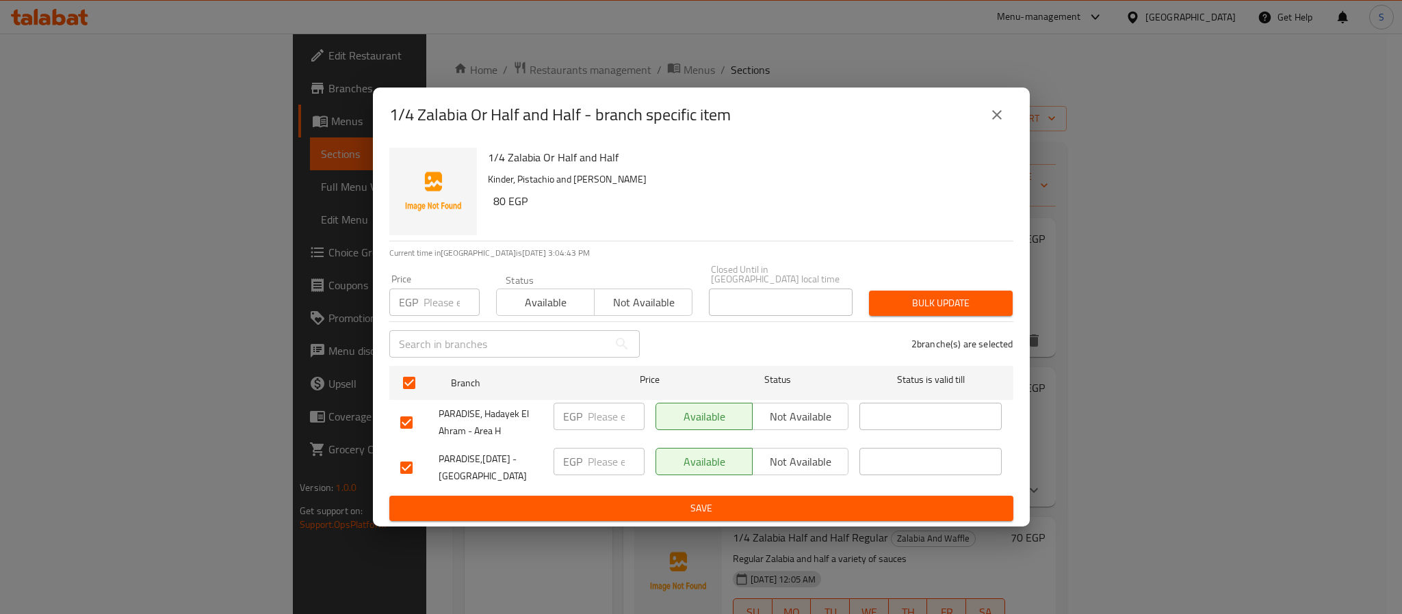
drag, startPoint x: 793, startPoint y: 450, endPoint x: 681, endPoint y: 491, distance: 118.6
click at [793, 452] on span "Not available" at bounding box center [801, 462] width 86 height 20
click at [406, 462] on input "checkbox" at bounding box center [406, 468] width 29 height 29
checkbox input "false"
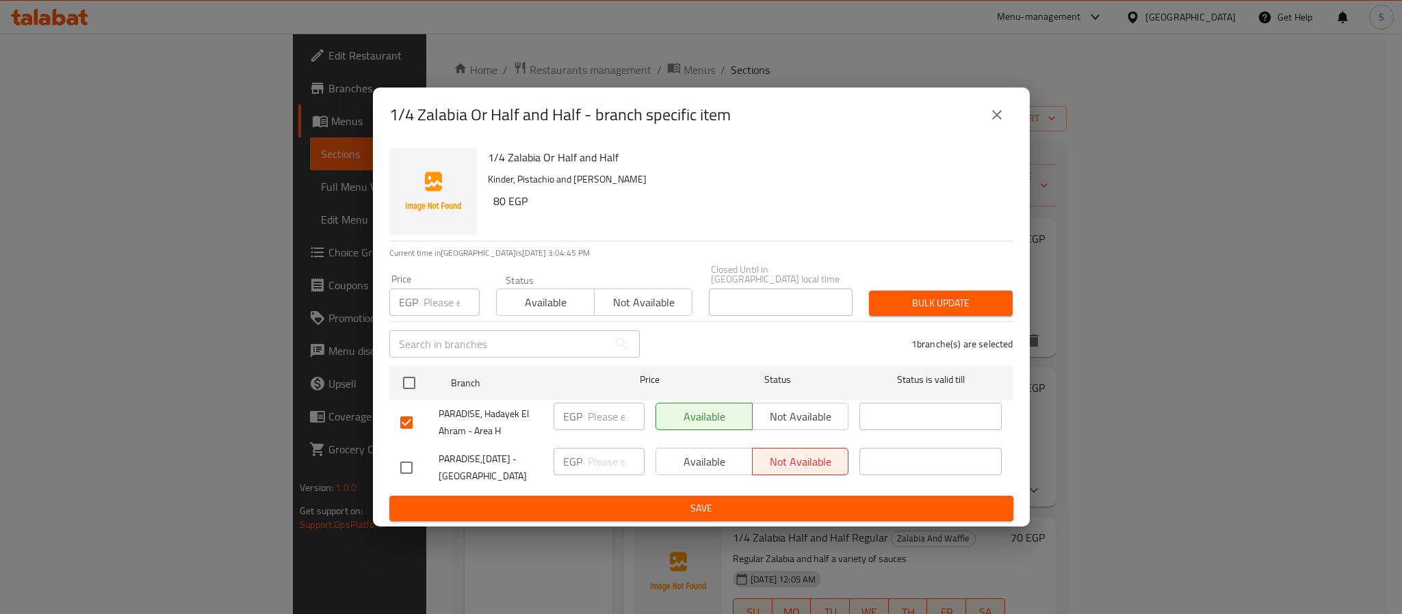
drag, startPoint x: 405, startPoint y: 413, endPoint x: 408, endPoint y: 425, distance: 12.1
click at [407, 415] on input "checkbox" at bounding box center [406, 422] width 29 height 29
checkbox input "false"
click at [413, 469] on input "checkbox" at bounding box center [406, 468] width 29 height 29
checkbox input "true"
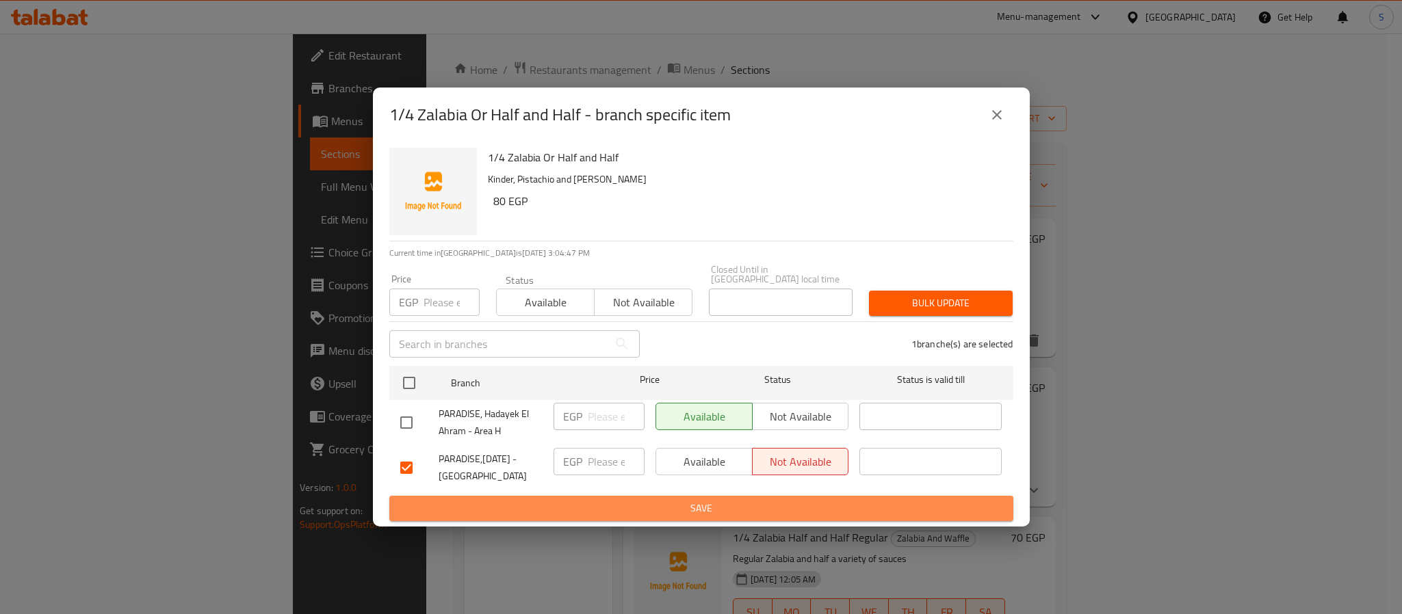
click at [674, 505] on span "Save" at bounding box center [701, 508] width 602 height 17
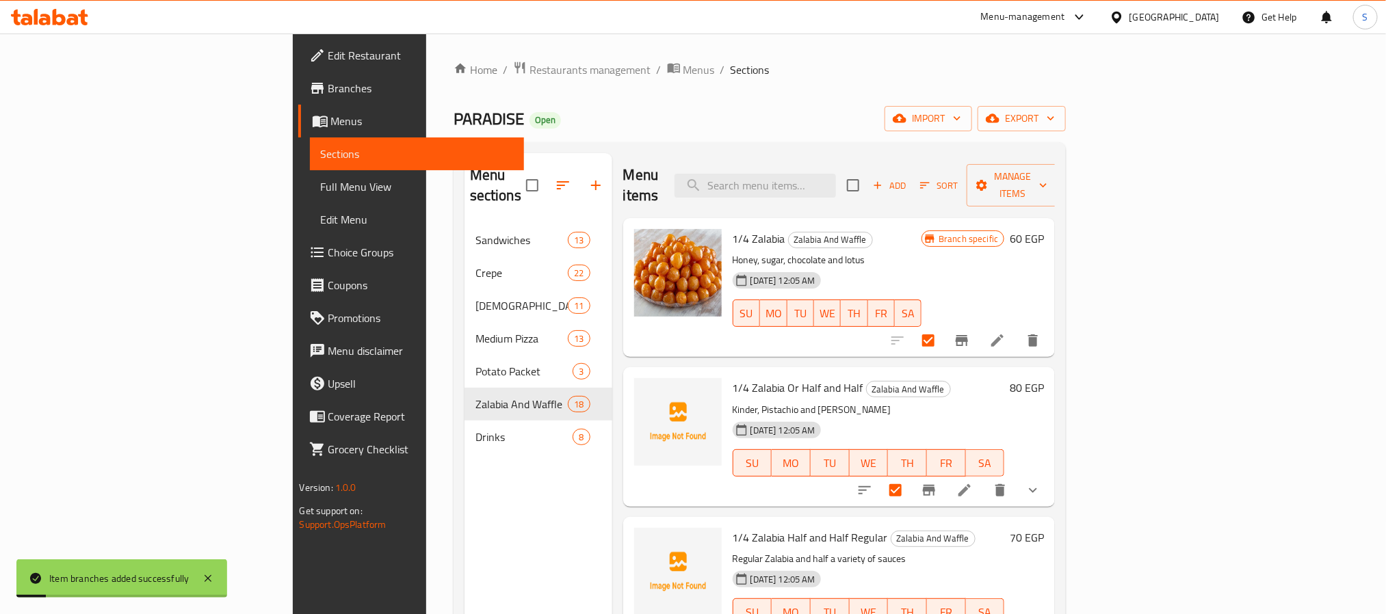
scroll to position [103, 0]
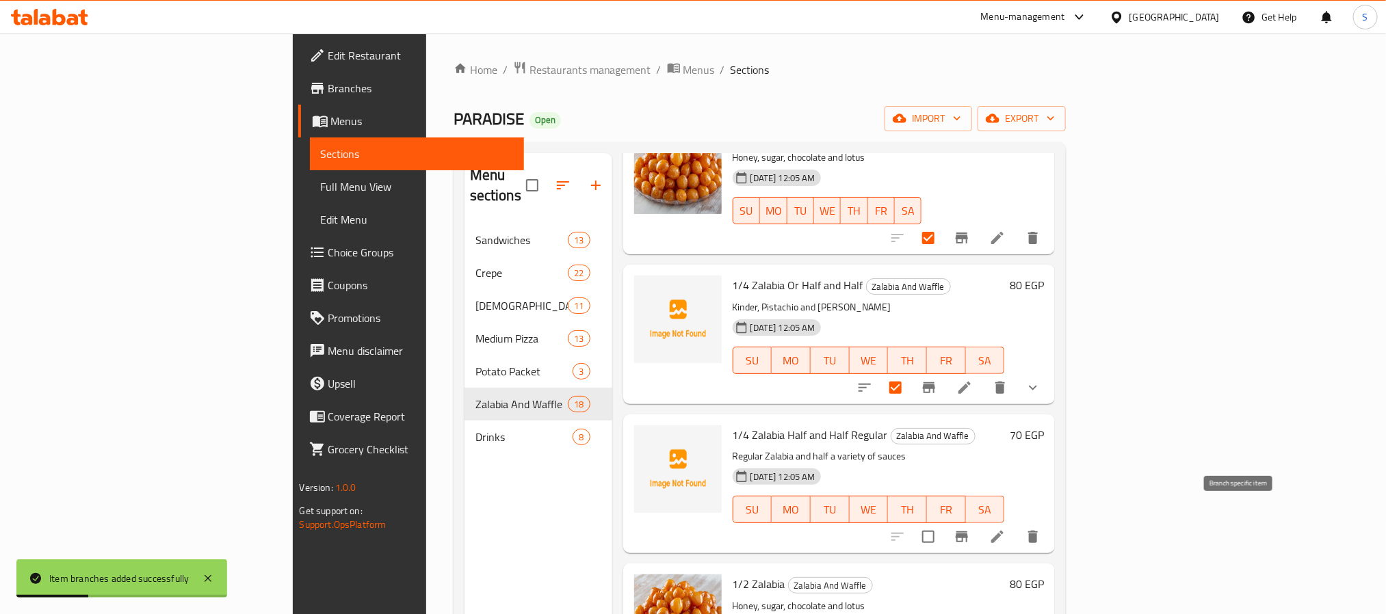
click at [968, 532] on icon "Branch-specific-item" at bounding box center [962, 537] width 12 height 11
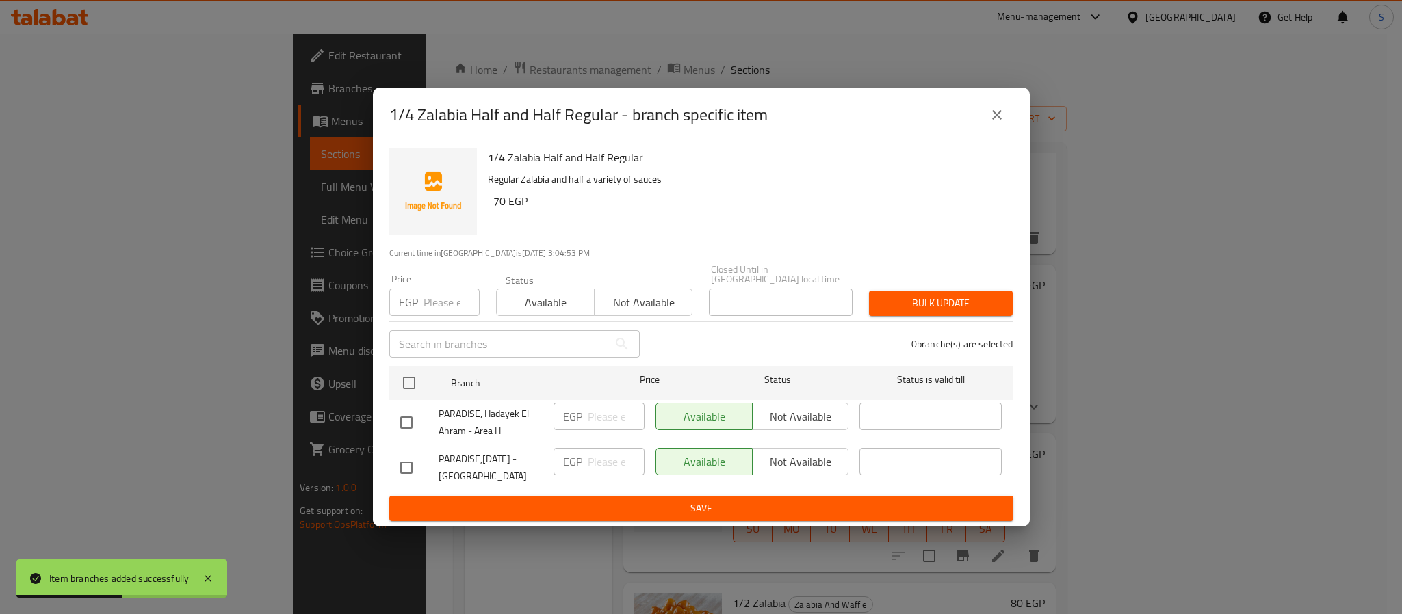
drag, startPoint x: 413, startPoint y: 464, endPoint x: 612, endPoint y: 497, distance: 201.8
click at [417, 464] on input "checkbox" at bounding box center [406, 468] width 29 height 29
checkbox input "true"
click at [827, 456] on span "Not available" at bounding box center [801, 462] width 86 height 20
click at [692, 508] on span "Save" at bounding box center [701, 508] width 602 height 17
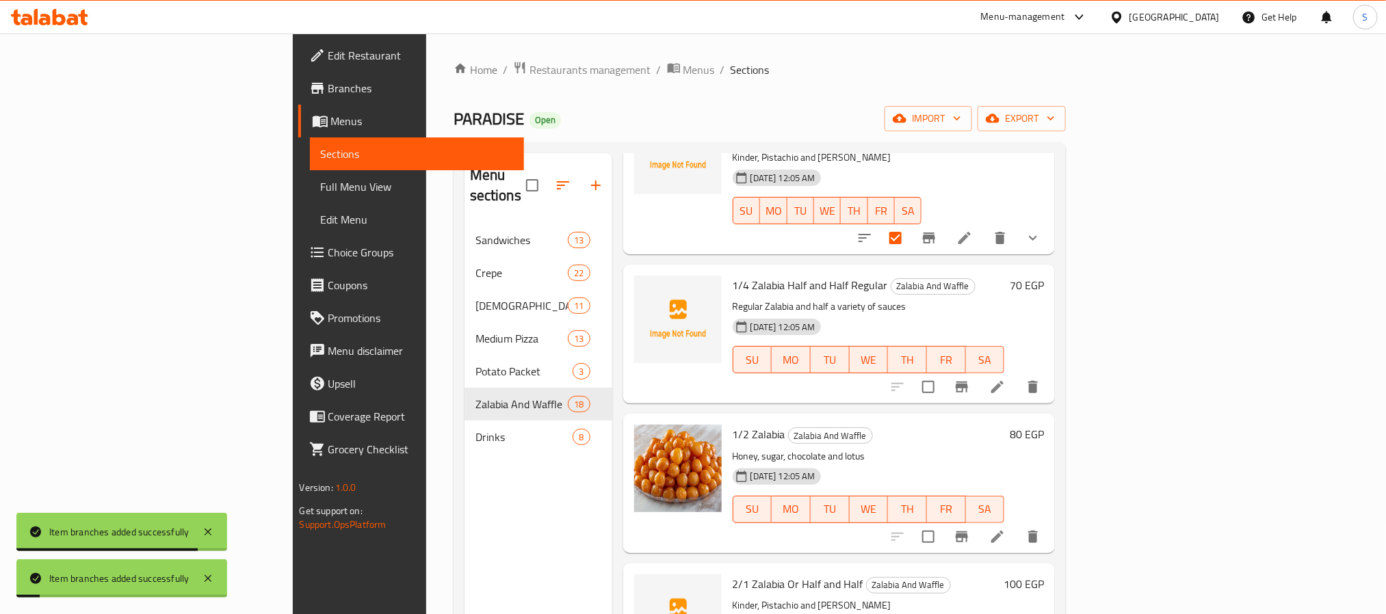
scroll to position [308, 0]
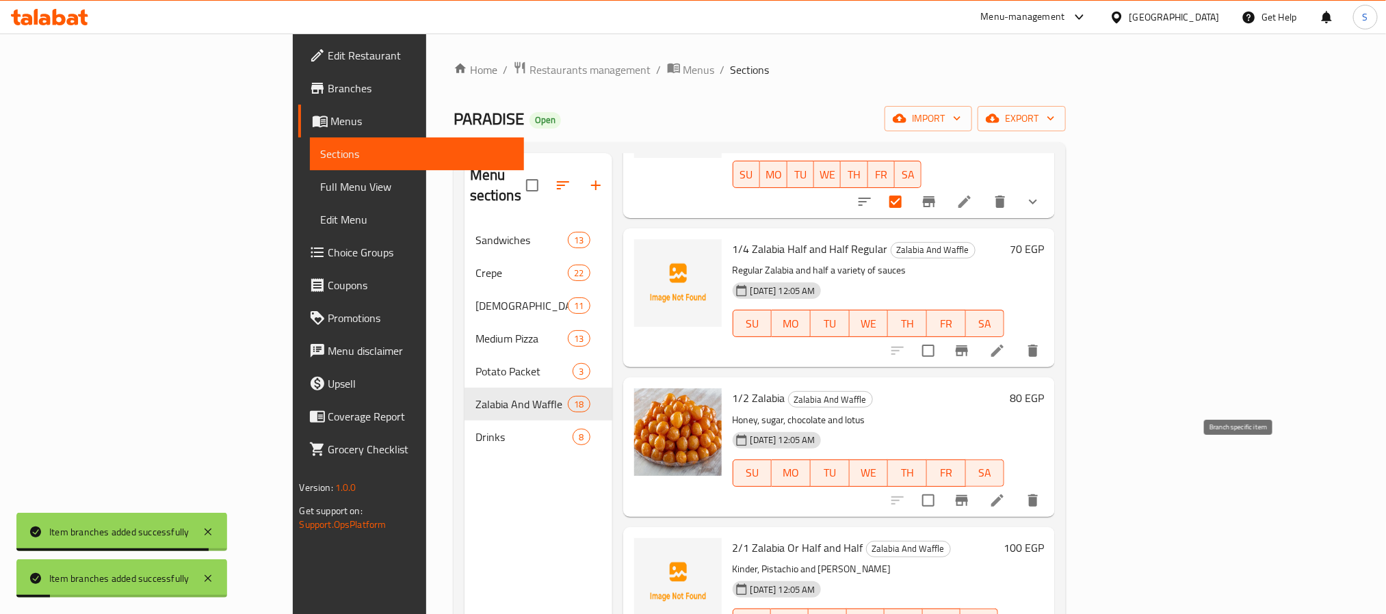
click at [970, 493] on icon "Branch-specific-item" at bounding box center [962, 501] width 16 height 16
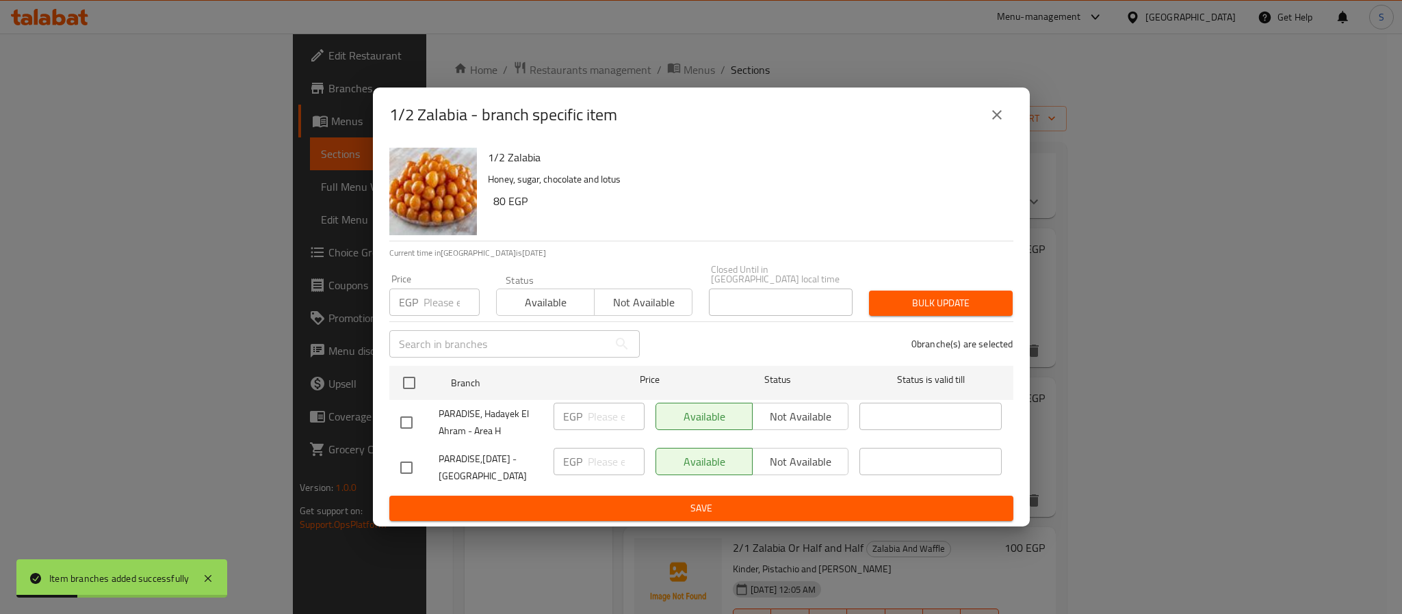
drag, startPoint x: 417, startPoint y: 464, endPoint x: 477, endPoint y: 476, distance: 61.5
click at [419, 462] on input "checkbox" at bounding box center [406, 468] width 29 height 29
checkbox input "true"
drag, startPoint x: 774, startPoint y: 456, endPoint x: 777, endPoint y: 484, distance: 28.9
click at [776, 456] on span "Not available" at bounding box center [801, 462] width 86 height 20
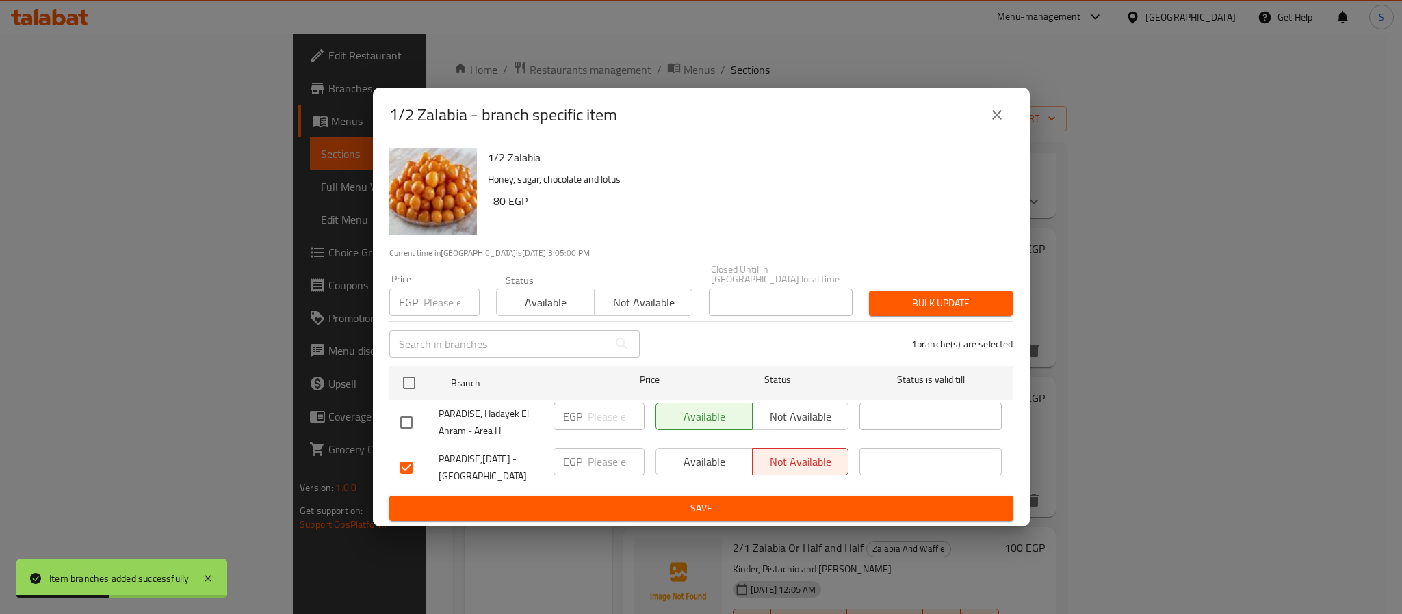
drag, startPoint x: 707, startPoint y: 504, endPoint x: 702, endPoint y: 532, distance: 29.1
click at [706, 504] on span "Save" at bounding box center [701, 508] width 602 height 17
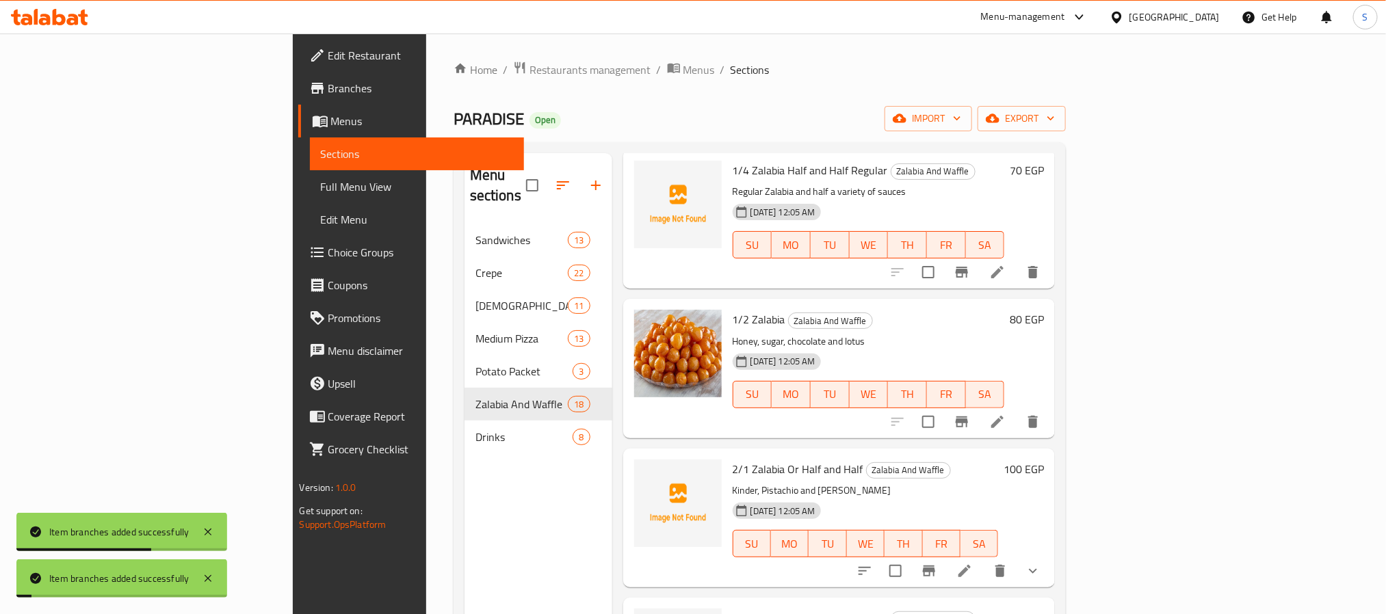
scroll to position [410, 0]
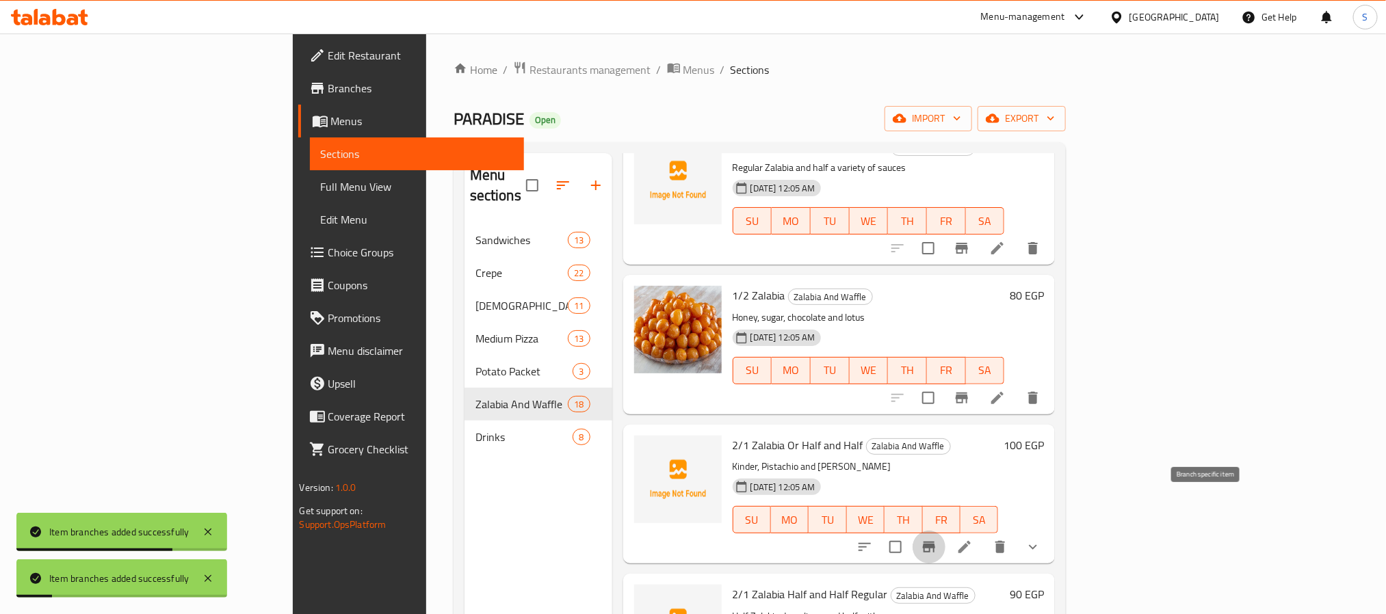
click at [945, 531] on button "Branch-specific-item" at bounding box center [929, 547] width 33 height 33
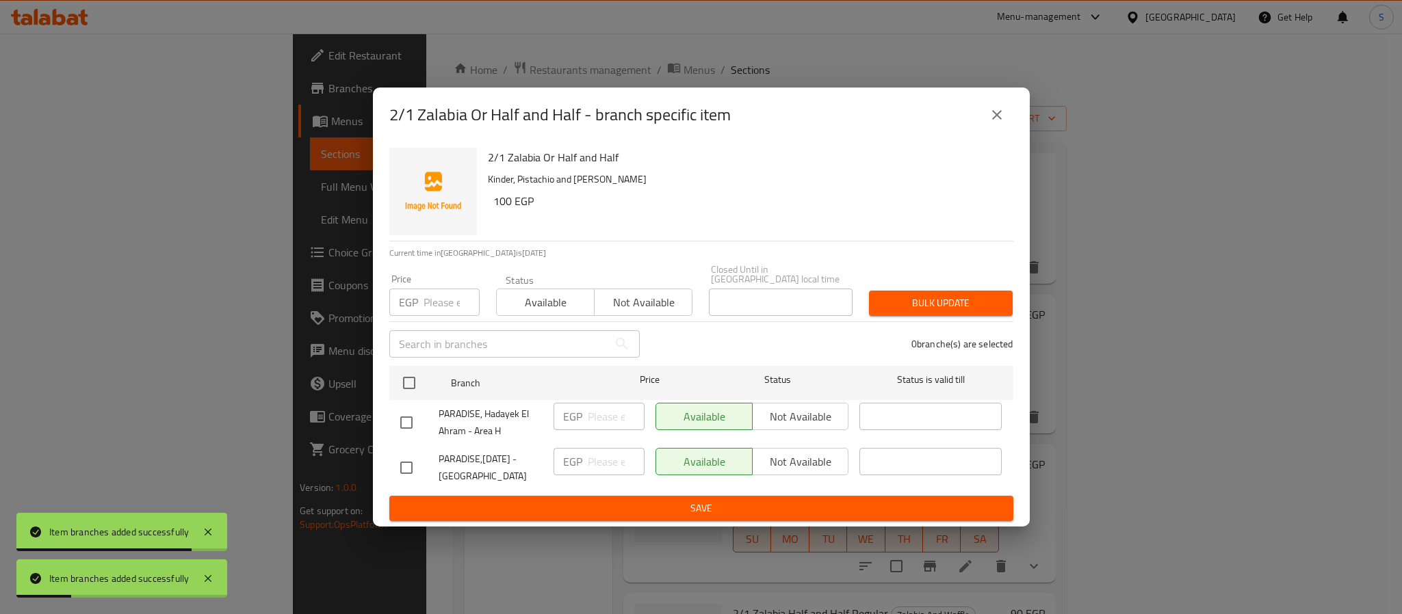
drag, startPoint x: 391, startPoint y: 460, endPoint x: 419, endPoint y: 465, distance: 29.1
click at [408, 462] on input "checkbox" at bounding box center [406, 468] width 29 height 29
checkbox input "true"
click at [796, 464] on span "Not available" at bounding box center [801, 462] width 86 height 20
drag, startPoint x: 690, startPoint y: 497, endPoint x: 622, endPoint y: 514, distance: 70.5
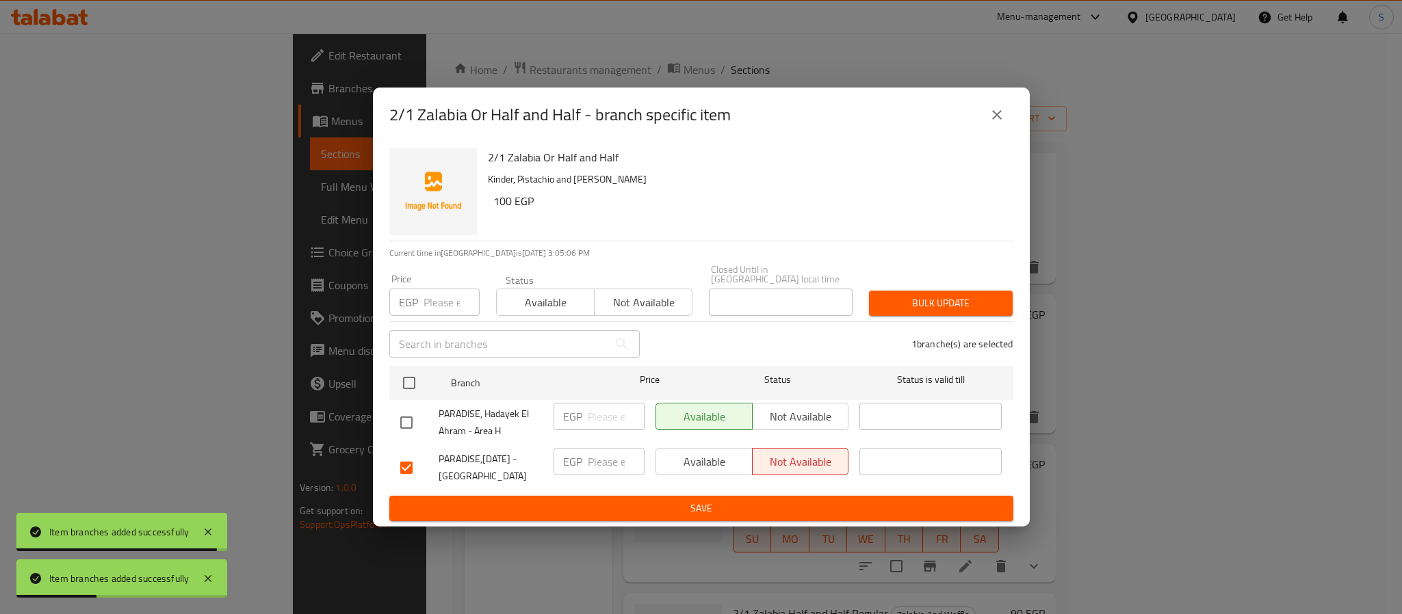
click at [682, 500] on span "Save" at bounding box center [701, 508] width 602 height 17
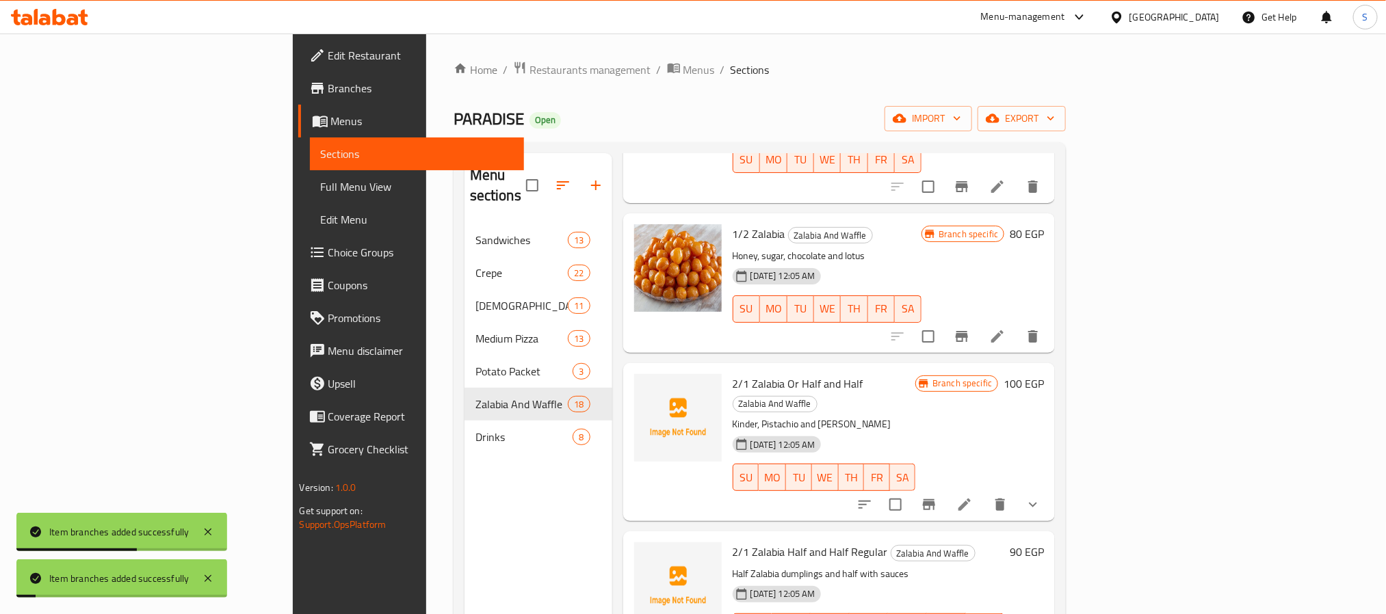
scroll to position [616, 0]
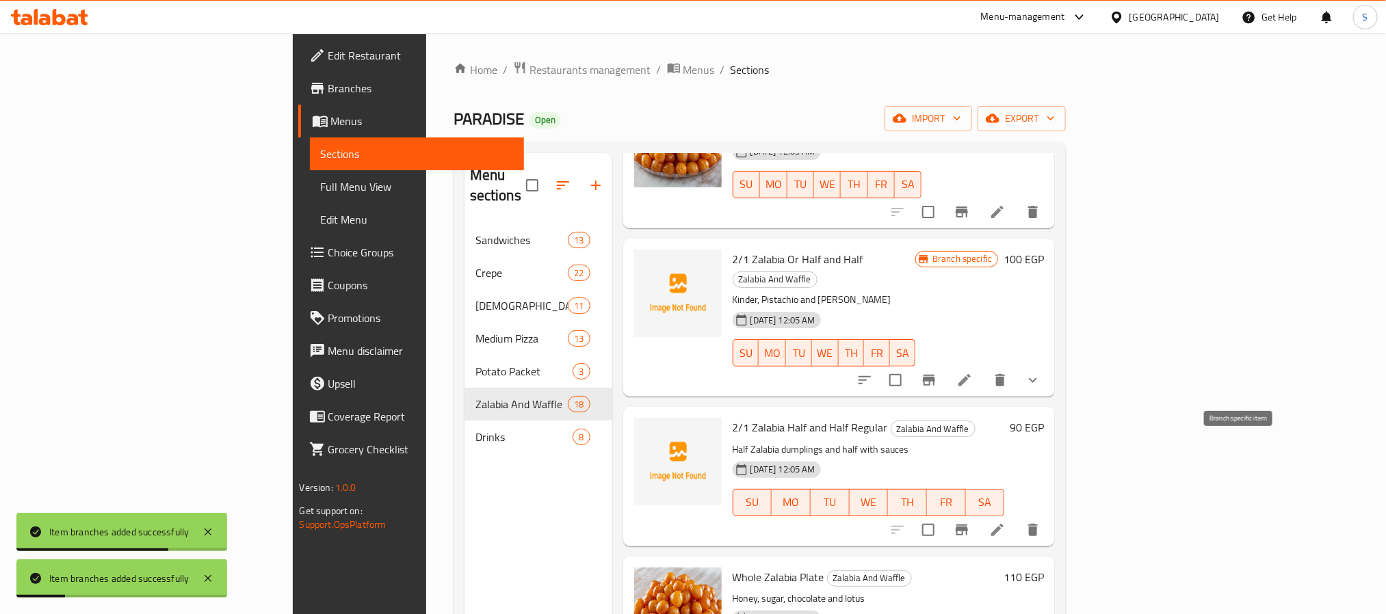
click at [968, 525] on icon "Branch-specific-item" at bounding box center [962, 530] width 12 height 11
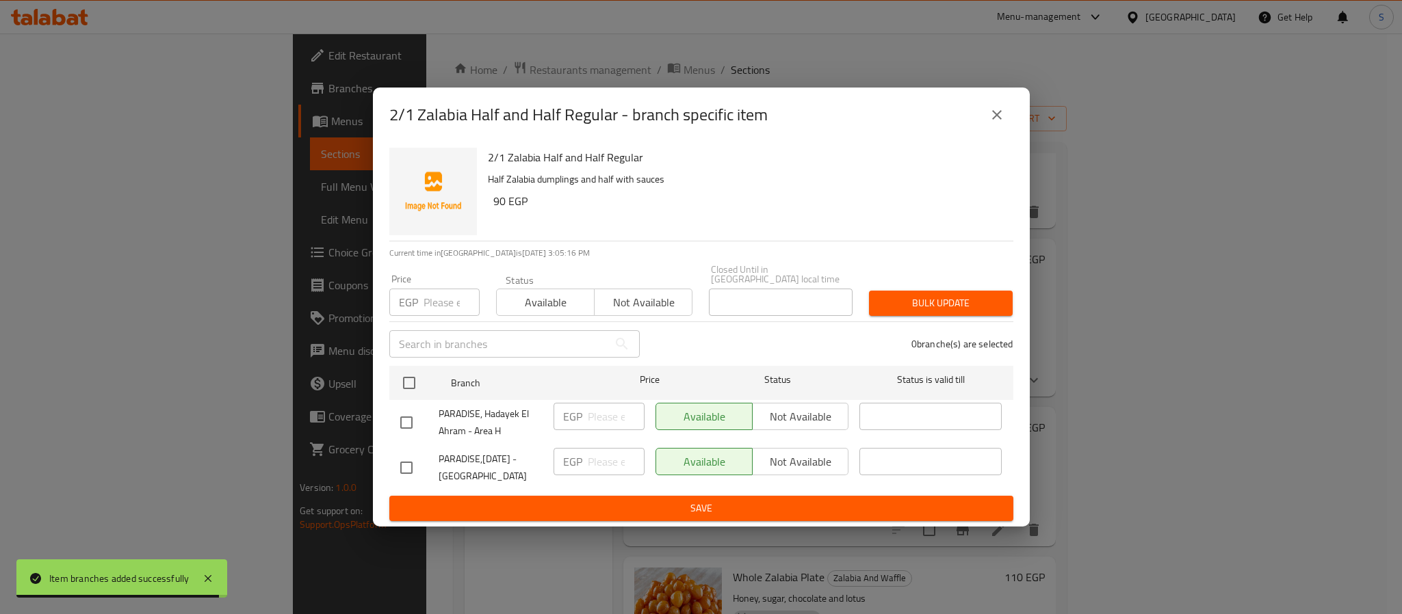
drag, startPoint x: 378, startPoint y: 462, endPoint x: 392, endPoint y: 462, distance: 13.7
click at [391, 462] on div "2/1 Zalabia Half and Half Regular Half Zalabia dumplings and half with sauces 9…" at bounding box center [701, 334] width 657 height 384
drag, startPoint x: 408, startPoint y: 460, endPoint x: 521, endPoint y: 506, distance: 121.6
click at [423, 464] on div at bounding box center [419, 468] width 38 height 29
click at [395, 462] on input "checkbox" at bounding box center [406, 468] width 29 height 29
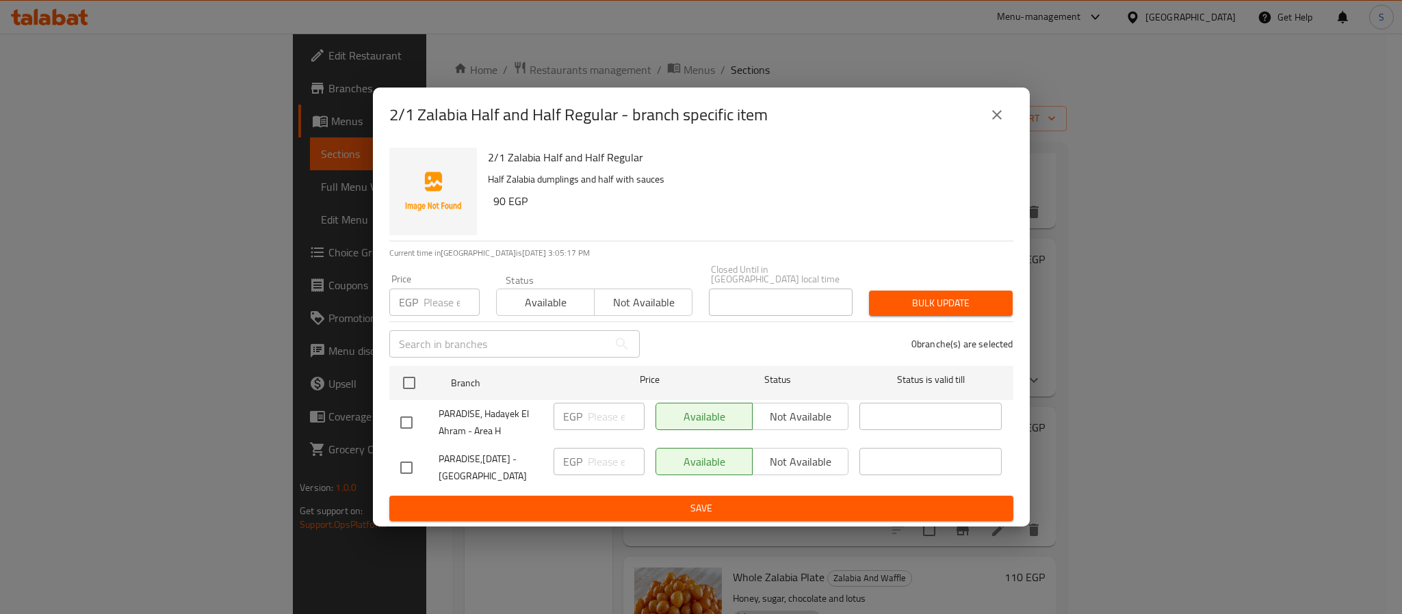
checkbox input "true"
drag, startPoint x: 790, startPoint y: 448, endPoint x: 794, endPoint y: 454, distance: 7.4
click at [793, 452] on span "Not available" at bounding box center [801, 462] width 86 height 20
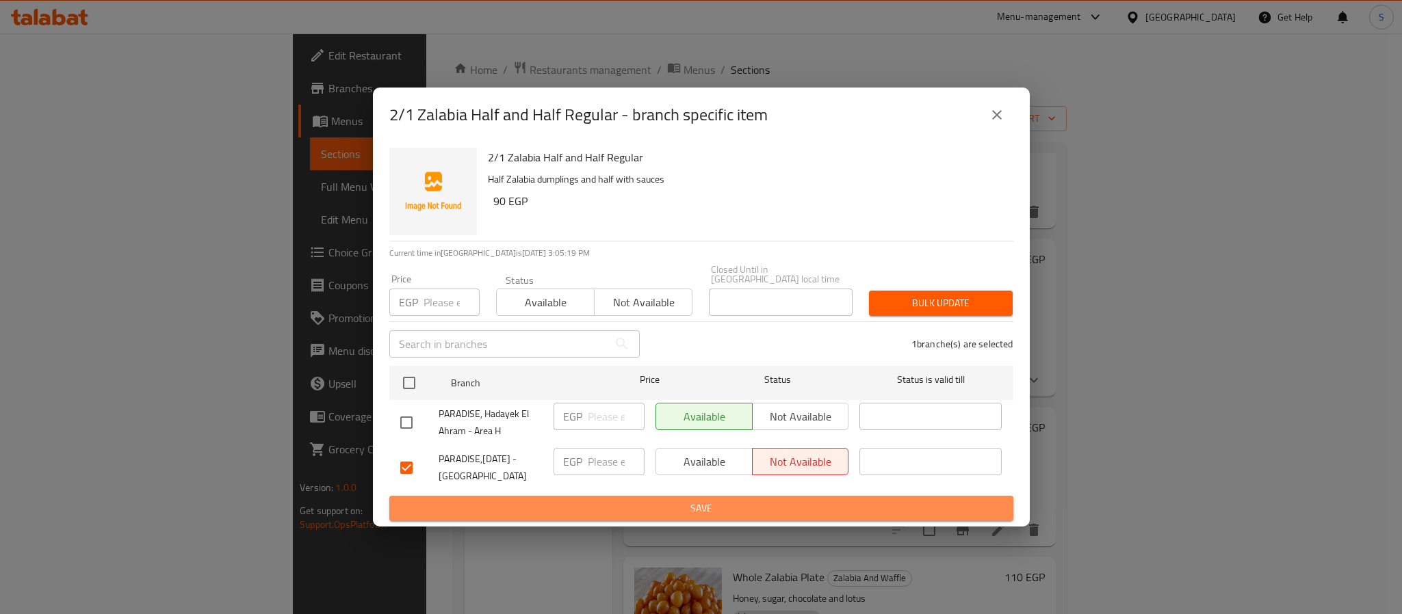
click at [727, 513] on button "Save" at bounding box center [701, 508] width 624 height 25
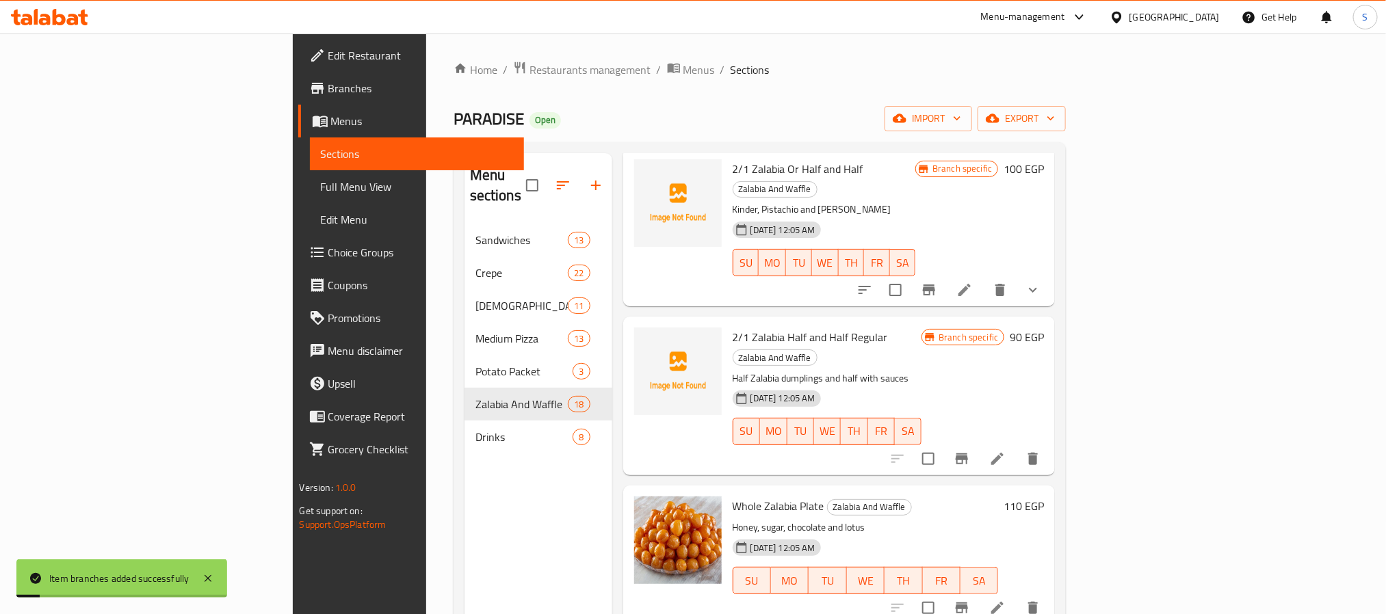
scroll to position [718, 0]
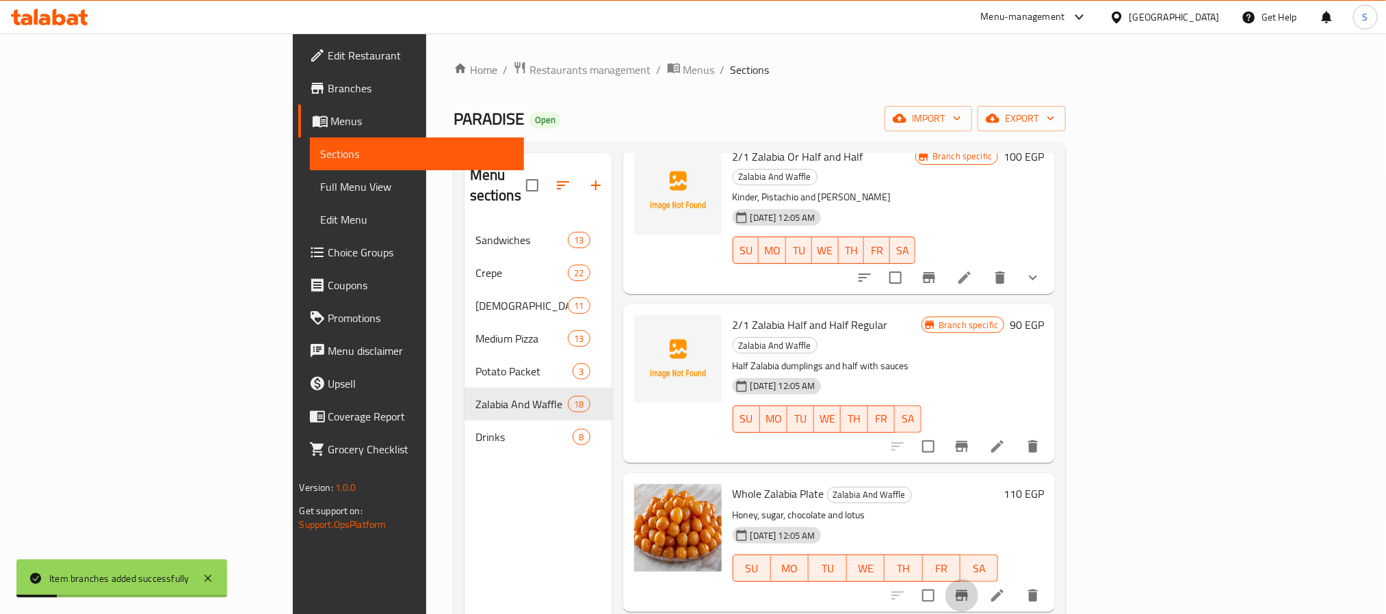
click at [970, 588] on icon "Branch-specific-item" at bounding box center [962, 596] width 16 height 16
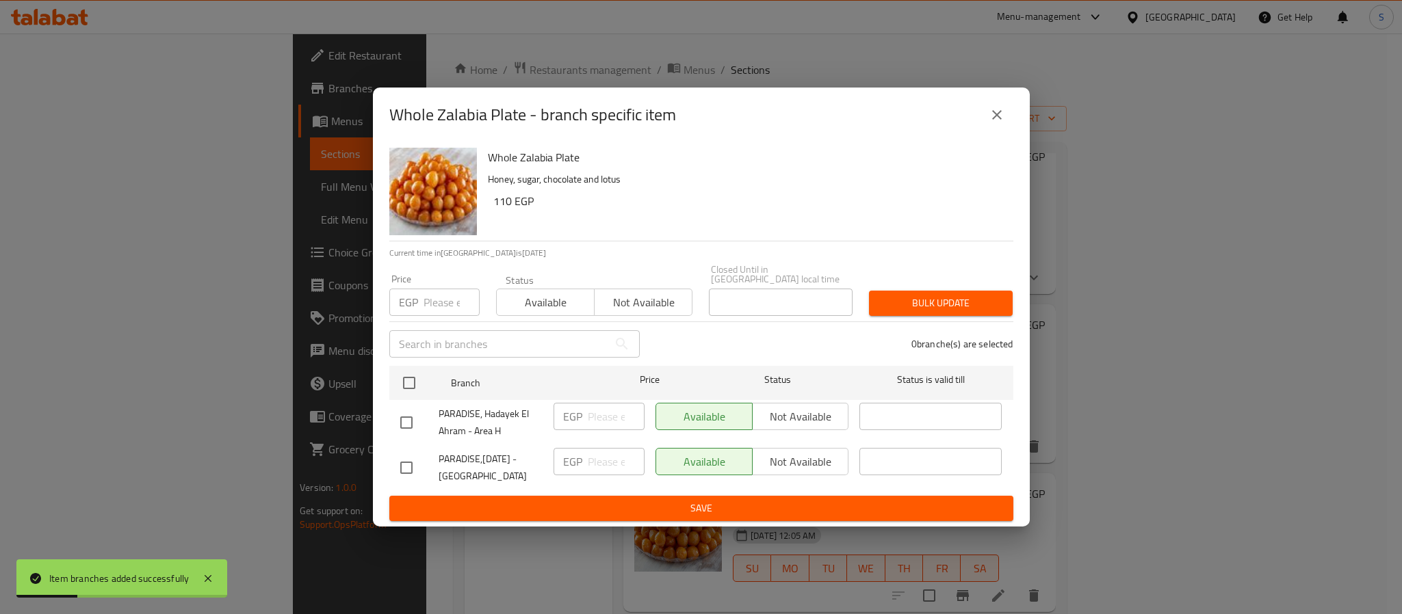
click at [399, 473] on div "PARADISE,[DATE] - [GEOGRAPHIC_DATA]" at bounding box center [471, 468] width 153 height 51
drag, startPoint x: 408, startPoint y: 466, endPoint x: 516, endPoint y: 497, distance: 111.7
click at [415, 467] on input "checkbox" at bounding box center [406, 468] width 29 height 29
checkbox input "true"
click at [786, 462] on span "Not available" at bounding box center [801, 462] width 86 height 20
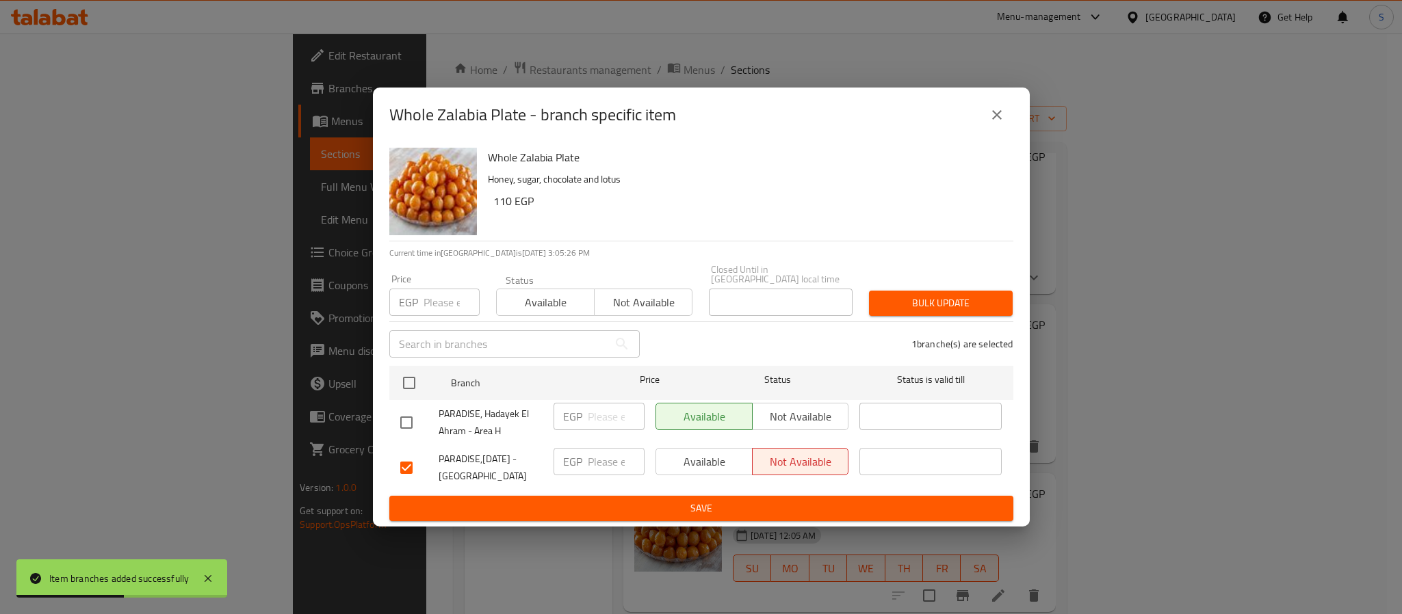
drag, startPoint x: 716, startPoint y: 501, endPoint x: 707, endPoint y: 549, distance: 48.2
click at [716, 507] on span "Save" at bounding box center [701, 508] width 602 height 17
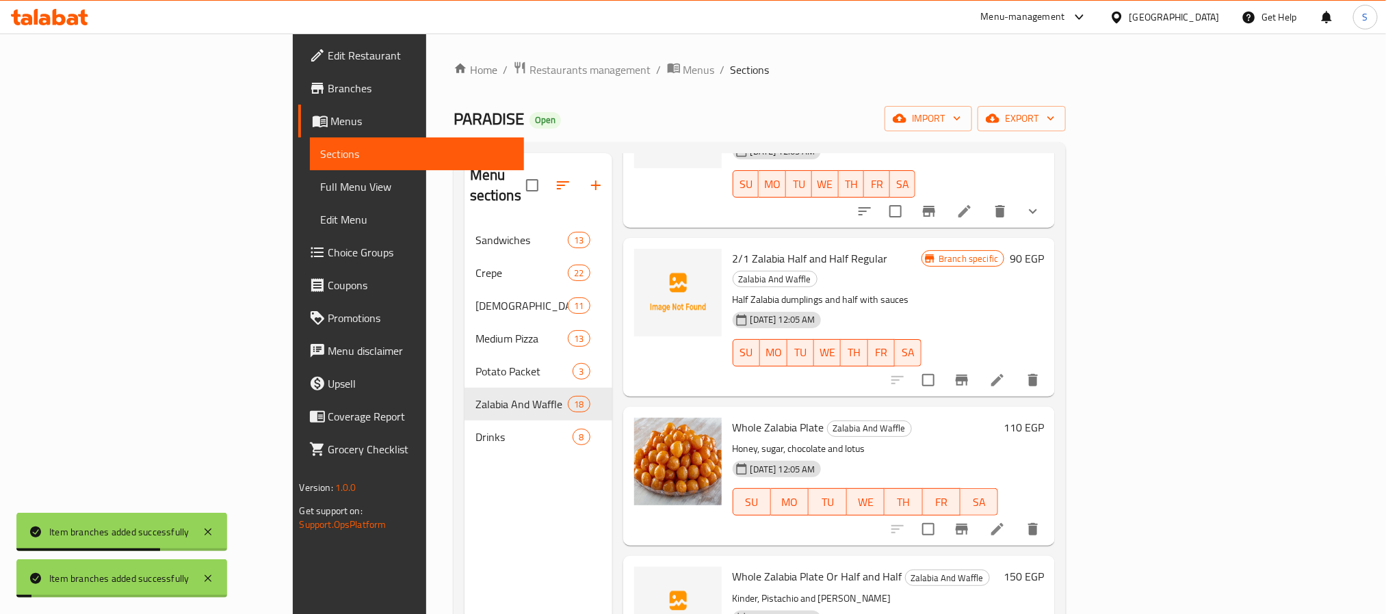
scroll to position [821, 0]
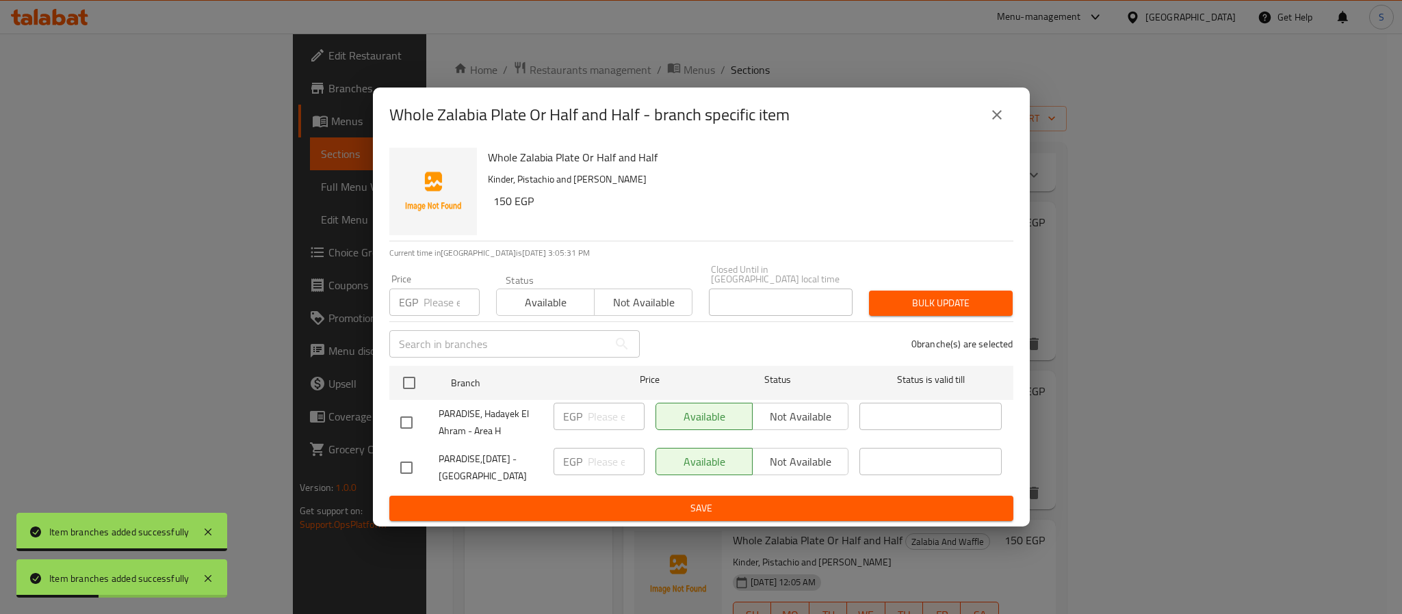
drag, startPoint x: 397, startPoint y: 462, endPoint x: 456, endPoint y: 475, distance: 60.1
click at [398, 462] on input "checkbox" at bounding box center [406, 468] width 29 height 29
checkbox input "true"
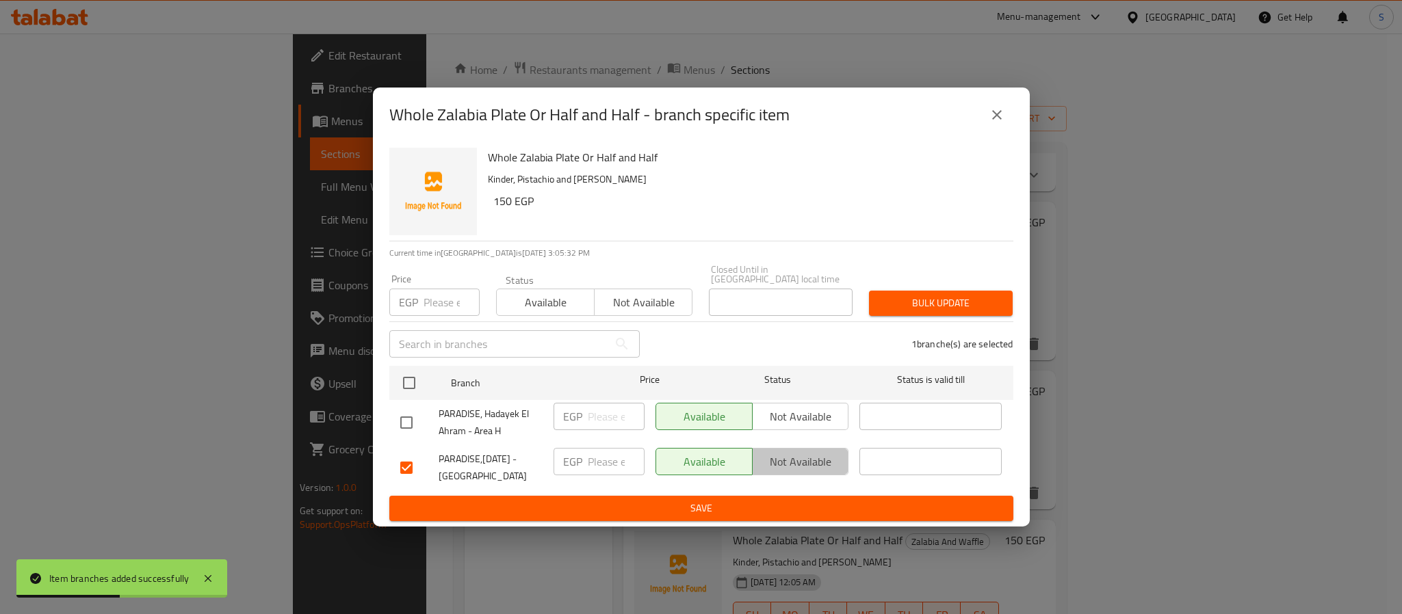
click at [809, 460] on span "Not available" at bounding box center [801, 462] width 86 height 20
drag, startPoint x: 721, startPoint y: 493, endPoint x: 655, endPoint y: 517, distance: 70.1
click at [709, 496] on button "Save" at bounding box center [701, 508] width 624 height 25
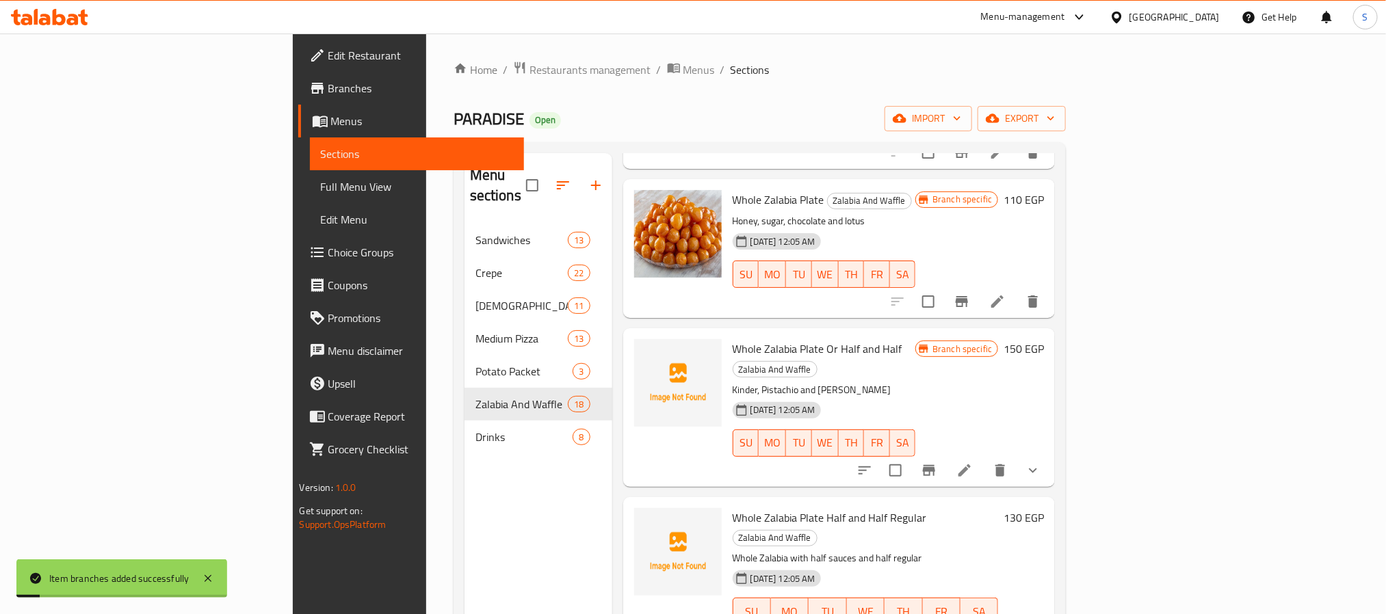
scroll to position [1026, 0]
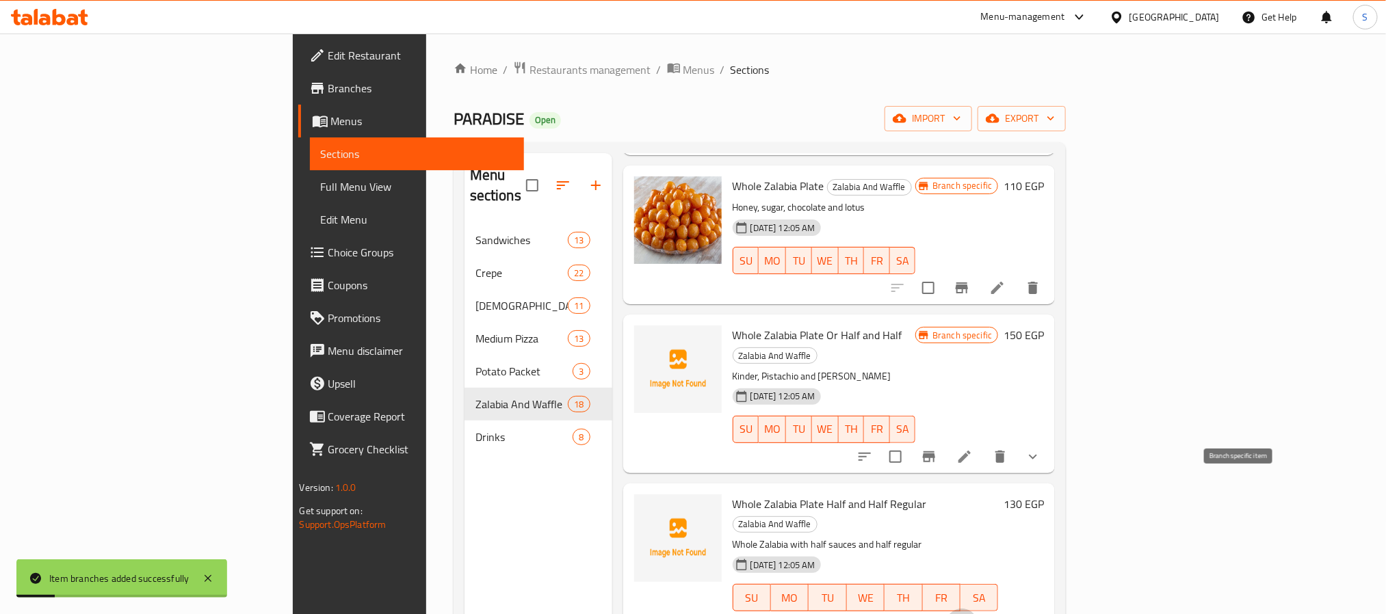
click at [978, 609] on button "Branch-specific-item" at bounding box center [961, 625] width 33 height 33
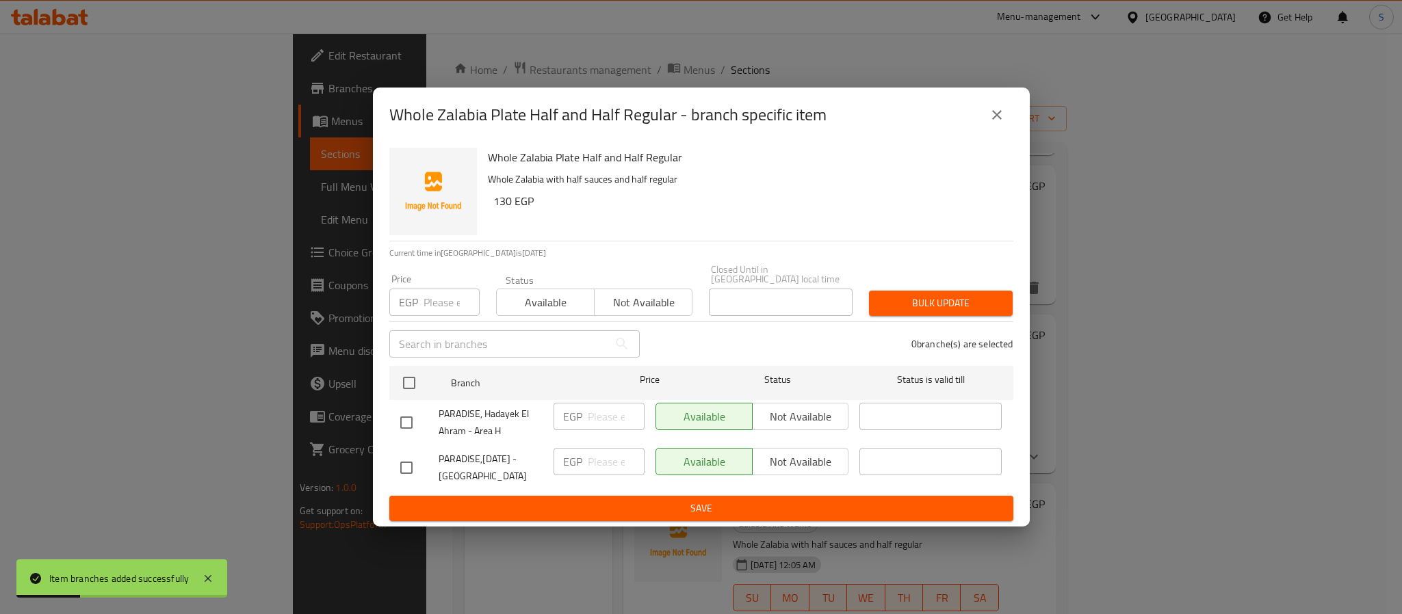
drag, startPoint x: 403, startPoint y: 460, endPoint x: 440, endPoint y: 469, distance: 37.8
click at [415, 462] on input "checkbox" at bounding box center [406, 468] width 29 height 29
checkbox input "true"
drag, startPoint x: 786, startPoint y: 458, endPoint x: 741, endPoint y: 497, distance: 59.7
click at [783, 460] on span "Not available" at bounding box center [801, 462] width 86 height 20
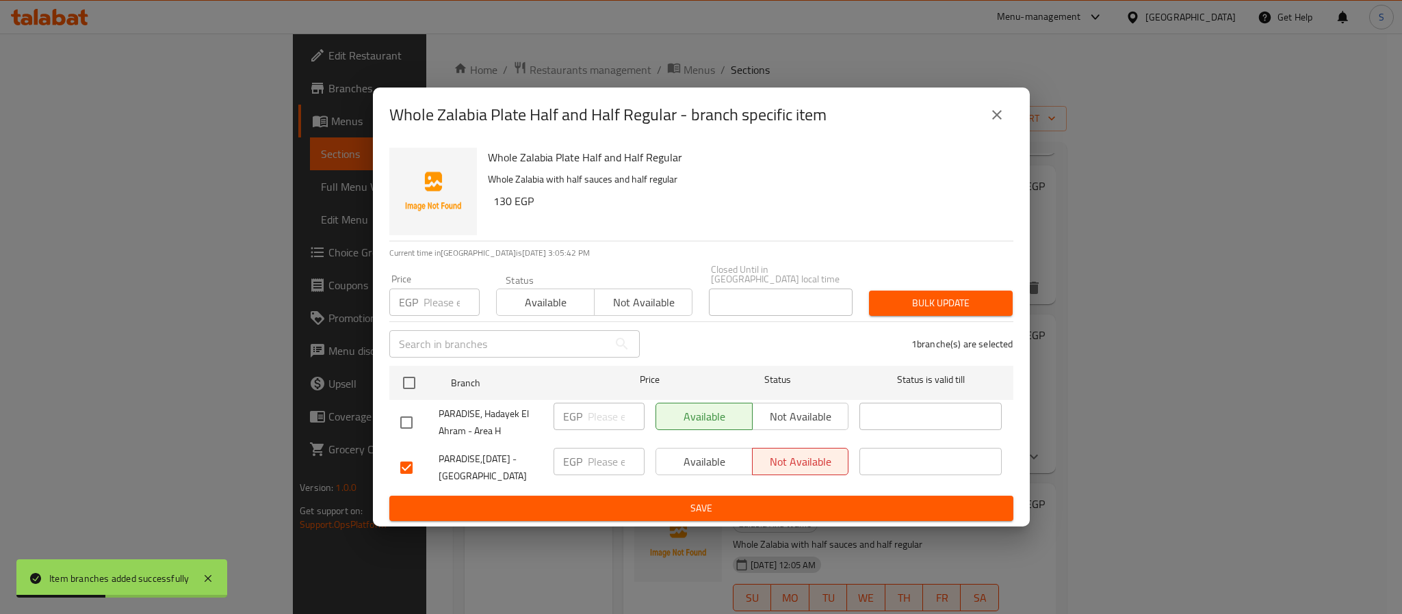
click at [674, 500] on span "Save" at bounding box center [701, 508] width 602 height 17
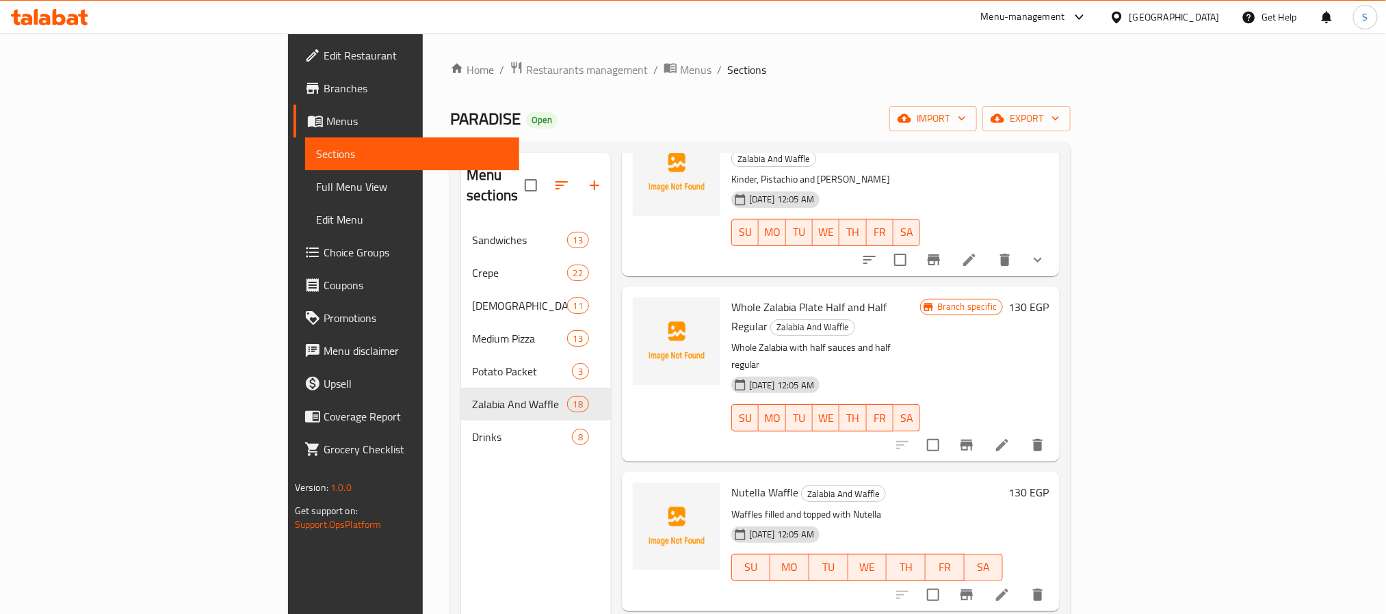
scroll to position [1231, 0]
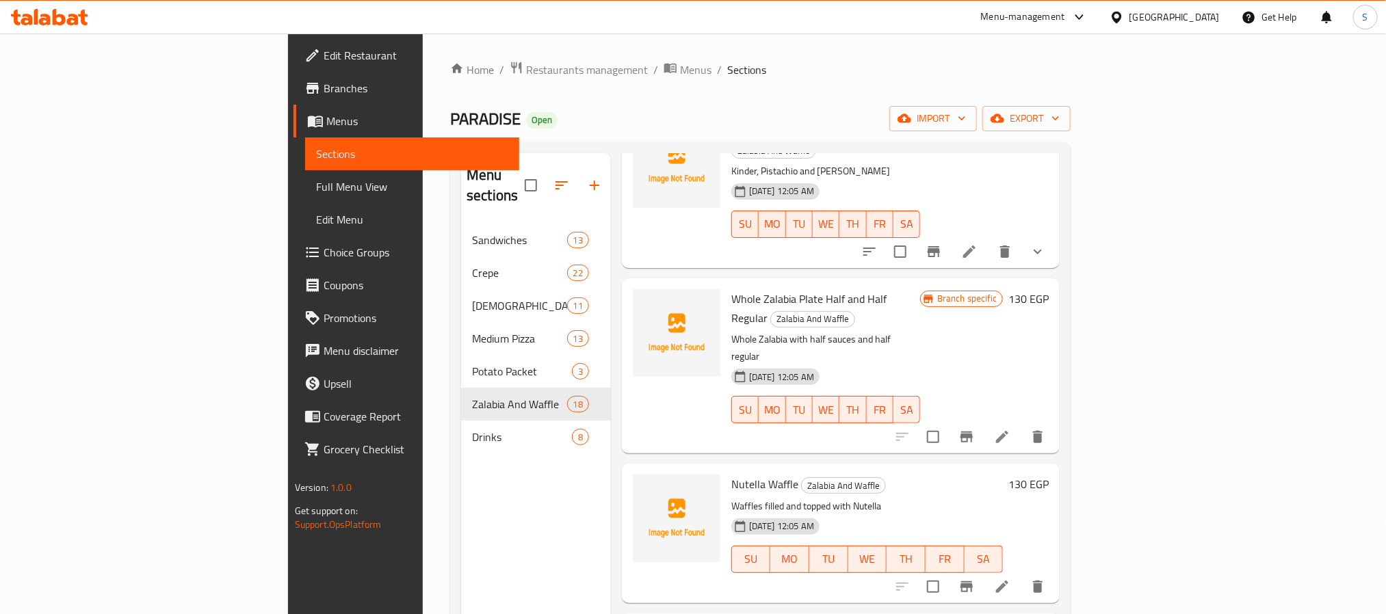
click at [975, 579] on icon "Branch-specific-item" at bounding box center [966, 587] width 16 height 16
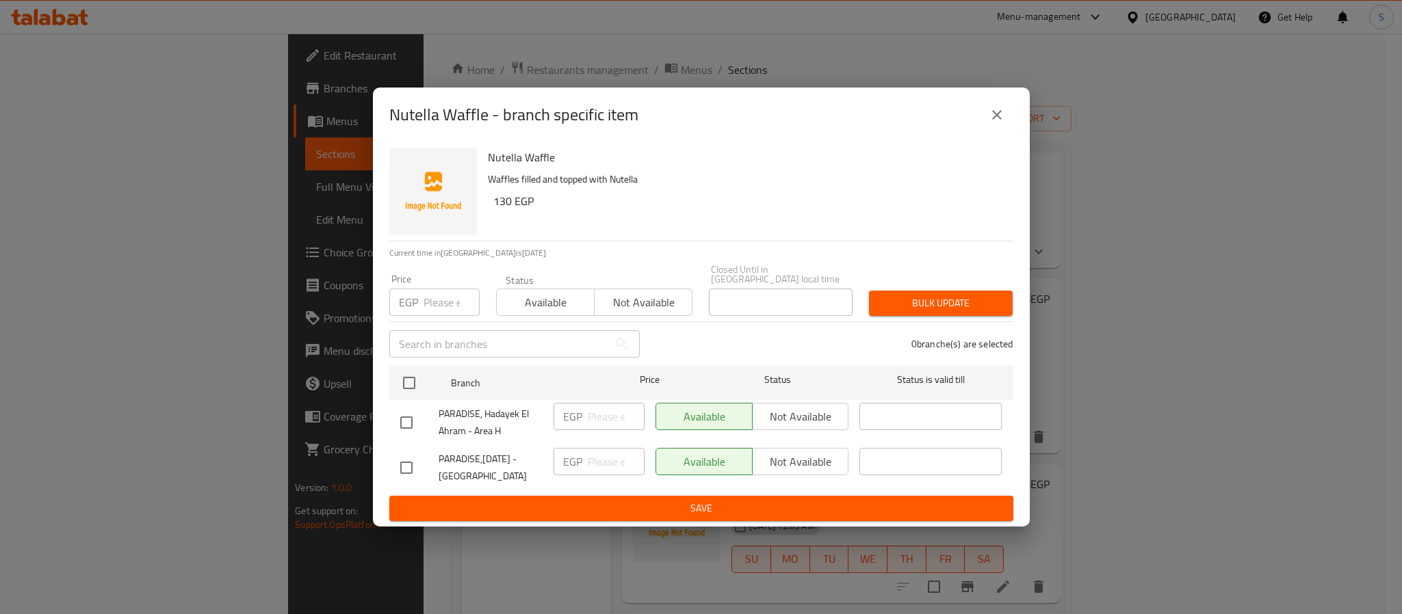
click at [415, 465] on input "checkbox" at bounding box center [406, 468] width 29 height 29
checkbox input "true"
drag, startPoint x: 815, startPoint y: 456, endPoint x: 785, endPoint y: 478, distance: 37.6
click at [807, 460] on span "Not available" at bounding box center [801, 462] width 86 height 20
drag, startPoint x: 675, startPoint y: 503, endPoint x: 680, endPoint y: 527, distance: 25.1
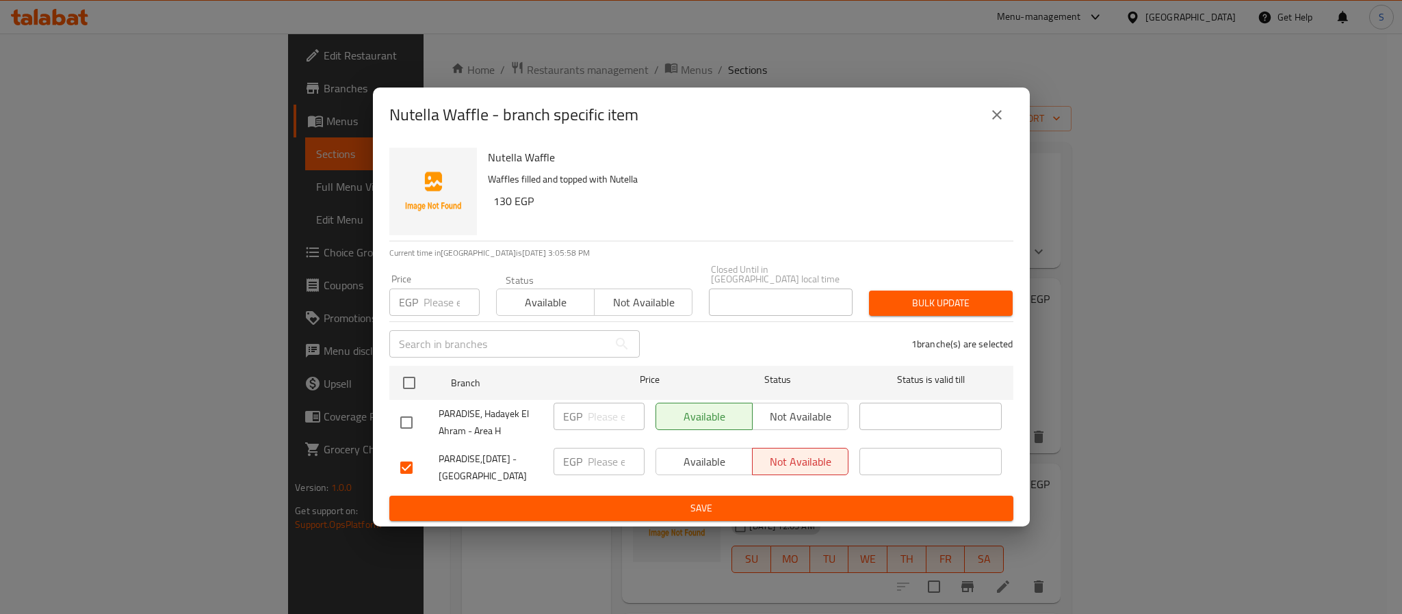
click at [675, 504] on span "Save" at bounding box center [701, 508] width 602 height 17
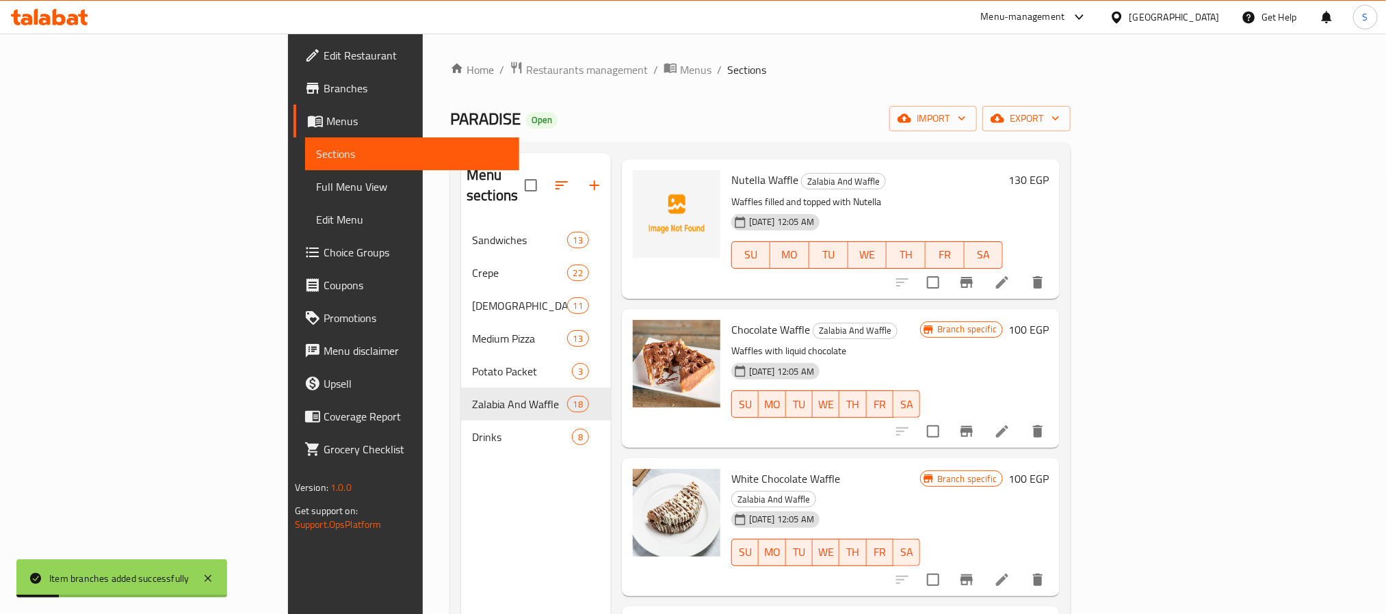
scroll to position [1642, 0]
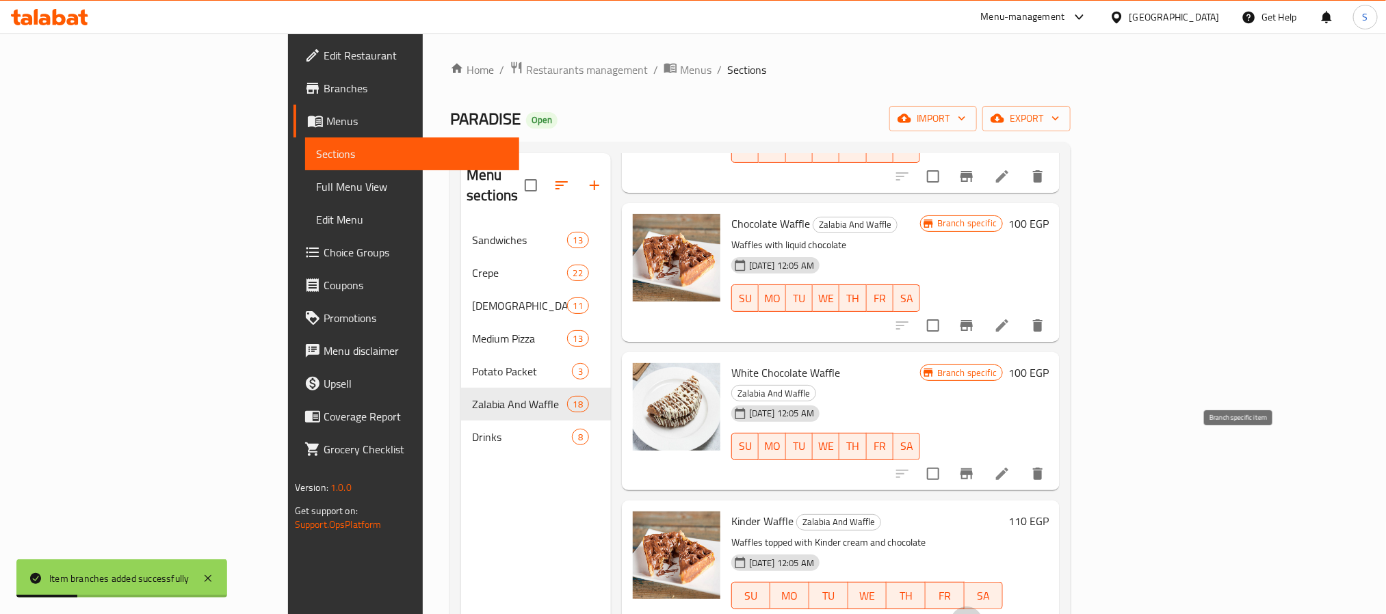
click at [975, 614] on icon "Branch-specific-item" at bounding box center [966, 623] width 16 height 16
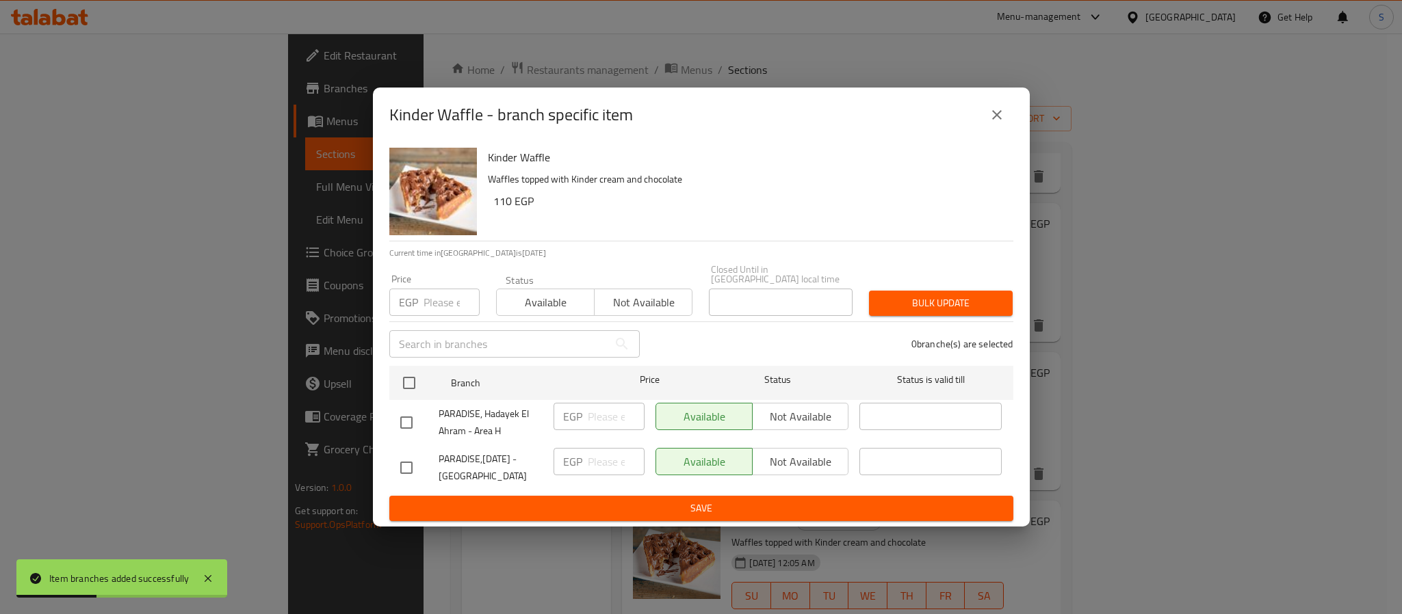
drag, startPoint x: 415, startPoint y: 464, endPoint x: 446, endPoint y: 475, distance: 33.3
click at [432, 467] on div at bounding box center [419, 468] width 38 height 29
click at [415, 468] on input "checkbox" at bounding box center [406, 468] width 29 height 29
checkbox input "true"
click at [792, 452] on span "Not available" at bounding box center [801, 462] width 86 height 20
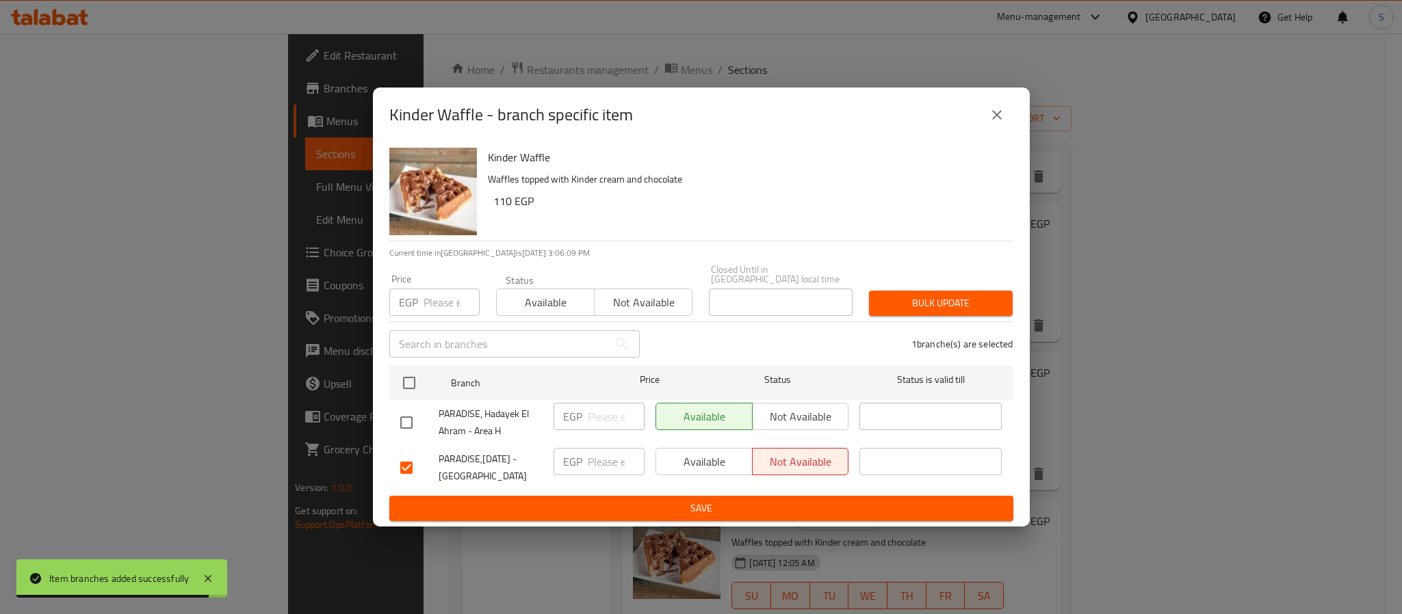
drag, startPoint x: 707, startPoint y: 497, endPoint x: 761, endPoint y: 524, distance: 61.2
click at [711, 496] on button "Save" at bounding box center [701, 508] width 624 height 25
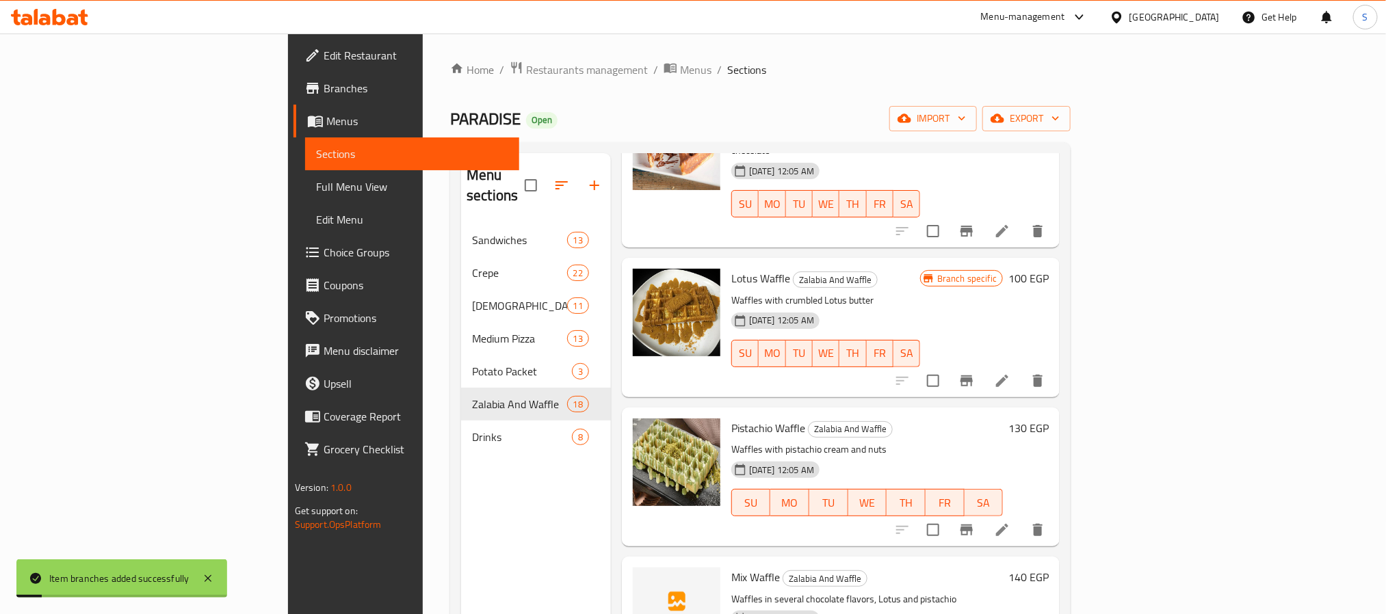
scroll to position [2052, 0]
click at [975, 521] on icon "Branch-specific-item" at bounding box center [966, 529] width 16 height 16
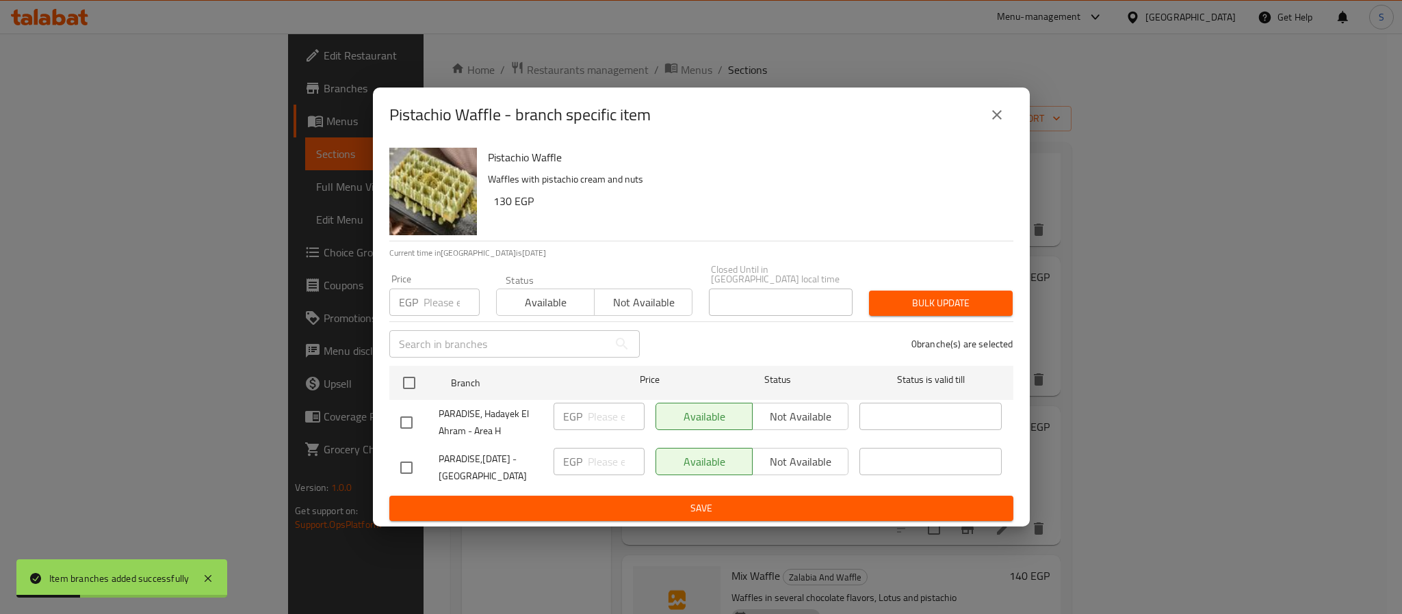
drag, startPoint x: 413, startPoint y: 462, endPoint x: 493, endPoint y: 481, distance: 82.8
click at [427, 466] on div at bounding box center [419, 468] width 38 height 29
drag, startPoint x: 421, startPoint y: 471, endPoint x: 411, endPoint y: 466, distance: 10.7
click at [419, 470] on div at bounding box center [419, 468] width 38 height 29
drag, startPoint x: 411, startPoint y: 466, endPoint x: 497, endPoint y: 483, distance: 87.2
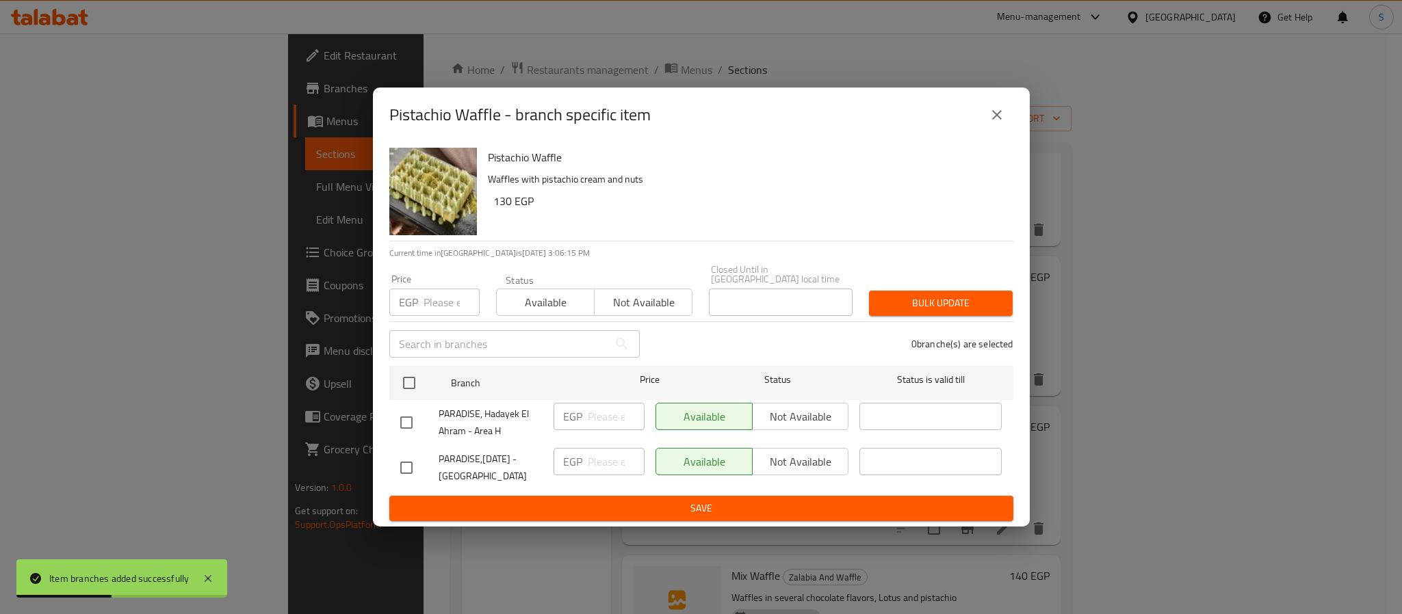
click at [417, 466] on input "checkbox" at bounding box center [406, 468] width 29 height 29
checkbox input "true"
click at [805, 462] on span "Not available" at bounding box center [801, 462] width 86 height 20
drag, startPoint x: 725, startPoint y: 503, endPoint x: 702, endPoint y: 504, distance: 22.6
click at [721, 501] on span "Save" at bounding box center [701, 508] width 602 height 17
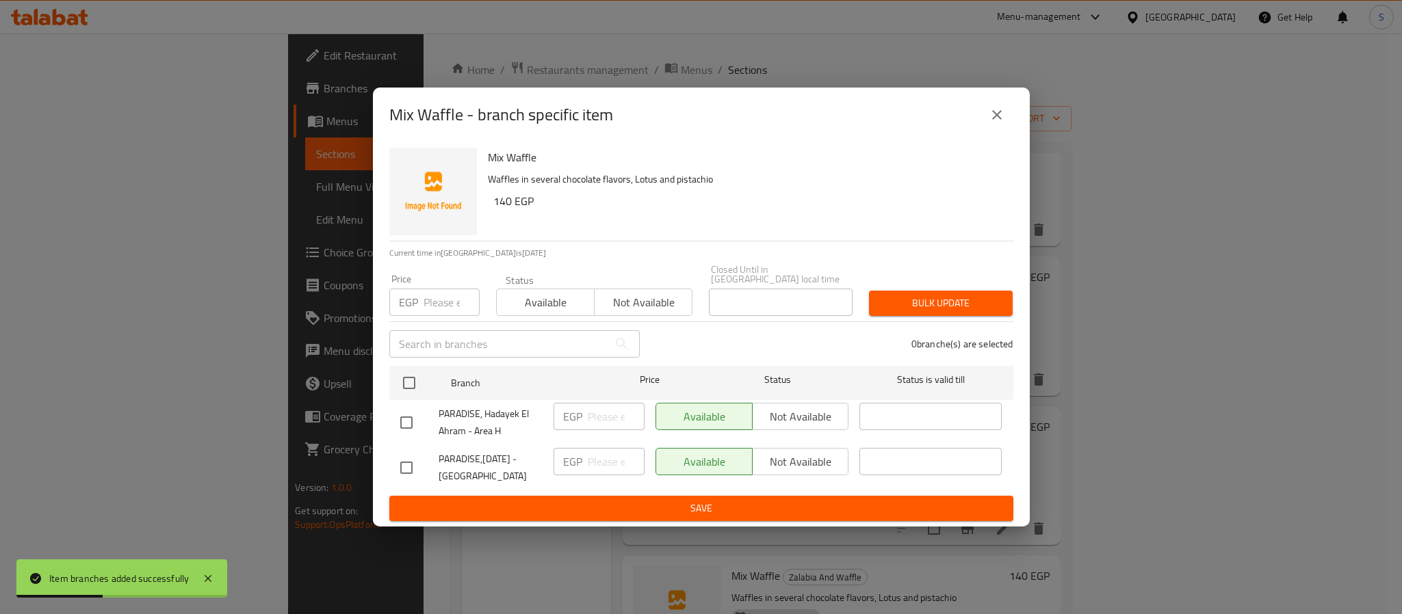
drag, startPoint x: 428, startPoint y: 471, endPoint x: 417, endPoint y: 466, distance: 11.9
click at [423, 469] on div at bounding box center [419, 468] width 38 height 29
drag, startPoint x: 415, startPoint y: 466, endPoint x: 543, endPoint y: 511, distance: 135.7
click at [417, 468] on input "checkbox" at bounding box center [406, 468] width 29 height 29
checkbox input "true"
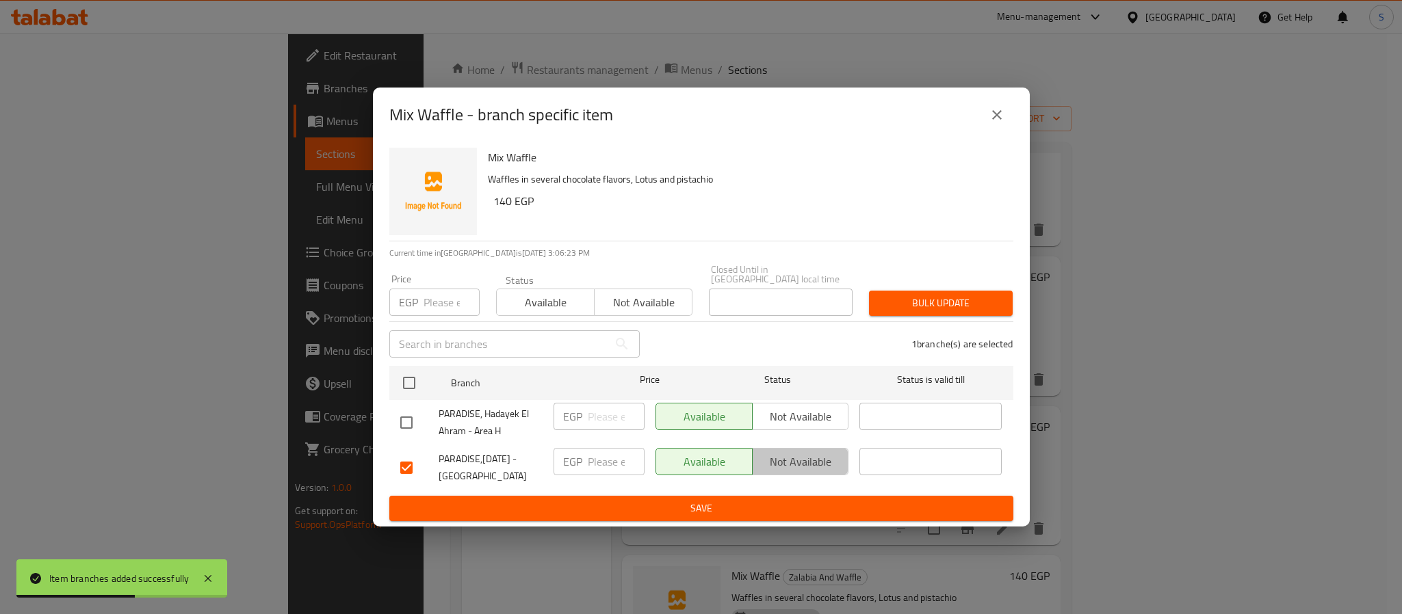
drag, startPoint x: 831, startPoint y: 458, endPoint x: 791, endPoint y: 497, distance: 56.1
click at [830, 458] on span "Not available" at bounding box center [801, 462] width 86 height 20
drag, startPoint x: 764, startPoint y: 504, endPoint x: 708, endPoint y: 512, distance: 56.0
click at [753, 505] on span "Save" at bounding box center [701, 508] width 602 height 17
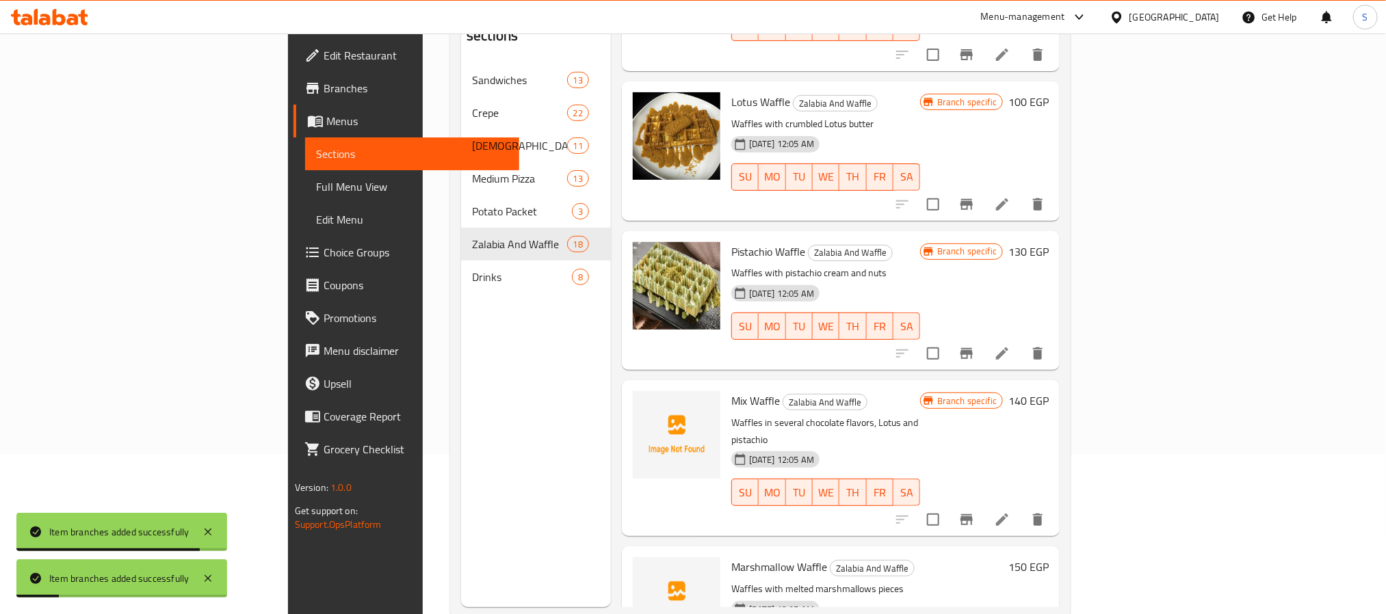
scroll to position [192, 0]
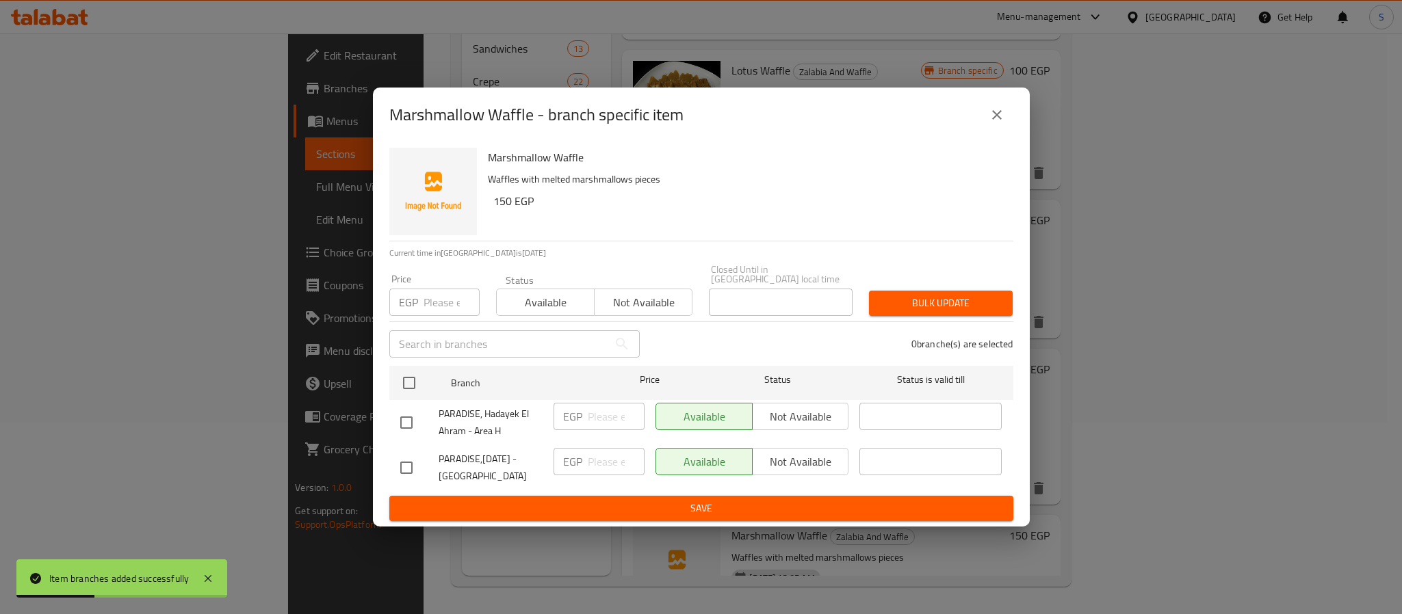
drag, startPoint x: 411, startPoint y: 466, endPoint x: 639, endPoint y: 495, distance: 229.6
click at [419, 467] on input "checkbox" at bounding box center [406, 468] width 29 height 29
checkbox input "true"
drag, startPoint x: 794, startPoint y: 460, endPoint x: 817, endPoint y: 509, distance: 54.2
click at [800, 466] on span "Not available" at bounding box center [801, 462] width 86 height 20
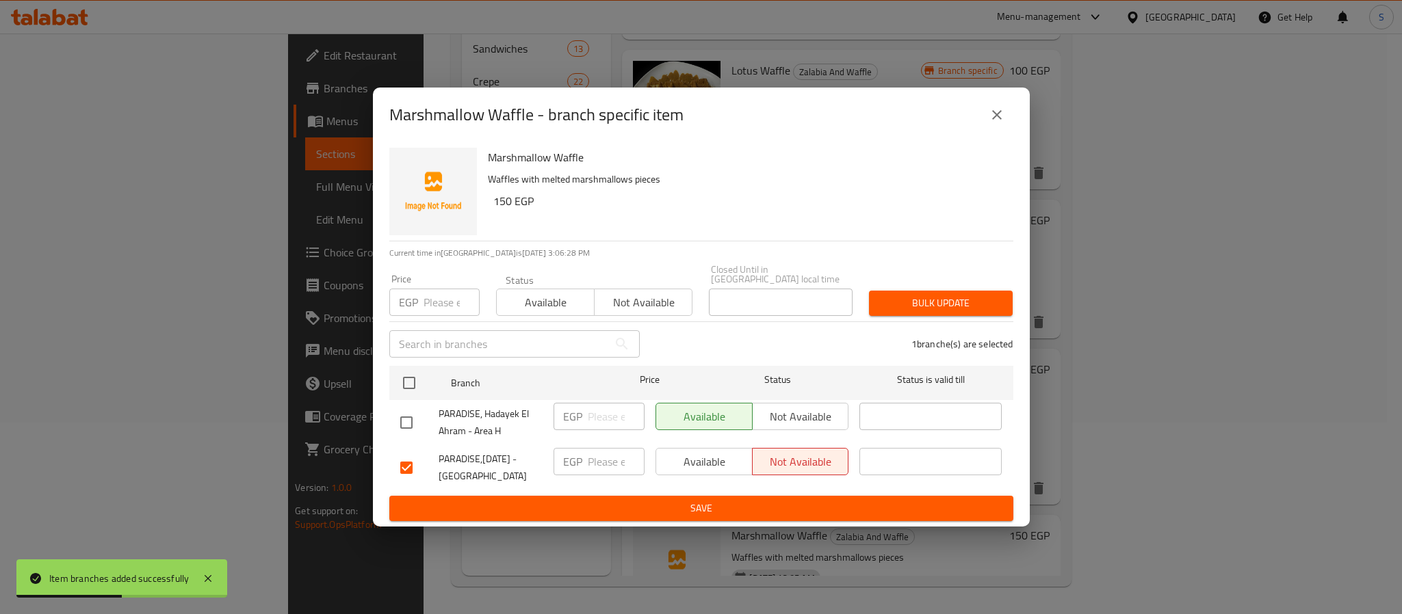
click at [721, 507] on span "Save" at bounding box center [701, 508] width 602 height 17
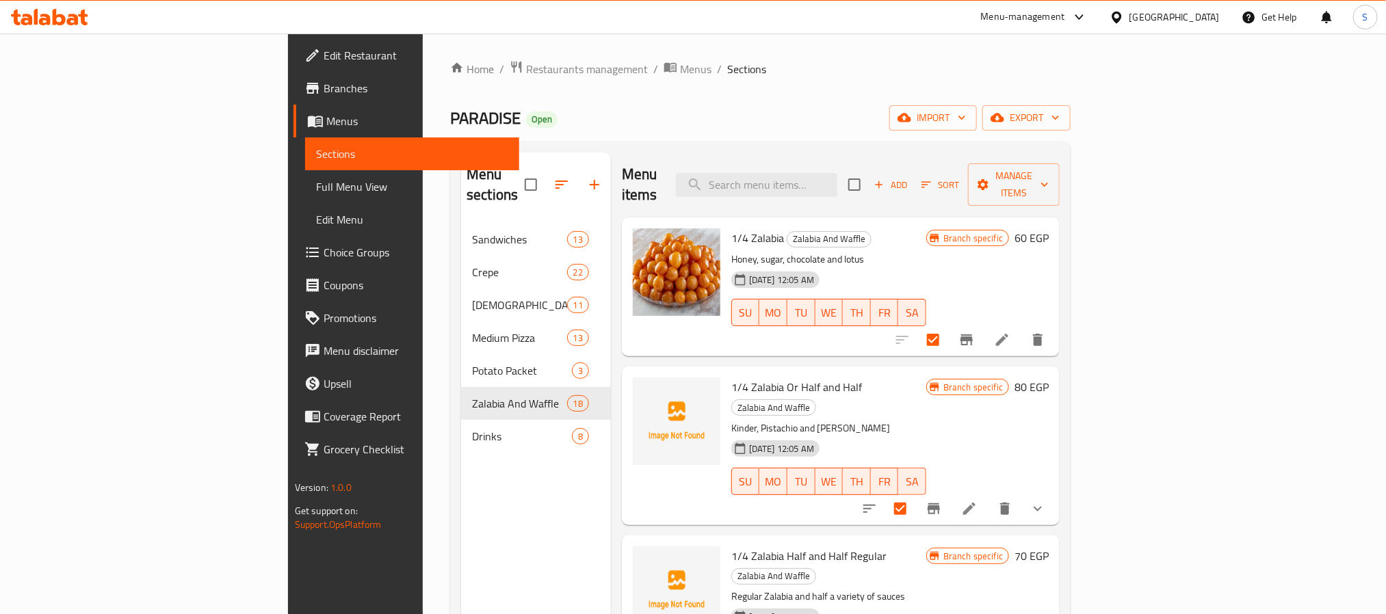
scroll to position [0, 0]
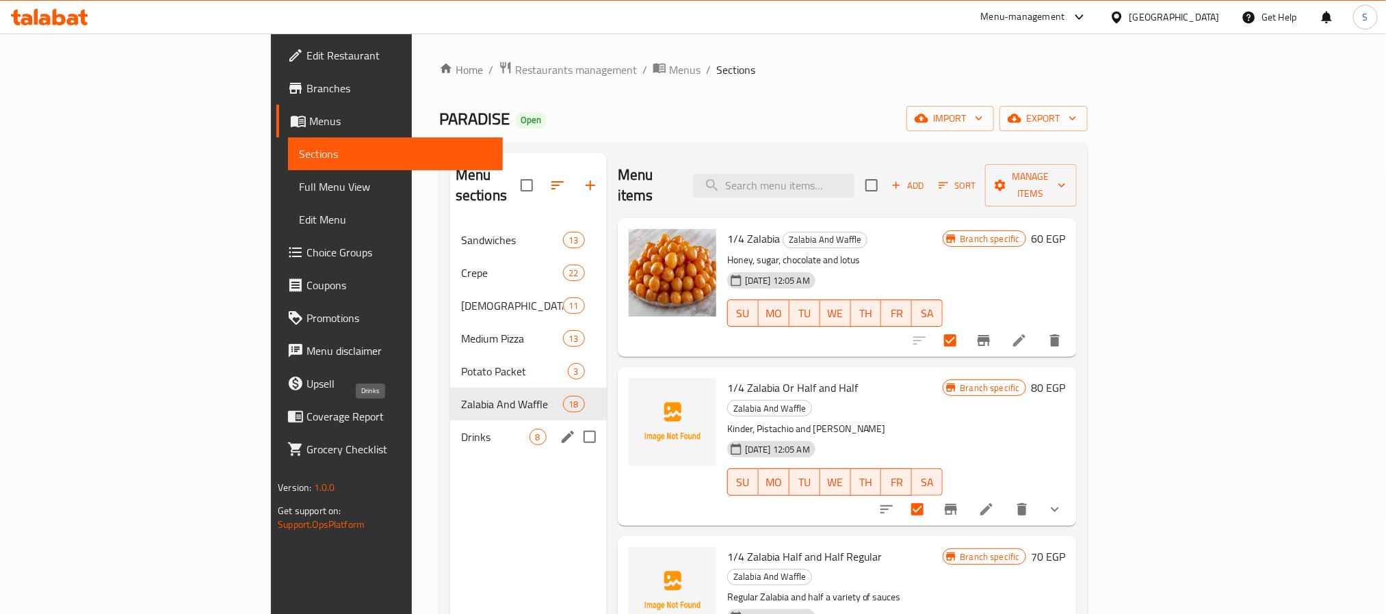
drag, startPoint x: 361, startPoint y: 409, endPoint x: 270, endPoint y: 446, distance: 98.8
click at [461, 429] on span "Drinks" at bounding box center [495, 437] width 68 height 16
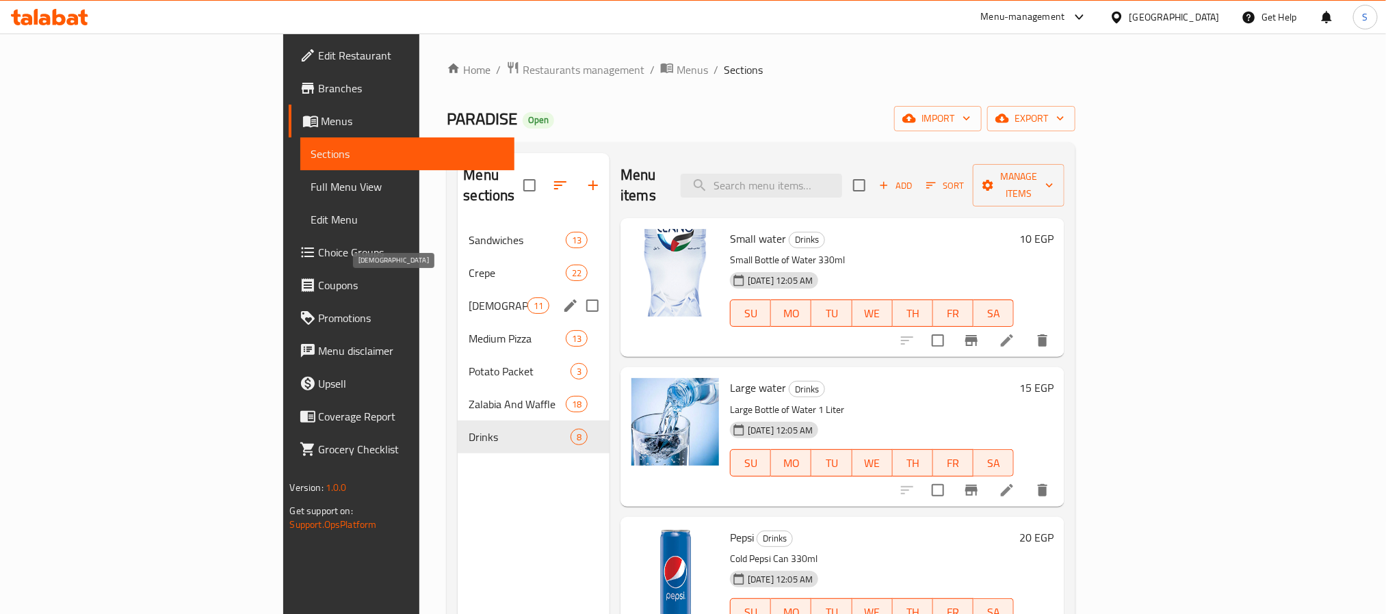
click at [469, 298] on span "[DEMOGRAPHIC_DATA]" at bounding box center [498, 306] width 58 height 16
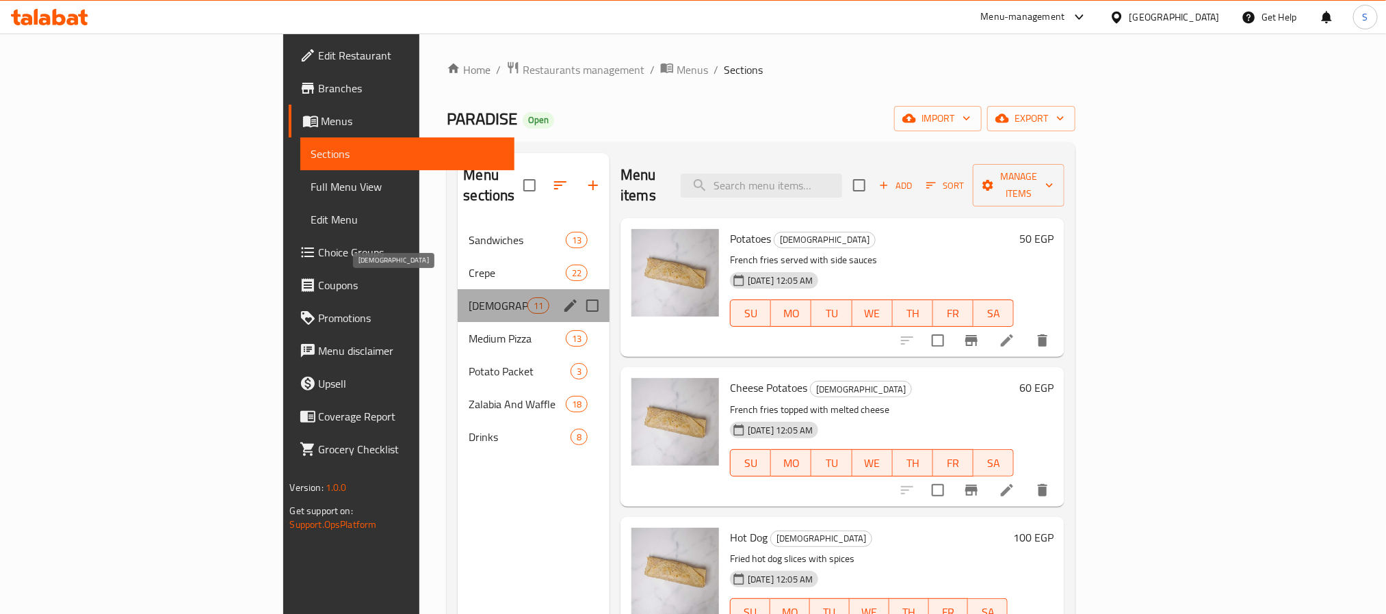
drag, startPoint x: 330, startPoint y: 287, endPoint x: 376, endPoint y: 294, distance: 45.7
click at [469, 298] on span "[DEMOGRAPHIC_DATA]" at bounding box center [498, 306] width 58 height 16
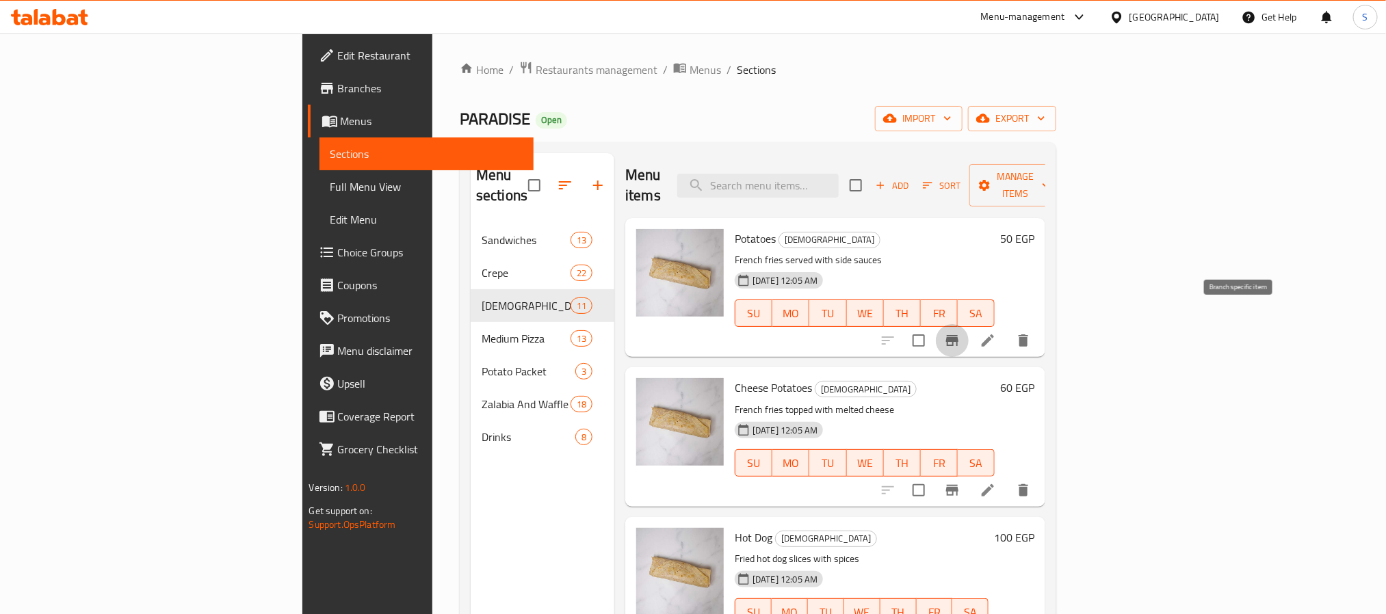
click at [958, 335] on icon "Branch-specific-item" at bounding box center [952, 340] width 12 height 11
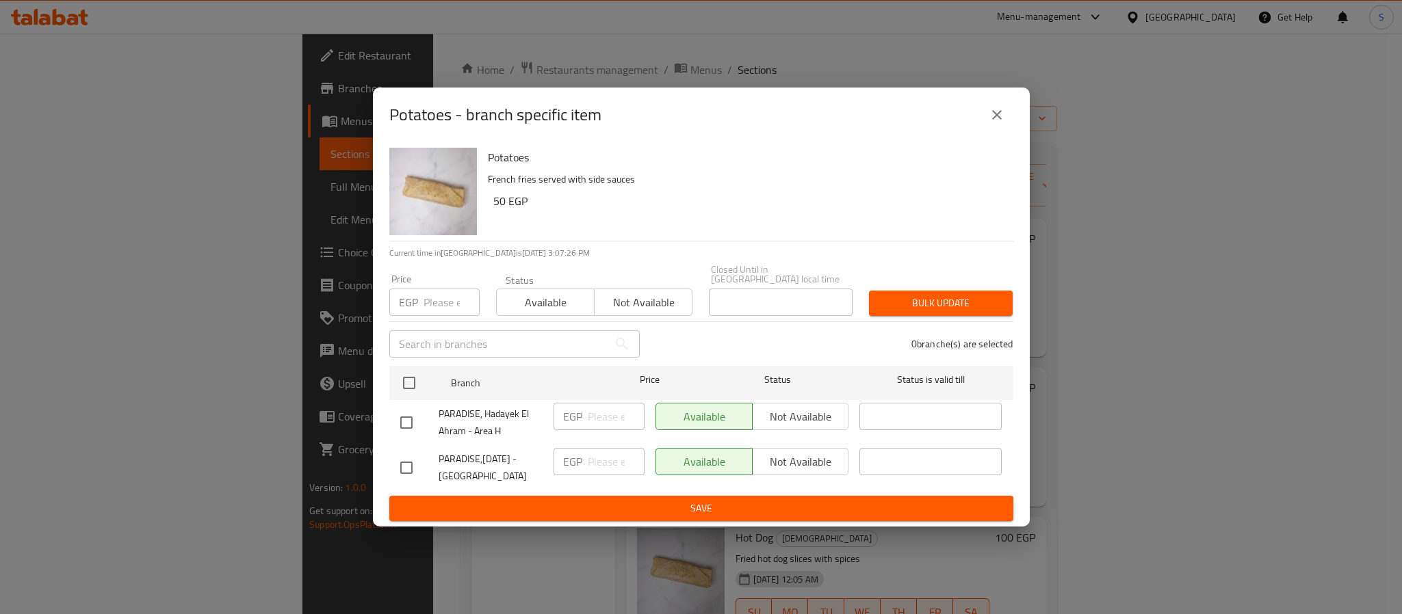
drag, startPoint x: 415, startPoint y: 452, endPoint x: 499, endPoint y: 477, distance: 87.7
click at [423, 458] on div at bounding box center [419, 468] width 38 height 29
click at [429, 460] on div at bounding box center [419, 468] width 38 height 29
drag, startPoint x: 415, startPoint y: 464, endPoint x: 434, endPoint y: 470, distance: 20.1
click at [411, 465] on input "checkbox" at bounding box center [406, 468] width 29 height 29
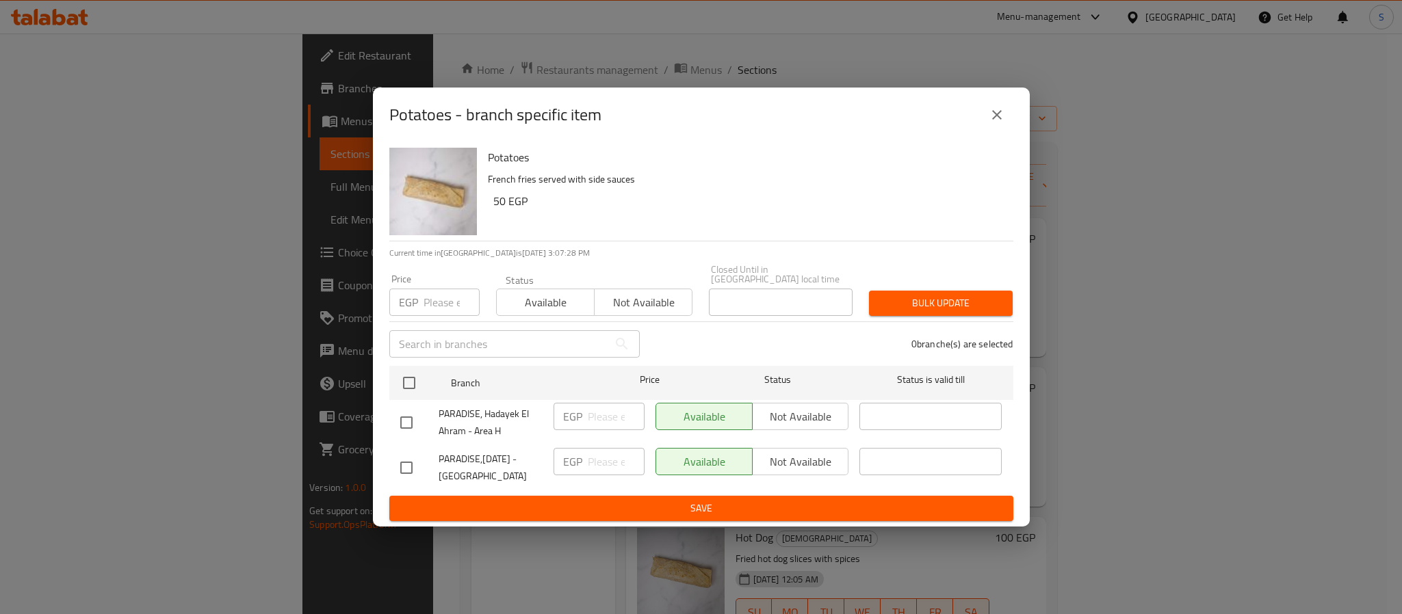
checkbox input "true"
drag, startPoint x: 622, startPoint y: 462, endPoint x: 614, endPoint y: 464, distance: 7.6
click at [621, 462] on input "number" at bounding box center [616, 461] width 57 height 27
type input "55"
click at [625, 515] on button "Save" at bounding box center [701, 508] width 624 height 25
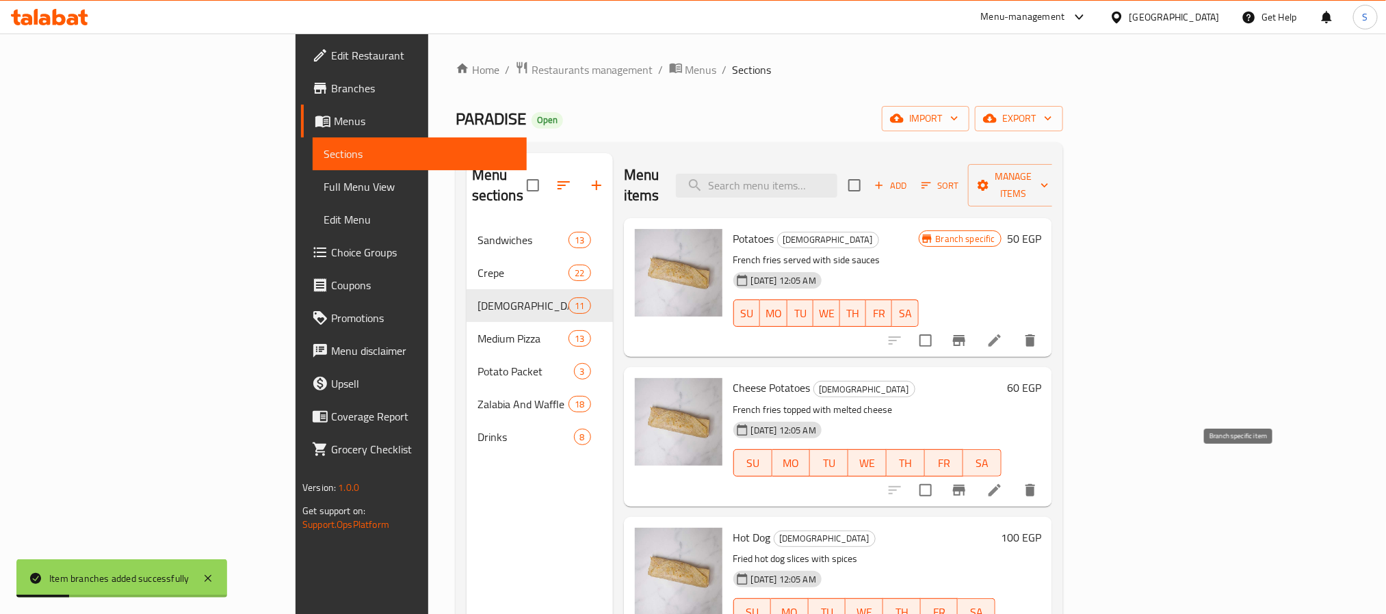
click at [965, 485] on icon "Branch-specific-item" at bounding box center [959, 490] width 12 height 11
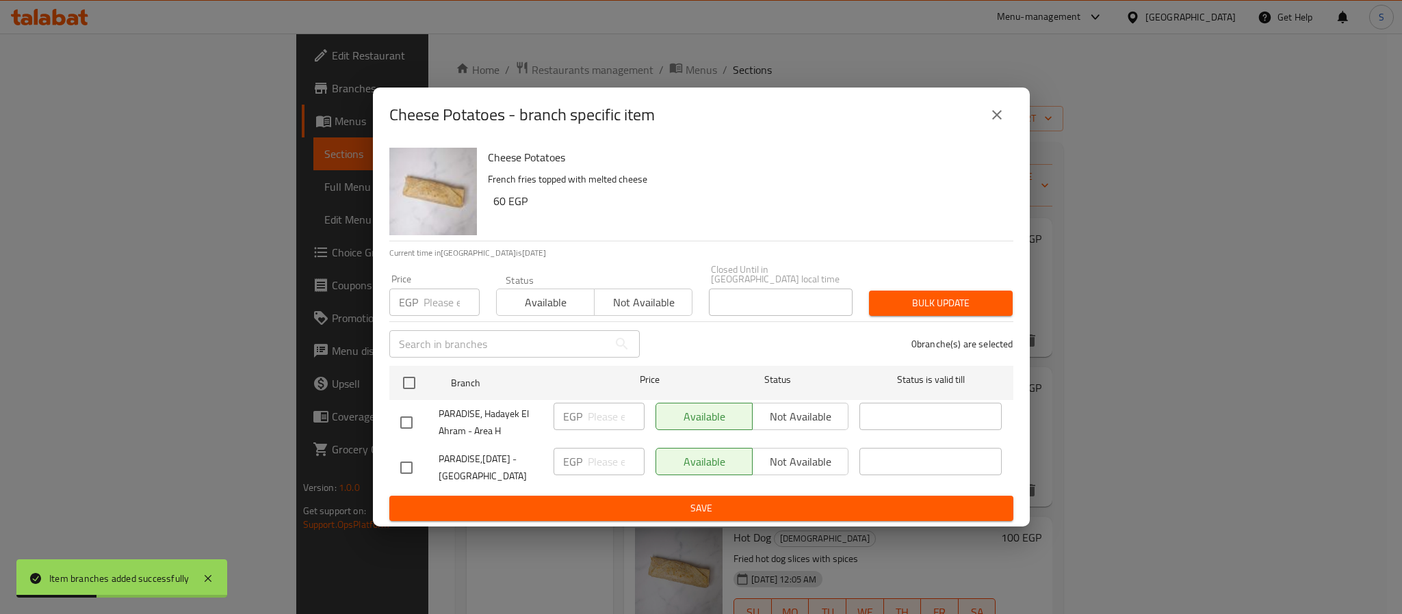
drag, startPoint x: 440, startPoint y: 452, endPoint x: 433, endPoint y: 456, distance: 8.0
click at [433, 454] on div "PARADISE,[DATE] - [GEOGRAPHIC_DATA]" at bounding box center [471, 468] width 153 height 51
drag, startPoint x: 410, startPoint y: 460, endPoint x: 458, endPoint y: 474, distance: 49.1
click at [411, 462] on input "checkbox" at bounding box center [406, 468] width 29 height 29
checkbox input "true"
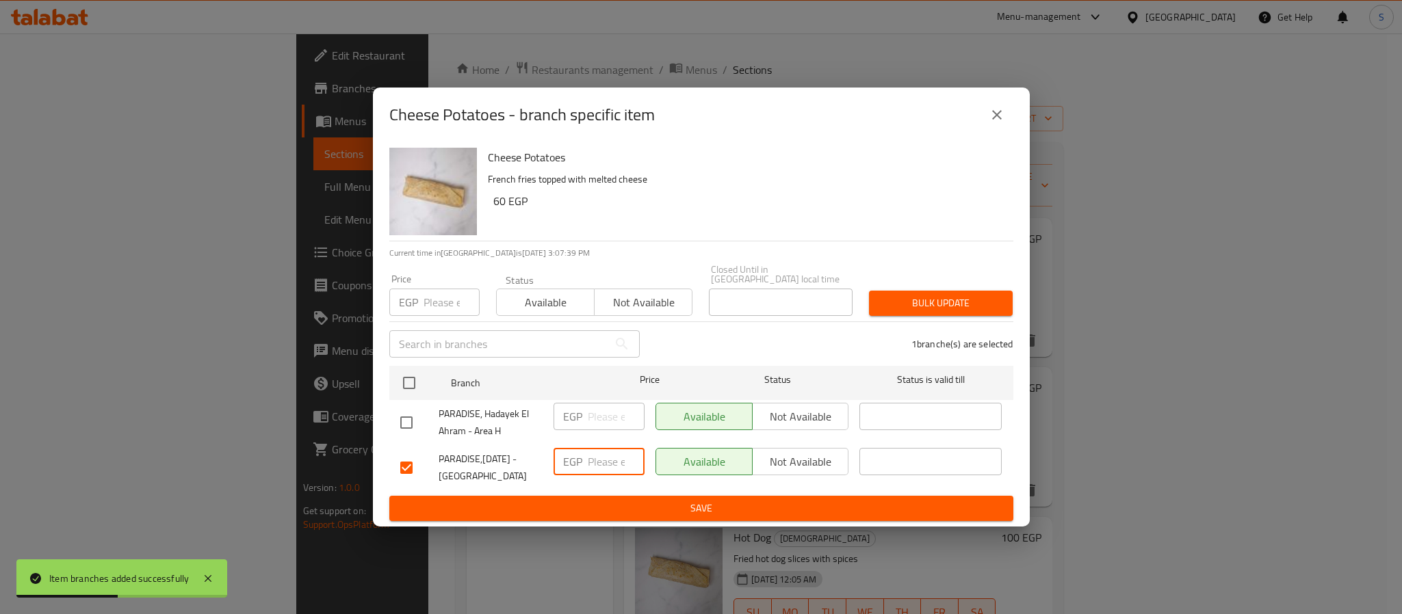
click at [598, 462] on input "number" at bounding box center [616, 461] width 57 height 27
type input "70"
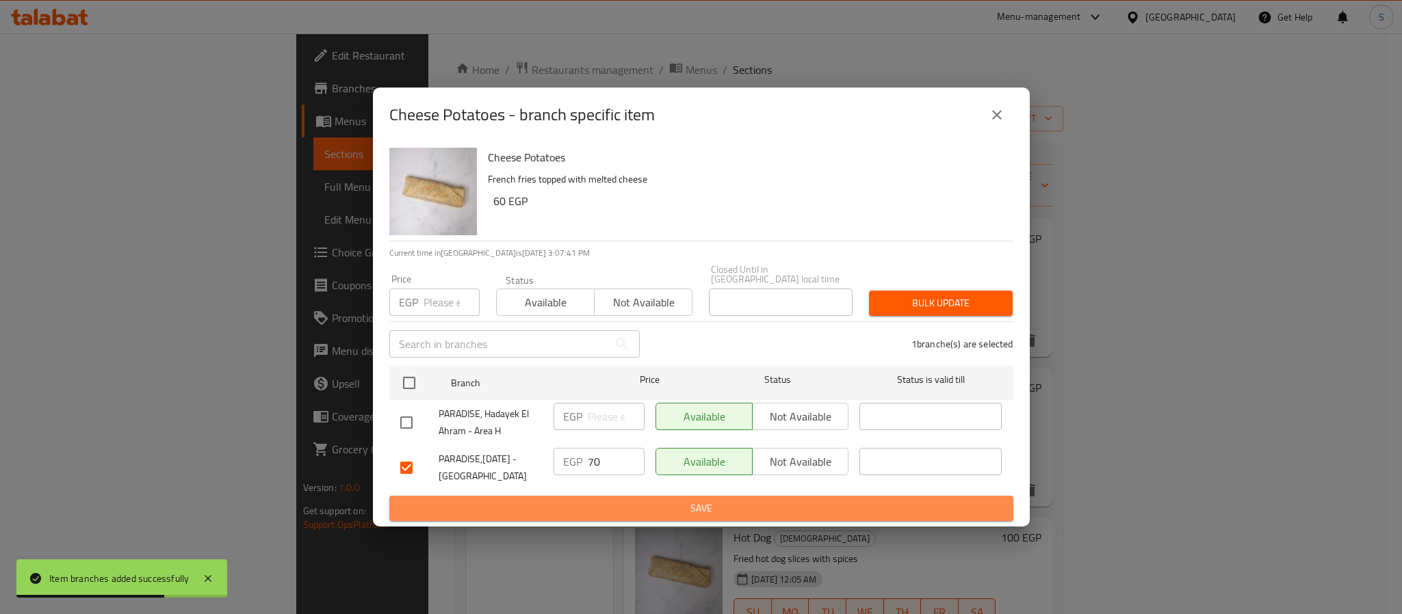
click at [683, 509] on span "Save" at bounding box center [701, 508] width 602 height 17
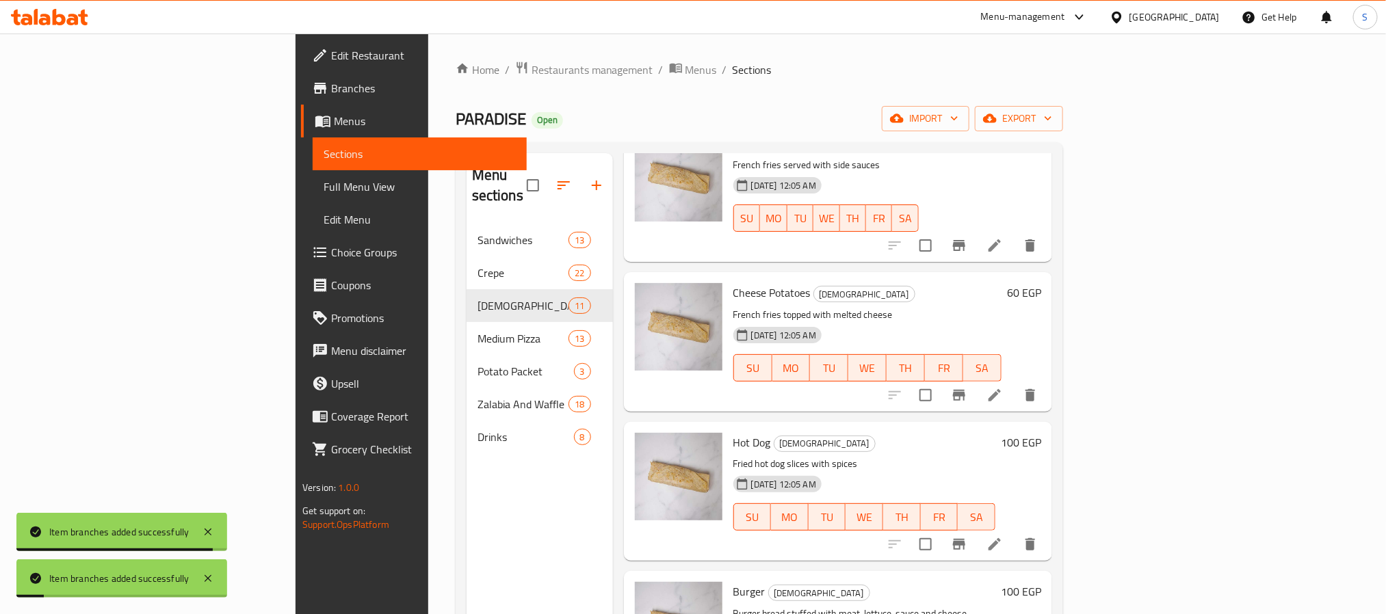
scroll to position [205, 0]
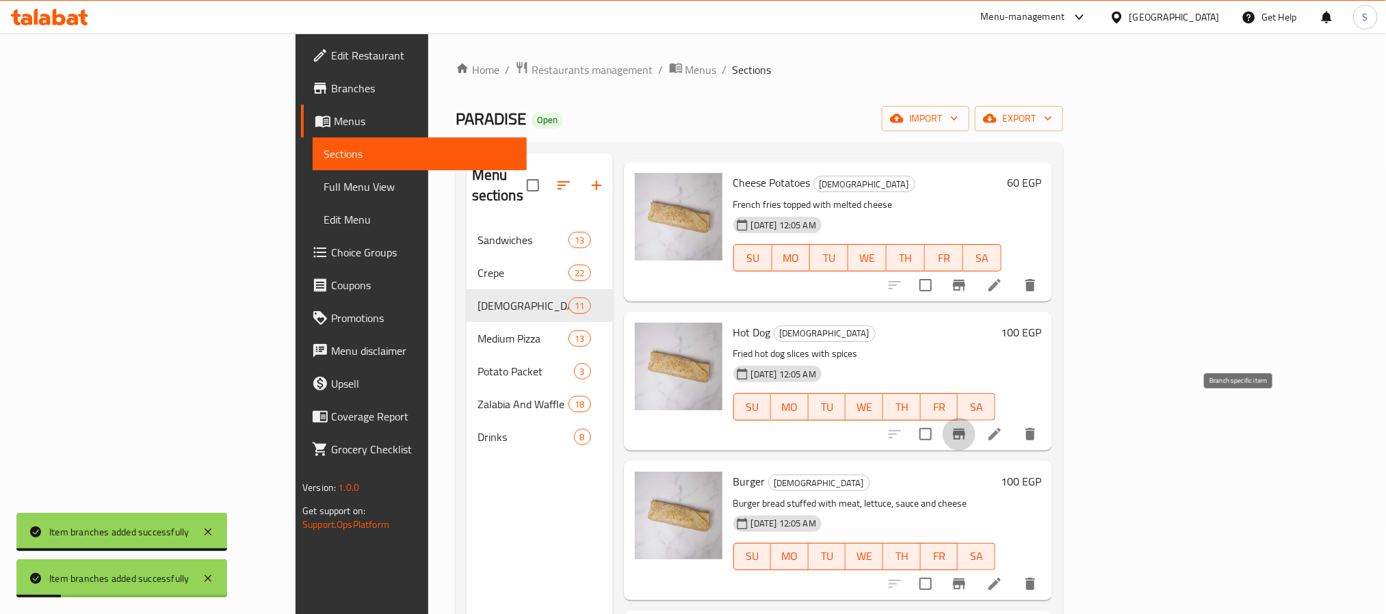
click at [965, 429] on icon "Branch-specific-item" at bounding box center [959, 434] width 12 height 11
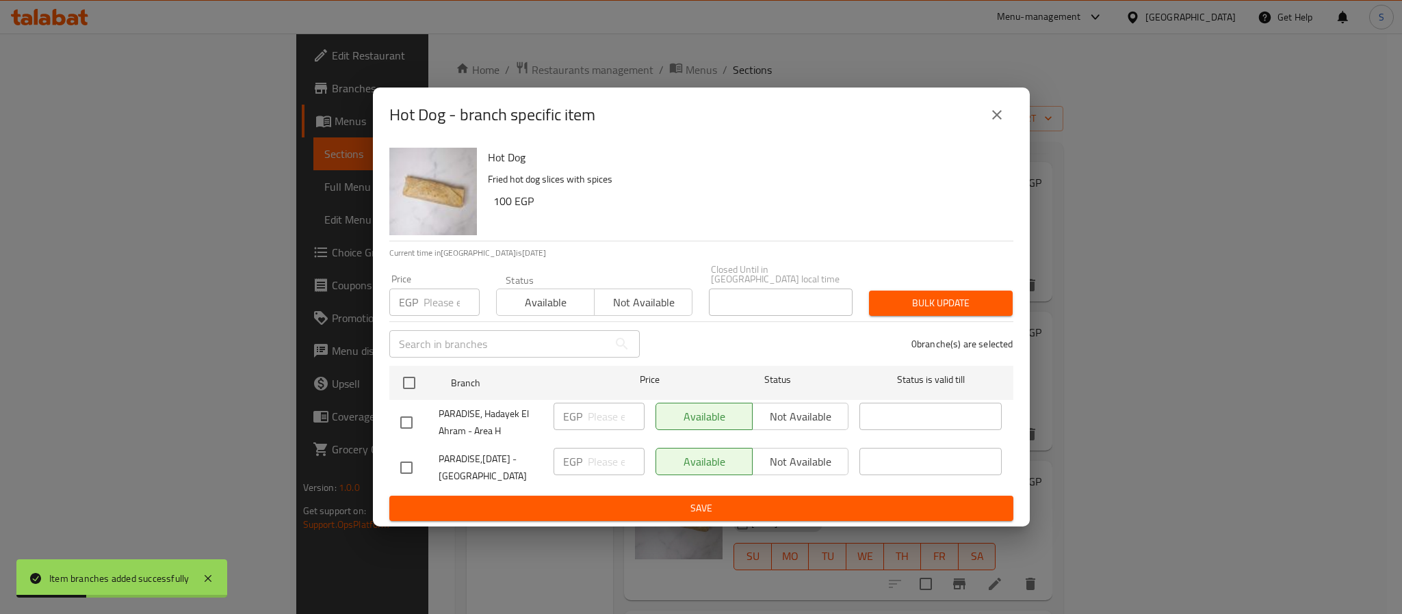
click at [419, 456] on input "checkbox" at bounding box center [406, 468] width 29 height 29
checkbox input "true"
drag, startPoint x: 586, startPoint y: 464, endPoint x: 598, endPoint y: 474, distance: 16.0
click at [588, 464] on div "EGP ​" at bounding box center [598, 461] width 91 height 27
type input "110"
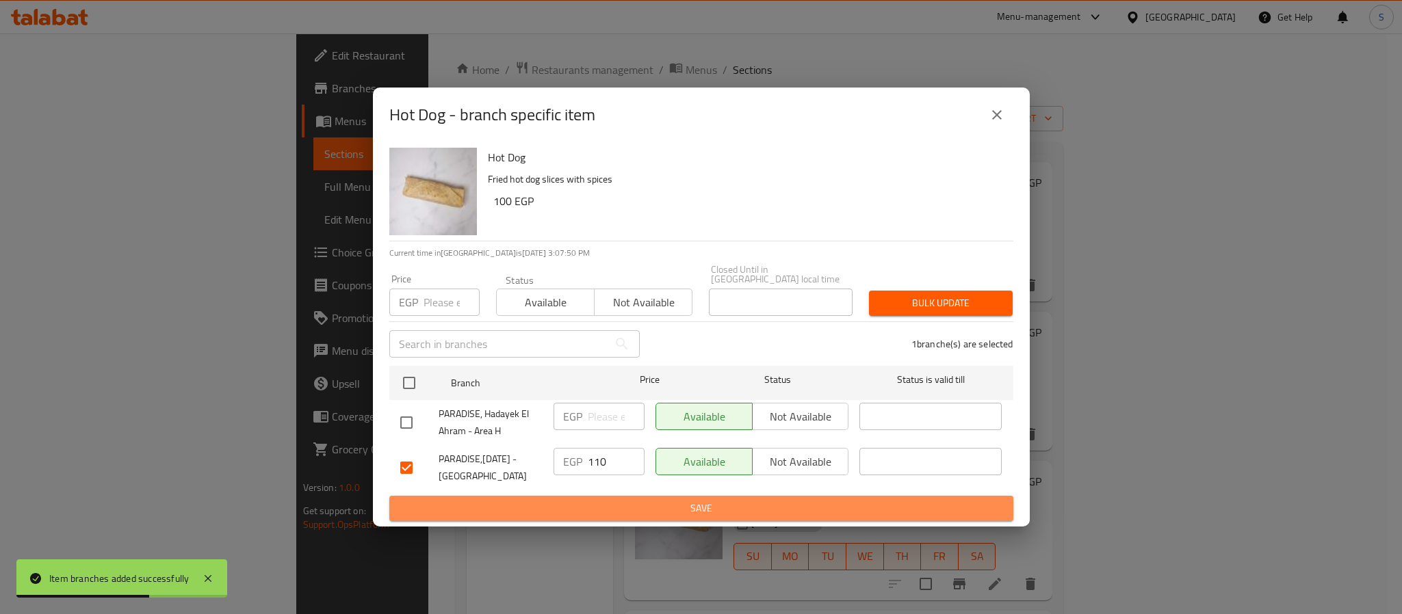
drag, startPoint x: 706, startPoint y: 499, endPoint x: 532, endPoint y: 405, distance: 198.4
click at [702, 505] on span "Save" at bounding box center [701, 508] width 602 height 17
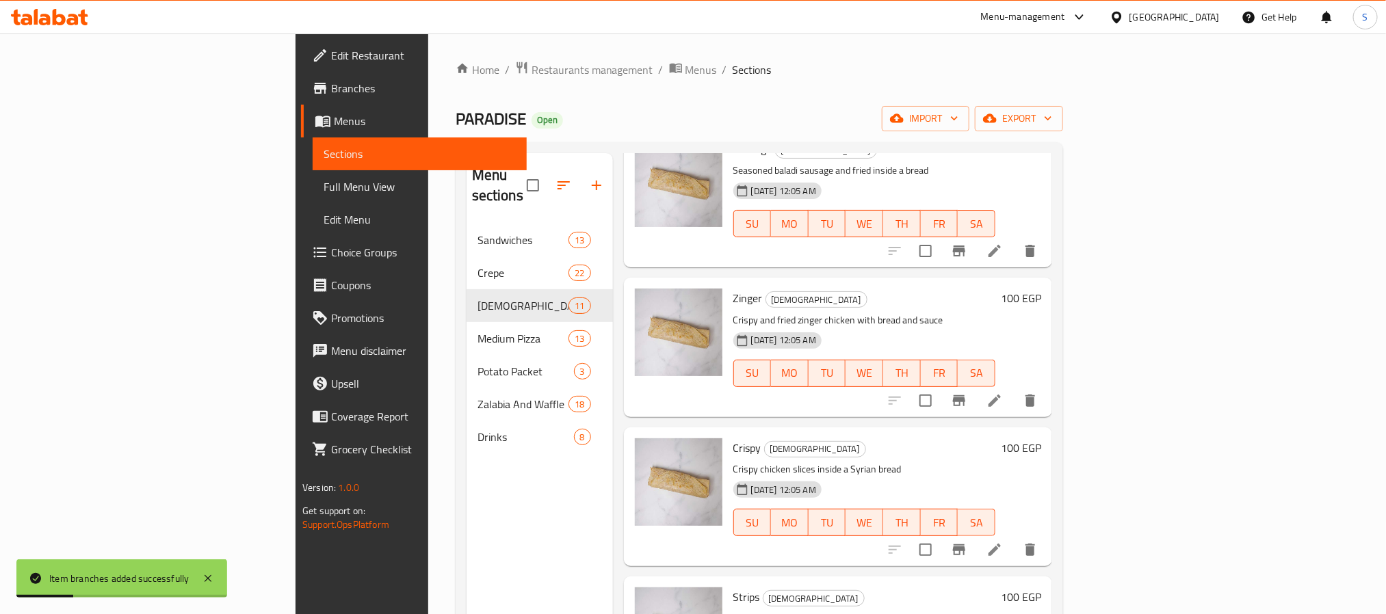
scroll to position [718, 0]
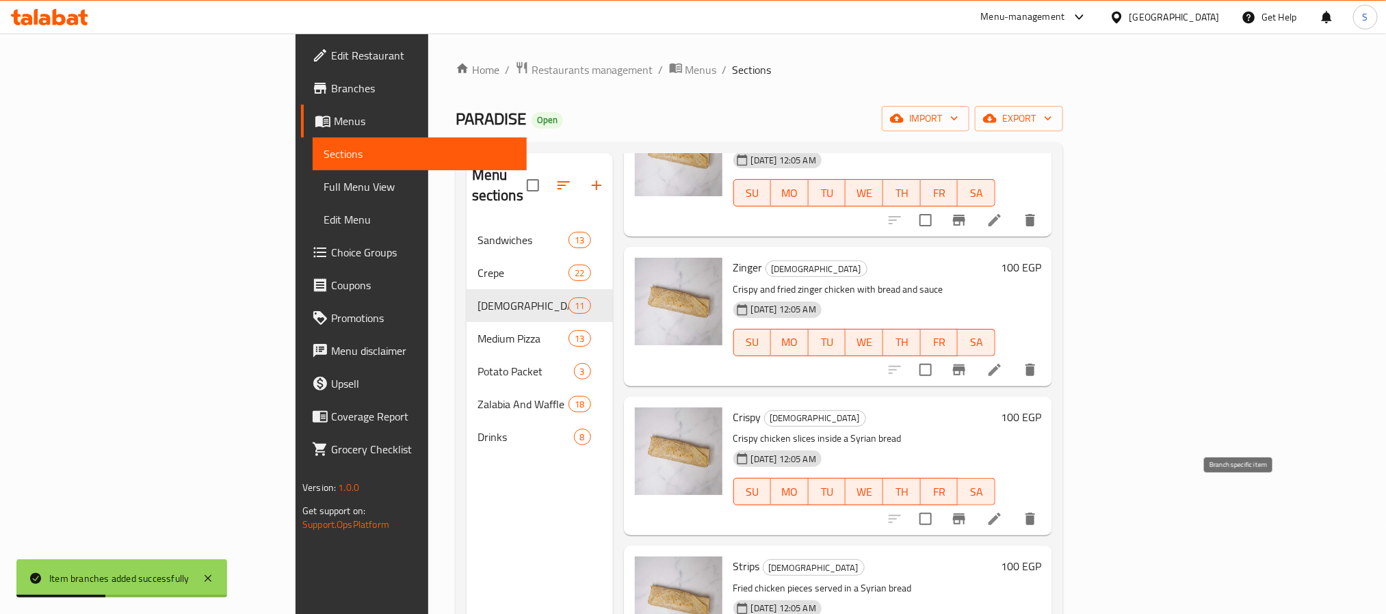
click at [967, 511] on icon "Branch-specific-item" at bounding box center [959, 519] width 16 height 16
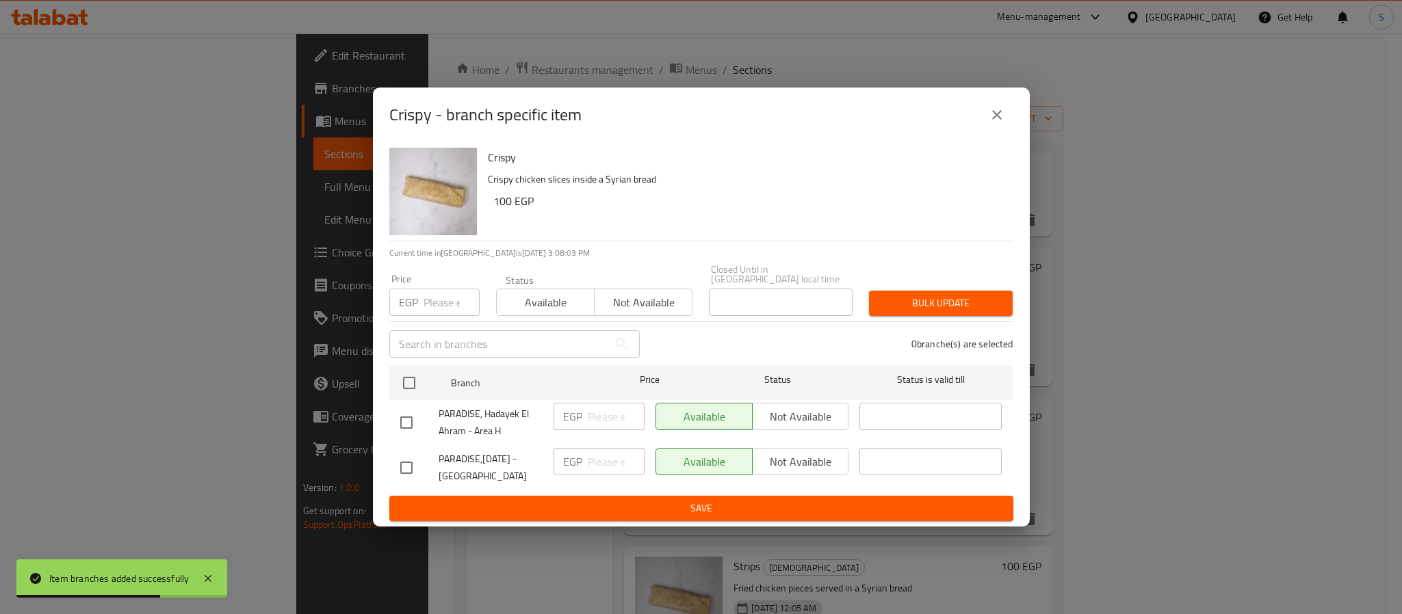
drag, startPoint x: 406, startPoint y: 458, endPoint x: 561, endPoint y: 486, distance: 157.1
click at [423, 456] on div at bounding box center [419, 468] width 38 height 29
click at [590, 471] on div "EGP ​" at bounding box center [599, 468] width 102 height 51
click at [405, 469] on input "checkbox" at bounding box center [406, 468] width 29 height 29
checkbox input "true"
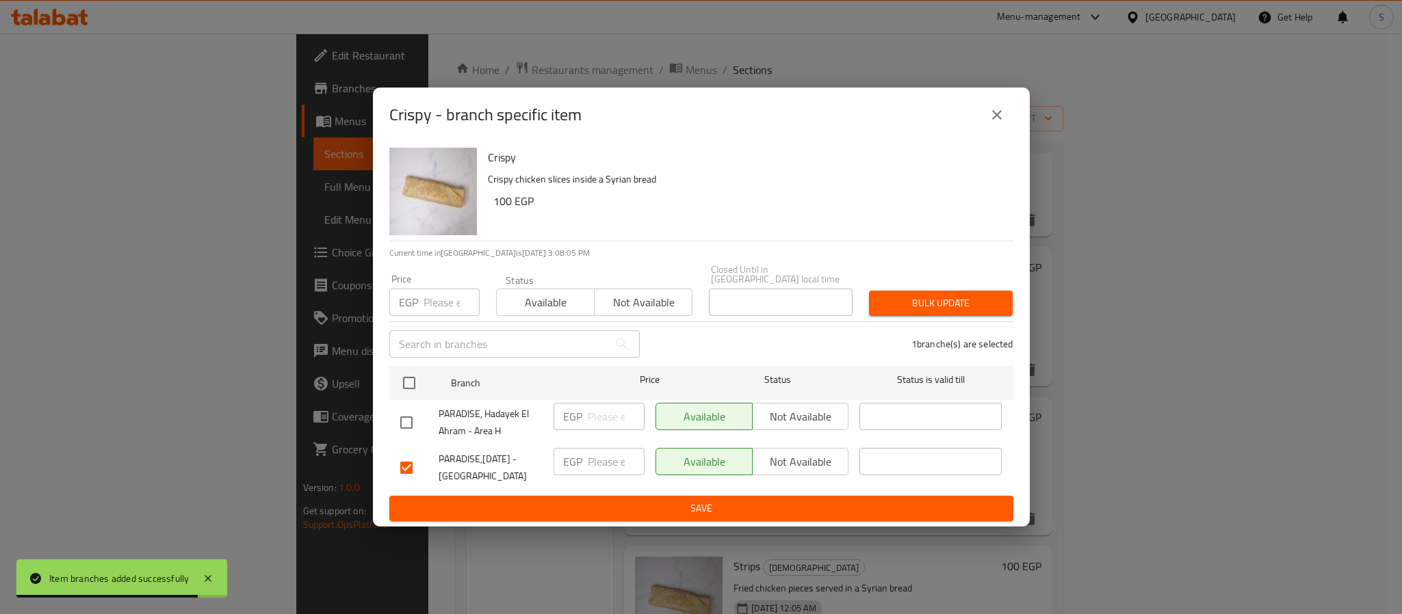
click at [584, 466] on div "EGP ​" at bounding box center [598, 461] width 91 height 27
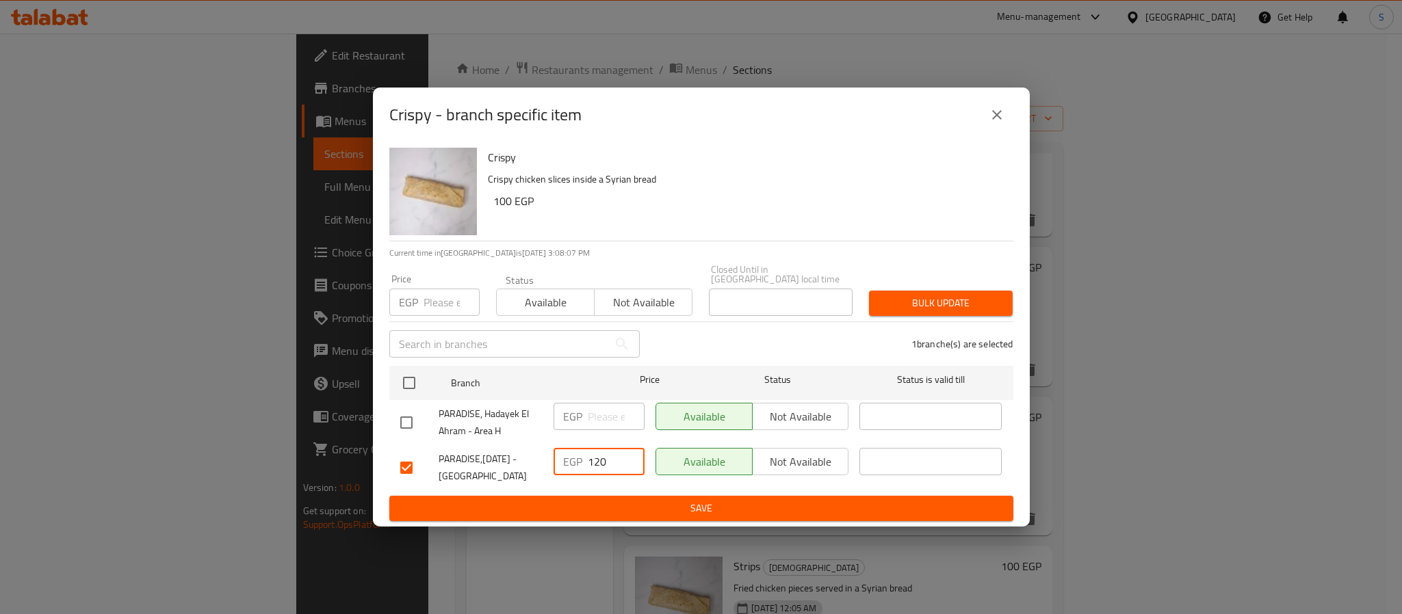
type input "120"
click at [707, 500] on span "Save" at bounding box center [701, 508] width 602 height 17
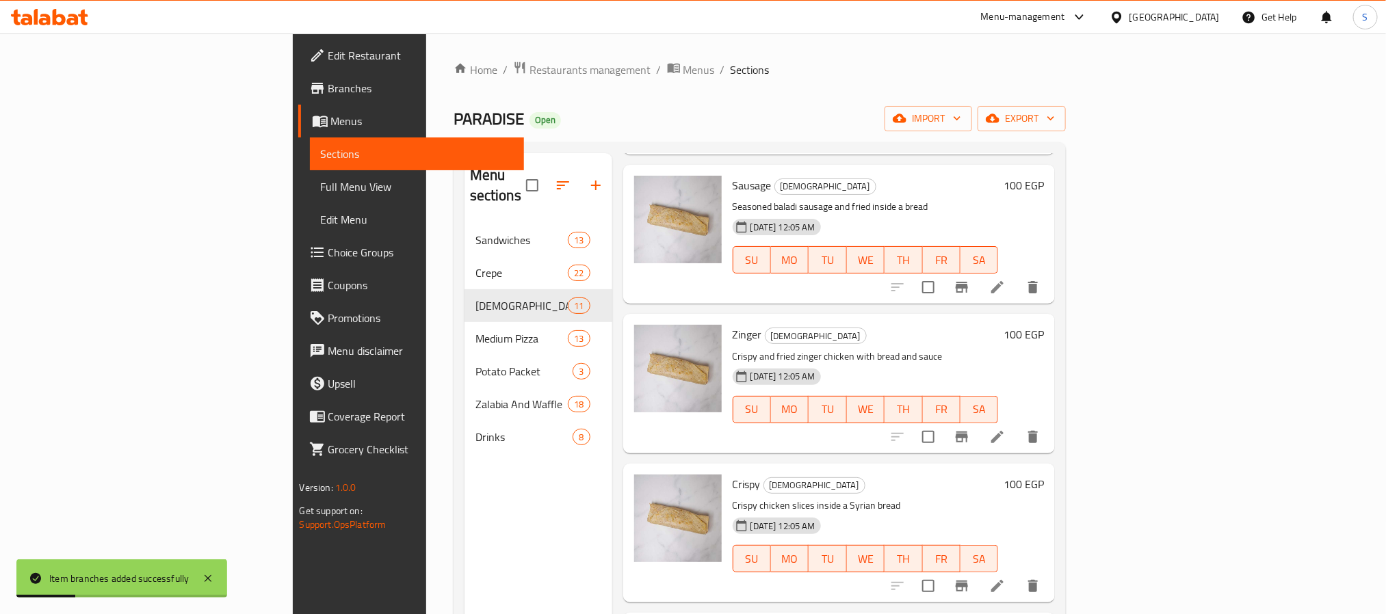
scroll to position [616, 0]
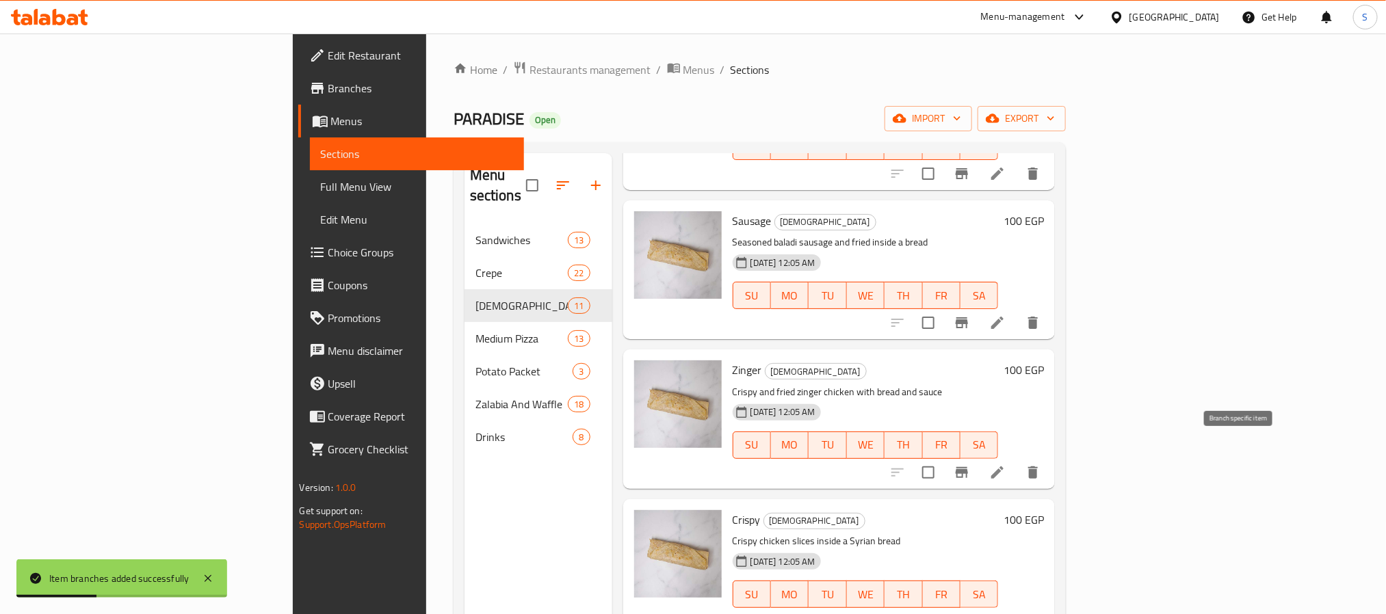
click at [970, 465] on icon "Branch-specific-item" at bounding box center [962, 473] width 16 height 16
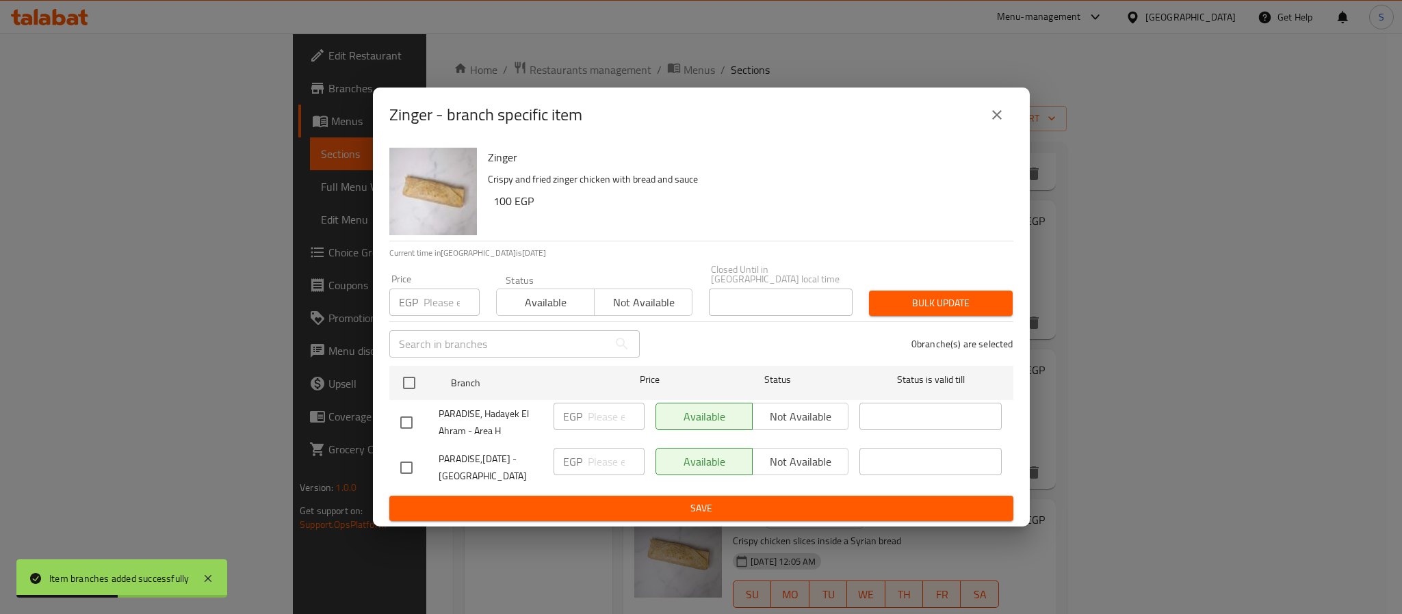
drag, startPoint x: 413, startPoint y: 468, endPoint x: 428, endPoint y: 469, distance: 15.1
click at [419, 467] on input "checkbox" at bounding box center [406, 468] width 29 height 29
checkbox input "true"
click at [606, 460] on input "number" at bounding box center [616, 461] width 57 height 27
type input "125"
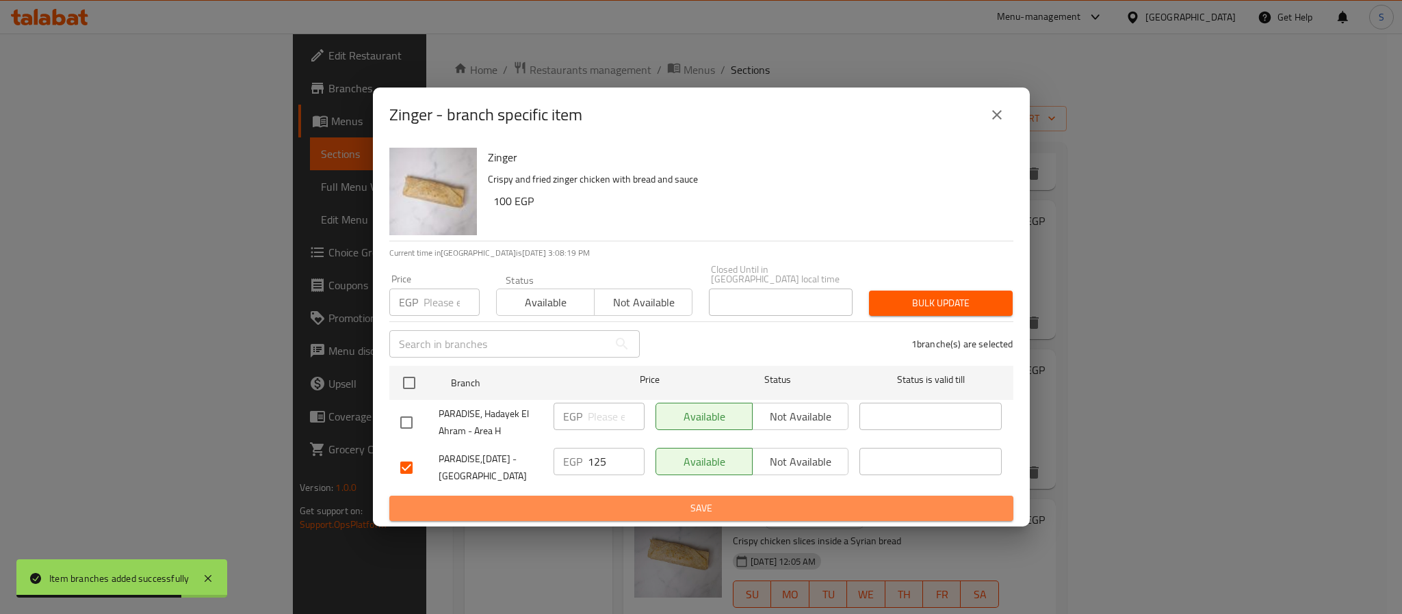
drag, startPoint x: 692, startPoint y: 495, endPoint x: 700, endPoint y: 507, distance: 14.4
click at [694, 500] on span "Save" at bounding box center [701, 508] width 602 height 17
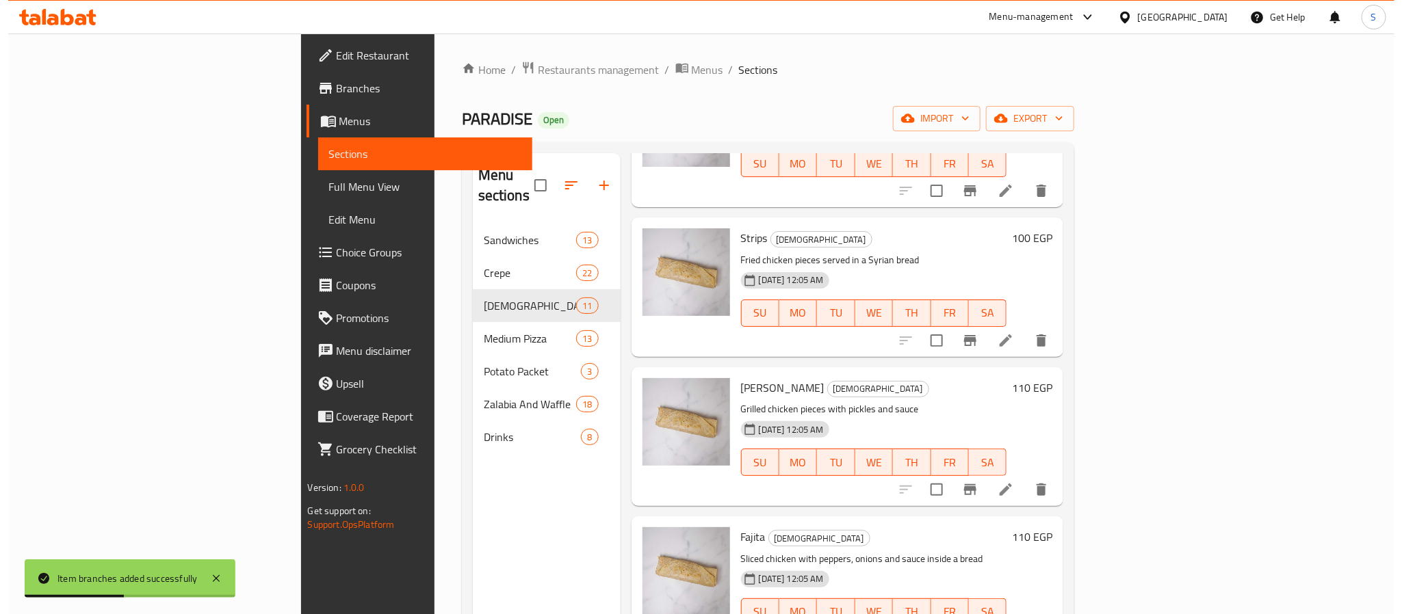
scroll to position [1063, 0]
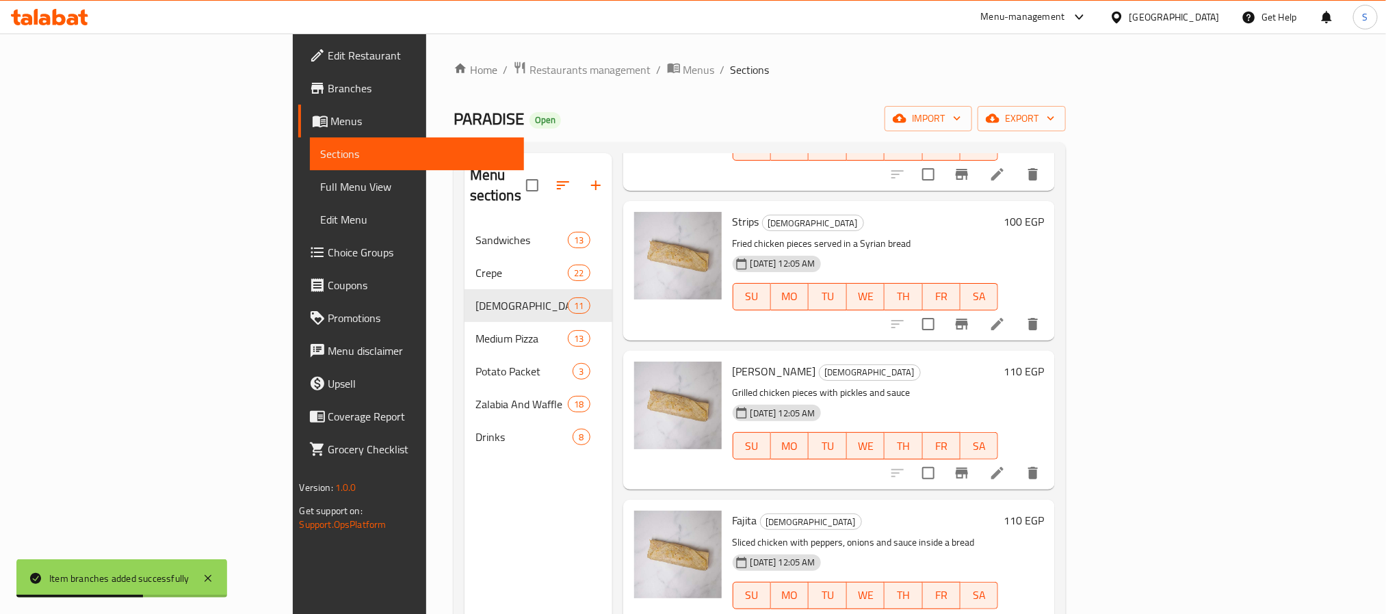
click at [968, 468] on icon "Branch-specific-item" at bounding box center [962, 473] width 12 height 11
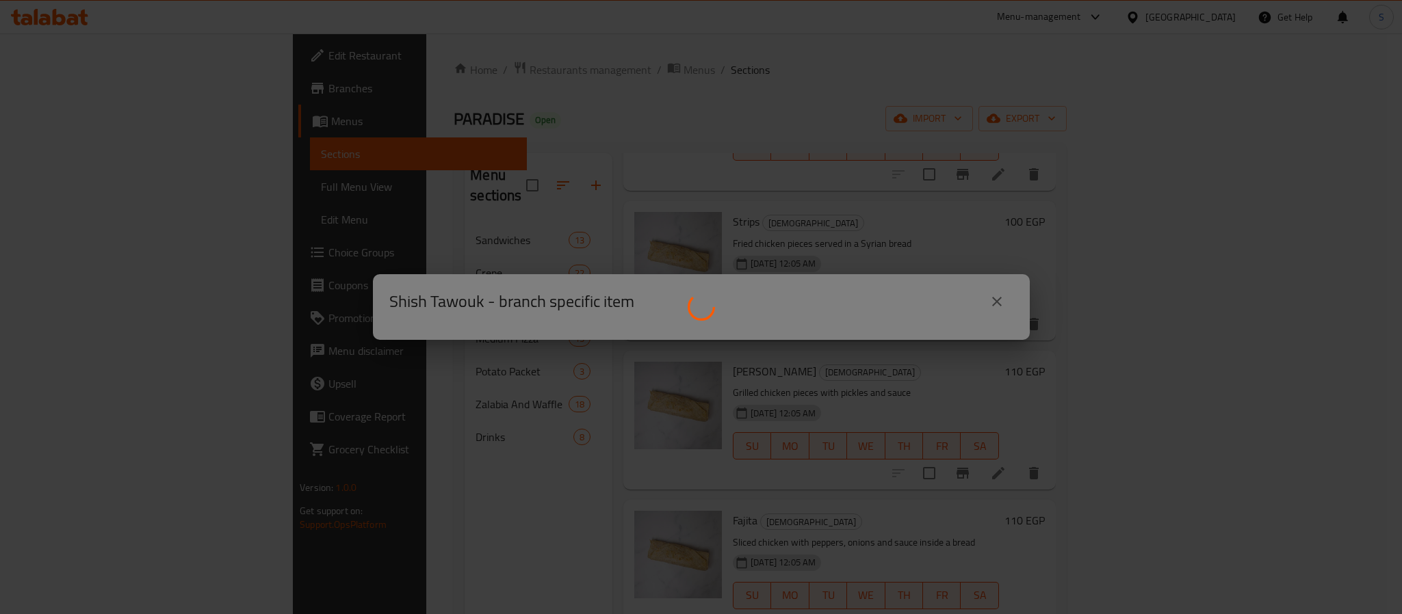
drag, startPoint x: 639, startPoint y: 386, endPoint x: 644, endPoint y: 378, distance: 9.9
click at [643, 376] on div at bounding box center [701, 307] width 1402 height 614
click at [1095, 313] on div at bounding box center [701, 307] width 1402 height 614
click at [842, 364] on div at bounding box center [701, 307] width 1402 height 614
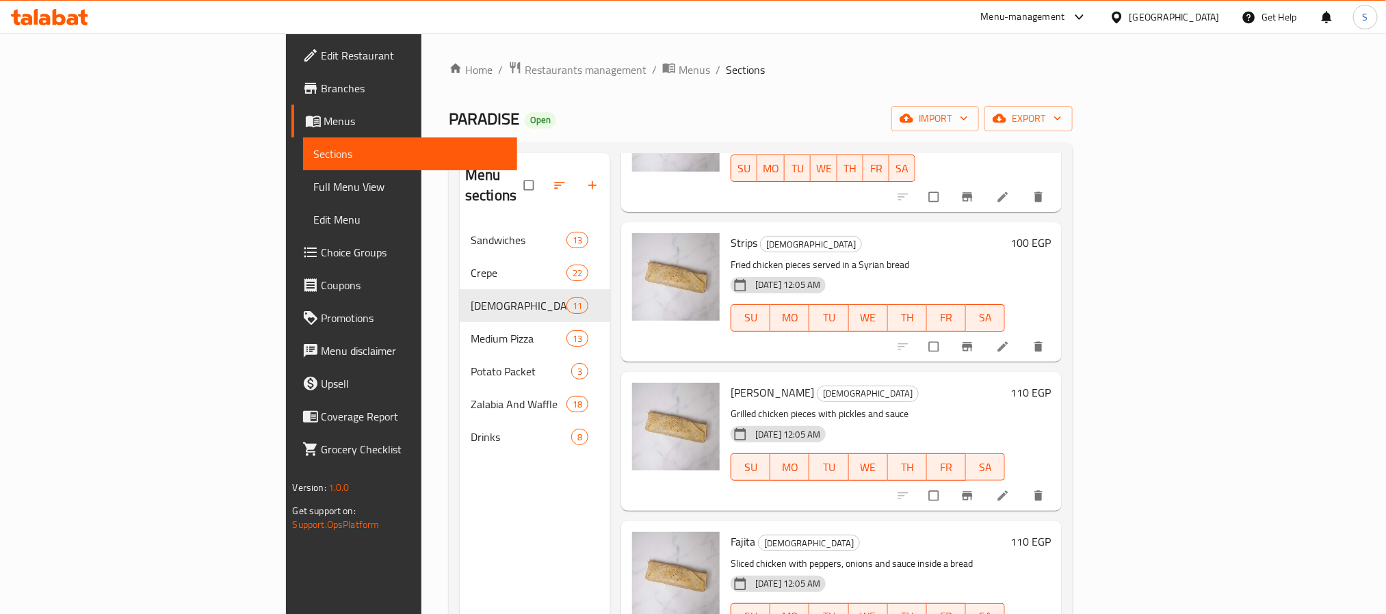
scroll to position [1063, 0]
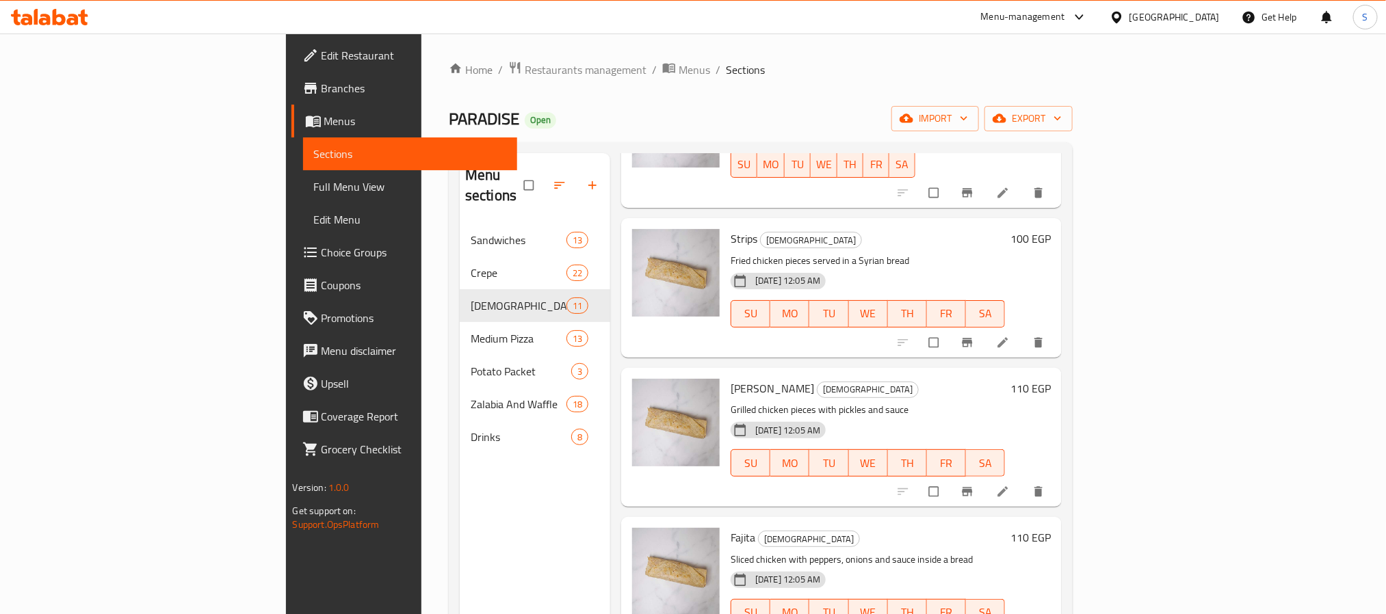
click at [973, 487] on icon "Branch-specific-item" at bounding box center [968, 491] width 10 height 9
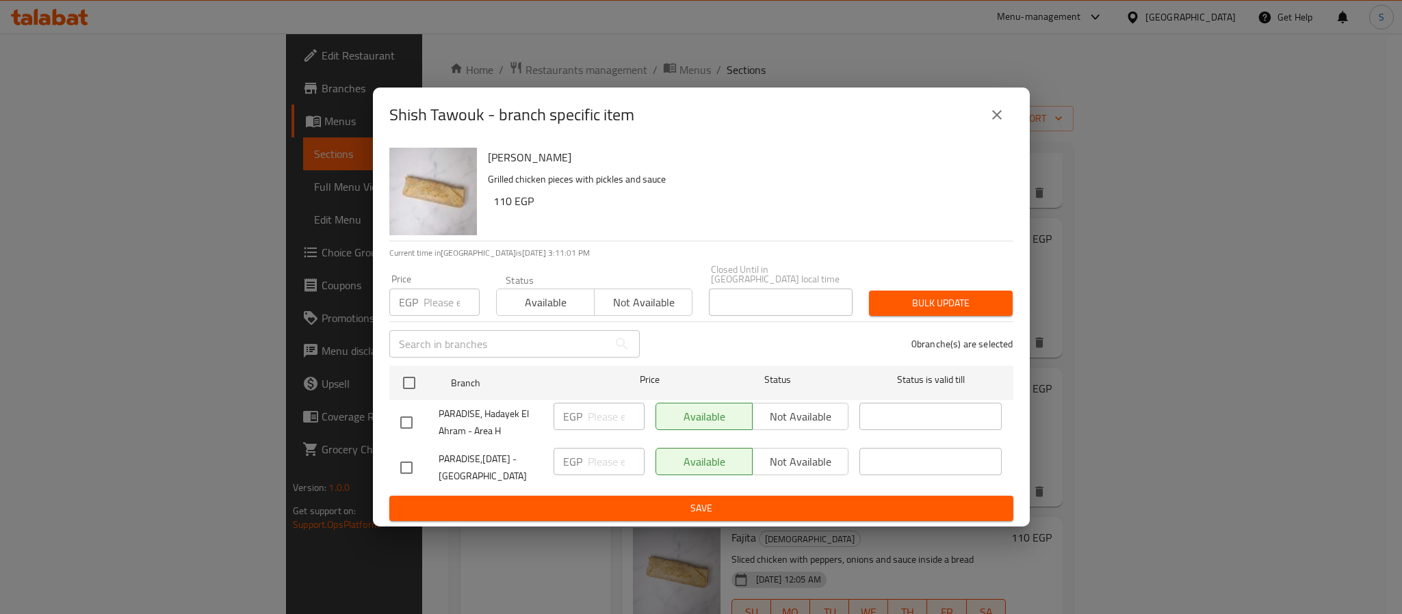
drag, startPoint x: 399, startPoint y: 456, endPoint x: 423, endPoint y: 458, distance: 24.7
click at [400, 456] on input "checkbox" at bounding box center [406, 468] width 29 height 29
checkbox input "true"
drag, startPoint x: 618, startPoint y: 460, endPoint x: 614, endPoint y: 466, distance: 7.4
click at [616, 462] on input "number" at bounding box center [616, 461] width 57 height 27
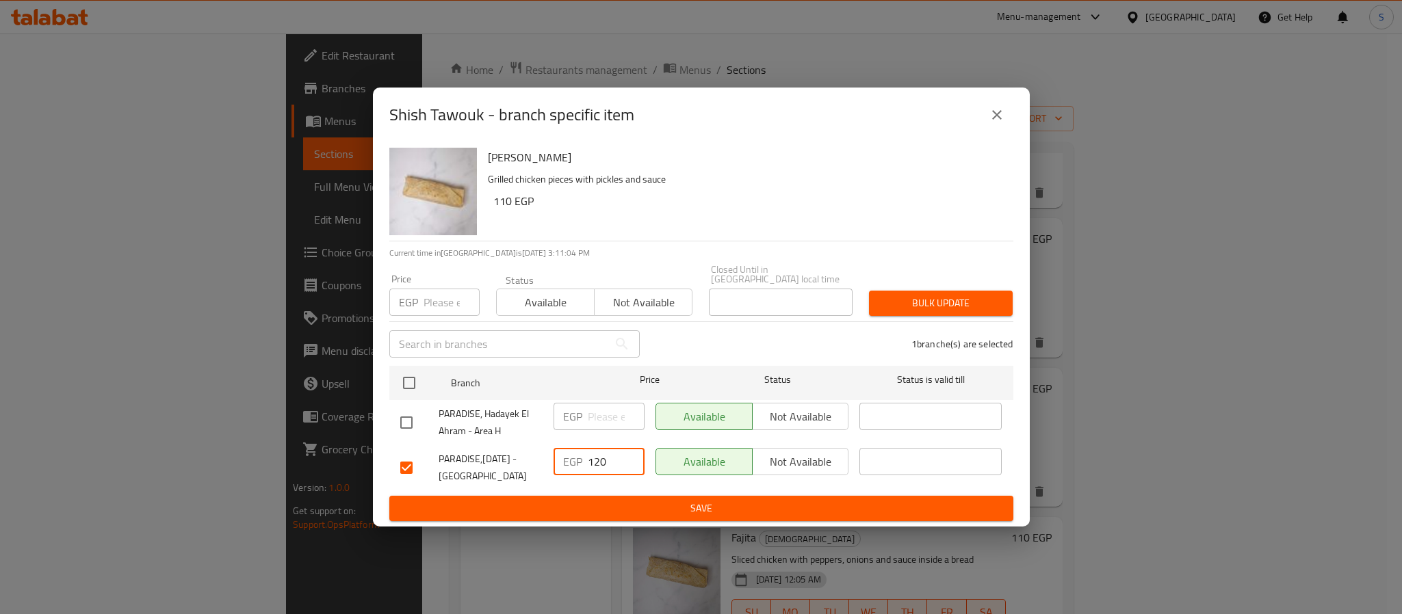
type input "120"
click at [653, 501] on span "Save" at bounding box center [701, 508] width 602 height 17
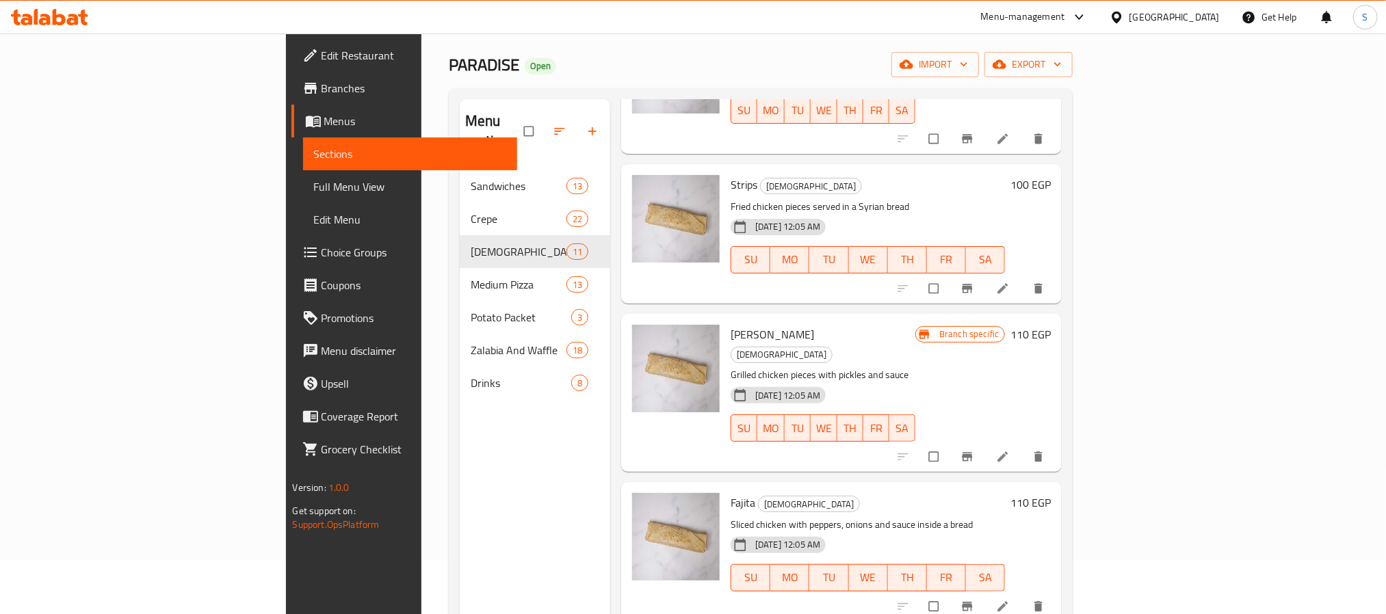
scroll to position [103, 0]
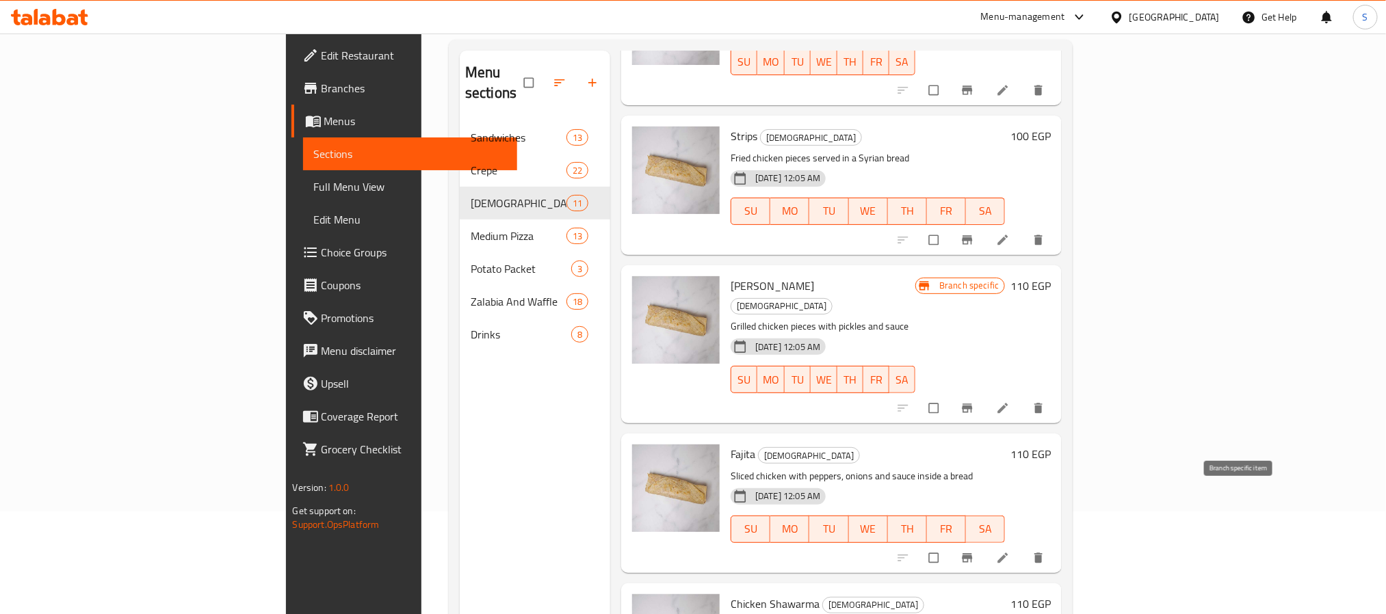
click at [974, 551] on icon "Branch-specific-item" at bounding box center [968, 558] width 14 height 14
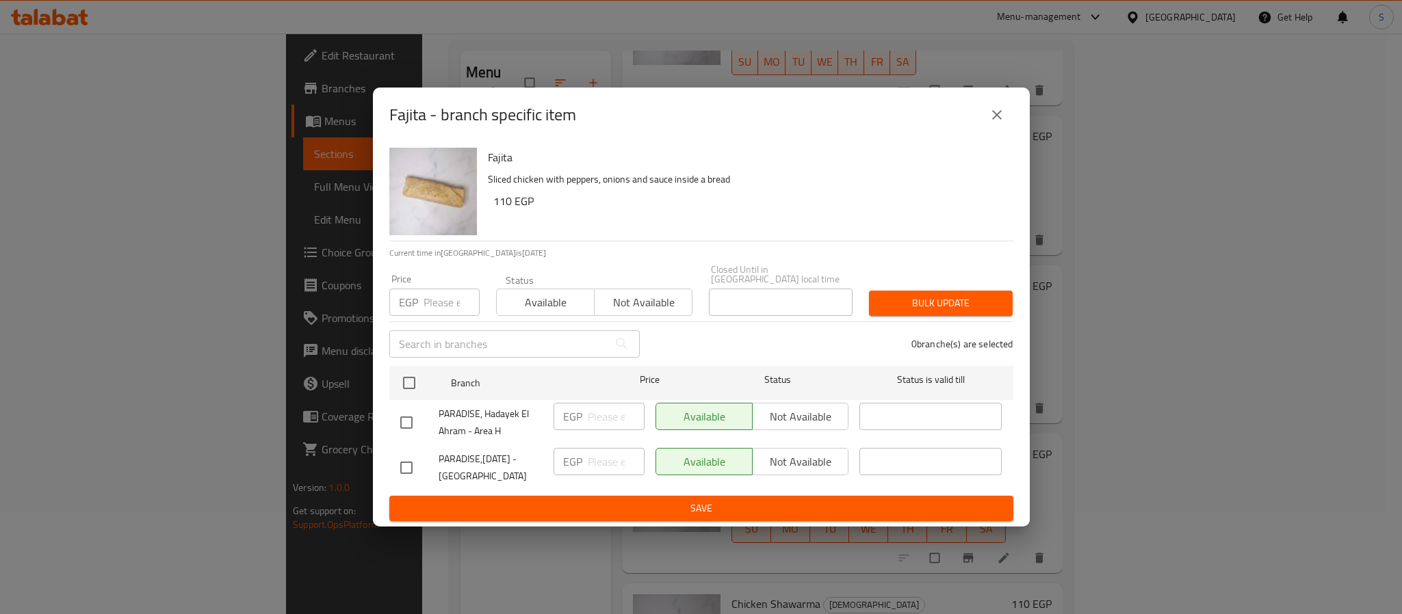
drag, startPoint x: 407, startPoint y: 465, endPoint x: 415, endPoint y: 472, distance: 11.1
click at [408, 465] on input "checkbox" at bounding box center [406, 468] width 29 height 29
checkbox input "true"
drag, startPoint x: 575, startPoint y: 462, endPoint x: 610, endPoint y: 485, distance: 42.5
click at [582, 465] on p "EGP" at bounding box center [572, 462] width 19 height 16
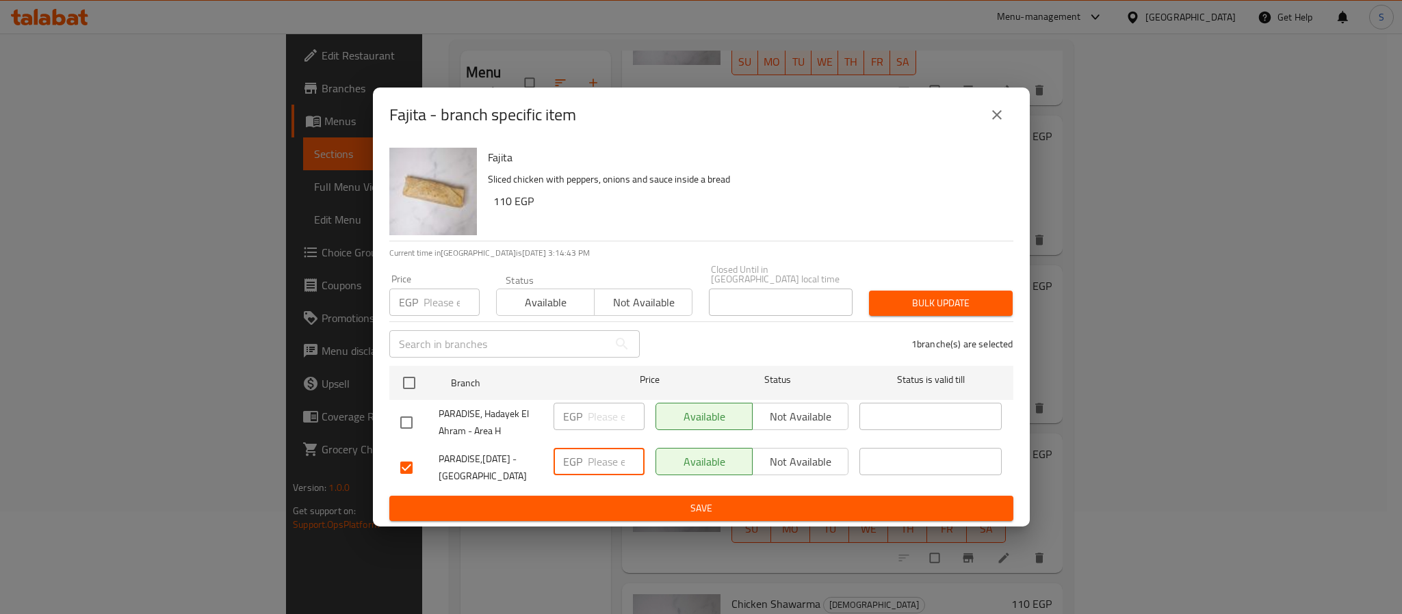
drag, startPoint x: 598, startPoint y: 460, endPoint x: 596, endPoint y: 470, distance: 9.8
click at [598, 462] on input "number" at bounding box center [616, 461] width 57 height 27
type input "130"
click at [696, 500] on span "Save" at bounding box center [701, 508] width 602 height 17
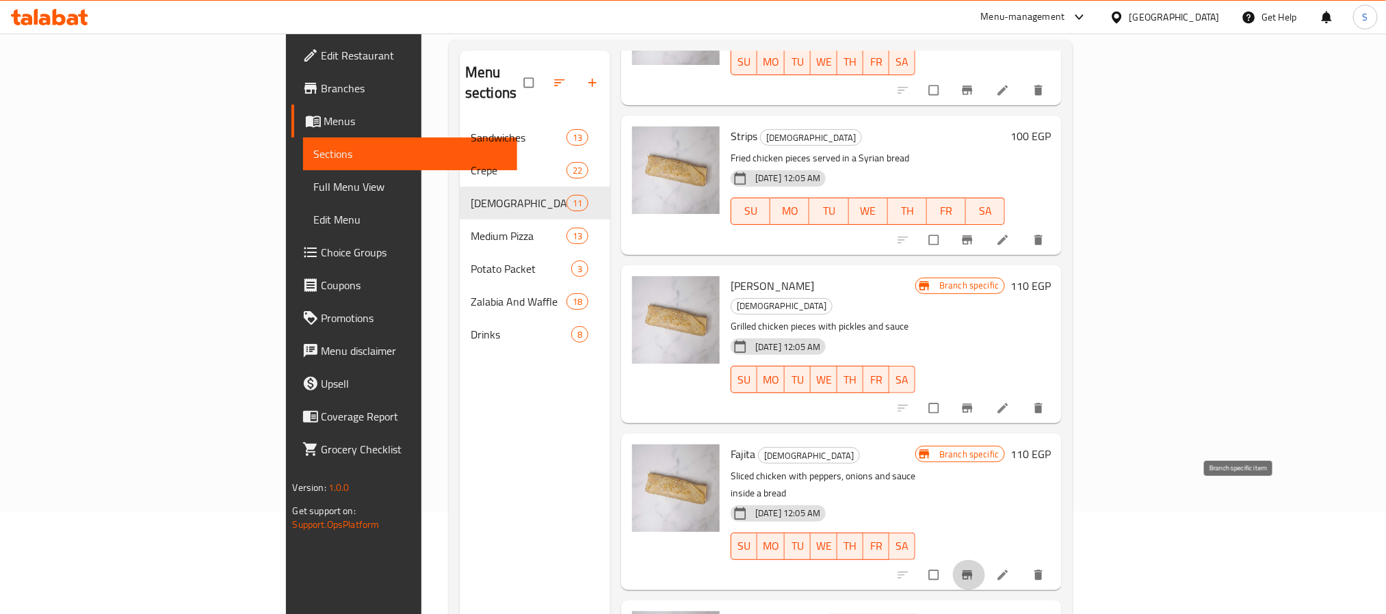
click at [974, 569] on icon "Branch-specific-item" at bounding box center [968, 576] width 14 height 14
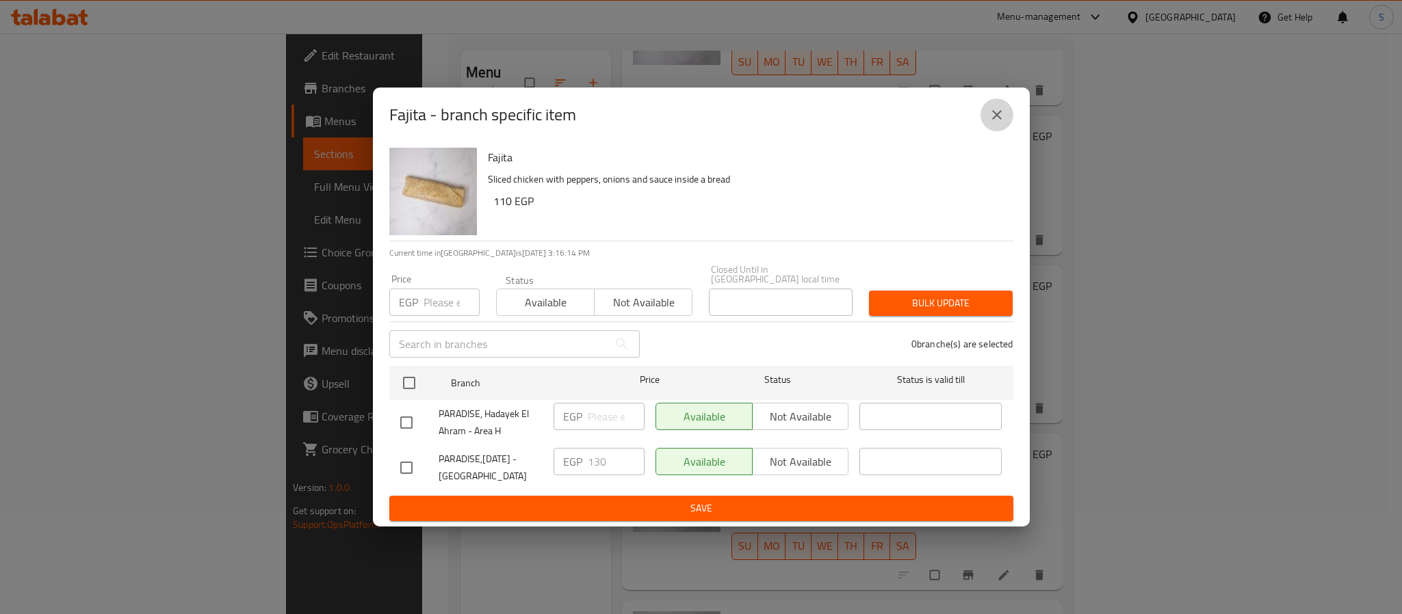
drag, startPoint x: 998, startPoint y: 129, endPoint x: 965, endPoint y: 220, distance: 97.0
click at [997, 129] on button "close" at bounding box center [996, 115] width 33 height 33
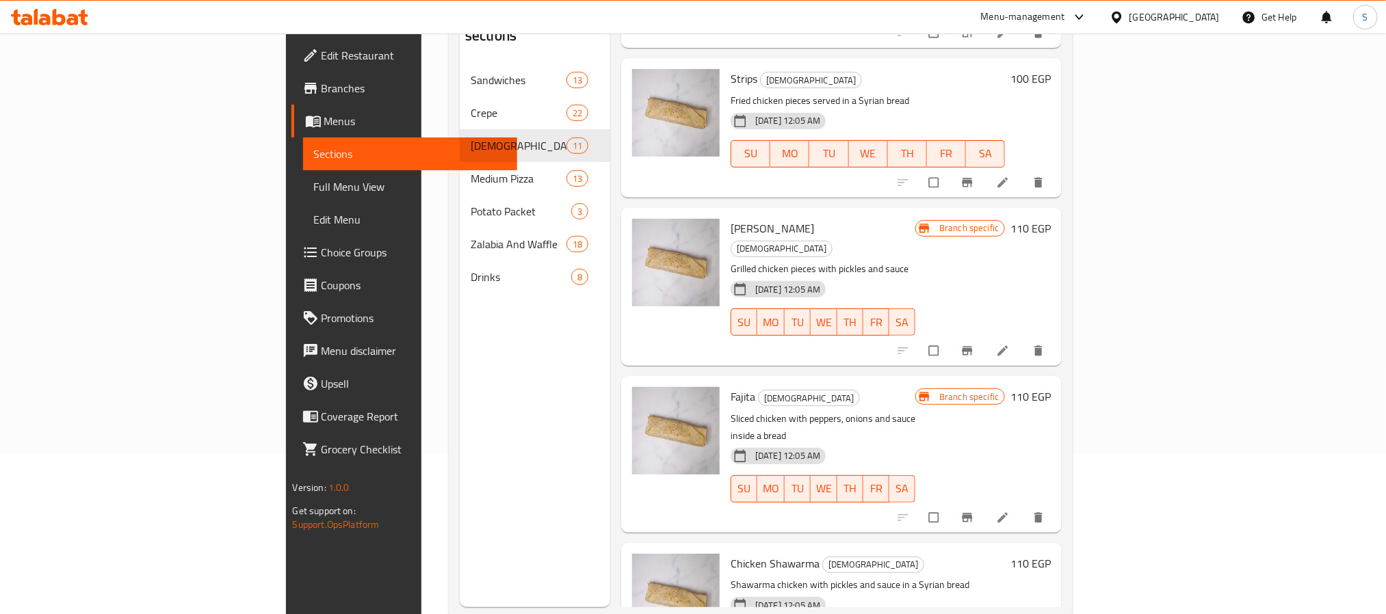
scroll to position [192, 0]
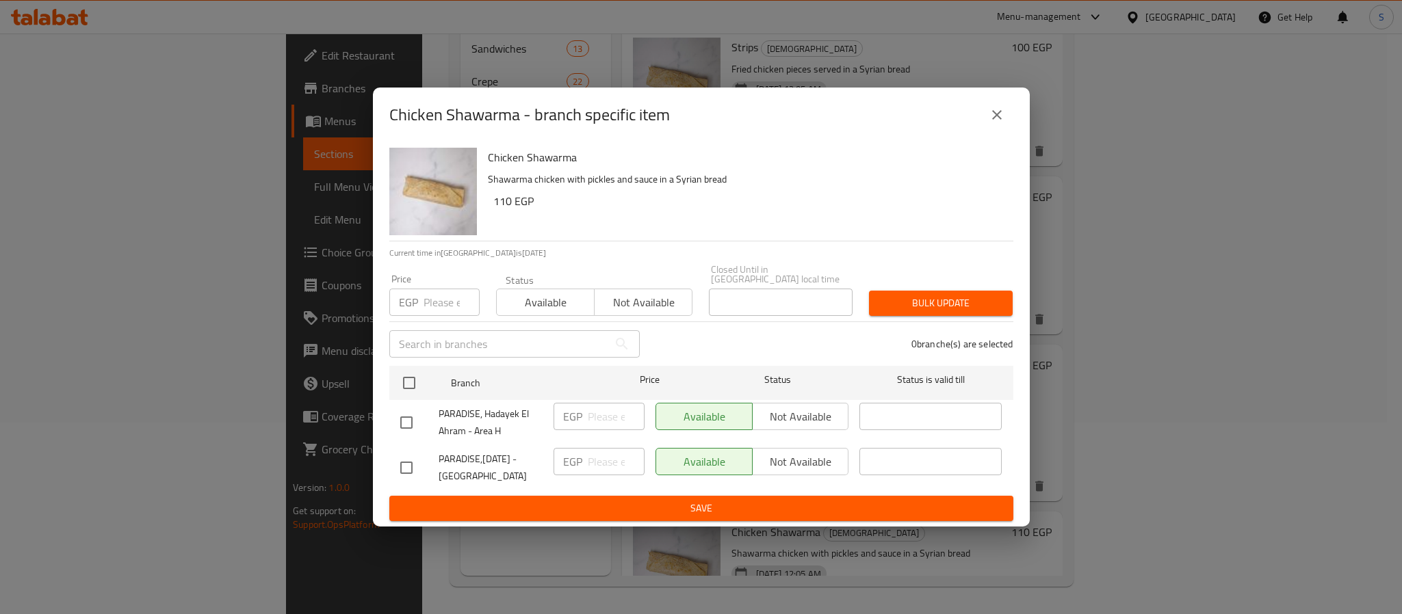
drag, startPoint x: 415, startPoint y: 460, endPoint x: 544, endPoint y: 460, distance: 128.6
click at [434, 462] on div at bounding box center [419, 468] width 38 height 29
click at [582, 456] on div "EGP ​" at bounding box center [598, 461] width 91 height 27
drag, startPoint x: 413, startPoint y: 470, endPoint x: 401, endPoint y: 464, distance: 13.8
click at [410, 468] on input "checkbox" at bounding box center [406, 468] width 29 height 29
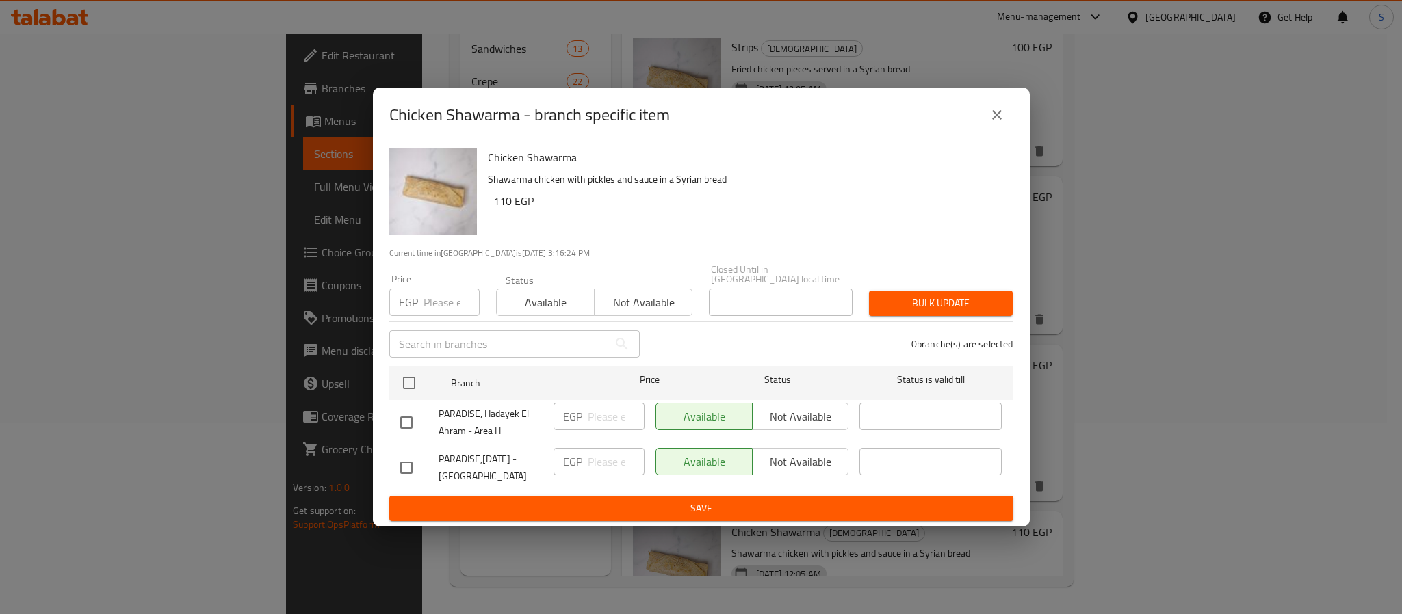
checkbox input "true"
click at [596, 460] on div "EGP ​" at bounding box center [598, 461] width 91 height 27
drag, startPoint x: 597, startPoint y: 460, endPoint x: 596, endPoint y: 441, distance: 19.2
click at [596, 443] on div "EGP ​" at bounding box center [599, 468] width 102 height 51
type input "120"
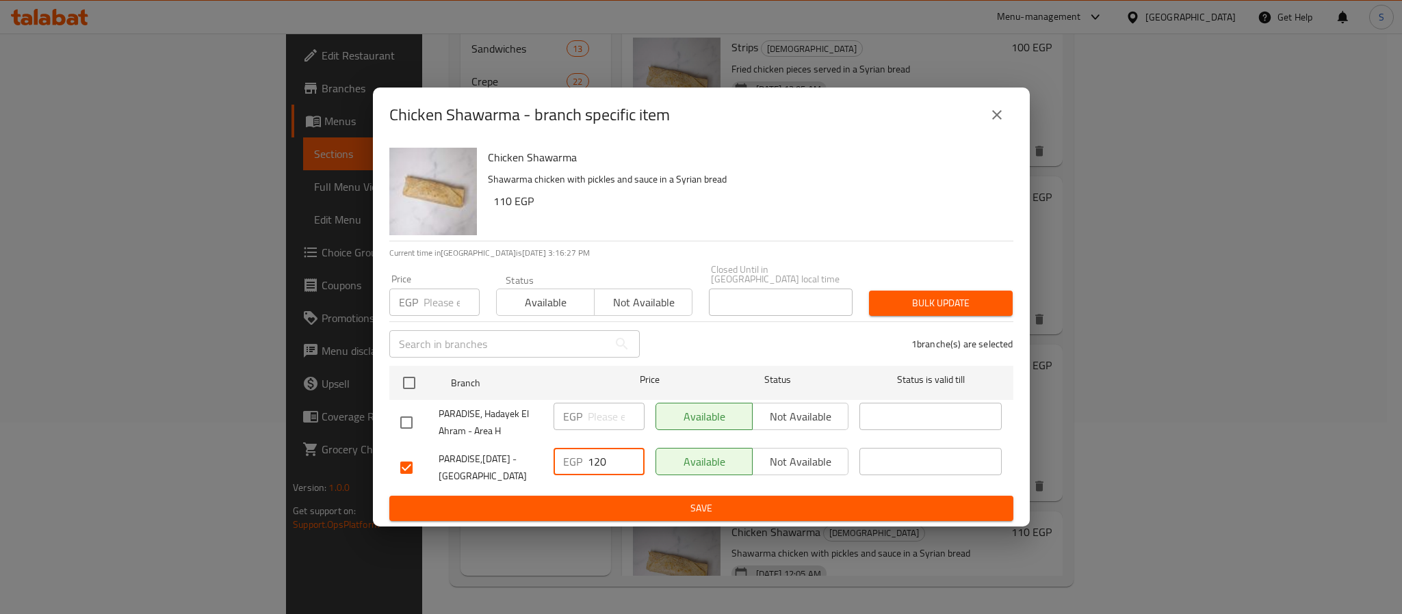
click at [638, 508] on span "Save" at bounding box center [701, 508] width 602 height 17
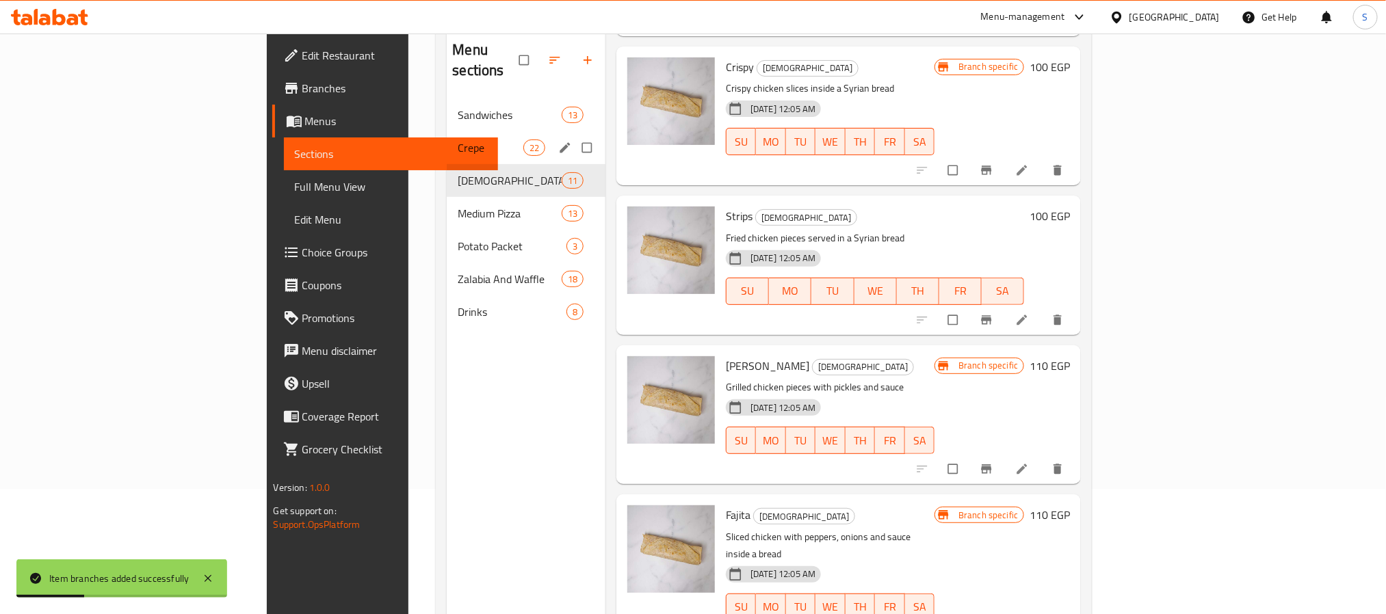
scroll to position [89, 0]
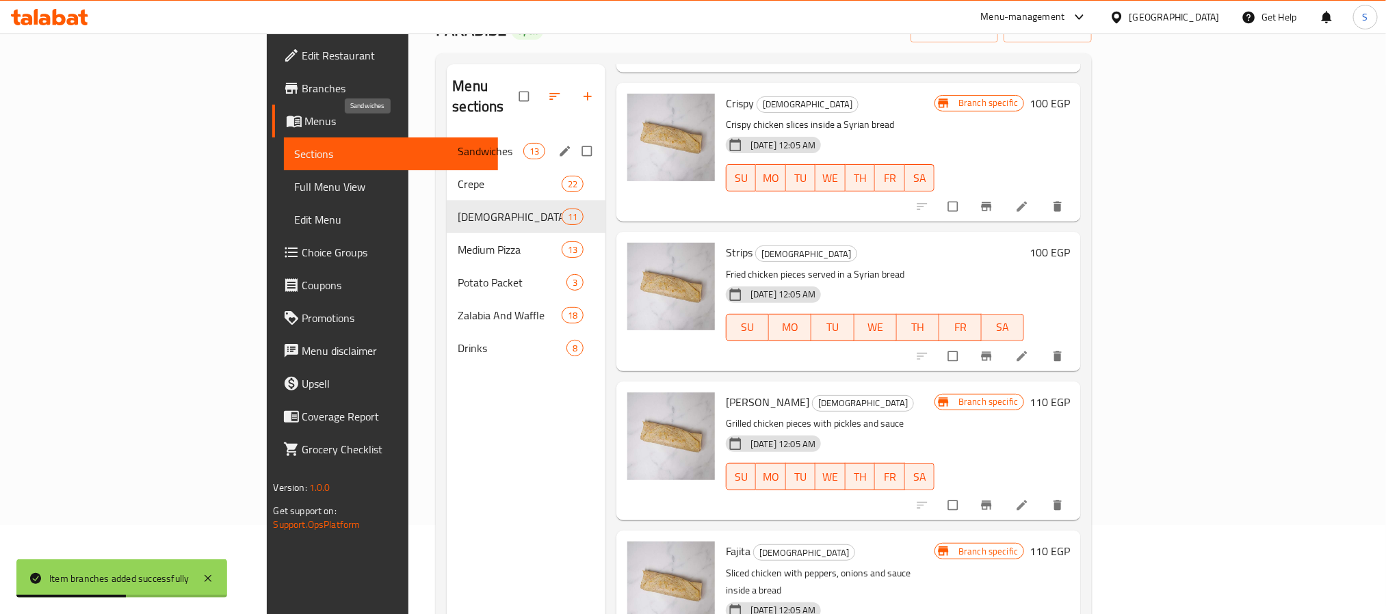
click at [458, 143] on span "Sandwiches" at bounding box center [490, 151] width 65 height 16
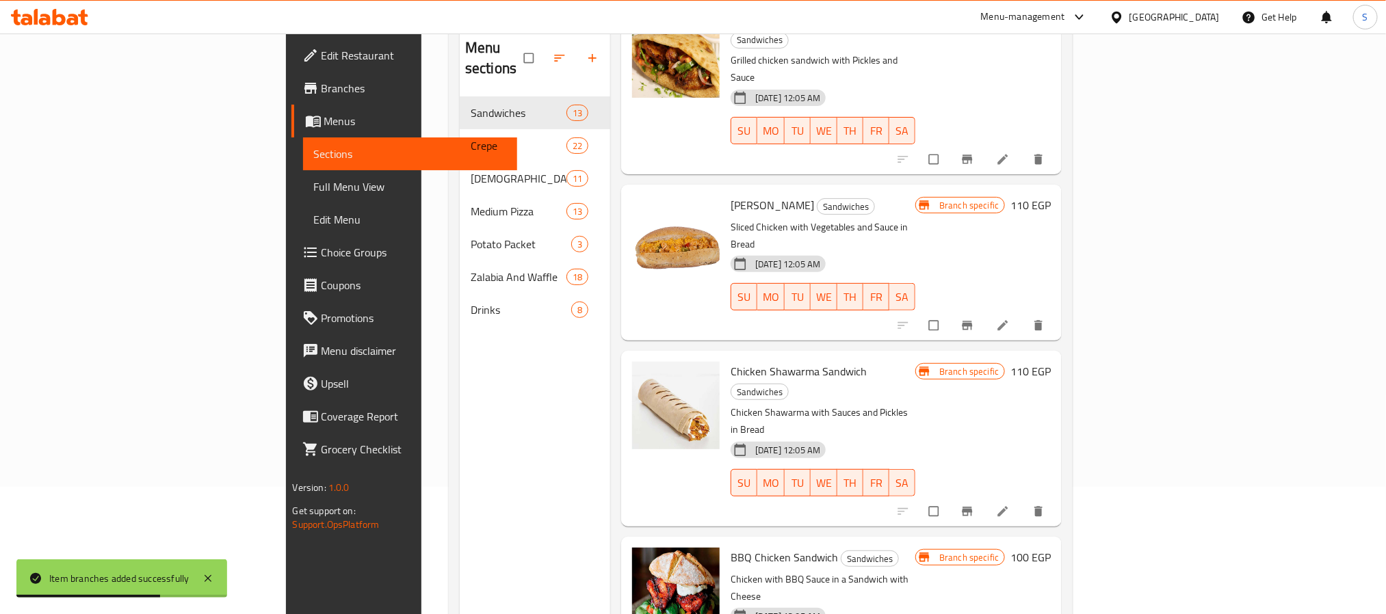
scroll to position [192, 0]
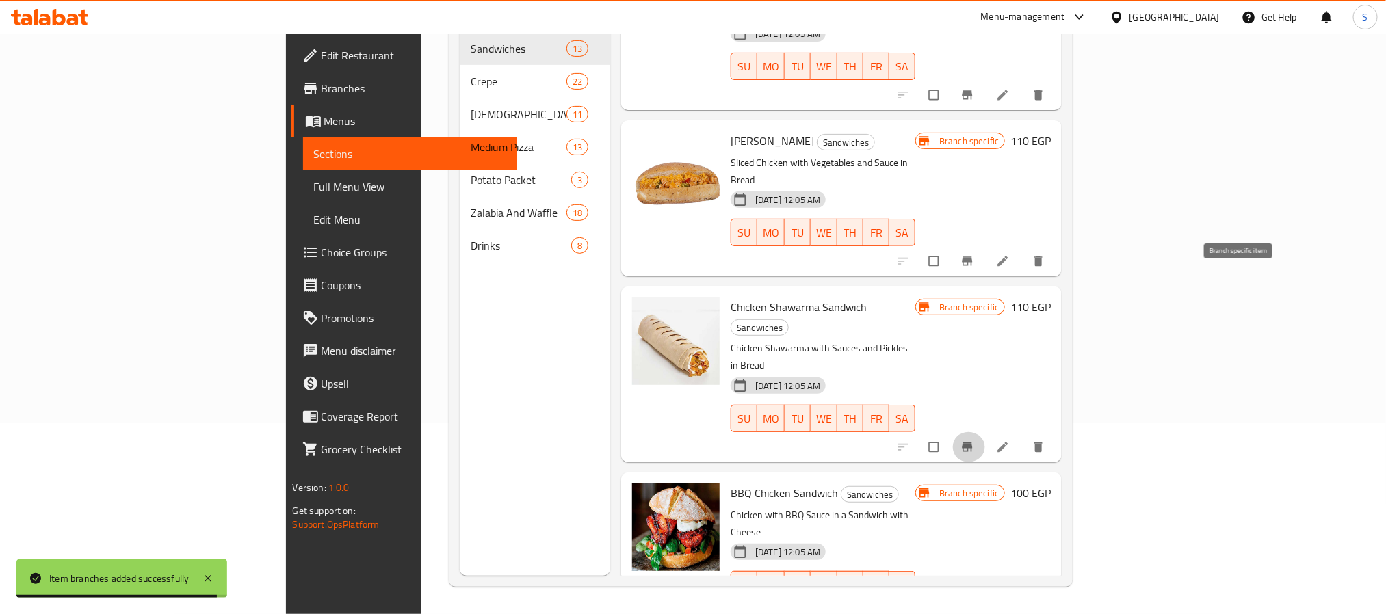
click at [973, 443] on icon "Branch-specific-item" at bounding box center [968, 447] width 10 height 9
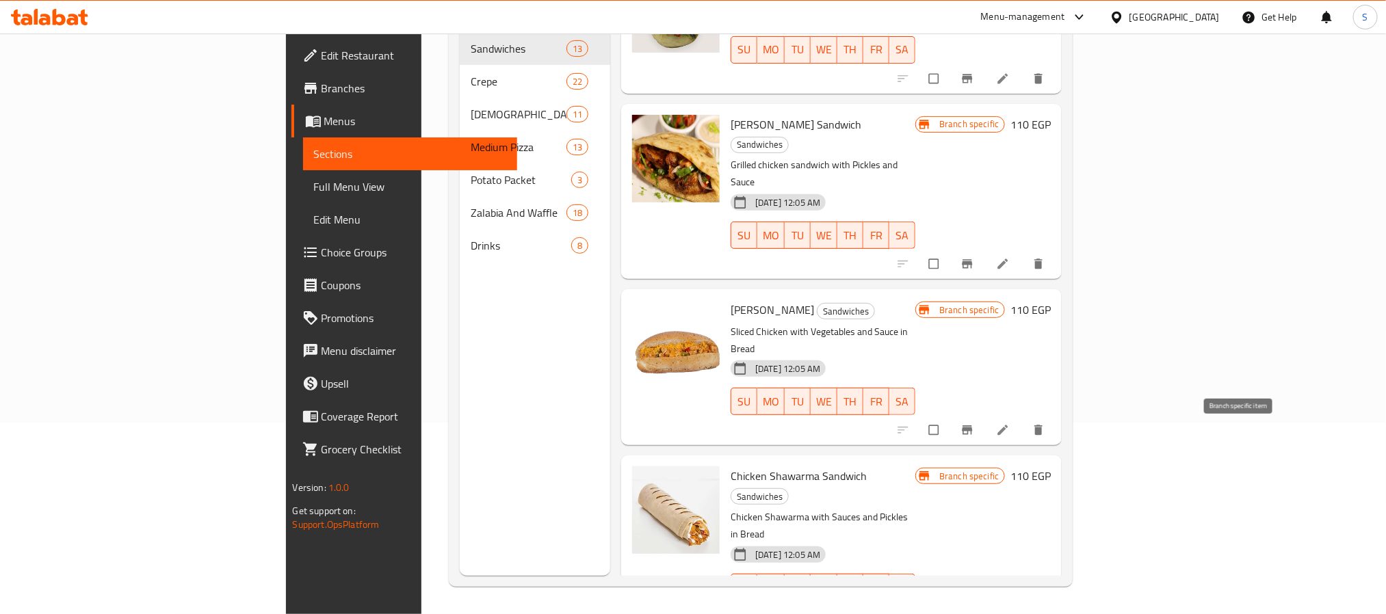
scroll to position [1136, 0]
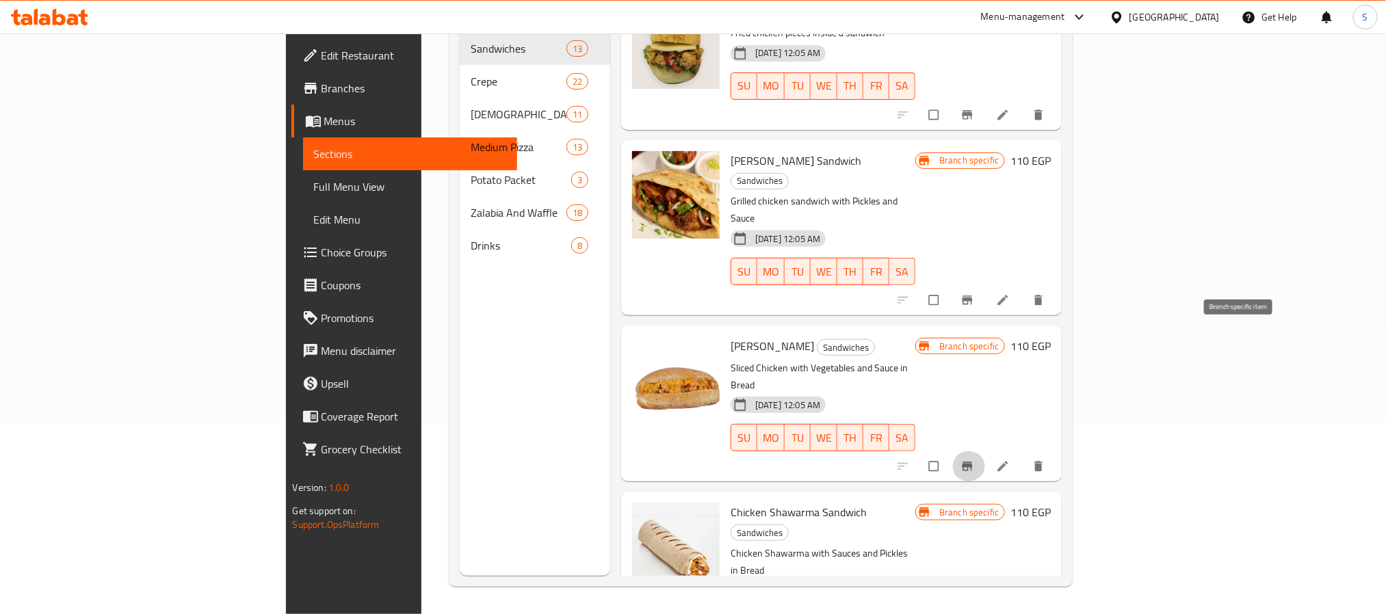
click at [977, 460] on span "Branch-specific-item" at bounding box center [969, 467] width 16 height 14
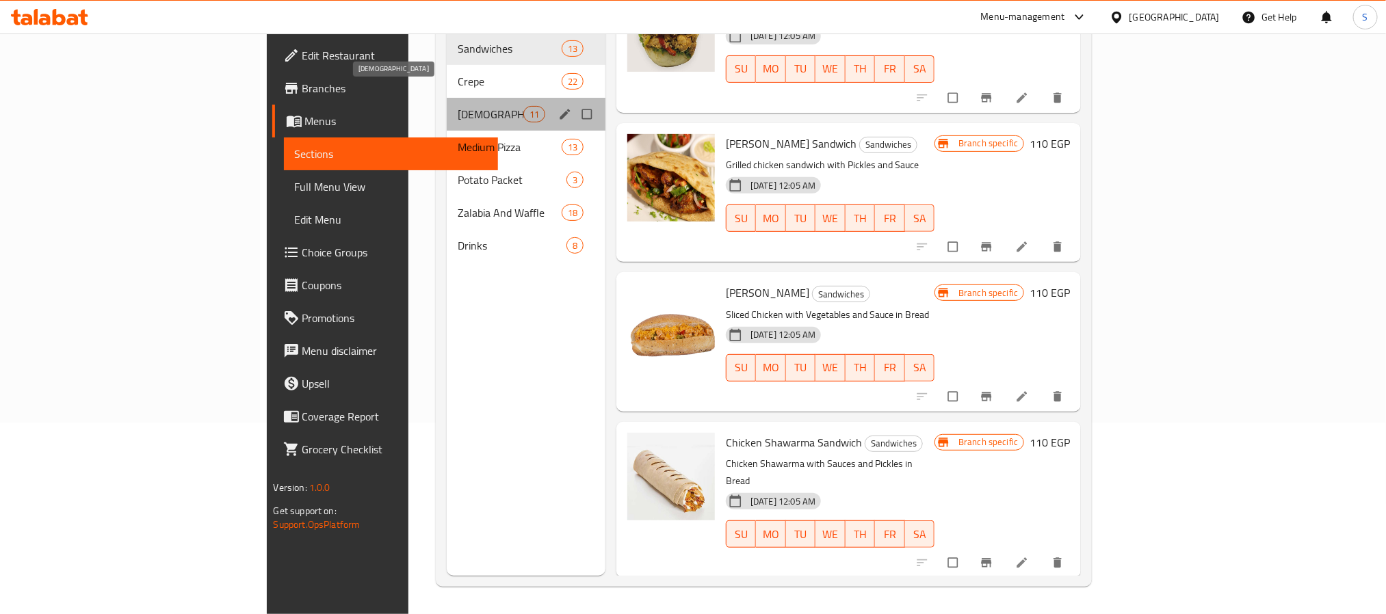
click at [458, 106] on span "[DEMOGRAPHIC_DATA]" at bounding box center [490, 114] width 65 height 16
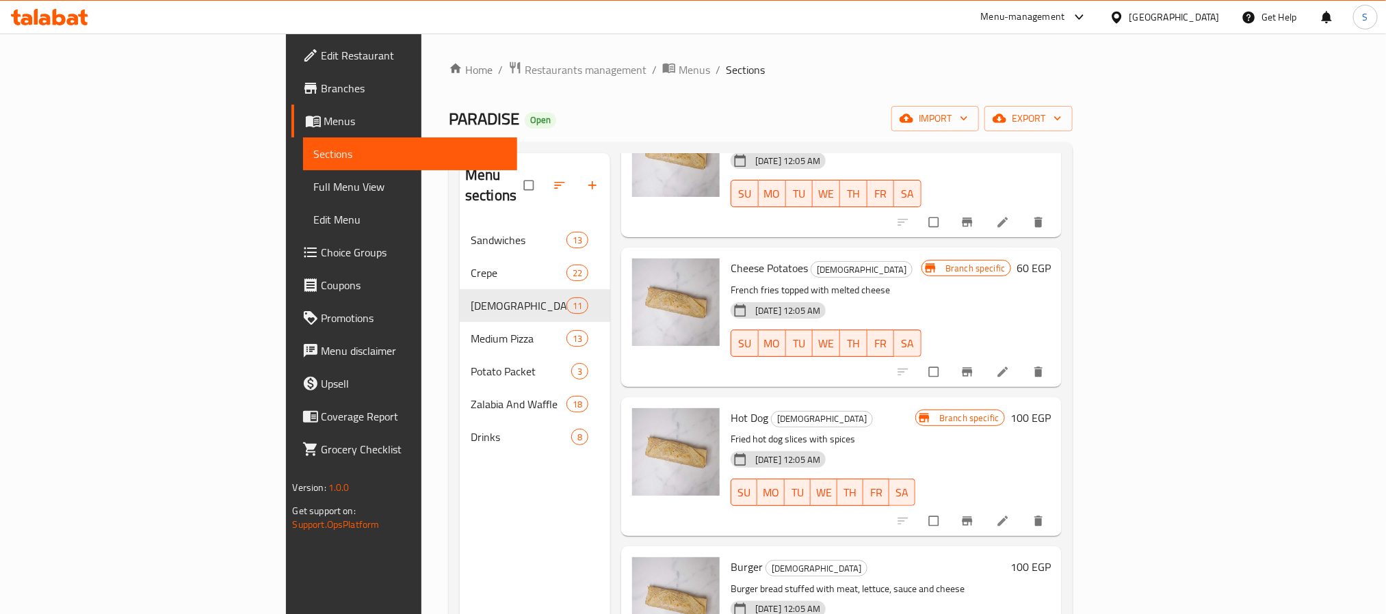
scroll to position [308, 0]
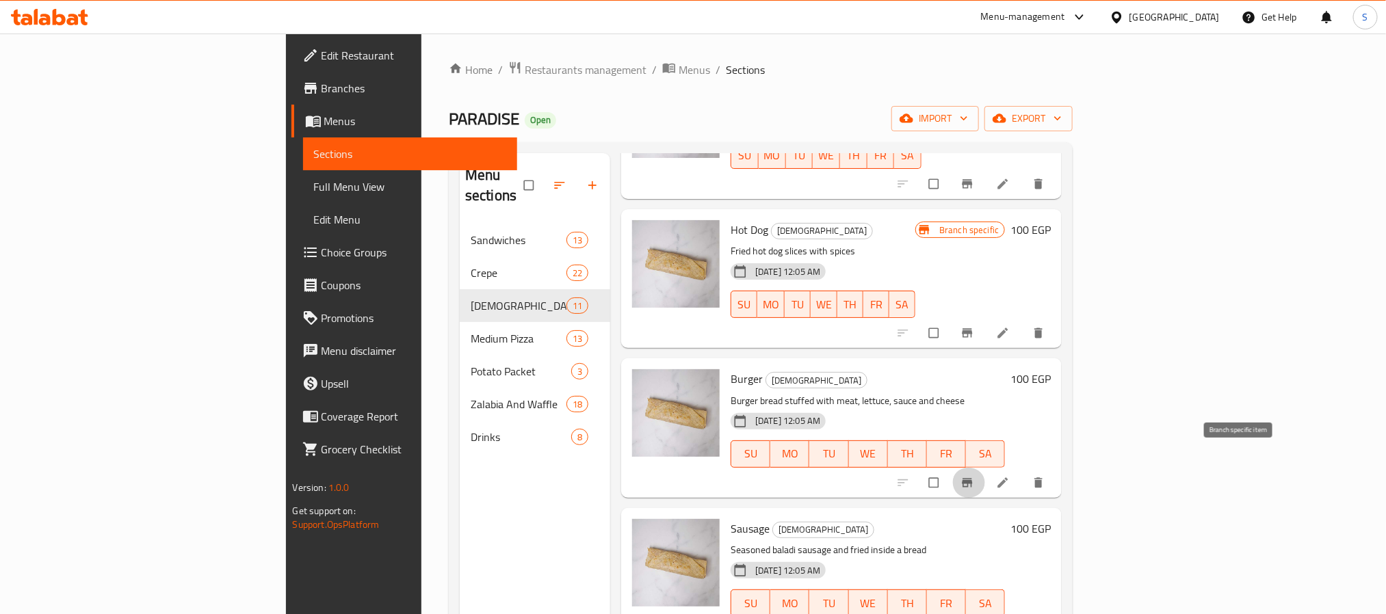
click at [974, 476] on icon "Branch-specific-item" at bounding box center [968, 483] width 14 height 14
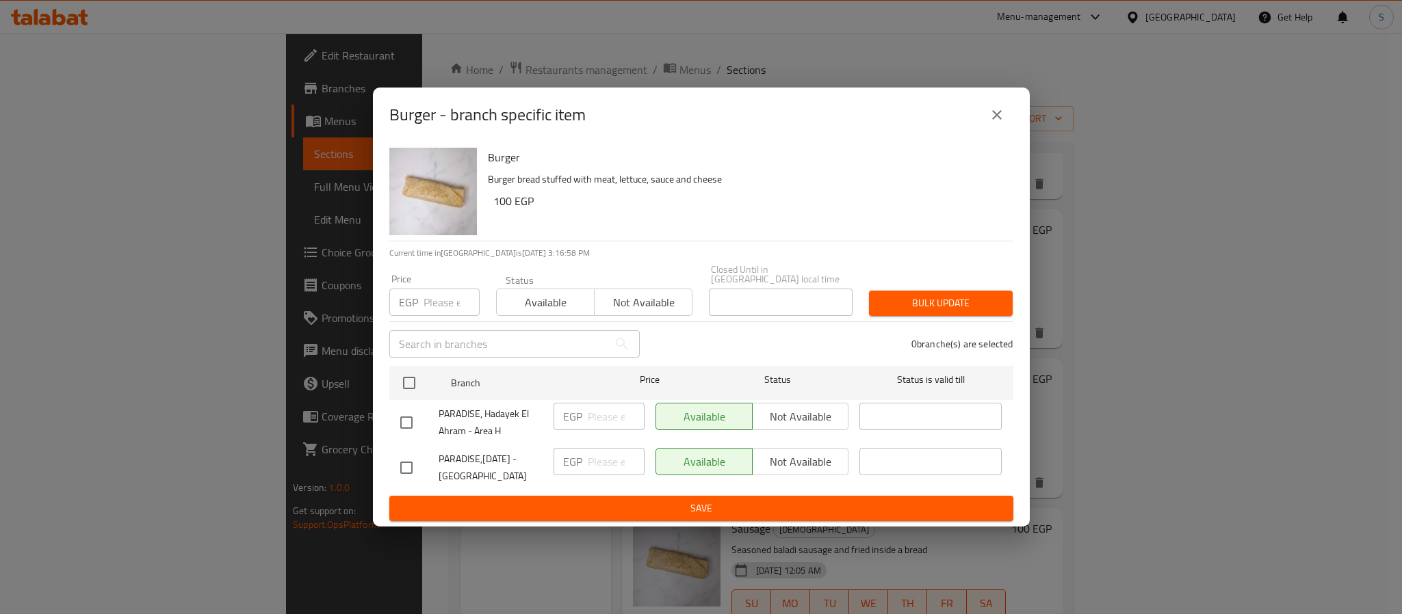
drag, startPoint x: 421, startPoint y: 465, endPoint x: 445, endPoint y: 473, distance: 26.0
click at [421, 466] on div at bounding box center [419, 468] width 38 height 29
click at [396, 460] on input "checkbox" at bounding box center [406, 468] width 29 height 29
checkbox input "true"
drag, startPoint x: 794, startPoint y: 456, endPoint x: 731, endPoint y: 499, distance: 76.3
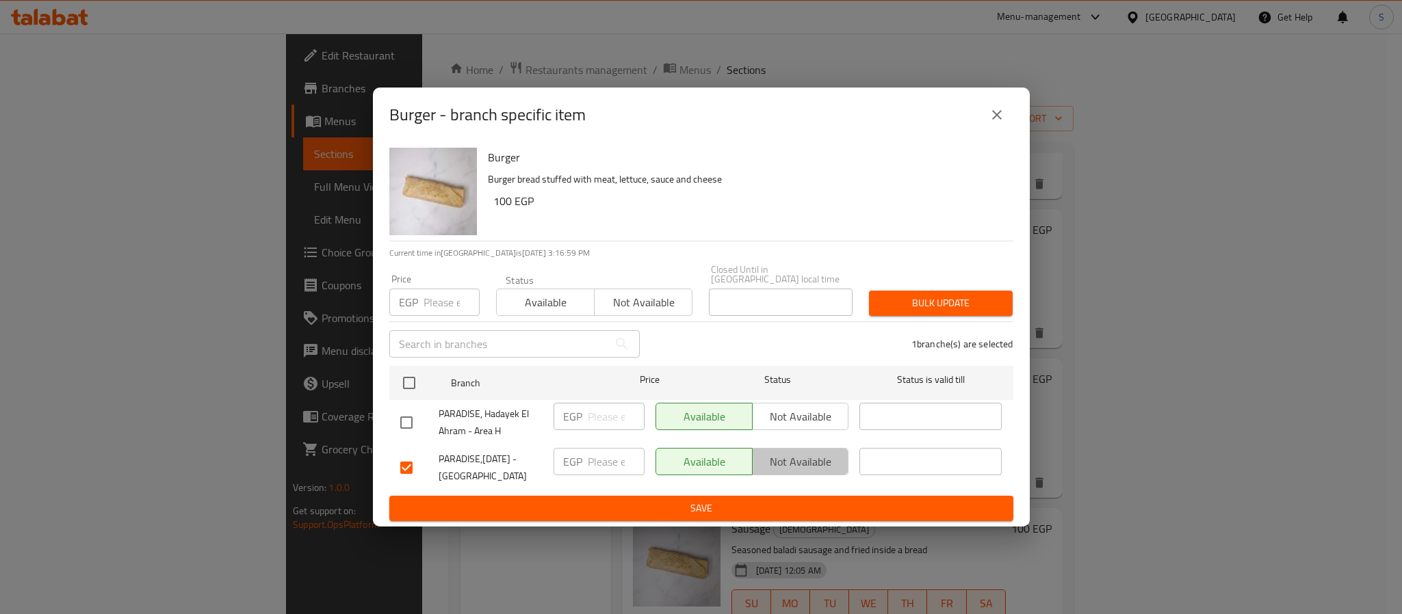
click at [796, 460] on span "Not available" at bounding box center [801, 462] width 86 height 20
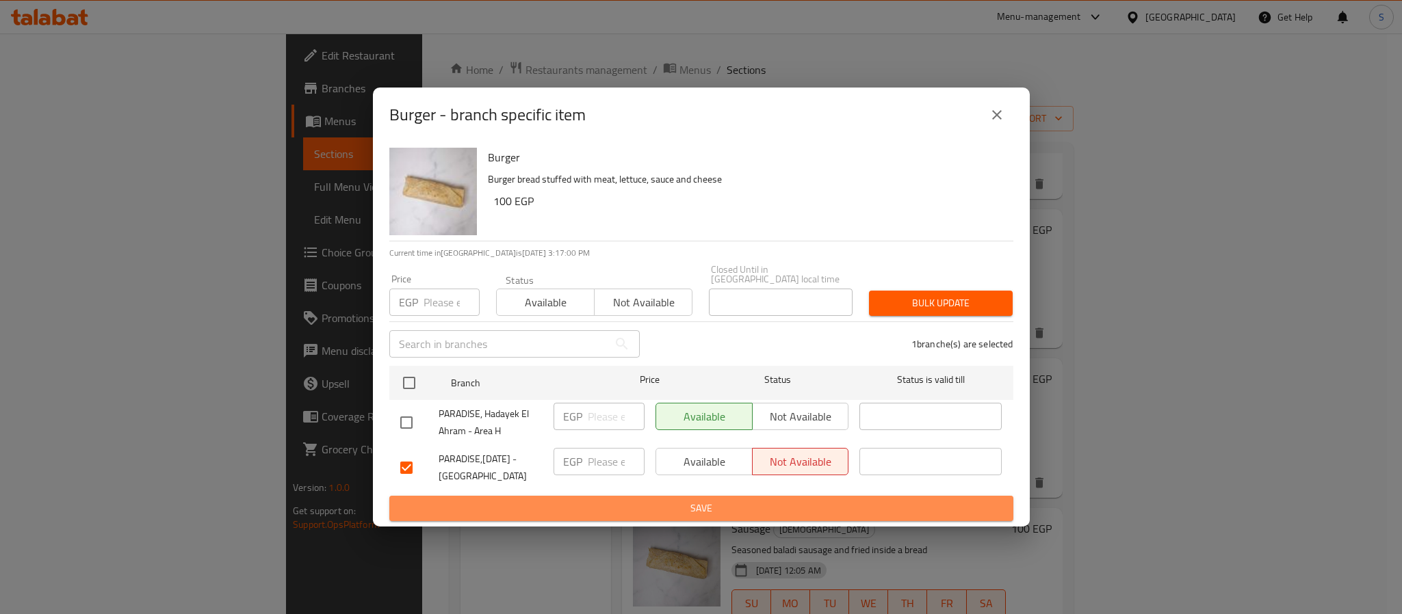
drag, startPoint x: 690, startPoint y: 501, endPoint x: 561, endPoint y: 554, distance: 139.3
click at [680, 509] on span "Save" at bounding box center [701, 508] width 602 height 17
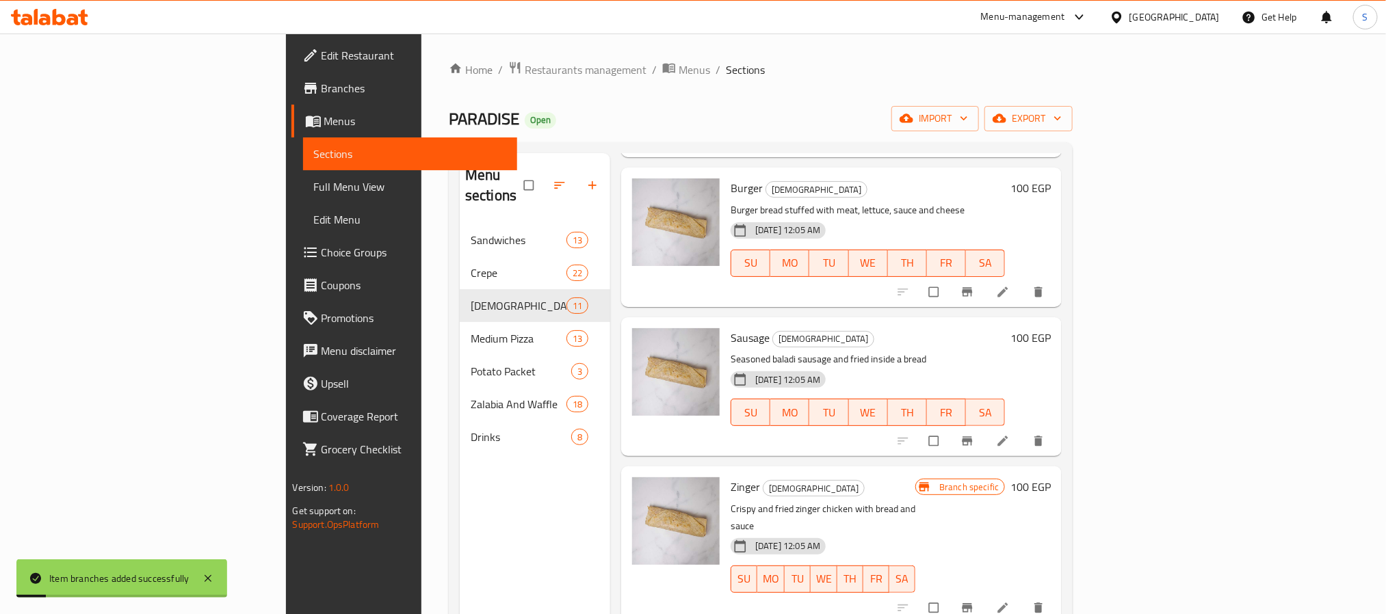
scroll to position [513, 0]
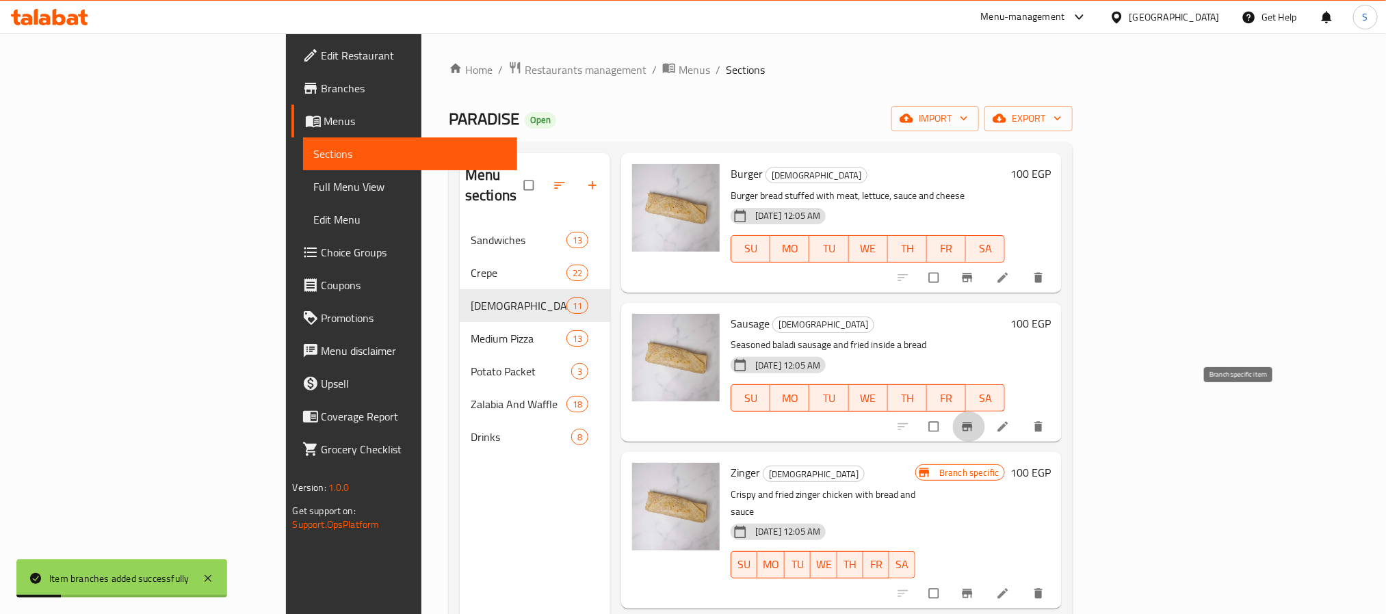
click at [974, 420] on icon "Branch-specific-item" at bounding box center [968, 427] width 14 height 14
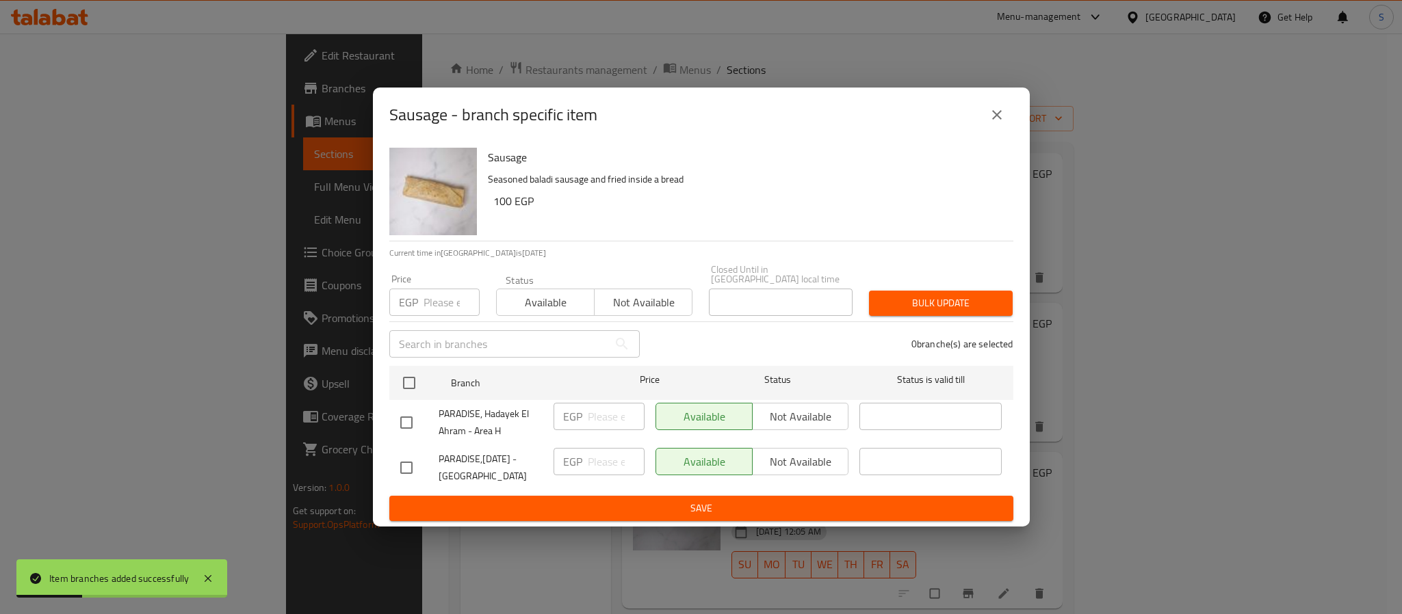
drag, startPoint x: 409, startPoint y: 462, endPoint x: 612, endPoint y: 491, distance: 204.6
click at [415, 462] on input "checkbox" at bounding box center [406, 468] width 29 height 29
checkbox input "true"
drag, startPoint x: 805, startPoint y: 452, endPoint x: 782, endPoint y: 479, distance: 35.0
click at [803, 456] on span "Not available" at bounding box center [801, 462] width 86 height 20
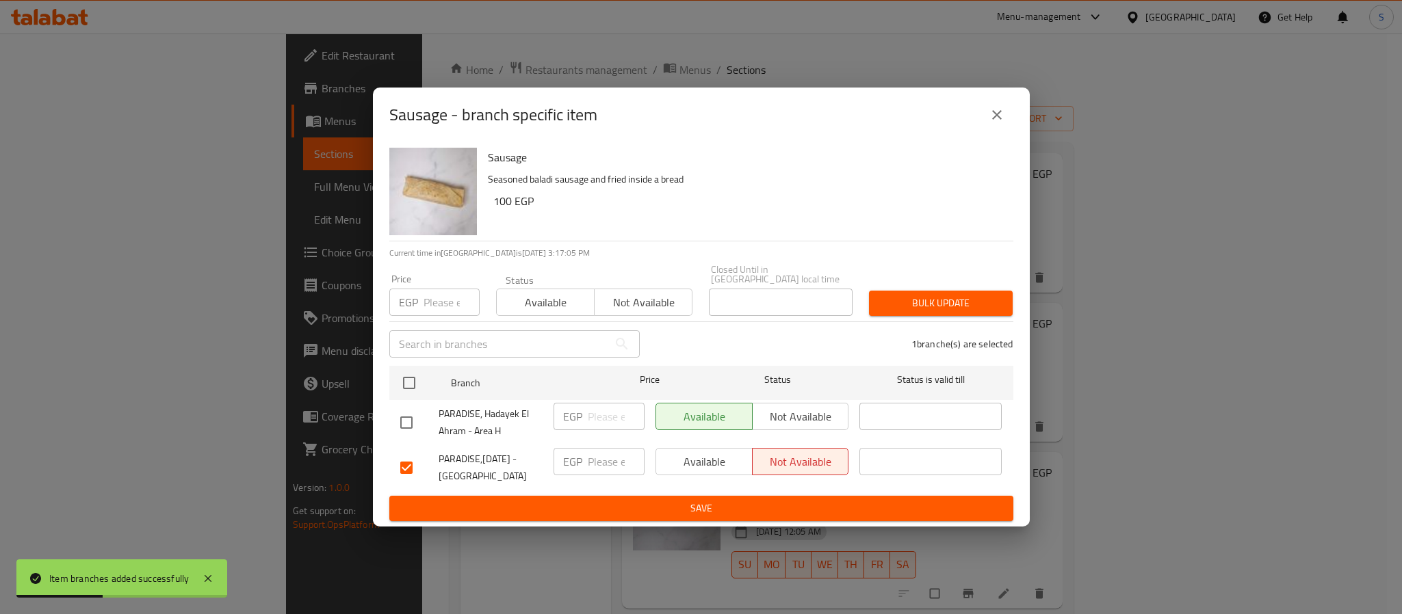
drag, startPoint x: 710, startPoint y: 491, endPoint x: 600, endPoint y: 538, distance: 119.6
click at [692, 501] on button "Save" at bounding box center [701, 508] width 624 height 25
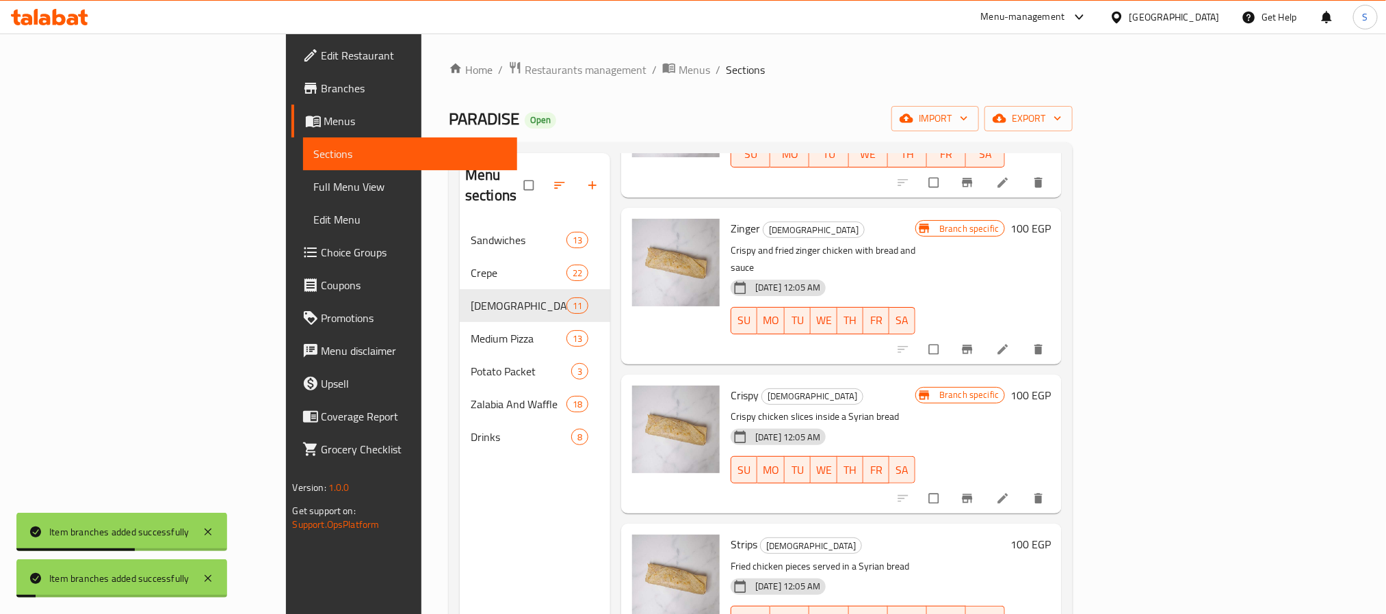
scroll to position [821, 0]
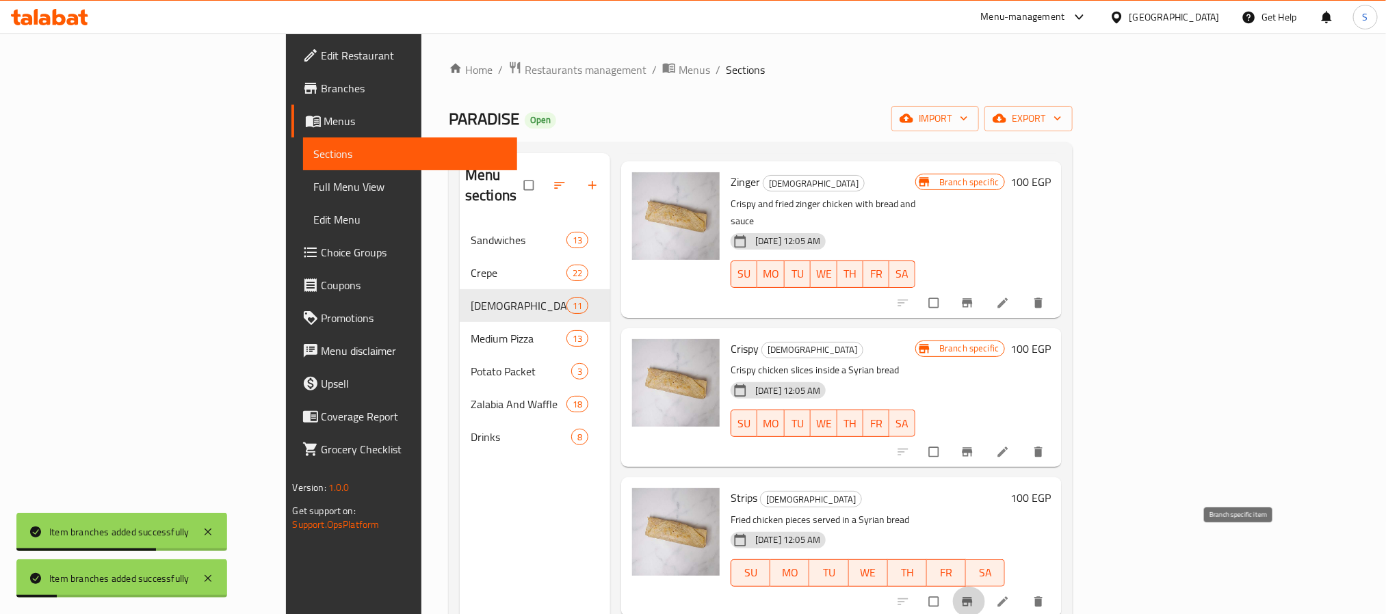
click at [985, 587] on button "Branch-specific-item" at bounding box center [968, 602] width 33 height 30
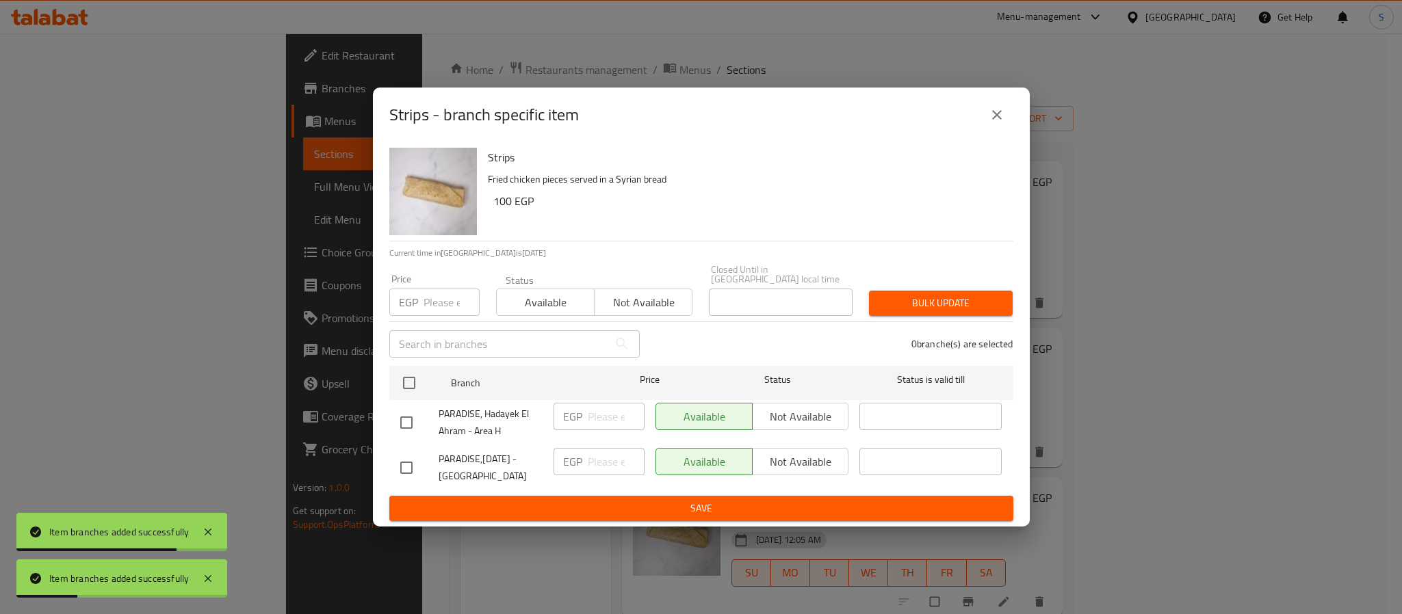
drag, startPoint x: 408, startPoint y: 465, endPoint x: 676, endPoint y: 506, distance: 270.6
click at [411, 465] on input "checkbox" at bounding box center [406, 468] width 29 height 29
checkbox input "true"
click at [805, 462] on span "Not available" at bounding box center [801, 462] width 86 height 20
drag, startPoint x: 714, startPoint y: 504, endPoint x: 662, endPoint y: 505, distance: 52.7
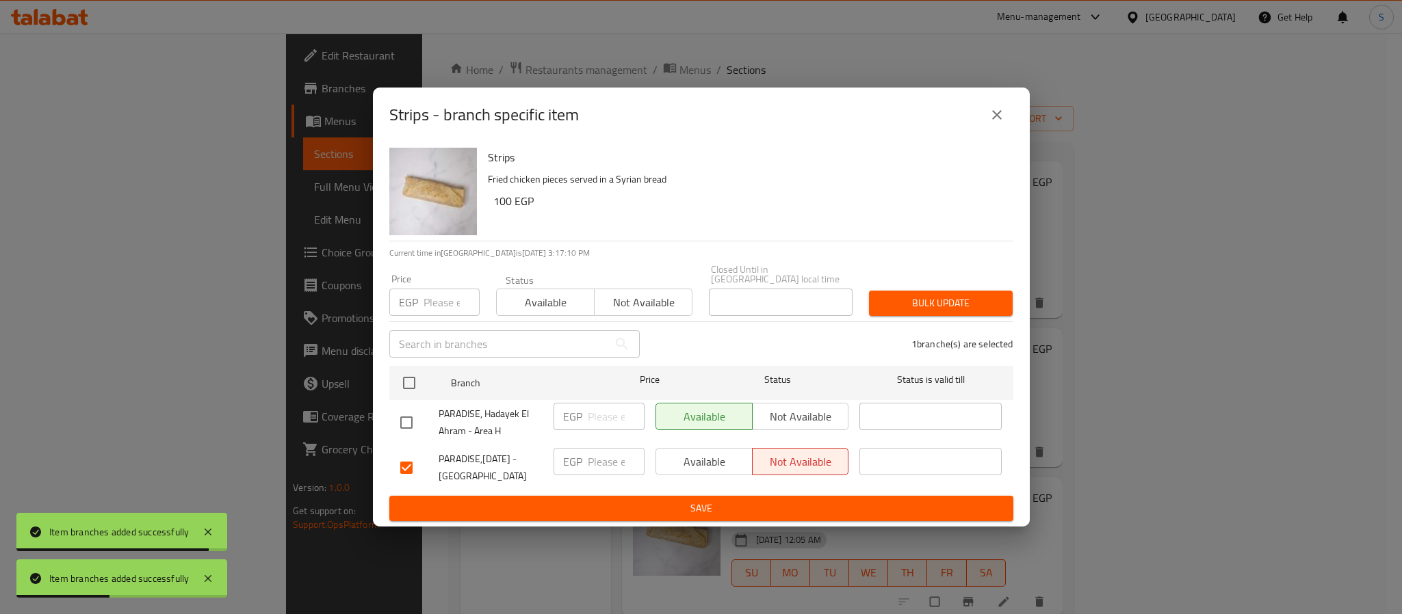
click at [712, 504] on span "Save" at bounding box center [701, 508] width 602 height 17
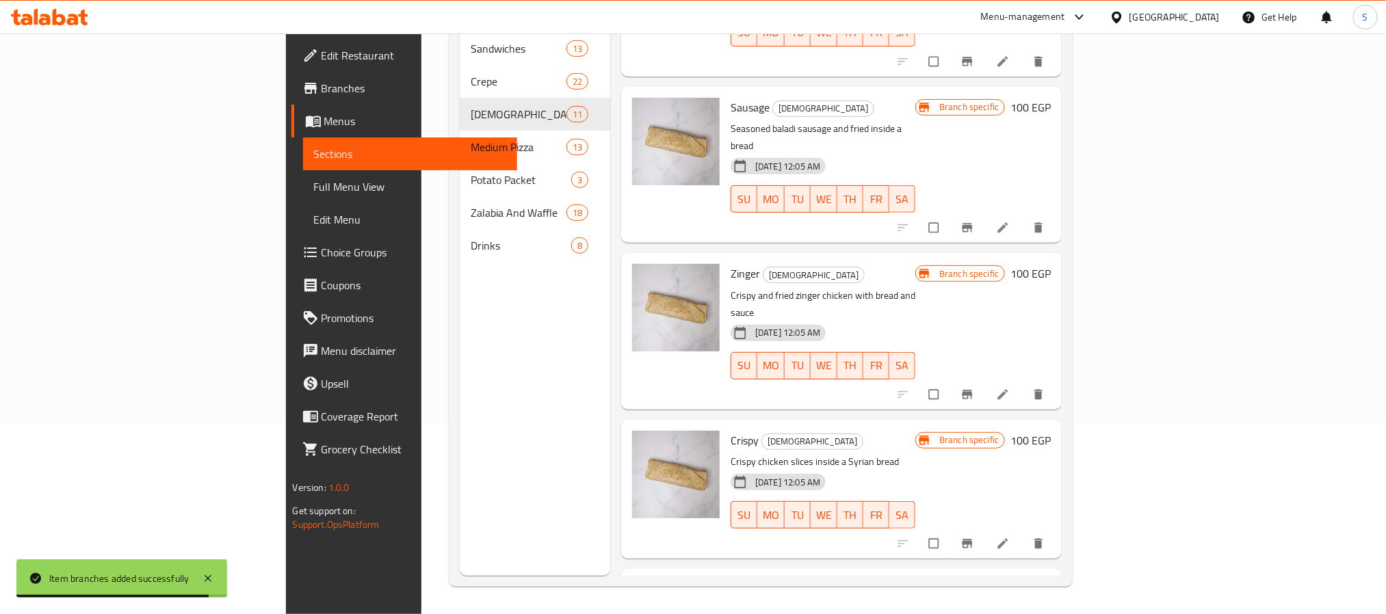
scroll to position [550, 0]
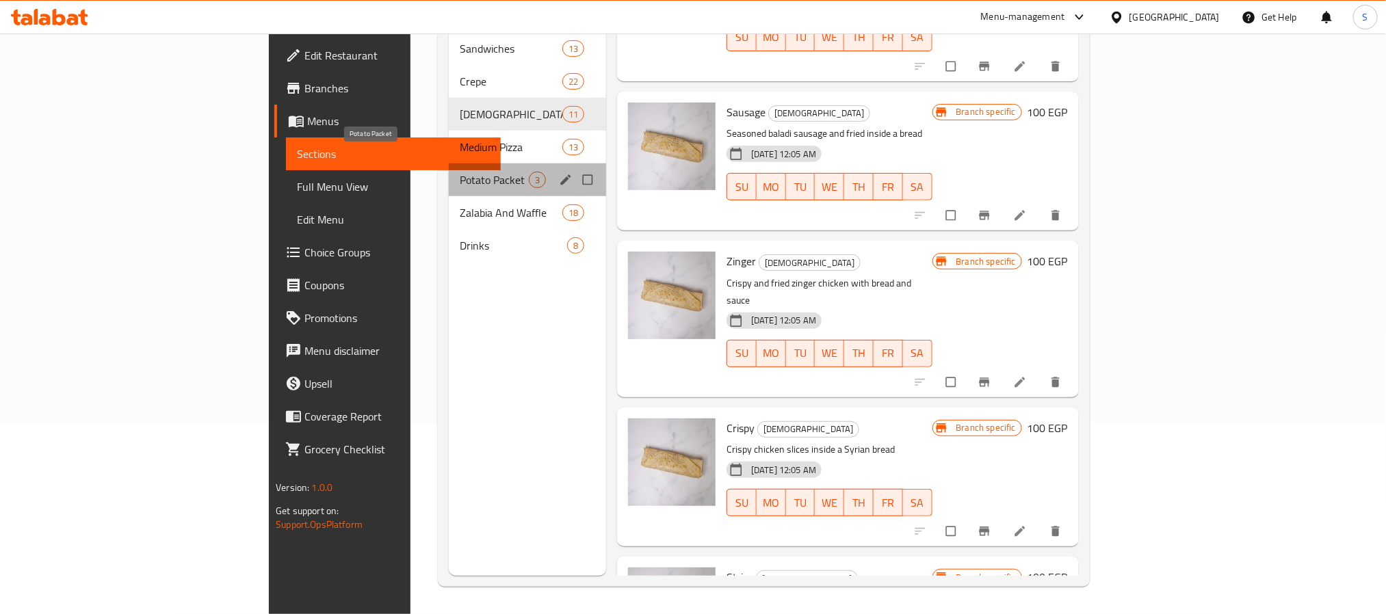
click at [460, 172] on span "Potato Packet" at bounding box center [494, 180] width 69 height 16
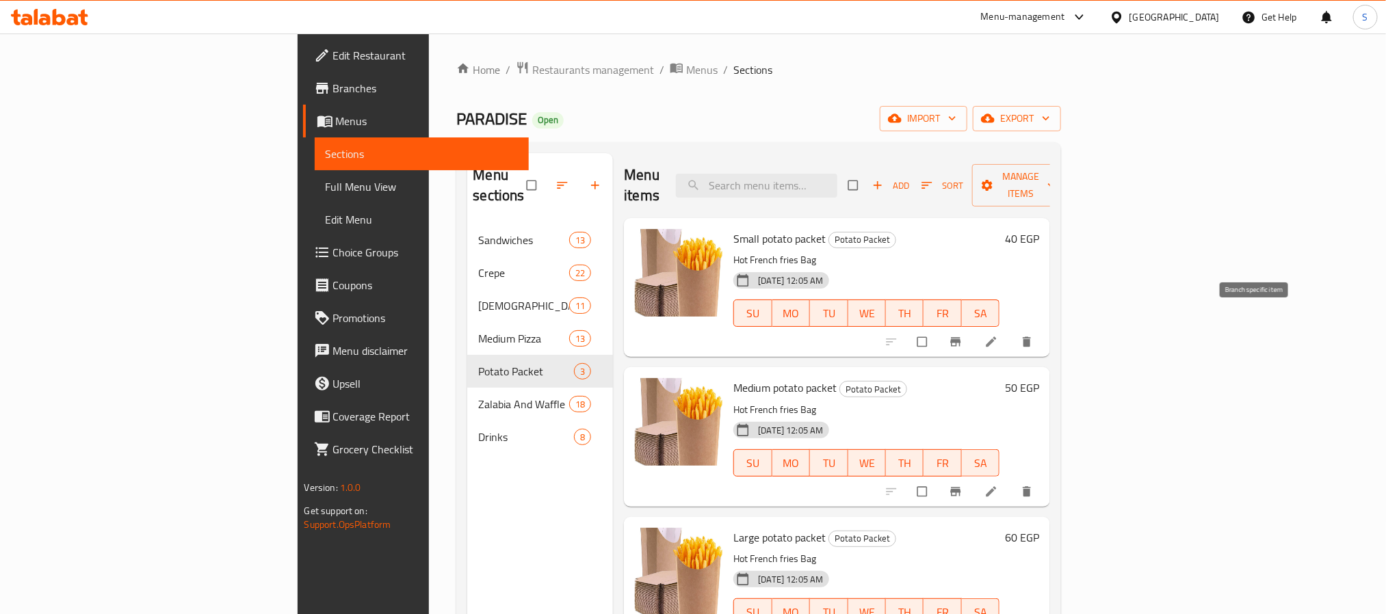
click at [974, 329] on button "Branch-specific-item" at bounding box center [957, 342] width 33 height 30
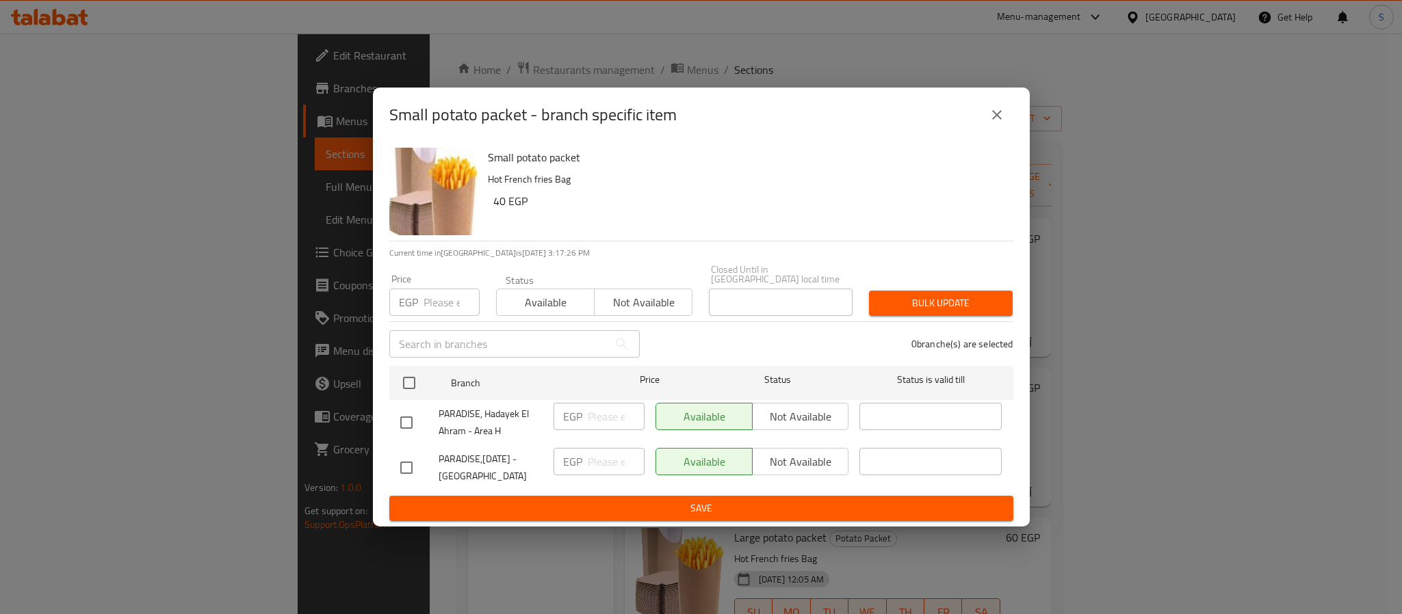
click at [396, 464] on input "checkbox" at bounding box center [406, 468] width 29 height 29
checkbox input "true"
drag, startPoint x: 787, startPoint y: 465, endPoint x: 772, endPoint y: 485, distance: 25.1
click at [787, 464] on span "Not available" at bounding box center [801, 462] width 86 height 20
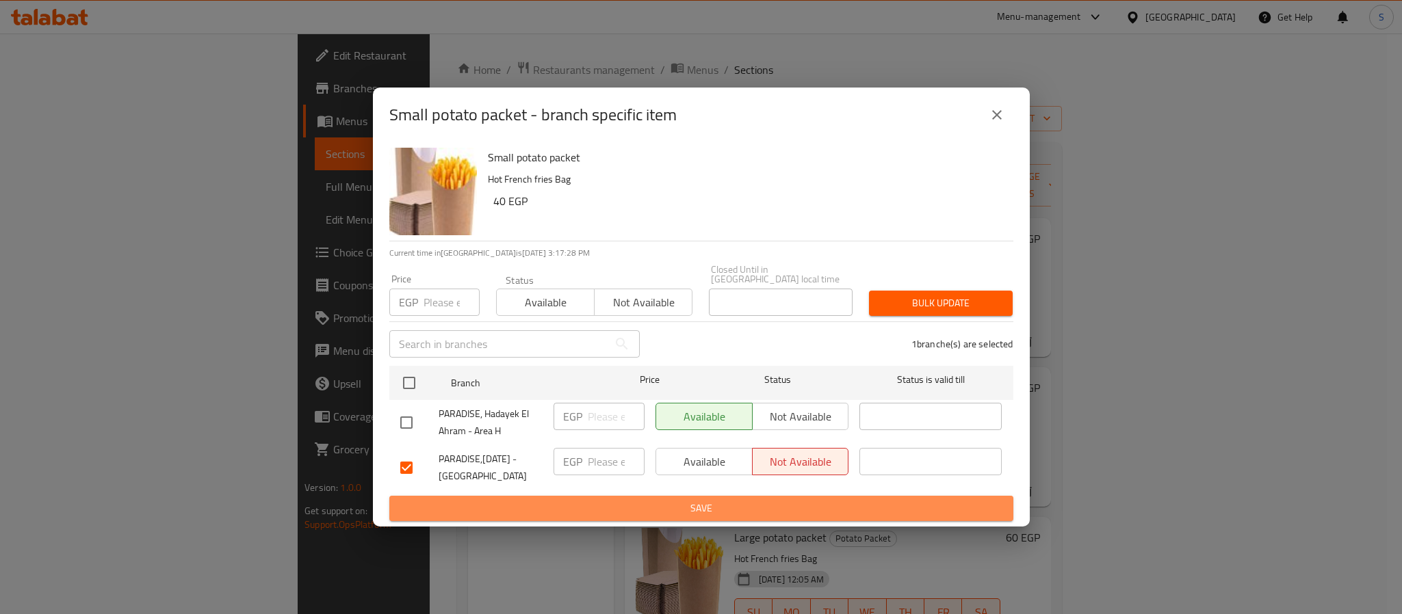
drag, startPoint x: 727, startPoint y: 491, endPoint x: 649, endPoint y: 530, distance: 86.3
click at [723, 496] on button "Save" at bounding box center [701, 508] width 624 height 25
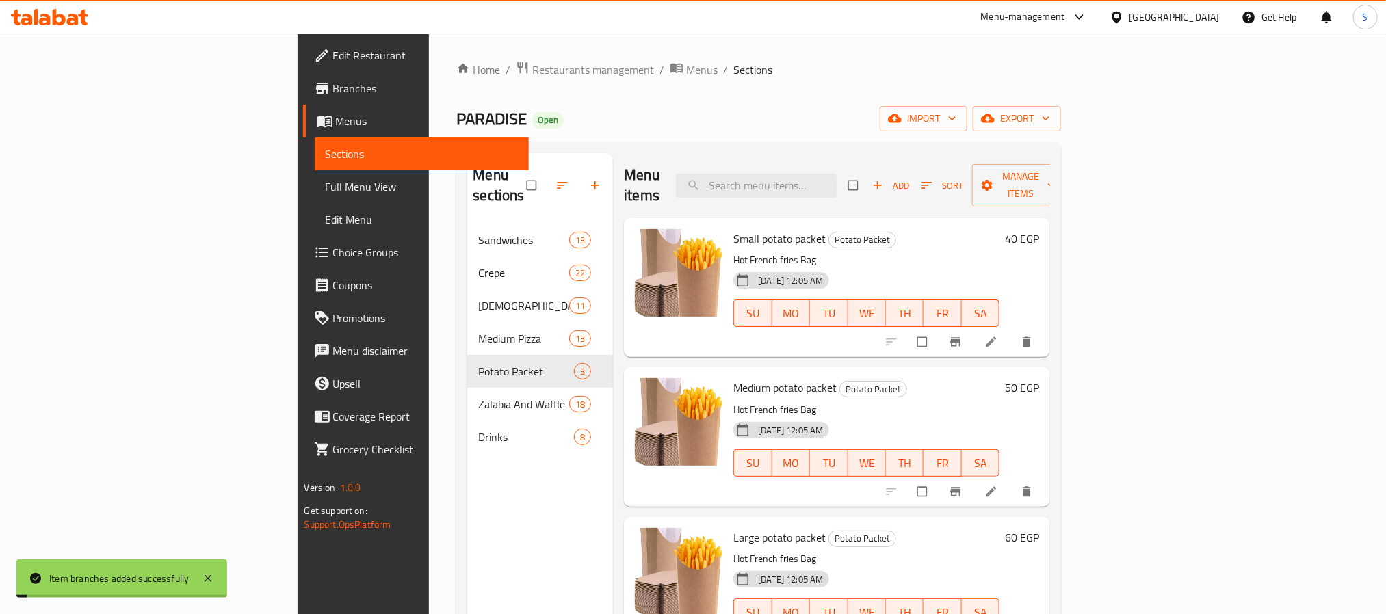
click at [963, 485] on icon "Branch-specific-item" at bounding box center [956, 492] width 14 height 14
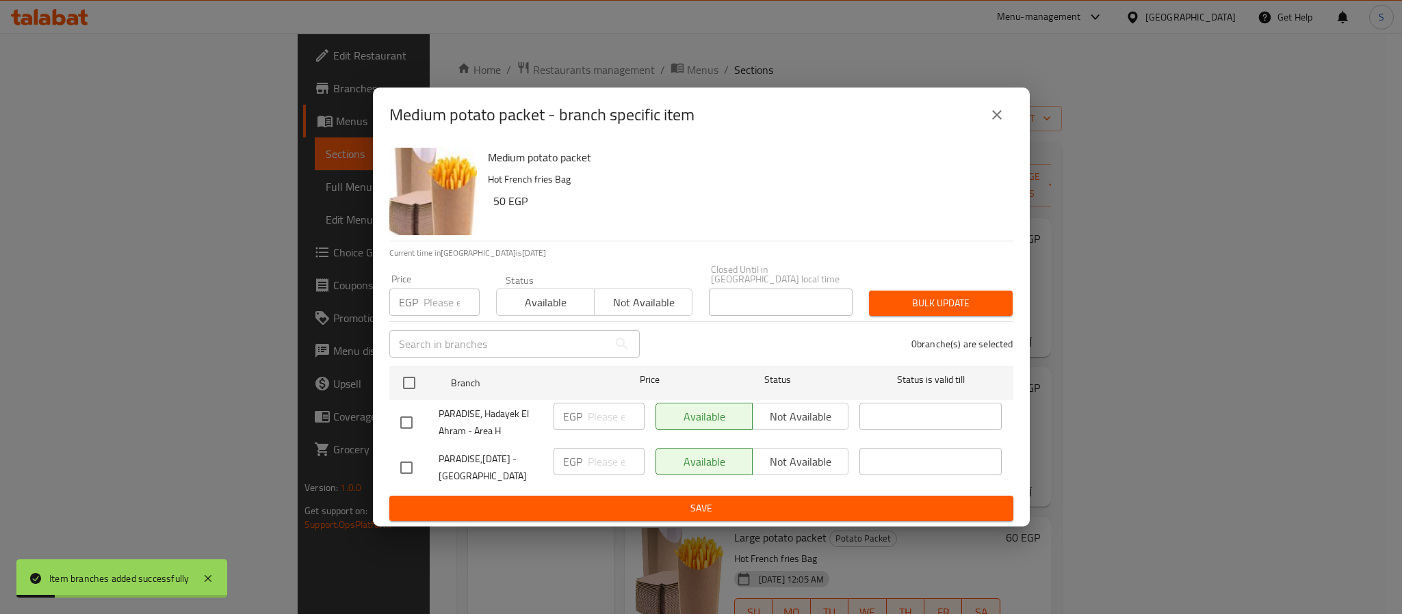
click at [401, 466] on input "checkbox" at bounding box center [406, 468] width 29 height 29
checkbox input "true"
click at [776, 462] on span "Not available" at bounding box center [801, 462] width 86 height 20
click at [671, 501] on span "Save" at bounding box center [701, 508] width 602 height 17
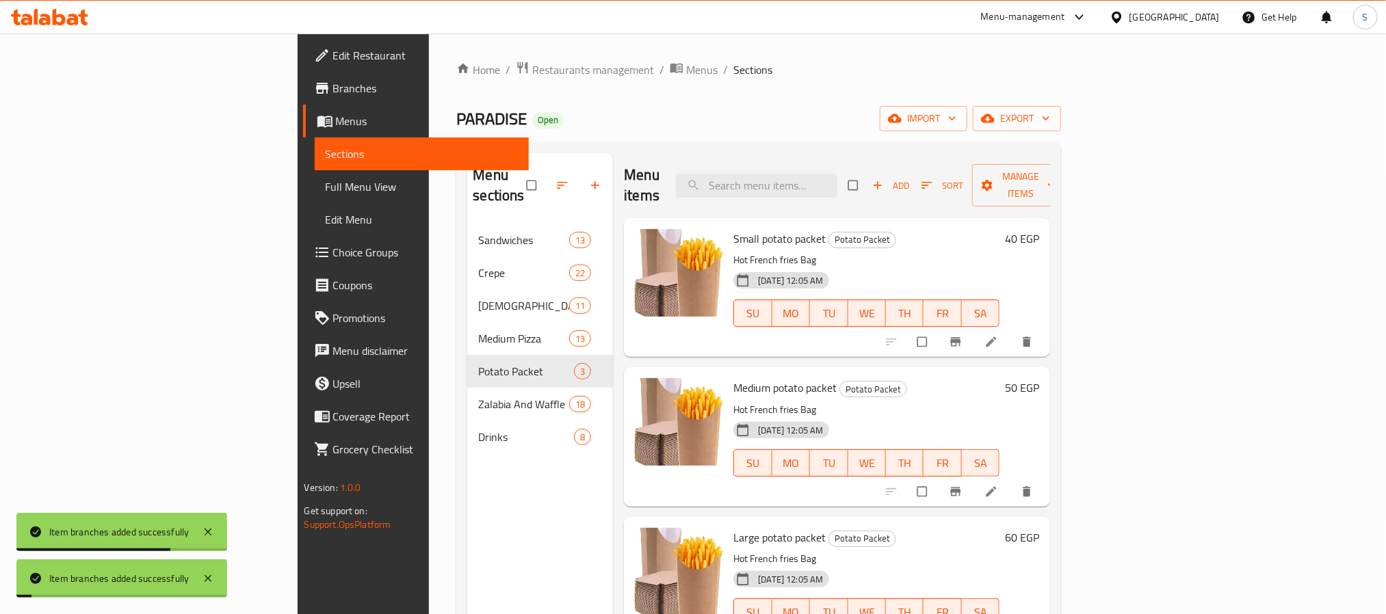
scroll to position [103, 0]
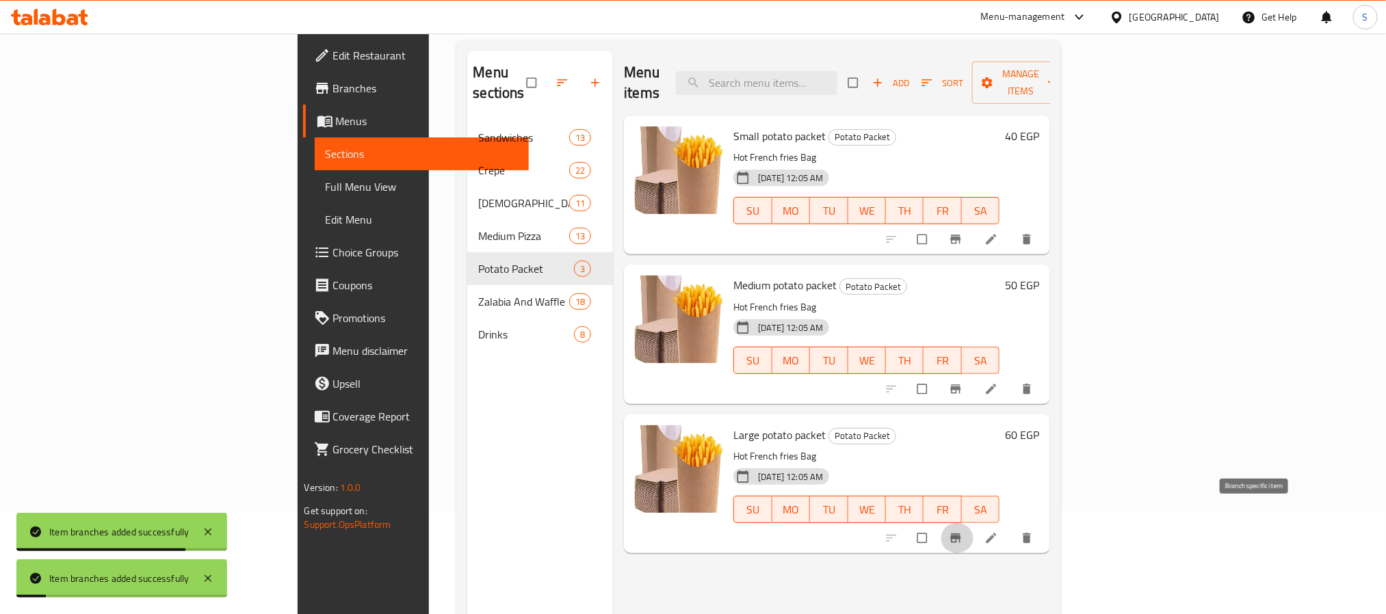
click at [974, 523] on button "Branch-specific-item" at bounding box center [957, 538] width 33 height 30
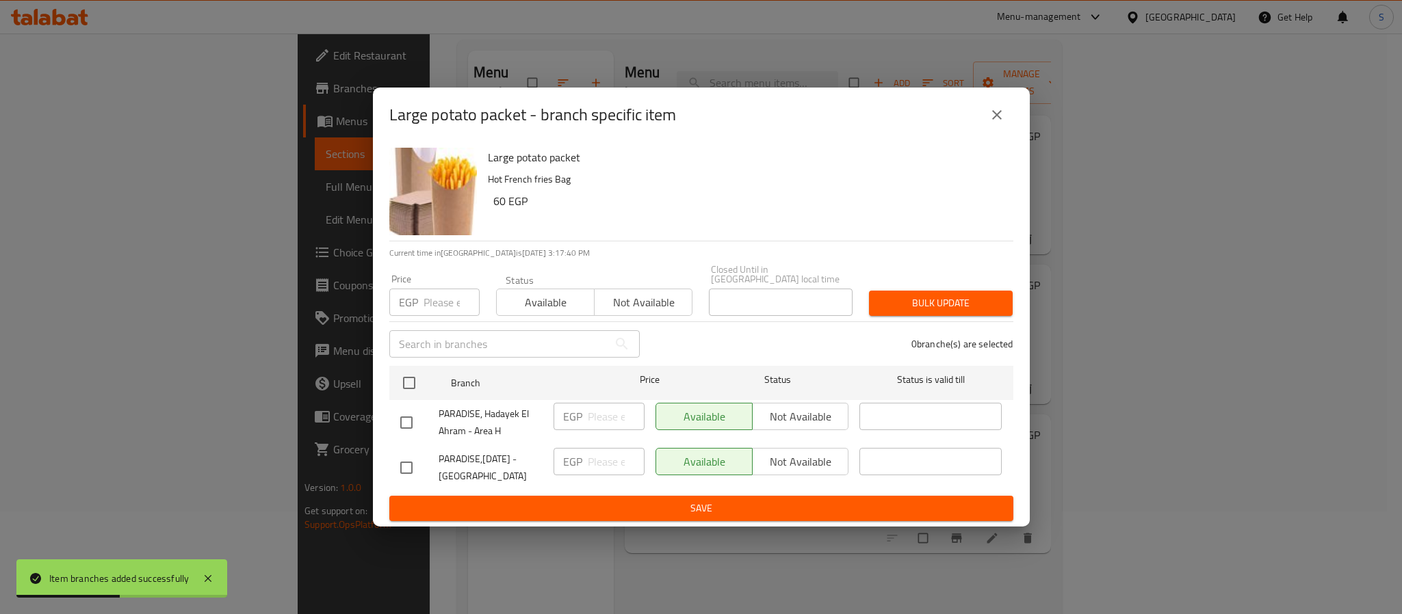
click at [410, 471] on input "checkbox" at bounding box center [406, 468] width 29 height 29
checkbox input "true"
click at [818, 465] on span "Not available" at bounding box center [801, 462] width 86 height 20
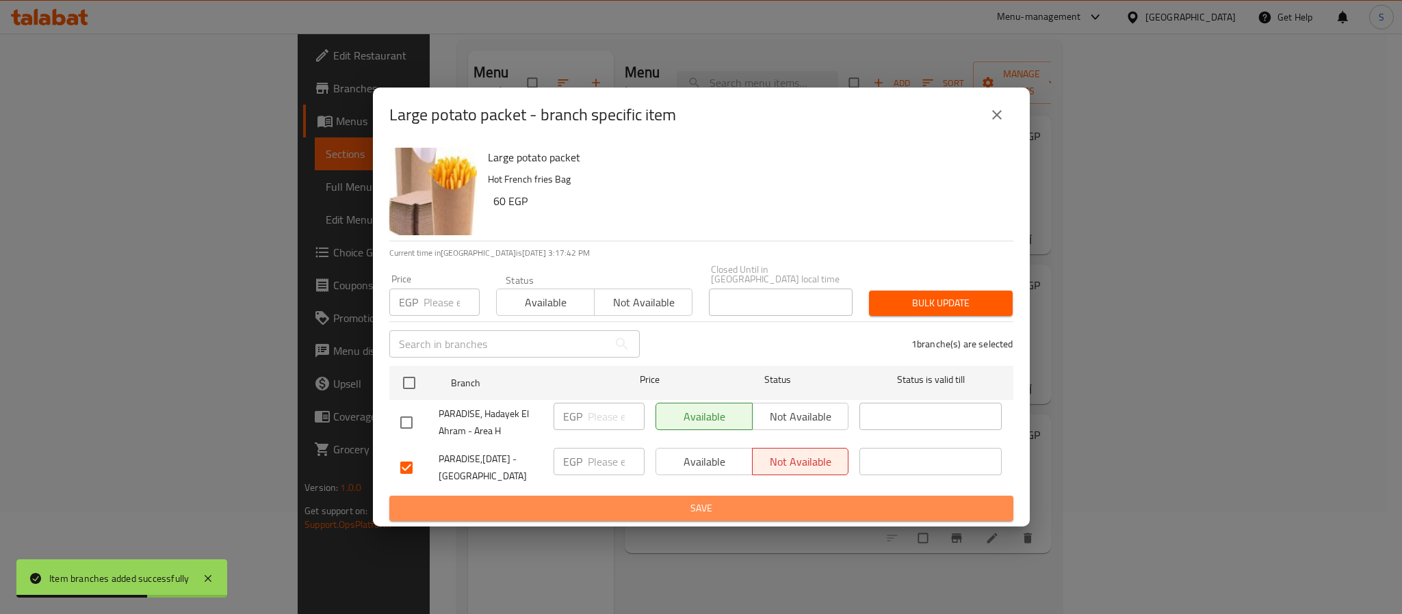
drag, startPoint x: 702, startPoint y: 503, endPoint x: 598, endPoint y: 519, distance: 105.3
click at [694, 506] on span "Save" at bounding box center [701, 508] width 602 height 17
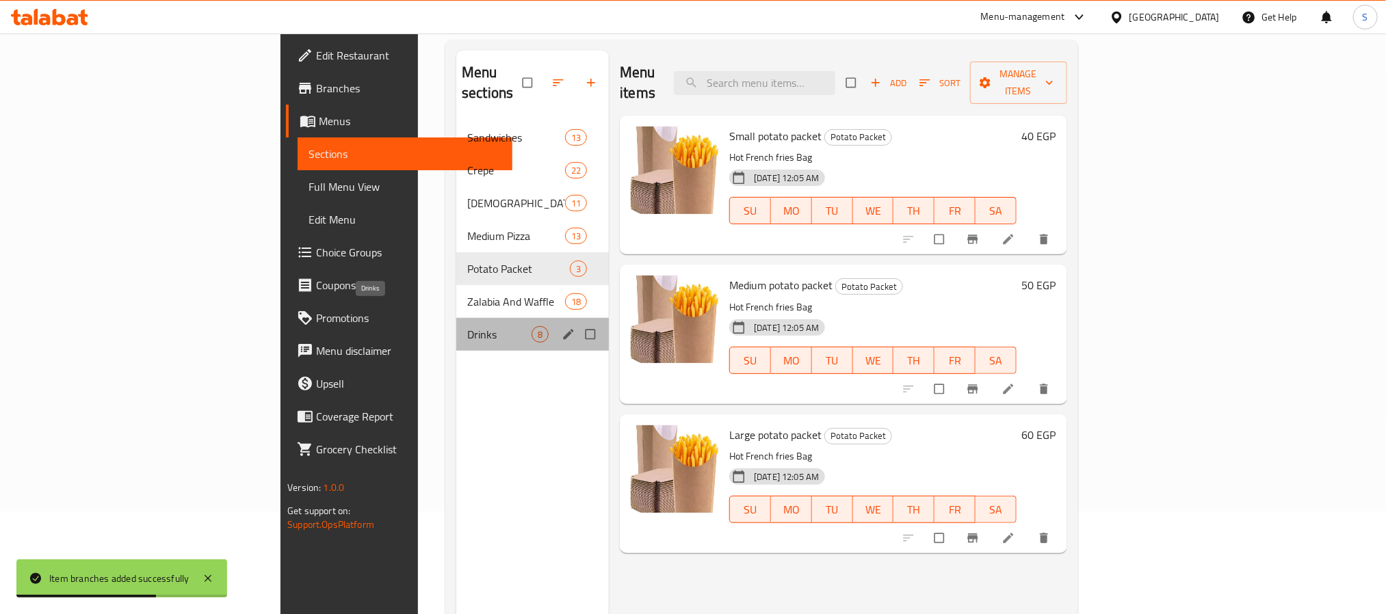
click at [467, 326] on span "Drinks" at bounding box center [499, 334] width 64 height 16
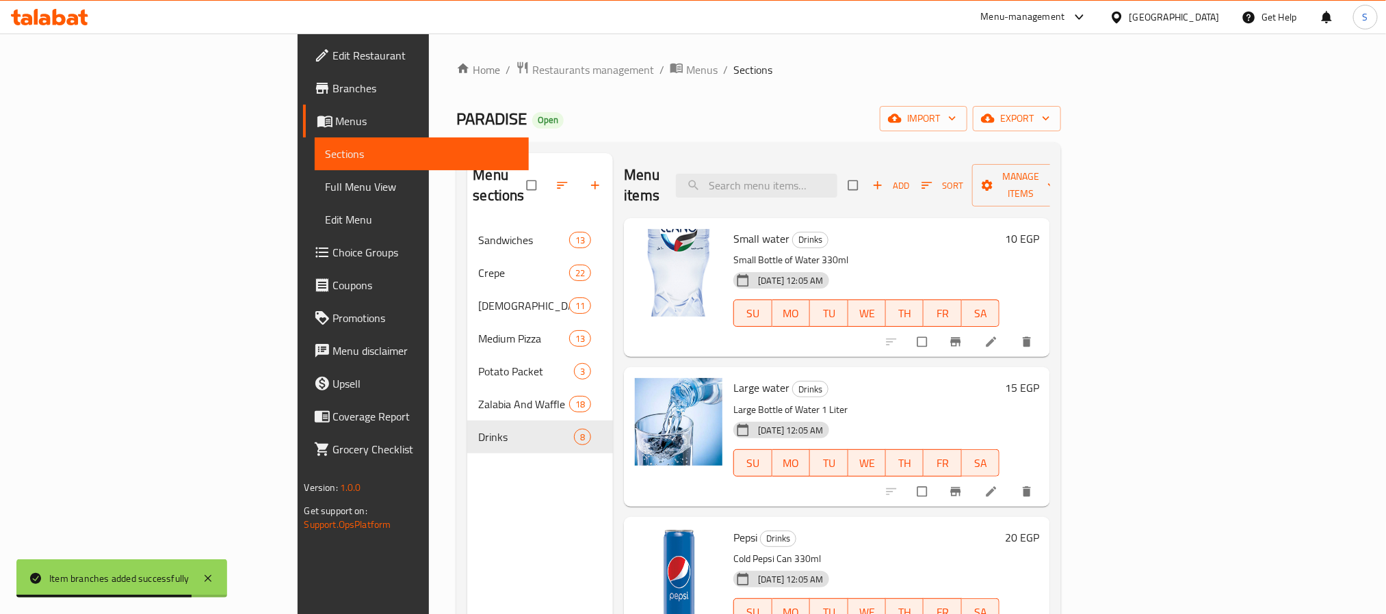
click at [974, 327] on button "Branch-specific-item" at bounding box center [957, 342] width 33 height 30
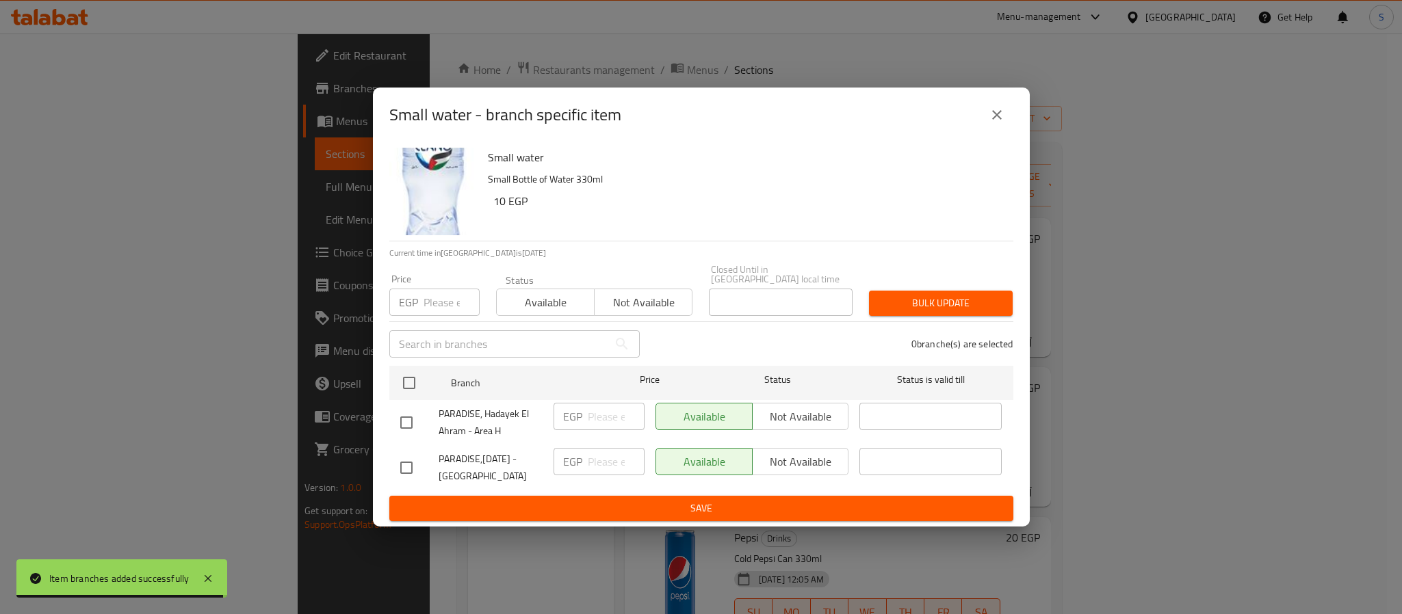
click at [387, 460] on div "Small water Small Bottle of Water 330ml 10 EGP Current time in [GEOGRAPHIC_DATA…" at bounding box center [701, 334] width 657 height 384
drag, startPoint x: 395, startPoint y: 460, endPoint x: 406, endPoint y: 470, distance: 15.5
click at [400, 460] on input "checkbox" at bounding box center [406, 468] width 29 height 29
checkbox input "true"
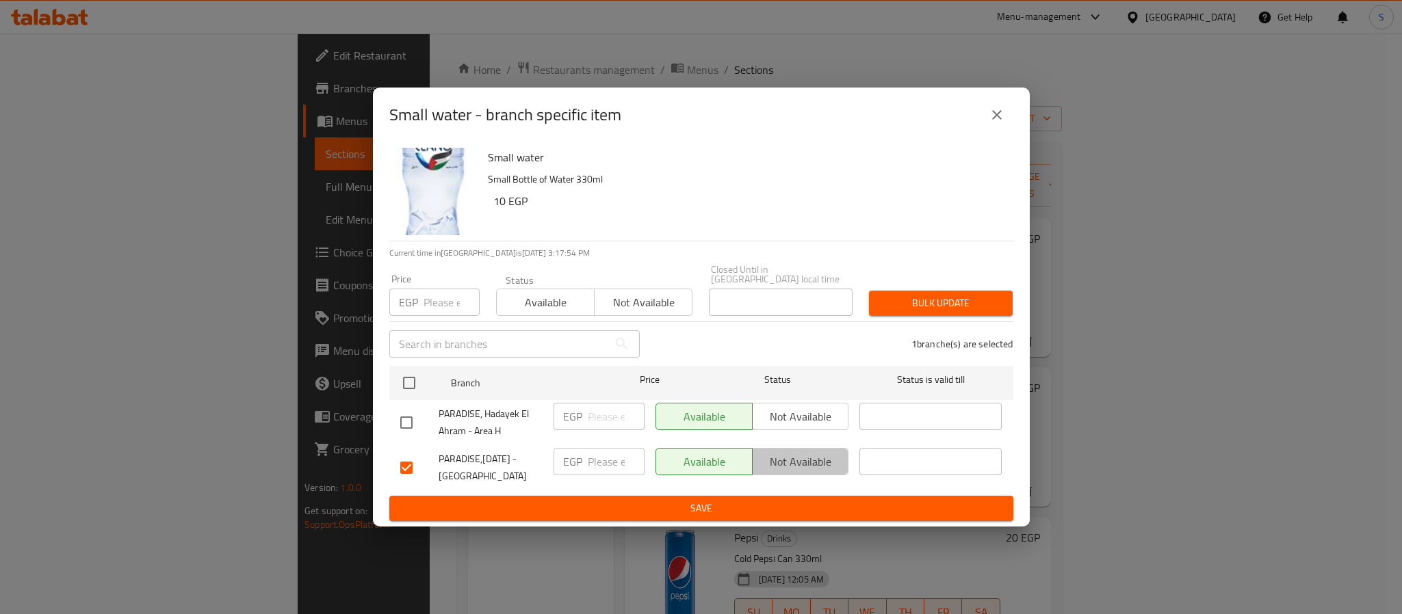
click at [818, 458] on span "Not available" at bounding box center [801, 462] width 86 height 20
click at [684, 501] on span "Save" at bounding box center [701, 508] width 602 height 17
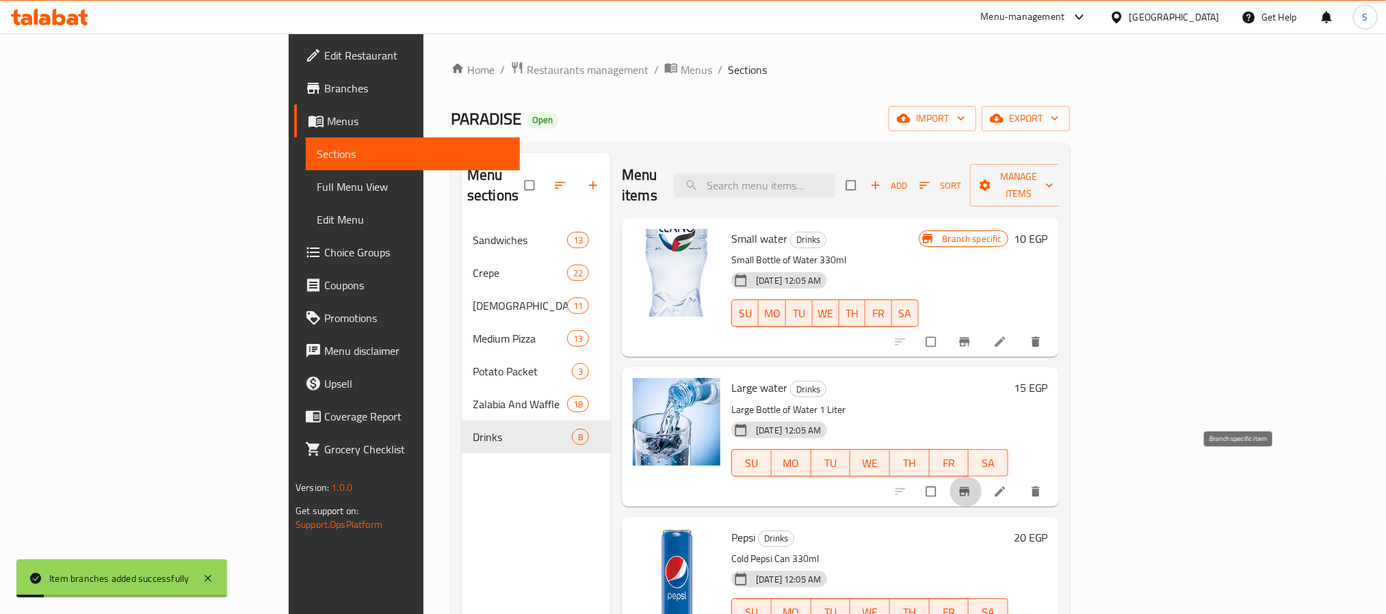
click at [969, 487] on icon "Branch-specific-item" at bounding box center [964, 491] width 10 height 9
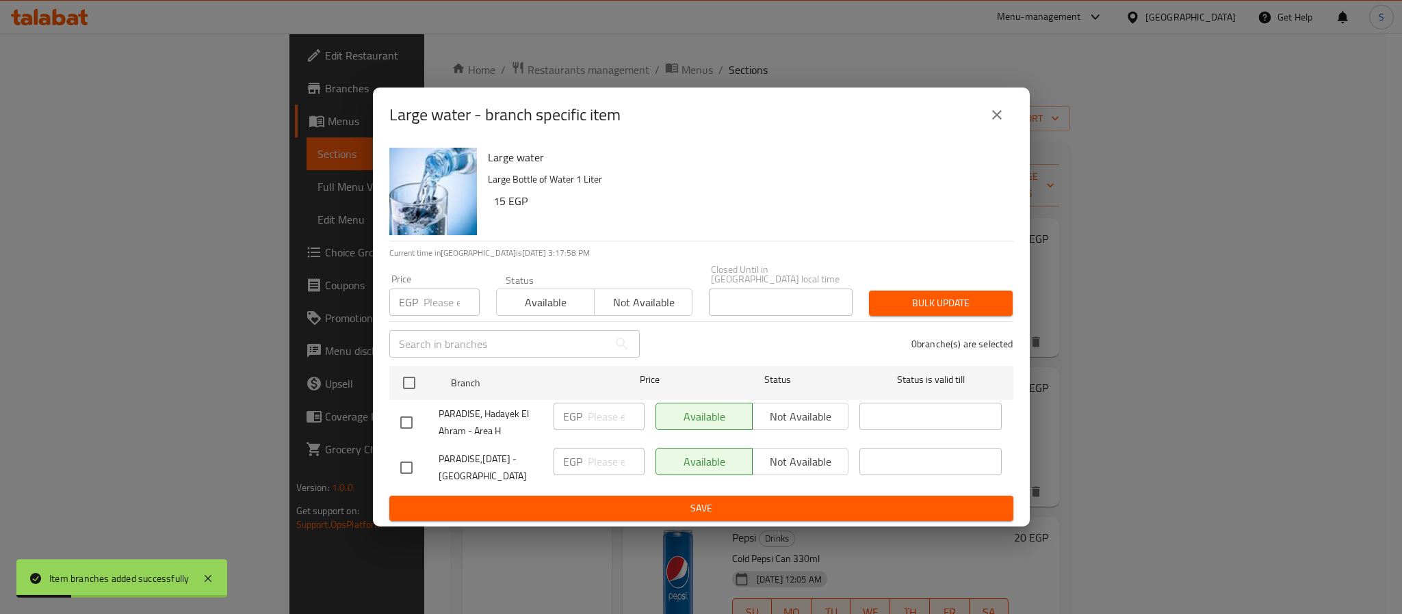
click at [411, 467] on input "checkbox" at bounding box center [406, 468] width 29 height 29
checkbox input "true"
drag, startPoint x: 788, startPoint y: 458, endPoint x: 784, endPoint y: 484, distance: 26.3
click at [791, 464] on span "Not available" at bounding box center [801, 462] width 86 height 20
drag, startPoint x: 707, startPoint y: 487, endPoint x: 566, endPoint y: 545, distance: 151.6
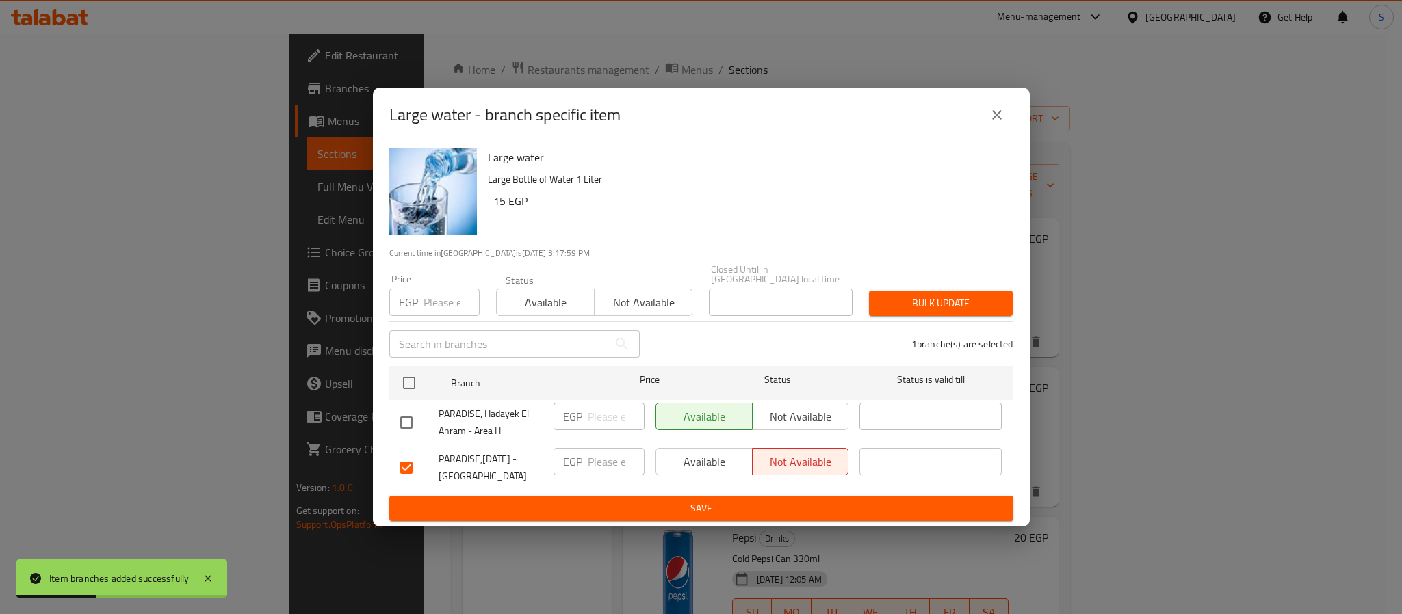
click at [676, 499] on form "Branch Price Status Status is valid till PARADISE, Hadayek [GEOGRAPHIC_DATA] - …" at bounding box center [701, 441] width 624 height 161
click at [665, 501] on span "Save" at bounding box center [701, 508] width 602 height 17
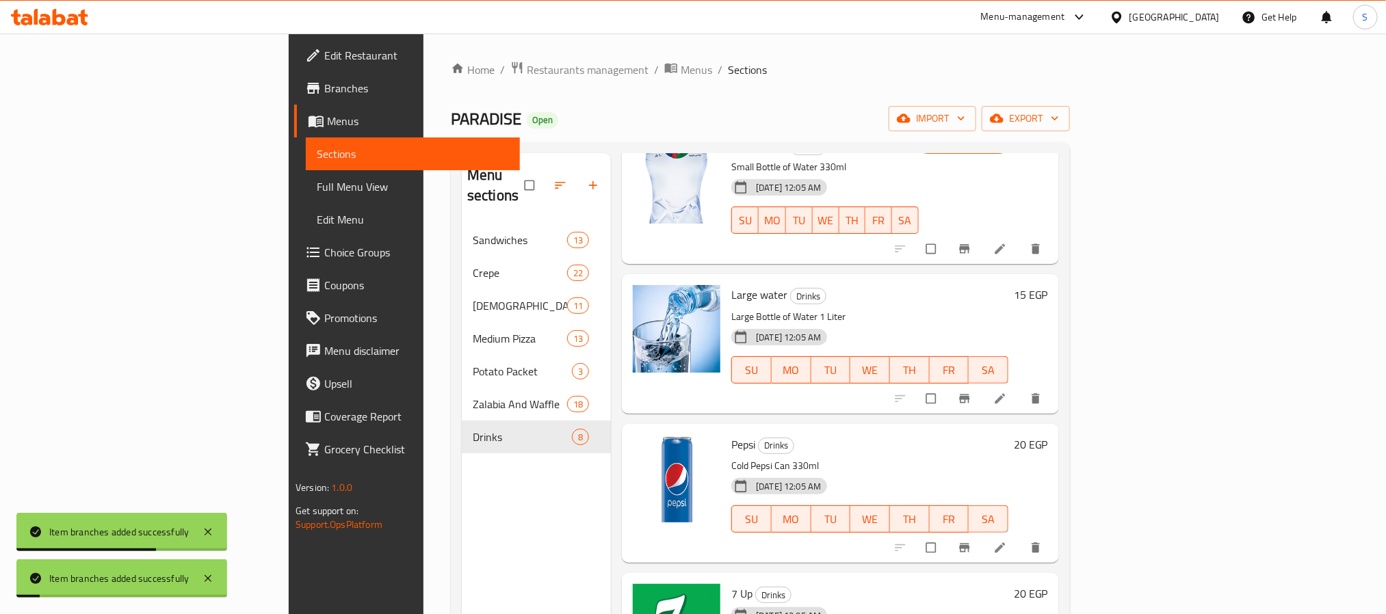
scroll to position [205, 0]
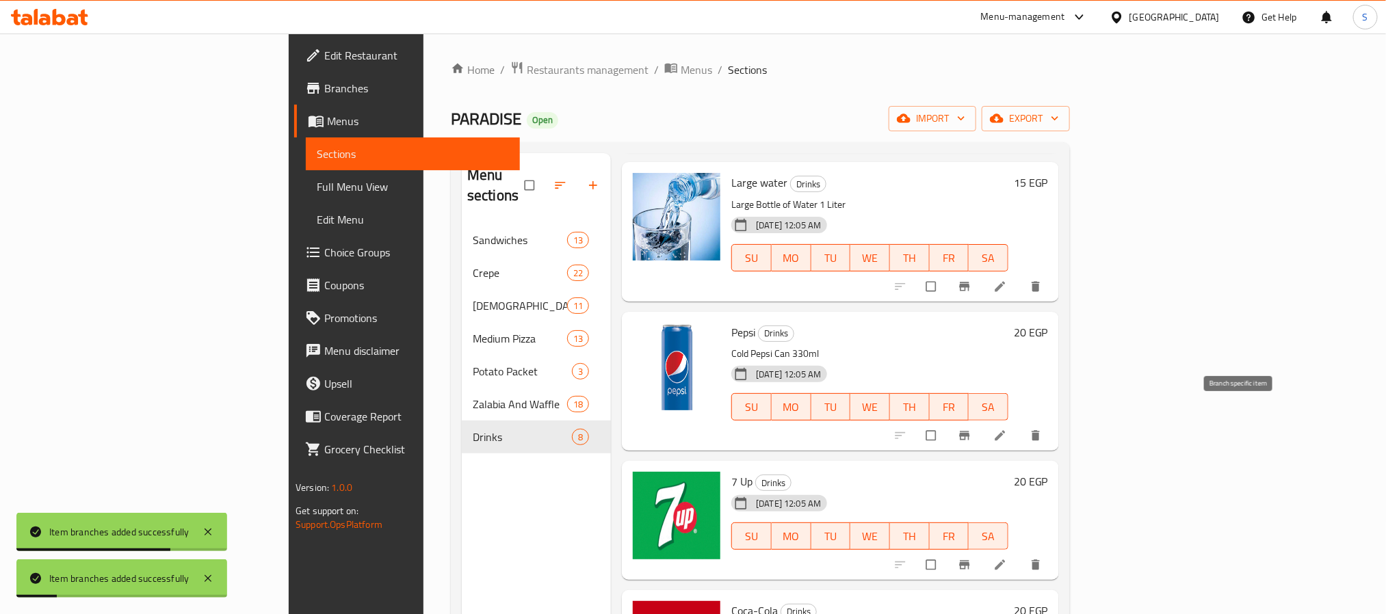
click at [971, 429] on icon "Branch-specific-item" at bounding box center [965, 436] width 14 height 14
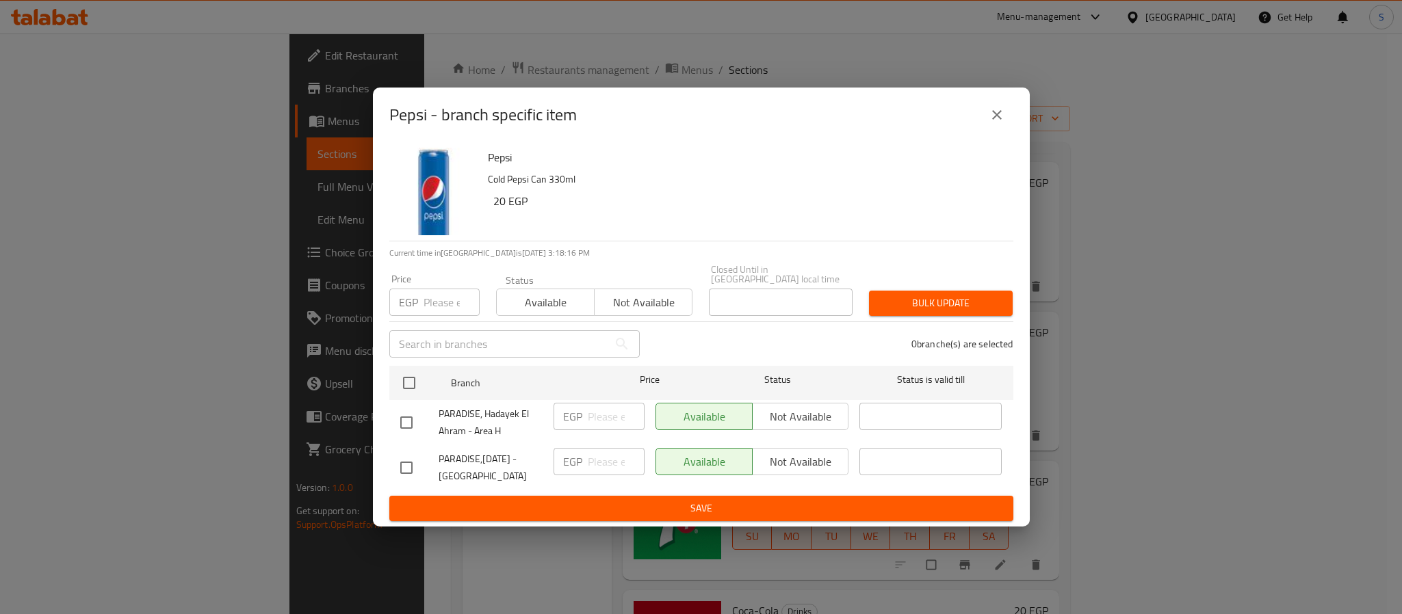
drag, startPoint x: 387, startPoint y: 460, endPoint x: 406, endPoint y: 464, distance: 20.3
click at [397, 462] on div "Pepsi Cold Pepsi Can 330ml 20 EGP Current time in [GEOGRAPHIC_DATA] is [DATE] 3…" at bounding box center [701, 334] width 657 height 384
click at [395, 458] on input "checkbox" at bounding box center [406, 468] width 29 height 29
checkbox input "true"
drag, startPoint x: 799, startPoint y: 458, endPoint x: 735, endPoint y: 491, distance: 71.9
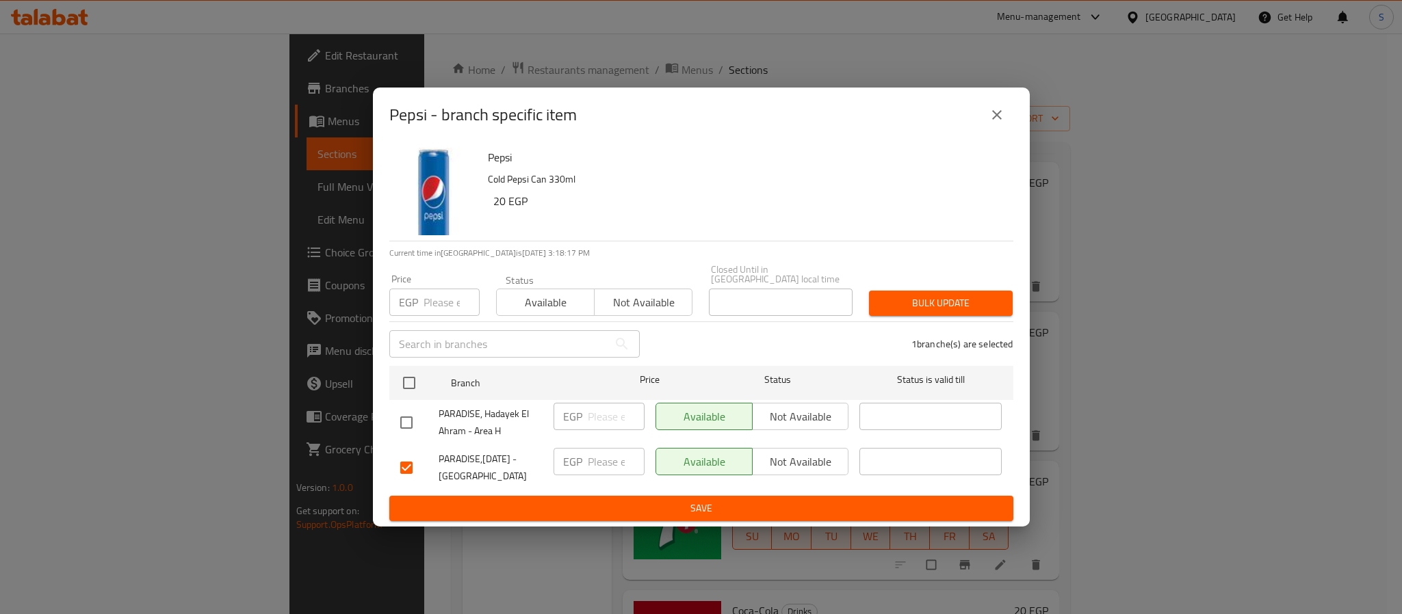
click at [798, 462] on span "Not available" at bounding box center [801, 462] width 86 height 20
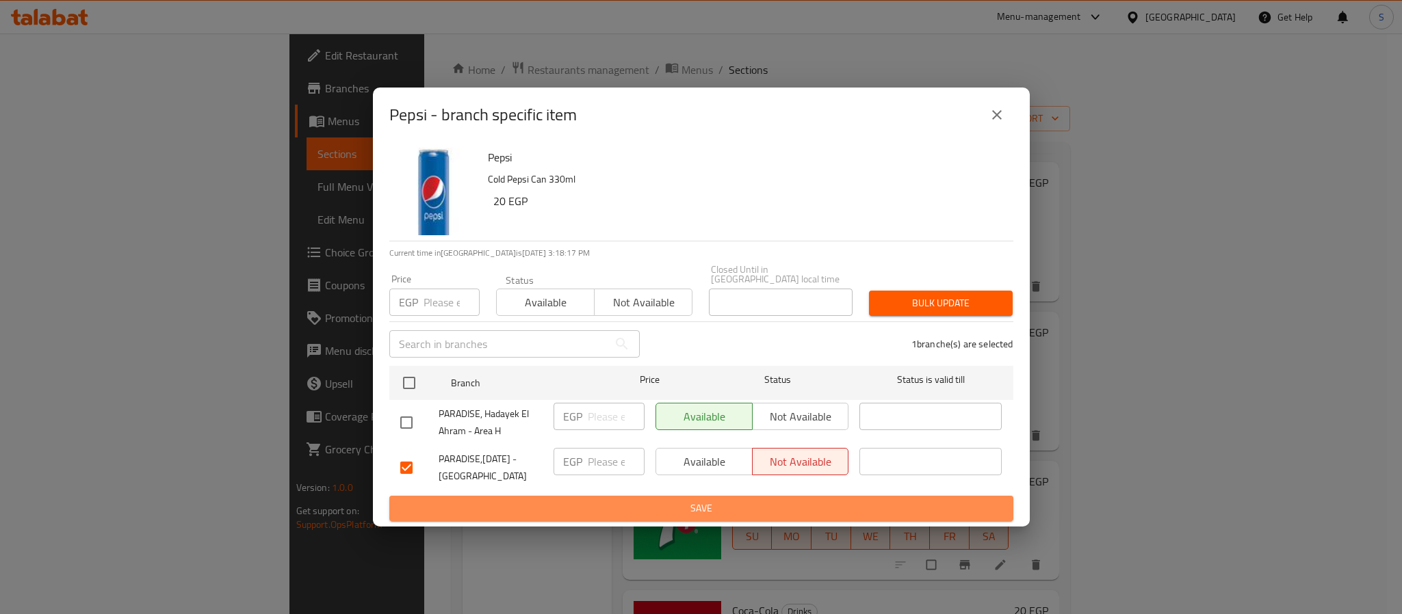
drag, startPoint x: 692, startPoint y: 493, endPoint x: 677, endPoint y: 530, distance: 40.3
click at [690, 499] on button "Save" at bounding box center [701, 508] width 624 height 25
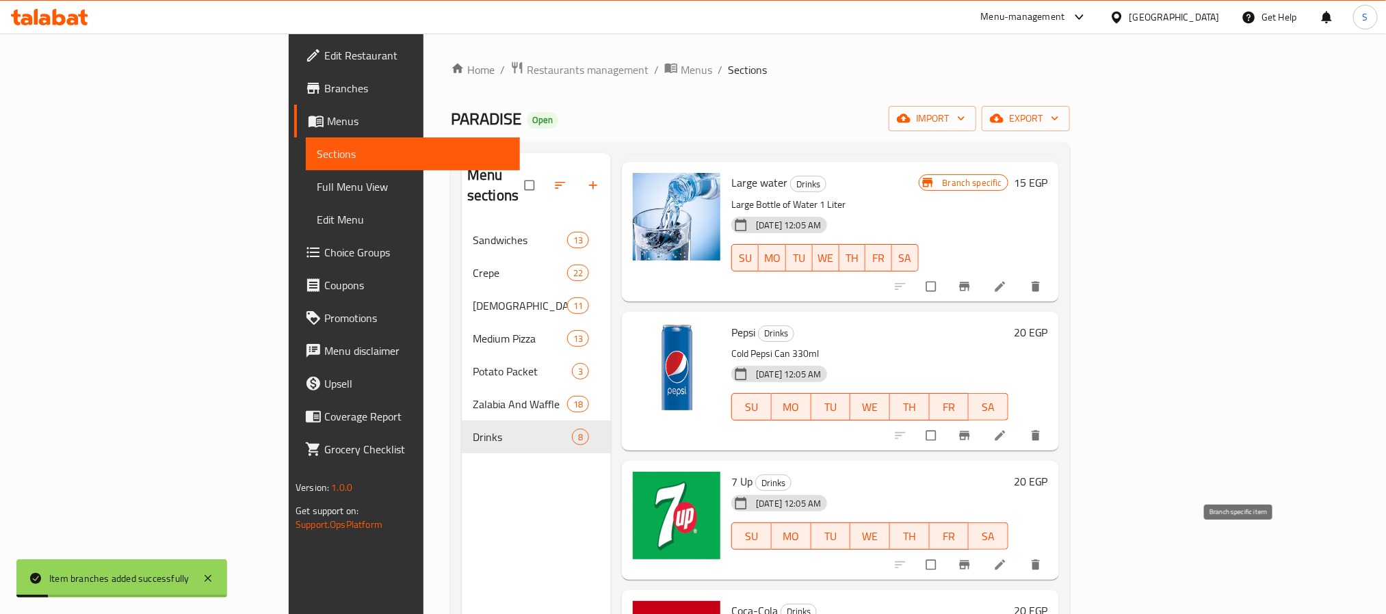
click at [982, 550] on button "Branch-specific-item" at bounding box center [966, 565] width 33 height 30
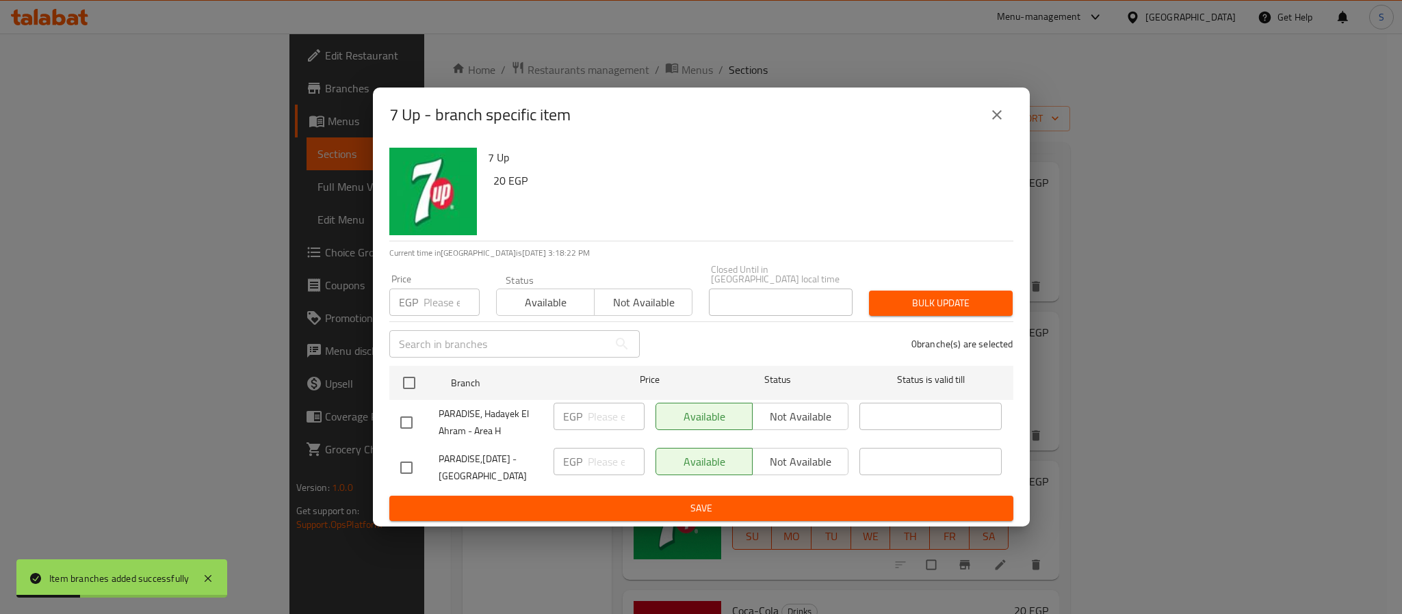
click at [434, 464] on div at bounding box center [419, 468] width 38 height 29
click at [421, 468] on div at bounding box center [419, 468] width 38 height 29
drag, startPoint x: 405, startPoint y: 466, endPoint x: 554, endPoint y: 518, distance: 157.9
click at [415, 468] on input "checkbox" at bounding box center [406, 468] width 29 height 29
checkbox input "true"
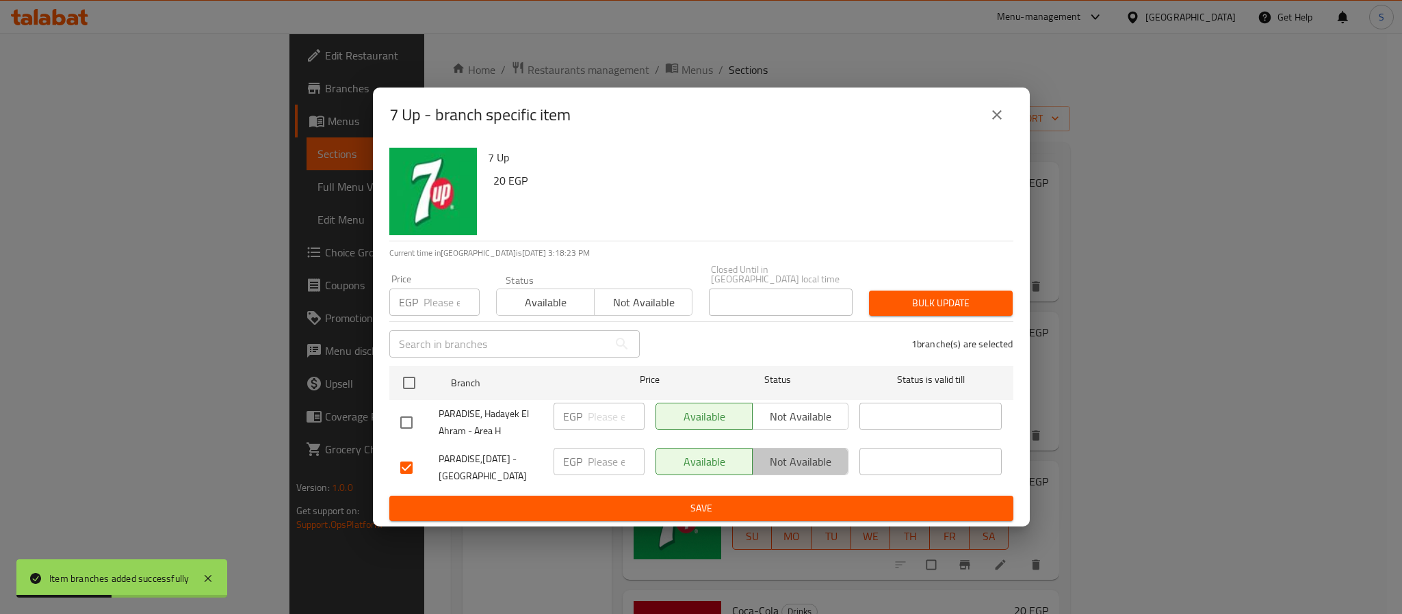
drag, startPoint x: 795, startPoint y: 450, endPoint x: 796, endPoint y: 510, distance: 59.5
click at [798, 467] on button "Not available" at bounding box center [800, 461] width 97 height 27
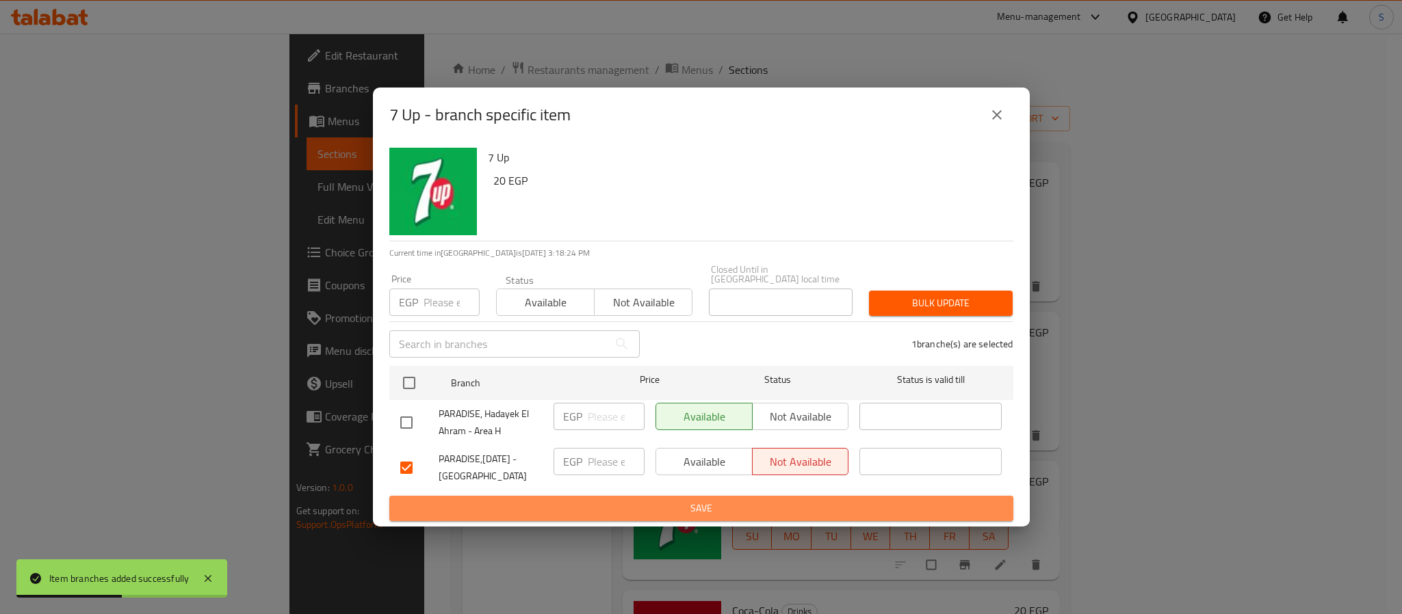
drag, startPoint x: 714, startPoint y: 499, endPoint x: 486, endPoint y: 511, distance: 228.1
click at [706, 500] on span "Save" at bounding box center [701, 508] width 602 height 17
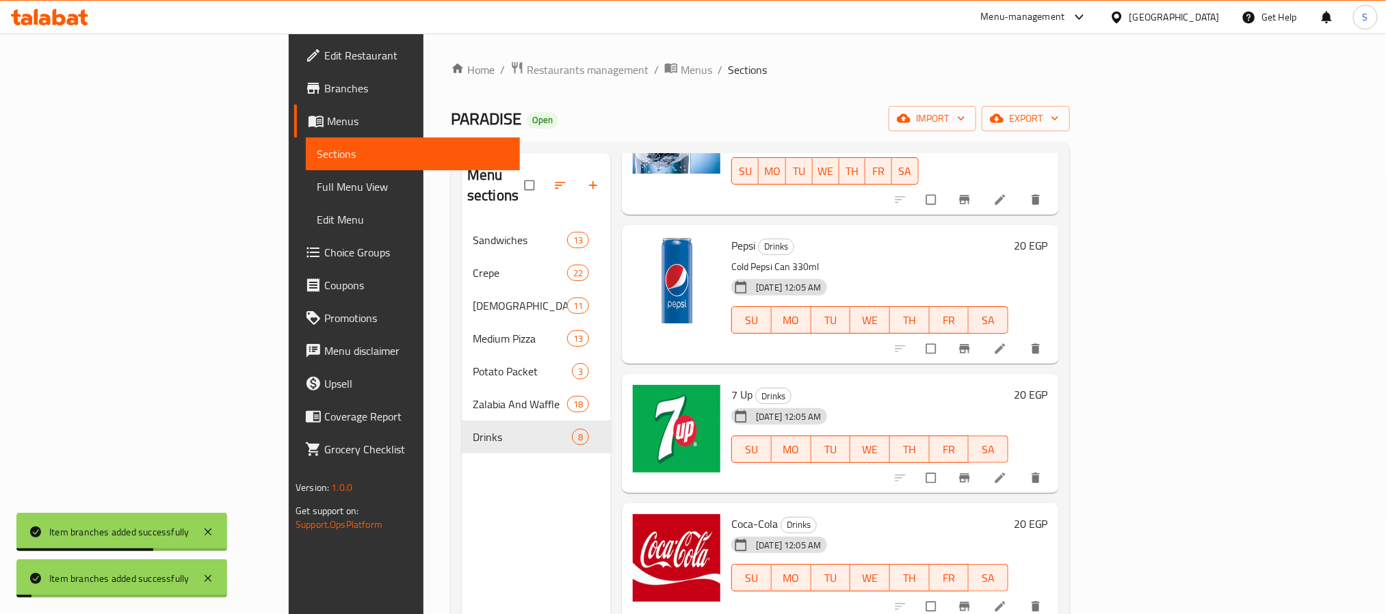
scroll to position [410, 0]
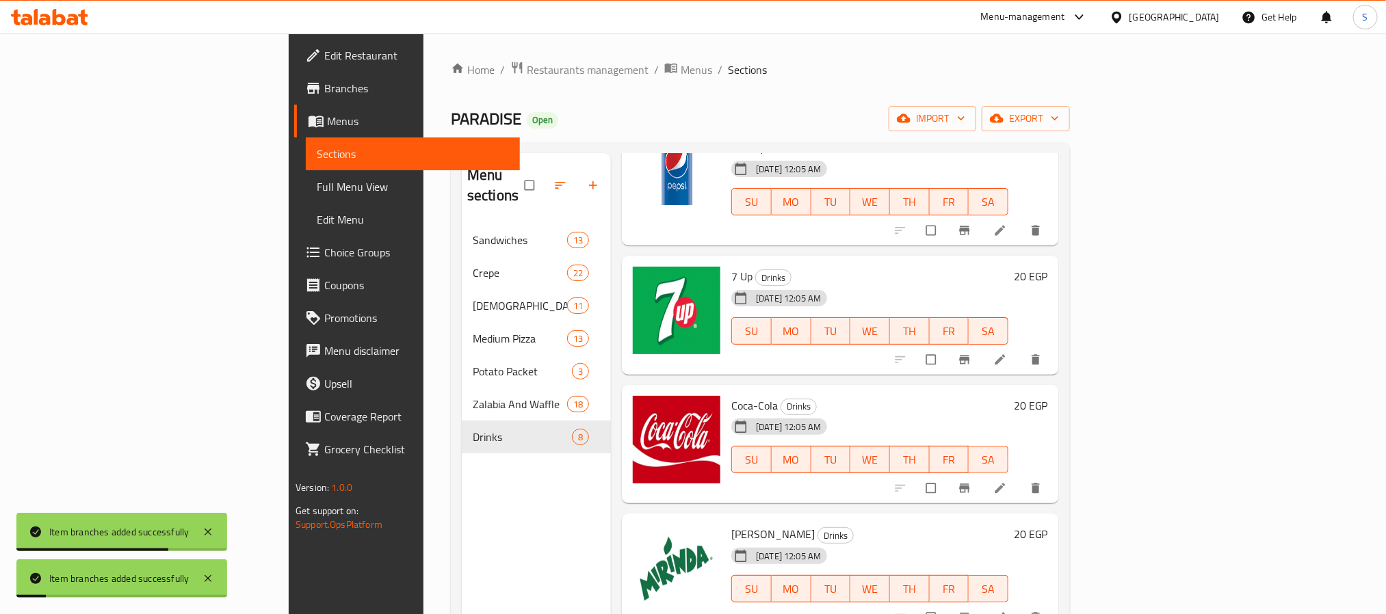
click at [974, 482] on span "Branch-specific-item" at bounding box center [966, 489] width 16 height 14
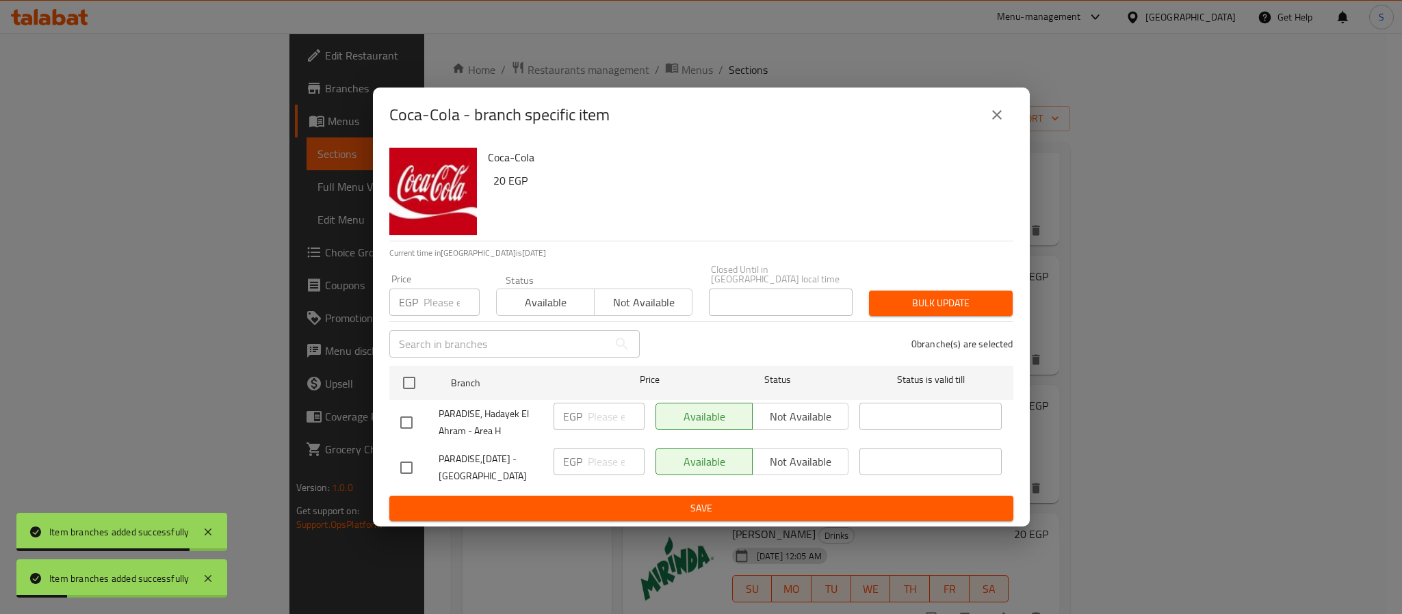
click at [417, 462] on input "checkbox" at bounding box center [406, 468] width 29 height 29
checkbox input "true"
drag, startPoint x: 789, startPoint y: 458, endPoint x: 722, endPoint y: 493, distance: 75.3
click at [789, 462] on span "Not available" at bounding box center [801, 462] width 86 height 20
drag, startPoint x: 722, startPoint y: 493, endPoint x: 647, endPoint y: 527, distance: 83.3
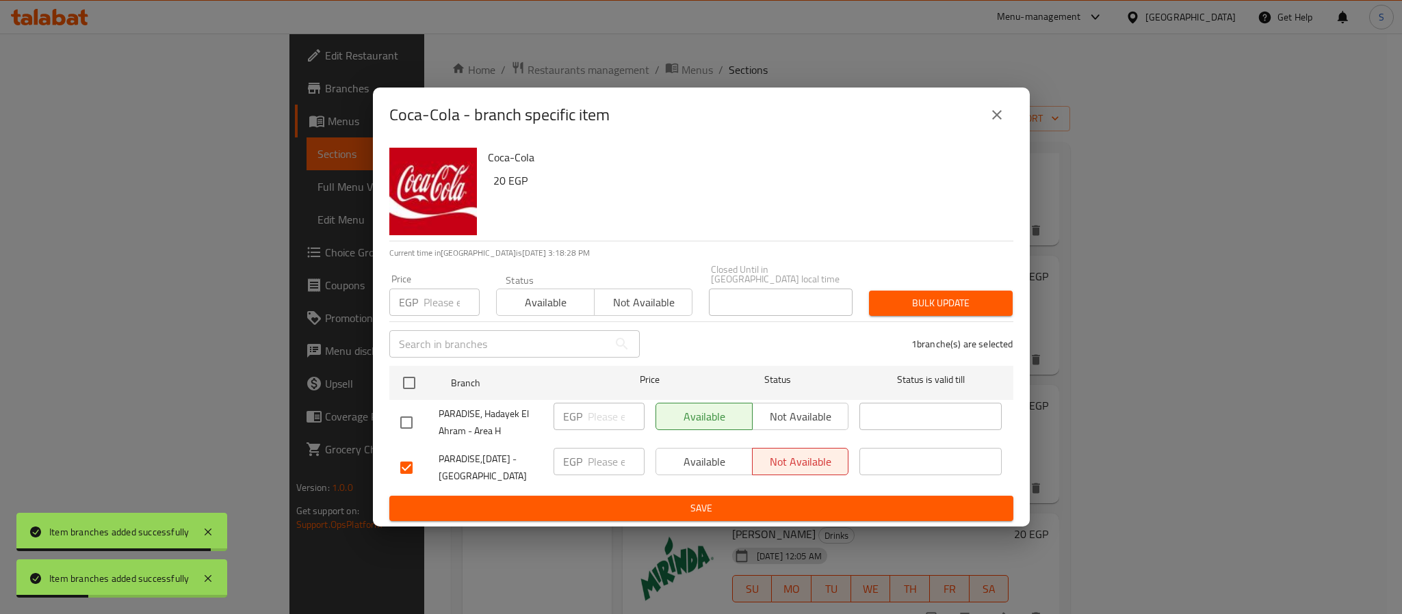
click at [714, 499] on button "Save" at bounding box center [701, 508] width 624 height 25
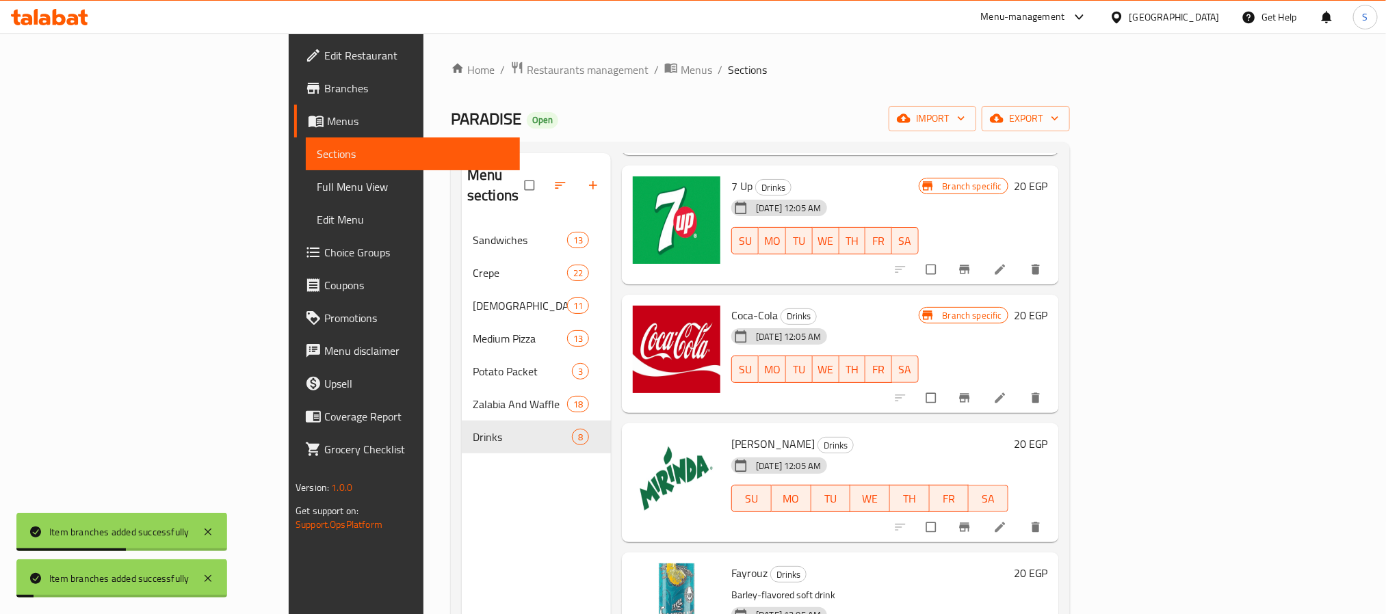
scroll to position [513, 0]
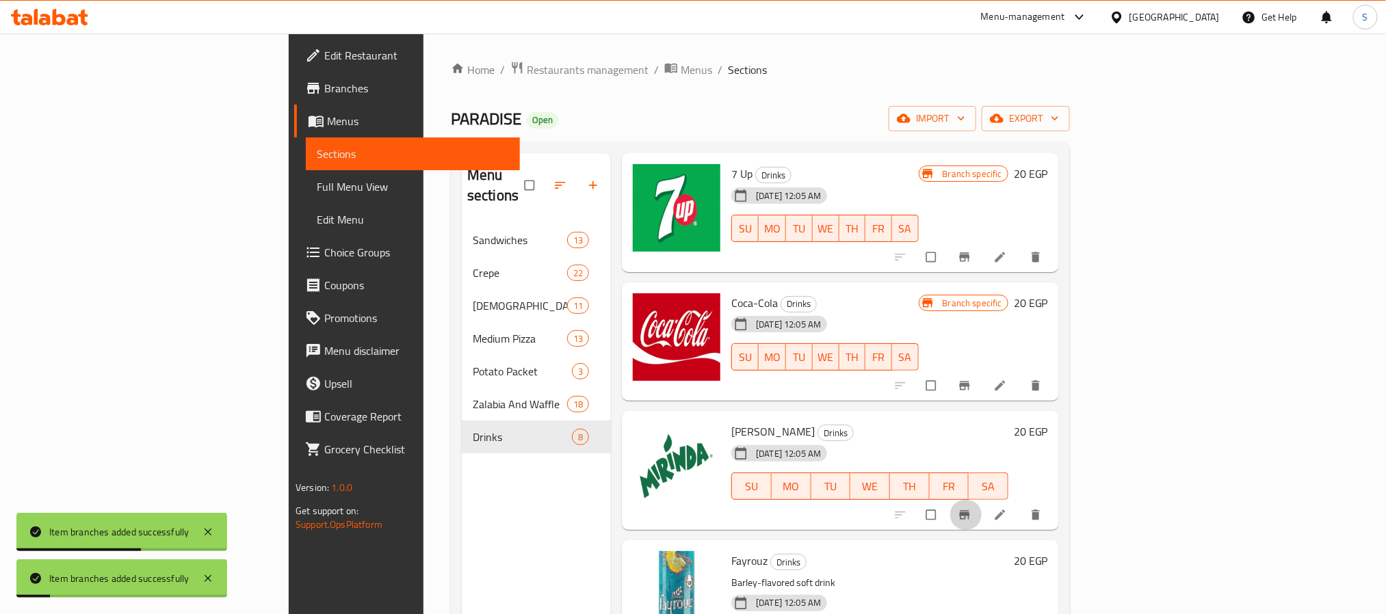
click at [971, 508] on icon "Branch-specific-item" at bounding box center [965, 515] width 14 height 14
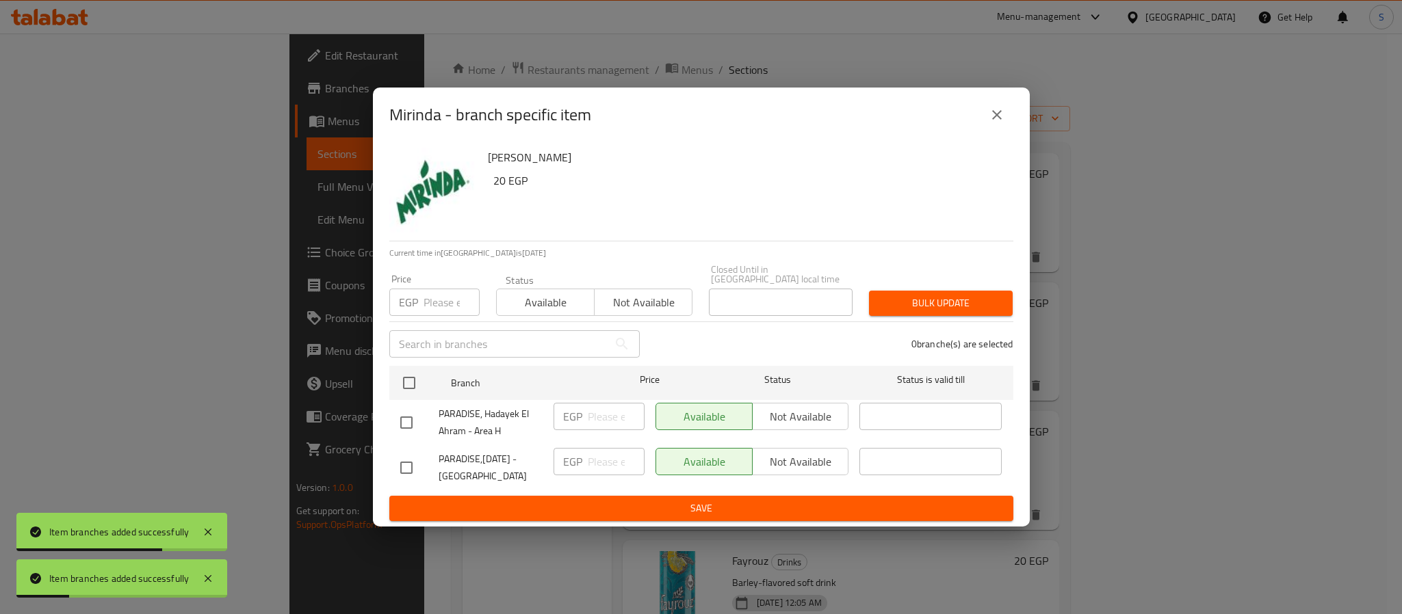
drag, startPoint x: 382, startPoint y: 456, endPoint x: 395, endPoint y: 456, distance: 12.3
click at [393, 456] on div "Mirinda 20 EGP Current time in [GEOGRAPHIC_DATA] is [DATE] Price EGP Price Stat…" at bounding box center [701, 334] width 657 height 384
drag, startPoint x: 400, startPoint y: 456, endPoint x: 437, endPoint y: 493, distance: 51.8
click at [409, 462] on input "checkbox" at bounding box center [406, 468] width 29 height 29
checkbox input "true"
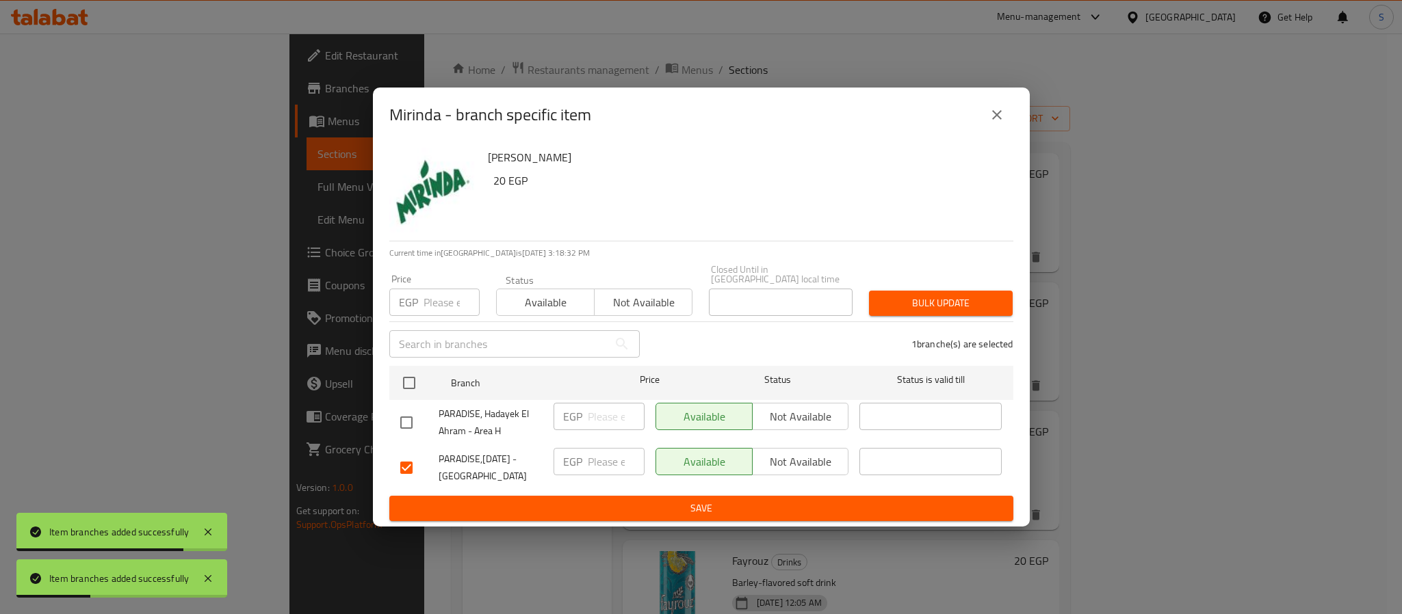
click at [793, 462] on span "Not available" at bounding box center [801, 462] width 86 height 20
click at [729, 504] on button "Save" at bounding box center [701, 508] width 624 height 25
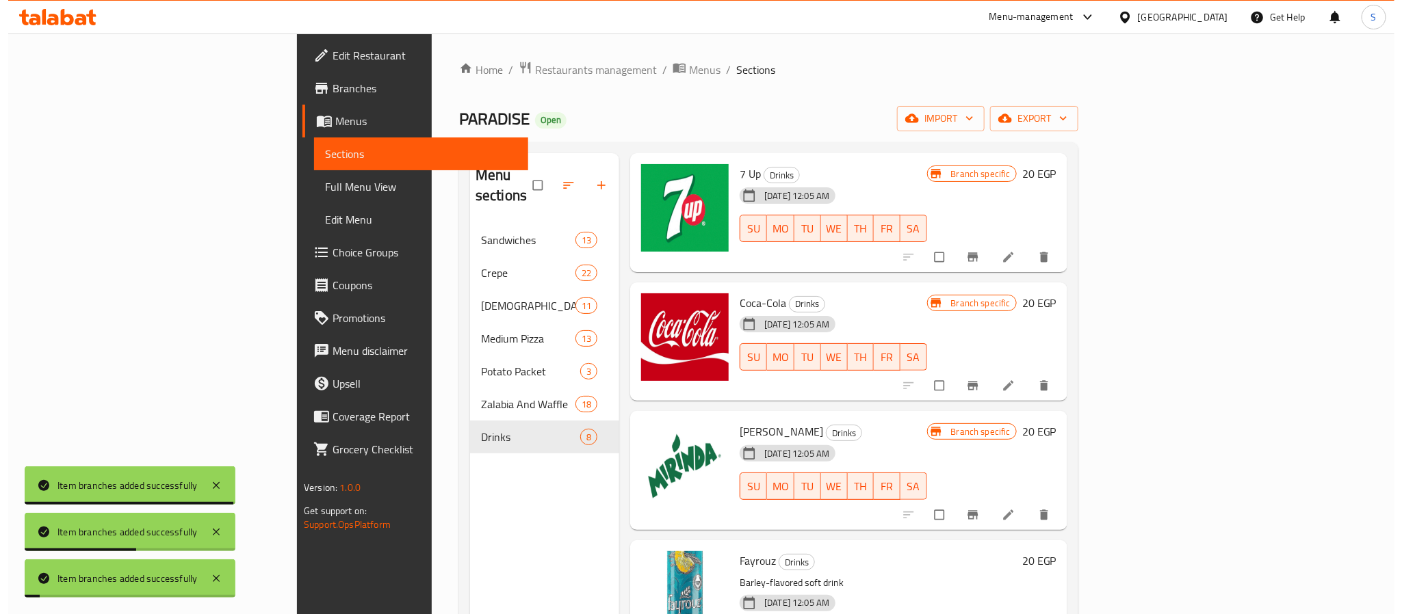
scroll to position [553, 0]
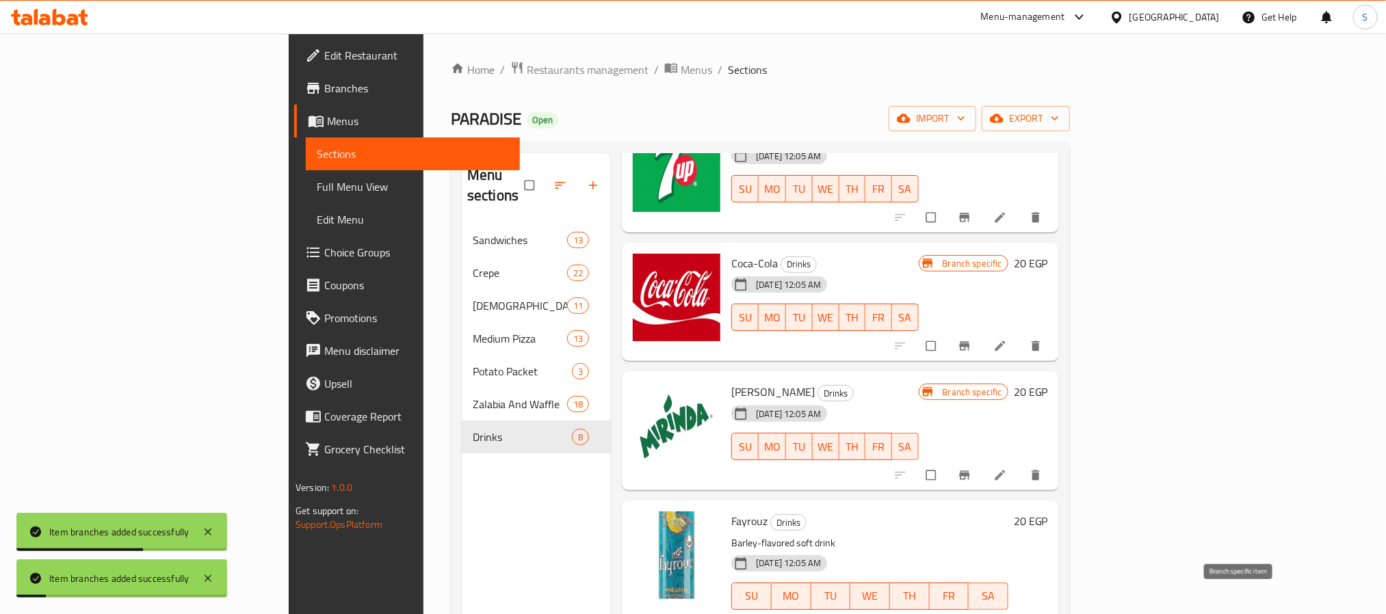
click at [971, 614] on icon "Branch-specific-item" at bounding box center [965, 625] width 14 height 14
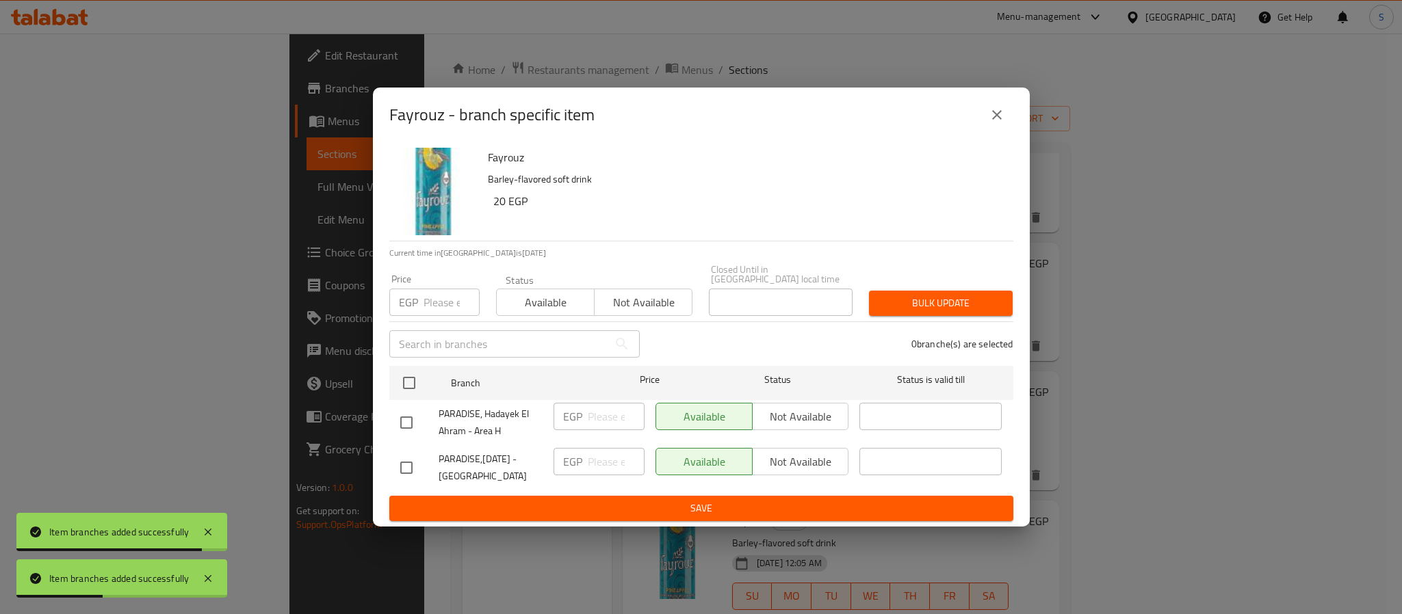
click at [413, 454] on input "checkbox" at bounding box center [406, 468] width 29 height 29
checkbox input "true"
drag, startPoint x: 796, startPoint y: 465, endPoint x: 772, endPoint y: 482, distance: 29.8
click at [790, 473] on div "Available Not available" at bounding box center [752, 468] width 205 height 51
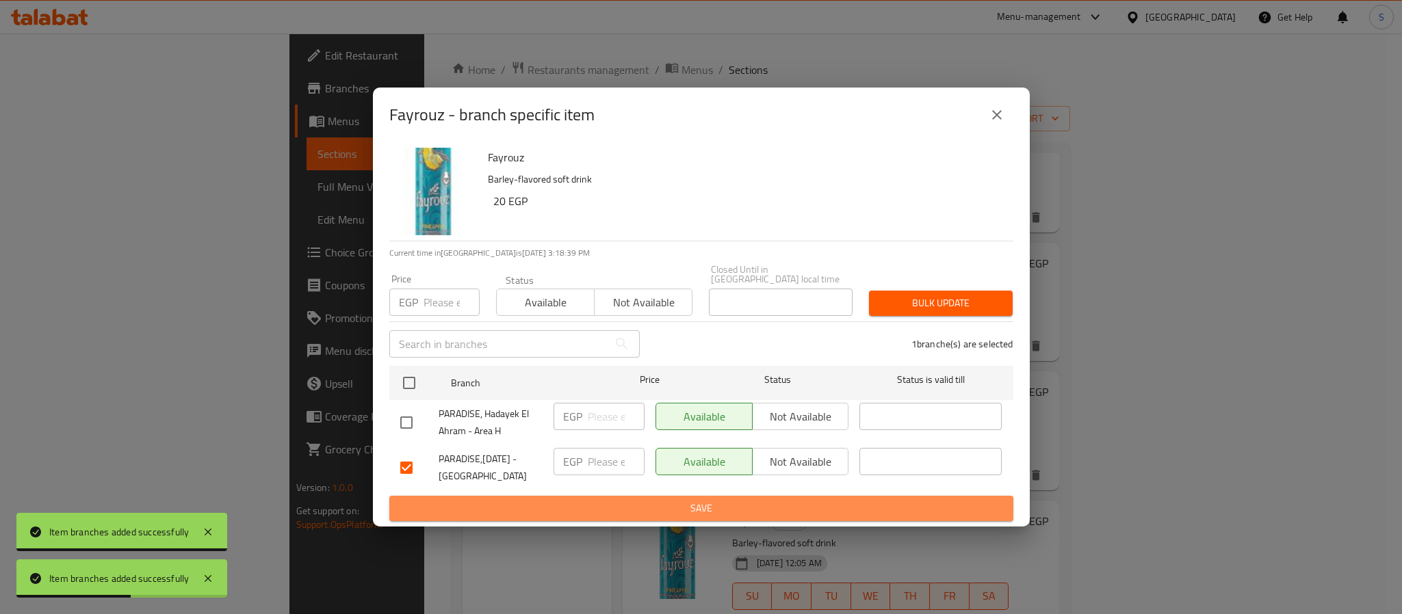
click at [731, 500] on span "Save" at bounding box center [701, 508] width 602 height 17
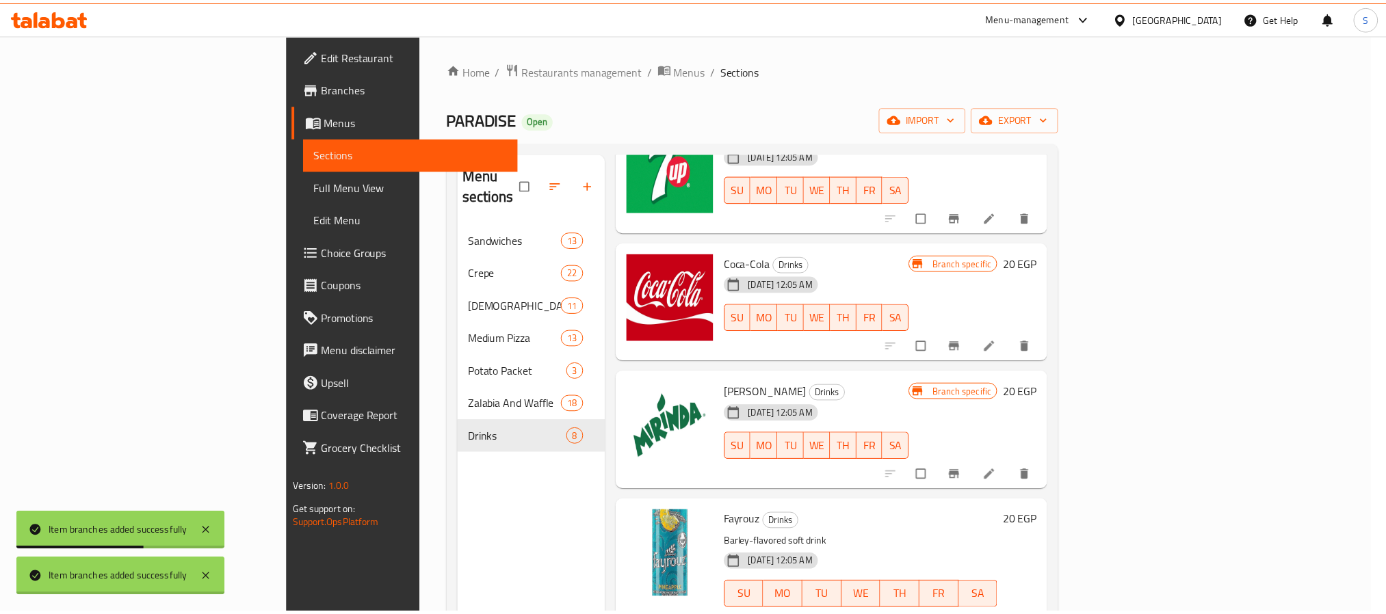
scroll to position [4, 0]
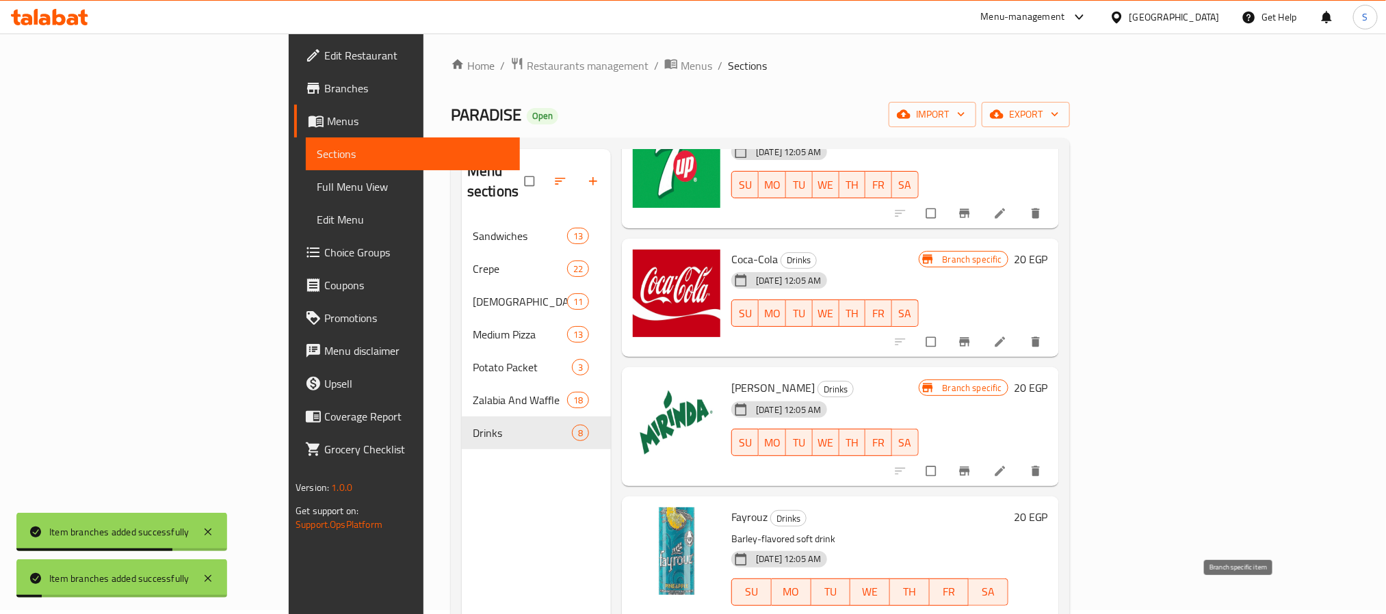
click at [971, 614] on icon "Branch-specific-item" at bounding box center [965, 621] width 14 height 14
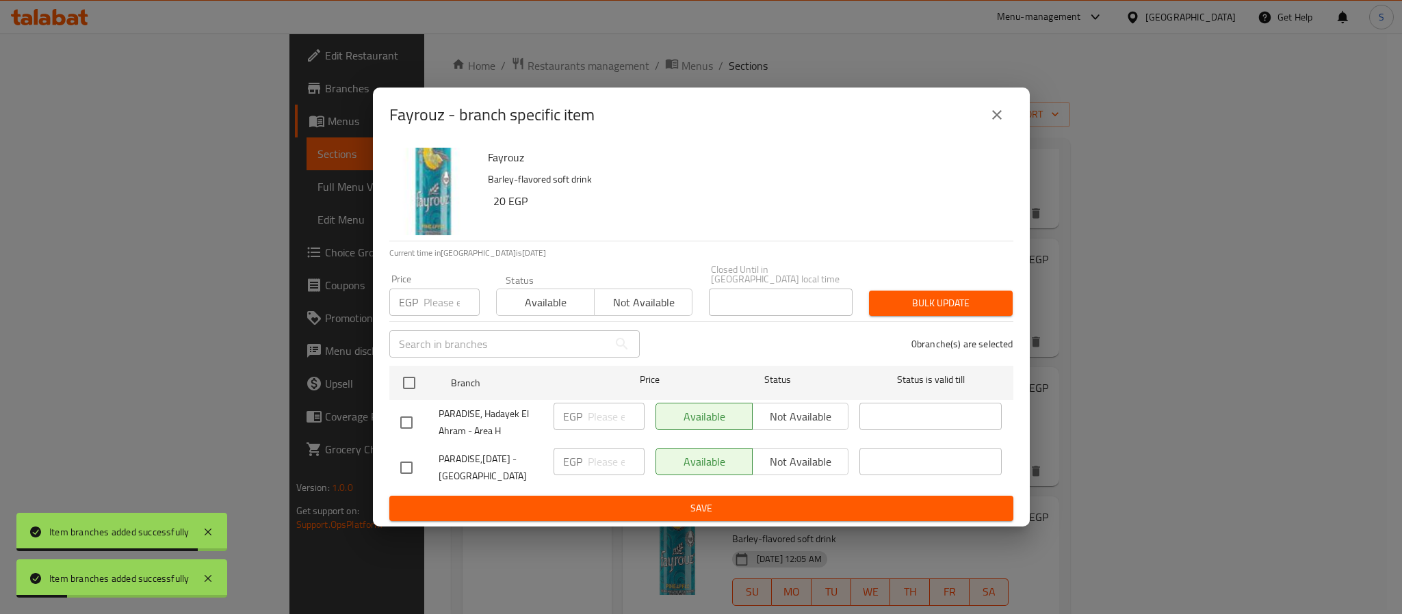
click at [419, 466] on input "checkbox" at bounding box center [406, 468] width 29 height 29
checkbox input "true"
drag, startPoint x: 789, startPoint y: 458, endPoint x: 785, endPoint y: 469, distance: 11.1
click at [789, 462] on span "Not available" at bounding box center [801, 462] width 86 height 20
click at [677, 504] on span "Save" at bounding box center [701, 508] width 602 height 17
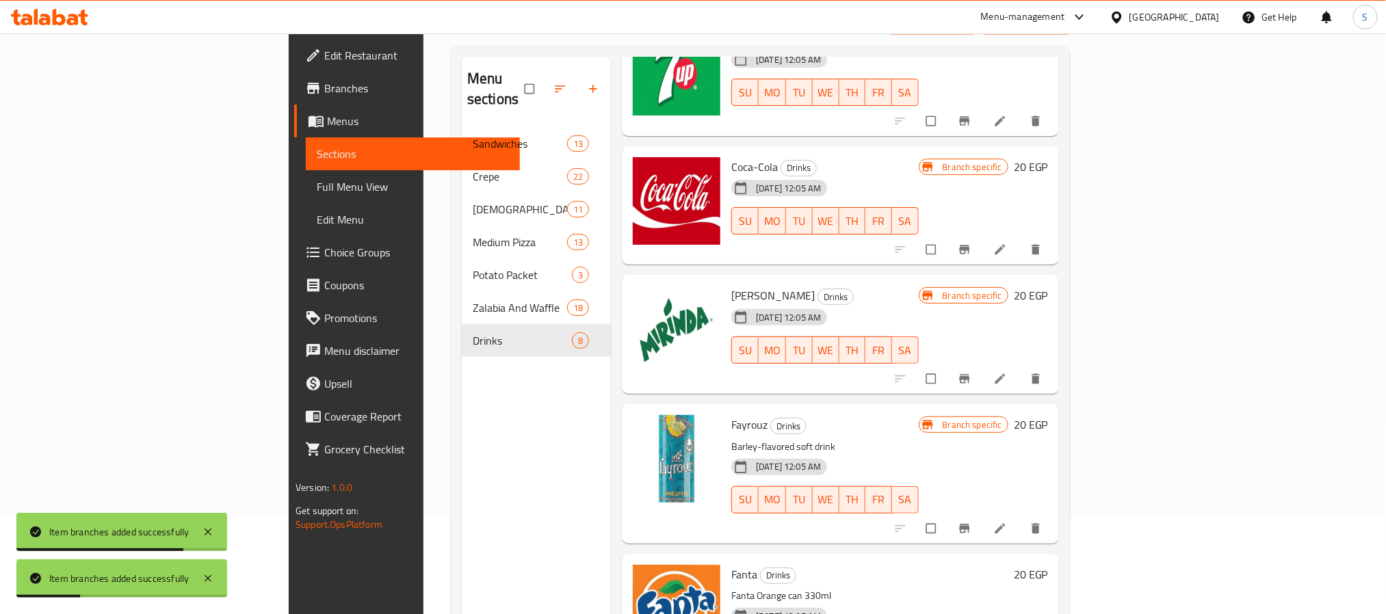
scroll to position [192, 0]
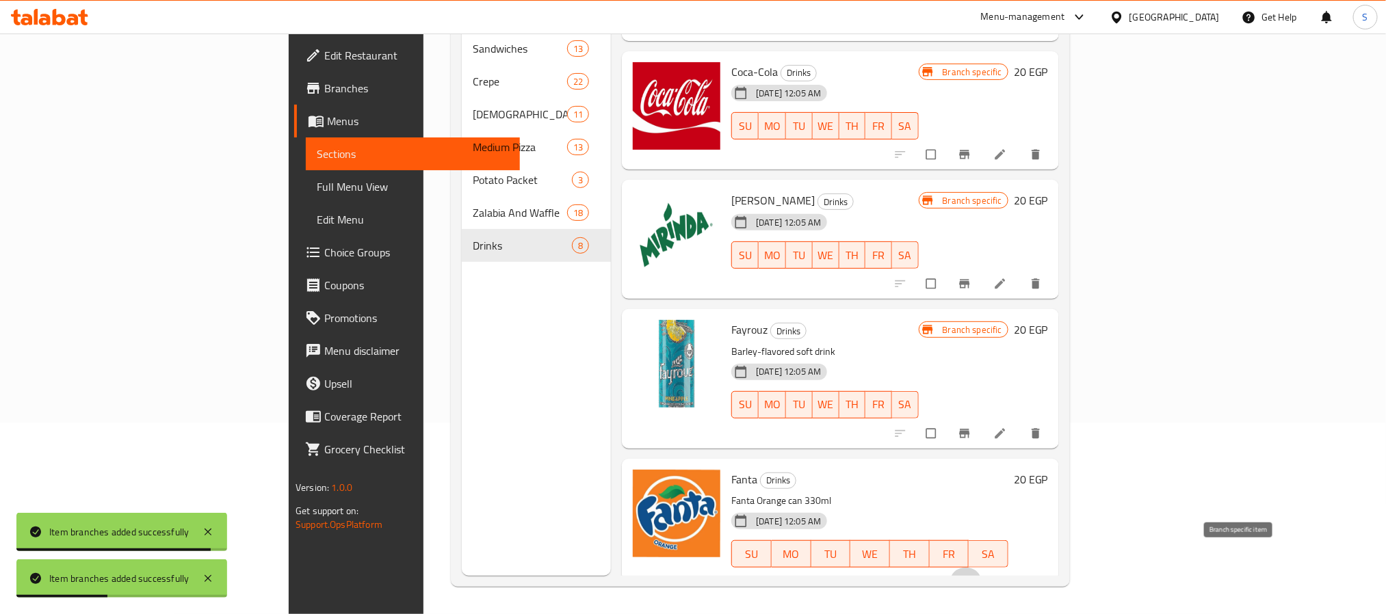
click at [982, 568] on button "Branch-specific-item" at bounding box center [966, 583] width 33 height 30
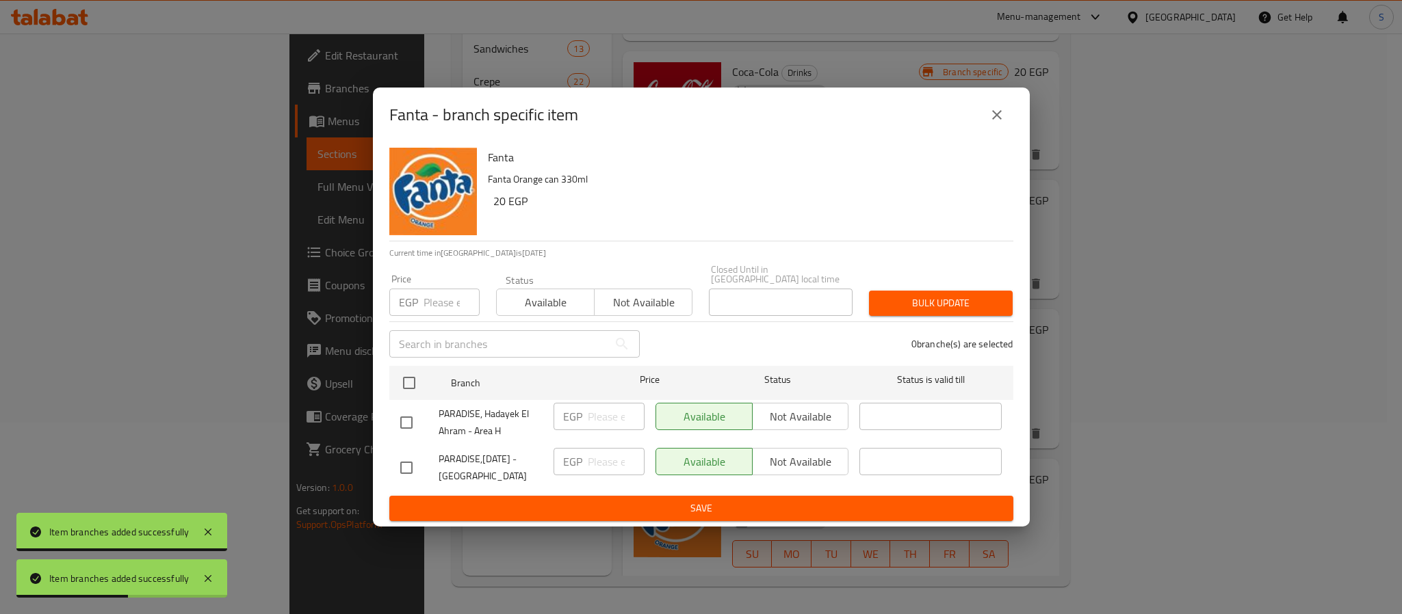
click at [417, 469] on div at bounding box center [419, 468] width 38 height 29
drag, startPoint x: 413, startPoint y: 468, endPoint x: 522, endPoint y: 493, distance: 112.2
click at [427, 471] on div at bounding box center [419, 468] width 38 height 29
click at [417, 460] on input "checkbox" at bounding box center [406, 468] width 29 height 29
checkbox input "true"
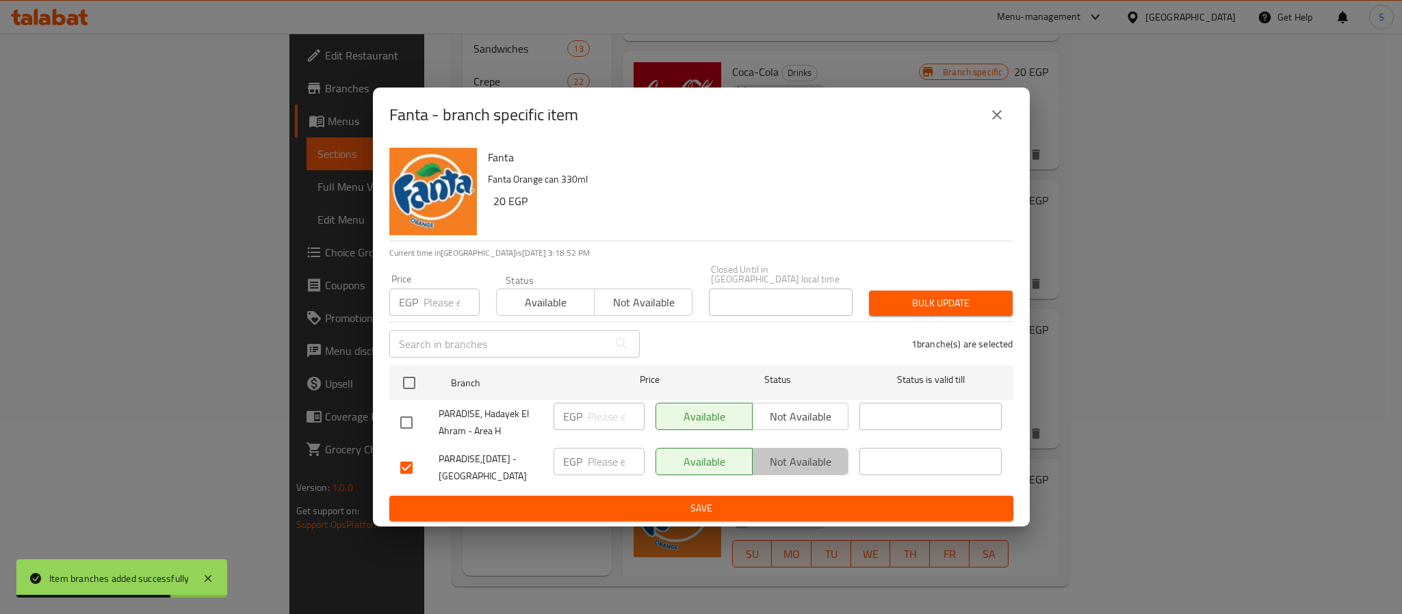
drag, startPoint x: 815, startPoint y: 456, endPoint x: 749, endPoint y: 503, distance: 80.9
click at [813, 458] on span "Not available" at bounding box center [801, 462] width 86 height 20
click at [741, 504] on span "Save" at bounding box center [701, 508] width 602 height 17
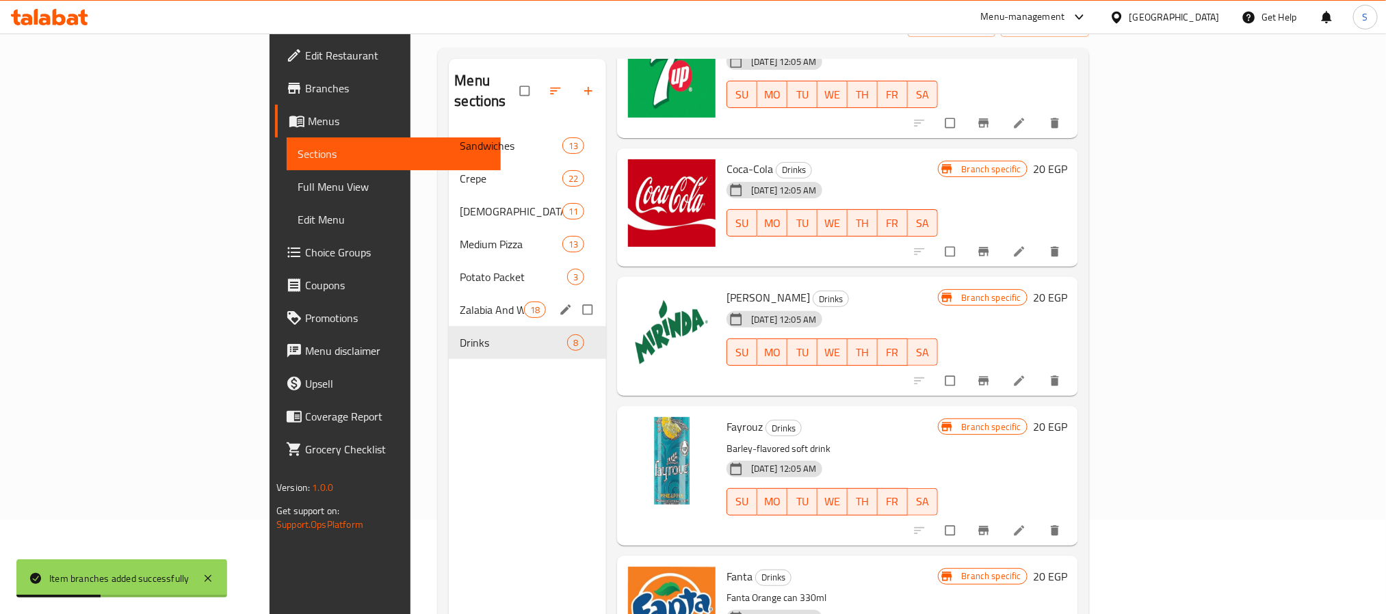
scroll to position [89, 0]
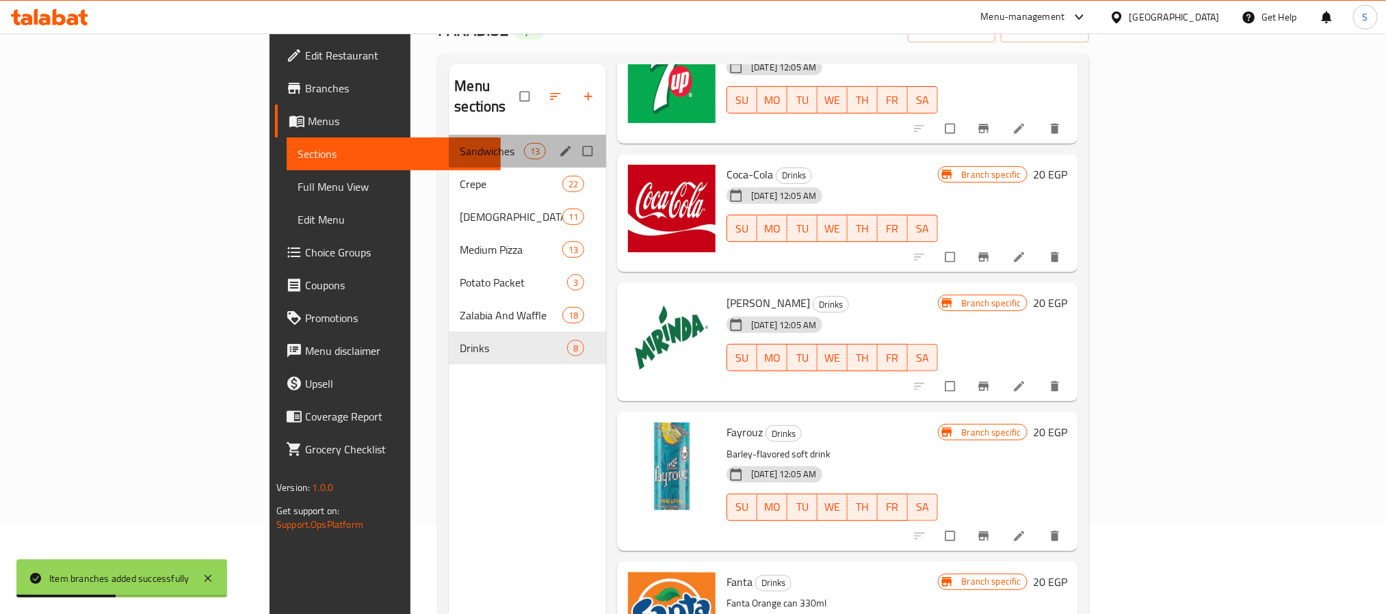
click at [449, 140] on div "Sandwiches 13" at bounding box center [527, 151] width 157 height 33
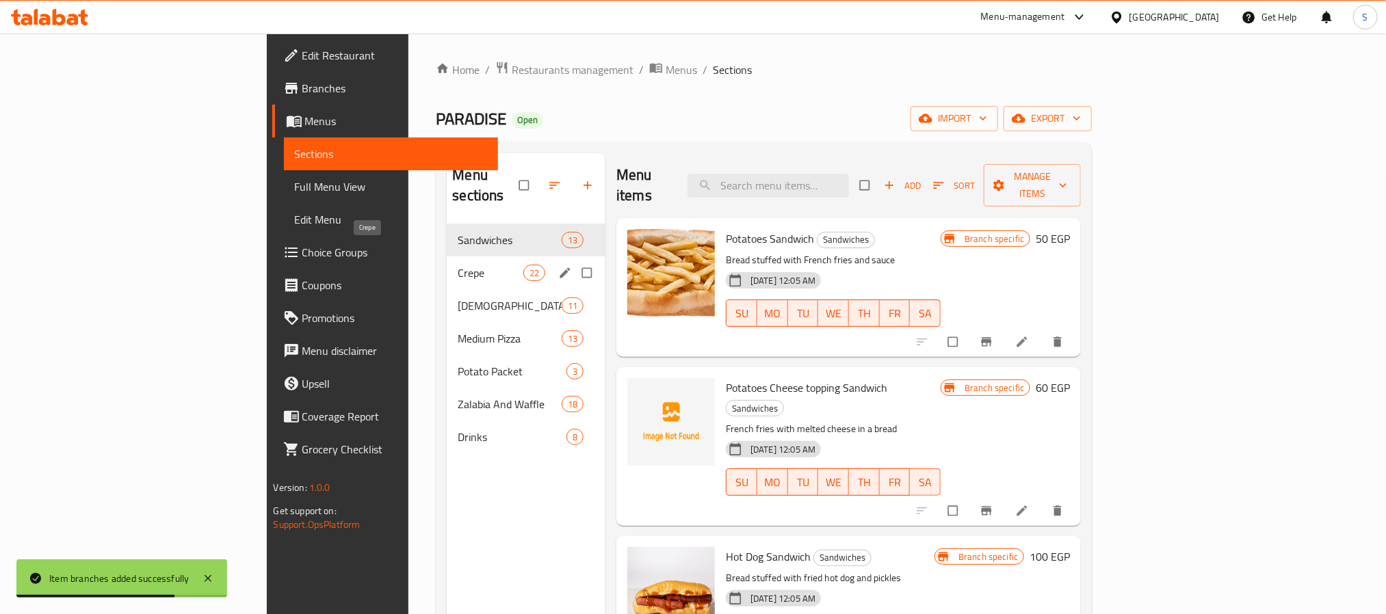
click at [458, 265] on span "Crepe" at bounding box center [490, 273] width 65 height 16
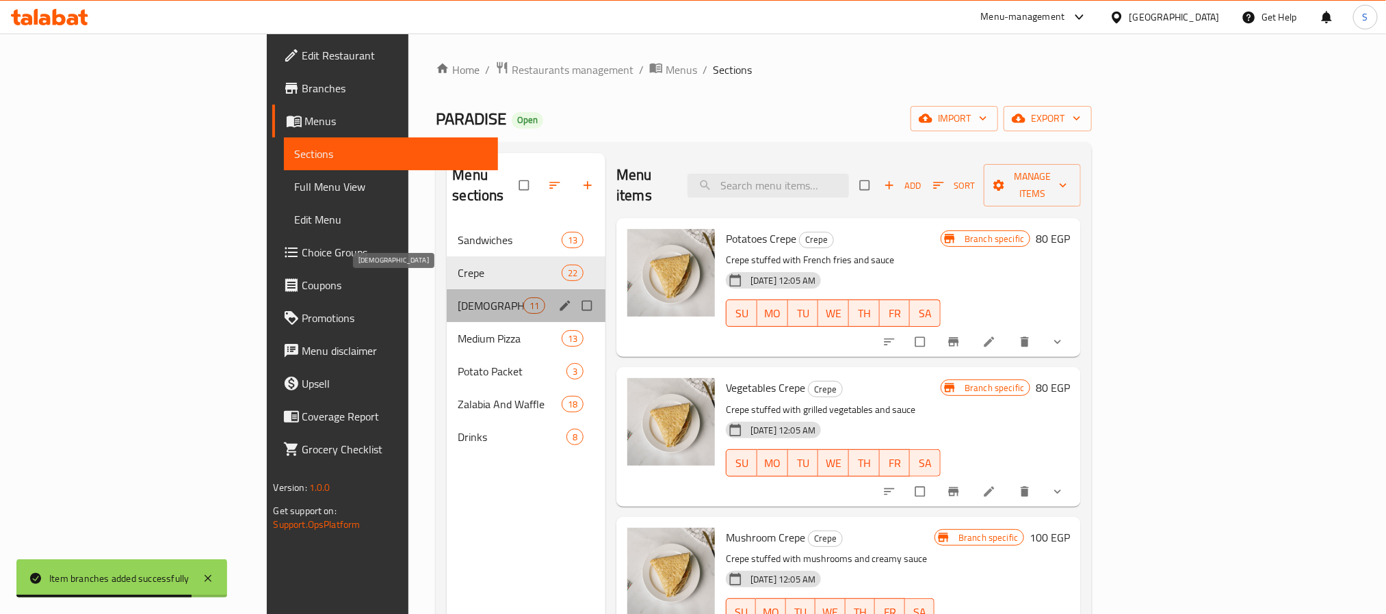
click at [458, 298] on span "[DEMOGRAPHIC_DATA]" at bounding box center [490, 306] width 65 height 16
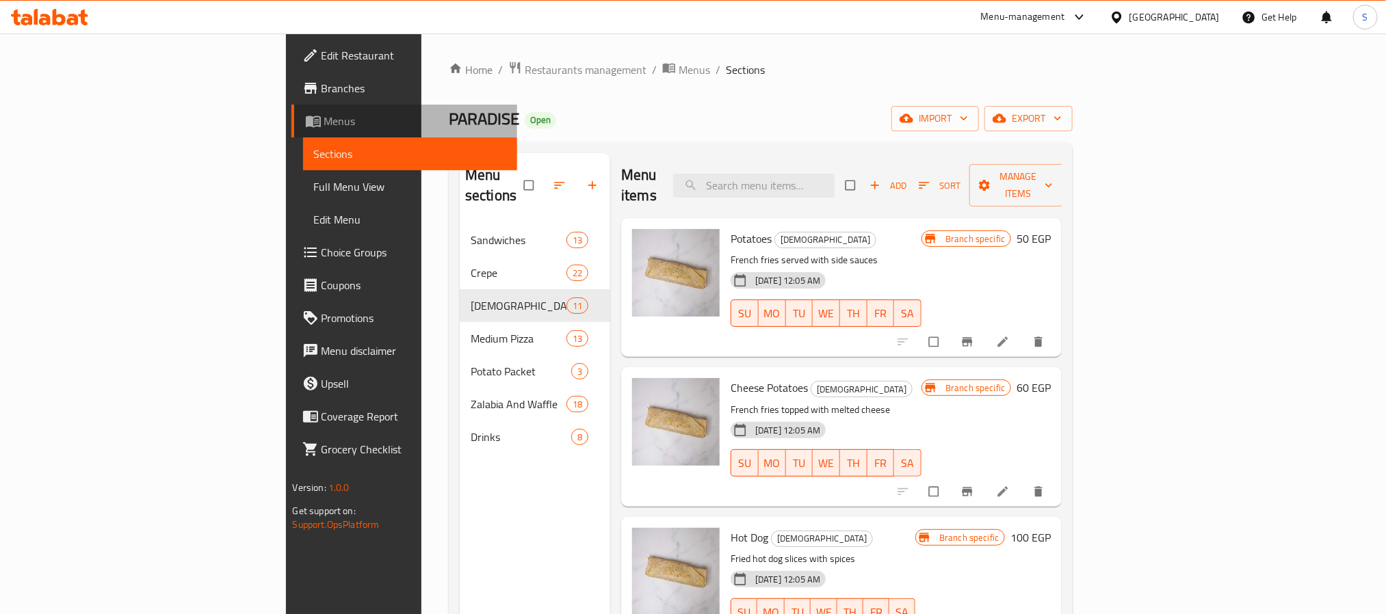
click at [324, 122] on span "Menus" at bounding box center [415, 121] width 182 height 16
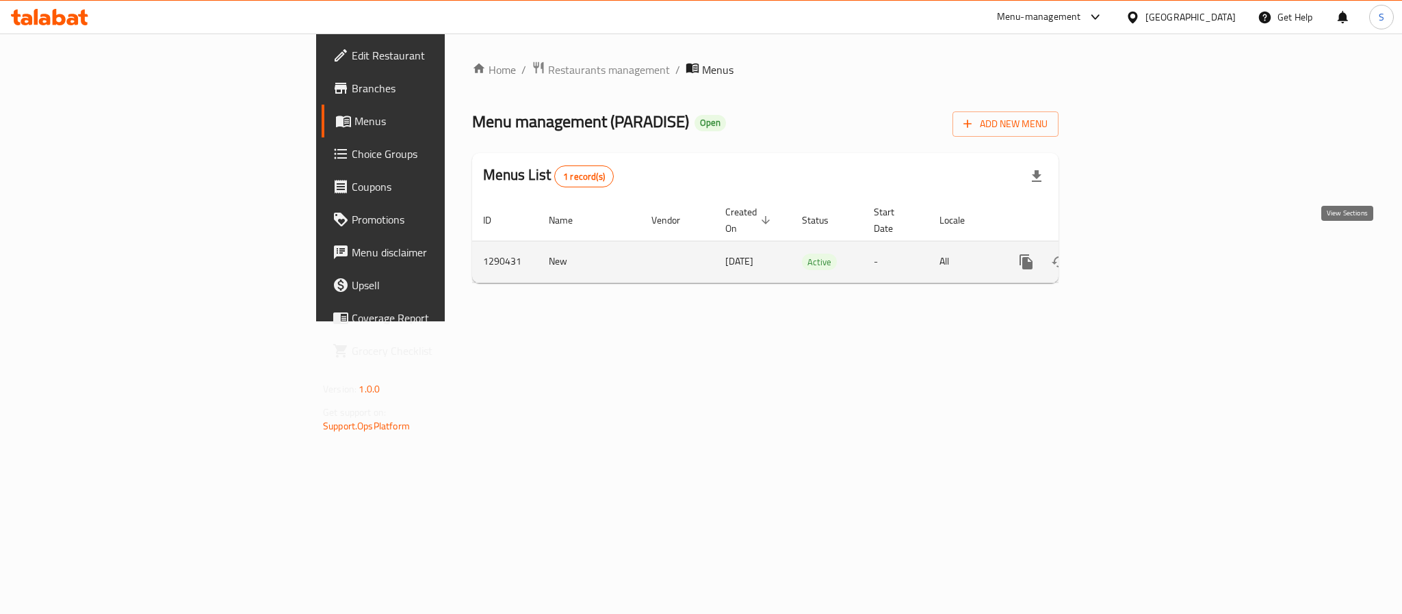
click at [1133, 254] on icon "enhanced table" at bounding box center [1125, 262] width 16 height 16
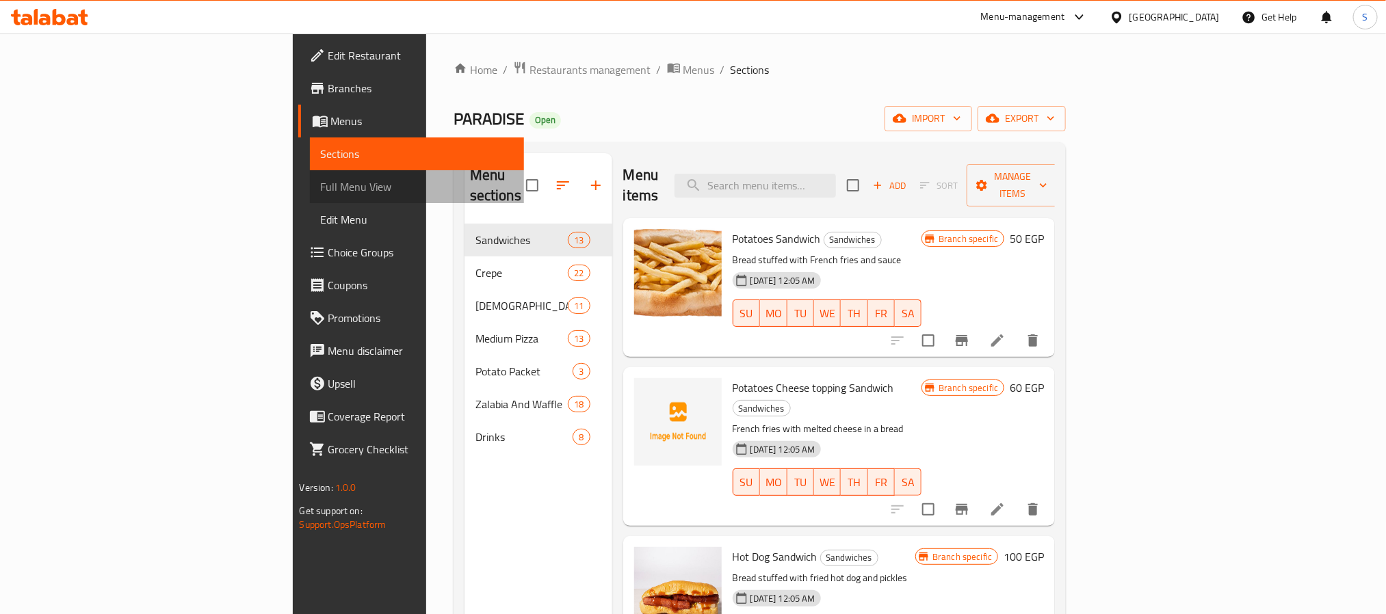
click at [321, 192] on span "Full Menu View" at bounding box center [417, 187] width 192 height 16
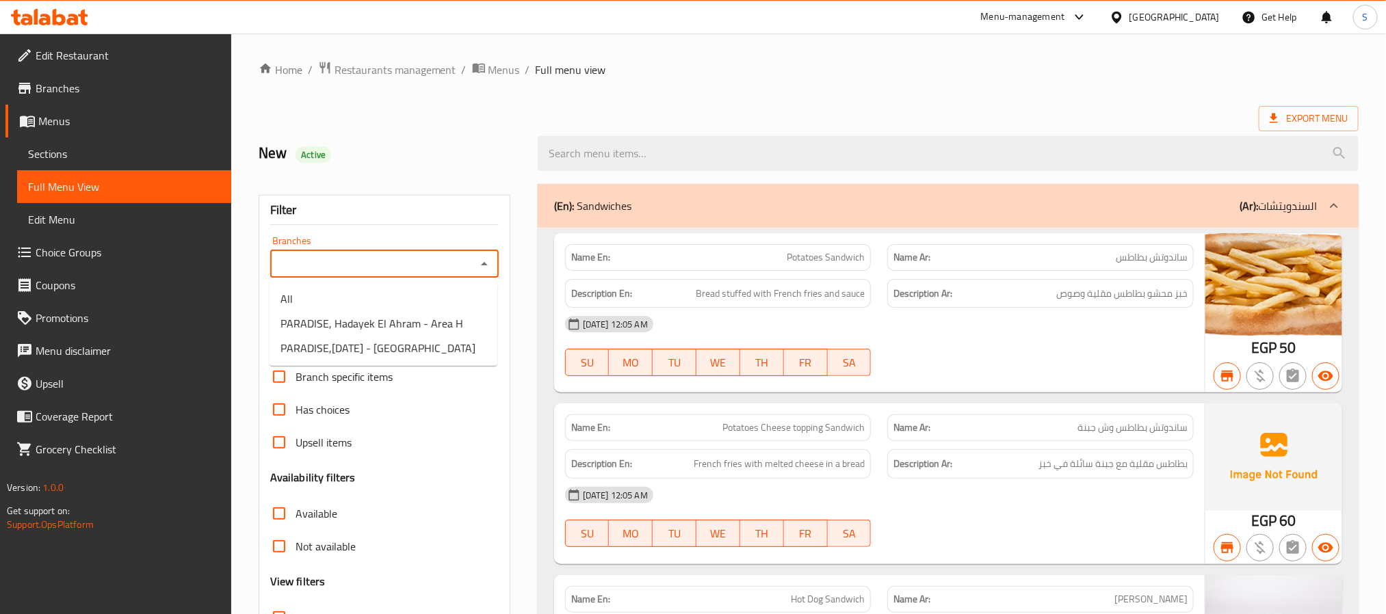
click at [465, 261] on input "Branches" at bounding box center [373, 264] width 198 height 19
click at [425, 350] on span "PARADISE,[DATE] - [GEOGRAPHIC_DATA]" at bounding box center [378, 348] width 195 height 16
type input "PARADISE,[DATE] - [GEOGRAPHIC_DATA]"
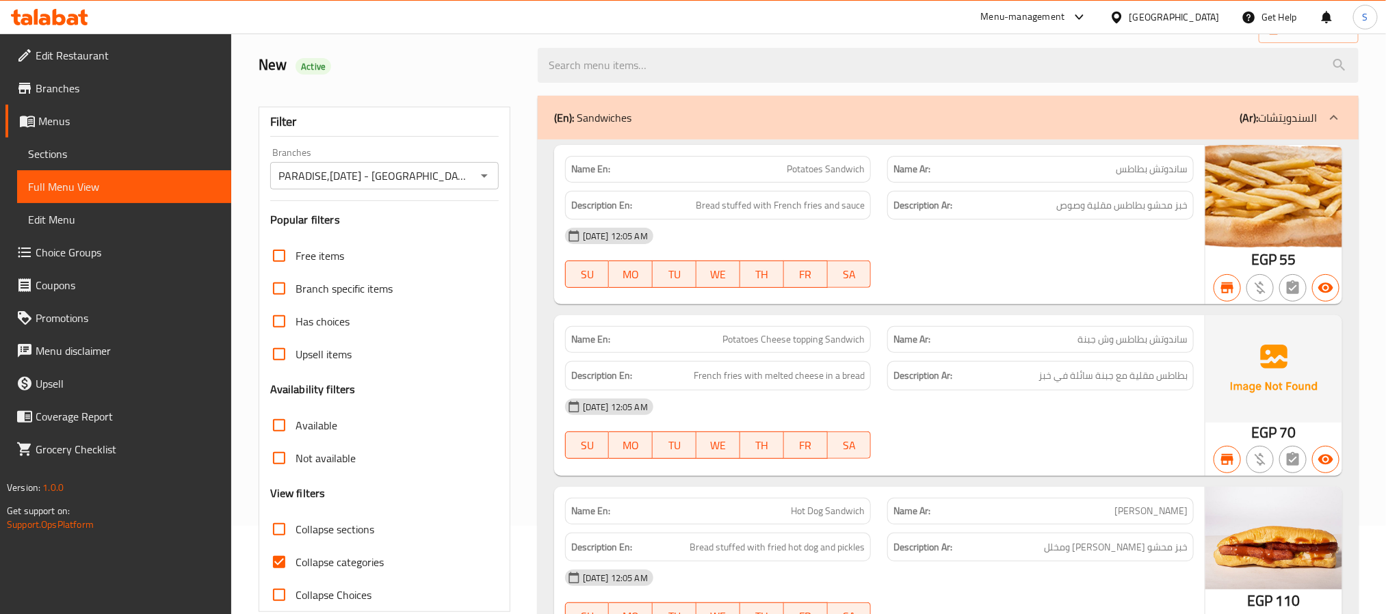
scroll to position [205, 0]
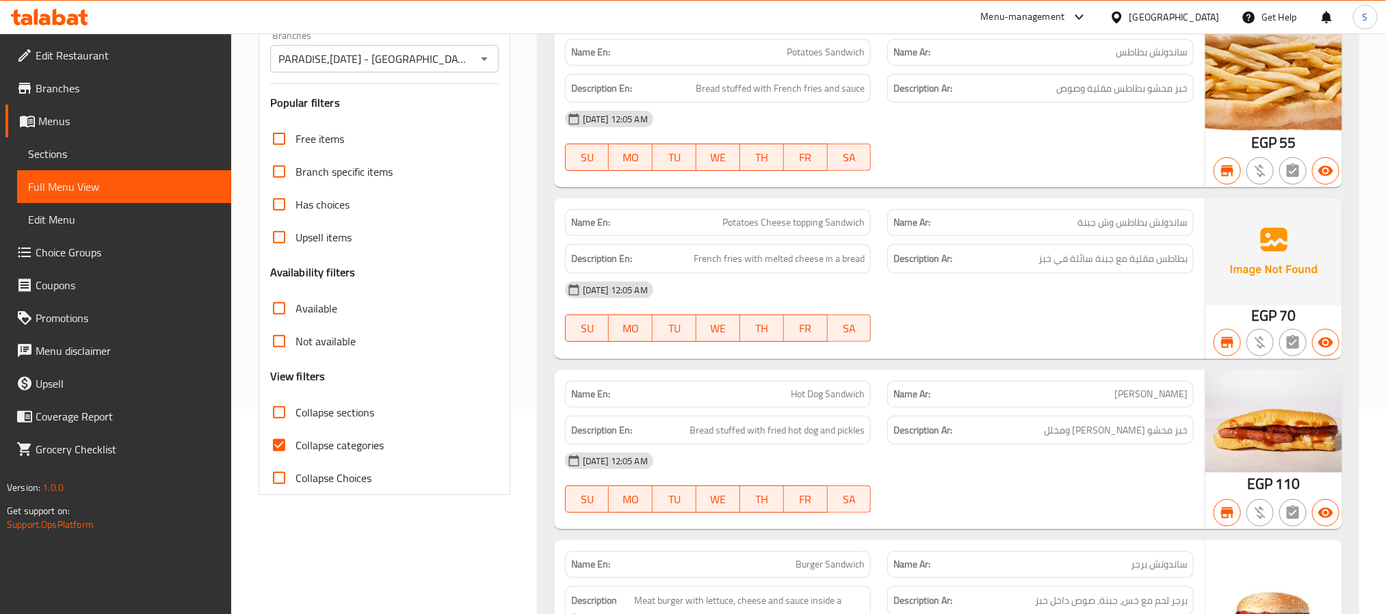
click at [282, 446] on input "Collapse categories" at bounding box center [279, 445] width 33 height 33
checkbox input "false"
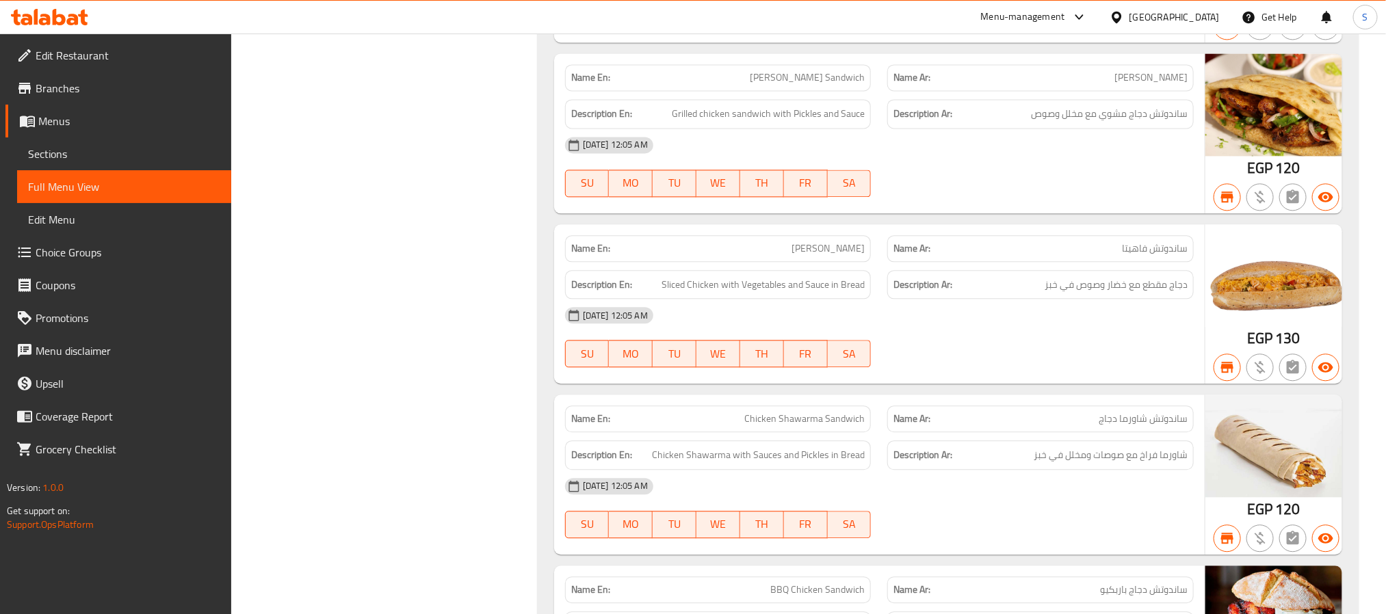
scroll to position [0, 0]
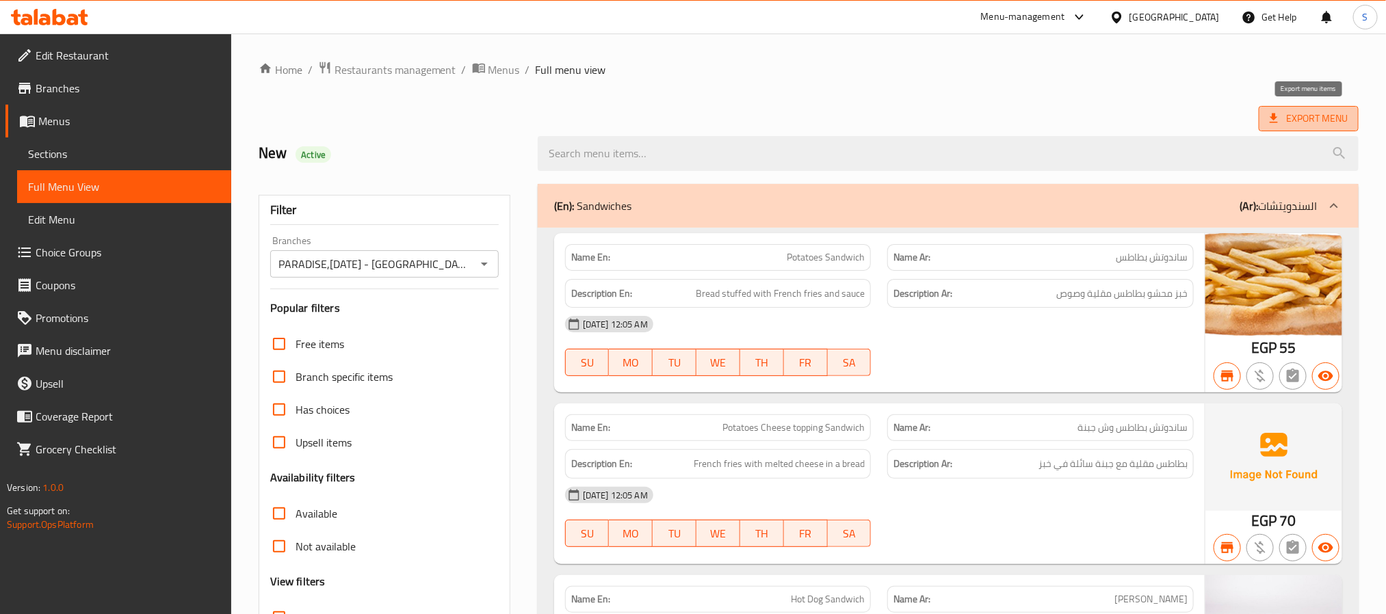
click at [1293, 119] on span "Export Menu" at bounding box center [1309, 118] width 78 height 17
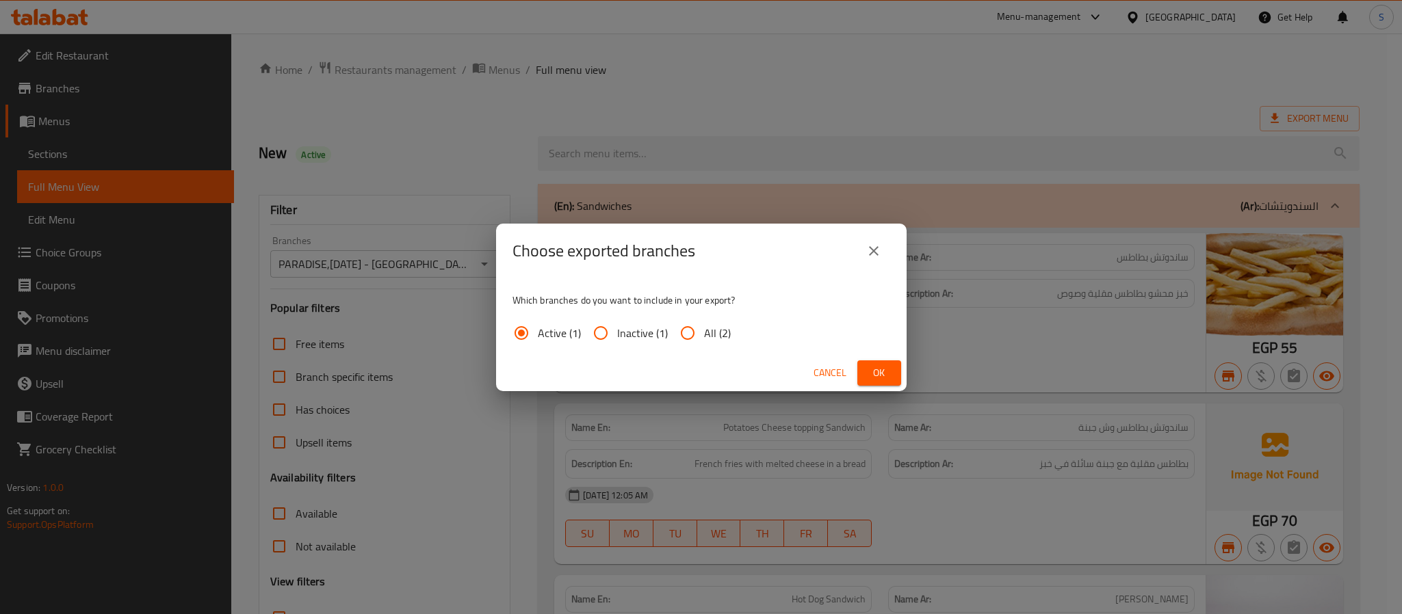
click at [700, 341] on input "All (2)" at bounding box center [687, 333] width 33 height 33
radio input "true"
click at [608, 337] on input "Inactive (1)" at bounding box center [600, 333] width 33 height 33
radio input "true"
click at [876, 374] on span "Ok" at bounding box center [879, 373] width 22 height 17
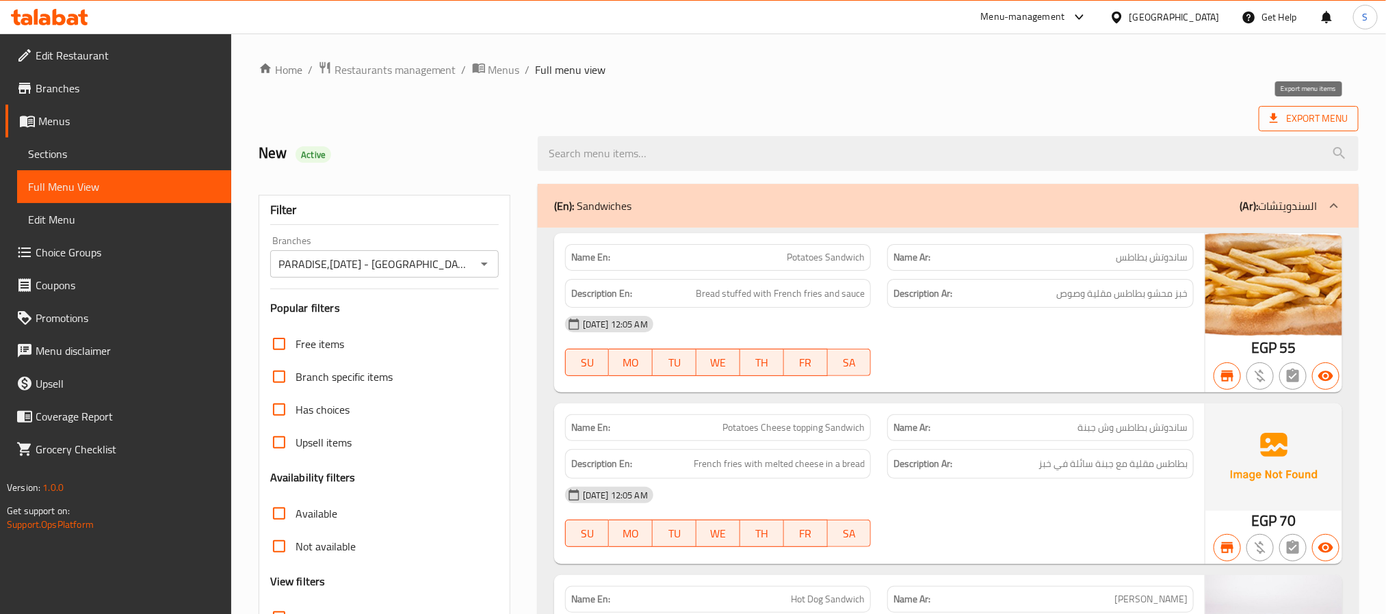
click at [1337, 127] on span "Export Menu" at bounding box center [1309, 118] width 78 height 17
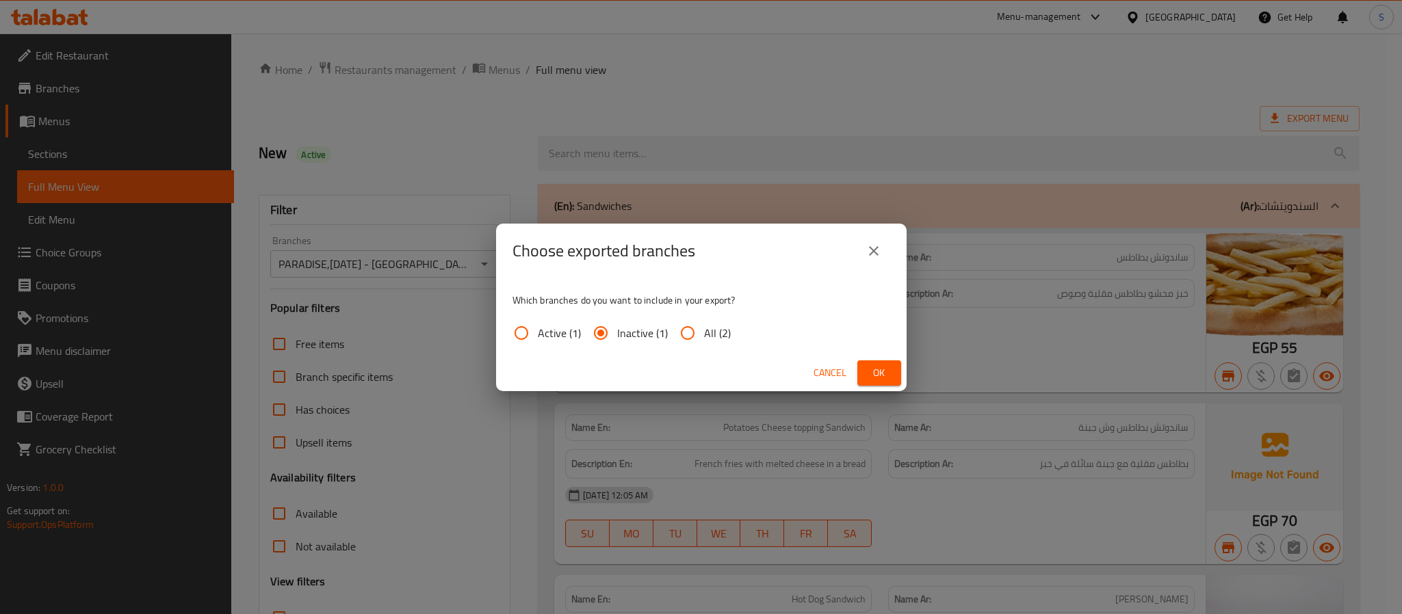
drag, startPoint x: 701, startPoint y: 337, endPoint x: 830, endPoint y: 370, distance: 133.4
click at [702, 337] on input "All (2)" at bounding box center [687, 333] width 33 height 33
radio input "true"
drag, startPoint x: 883, startPoint y: 366, endPoint x: 772, endPoint y: 417, distance: 121.2
click at [883, 372] on span "Ok" at bounding box center [879, 373] width 22 height 17
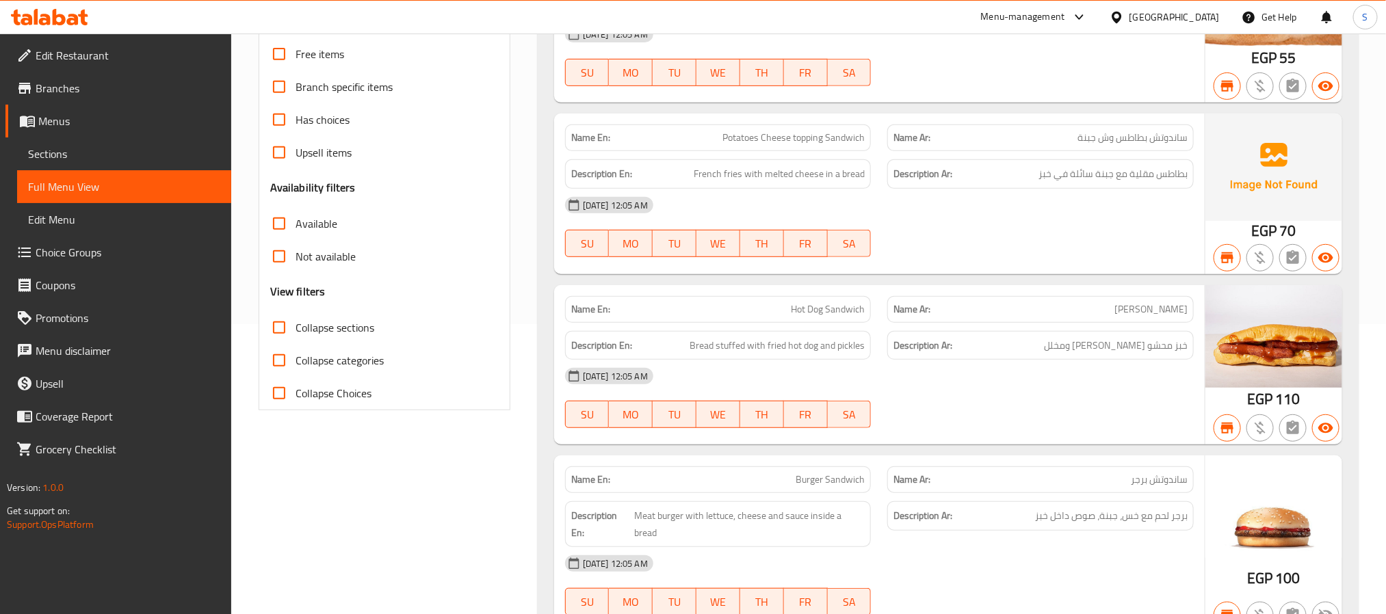
scroll to position [308, 0]
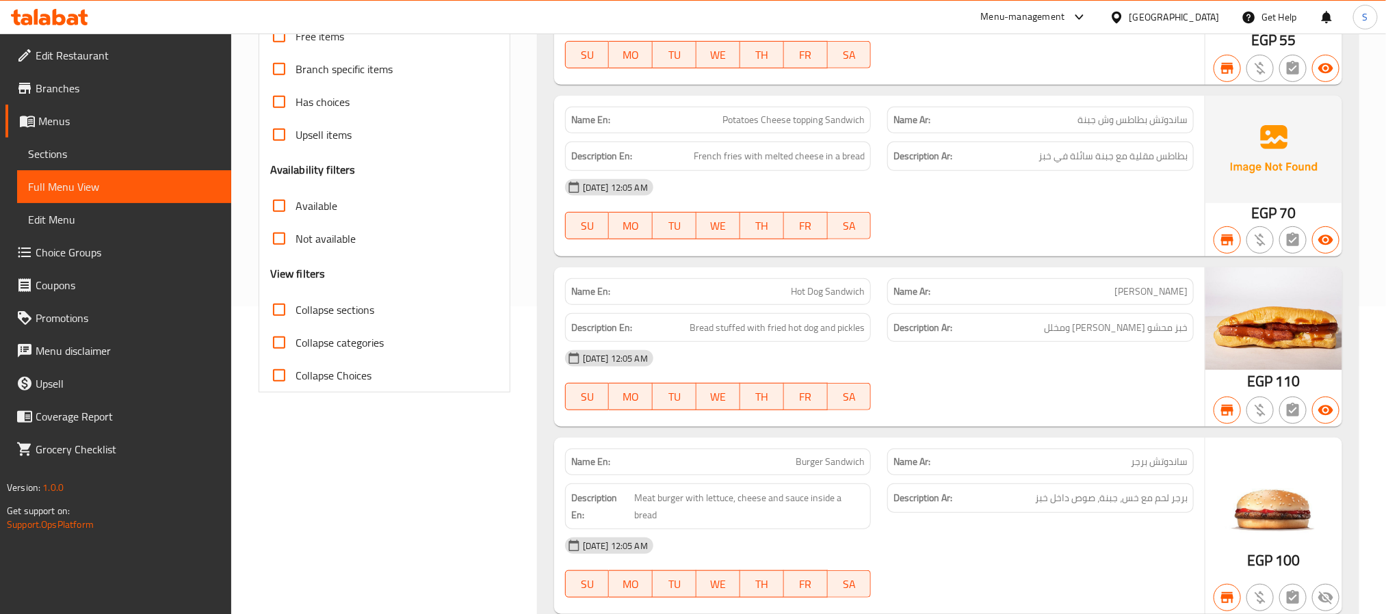
click at [1181, 8] on div "[GEOGRAPHIC_DATA]" at bounding box center [1165, 17] width 132 height 33
click at [1190, 27] on div "[GEOGRAPHIC_DATA]" at bounding box center [1165, 17] width 132 height 33
click at [1205, 18] on div "[GEOGRAPHIC_DATA]" at bounding box center [1175, 17] width 90 height 15
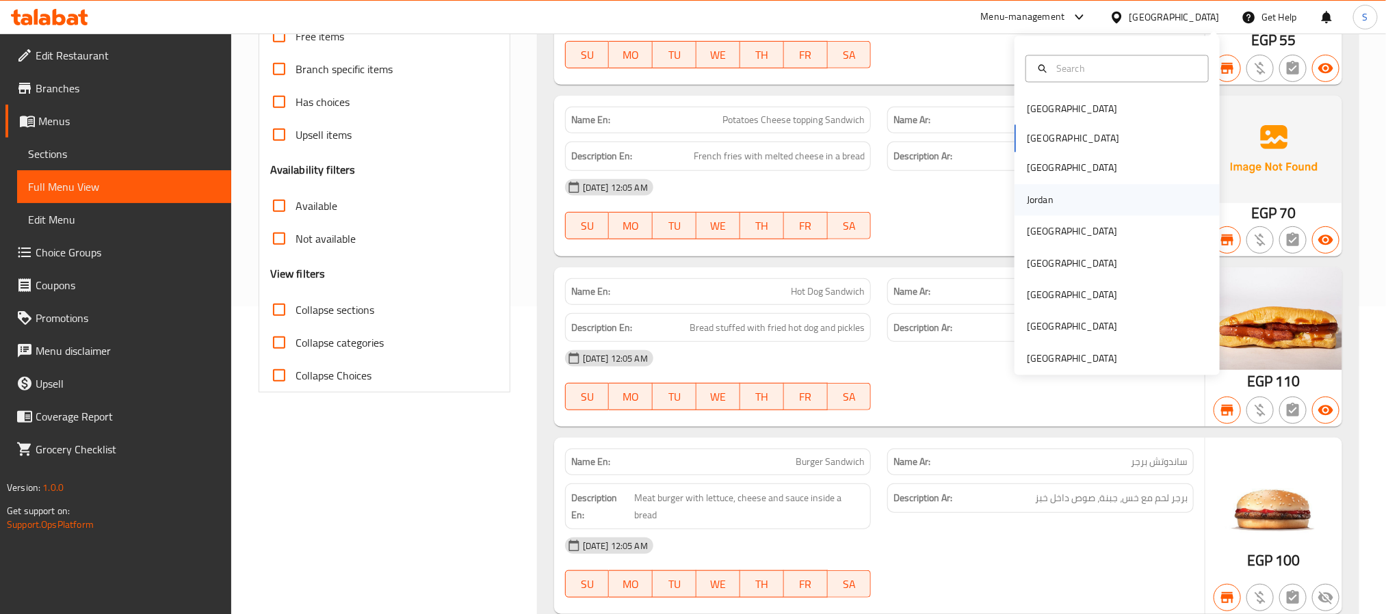
click at [1033, 193] on div "Jordan" at bounding box center [1040, 199] width 27 height 15
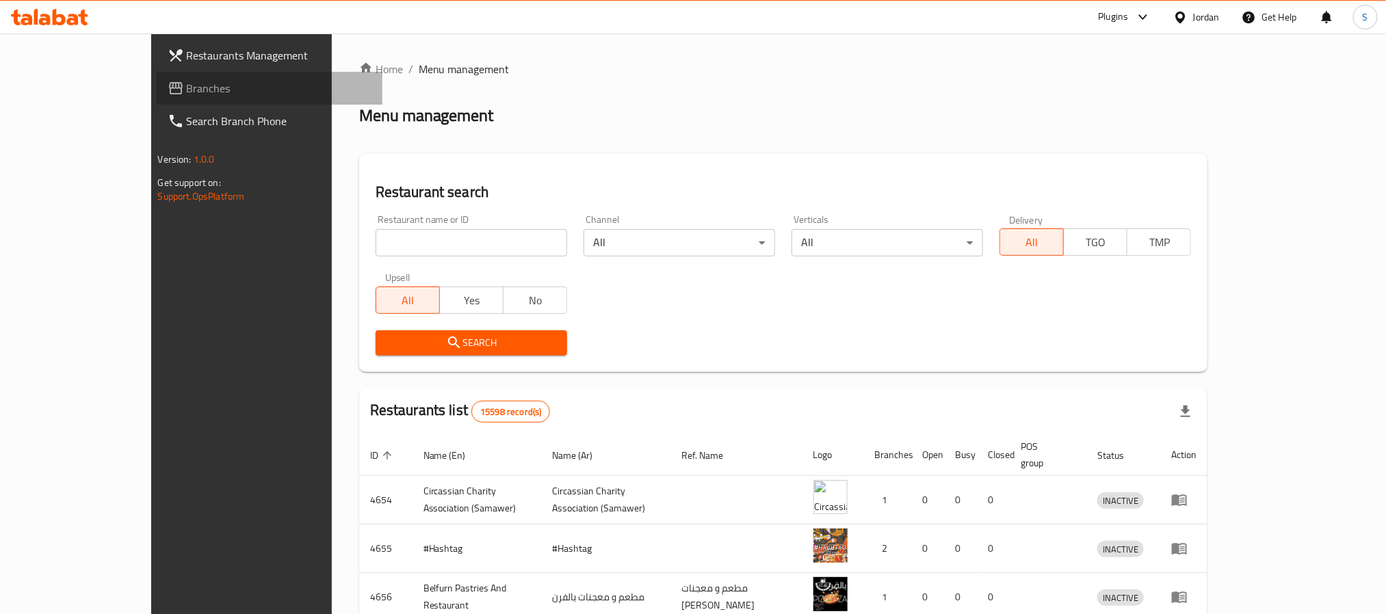
click at [187, 94] on span "Branches" at bounding box center [279, 88] width 185 height 16
